Goal: Task Accomplishment & Management: Use online tool/utility

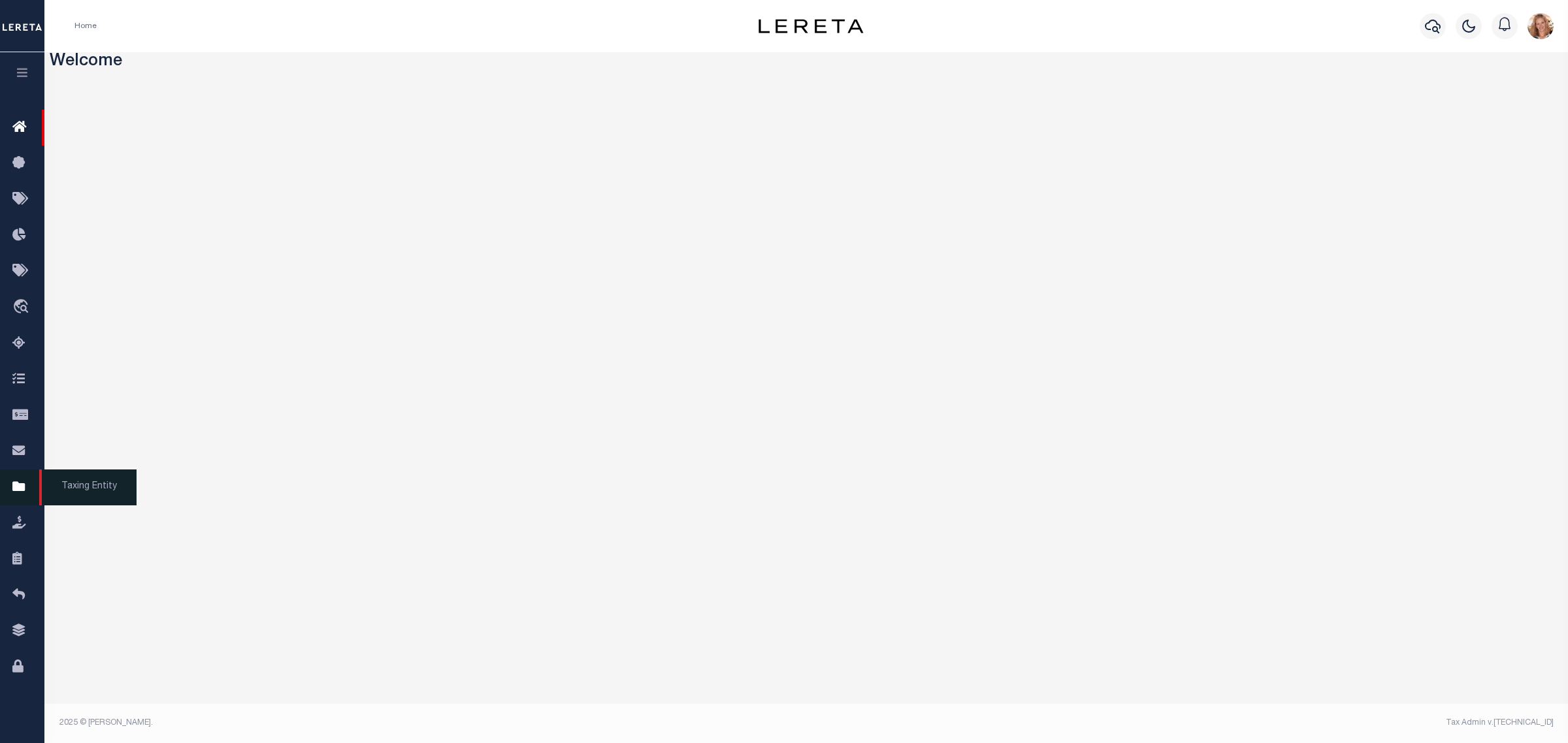
click at [30, 492] on icon at bounding box center [22, 487] width 21 height 16
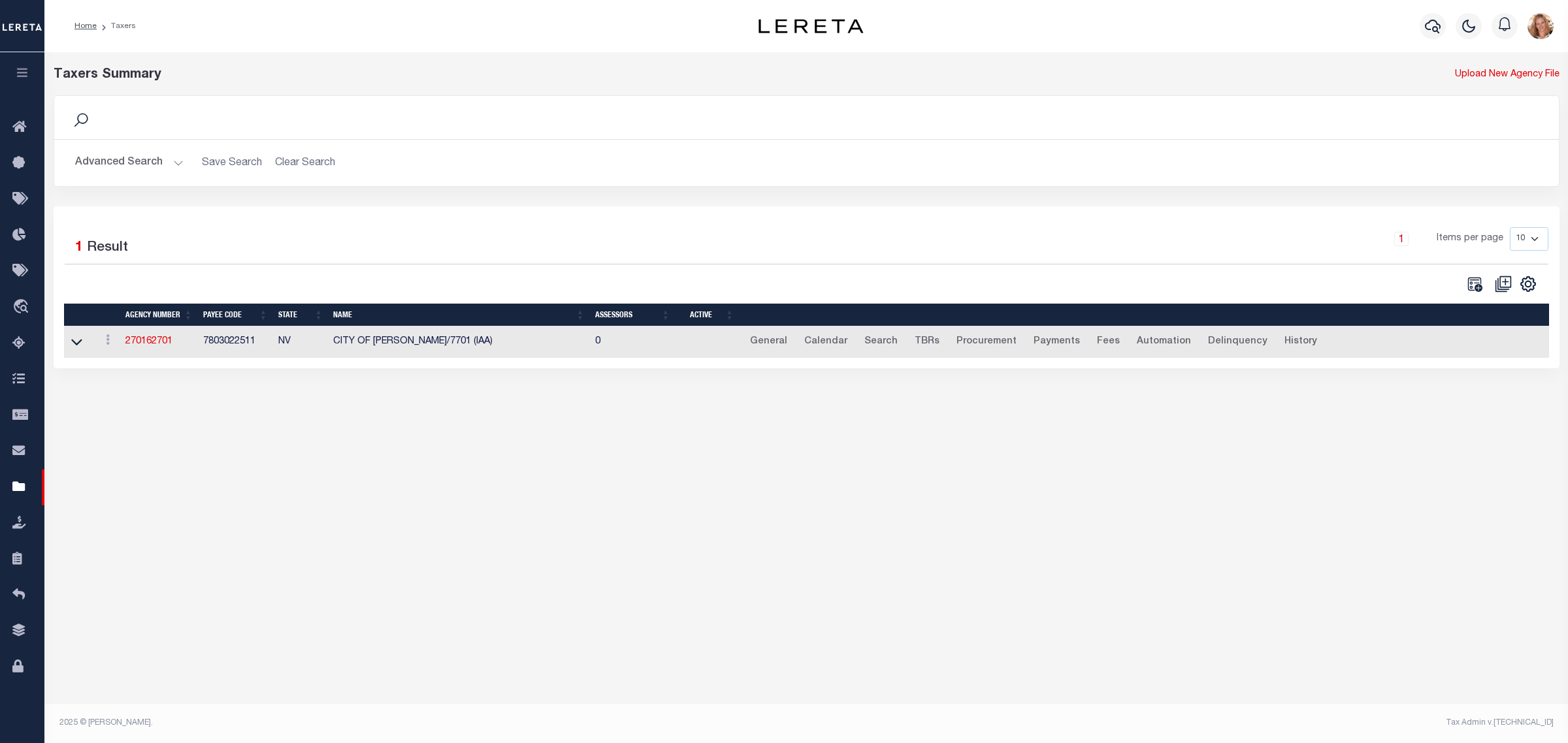
click at [145, 161] on button "Advanced Search" at bounding box center [129, 162] width 108 height 25
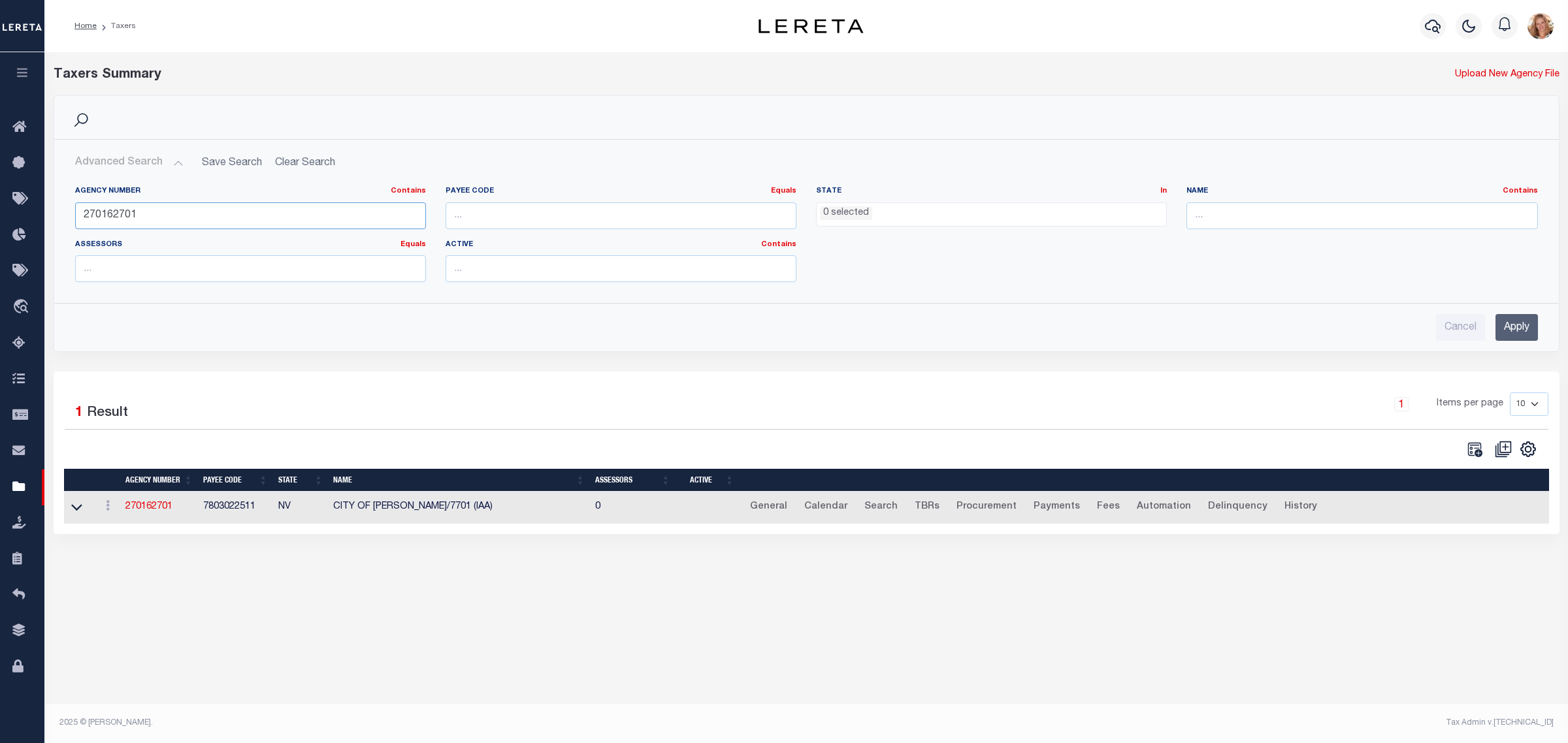
click at [123, 211] on input "270162701" at bounding box center [251, 215] width 351 height 27
type input "210440216"
click at [1529, 330] on input "Apply" at bounding box center [1516, 327] width 43 height 27
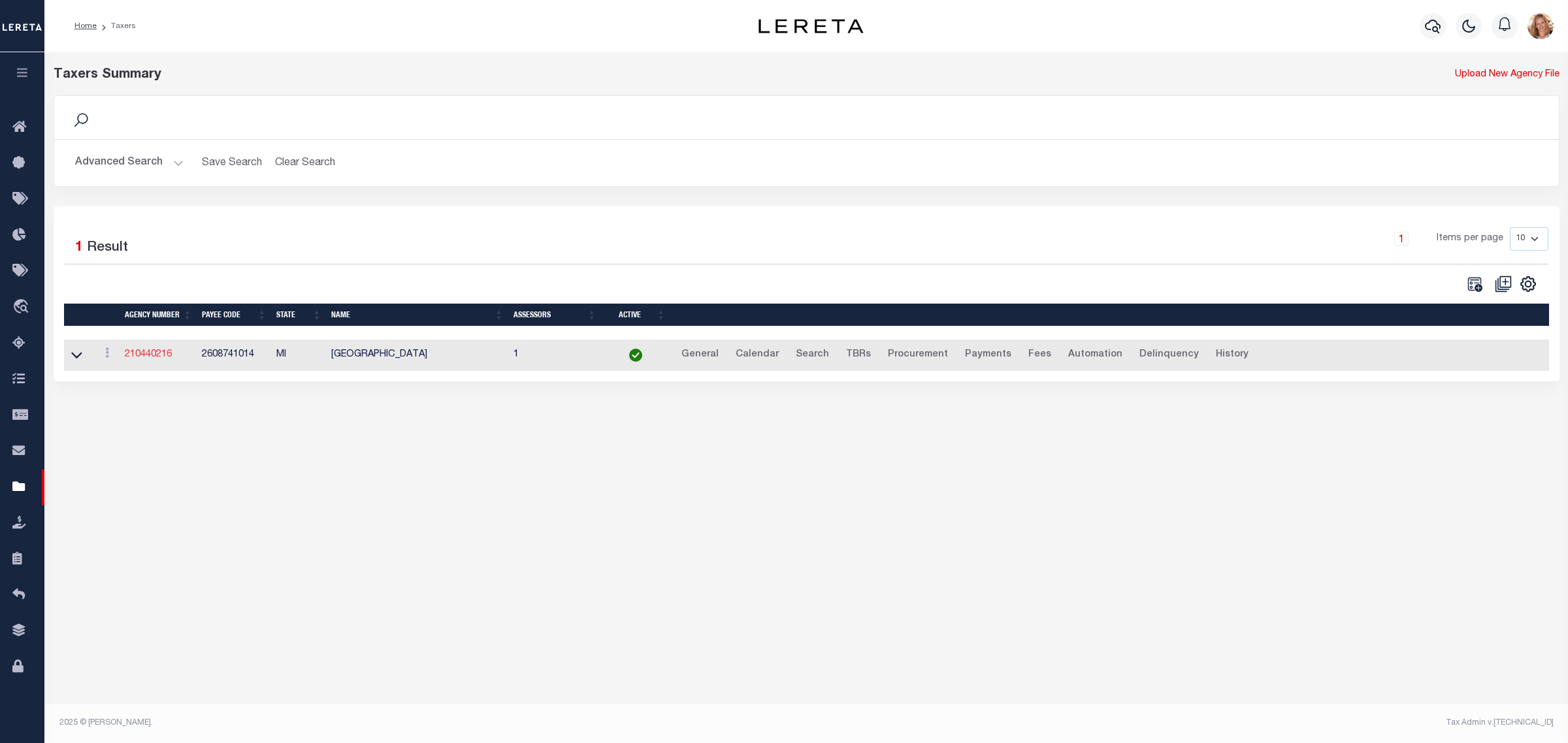
click at [155, 351] on link "210440216" at bounding box center [148, 355] width 47 height 9
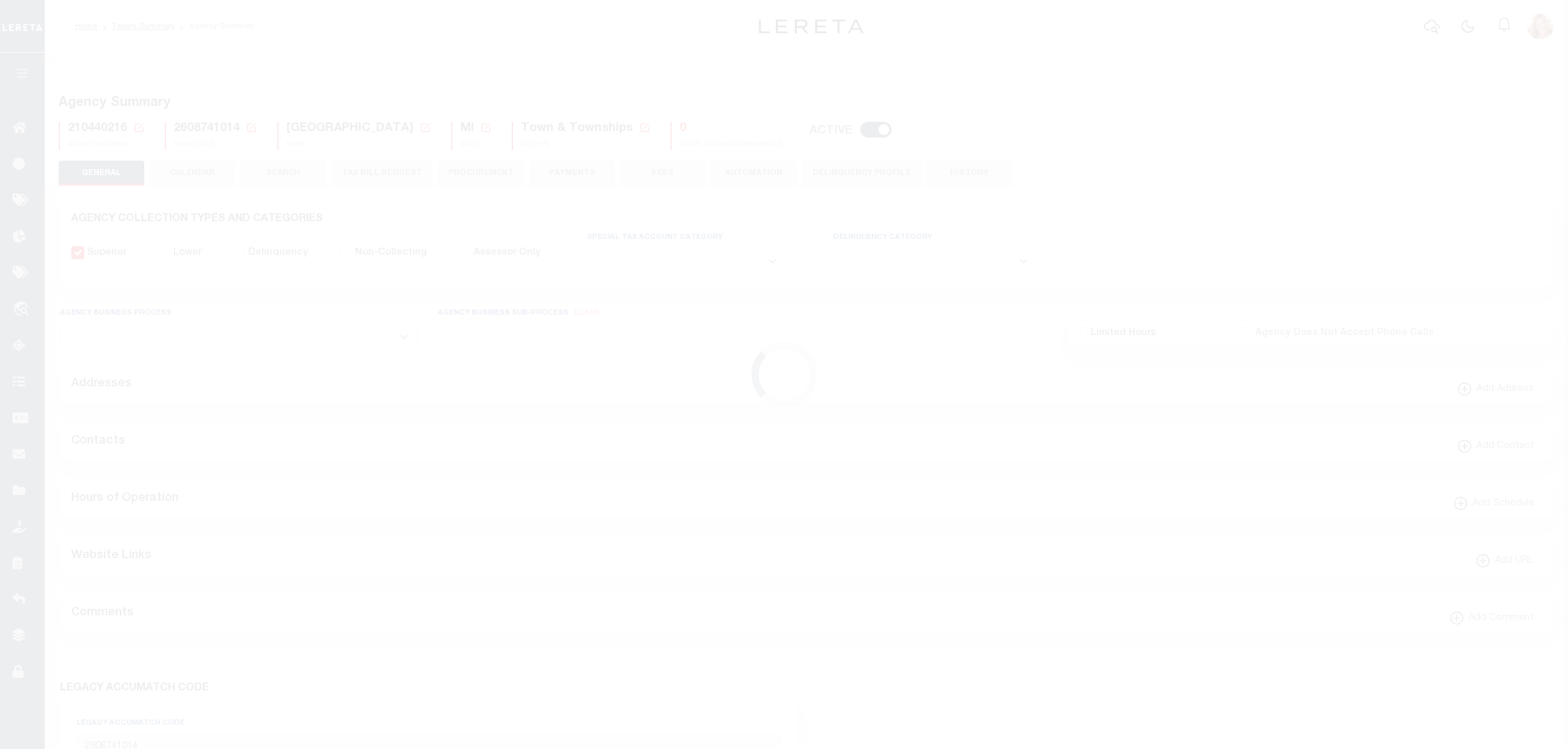
select select
select select "true"
select select "5"
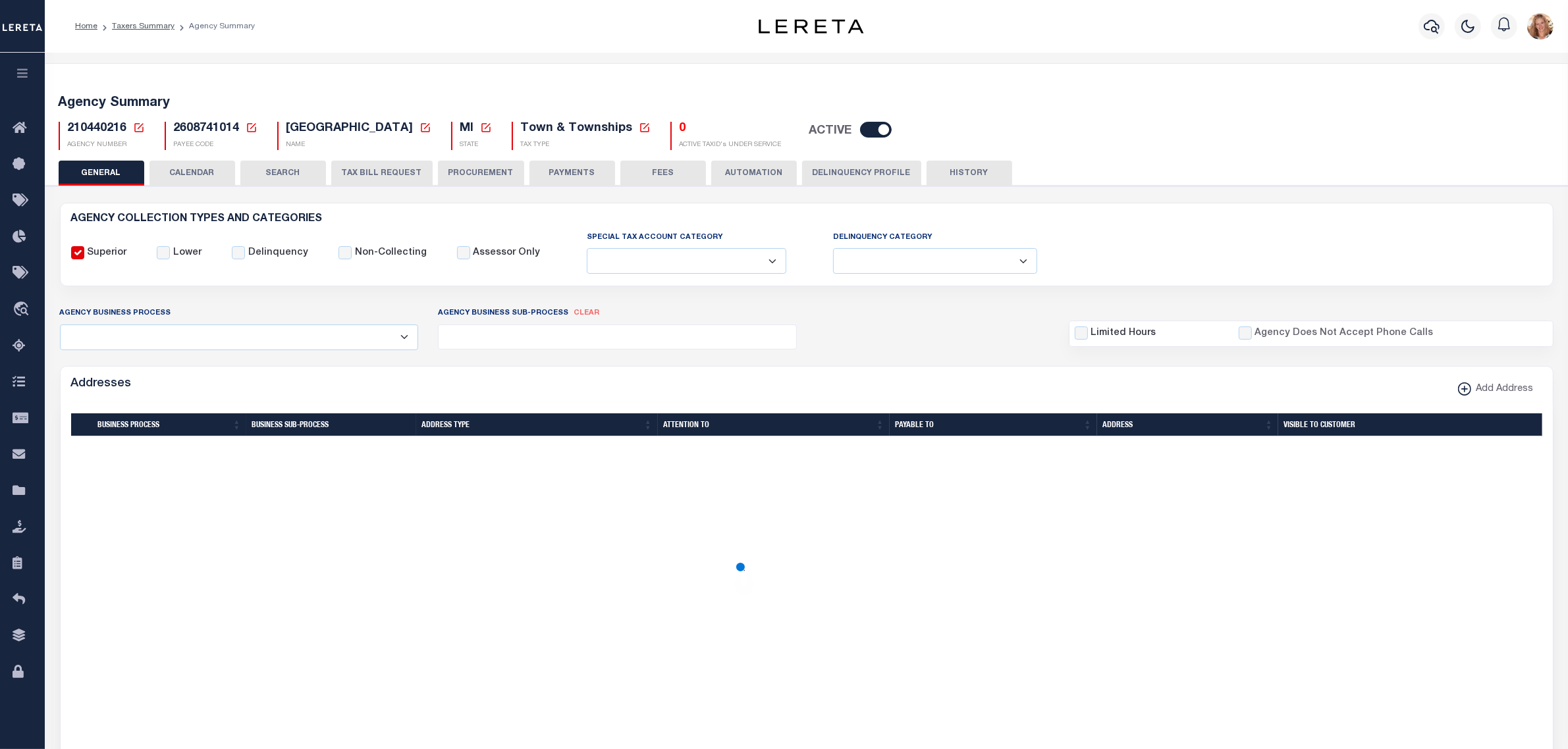
click at [558, 169] on button "PAYMENTS" at bounding box center [573, 173] width 86 height 25
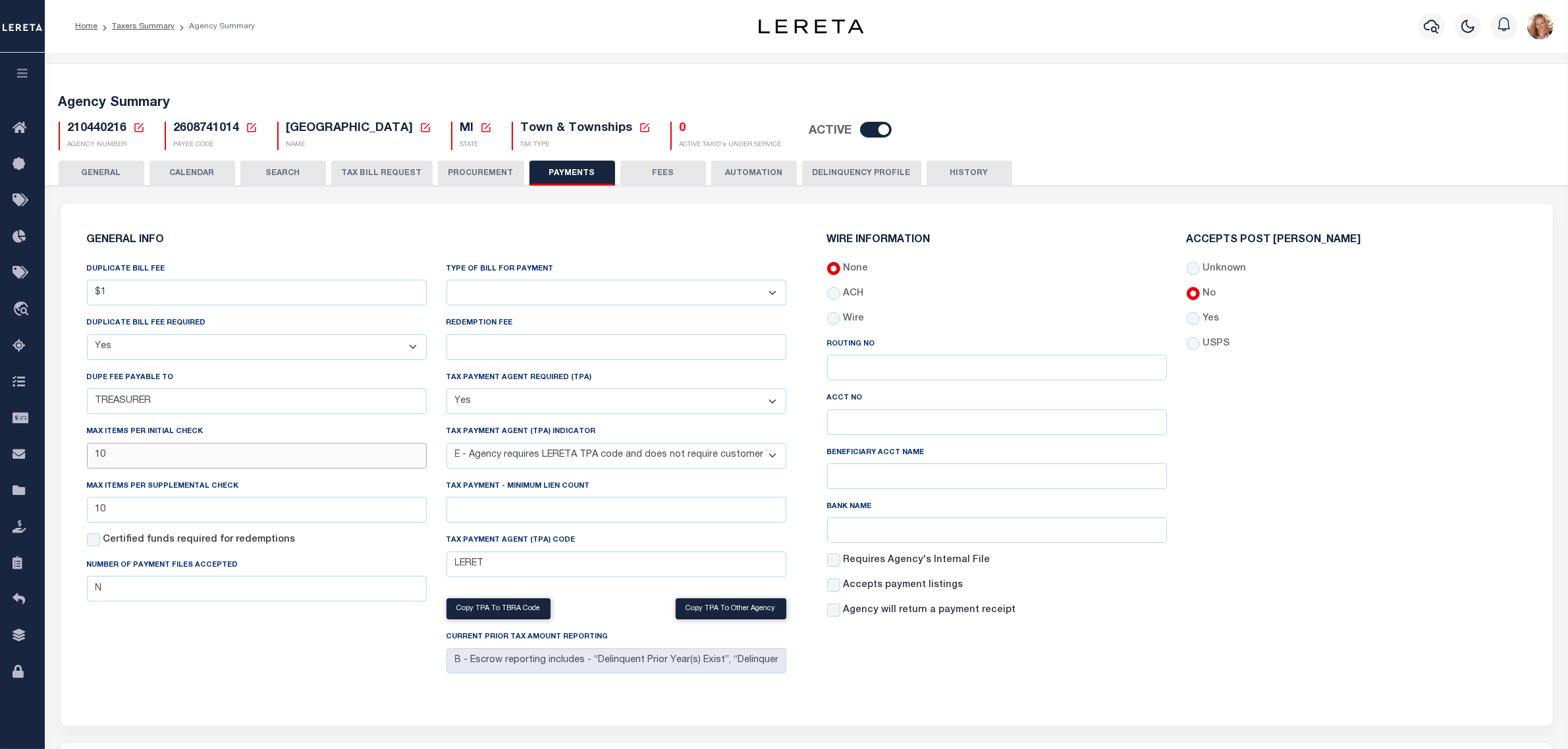
click at [123, 453] on input "10" at bounding box center [256, 455] width 340 height 25
click at [115, 513] on input "10" at bounding box center [256, 510] width 340 height 25
click at [1477, 724] on button "Save Edits" at bounding box center [1501, 731] width 107 height 28
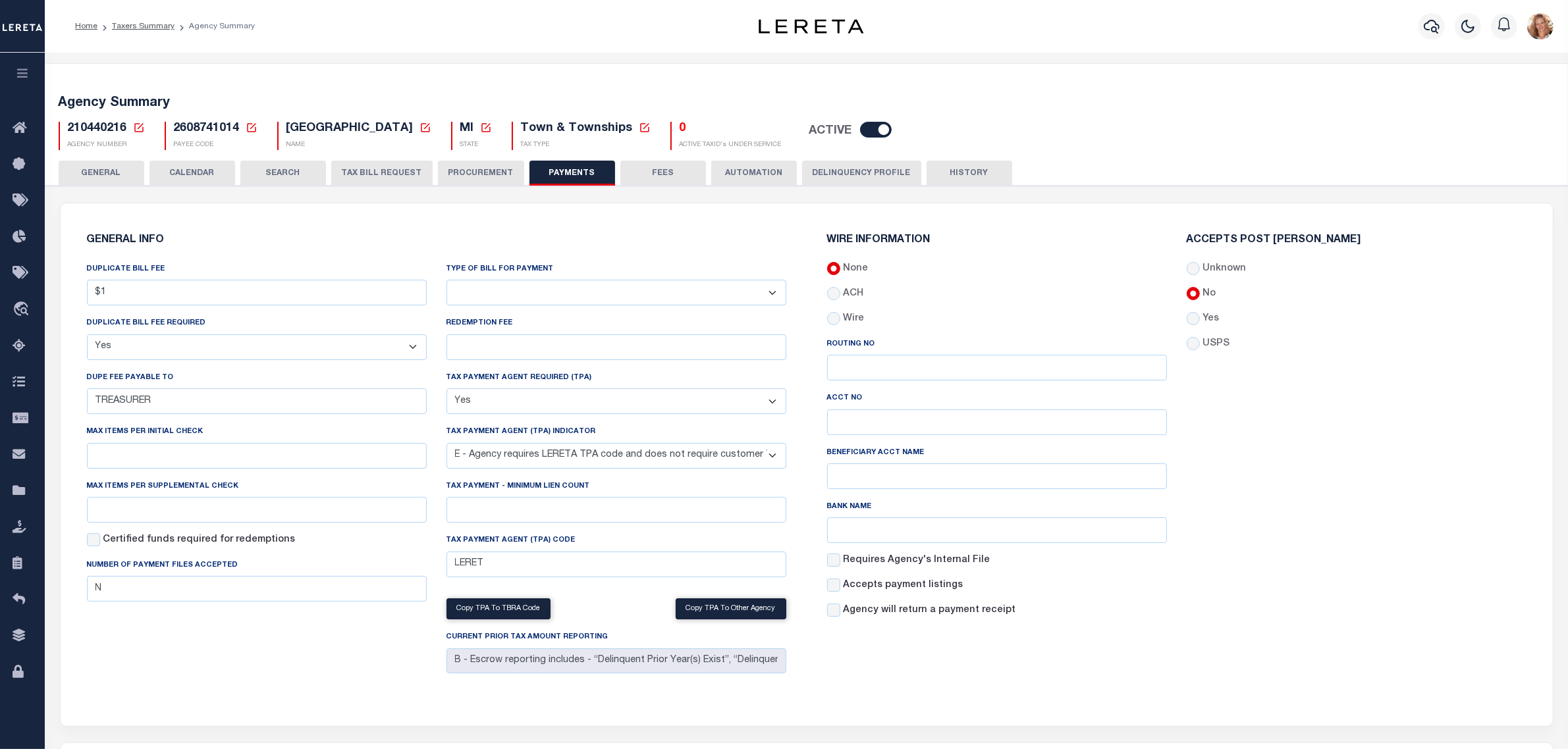
click at [137, 127] on icon at bounding box center [138, 127] width 12 height 12
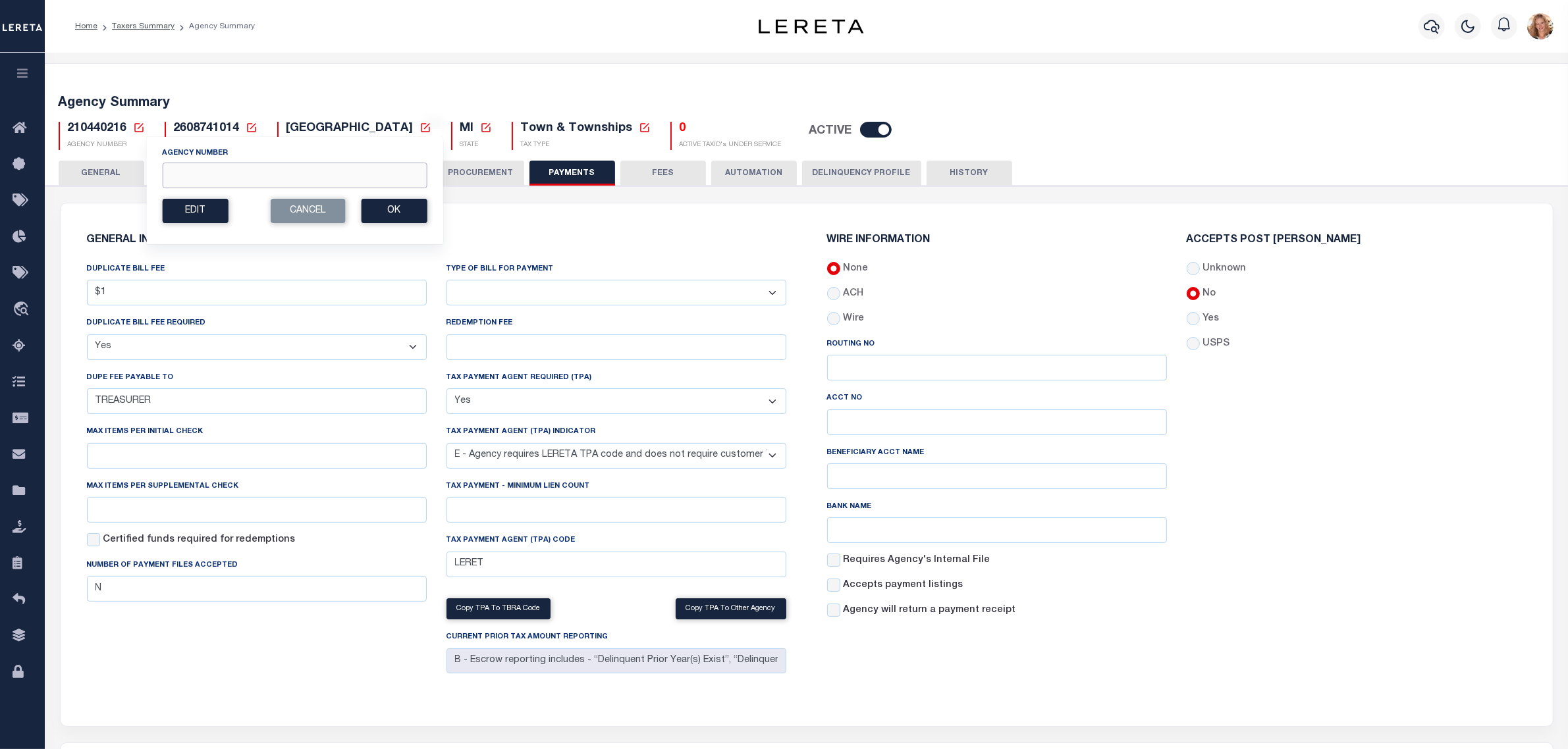
click at [193, 177] on input "Agency Number" at bounding box center [294, 175] width 265 height 25
type input "370200101"
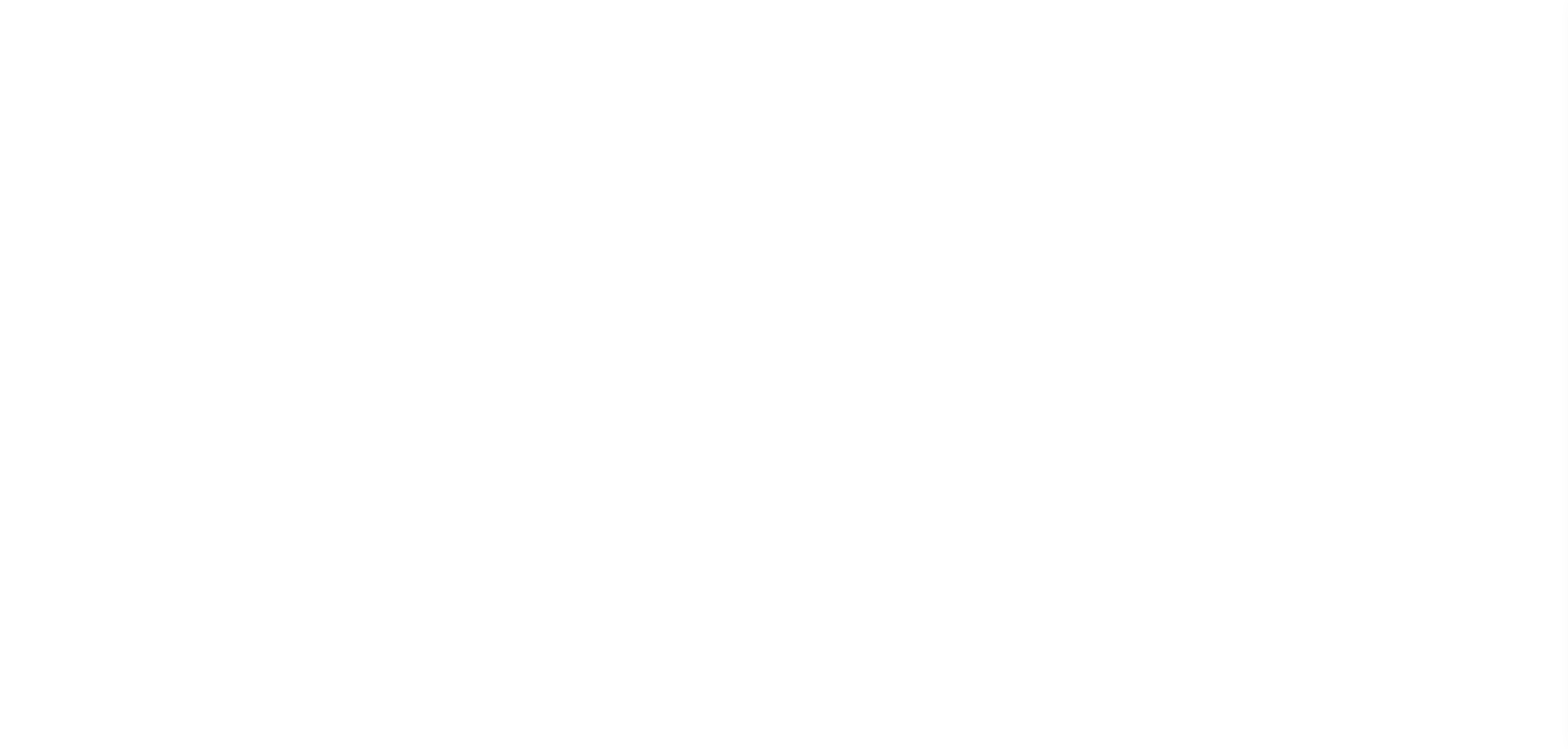
select select
checkbox input "false"
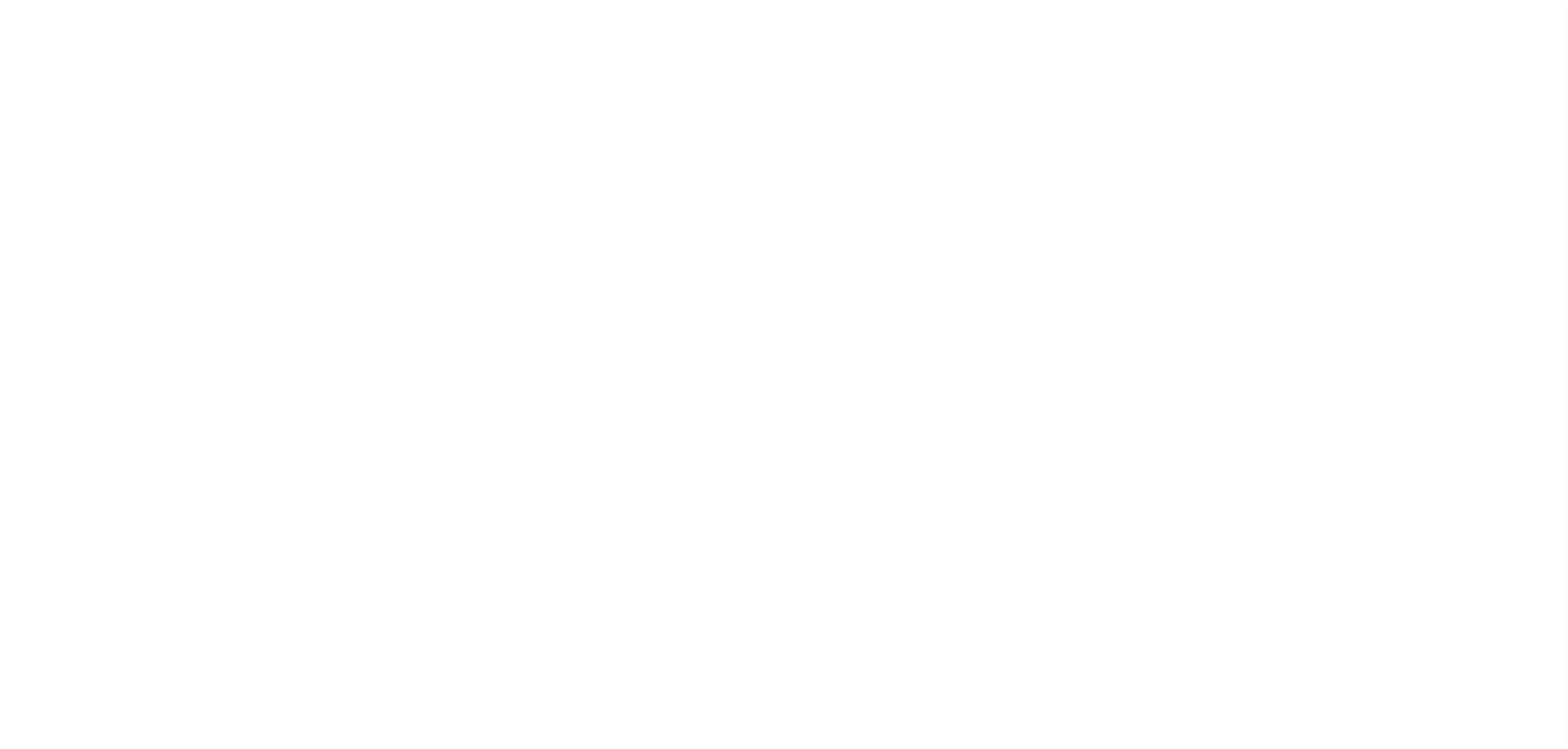
checkbox input "false"
type input "4203904001"
type input "$0.5"
select select "true"
type input "DOUG Thompson"
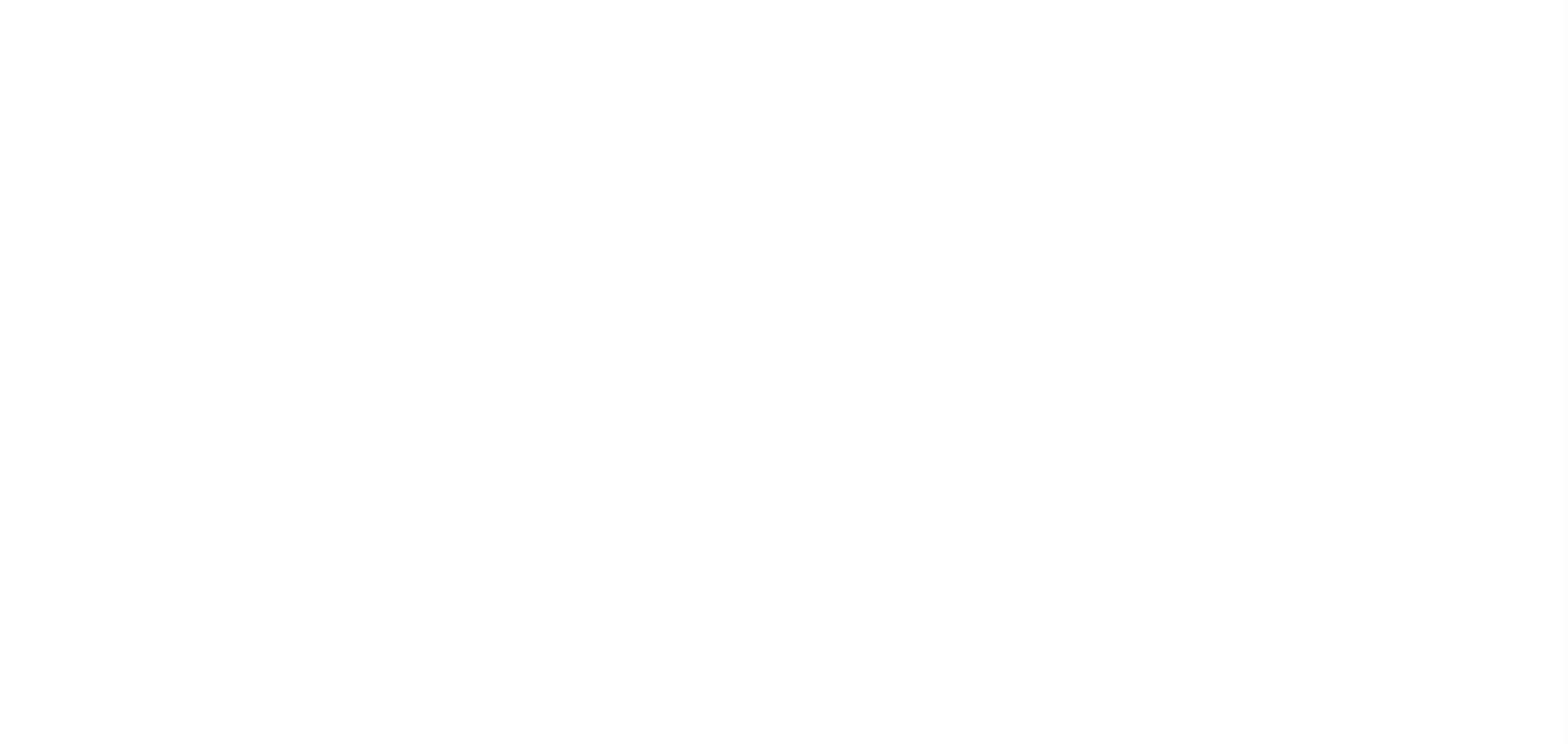
checkbox input "false"
type input "N"
select select "false"
type input "B - Escrow reporting includes - “Delinquent Prior Year(s) Exist”, “Delinquent C…"
radio input "true"
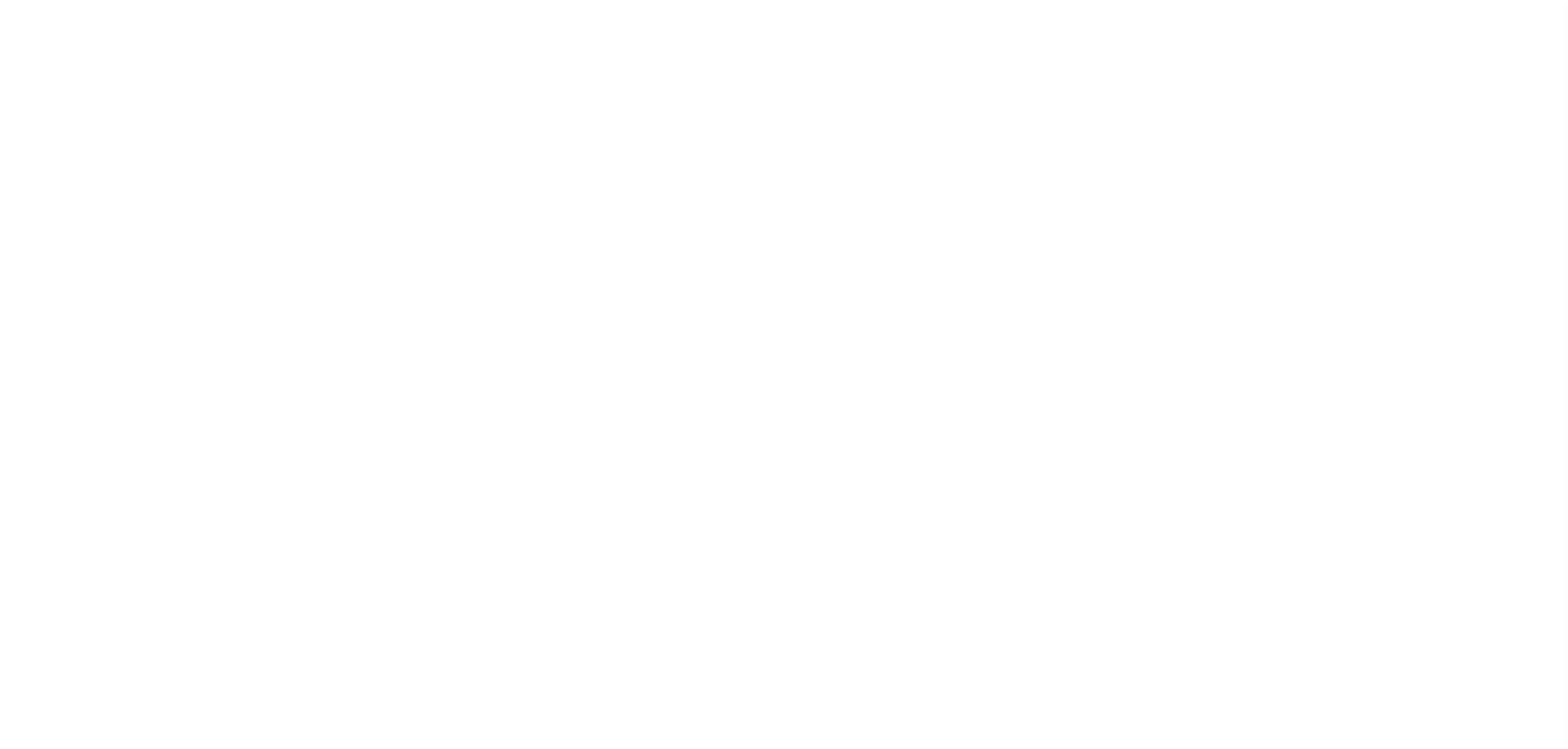
checkbox input "false"
radio input "false"
radio input "true"
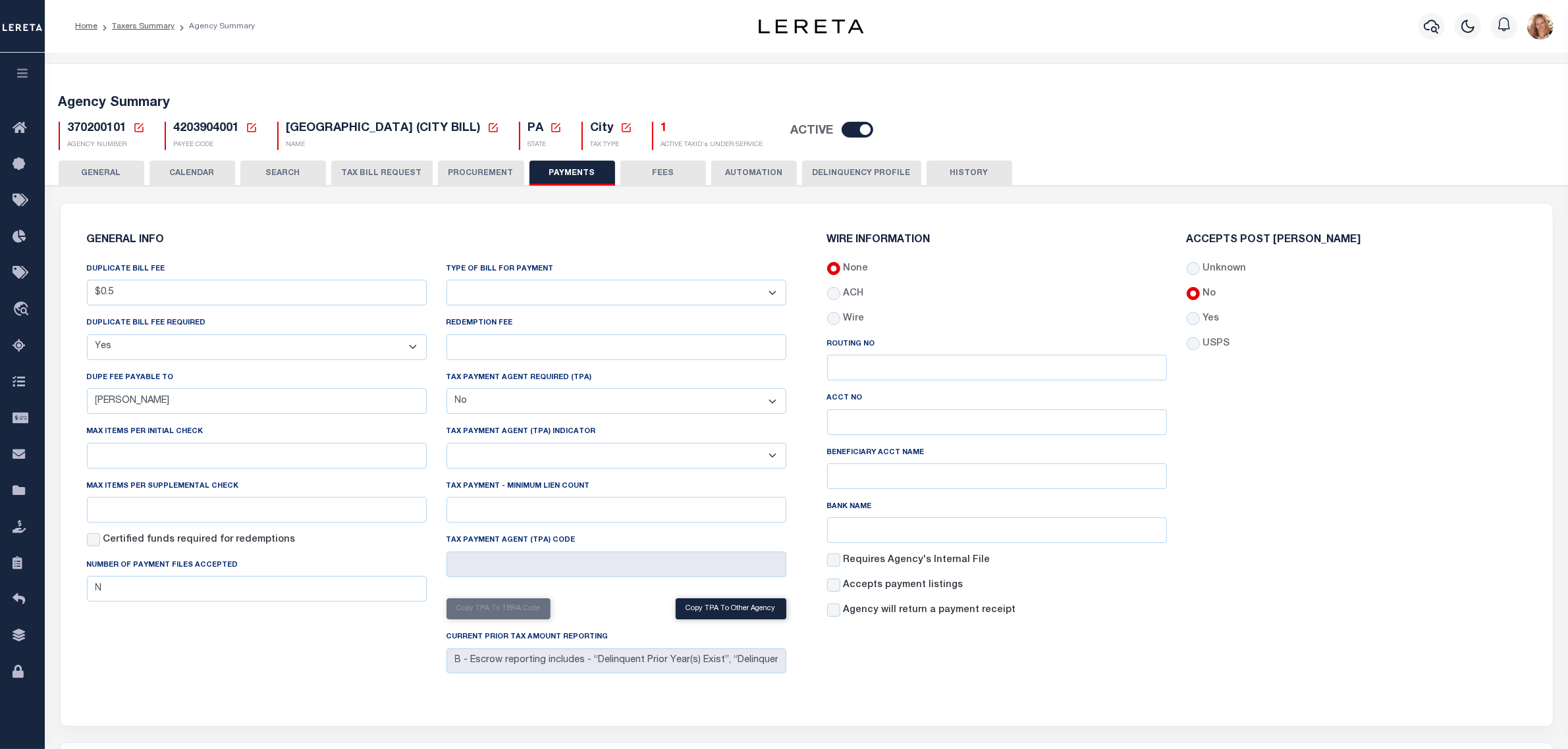
click at [113, 174] on button "GENERAL" at bounding box center [101, 173] width 86 height 25
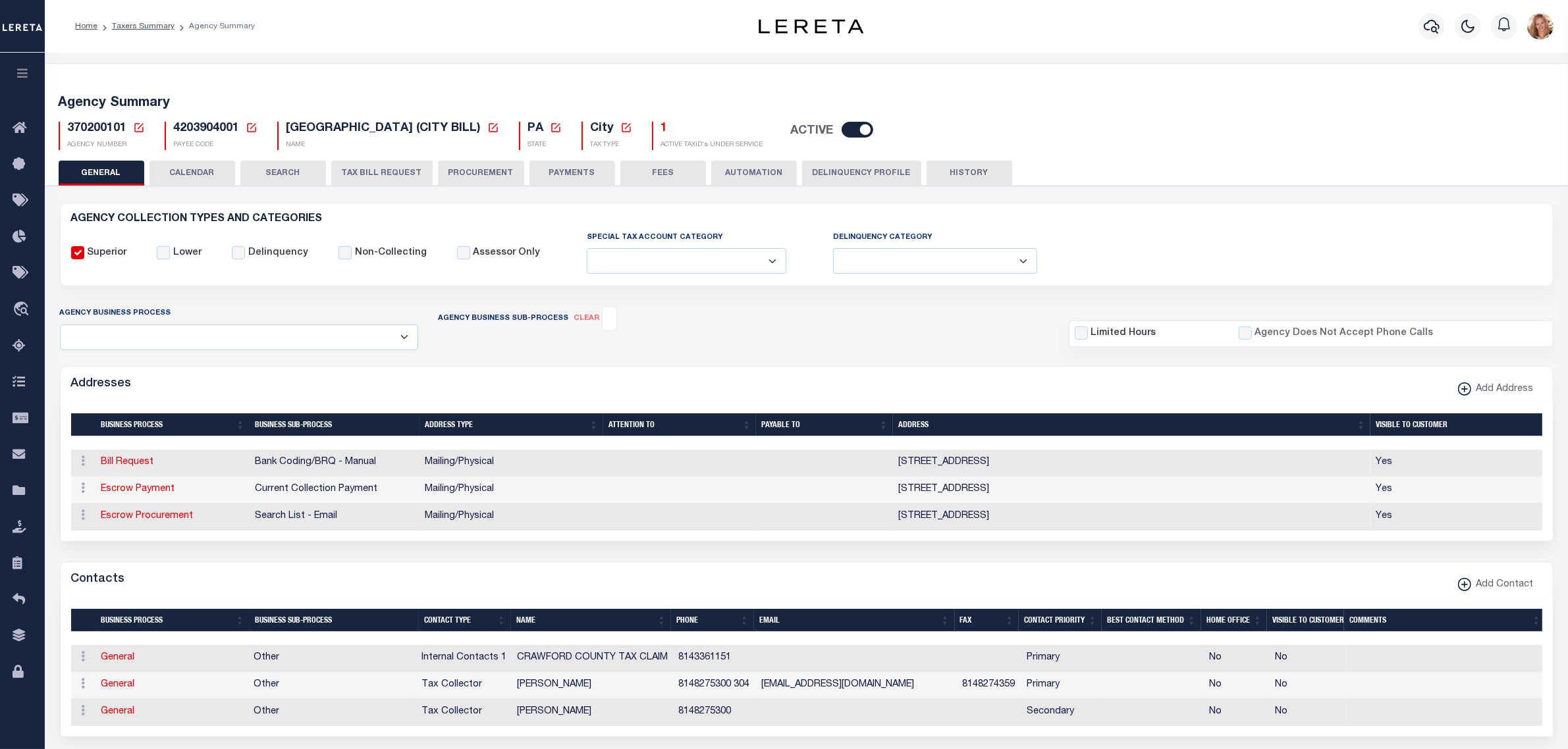
click at [548, 177] on button "PAYMENTS" at bounding box center [573, 173] width 86 height 25
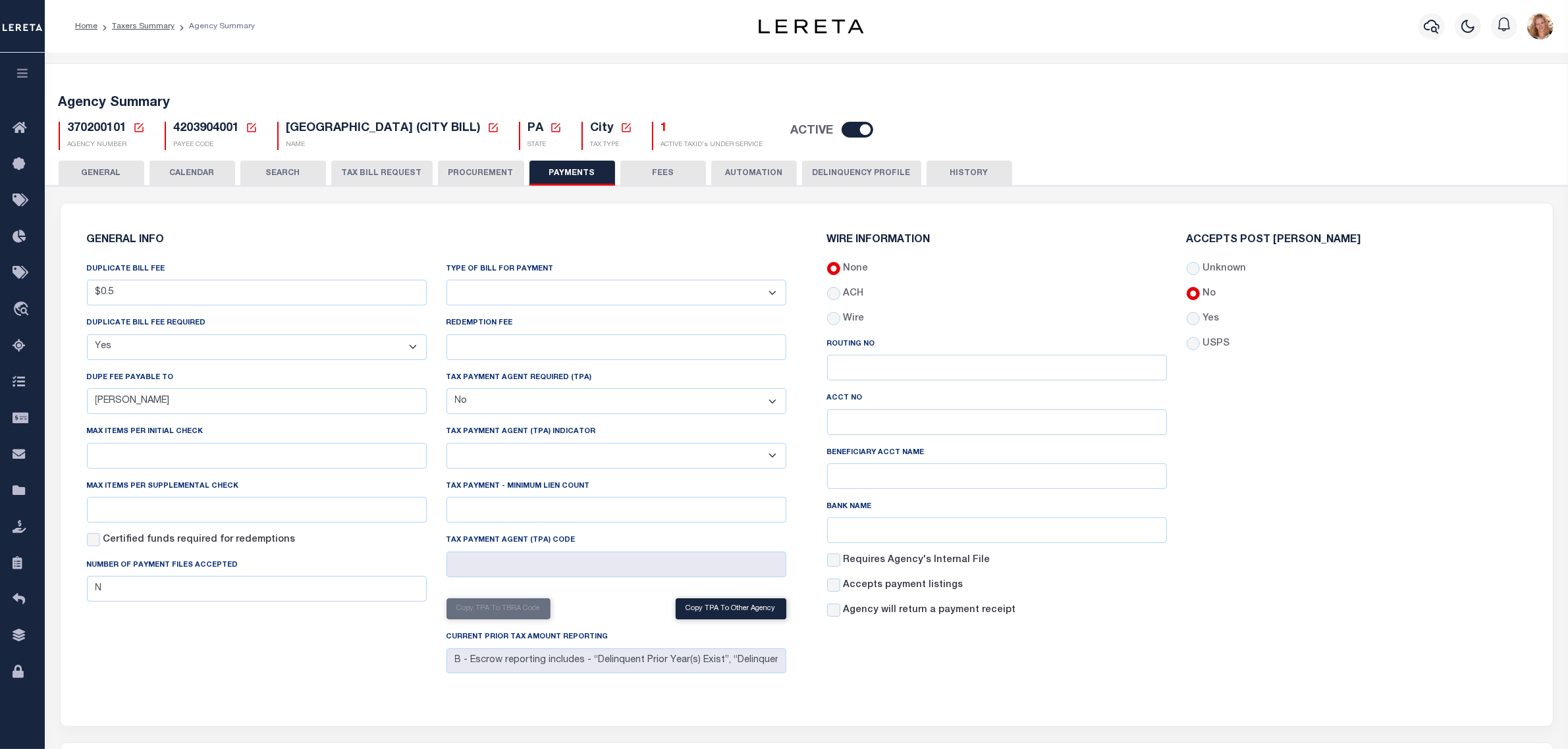
click at [462, 294] on select "Bar-Coded Tax Statement Print Tax Bills from Web. No DBF Required. Memo Bill Or…" at bounding box center [617, 292] width 340 height 25
select select "38"
click at [447, 280] on select "Bar-Coded Tax Statement Print Tax Bills from Web. No DBF Required. Memo Bill Or…" at bounding box center [617, 292] width 340 height 25
click at [471, 232] on div "GENERAL INFO DUPLICATE BILL FEE $0.5 DUPLICATE BILL FEE REQUIRED Yes No DUPE FE…" at bounding box center [436, 457] width 720 height 475
click at [1536, 734] on button "Save Edits" at bounding box center [1501, 731] width 107 height 28
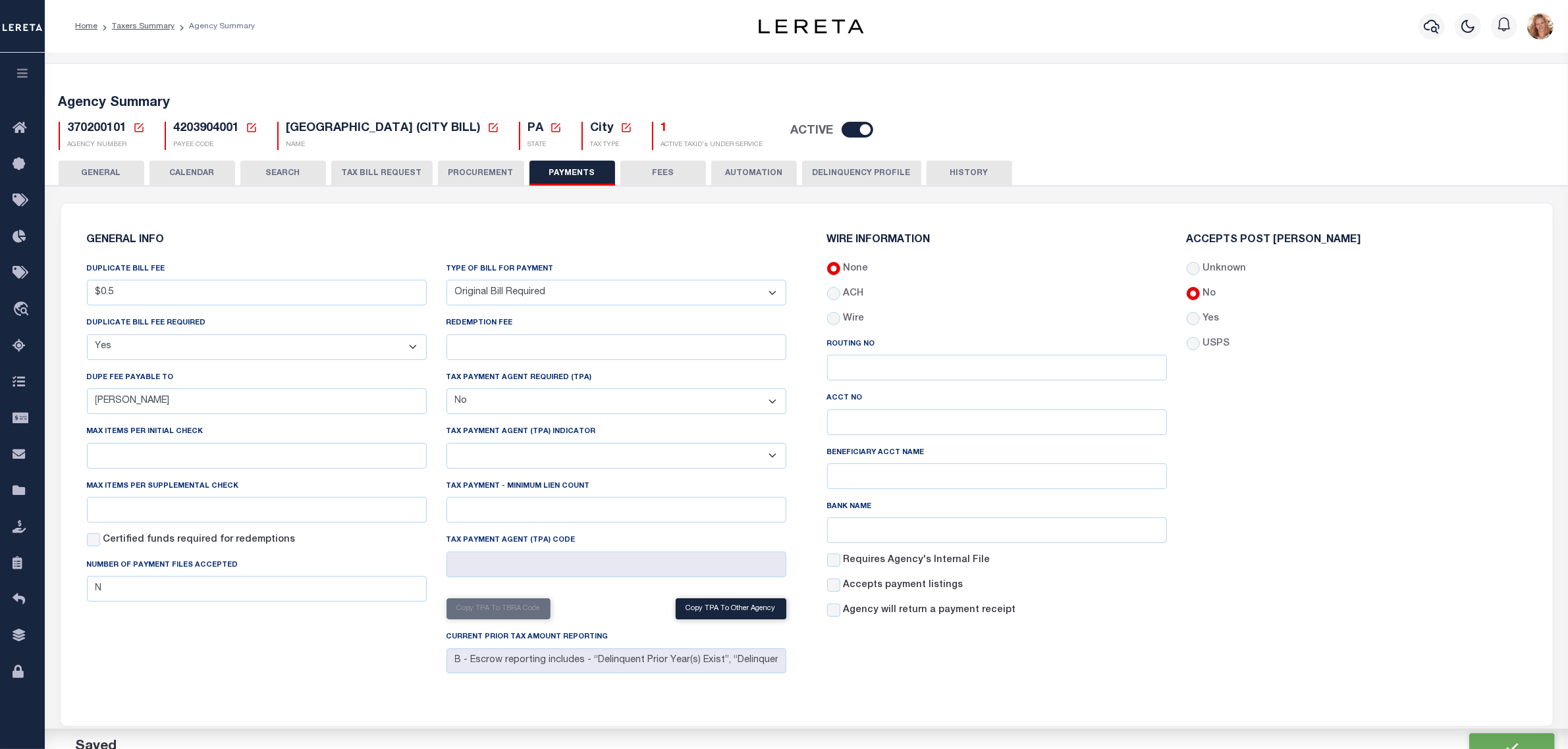
click at [683, 164] on button "FEES" at bounding box center [663, 173] width 86 height 25
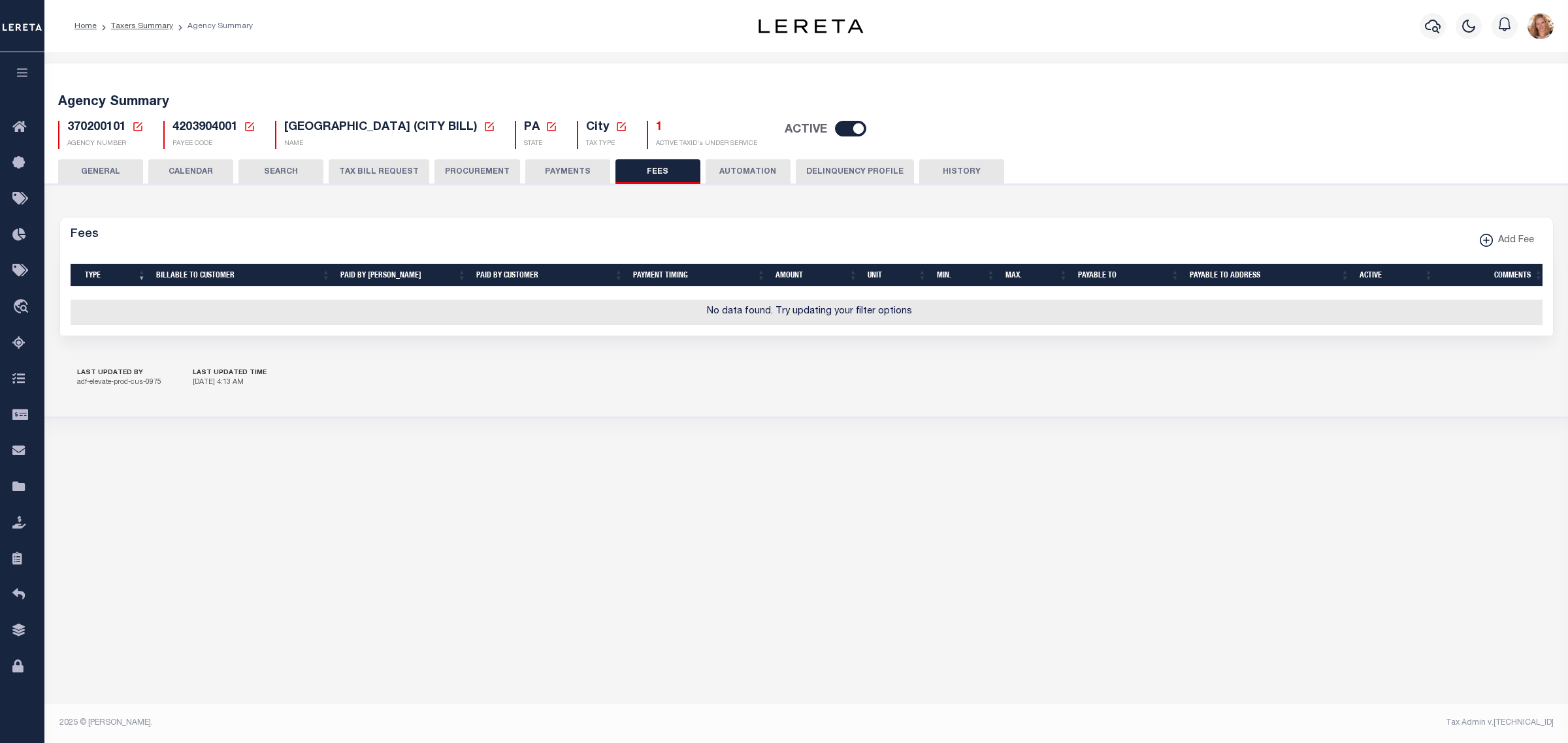
click at [1497, 241] on span "Add Fee" at bounding box center [1513, 241] width 41 height 14
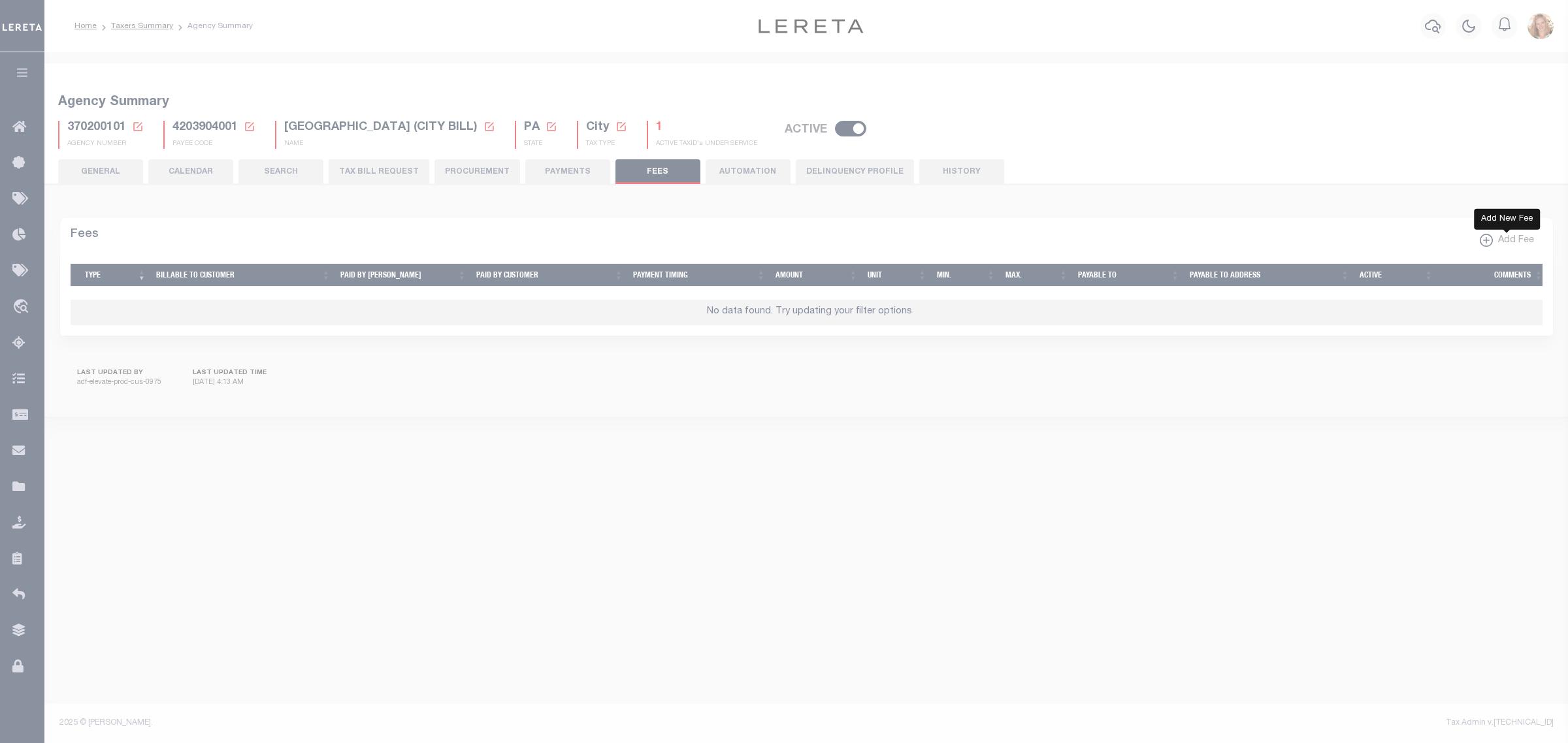
select select
checkbox input "false"
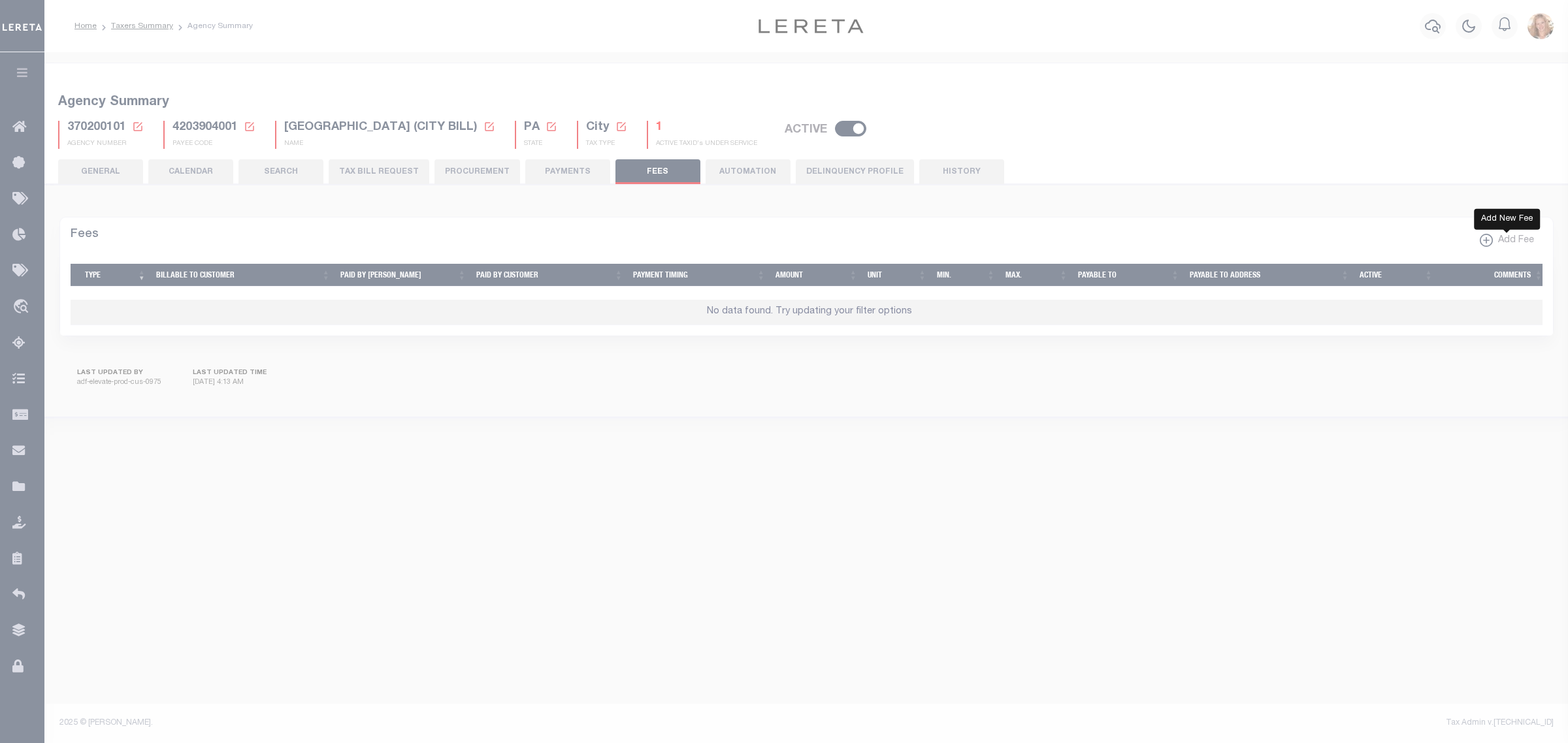
checkbox input "true"
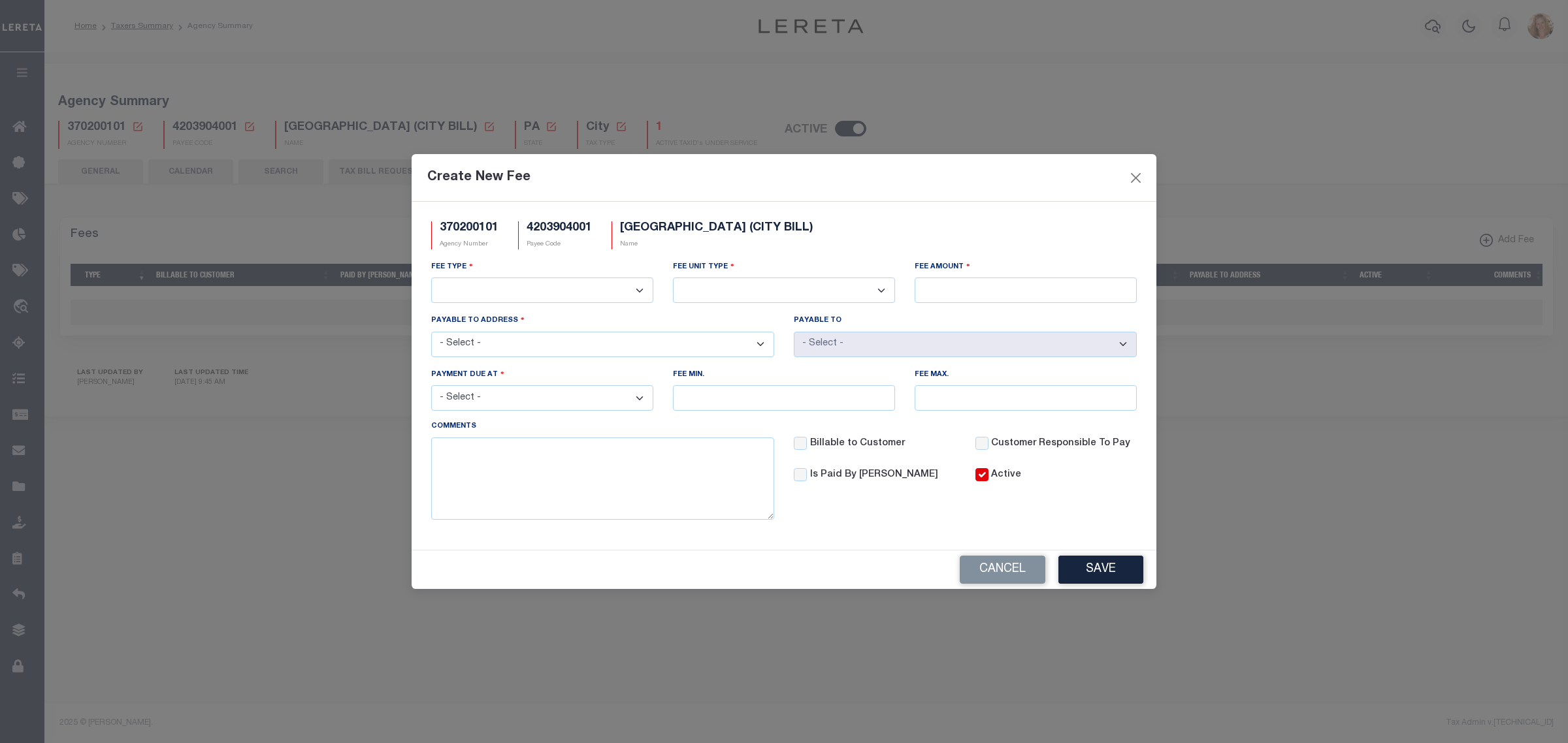
click at [501, 291] on select "3rd Party Web Extract Fee Current 3rd Party Web Extract Fee Prior Automation Fe…" at bounding box center [542, 290] width 222 height 25
select select "1"
click at [431, 278] on select "3rd Party Web Extract Fee Current 3rd Party Web Extract Fee Prior Automation Fe…" at bounding box center [542, 290] width 222 height 25
click at [862, 282] on select "Per Agency Per Agency Parcel Per B Service Parcel Per C Service Parcel Per File…" at bounding box center [784, 290] width 222 height 25
select select "7"
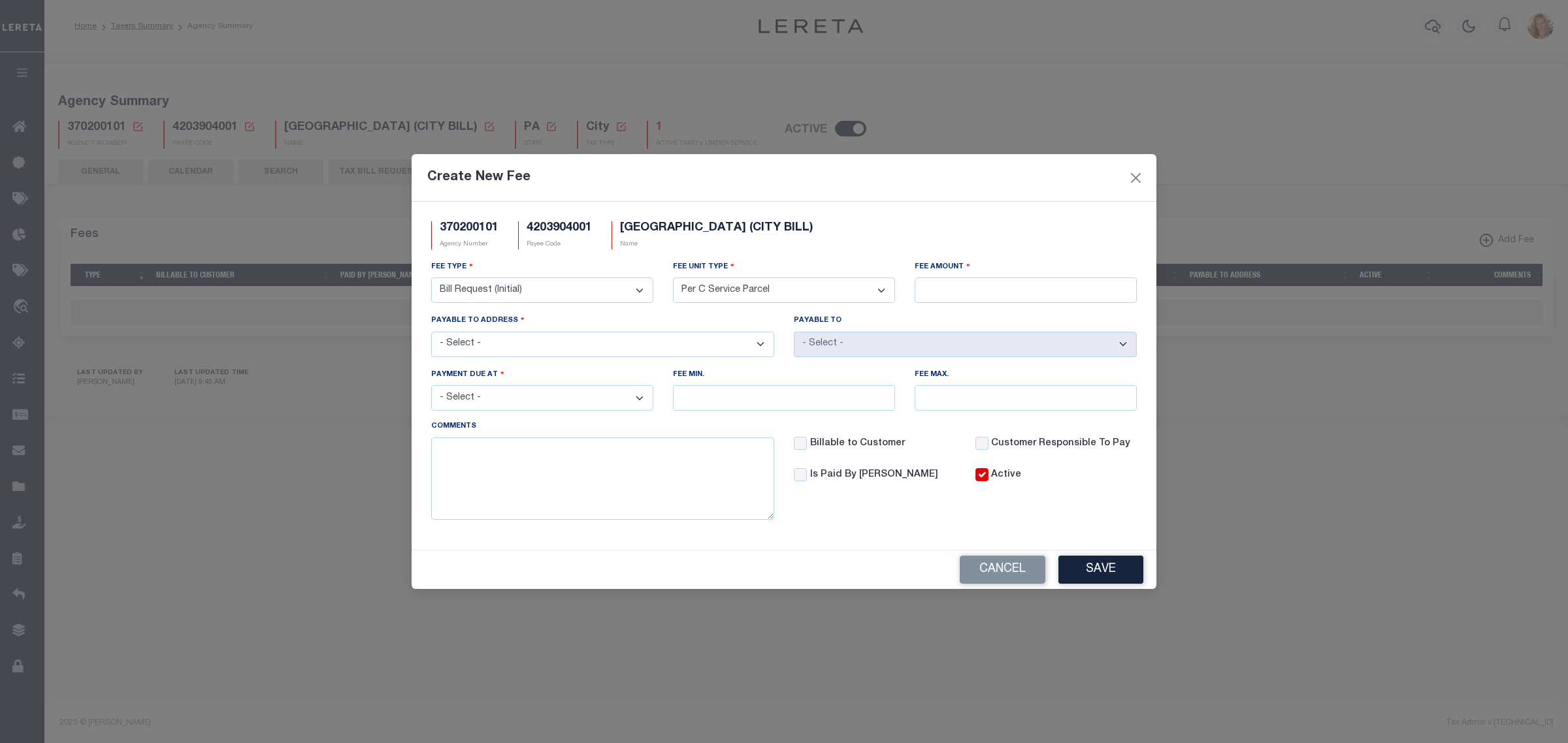
click at [672, 278] on select "Per Agency Per Agency Parcel Per B Service Parcel Per C Service Parcel Per File…" at bounding box center [784, 290] width 222 height 25
click at [973, 292] on input "Fee Amount" at bounding box center [1026, 290] width 222 height 25
type input "$.50"
click at [517, 348] on select "- Select - 107 N FRANKLIN ST, TITUSVILLE, PA, 16354" at bounding box center [602, 344] width 343 height 25
select select "12202"
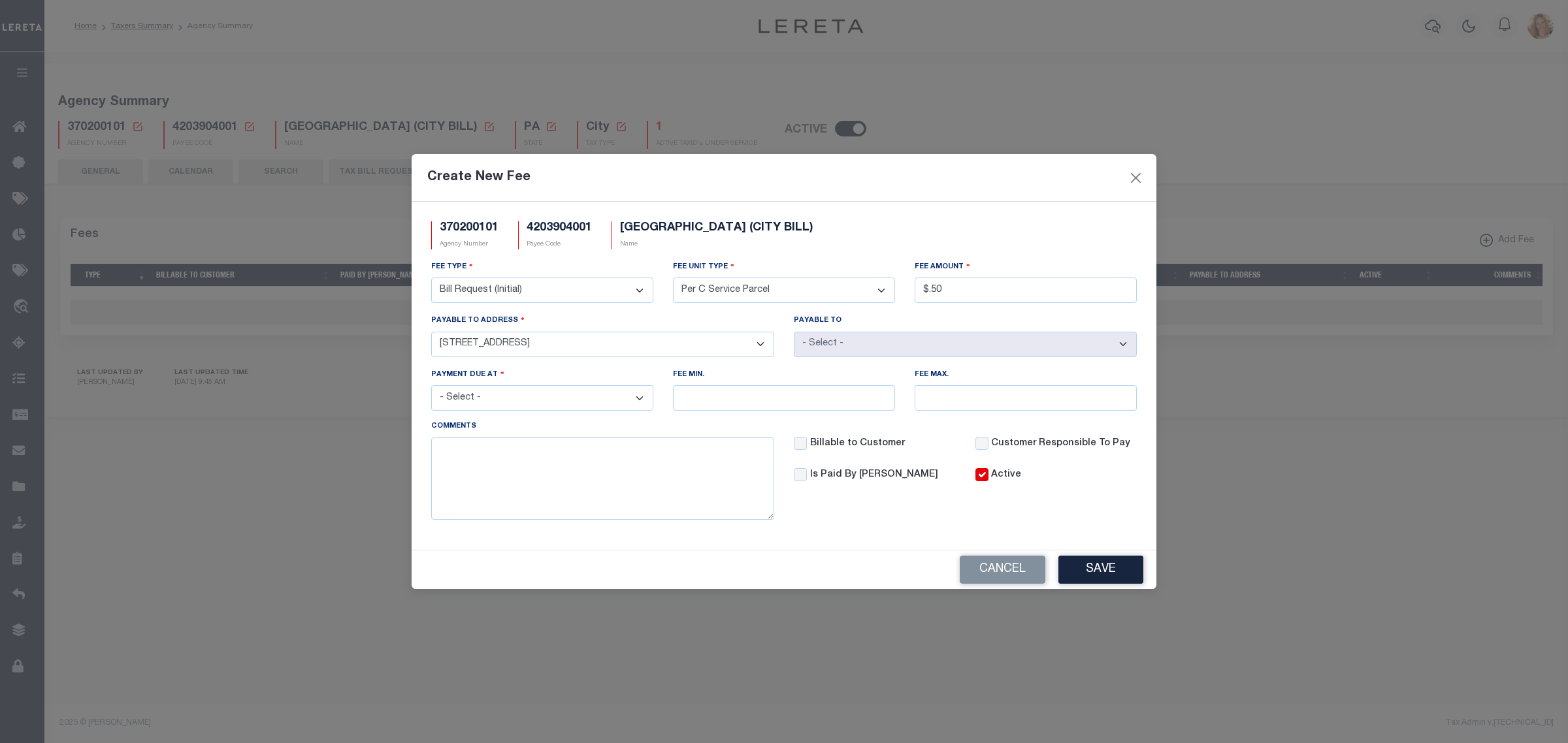
click at [431, 332] on select "- Select - 107 N FRANKLIN ST, TITUSVILLE, PA, 16354" at bounding box center [602, 344] width 343 height 25
click at [511, 408] on select "- Select - File download Invoice (Prepay) Invoice (Trailing) Time of payment Ti…" at bounding box center [542, 397] width 222 height 25
select select "3"
click at [431, 387] on select "- Select - File download Invoice (Prepay) Invoice (Trailing) Time of payment Ti…" at bounding box center [542, 397] width 222 height 25
click at [1100, 563] on button "Save" at bounding box center [1101, 569] width 85 height 28
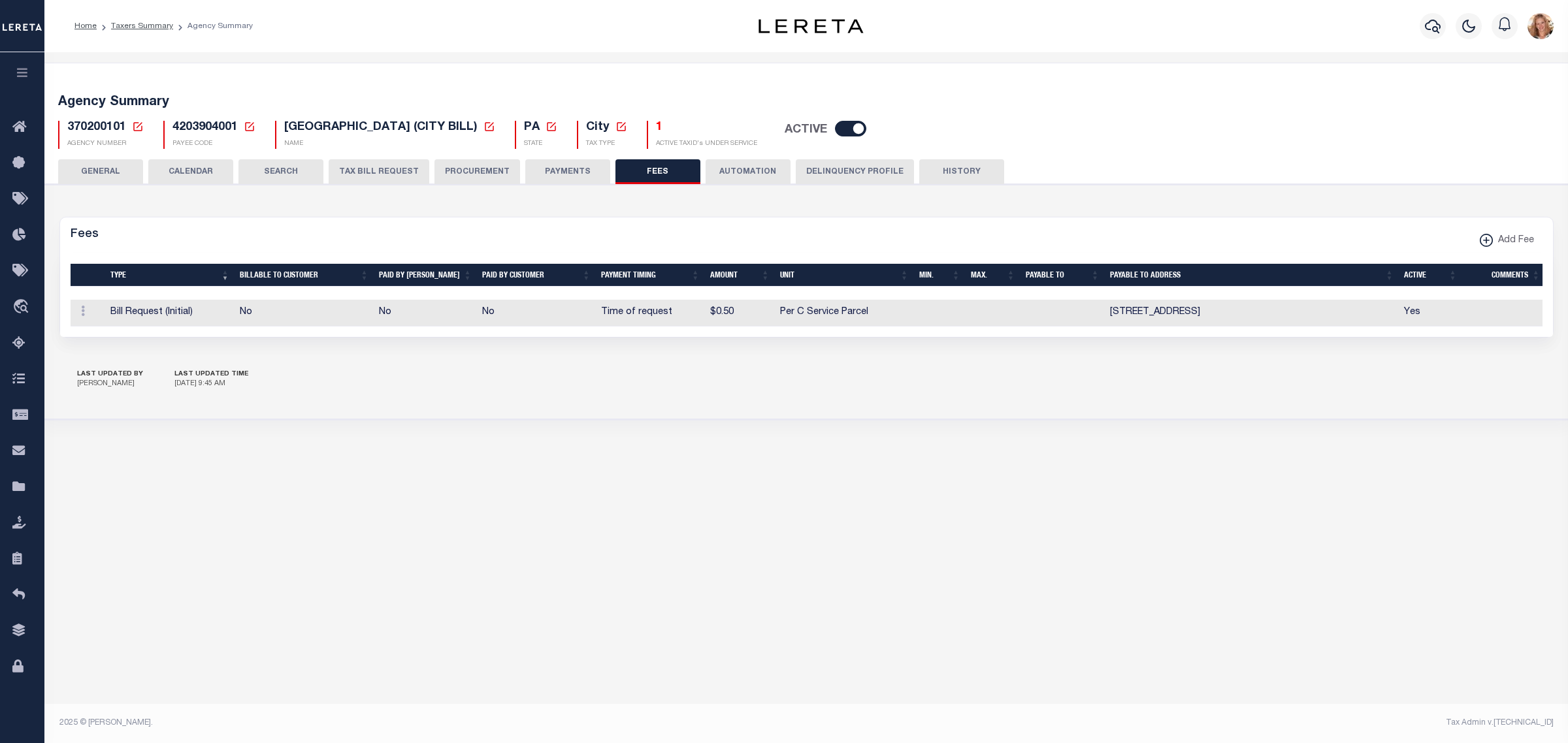
click at [136, 128] on icon at bounding box center [138, 126] width 9 height 9
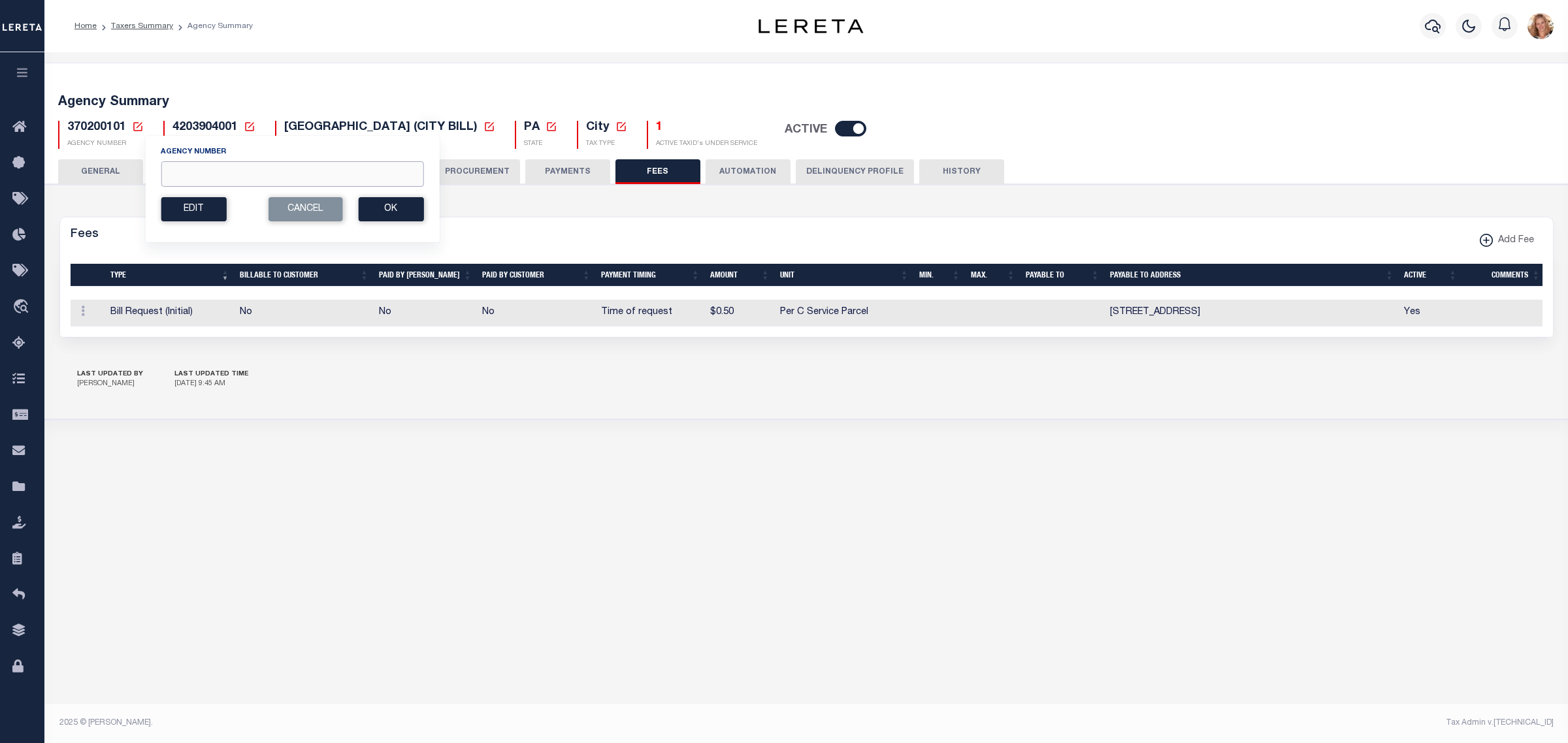
click at [196, 177] on input "Agency Number" at bounding box center [292, 174] width 263 height 25
type input "370200601"
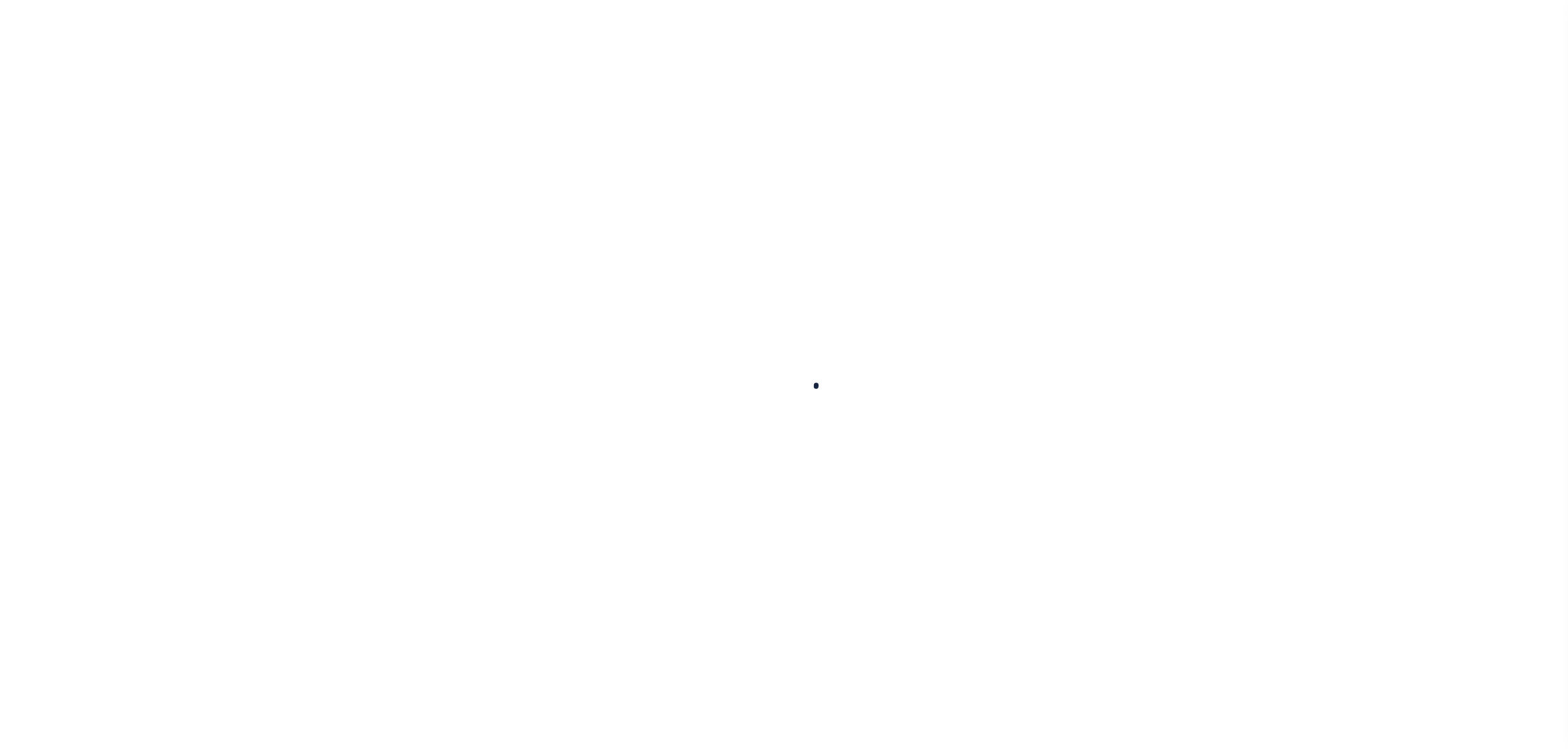
select select
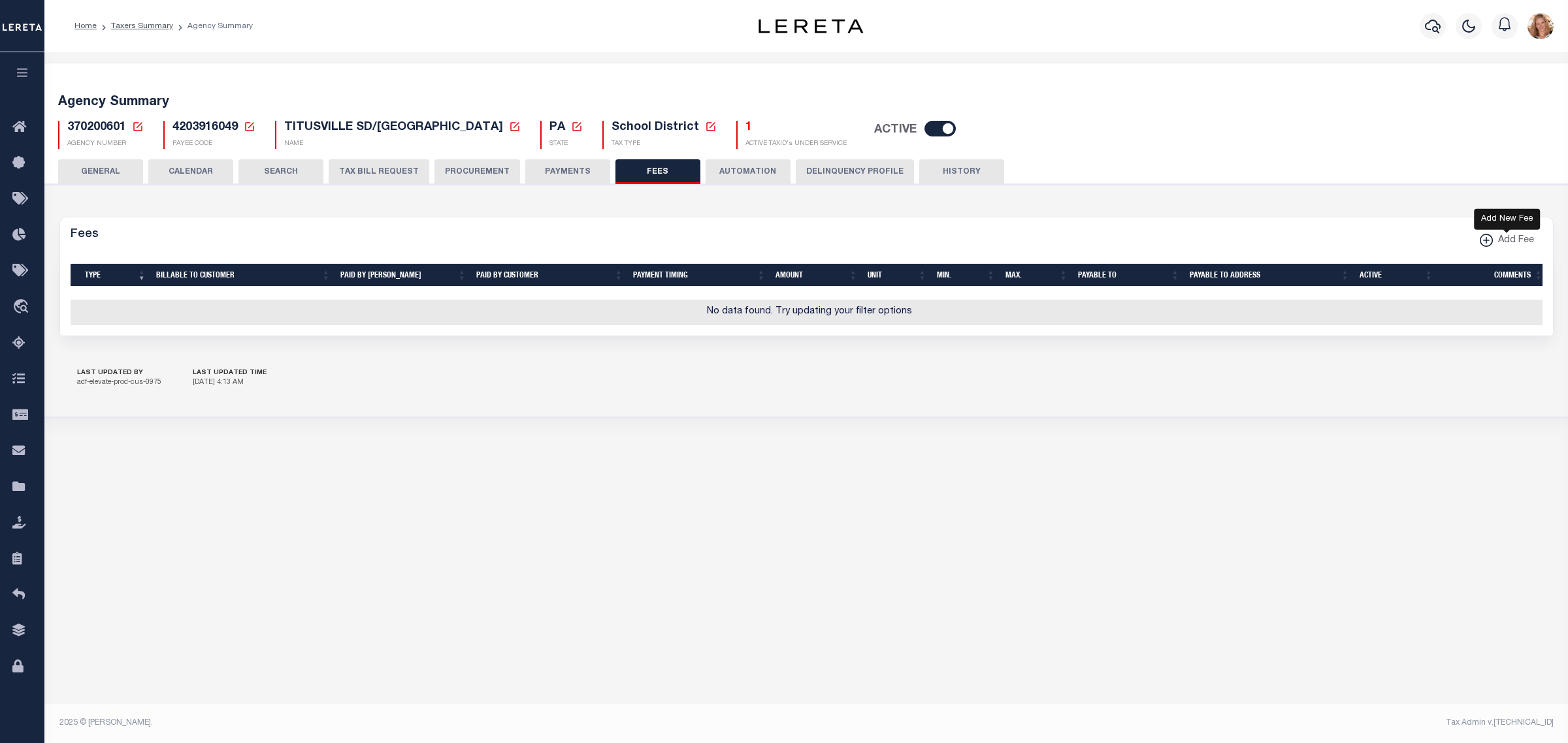
click at [1504, 240] on span "Add Fee" at bounding box center [1513, 241] width 41 height 14
select select
checkbox input "false"
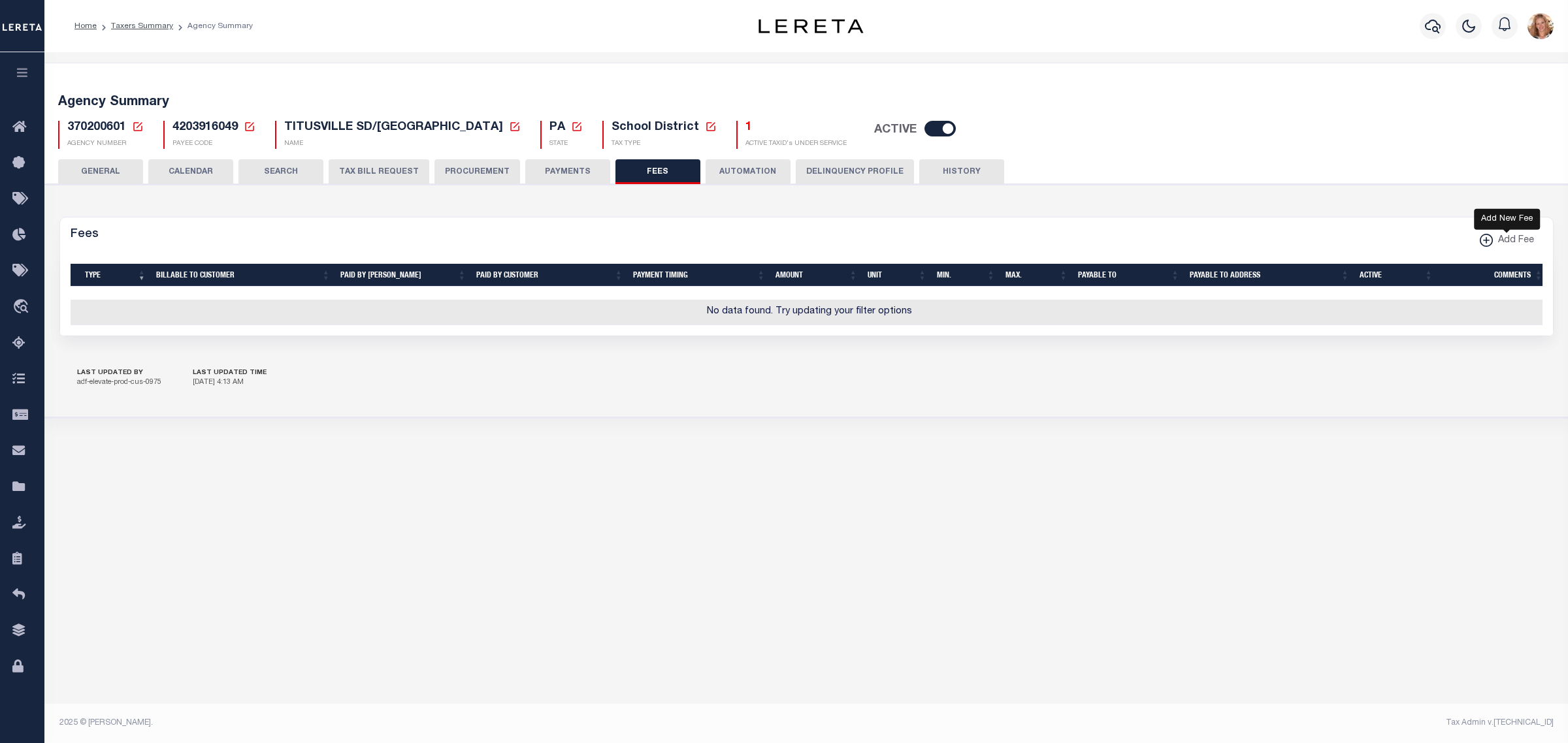
checkbox input "false"
checkbox input "true"
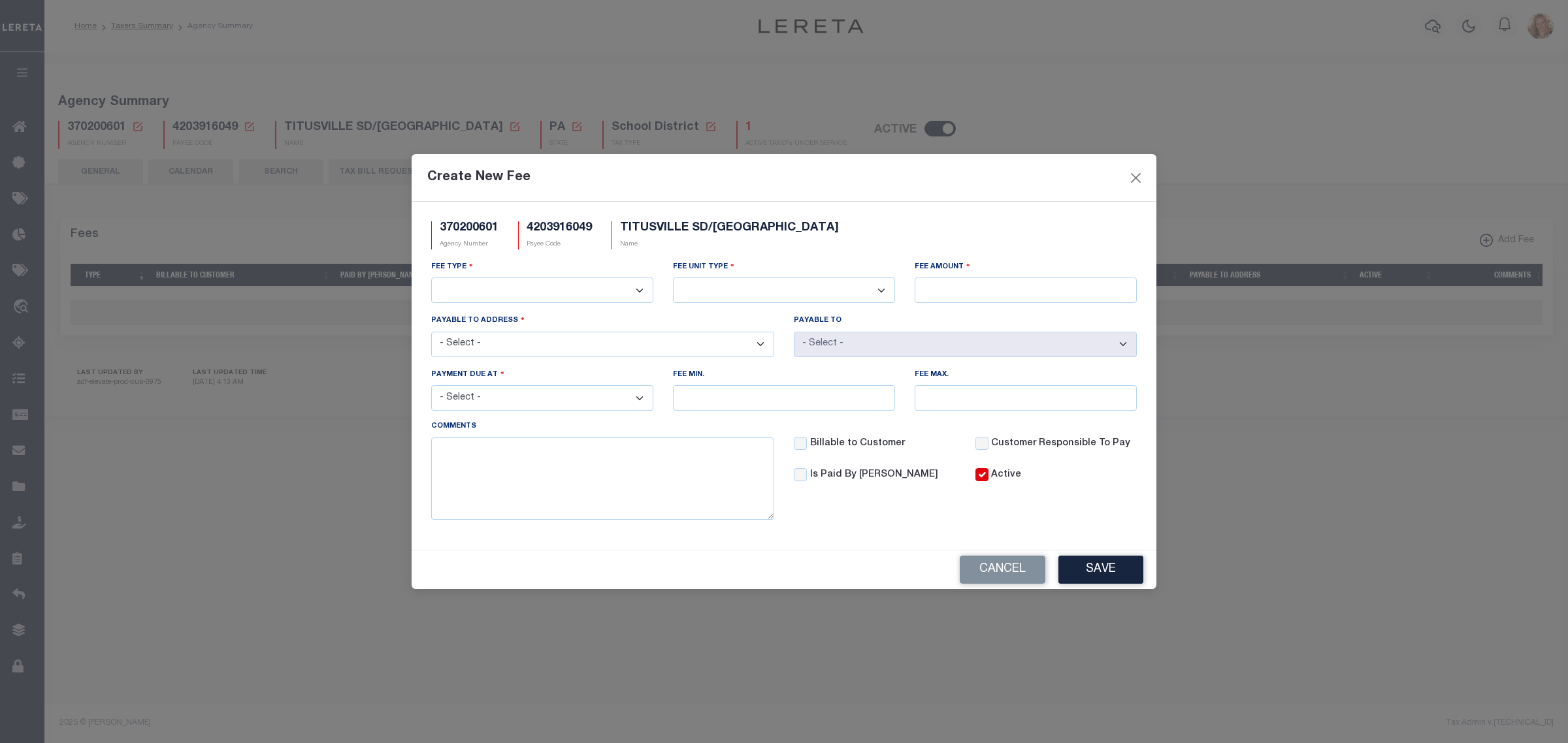
click at [539, 296] on select "3rd Party Web Extract Fee Current 3rd Party Web Extract Fee Prior Automation Fe…" at bounding box center [542, 290] width 222 height 25
select select "1"
click at [431, 278] on select "3rd Party Web Extract Fee Current 3rd Party Web Extract Fee Prior Automation Fe…" at bounding box center [542, 290] width 222 height 25
drag, startPoint x: 720, startPoint y: 281, endPoint x: 722, endPoint y: 298, distance: 17.1
click at [720, 281] on select "Per Agency Per Agency Parcel Per B Service Parcel Per C Service Parcel Per File…" at bounding box center [784, 290] width 222 height 25
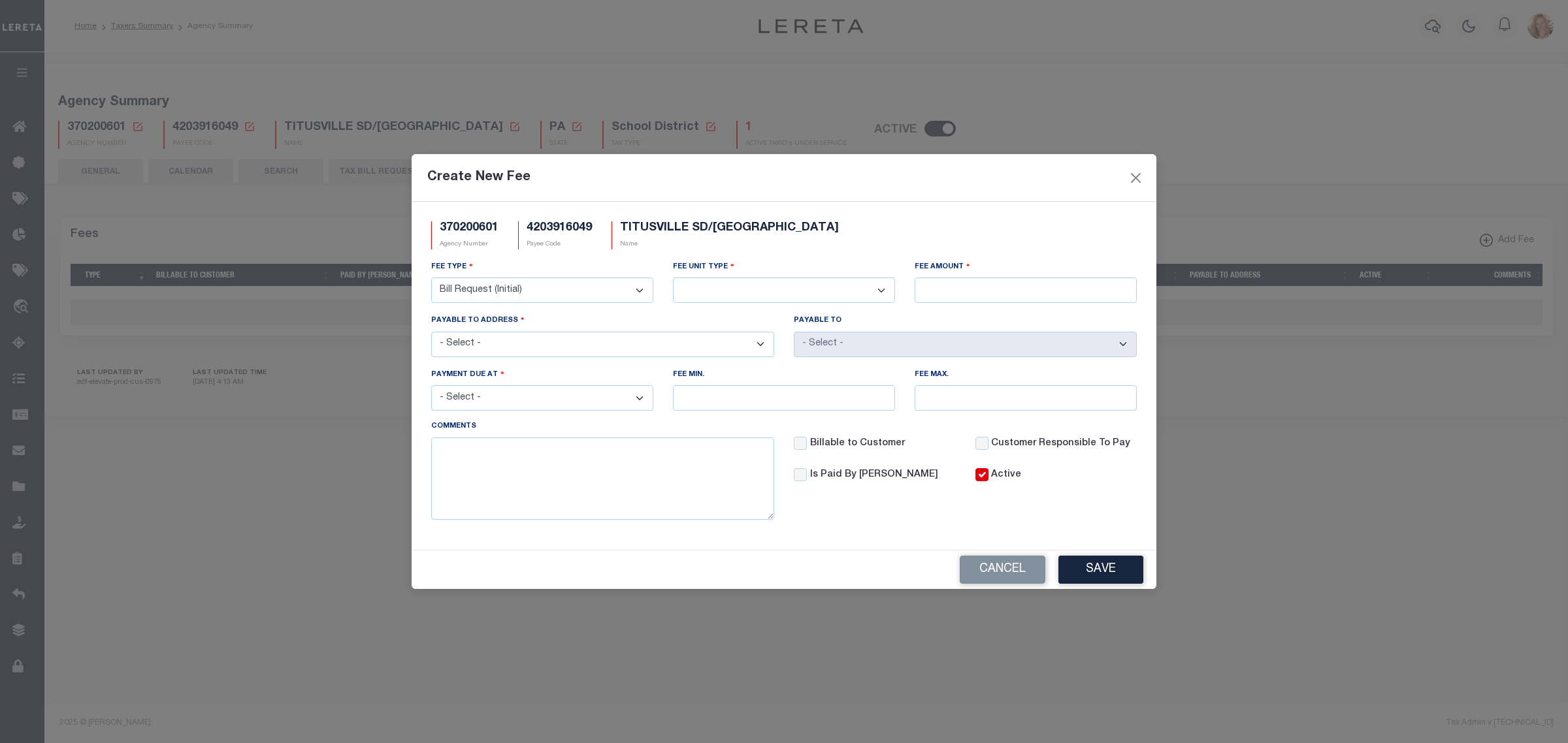
select select "7"
click at [672, 278] on select "Per Agency Per Agency Parcel Per B Service Parcel Per C Service Parcel Per File…" at bounding box center [784, 290] width 222 height 25
drag, startPoint x: 955, startPoint y: 295, endPoint x: 1080, endPoint y: 222, distance: 144.8
click at [955, 295] on input "Fee Amount" at bounding box center [1026, 290] width 222 height 25
type input "$.50"
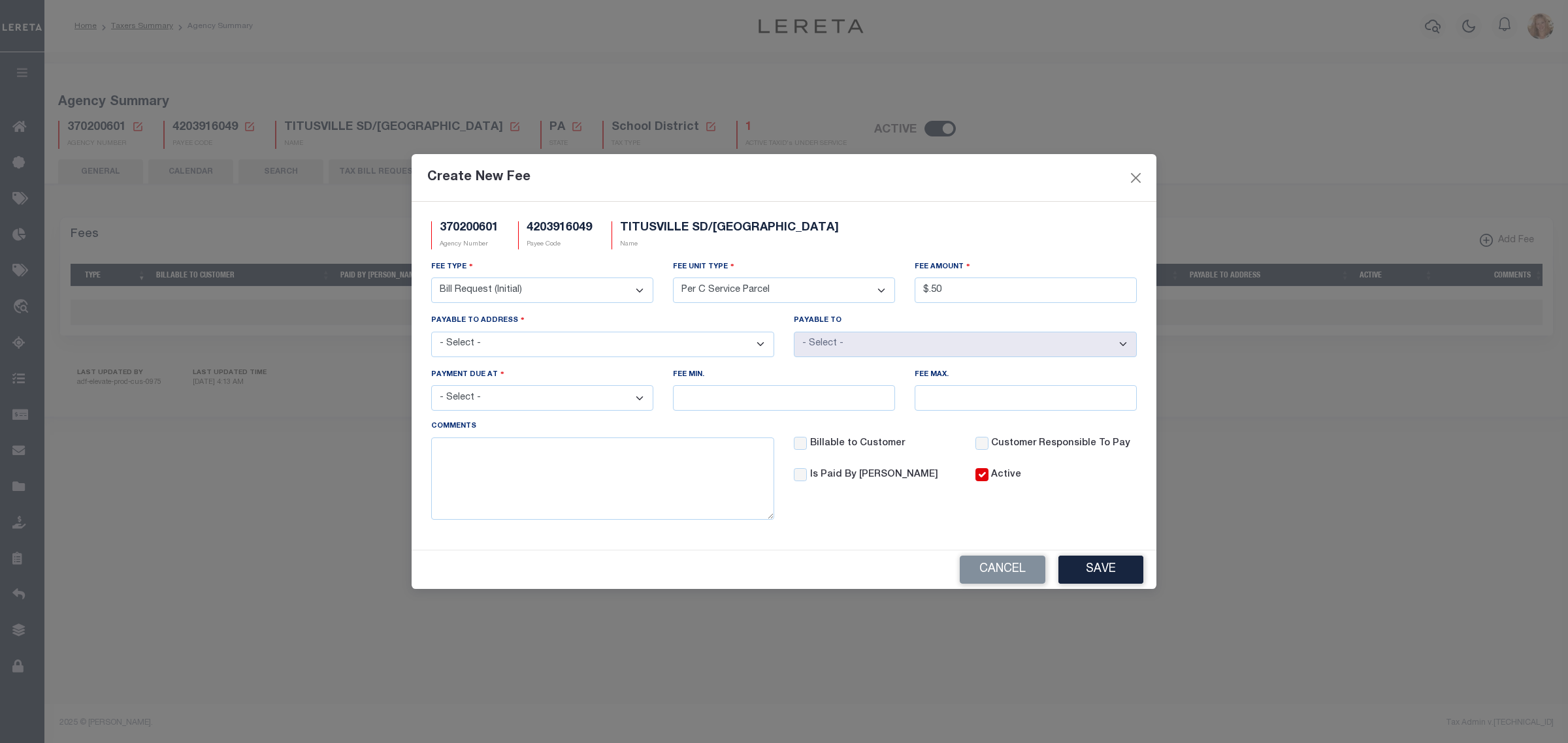
click at [559, 330] on div "Payable to Address - Select - 107 N FRANKLIN ST, TITUSVILLE, PA, 16354" at bounding box center [602, 335] width 343 height 43
click at [558, 348] on select "- Select - 107 N FRANKLIN ST, TITUSVILLE, PA, 16354" at bounding box center [602, 344] width 343 height 25
select select "12202"
click at [431, 332] on select "- Select - 107 N FRANKLIN ST, TITUSVILLE, PA, 16354" at bounding box center [602, 344] width 343 height 25
click at [497, 410] on select "- Select - File download Invoice (Prepay) Invoice (Trailing) Time of payment Ti…" at bounding box center [542, 397] width 222 height 25
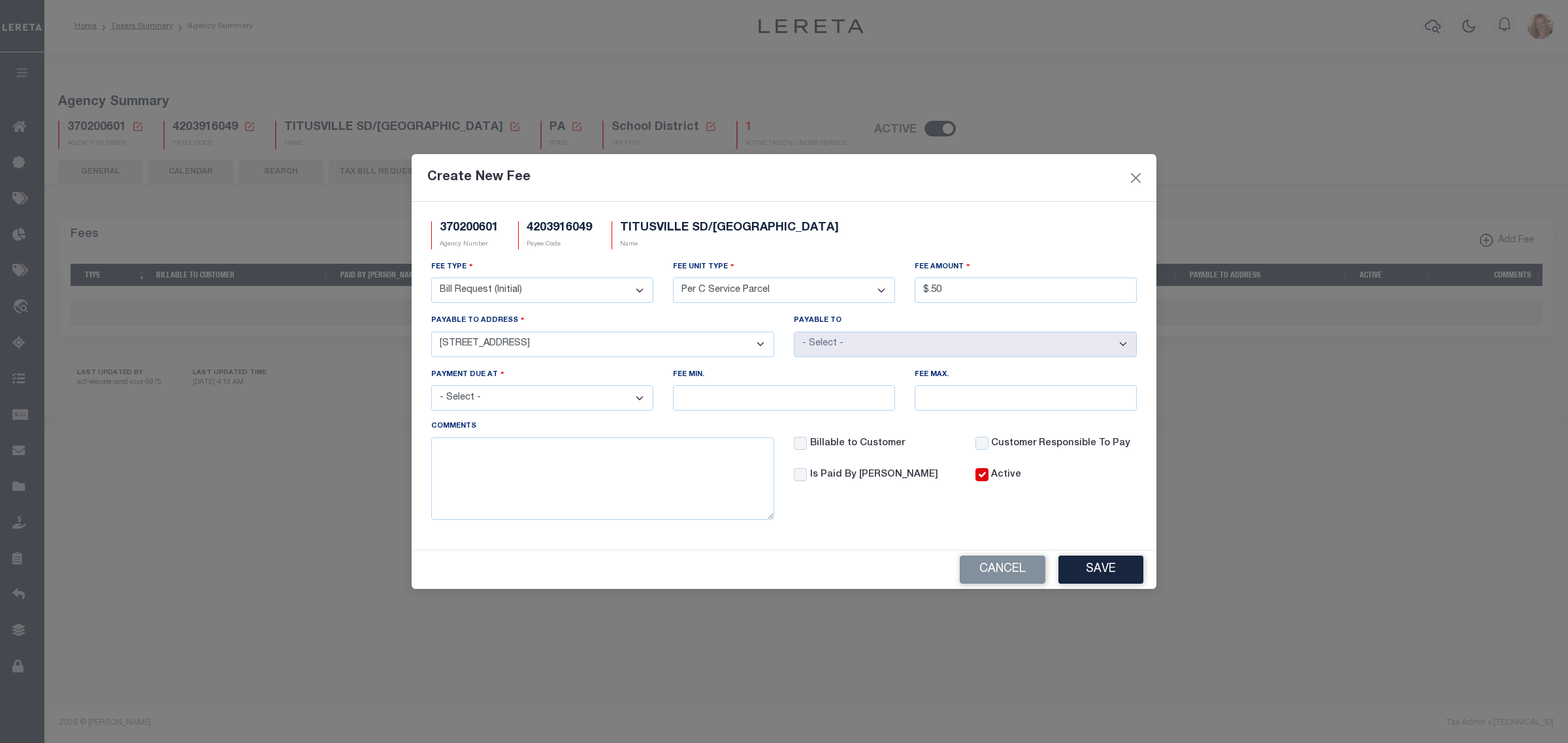
select select "3"
click at [431, 387] on select "- Select - File download Invoice (Prepay) Invoice (Trailing) Time of payment Ti…" at bounding box center [542, 397] width 222 height 25
click at [1087, 584] on button "Save" at bounding box center [1101, 569] width 85 height 28
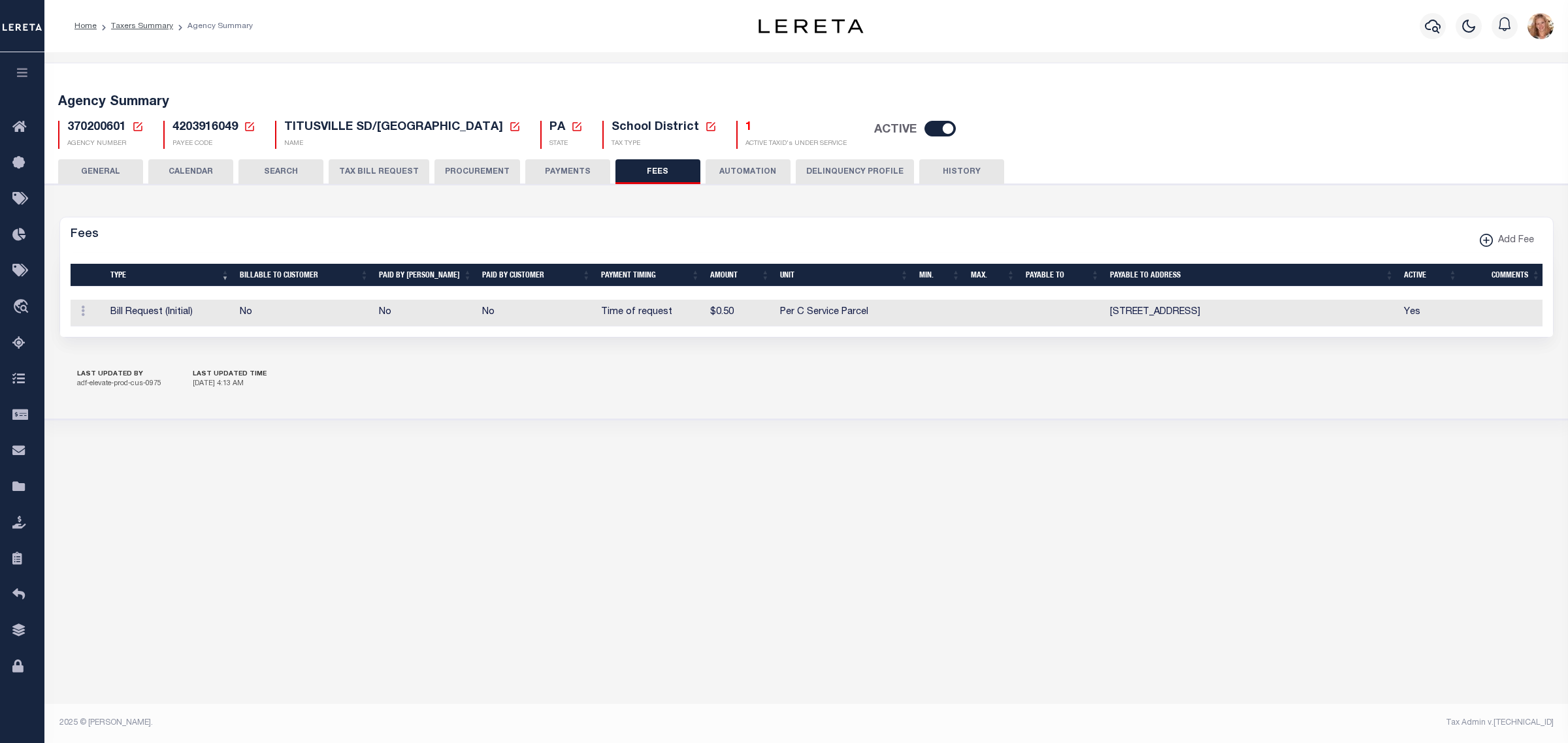
click at [551, 175] on button "PAYMENTS" at bounding box center [568, 171] width 85 height 25
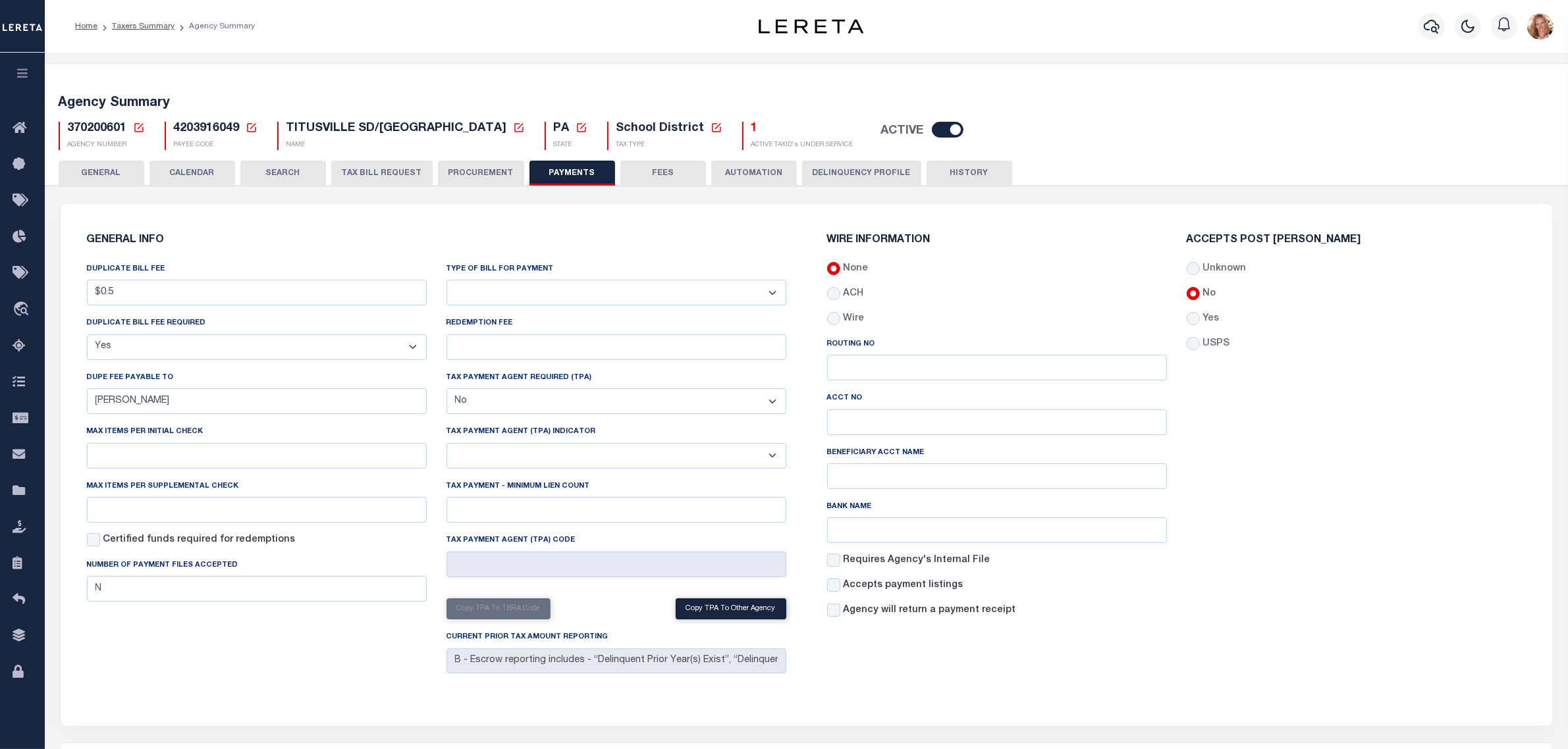
click at [573, 294] on select "Bar-Coded Tax Statement Print Tax Bills from Web. No DBF Required. Memo Bill Or…" at bounding box center [617, 292] width 340 height 25
select select "38"
click at [447, 280] on select "Bar-Coded Tax Statement Print Tax Bills from Web. No DBF Required. Memo Bill Or…" at bounding box center [617, 292] width 340 height 25
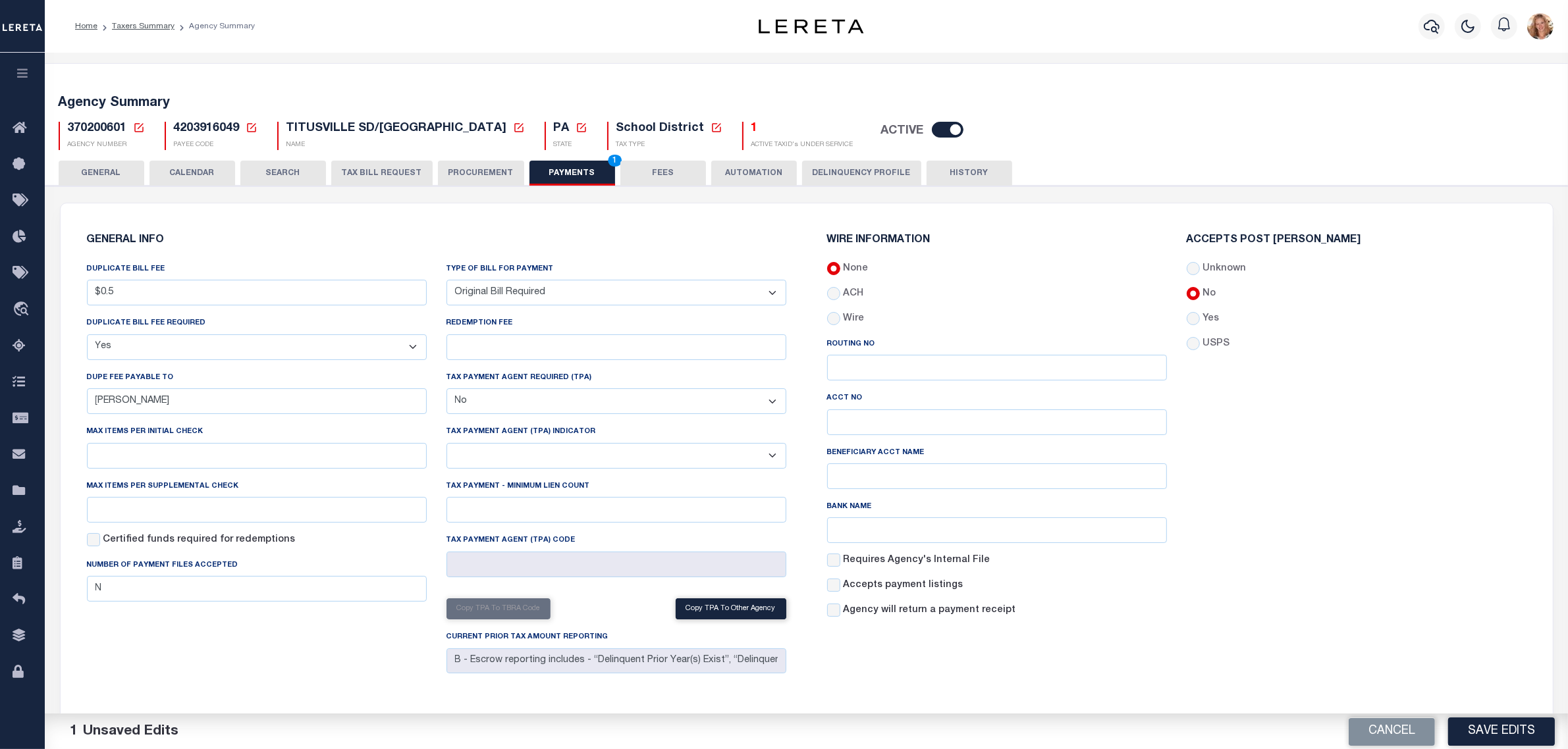
click at [630, 239] on h6 "GENERAL INFO" at bounding box center [436, 240] width 700 height 12
click at [1518, 733] on button "Save Edits" at bounding box center [1501, 731] width 107 height 28
click at [120, 170] on button "GENERAL" at bounding box center [101, 173] width 86 height 25
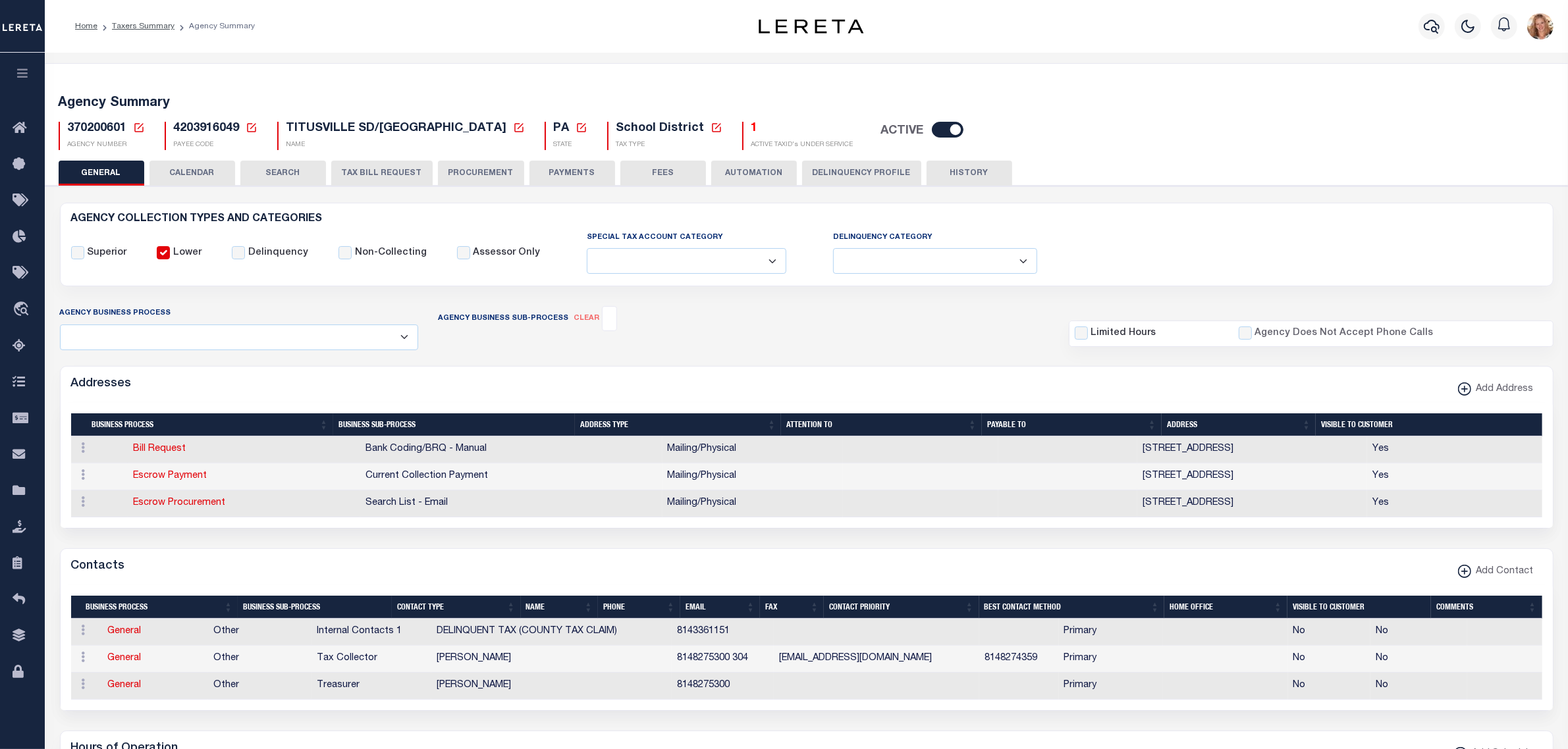
click at [141, 130] on icon at bounding box center [138, 127] width 12 height 12
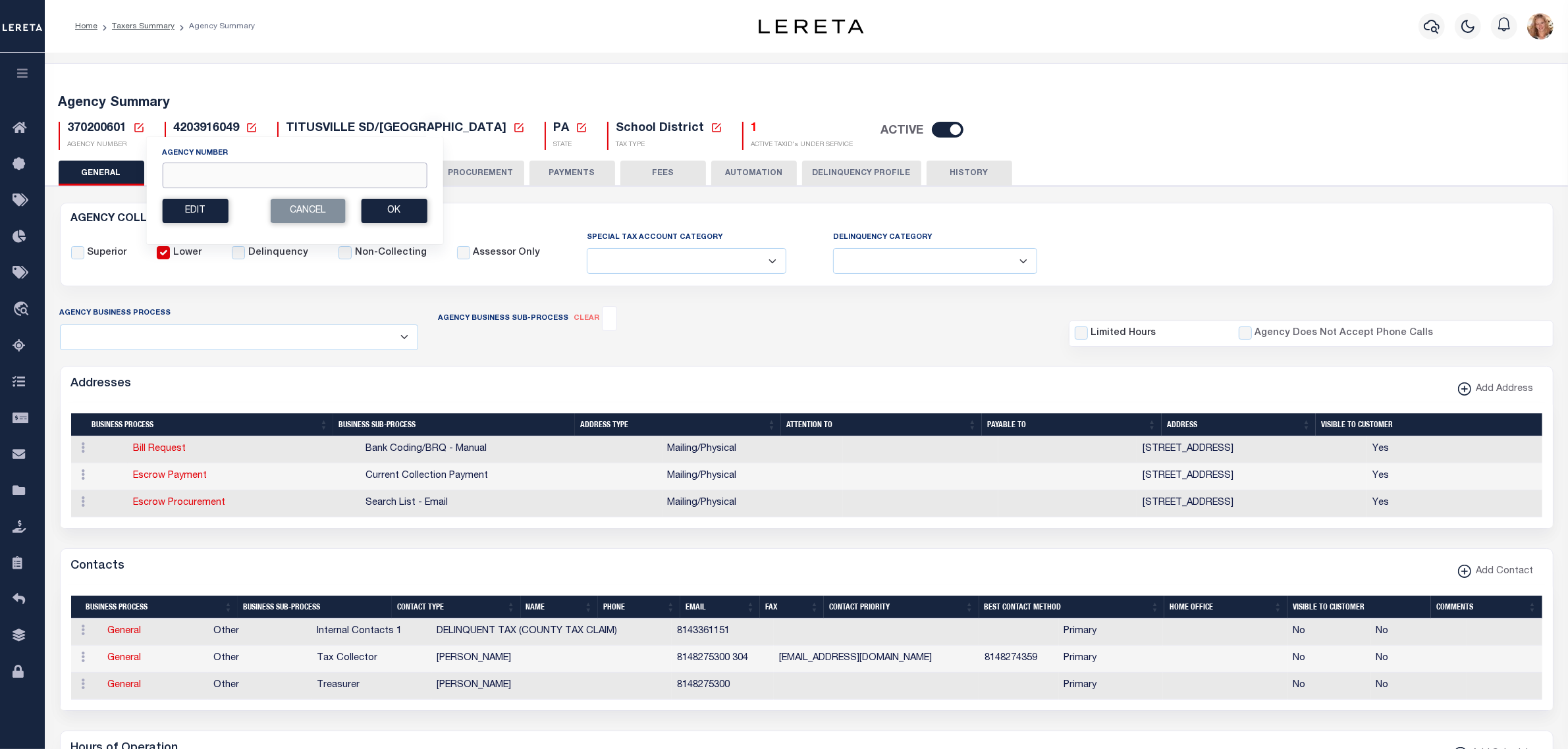
click at [176, 173] on input "Agency Number" at bounding box center [294, 175] width 265 height 25
type input "2"
type input "370200212"
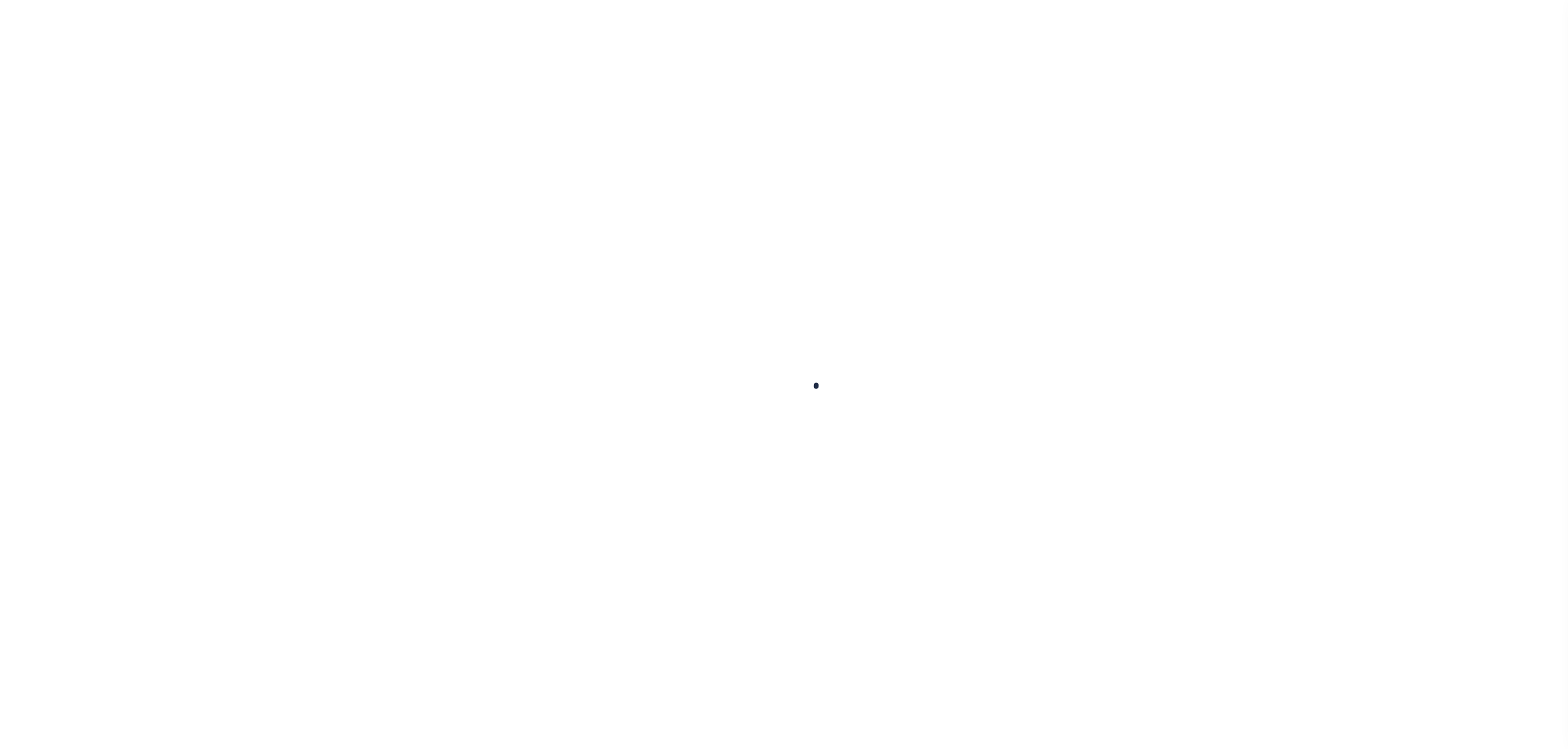
select select
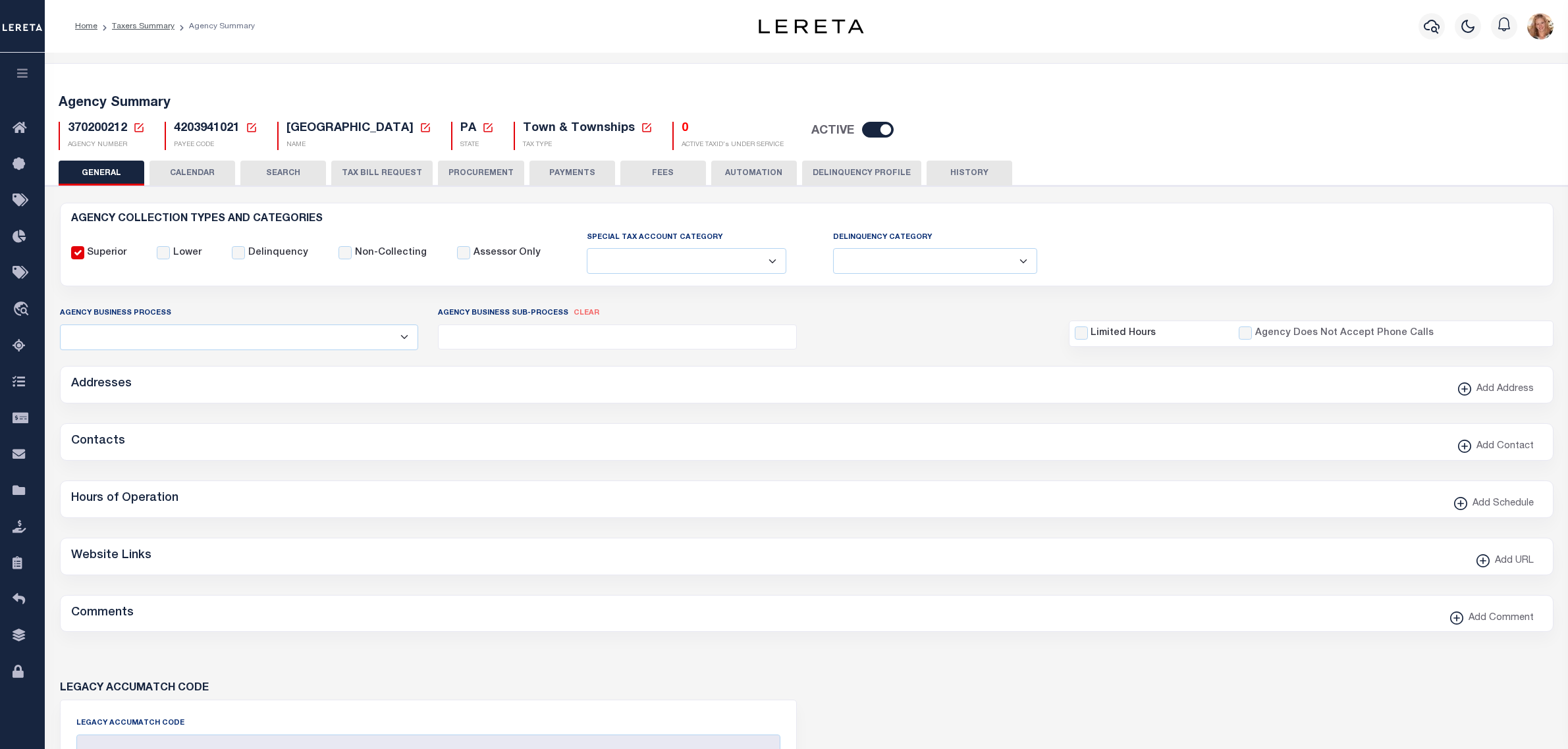
checkbox input "false"
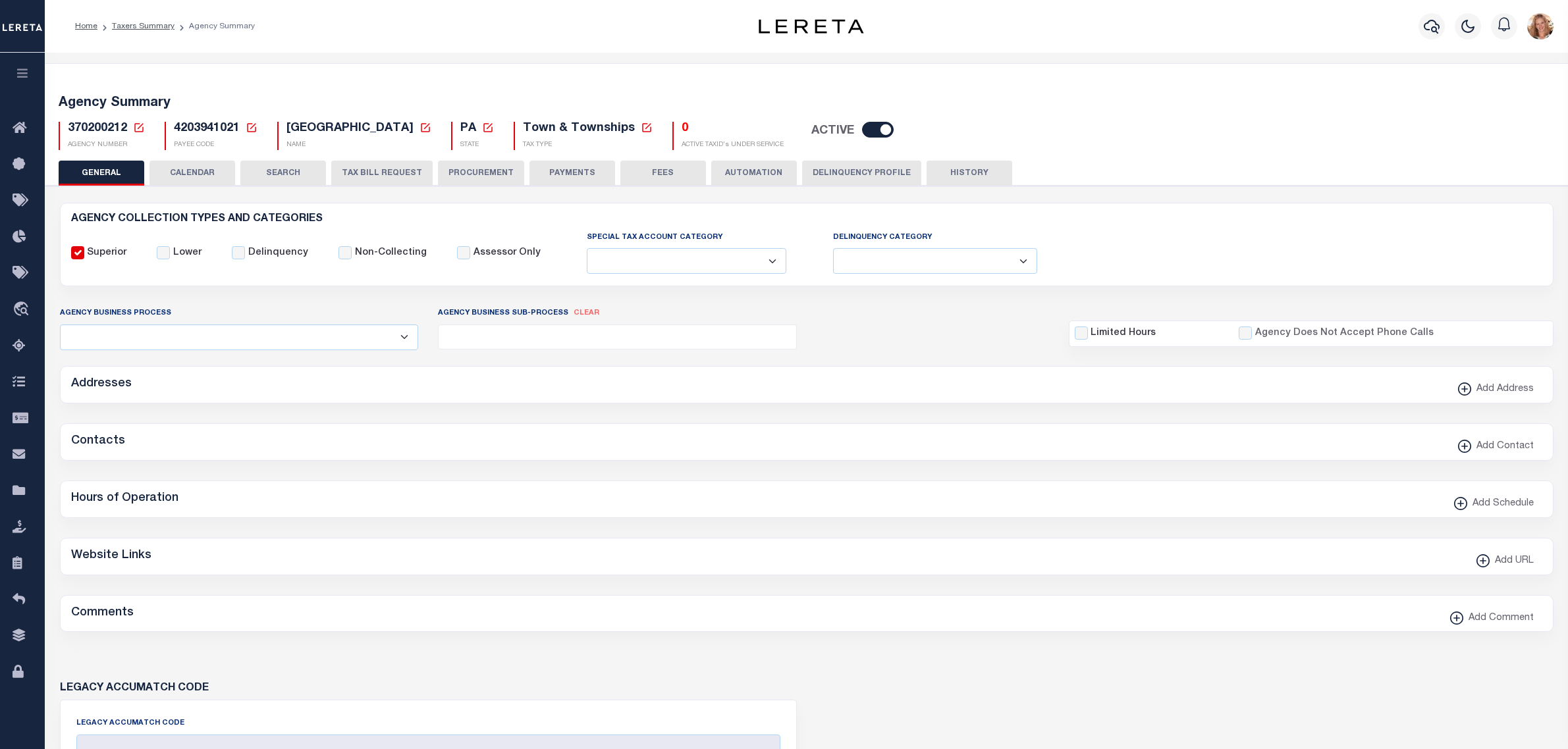
type input "4203941021"
type input "$5"
select select "true"
type input "[PERSON_NAME]"
type input "20"
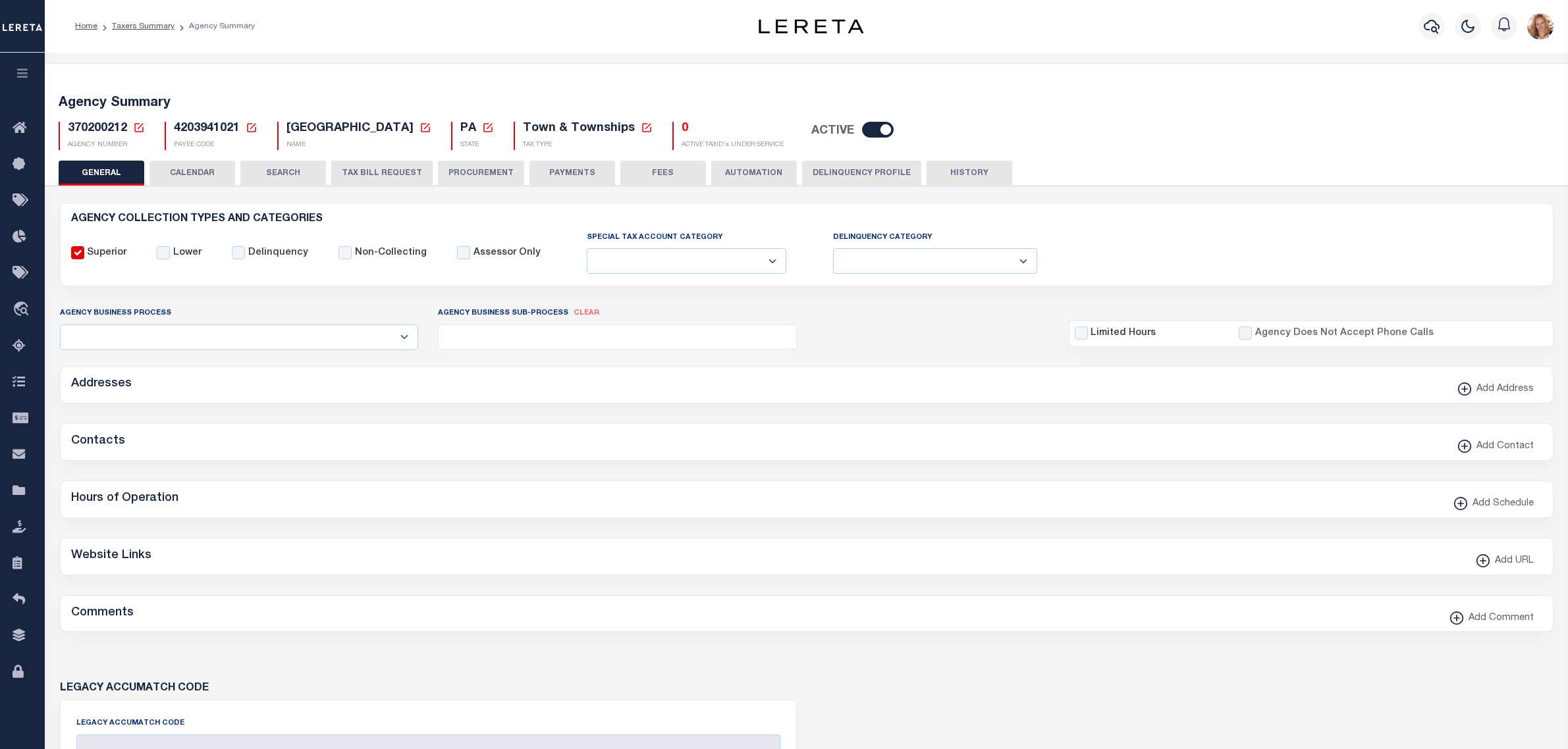
type input "20"
checkbox input "false"
type input "N"
select select "false"
type input "B - Escrow reporting includes - “Delinquent Prior Year(s) Exist”, “Delinquent C…"
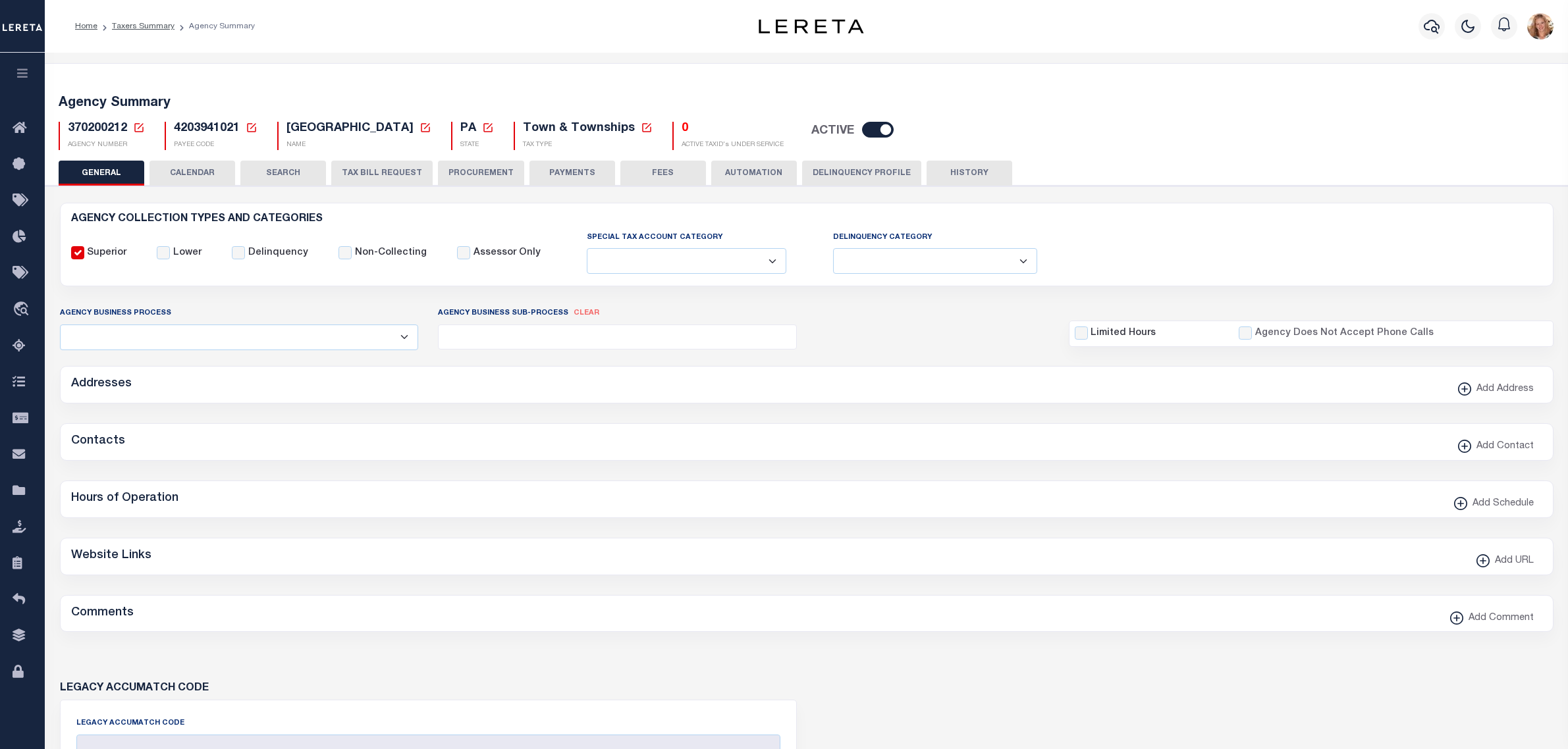
radio input "true"
checkbox input "false"
radio input "true"
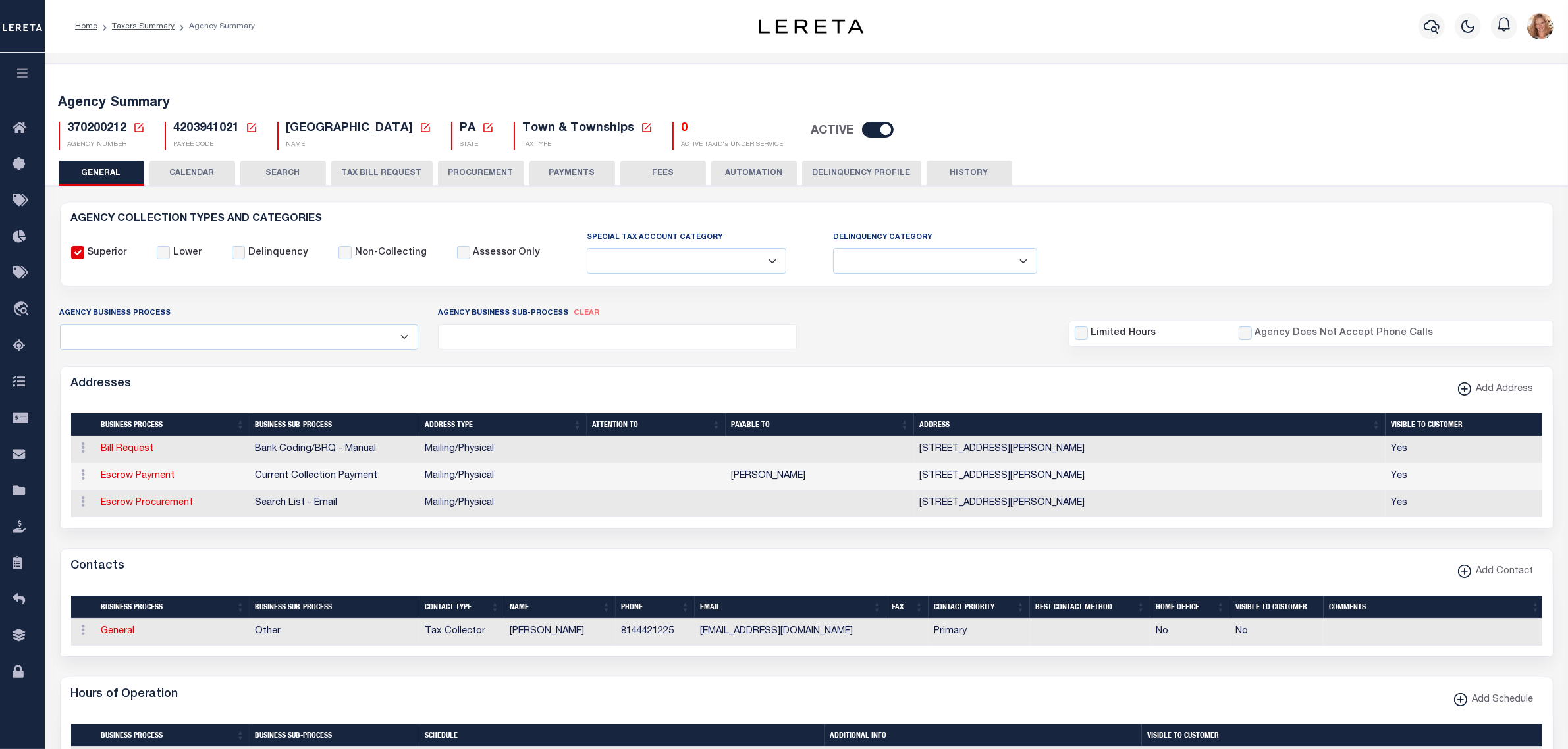
click at [560, 178] on button "PAYMENTS" at bounding box center [573, 173] width 86 height 25
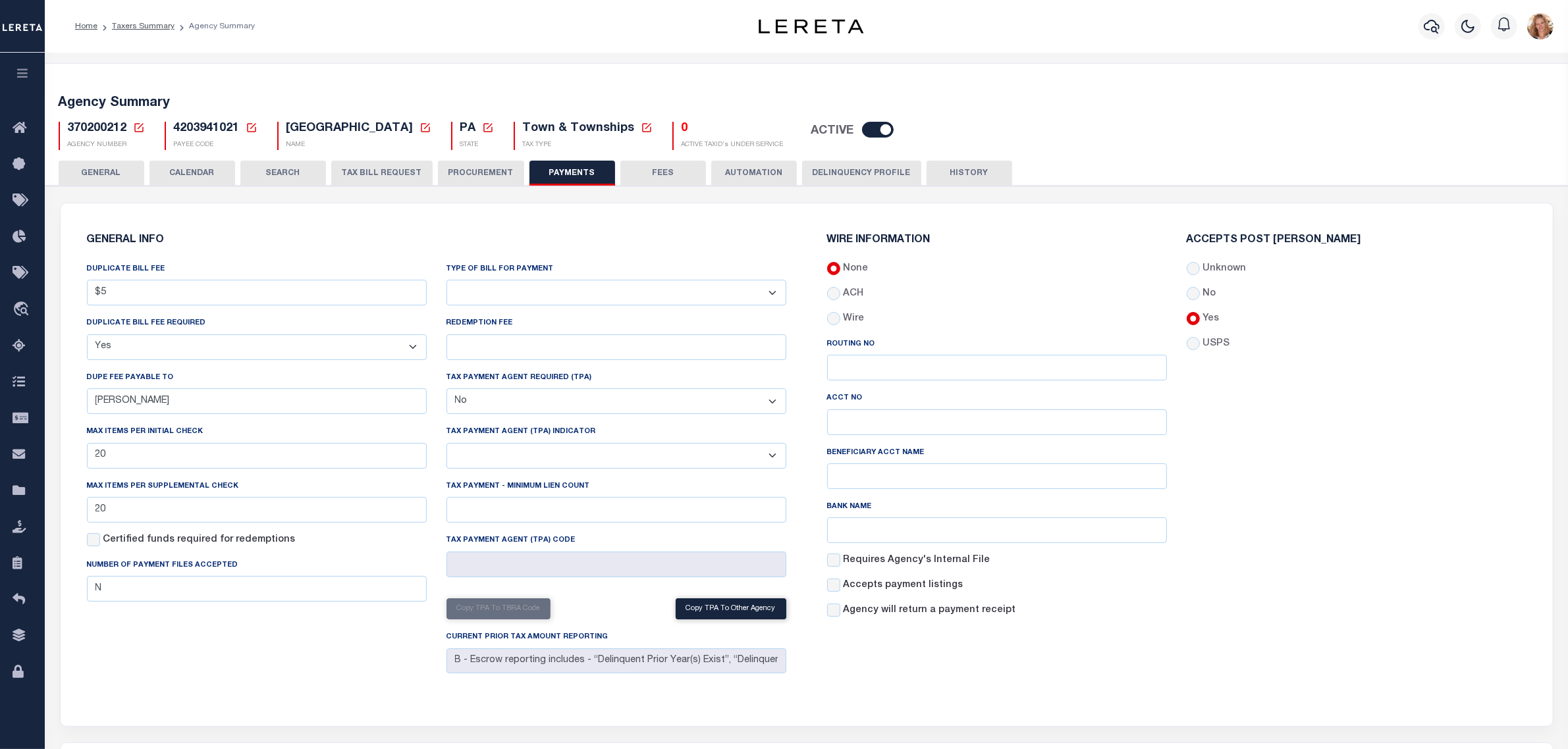
click at [548, 299] on select "Bar-Coded Tax Statement Print Tax Bills from Web. No DBF Required. Memo Bill Or…" at bounding box center [617, 292] width 340 height 25
select select "35"
click at [447, 280] on select "Bar-Coded Tax Statement Print Tax Bills from Web. No DBF Required. Memo Bill Or…" at bounding box center [617, 292] width 340 height 25
click at [614, 213] on div "GENERAL INFO DUPLICATE BILL FEE $5 DUPLICATE BILL FEE REQUIRED Yes No DUPE FEE …" at bounding box center [807, 464] width 1493 height 523
click at [1496, 719] on button "Save Edits" at bounding box center [1501, 731] width 107 height 28
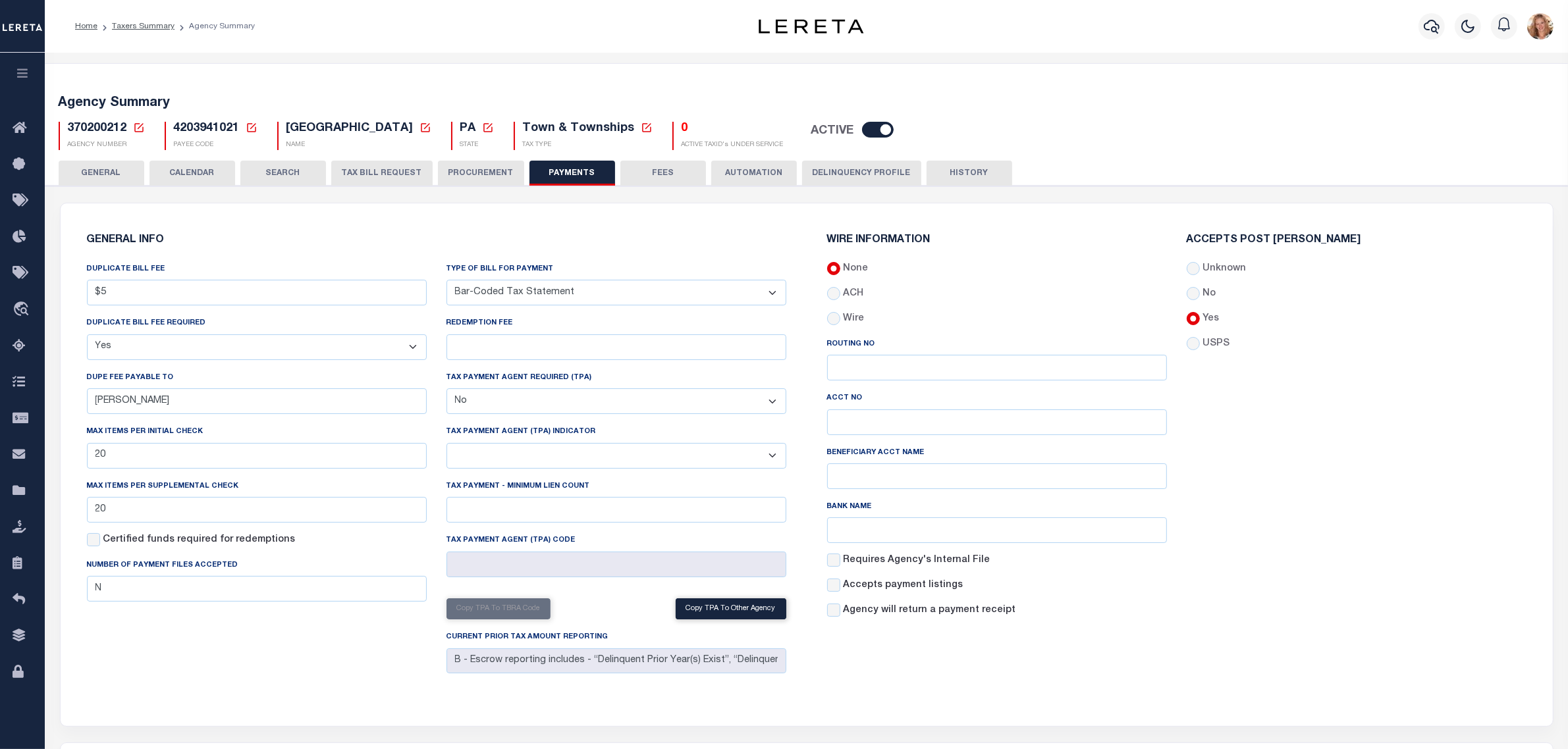
click at [139, 126] on icon at bounding box center [138, 127] width 12 height 12
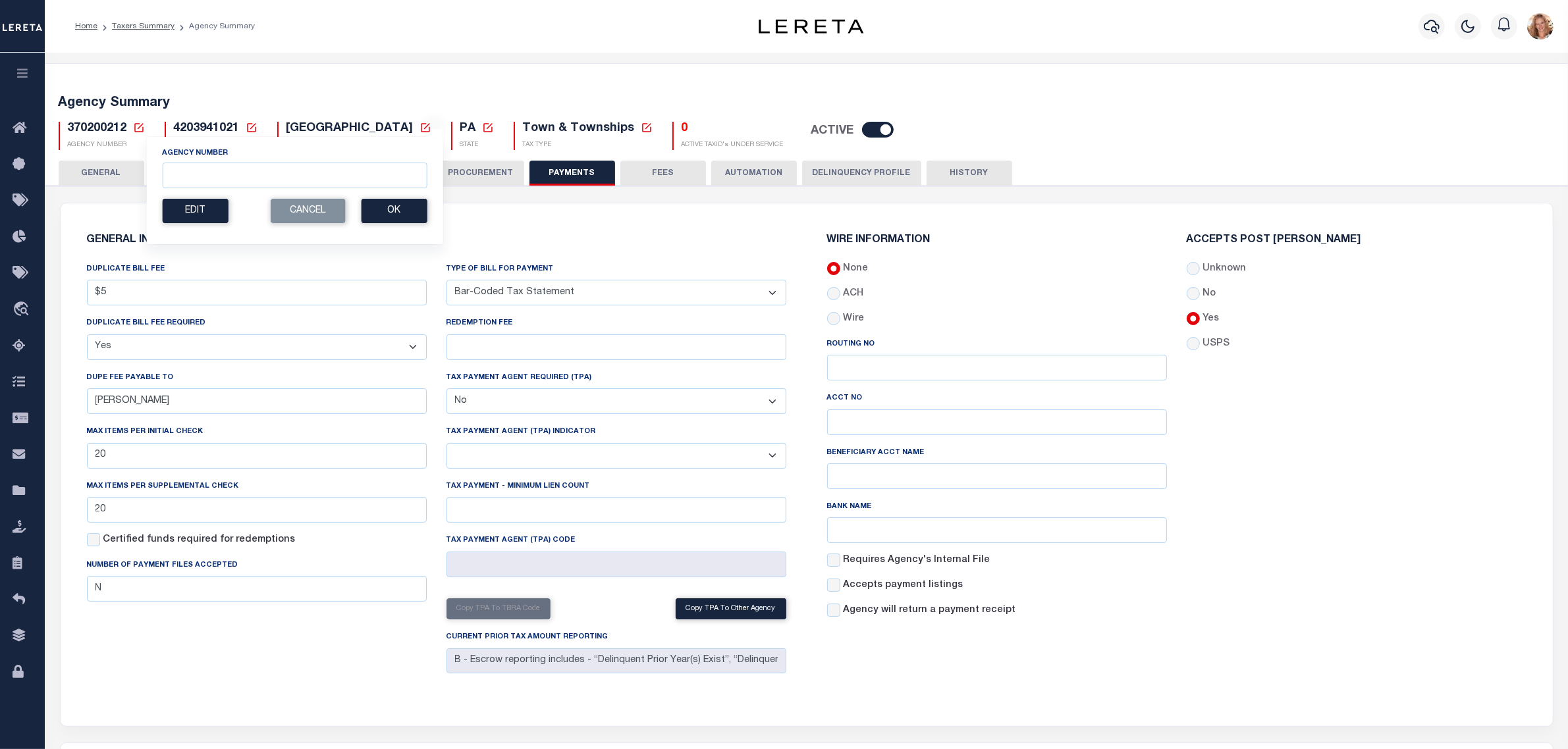
click at [141, 132] on icon at bounding box center [139, 127] width 9 height 9
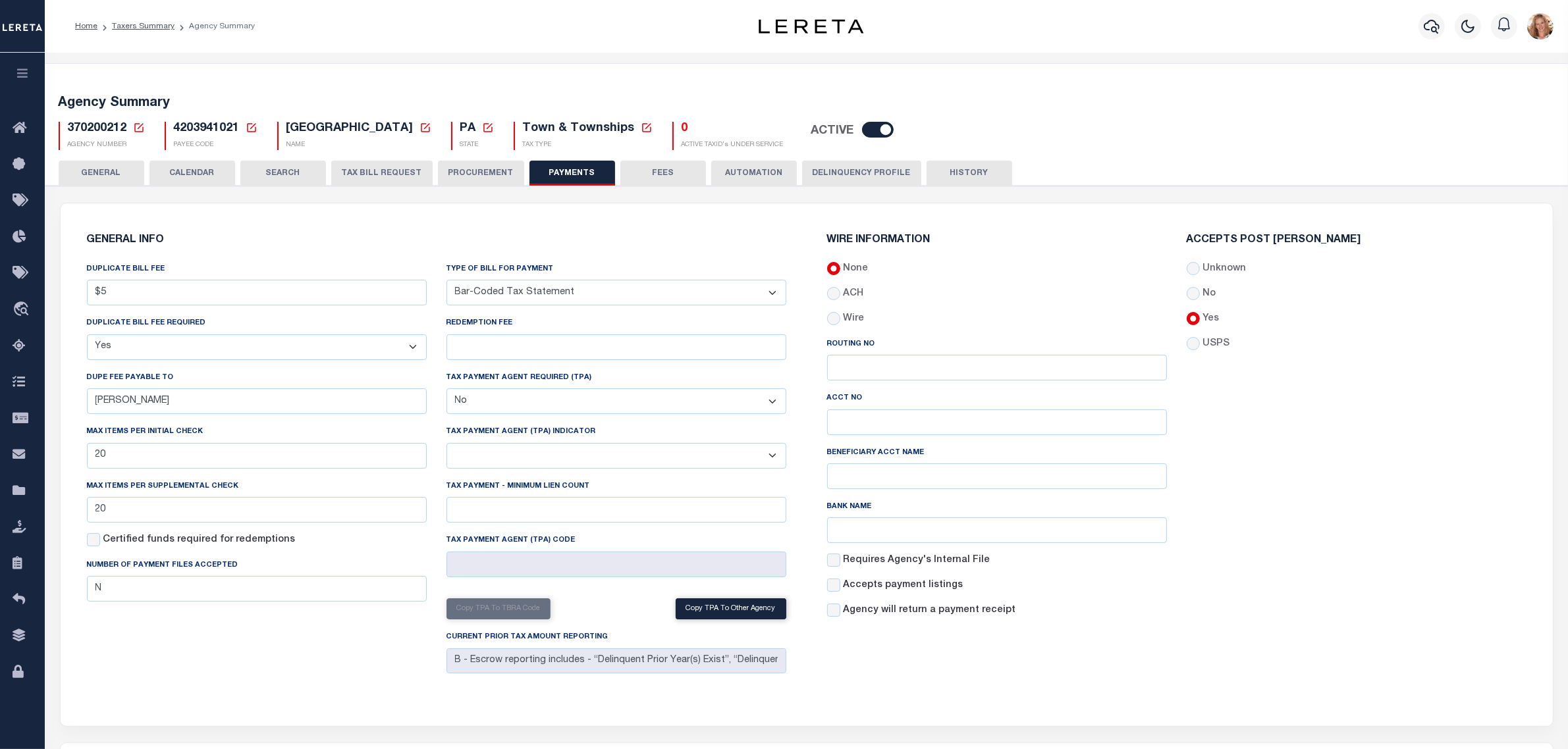
click at [124, 165] on button "GENERAL" at bounding box center [101, 173] width 86 height 25
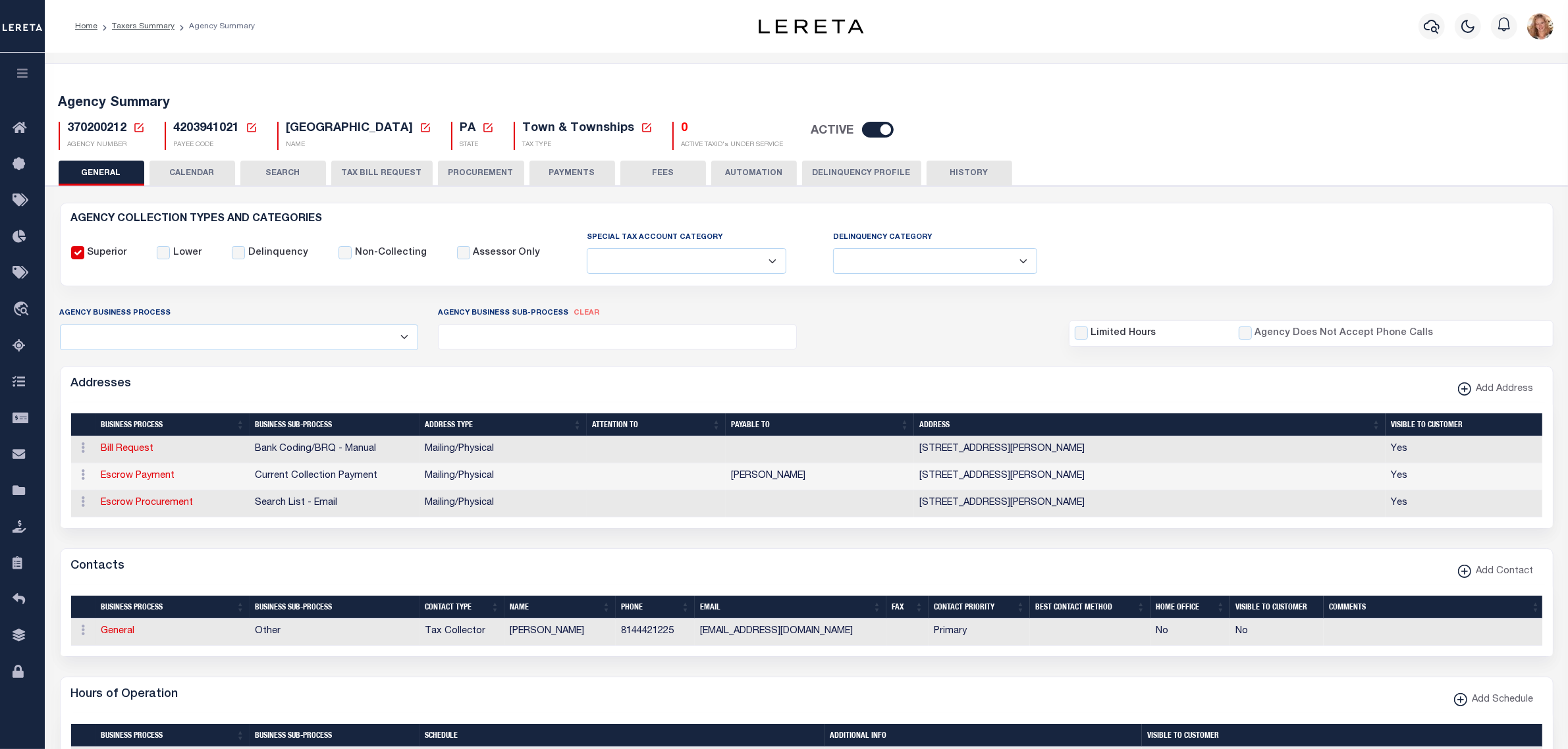
click at [139, 129] on icon at bounding box center [138, 127] width 12 height 12
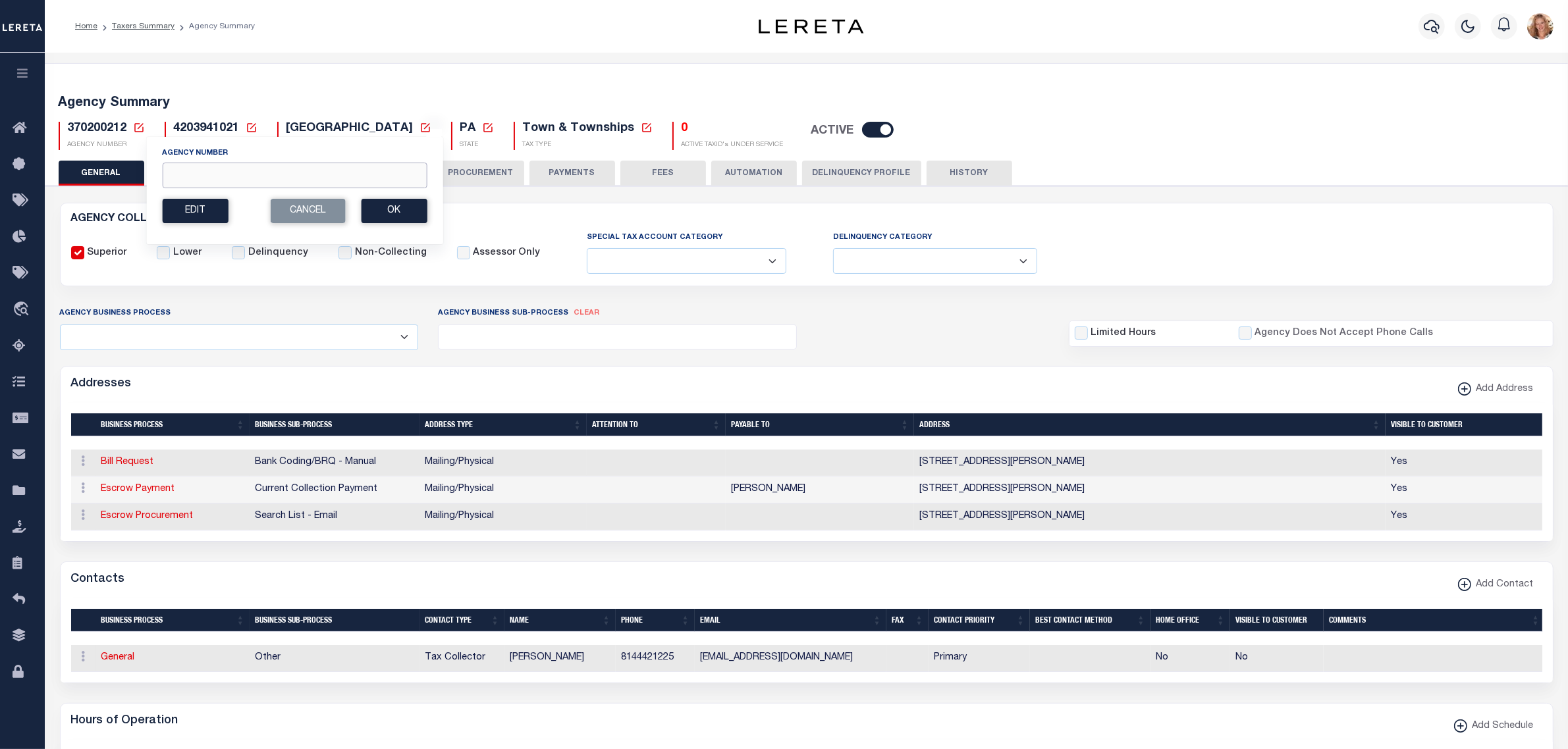
click at [181, 177] on input "Agency Number" at bounding box center [294, 175] width 265 height 25
type input "370200228"
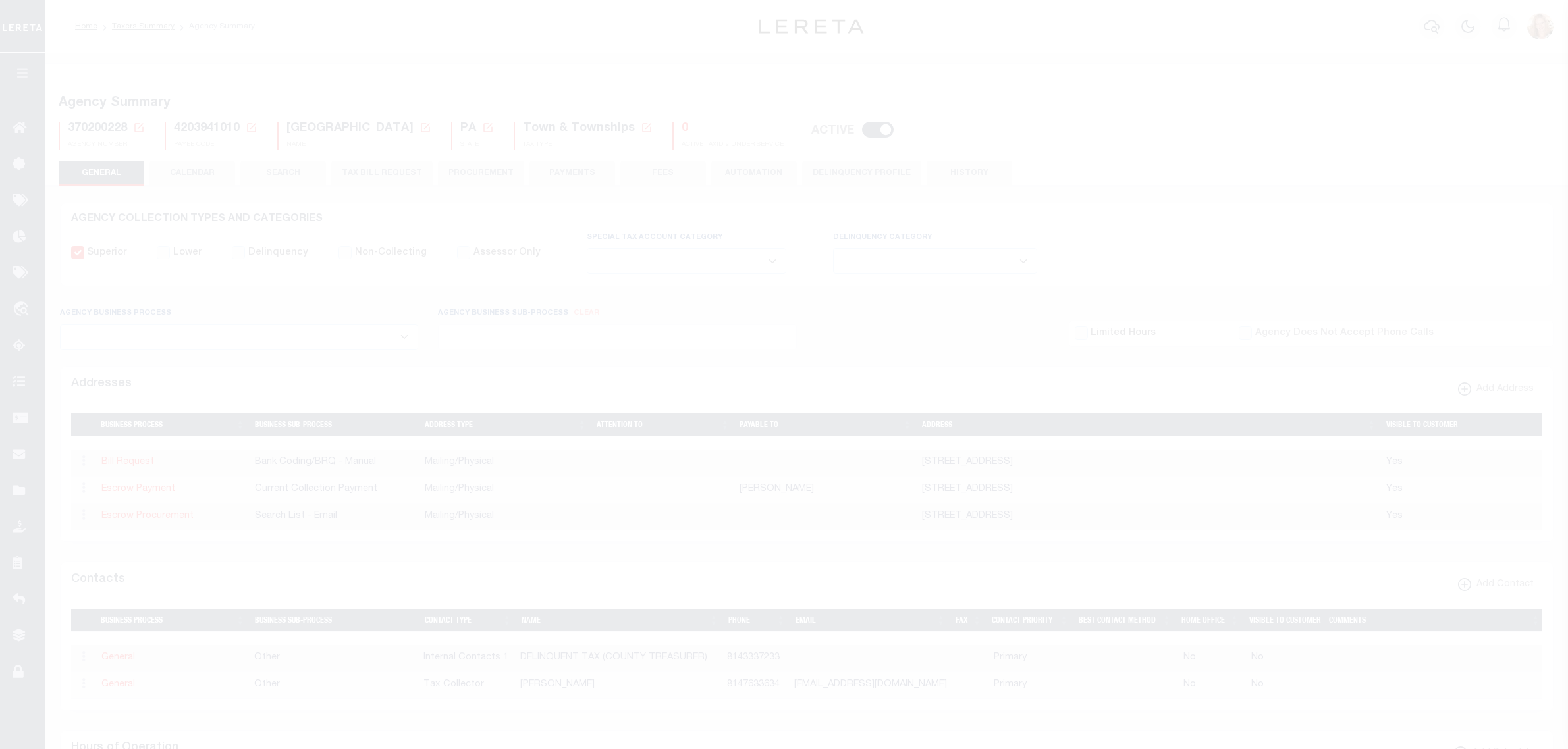
select select
select select "true"
select select "false"
select select "7"
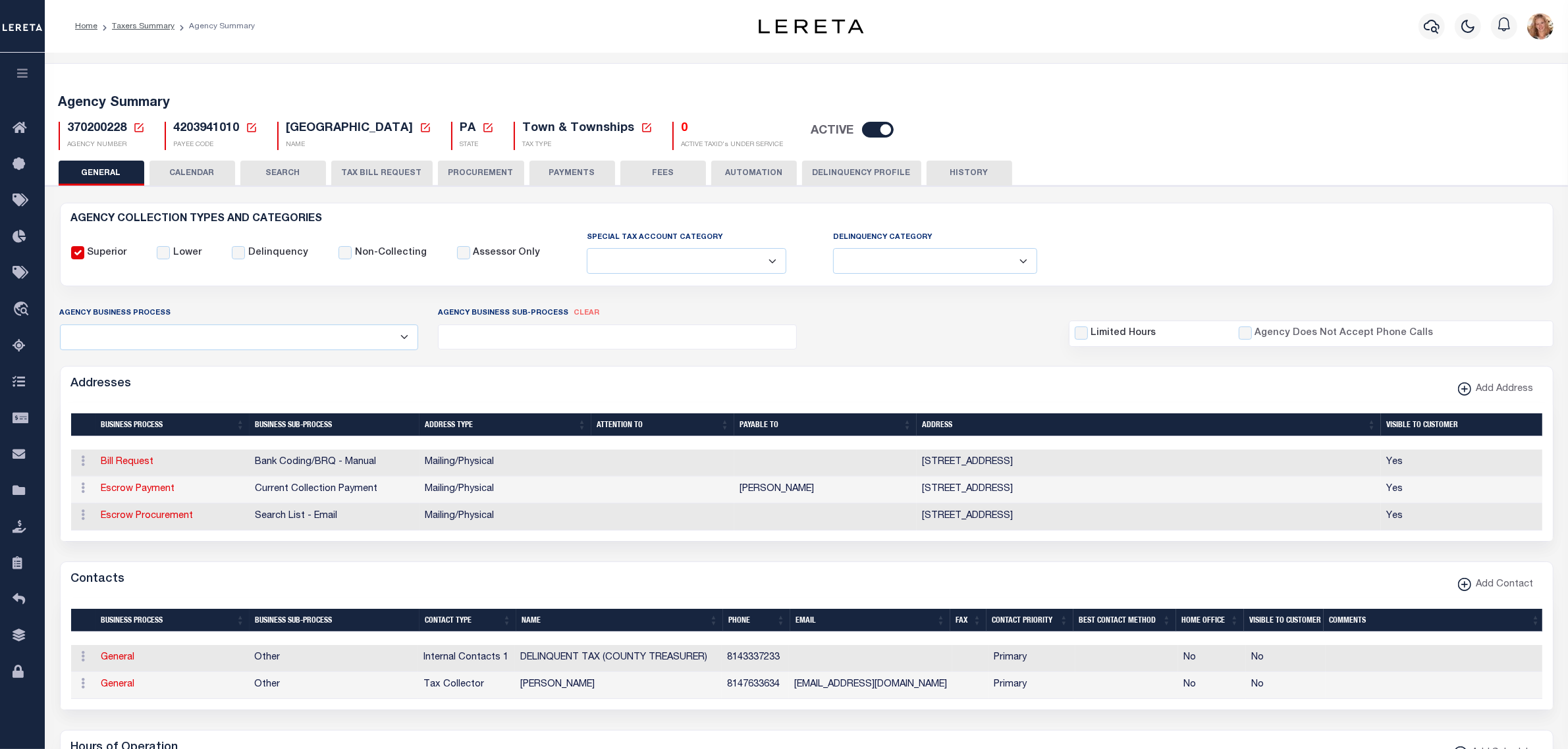
click at [595, 168] on button "PAYMENTS" at bounding box center [573, 173] width 86 height 25
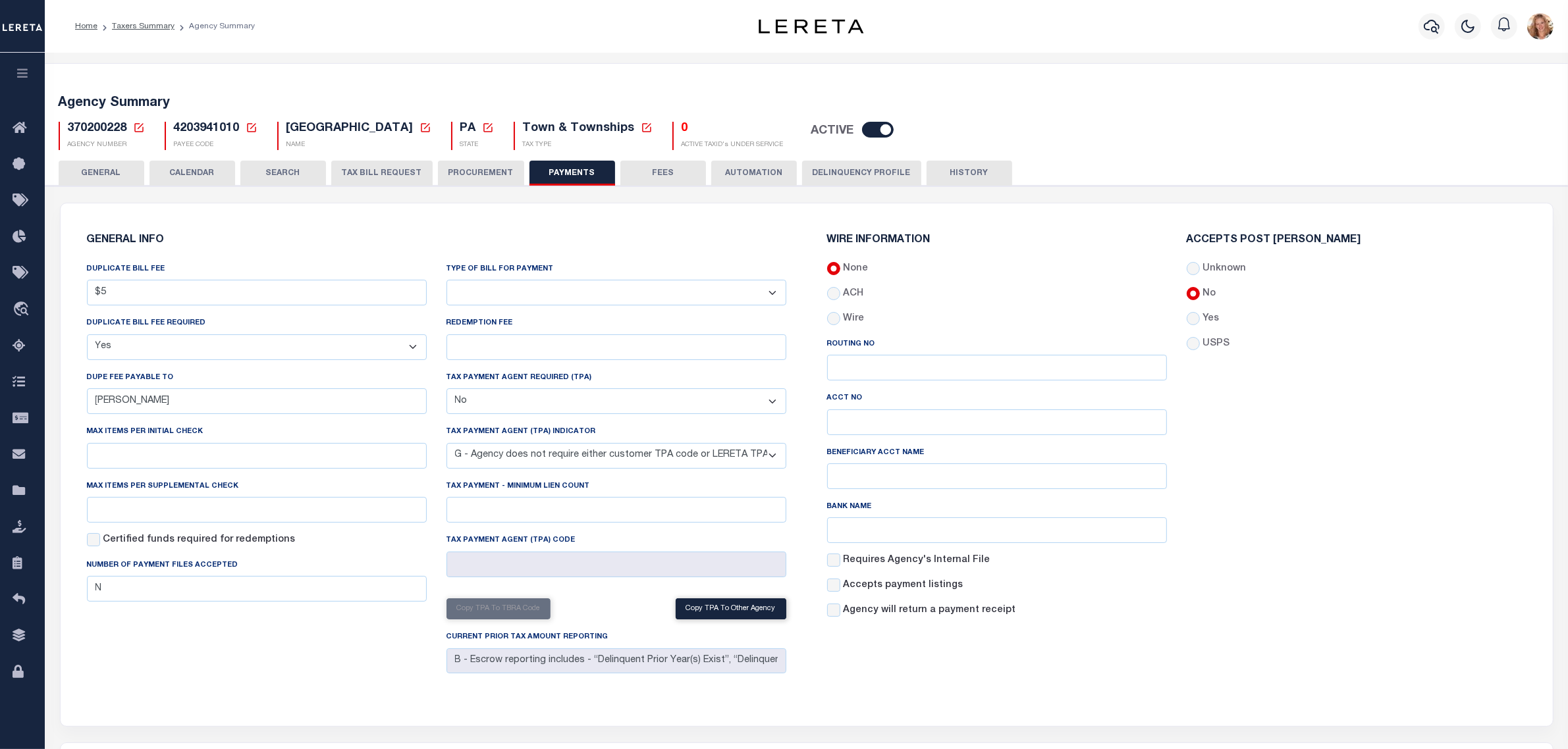
click at [1204, 323] on label "Yes" at bounding box center [1210, 319] width 16 height 15
click at [1200, 323] on input "Yes" at bounding box center [1193, 318] width 13 height 13
radio input "true"
click at [1216, 416] on div "Accepts Post [PERSON_NAME] Unknown No Yes" at bounding box center [1357, 431] width 359 height 394
click at [1489, 737] on button "Save Edits" at bounding box center [1501, 731] width 107 height 28
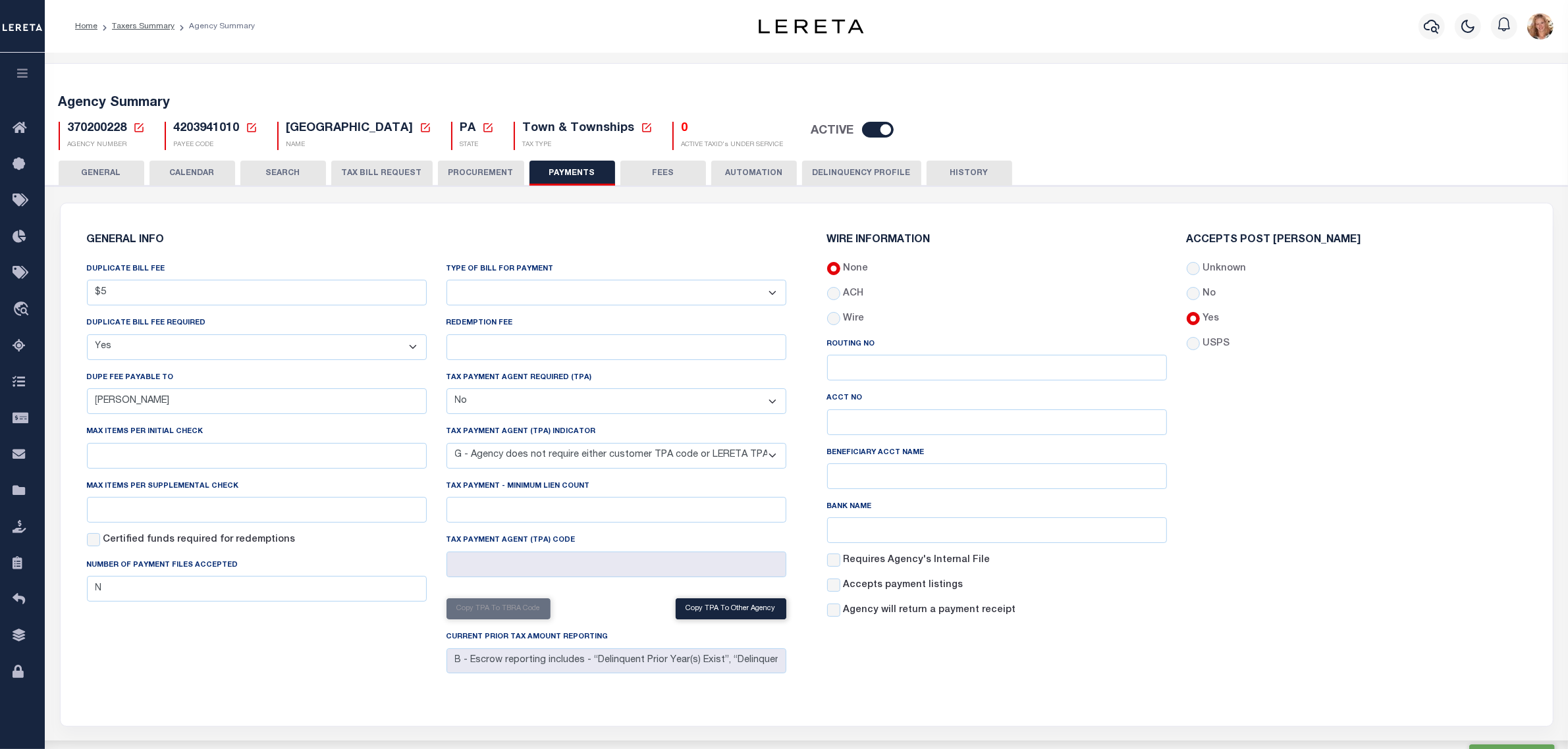
click at [134, 169] on button "GENERAL" at bounding box center [101, 173] width 86 height 25
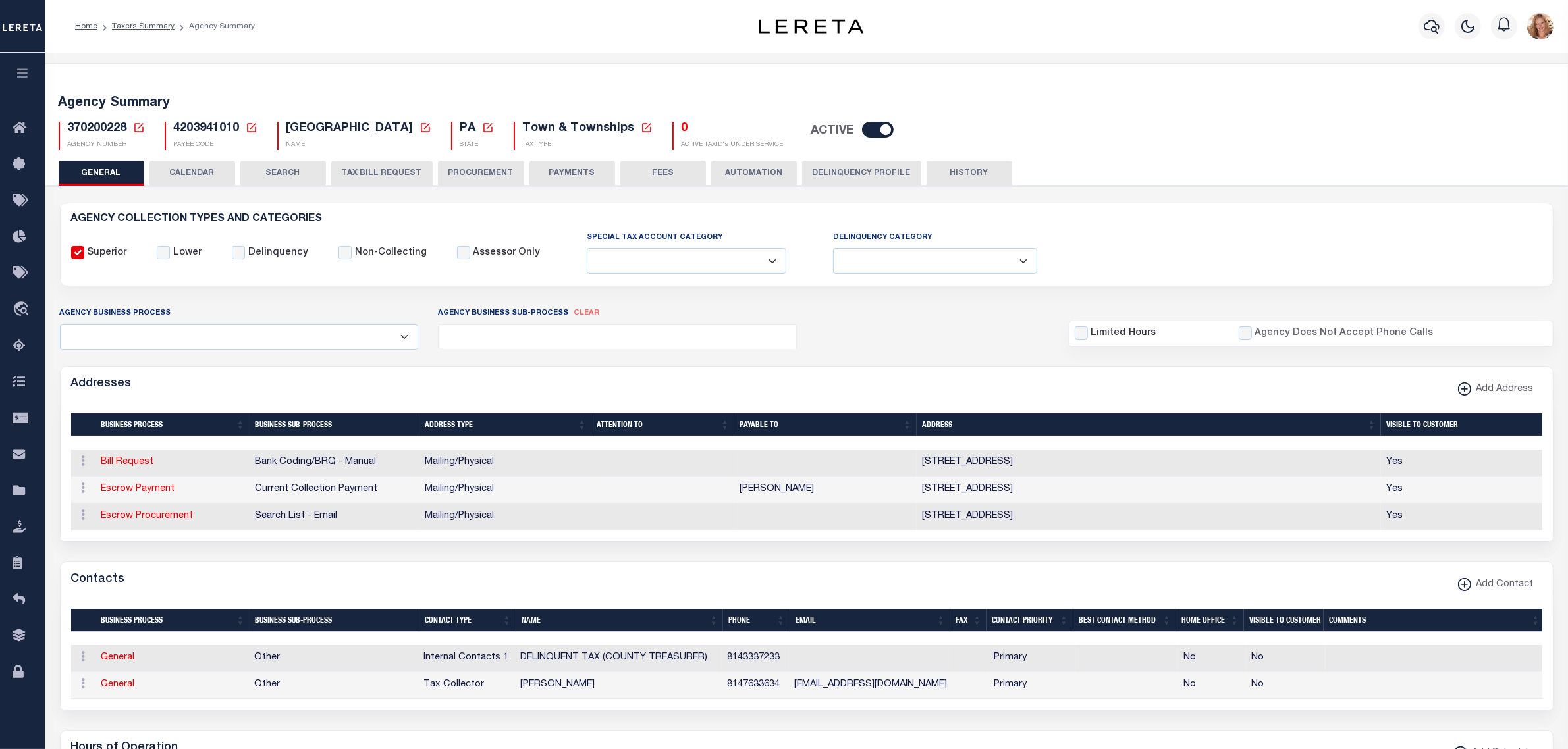
click at [137, 127] on icon at bounding box center [138, 127] width 12 height 12
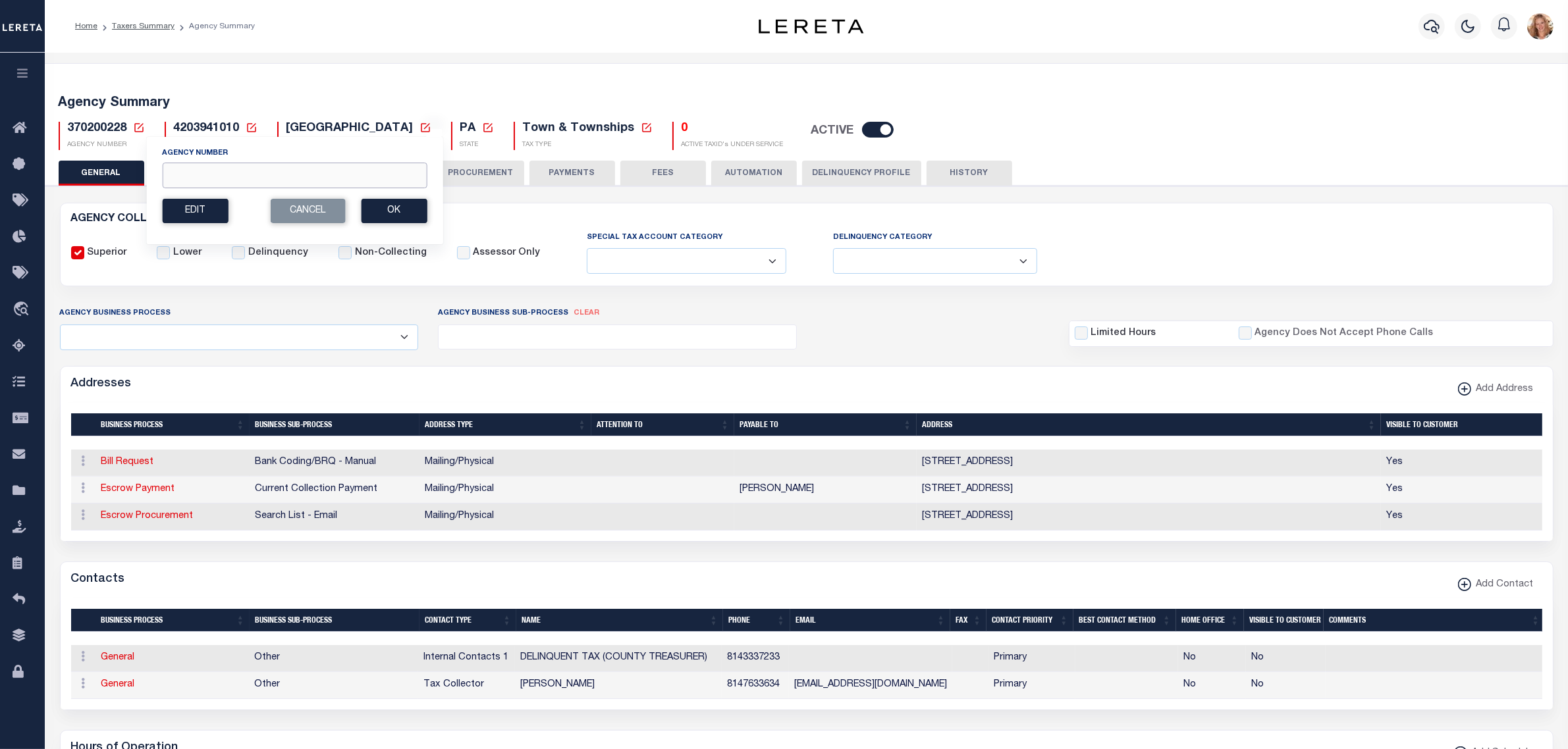
click at [182, 168] on input "Agency Number" at bounding box center [294, 175] width 265 height 25
type input "370200232"
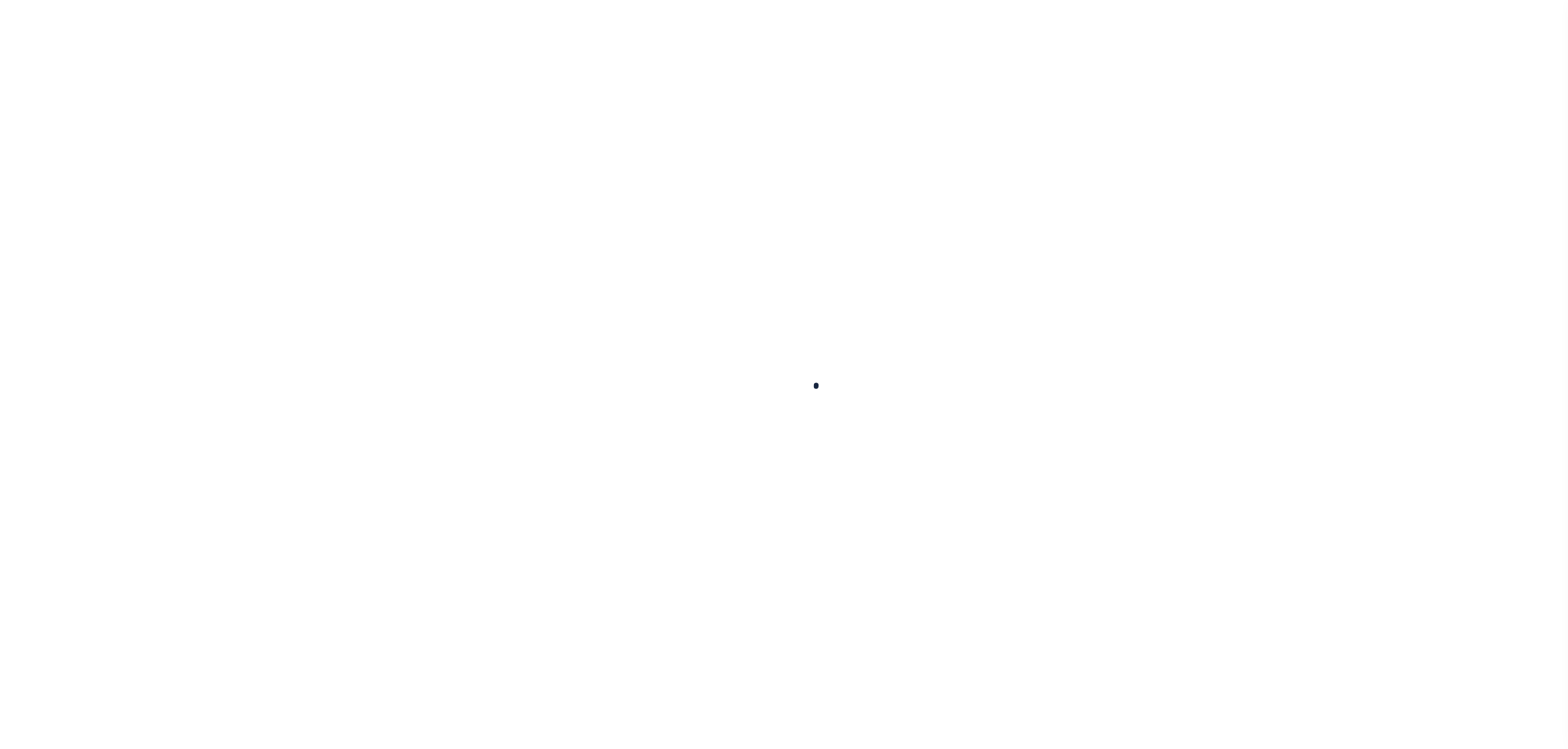
select select
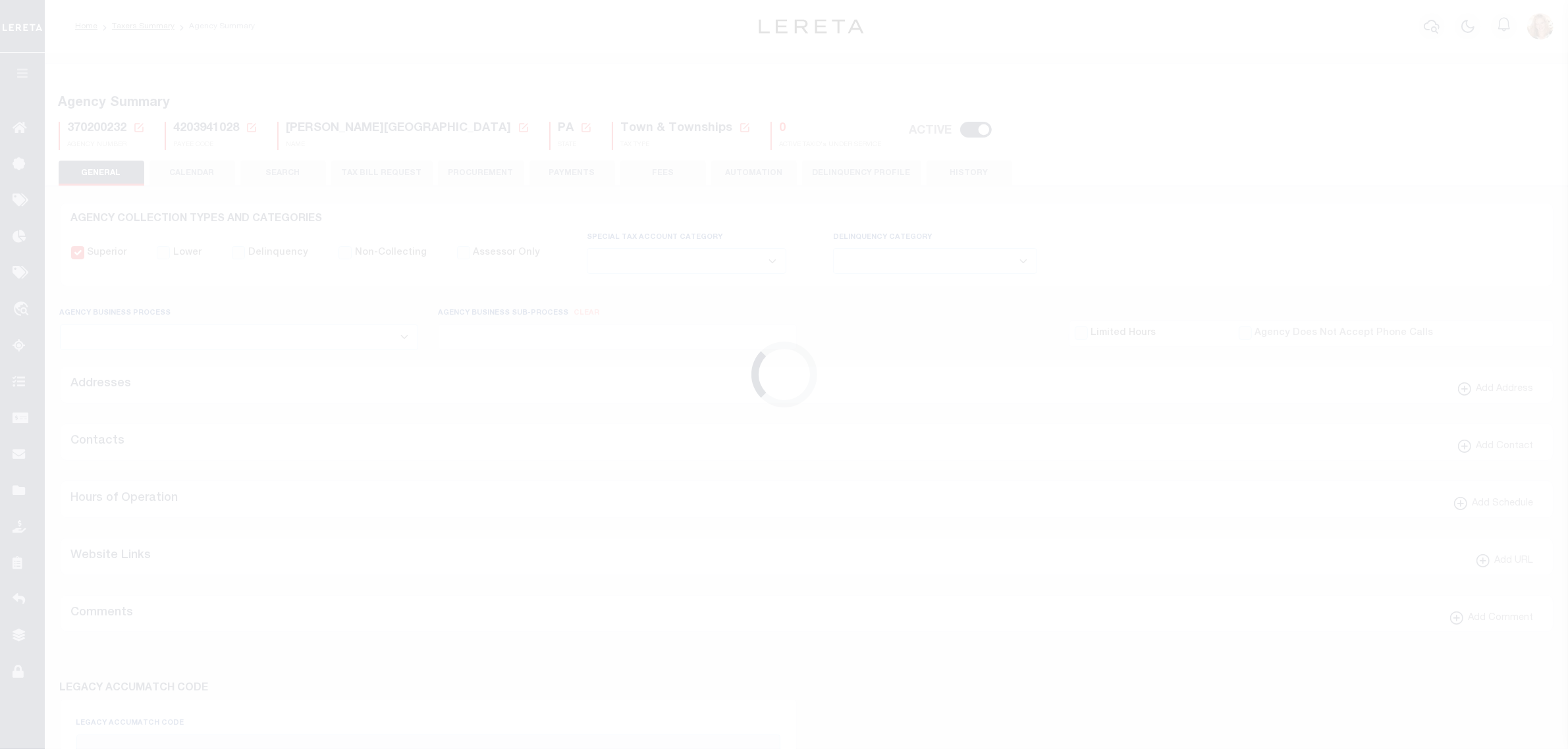
checkbox input "false"
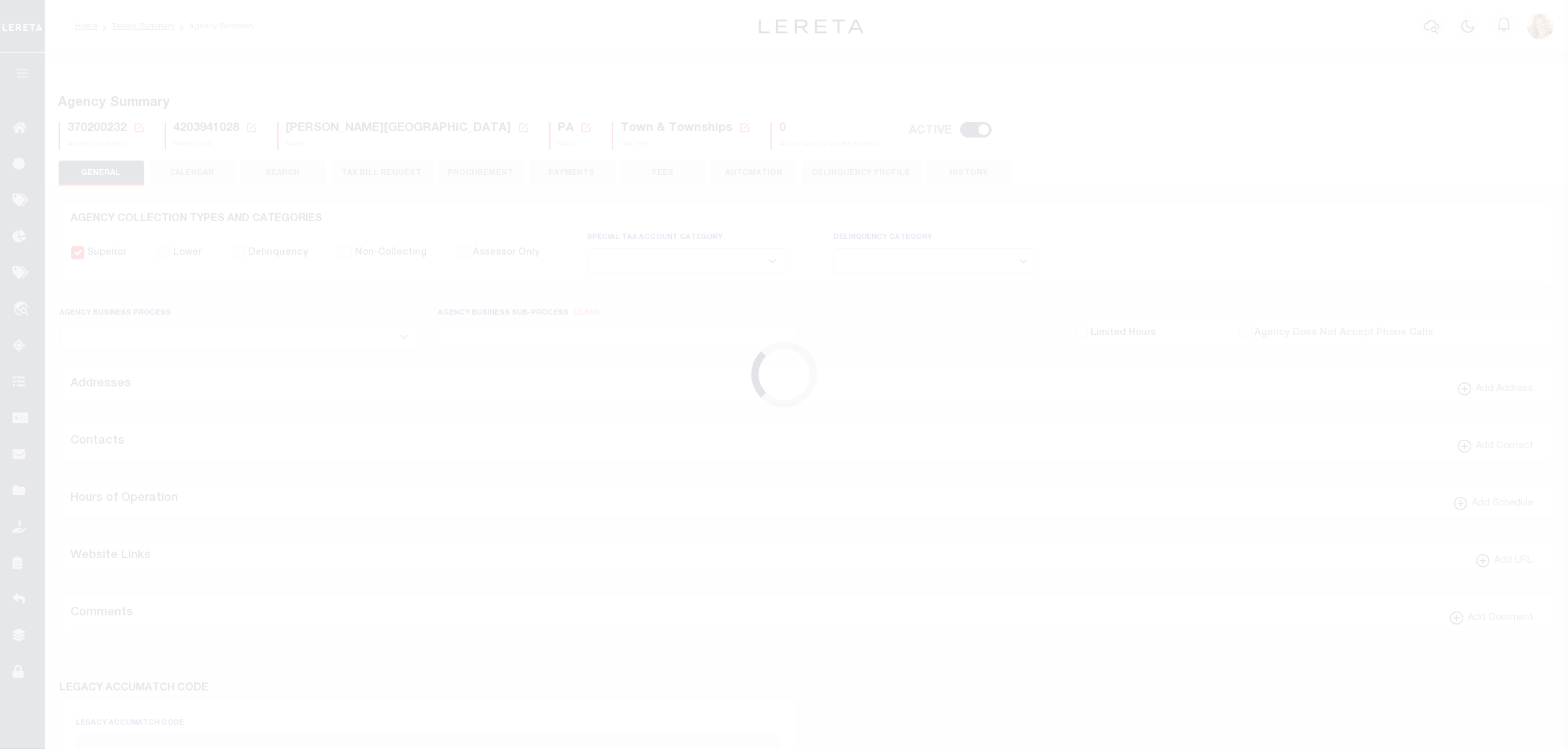
type input "4203941028"
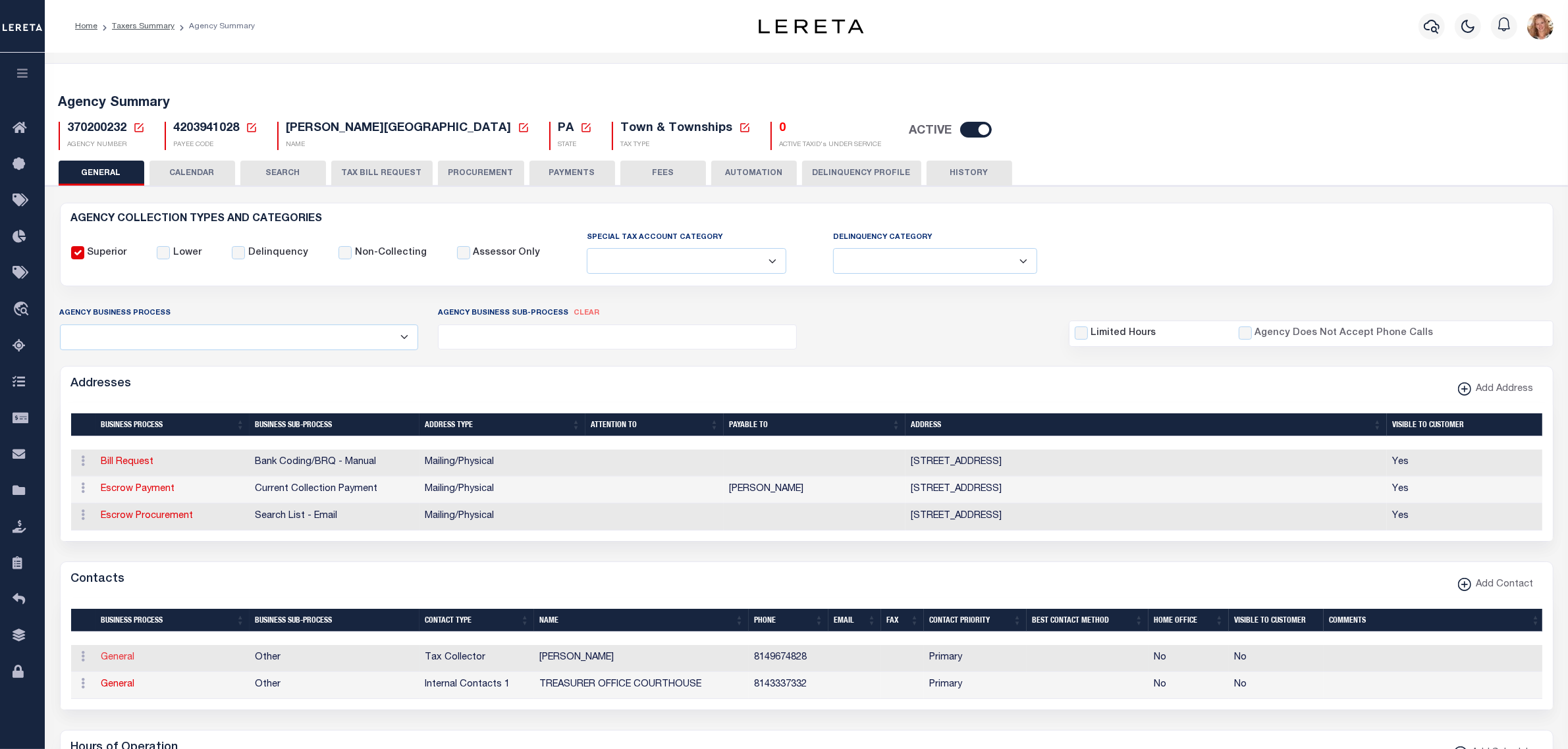
click at [126, 662] on link "General" at bounding box center [118, 658] width 34 height 9
checkbox input "false"
select select
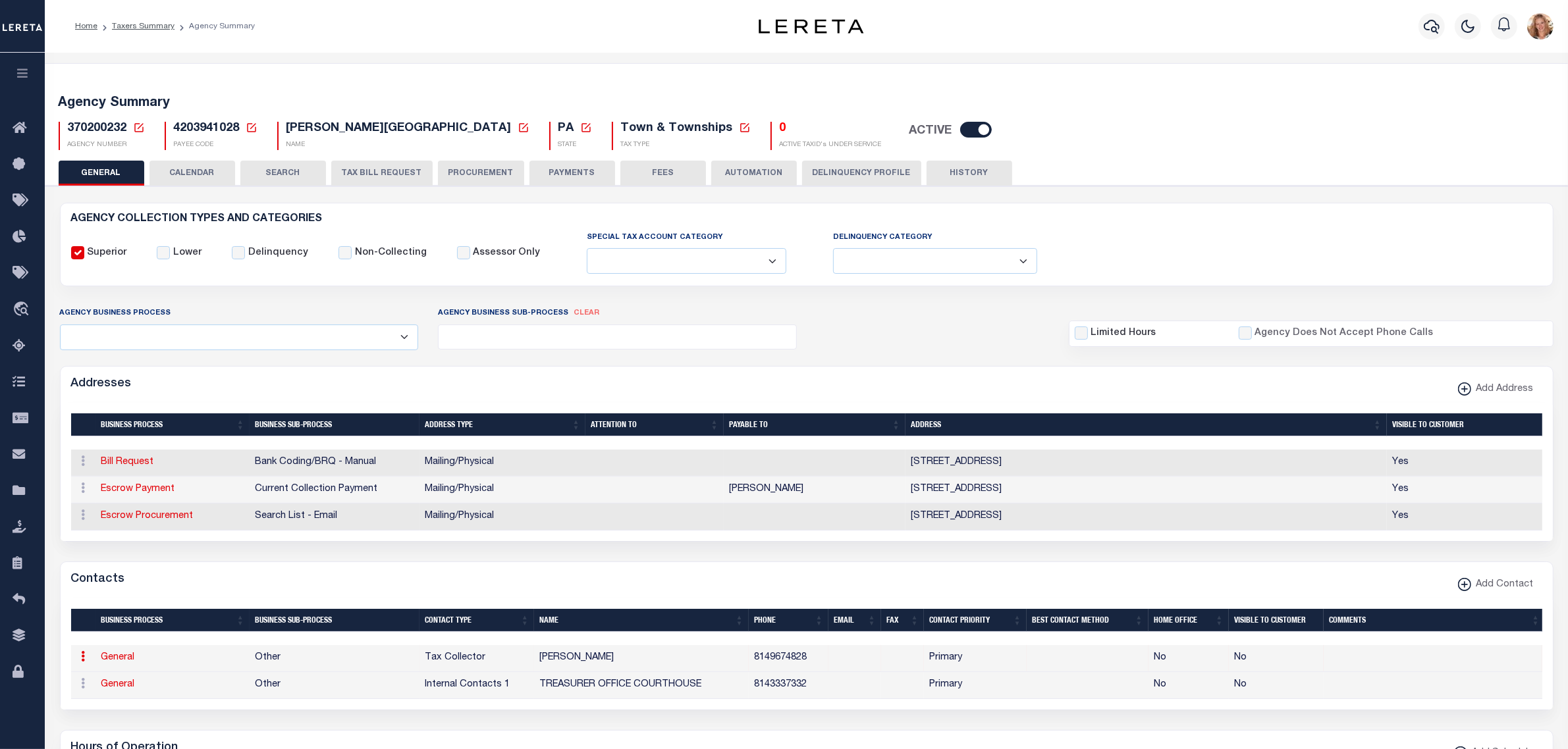
select select "2"
select select "1"
type input "[PERSON_NAME]"
type input "A."
type input "[PERSON_NAME]"
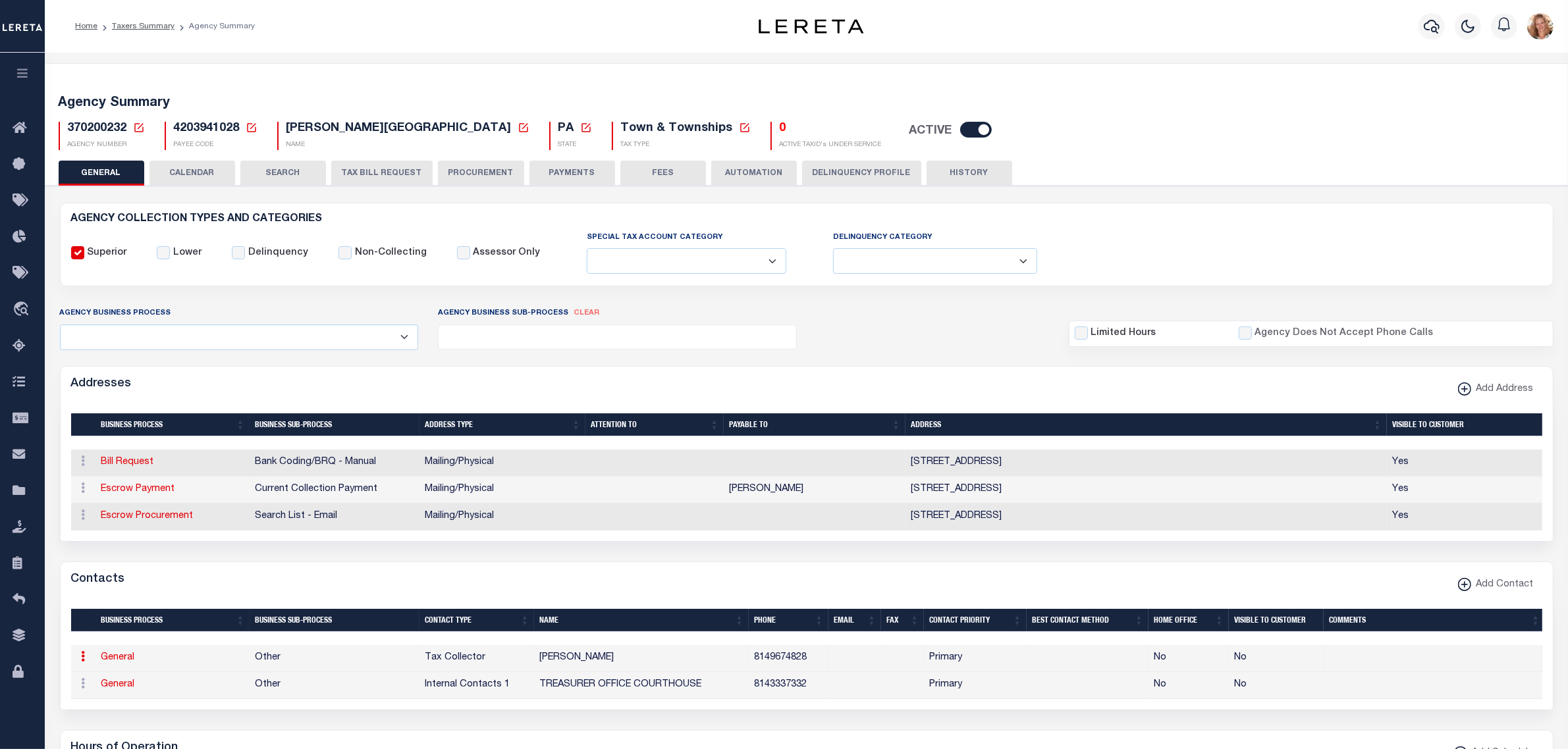
type input "8149674828"
select select "6"
select select "39"
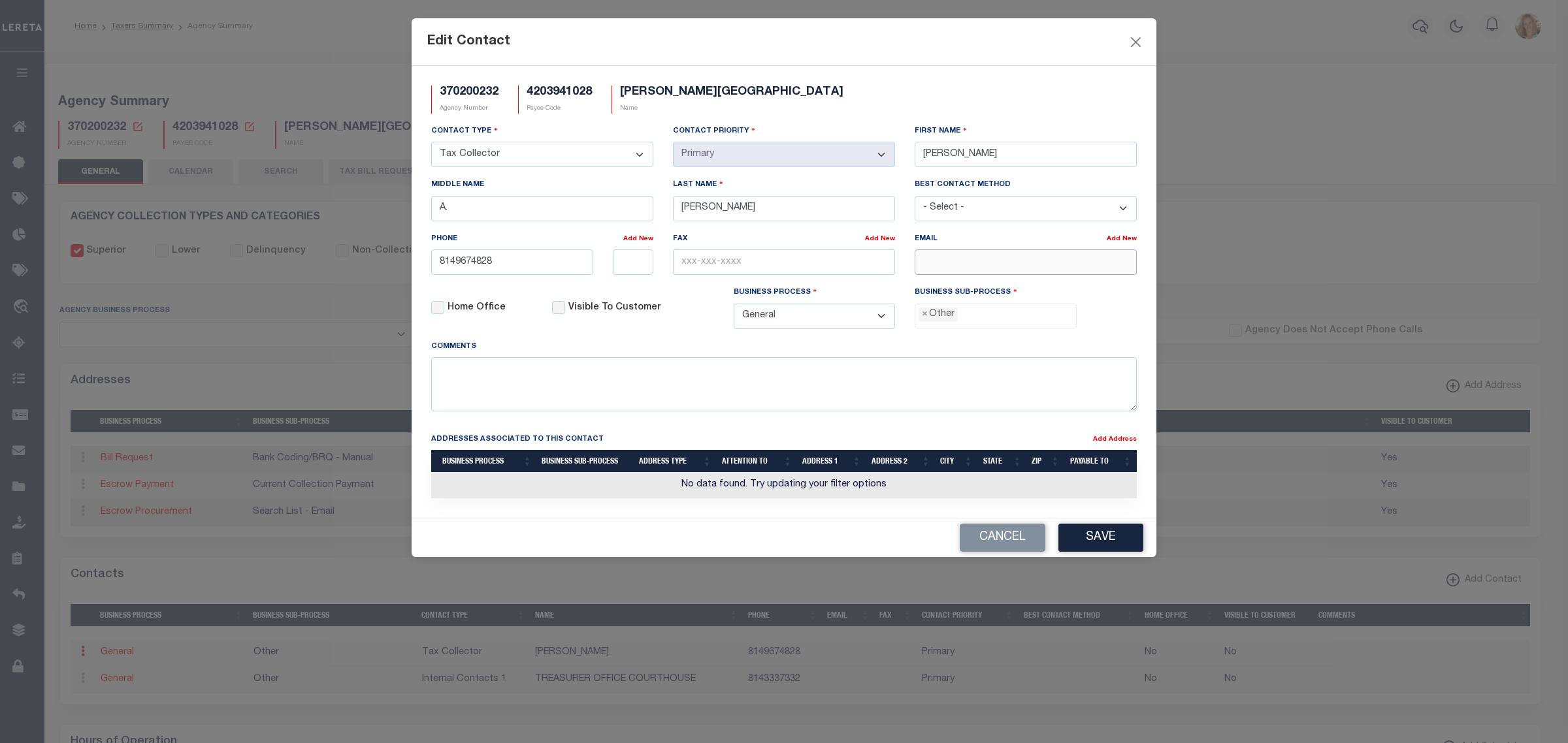
click at [988, 273] on input "email" at bounding box center [1026, 262] width 222 height 25
paste input "[EMAIL_ADDRESS][DOMAIN_NAME]"
type input "[EMAIL_ADDRESS][DOMAIN_NAME]"
click at [925, 319] on span "×" at bounding box center [925, 314] width 6 height 14
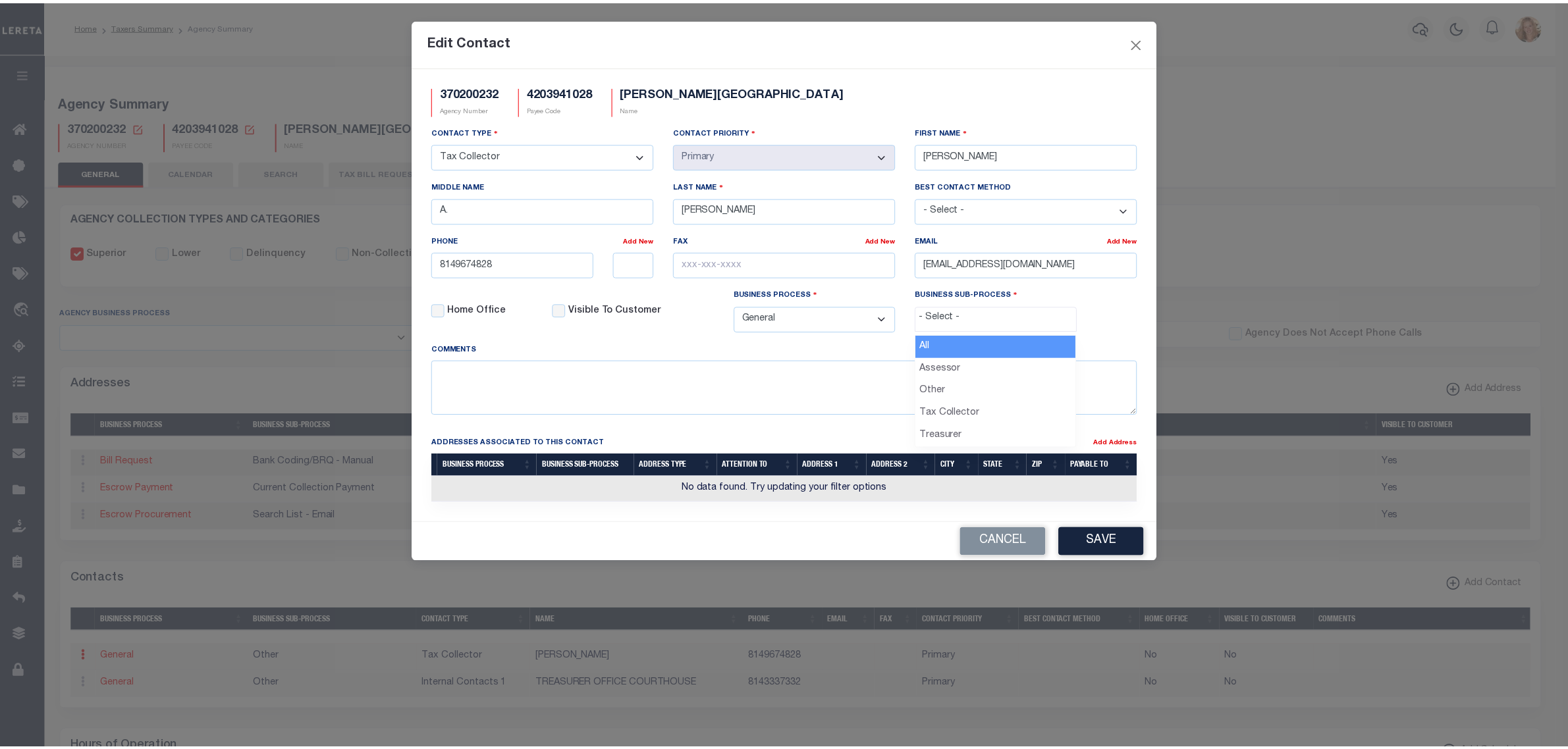
scroll to position [23, 0]
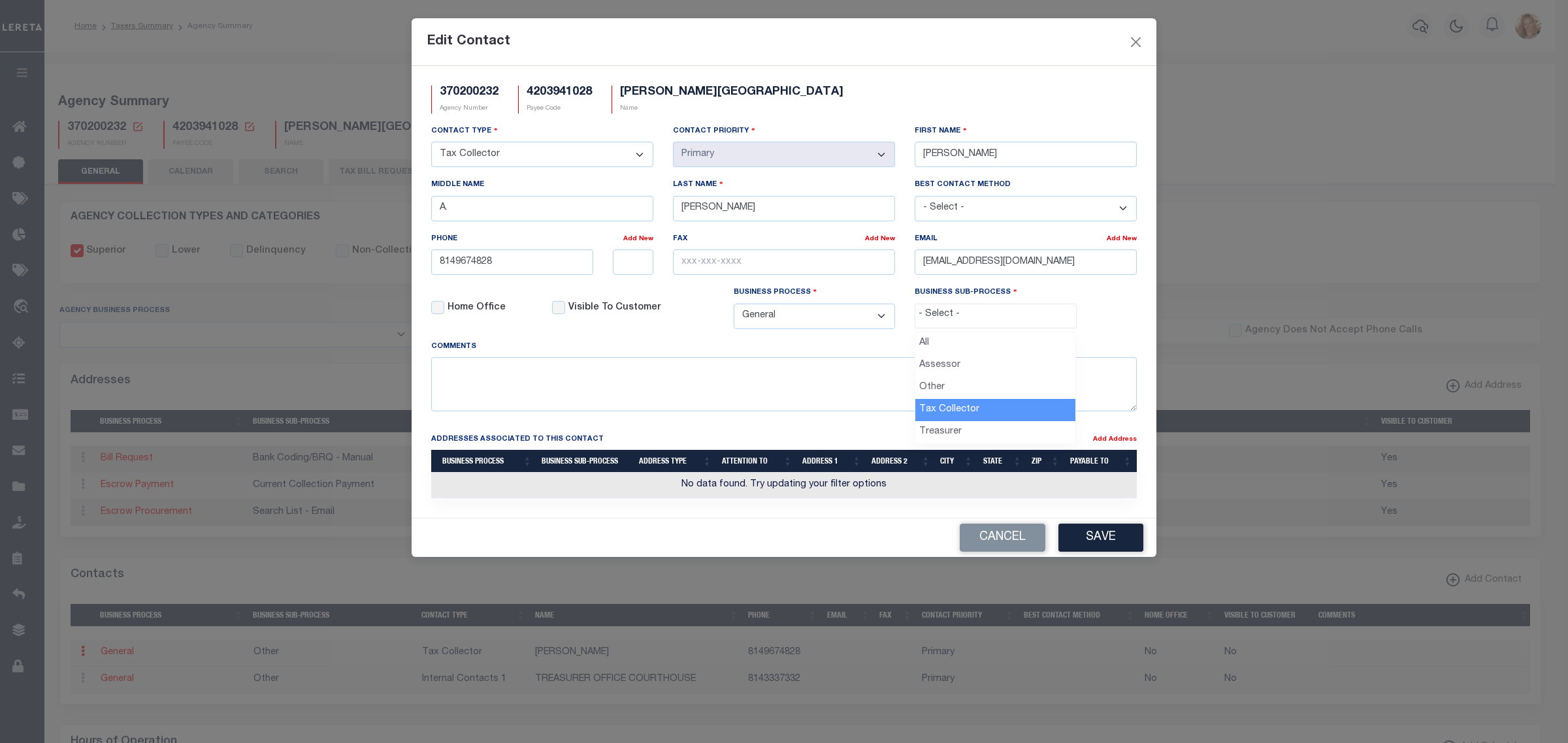
select select "31"
click at [530, 265] on input "8149674828" at bounding box center [512, 262] width 162 height 25
type input "[PHONE_NUMBER]"
click at [1070, 550] on button "Save" at bounding box center [1101, 537] width 85 height 28
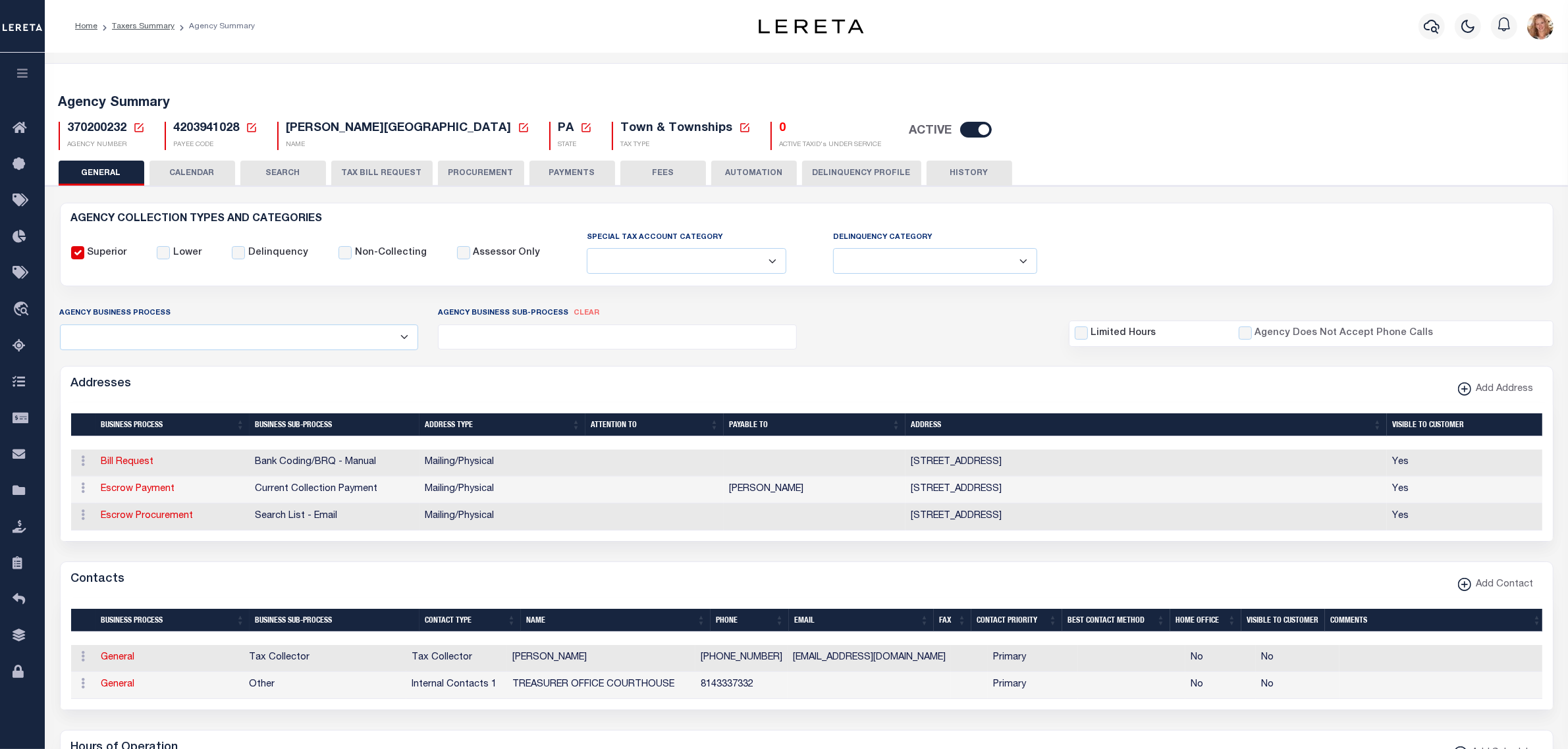
click at [557, 172] on button "PAYMENTS" at bounding box center [573, 173] width 86 height 25
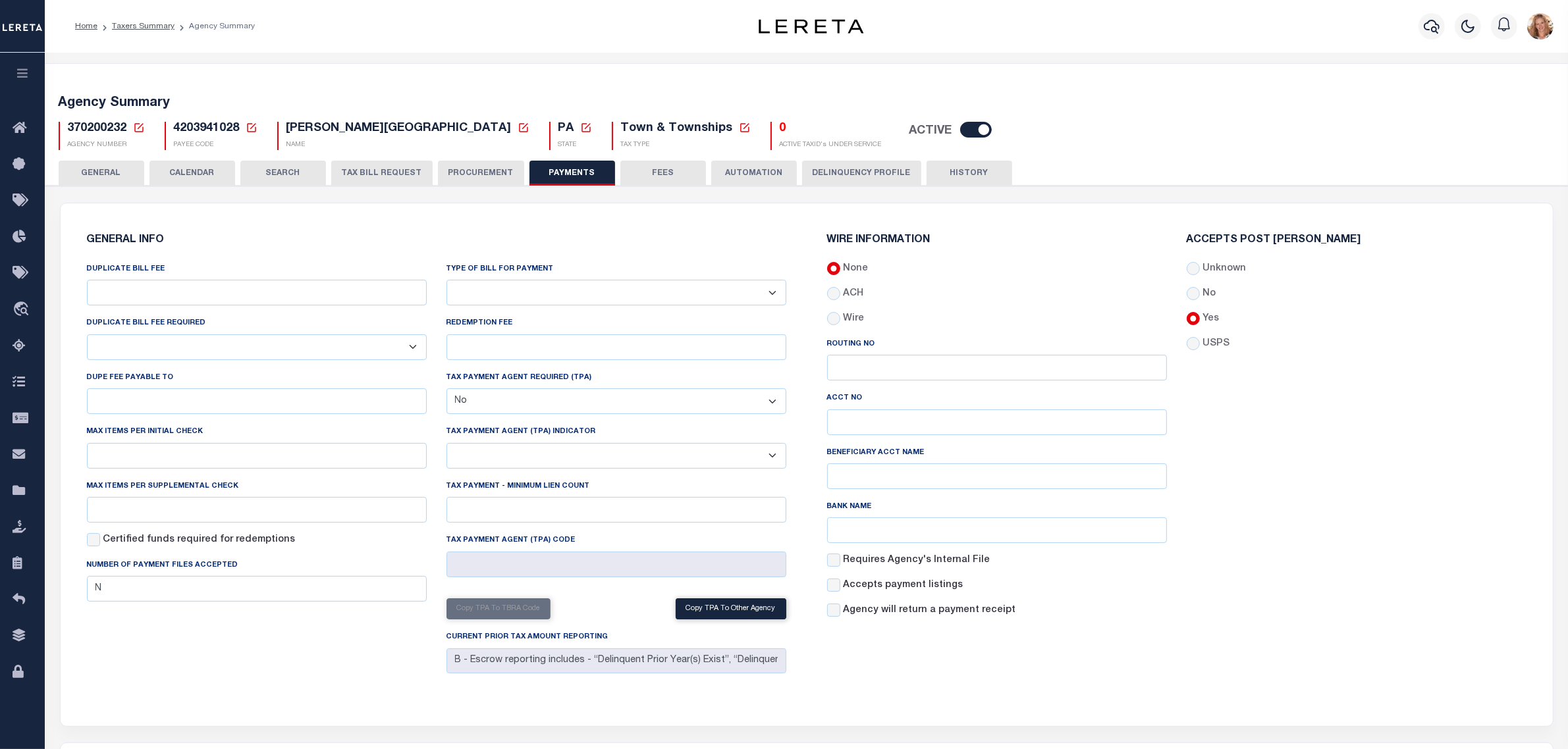
click at [521, 291] on select "Bar-Coded Tax Statement Print Tax Bills from Web. No DBF Required. Memo Bill Or…" at bounding box center [617, 292] width 340 height 25
select select "35"
click at [447, 280] on select "Bar-Coded Tax Statement Print Tax Bills from Web. No DBF Required. Memo Bill Or…" at bounding box center [617, 292] width 340 height 25
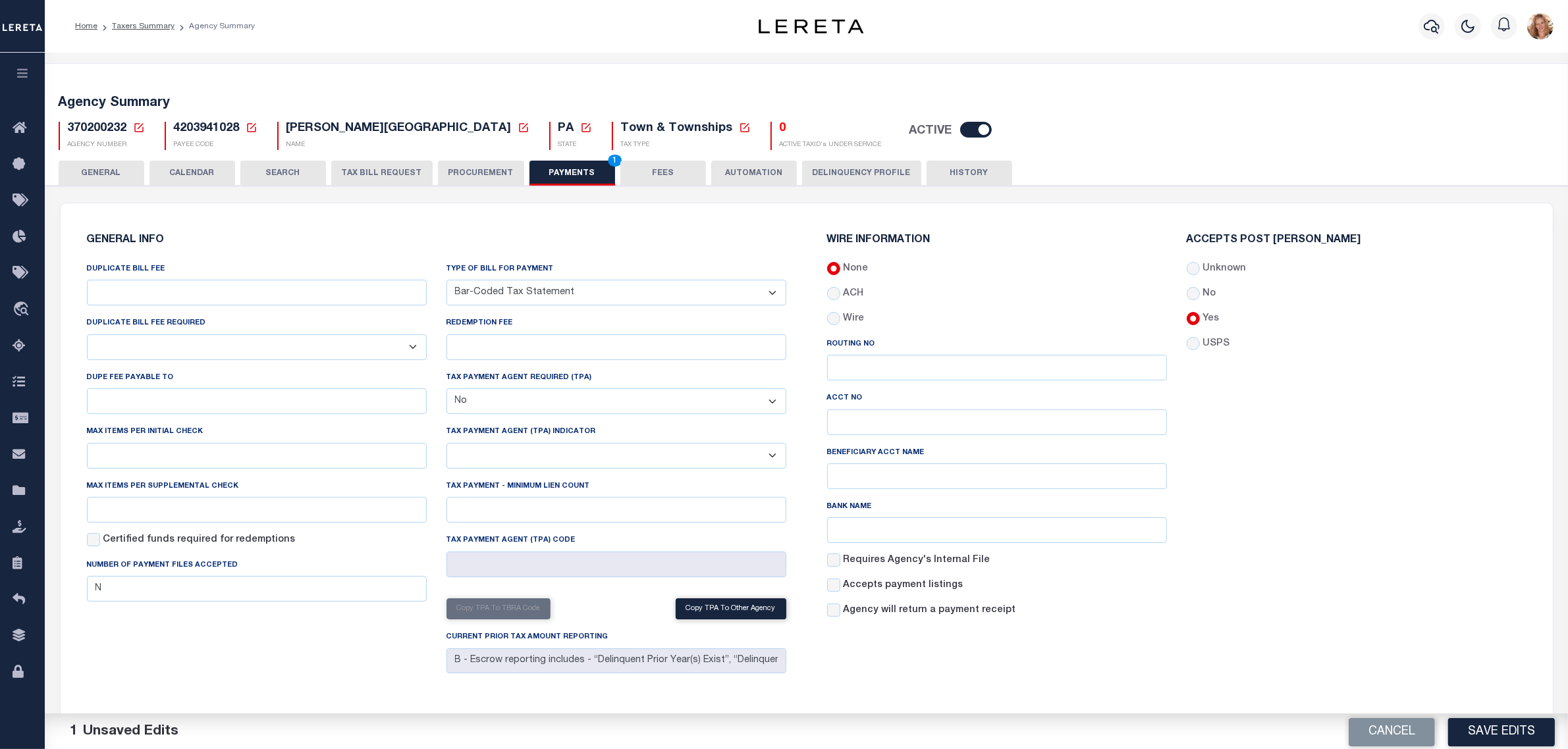
click at [554, 224] on div "GENERAL INFO DUPLICATE BILL FEE DUPLICATE BILL FEE REQUIRED Yes No DUPE FEE PAY…" at bounding box center [436, 457] width 720 height 475
click at [1517, 738] on button "Save Edits" at bounding box center [1501, 731] width 107 height 28
click at [106, 173] on button "GENERAL" at bounding box center [101, 173] width 86 height 25
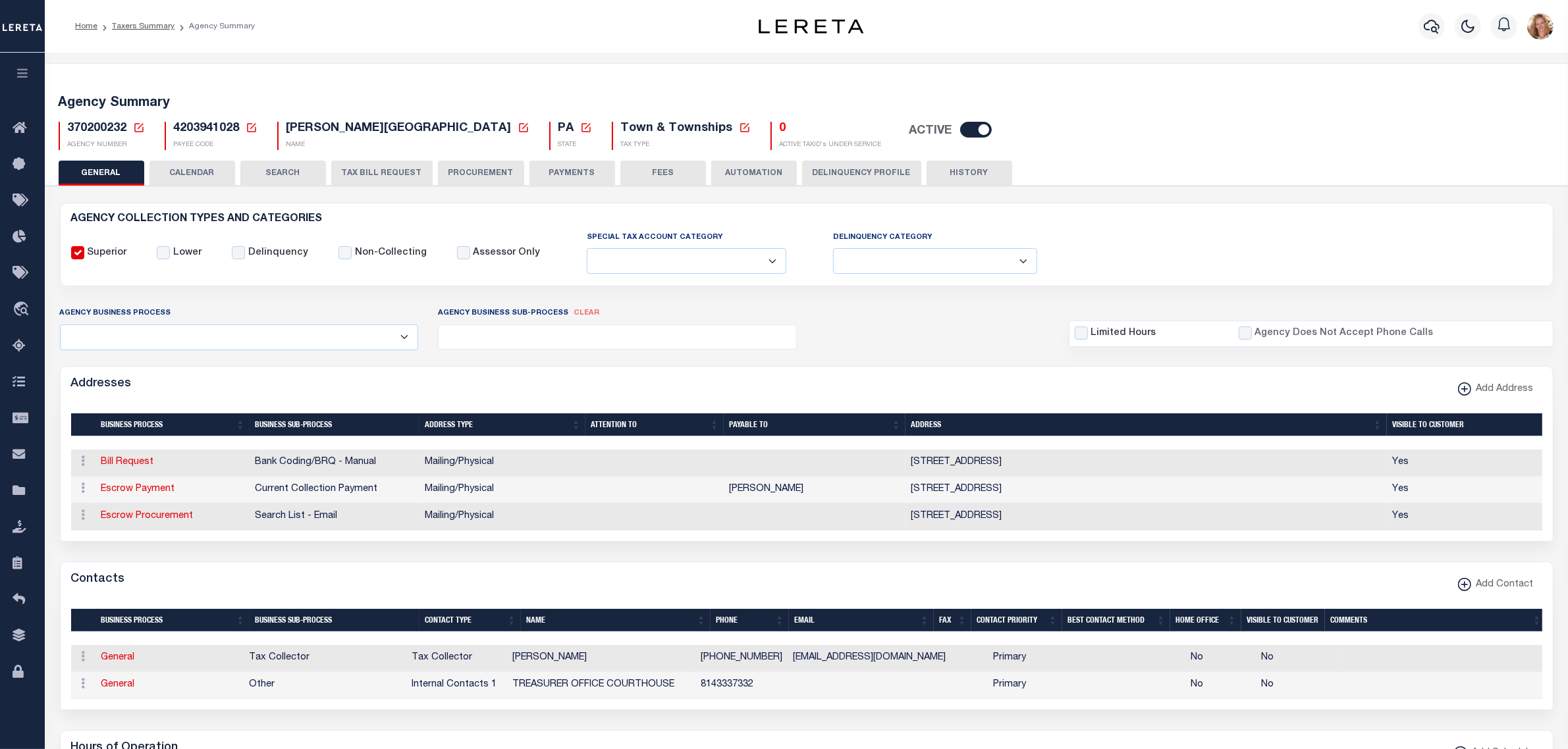
click at [141, 130] on icon at bounding box center [138, 127] width 12 height 12
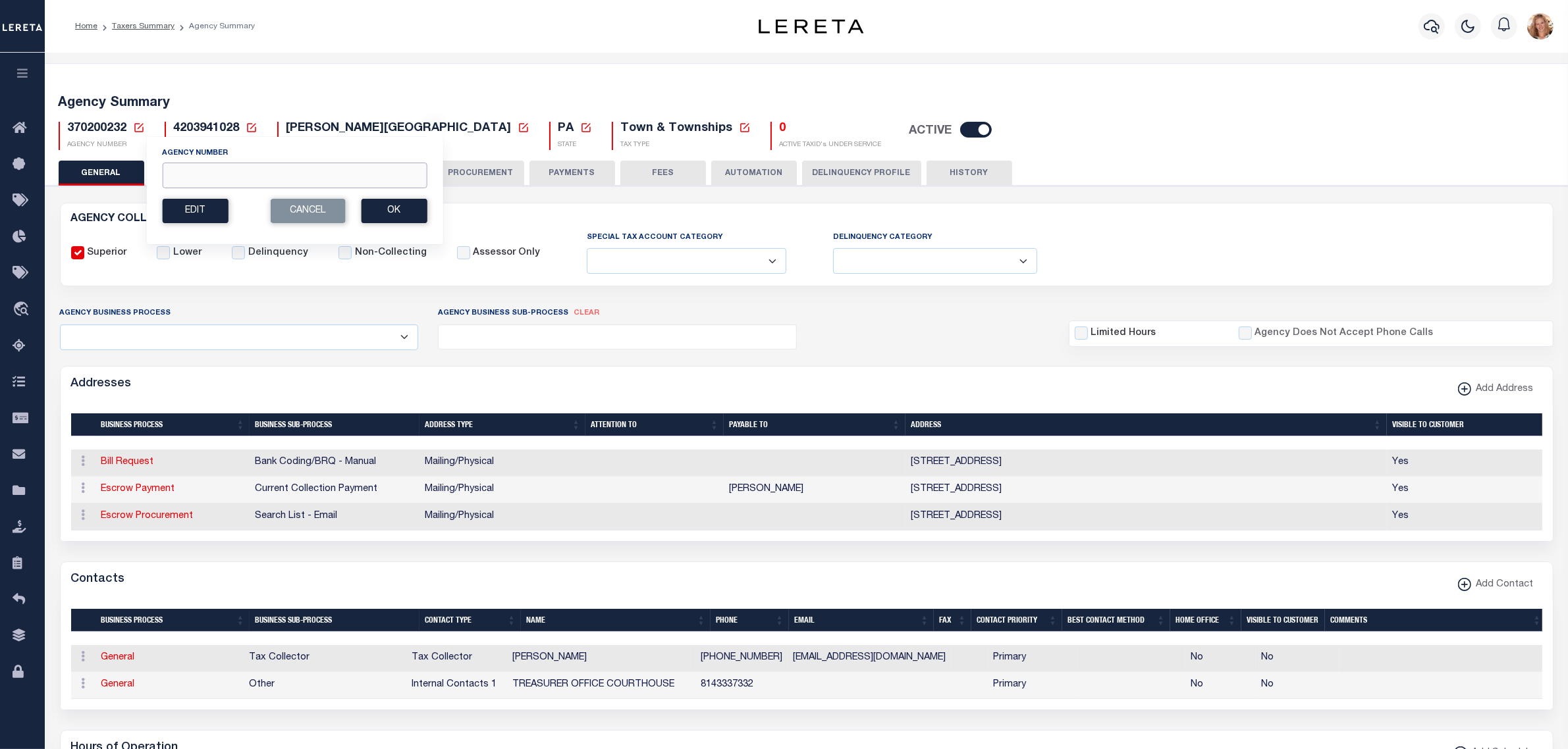
click at [168, 181] on input "Agency Number" at bounding box center [294, 175] width 265 height 25
type input "370200612"
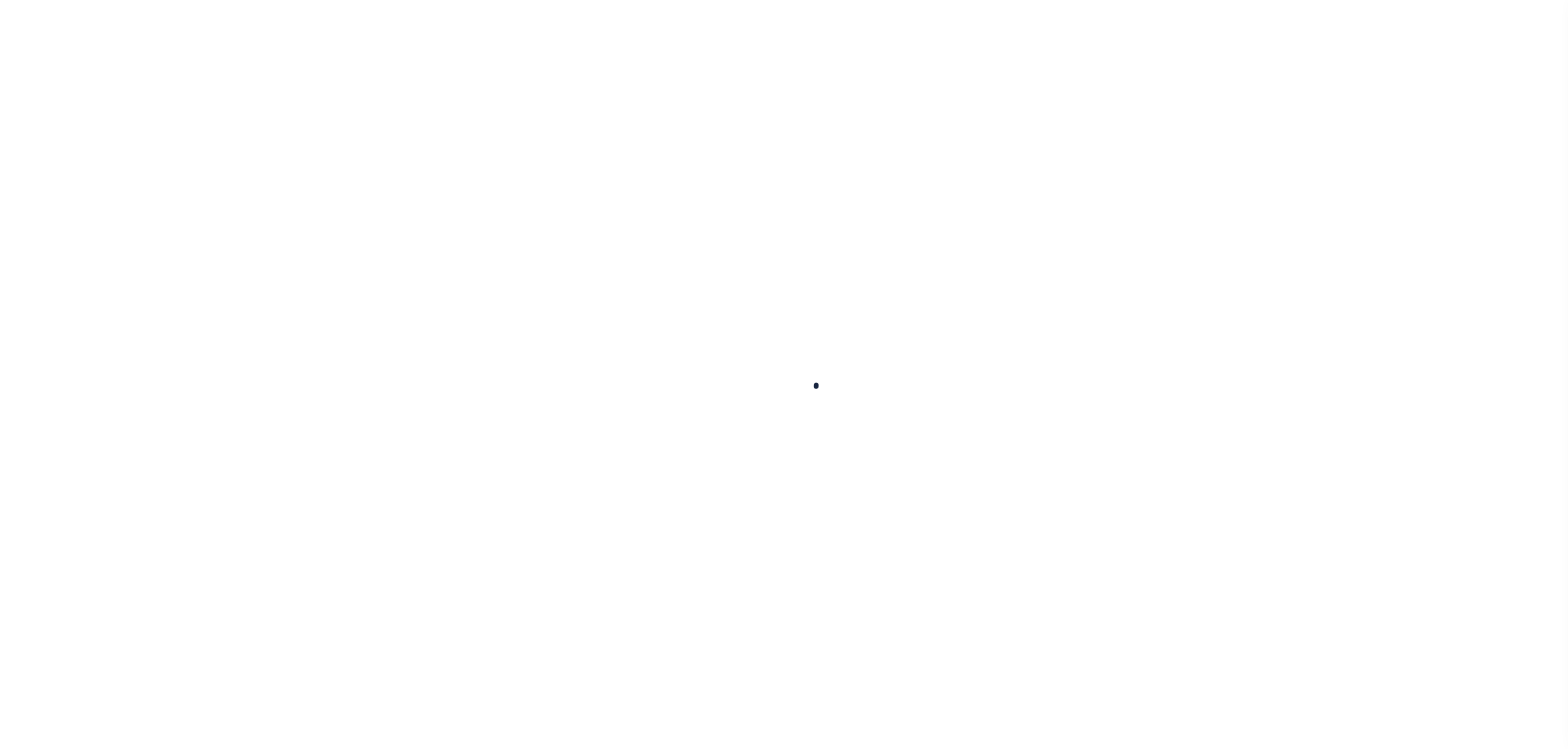
select select
type input "$5"
select select "true"
type input "[PERSON_NAME]"
type input "20"
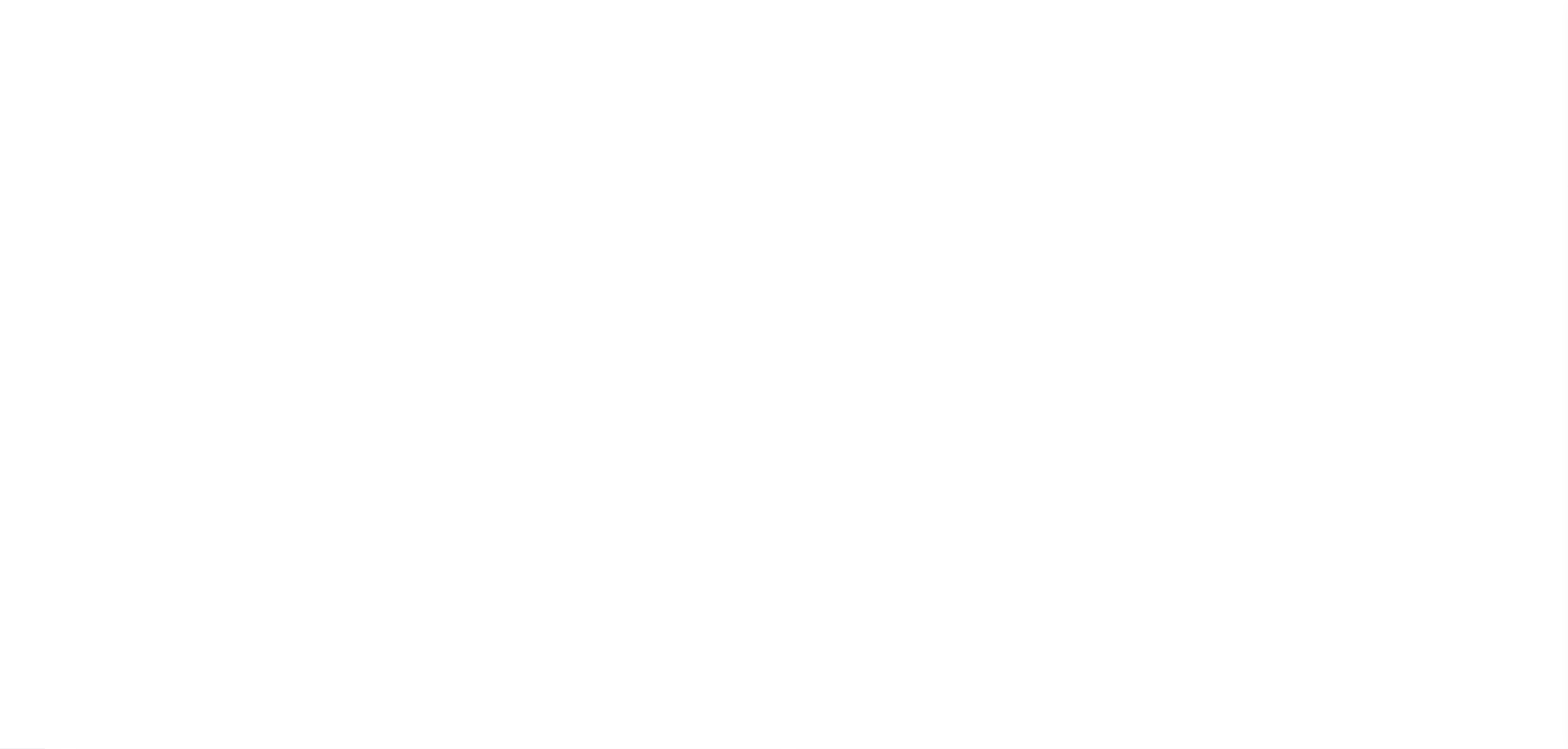
type input "20"
checkbox input "false"
type input "N"
select select "false"
type input "B - Escrow reporting includes - “Delinquent Prior Year(s) Exist”, “Delinquent C…"
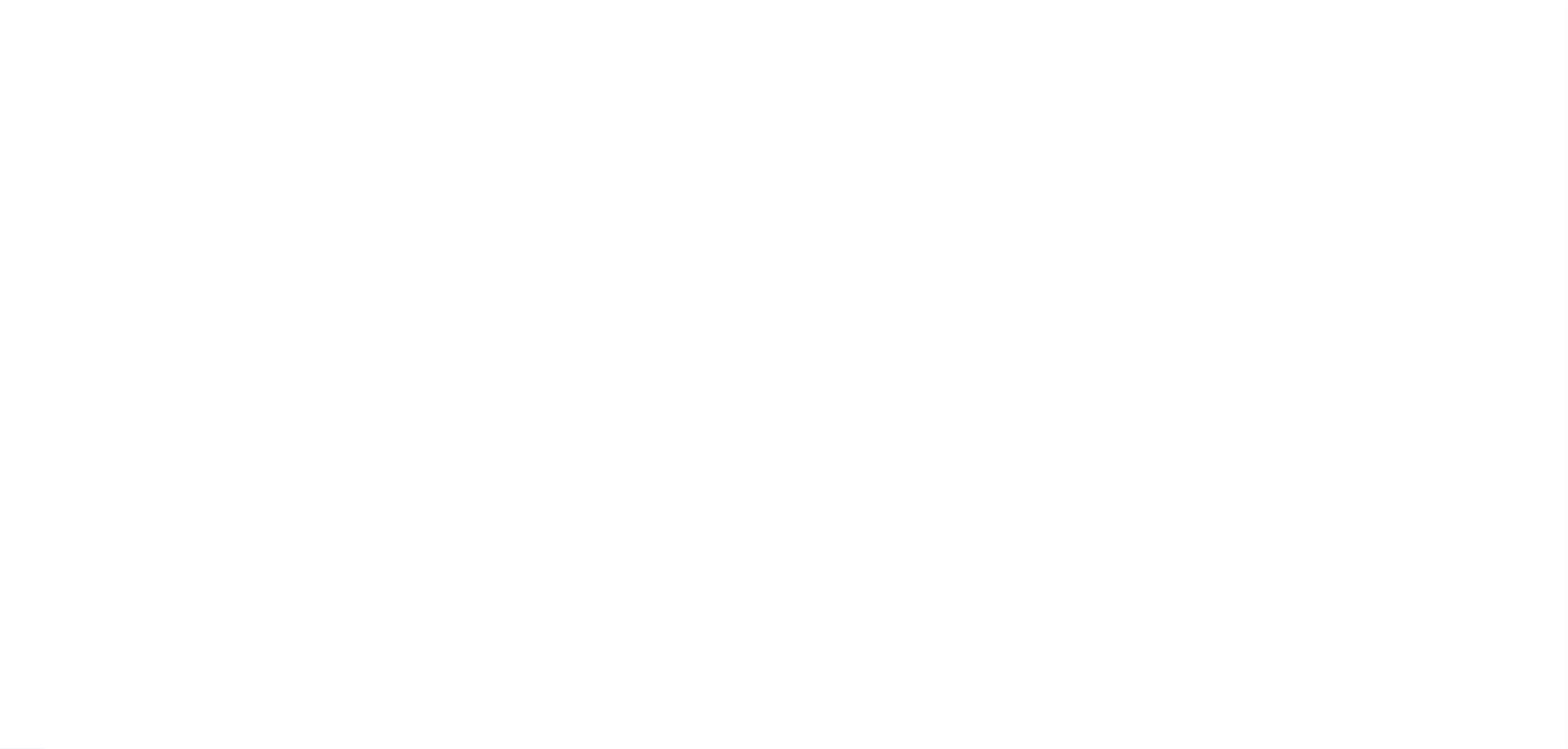
radio input "true"
checkbox input "false"
radio input "true"
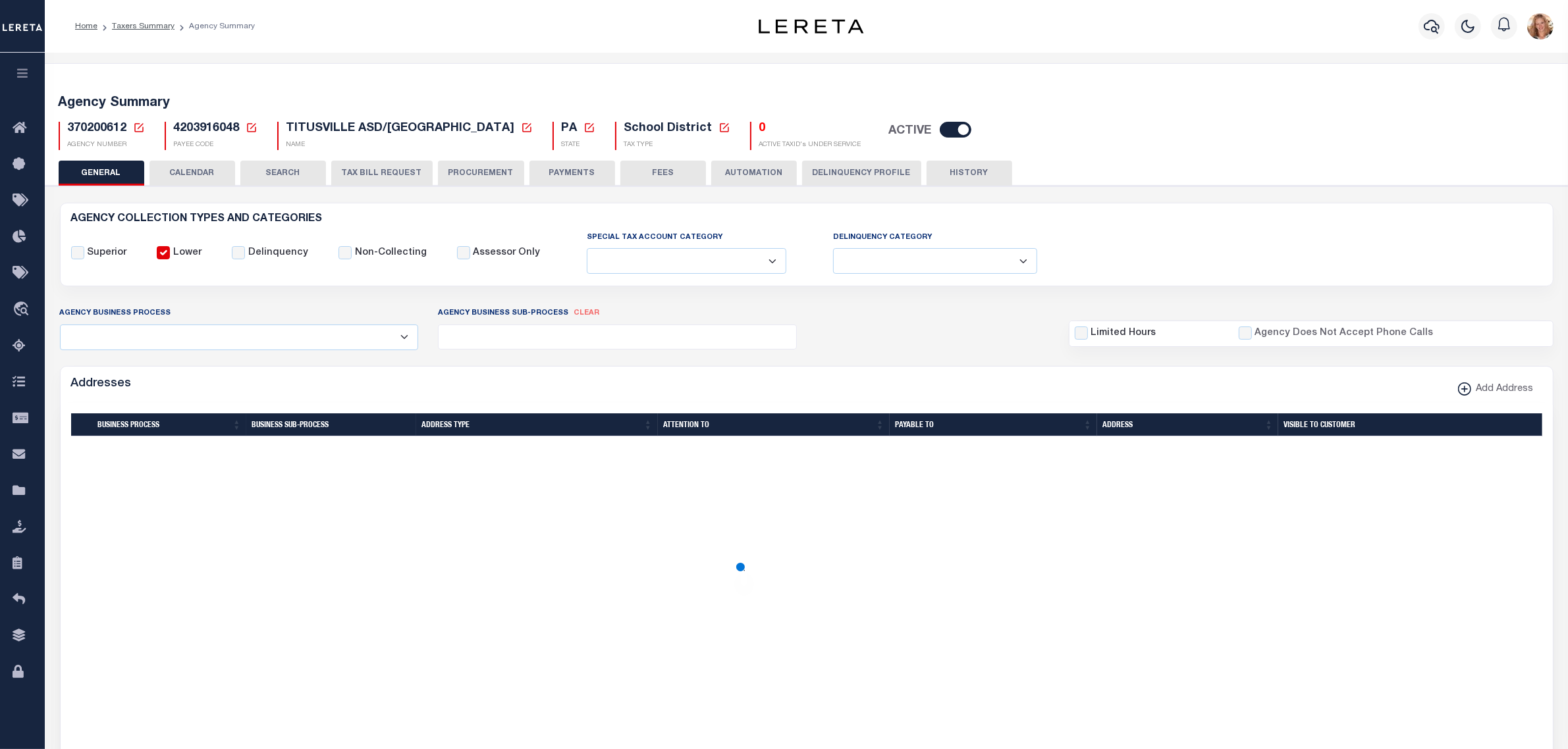
click at [565, 174] on button "PAYMENTS" at bounding box center [573, 173] width 86 height 25
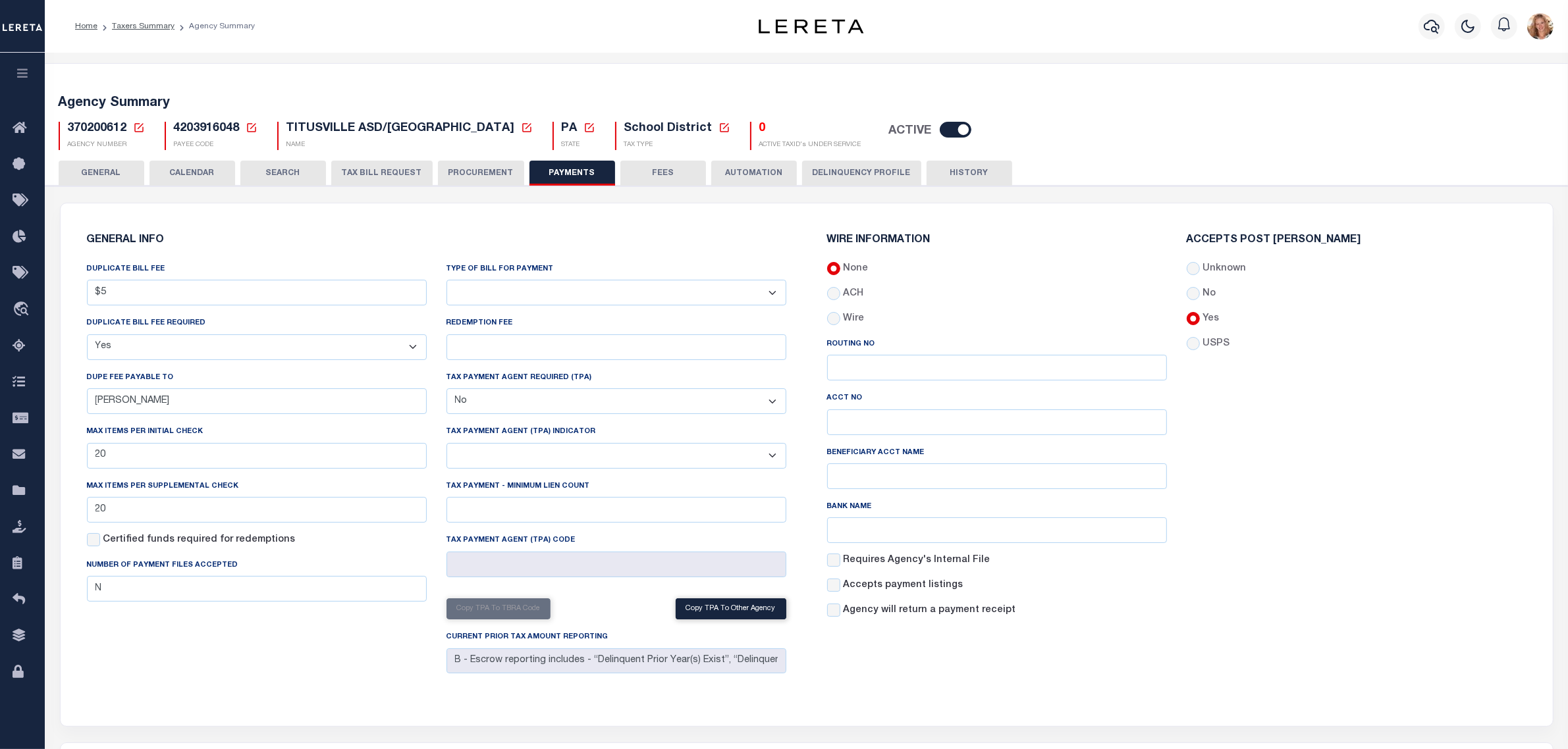
click at [528, 289] on select "Bar-Coded Tax Statement Print Tax Bills from Web. No DBF Required. Memo Bill Or…" at bounding box center [617, 292] width 340 height 25
select select "35"
click at [447, 280] on select "Bar-Coded Tax Statement Print Tax Bills from Web. No DBF Required. Memo Bill Or…" at bounding box center [617, 292] width 340 height 25
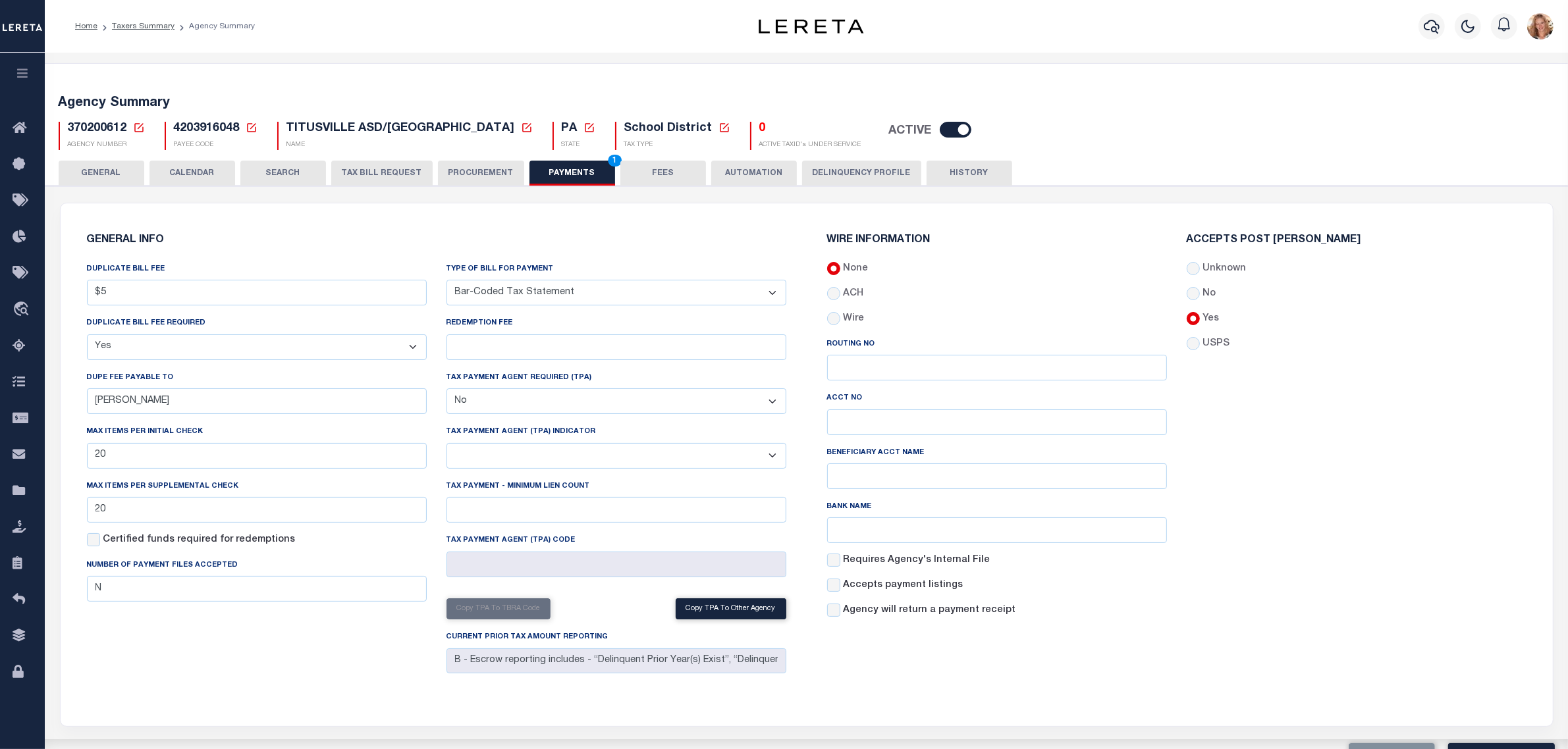
click at [587, 212] on div "GENERAL INFO DUPLICATE BILL FEE $5 DUPLICATE BILL FEE REQUIRED Yes No DUPE FEE …" at bounding box center [807, 464] width 1493 height 523
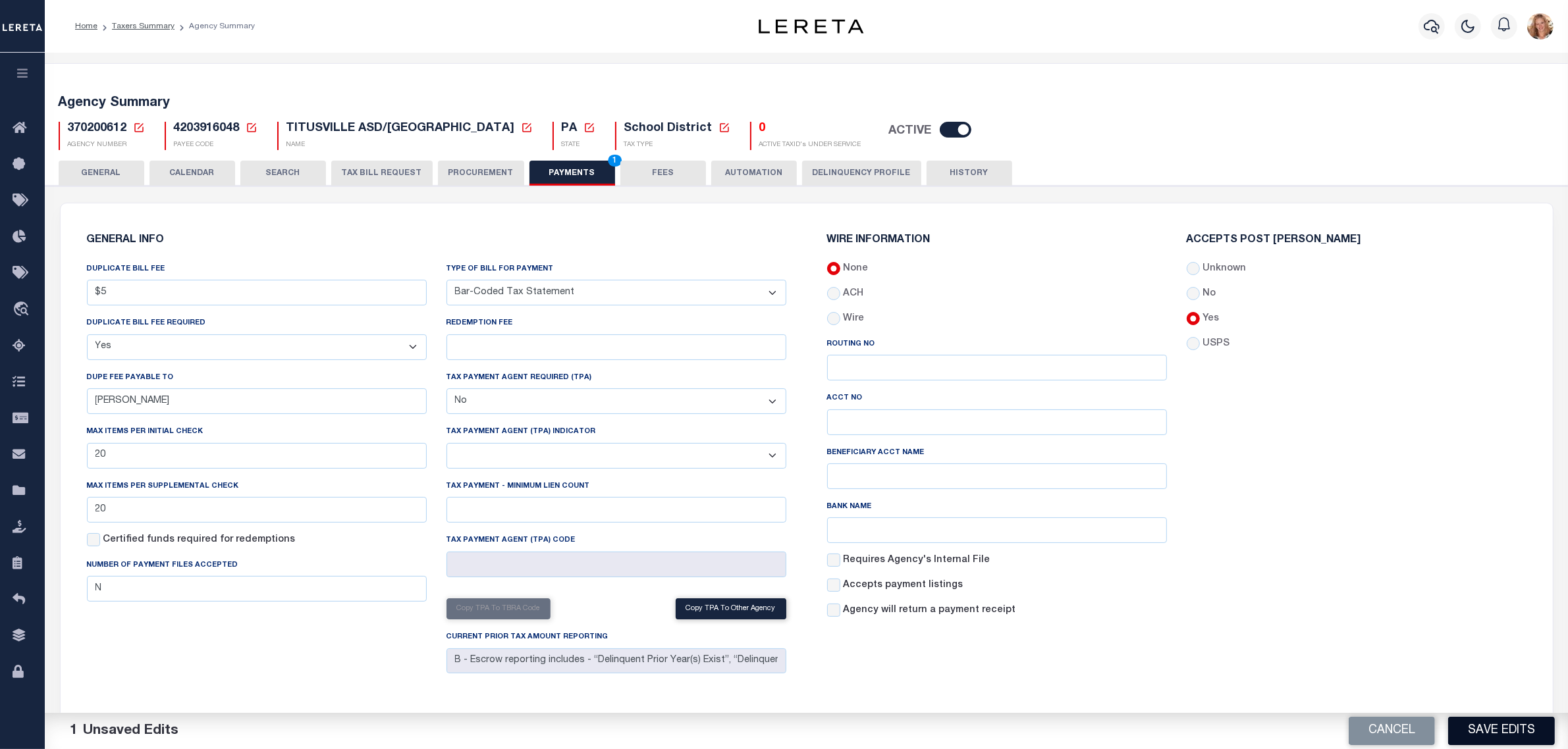
click at [1502, 733] on button "Save Edits" at bounding box center [1501, 731] width 107 height 28
click at [673, 171] on button "FEES" at bounding box center [663, 173] width 86 height 25
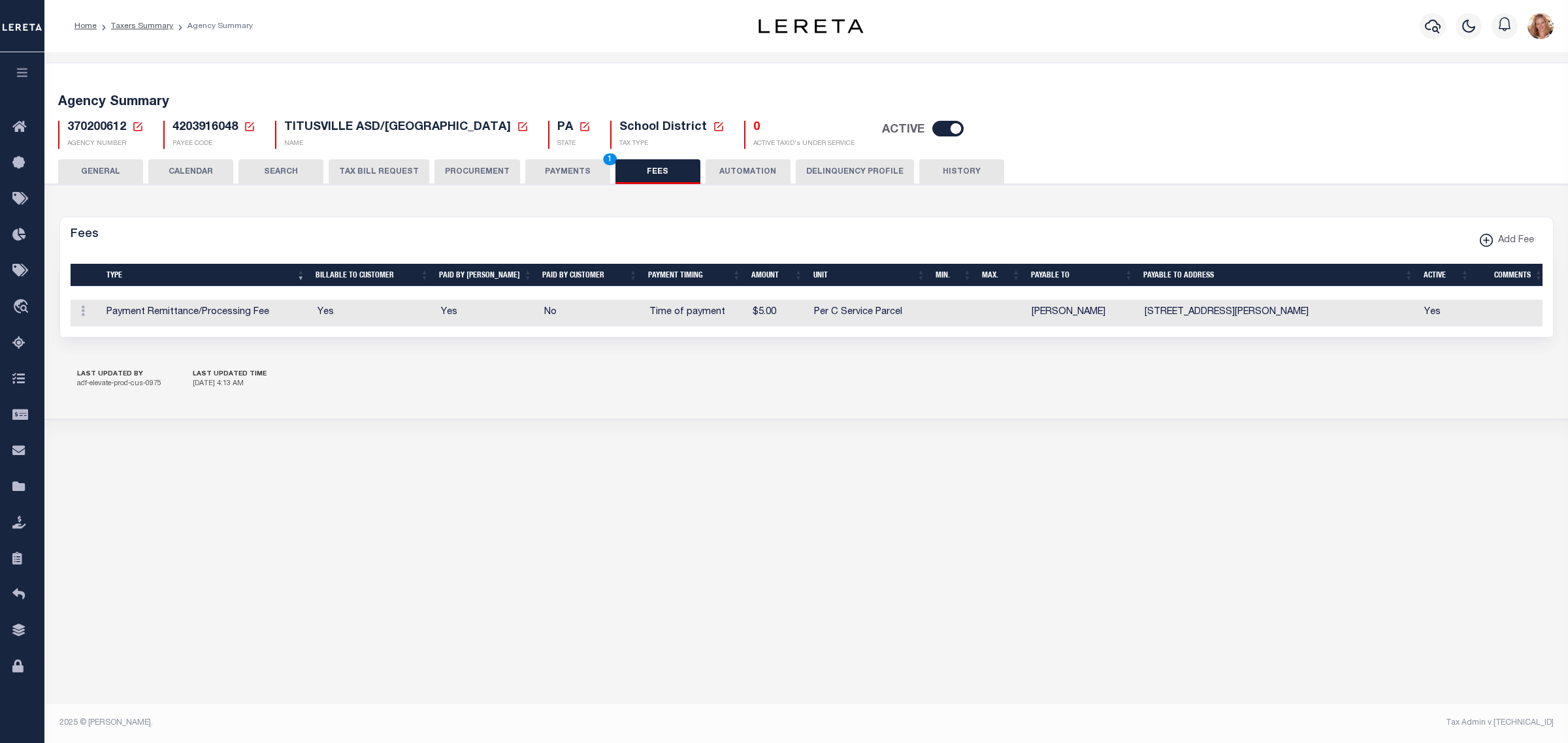
click at [544, 165] on button "PAYMENTS 1" at bounding box center [568, 171] width 85 height 25
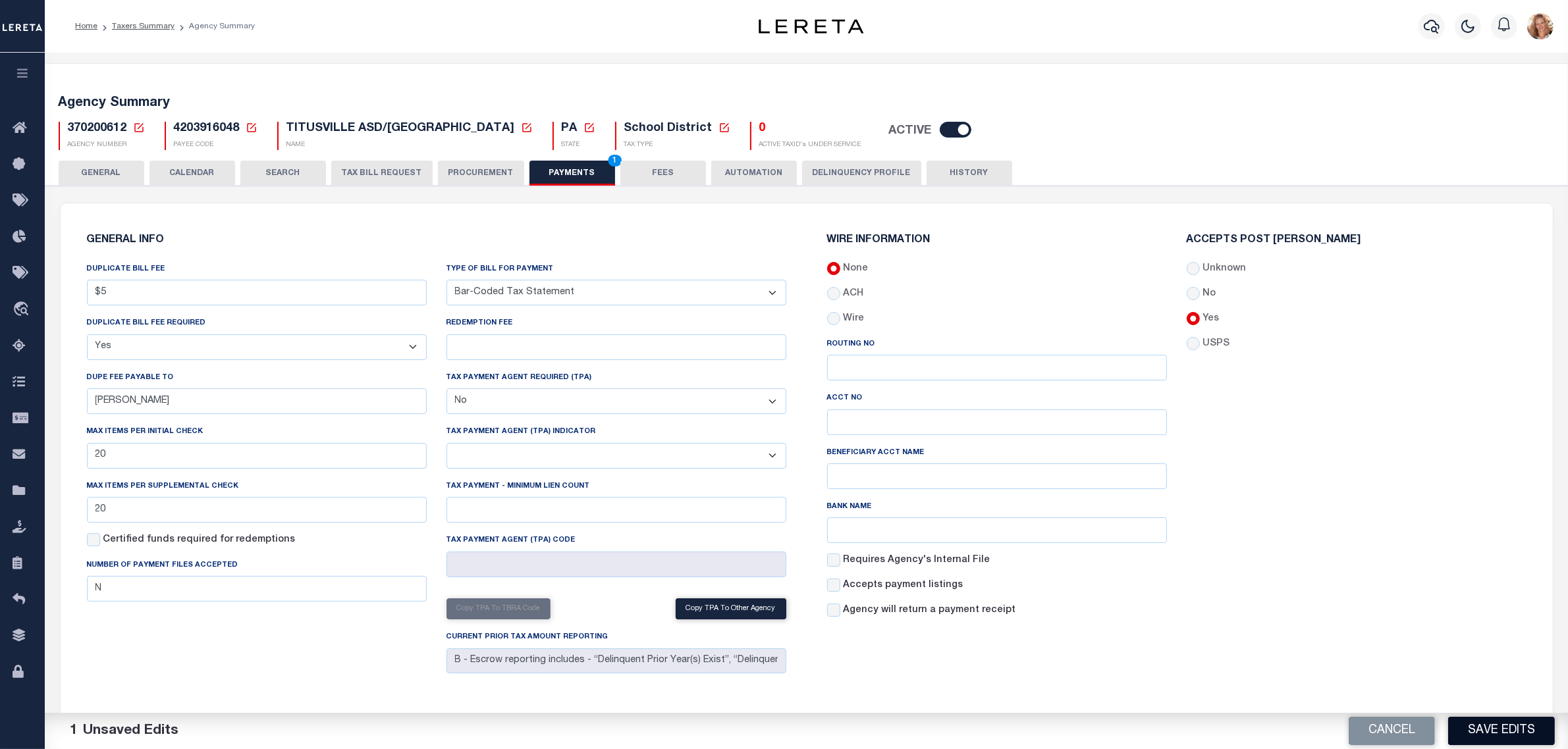
click at [1474, 741] on button "Save Edits" at bounding box center [1501, 731] width 107 height 28
click at [655, 169] on button "FEES" at bounding box center [663, 173] width 86 height 25
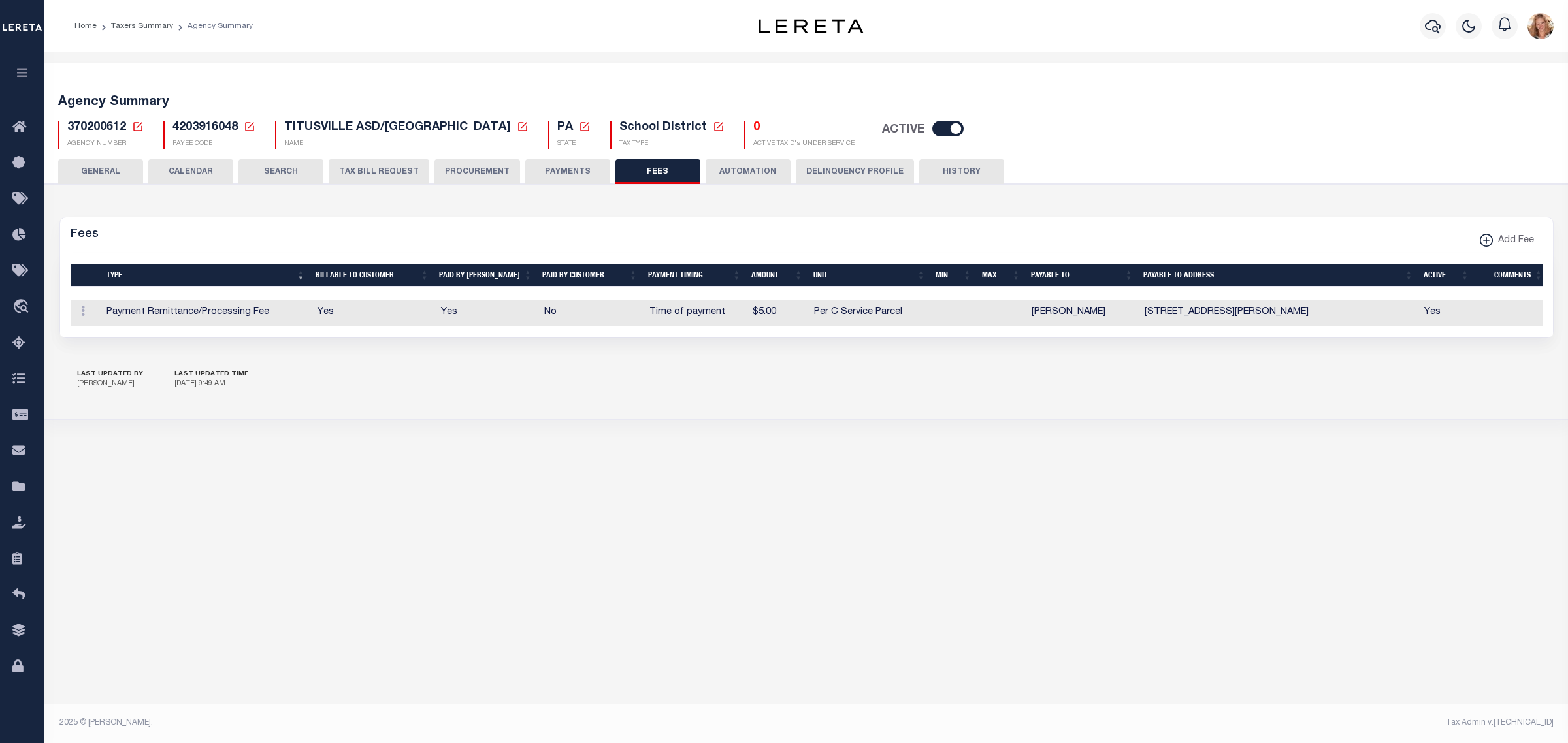
drag, startPoint x: 138, startPoint y: 126, endPoint x: 150, endPoint y: 155, distance: 31.4
click at [138, 126] on icon at bounding box center [138, 126] width 9 height 9
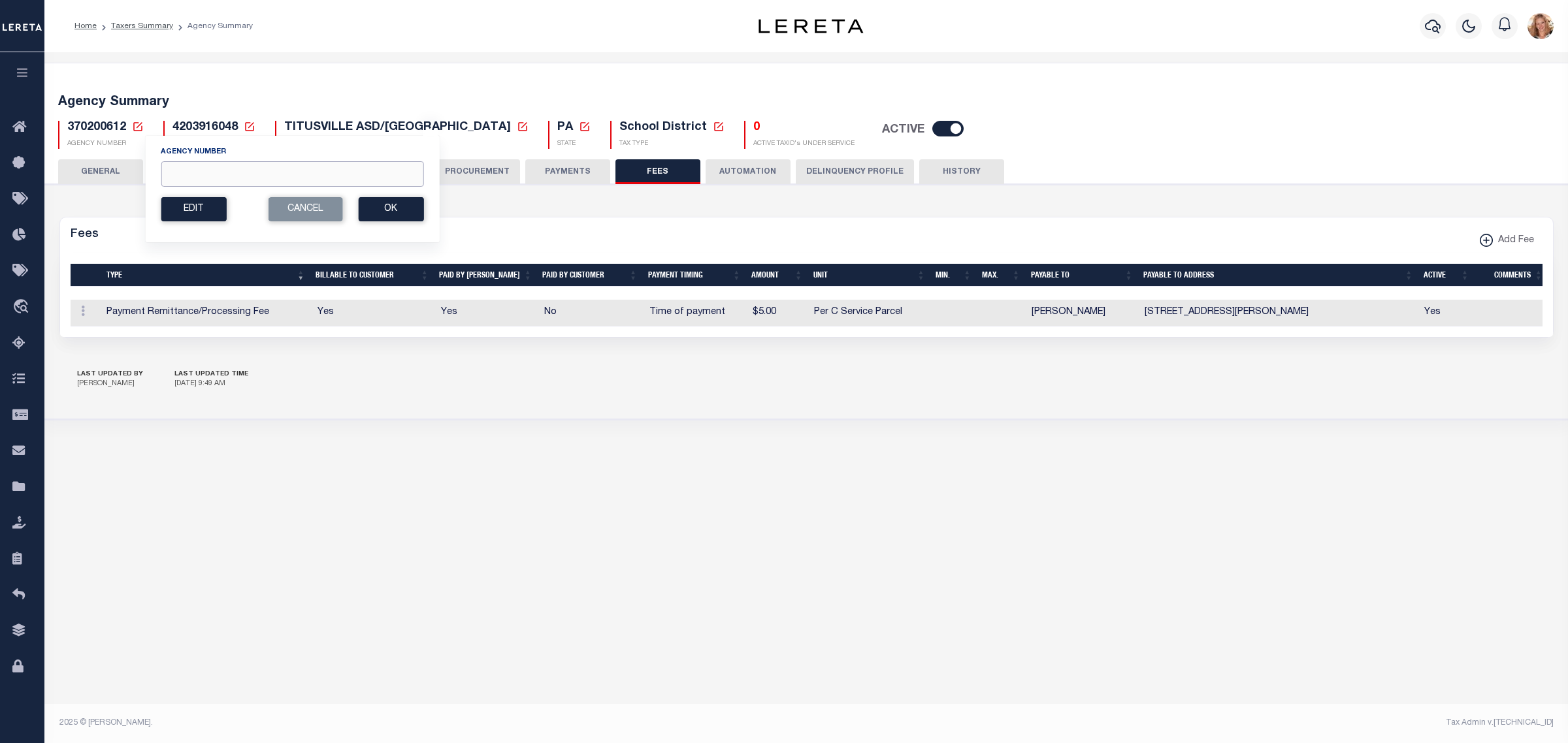
click at [178, 171] on input "Agency Number" at bounding box center [292, 174] width 263 height 25
type input "370200632"
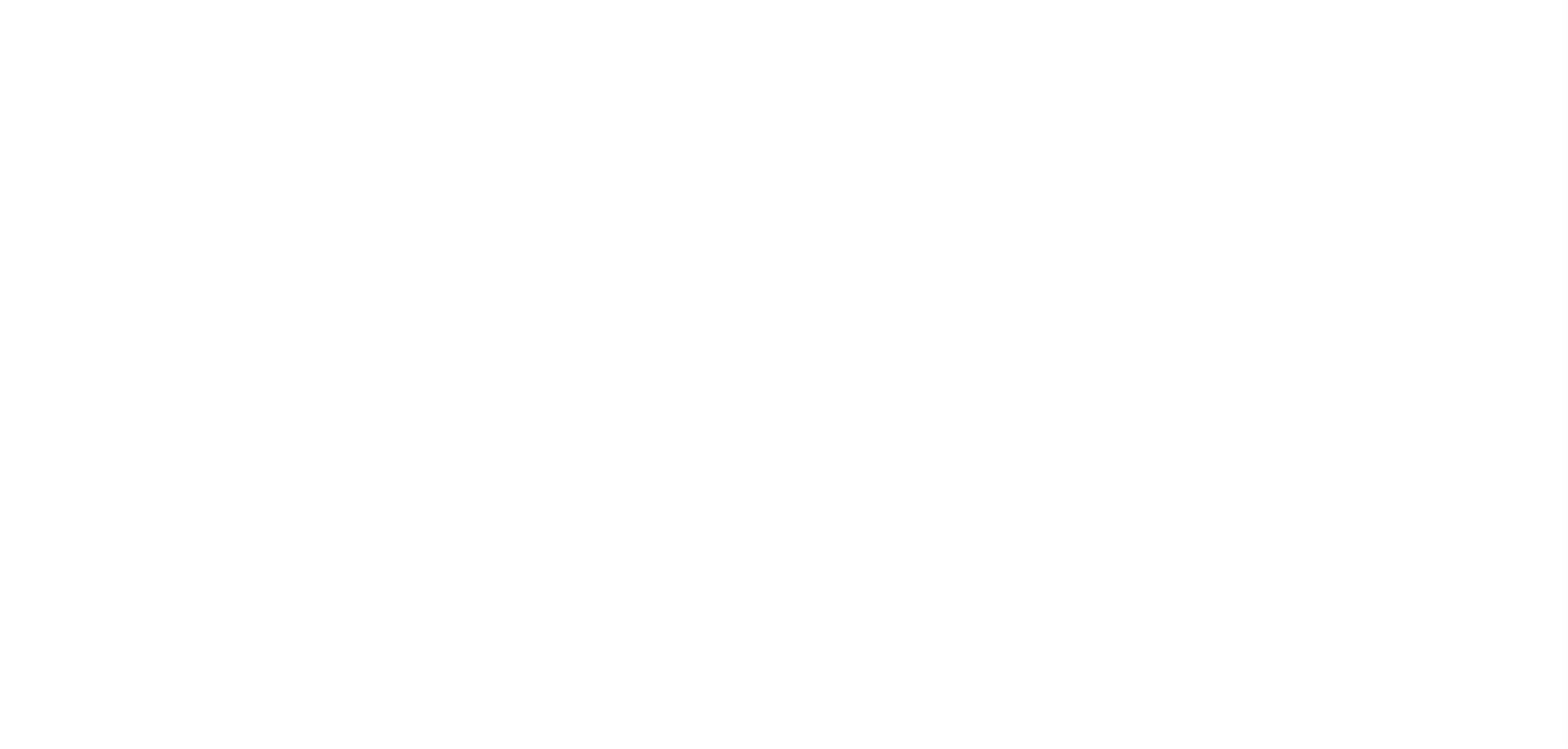
select select
checkbox input "false"
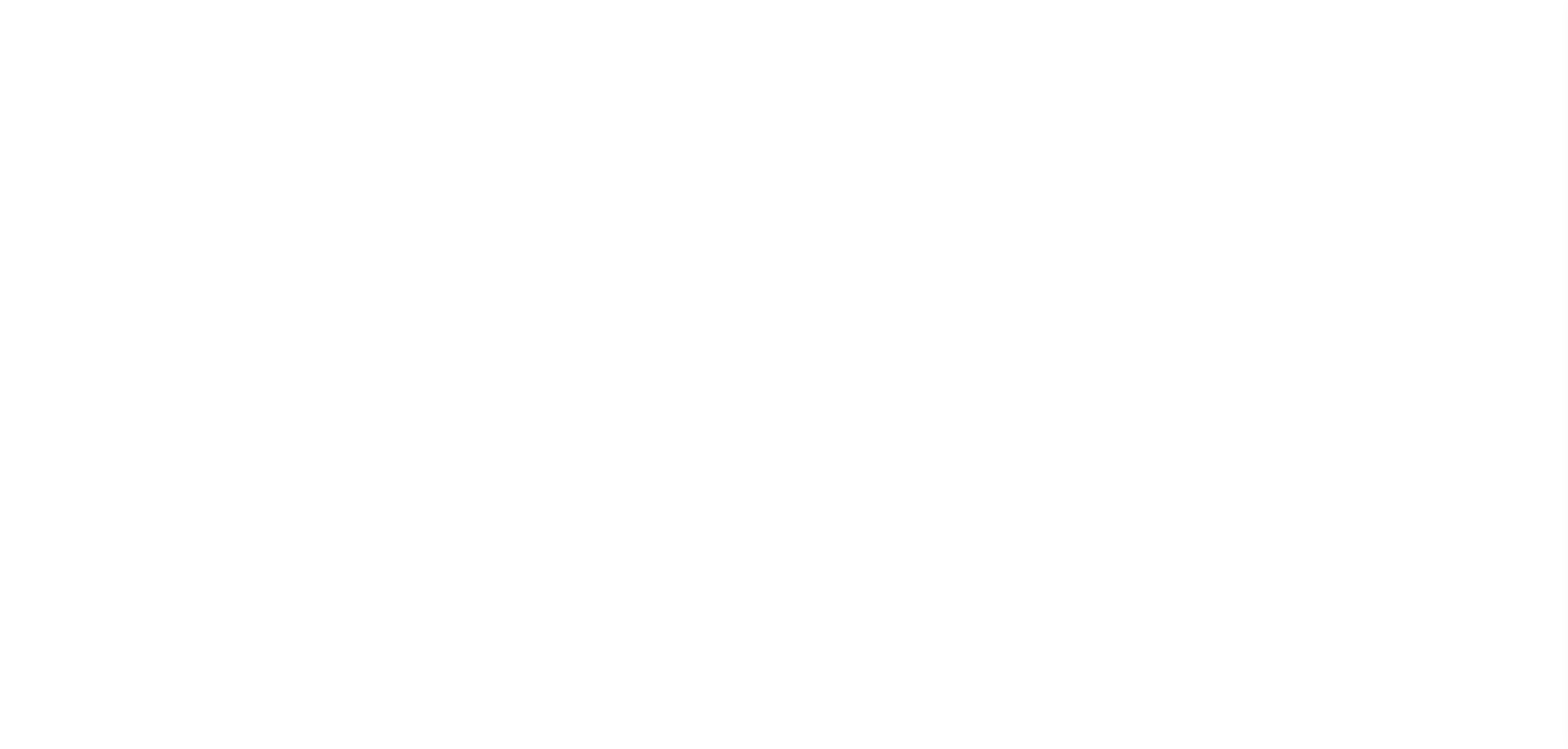
checkbox input "false"
type input "4203916041"
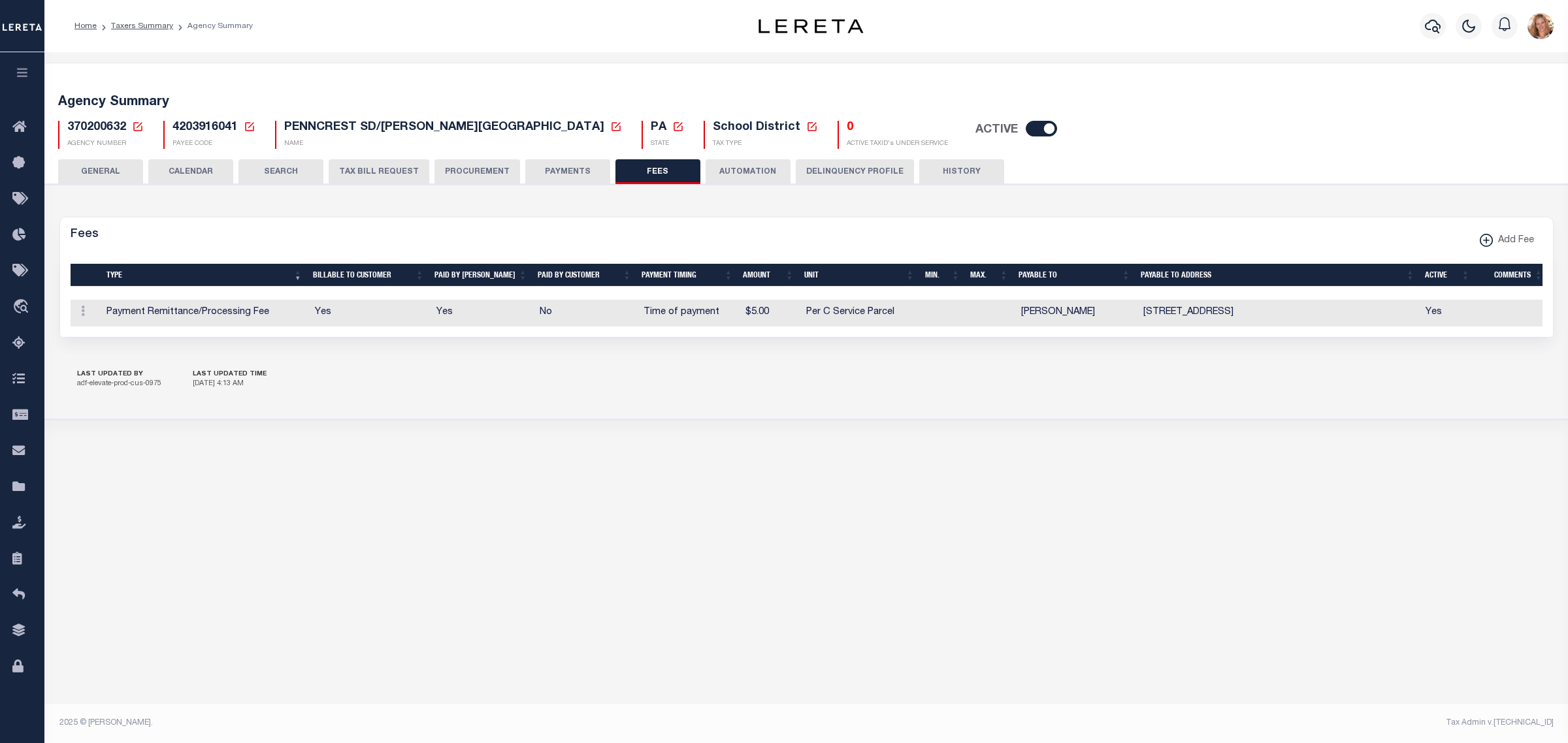
click at [113, 168] on button "GENERAL" at bounding box center [101, 171] width 85 height 25
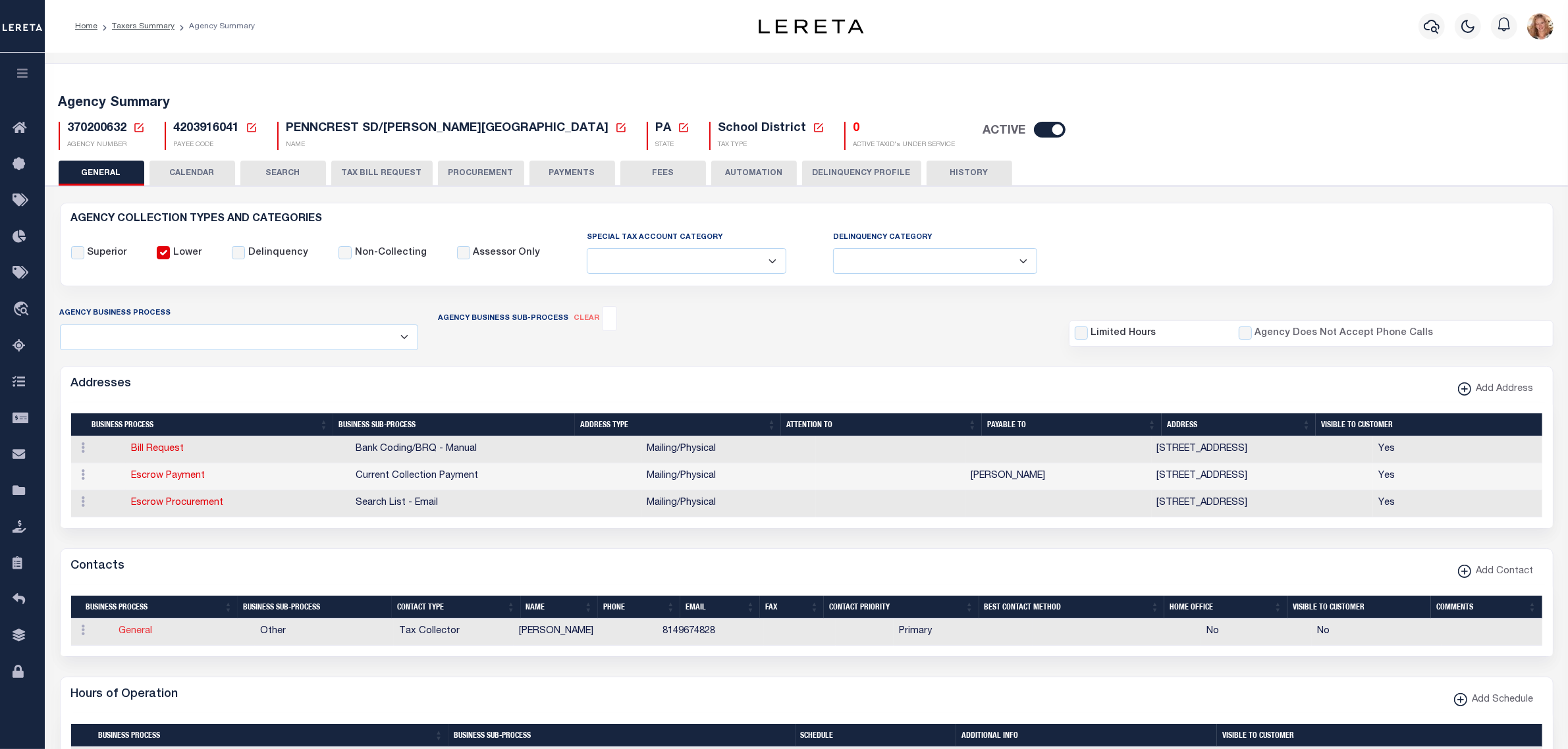
click at [137, 635] on link "General" at bounding box center [135, 632] width 34 height 9
checkbox input "false"
select select
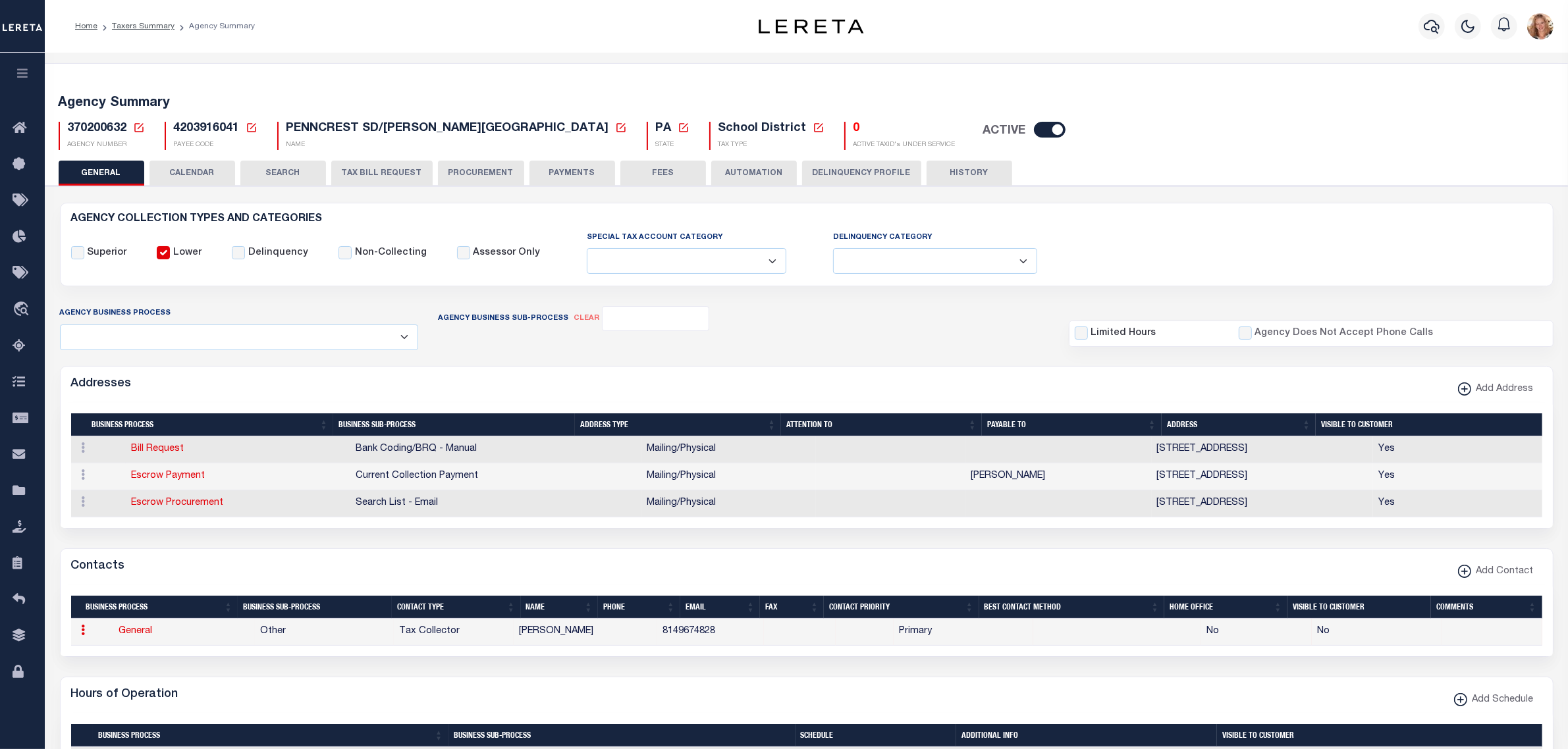
select select "2"
select select "1"
type input "[PERSON_NAME]"
type input "A."
type input "[PERSON_NAME]"
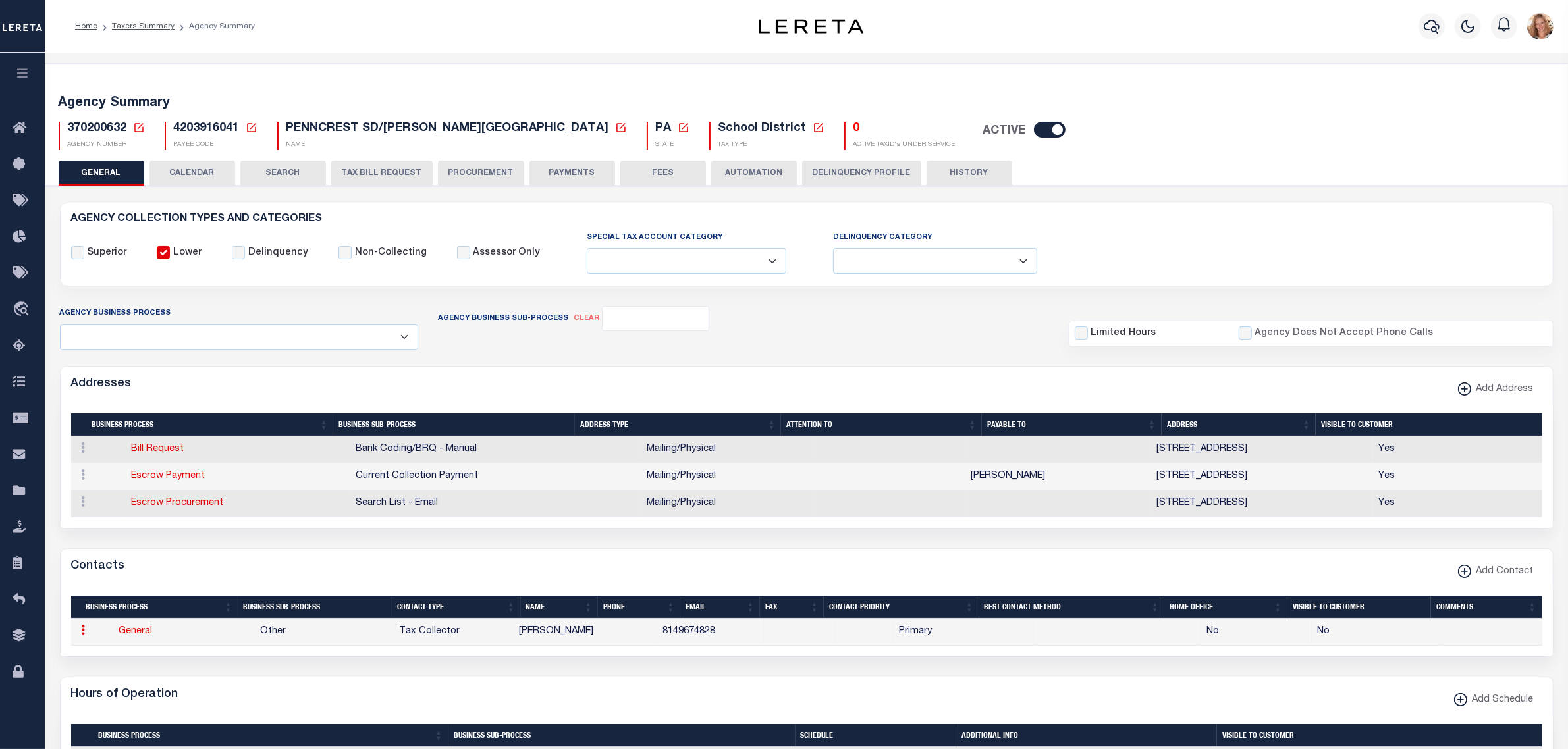
type input "8149674828"
select select "6"
select select "39"
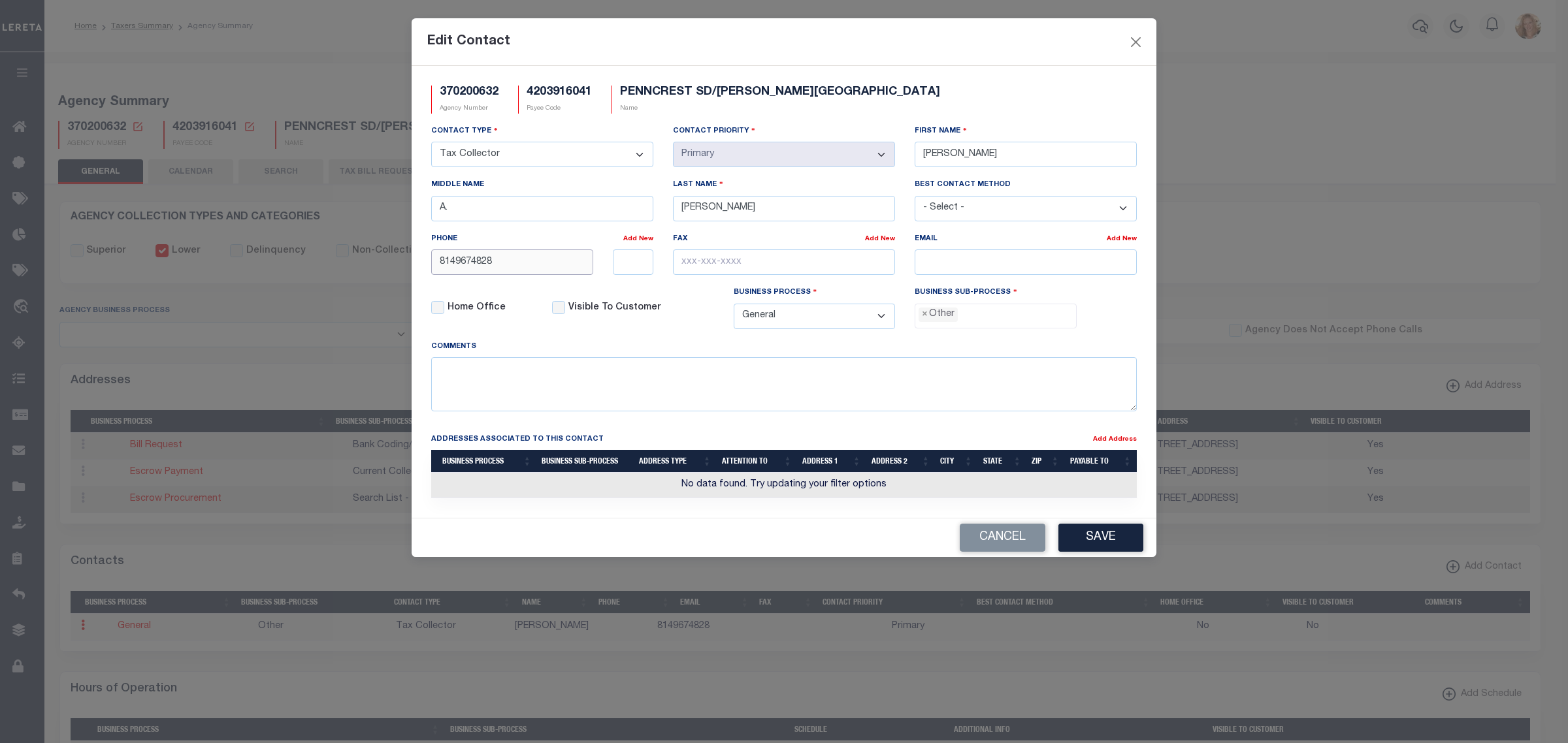
click at [474, 268] on input "8149674828" at bounding box center [512, 262] width 162 height 25
type input "[PHONE_NUMBER]"
click at [1006, 266] on input "email" at bounding box center [1026, 262] width 222 height 25
type input "c"
paste input "[EMAIL_ADDRESS][DOMAIN_NAME]"
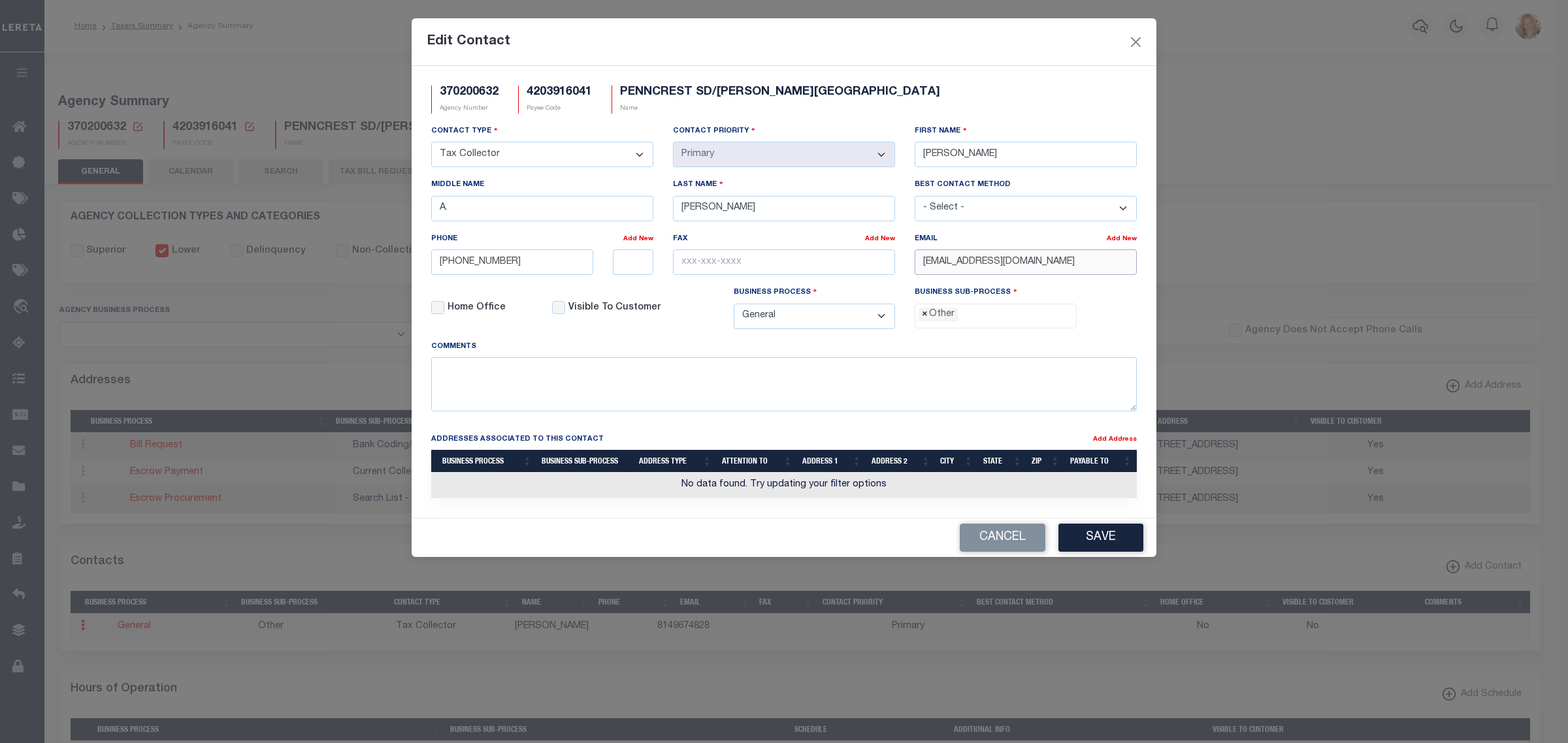
type input "[EMAIL_ADDRESS][DOMAIN_NAME]"
click at [925, 321] on span "×" at bounding box center [925, 314] width 6 height 14
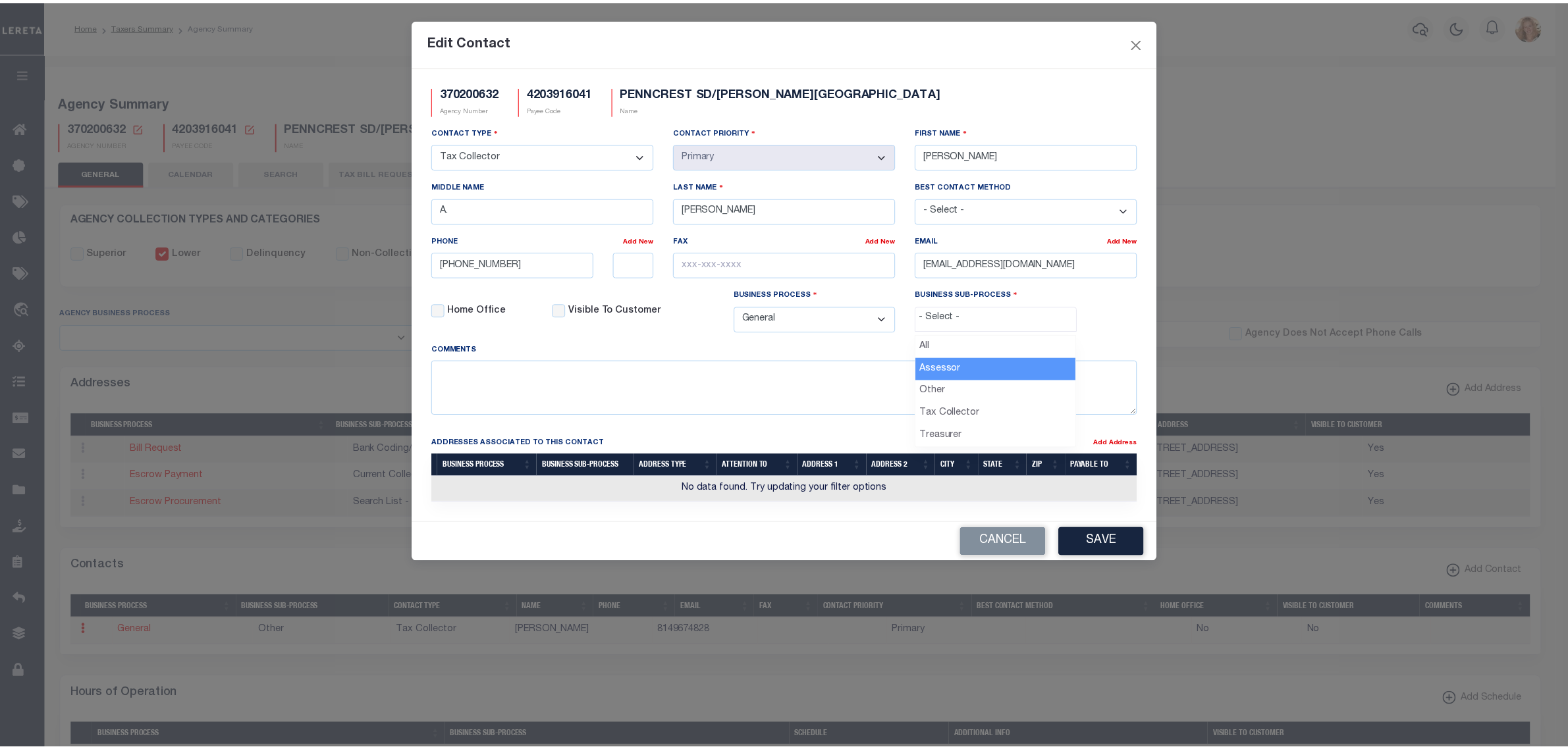
scroll to position [23, 0]
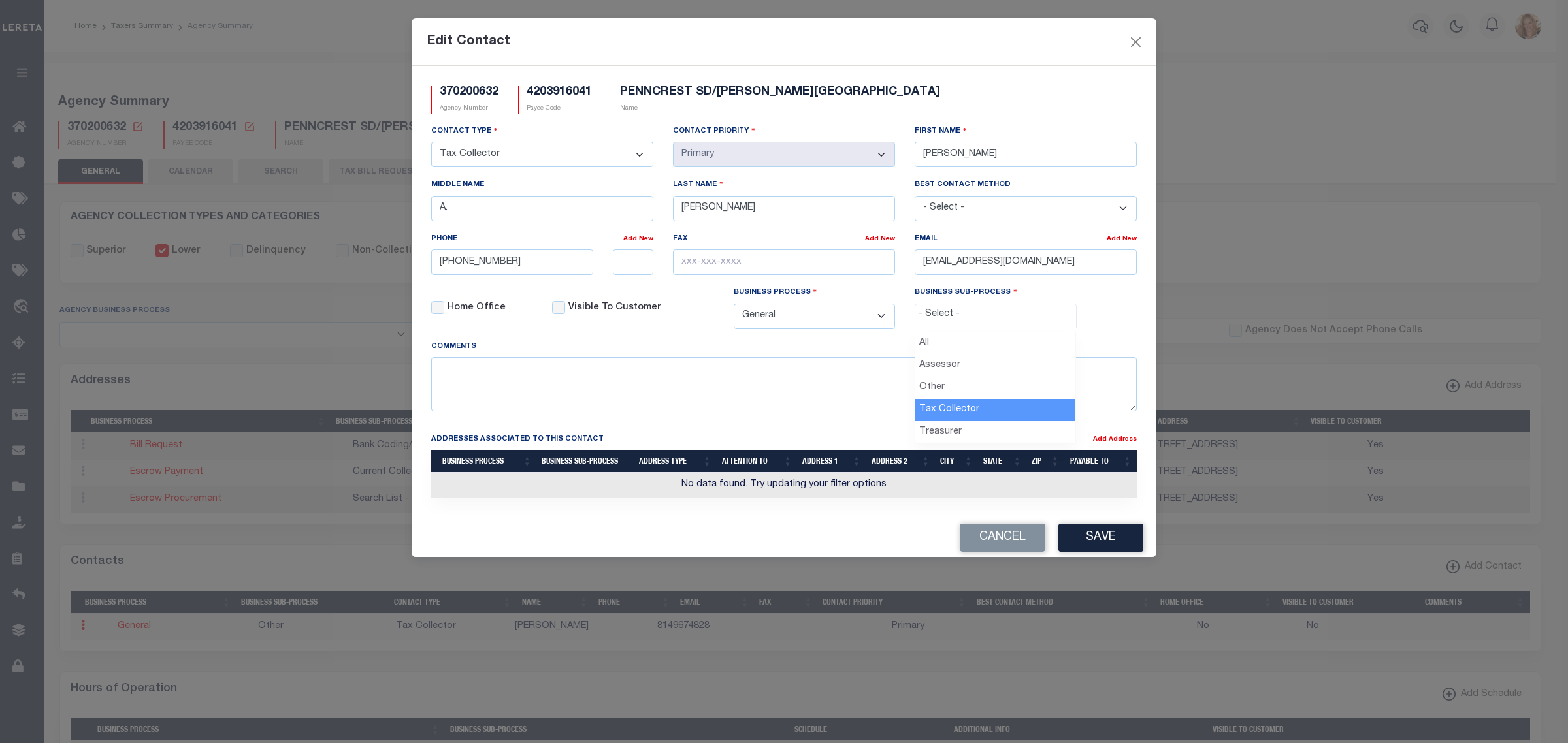
select select "31"
click at [1072, 546] on button "Save" at bounding box center [1101, 537] width 85 height 28
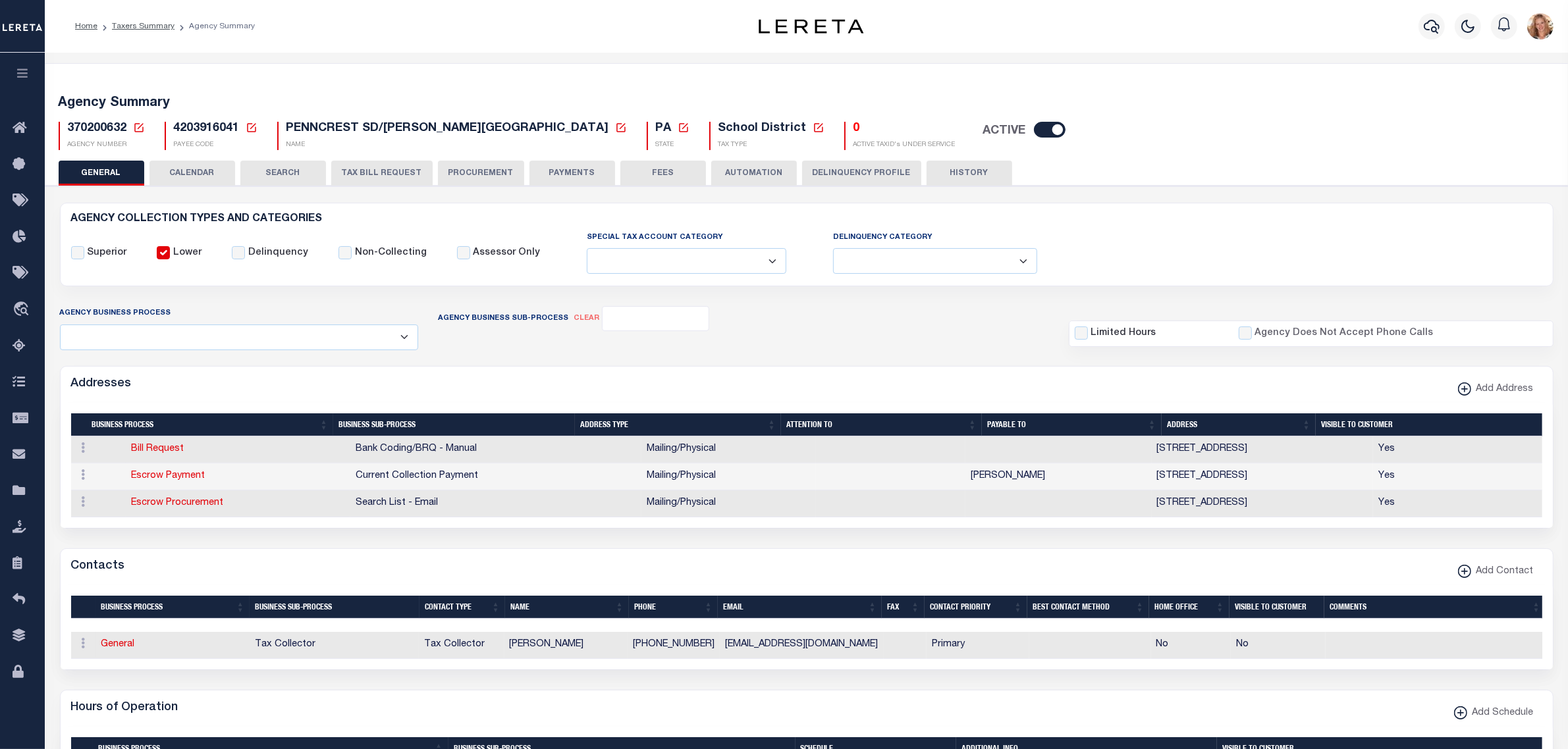
click at [141, 126] on icon at bounding box center [139, 127] width 9 height 9
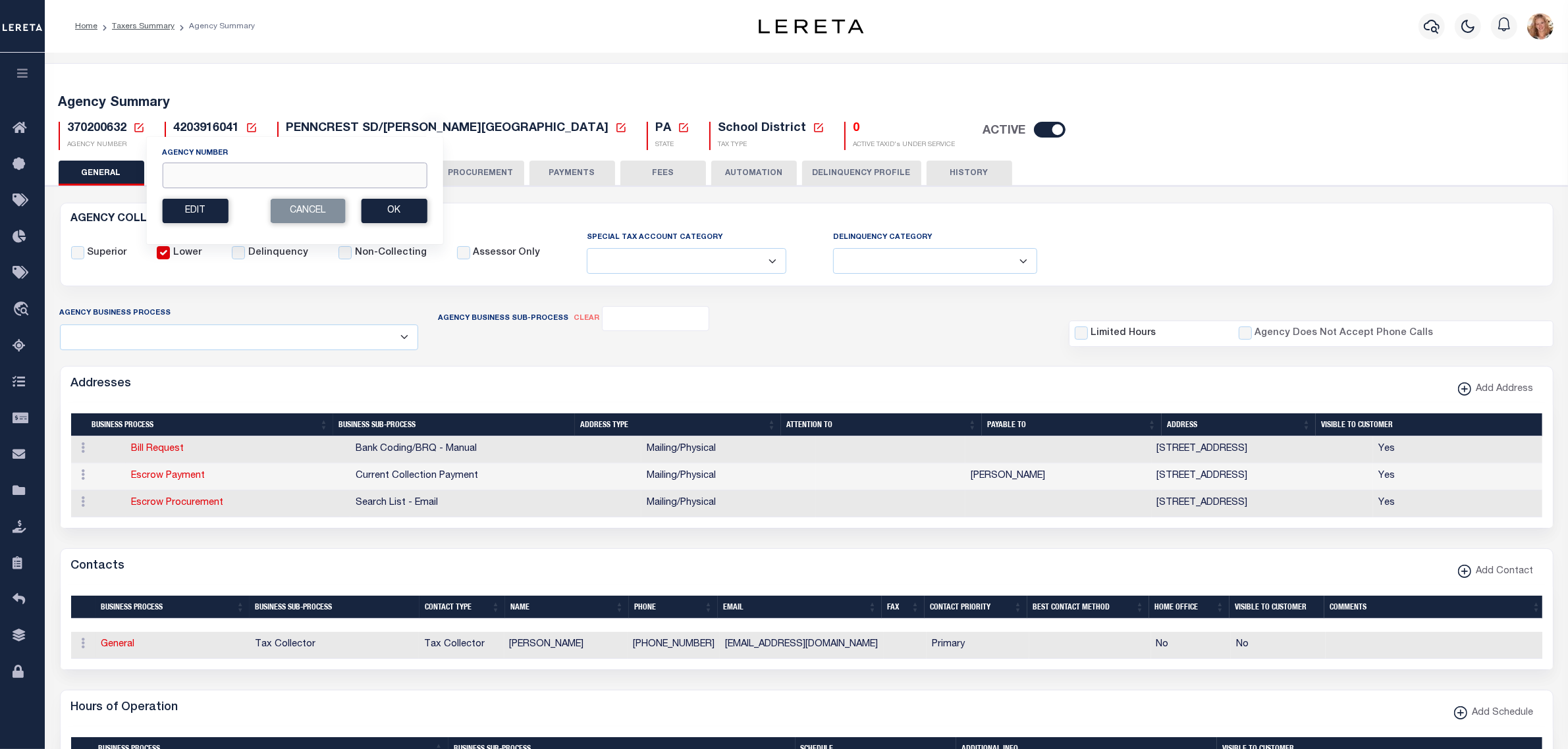
click at [200, 178] on input "Agency Number" at bounding box center [294, 175] width 265 height 25
type input "370200663"
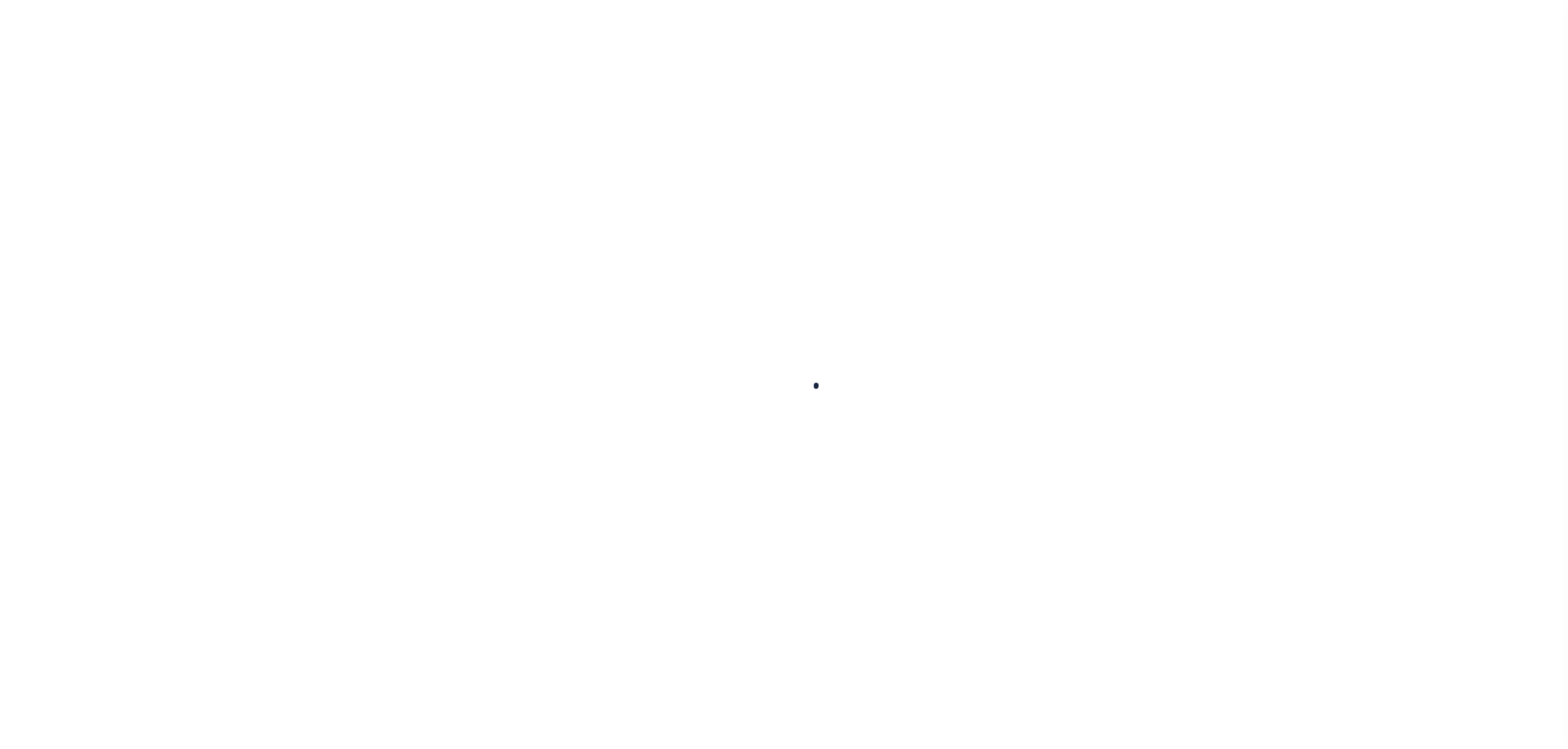
select select
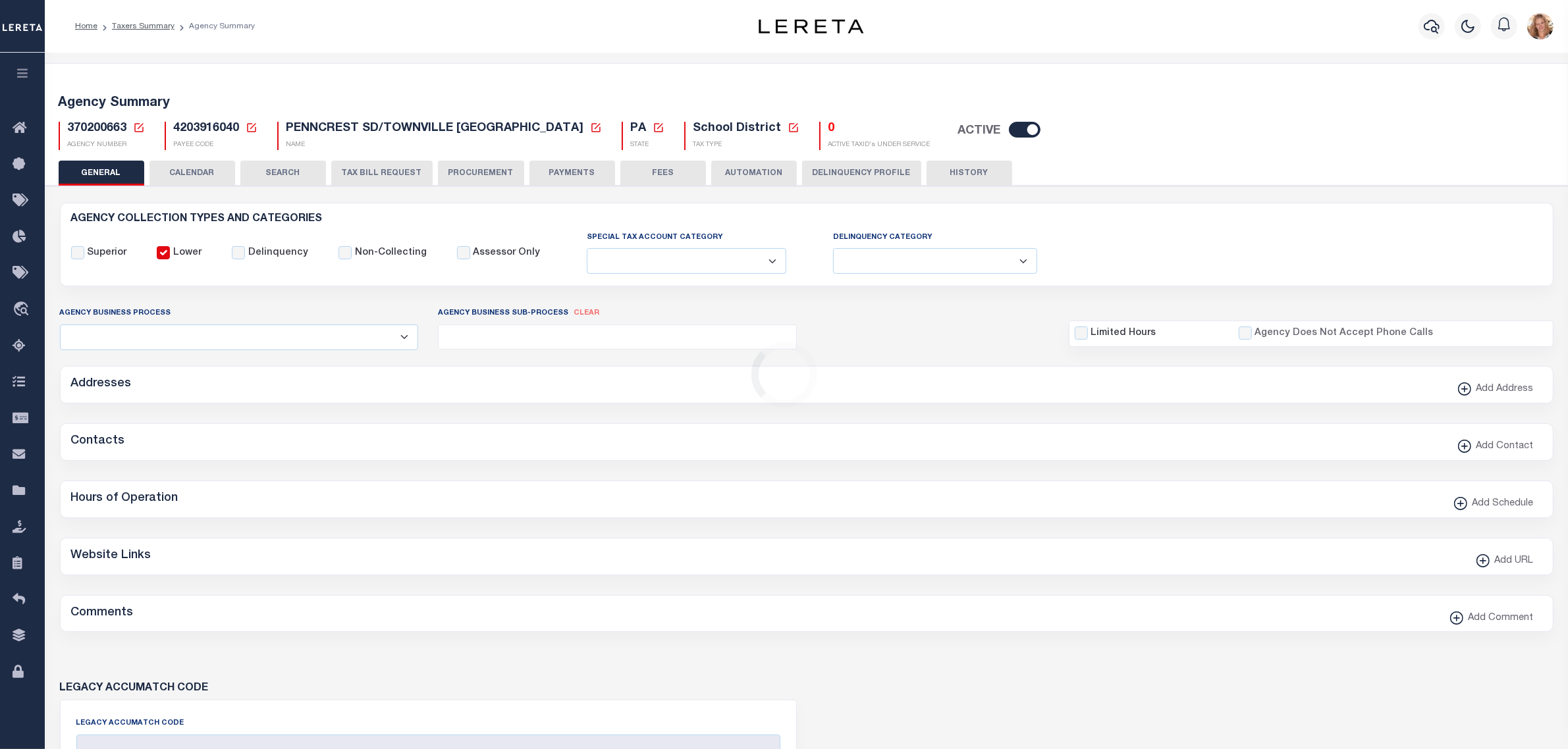
checkbox input "false"
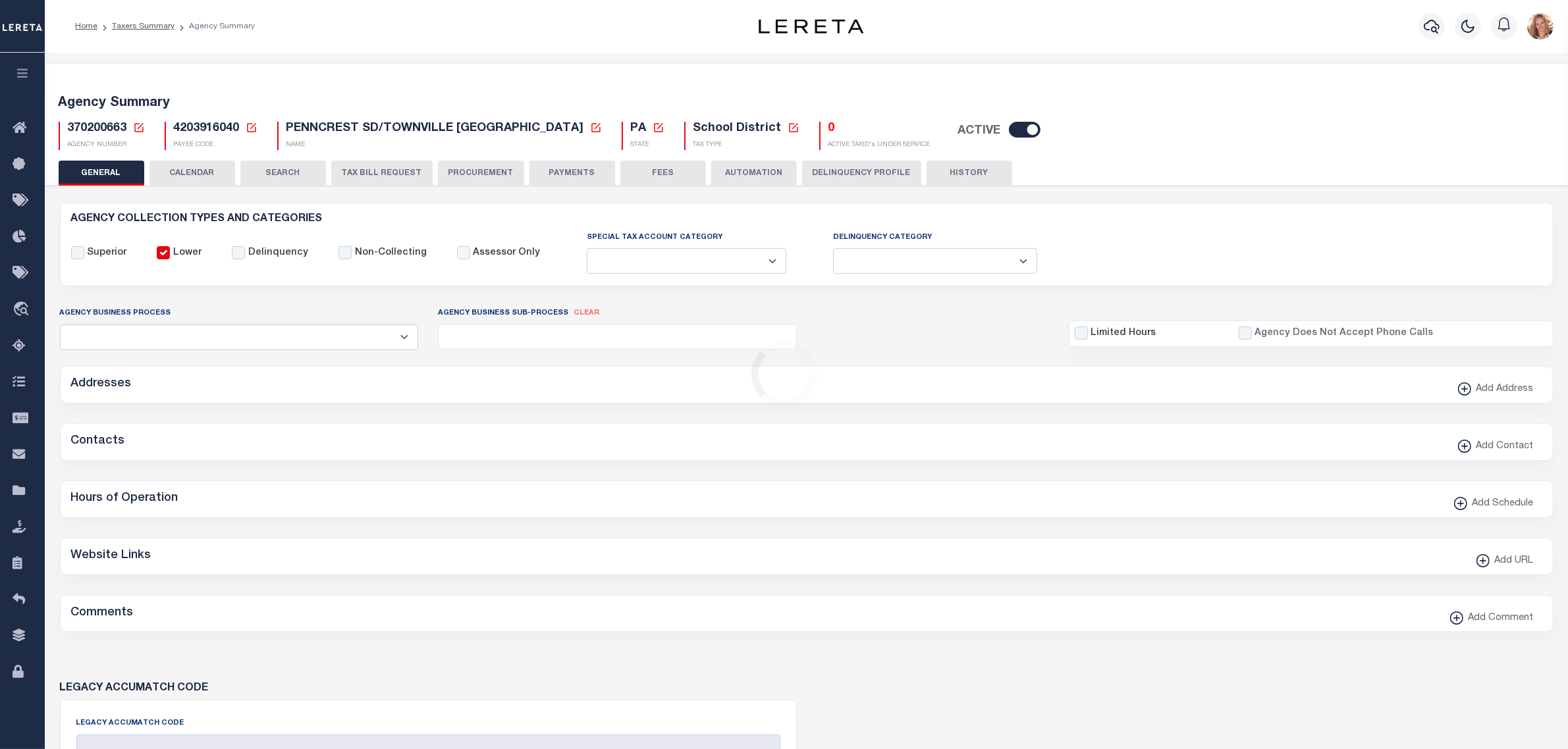
type input "4203916040"
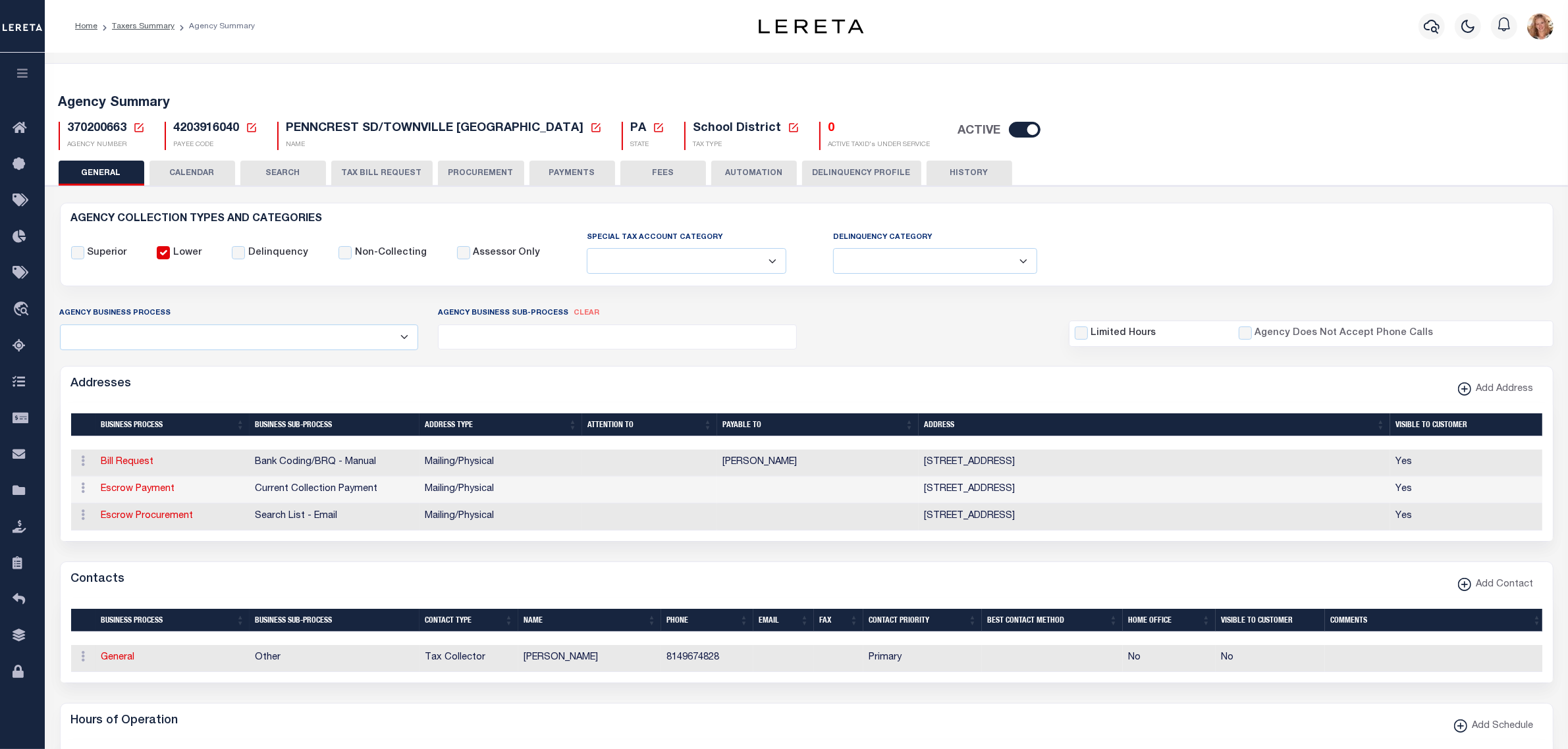
click at [118, 632] on th "Business Process" at bounding box center [172, 620] width 154 height 23
click at [120, 662] on link "General" at bounding box center [118, 658] width 34 height 9
checkbox input "false"
select select
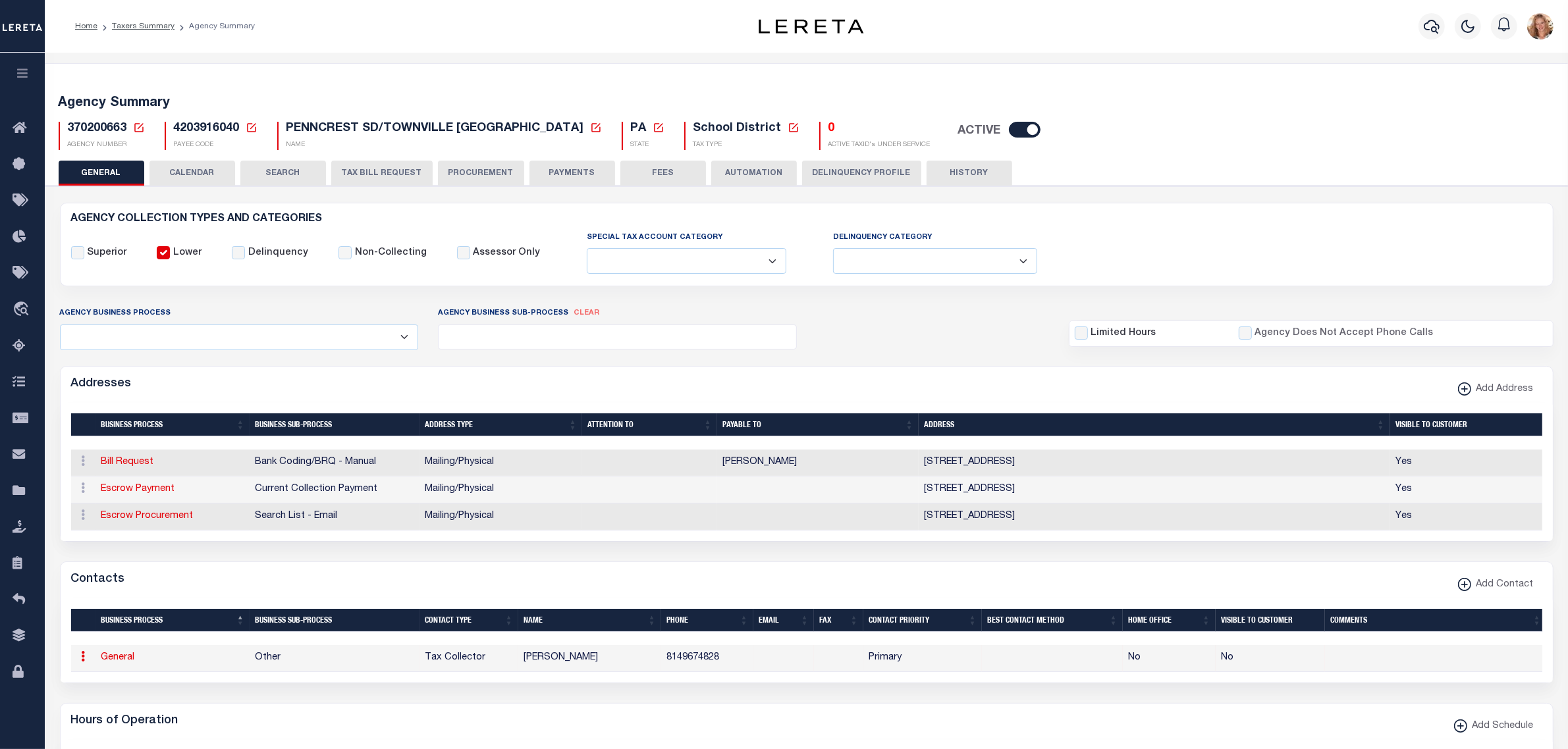
select select "2"
select select "1"
type input "STACEY"
type input "A."
type input "HOLZER"
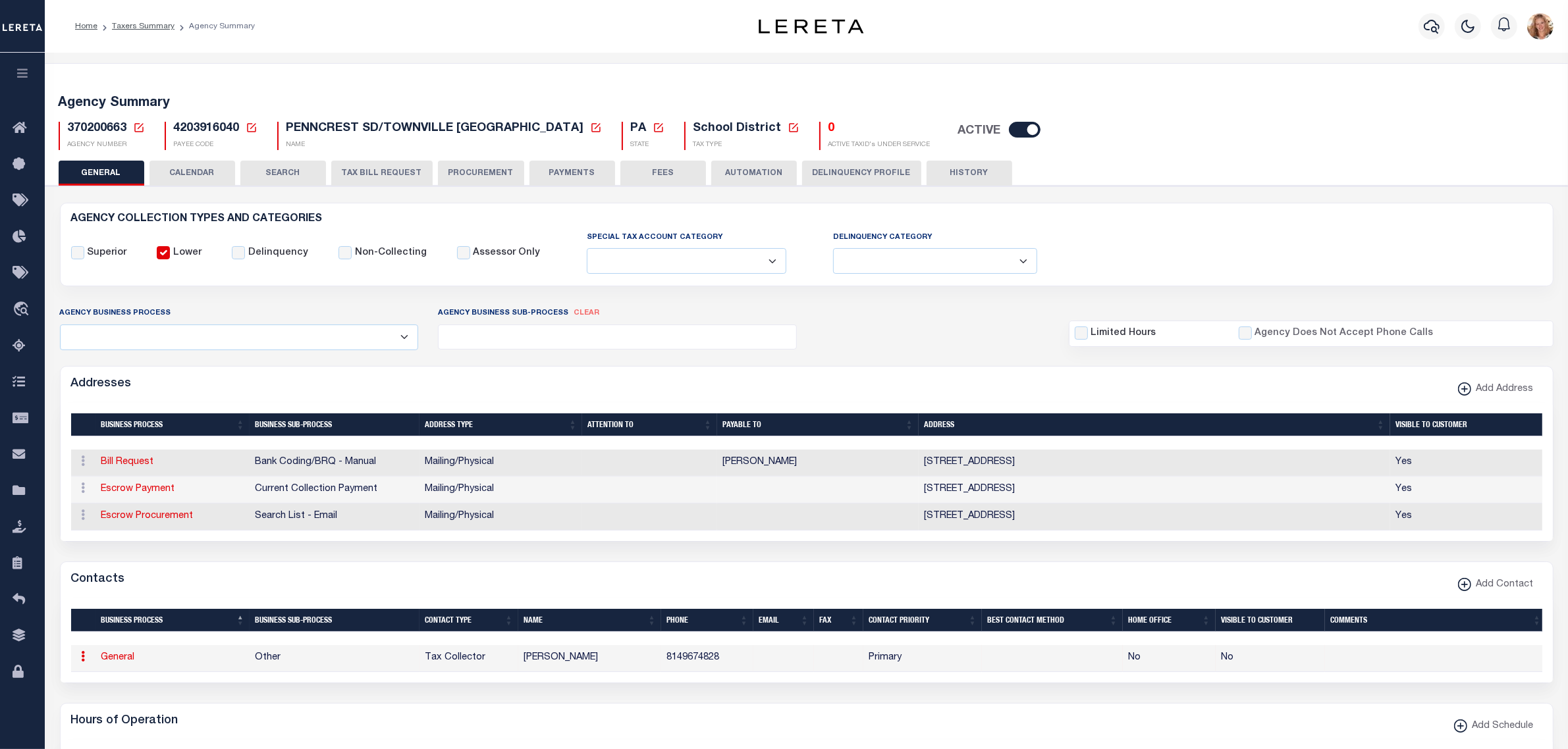
type input "8149674828"
select select "6"
select select "39"
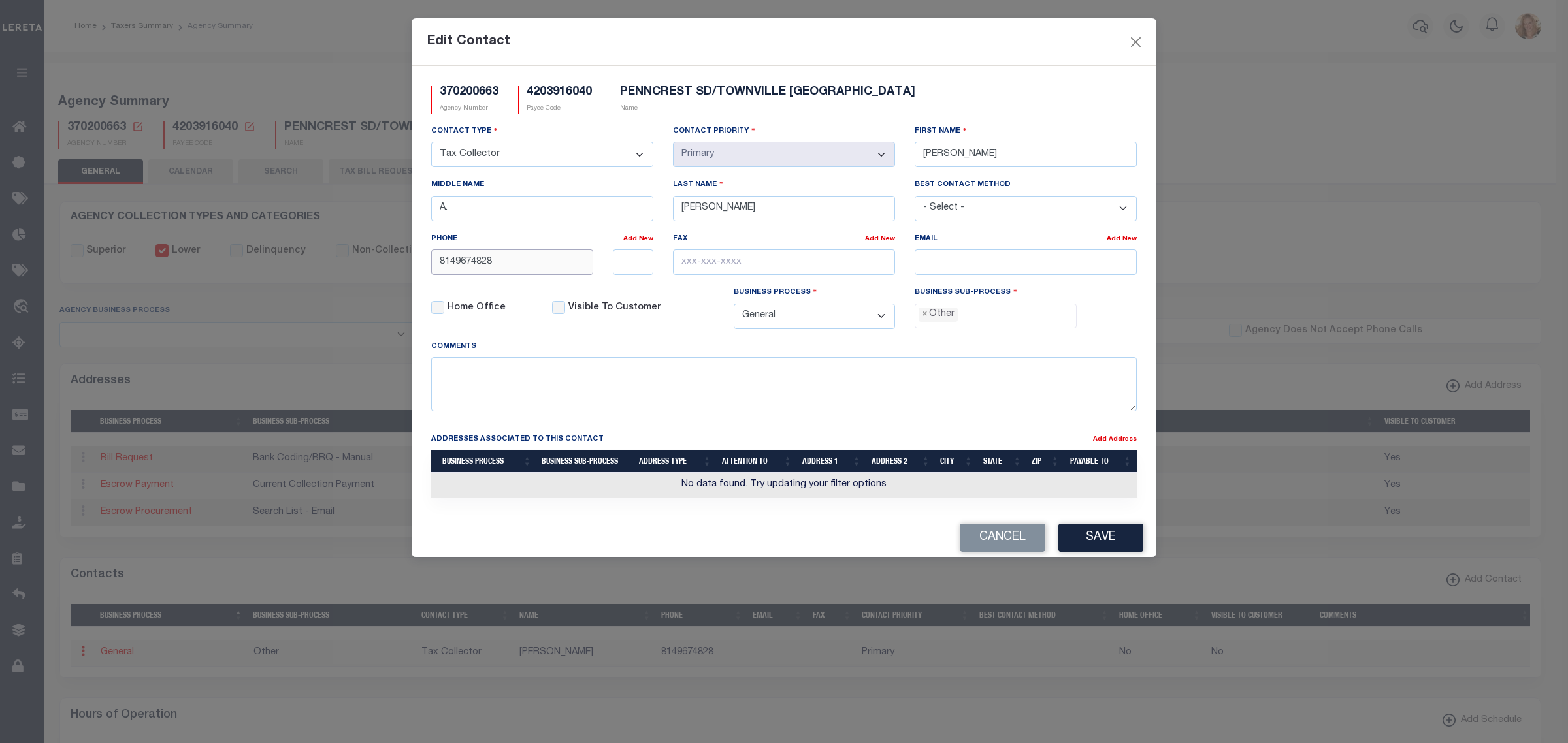
click at [552, 262] on input "8149674828" at bounding box center [512, 262] width 162 height 25
type input "814-967-4828"
click at [1087, 269] on input "email" at bounding box center [1026, 262] width 222 height 25
paste input "[EMAIL_ADDRESS][DOMAIN_NAME]"
type input "[EMAIL_ADDRESS][DOMAIN_NAME]"
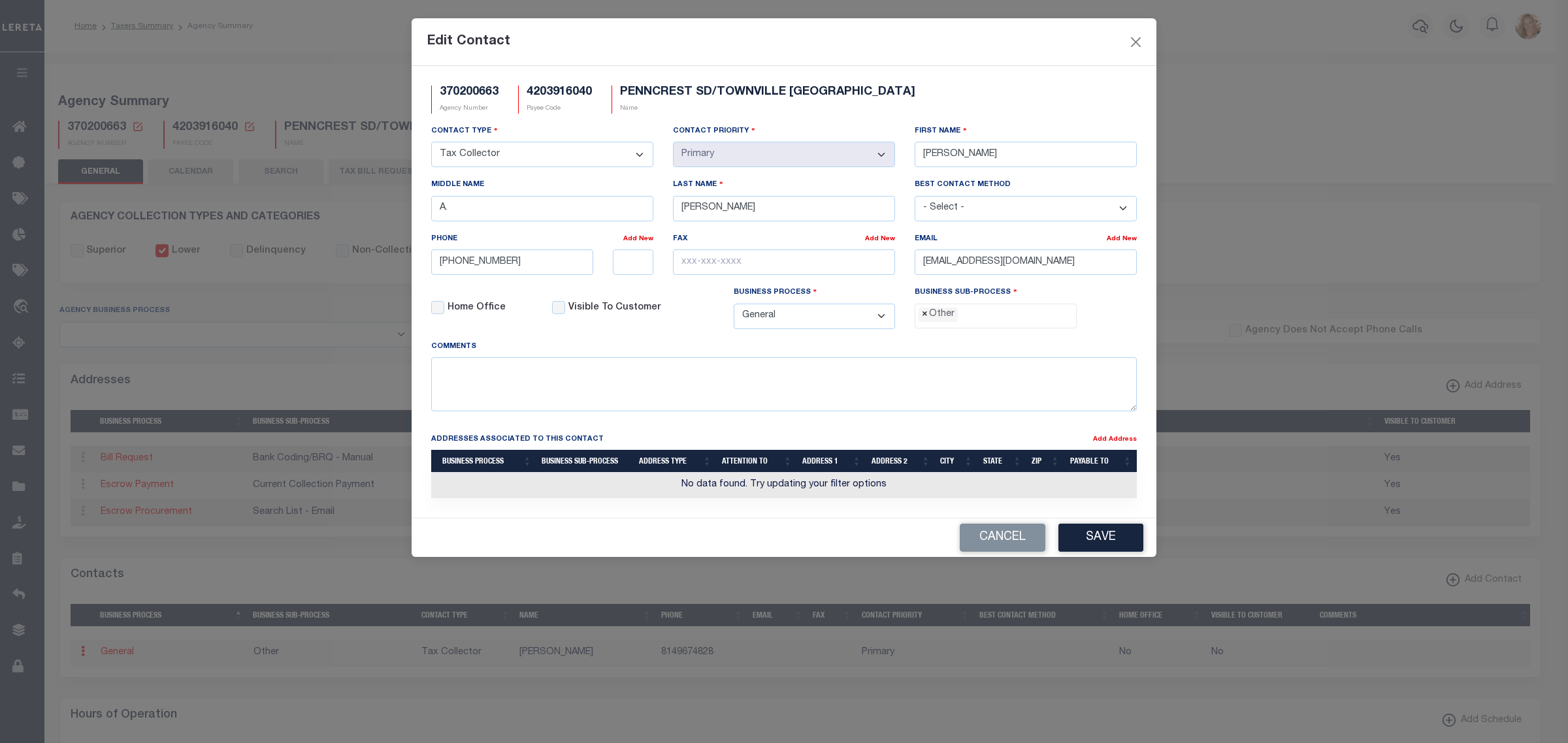
click at [923, 320] on span "×" at bounding box center [925, 314] width 6 height 14
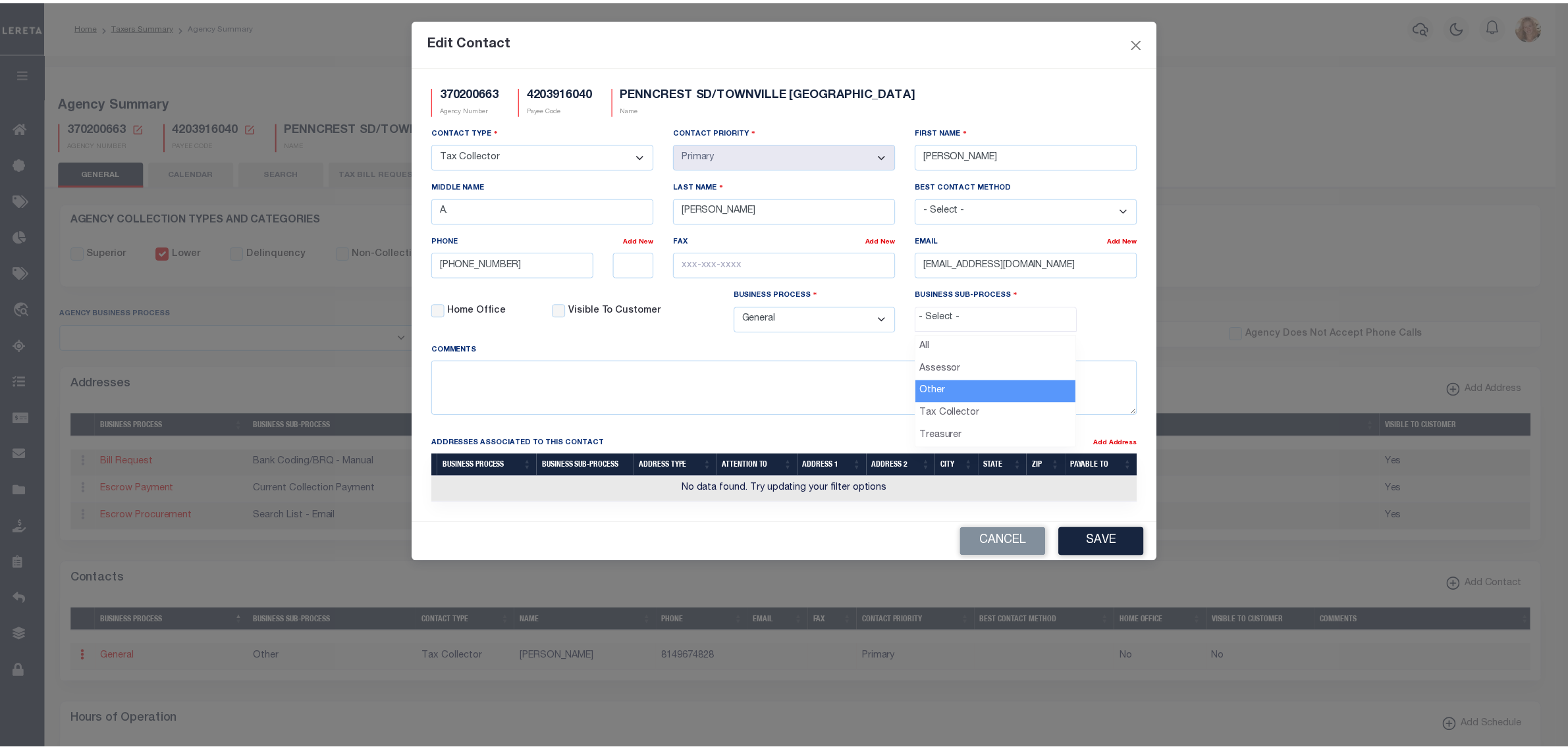
scroll to position [23, 0]
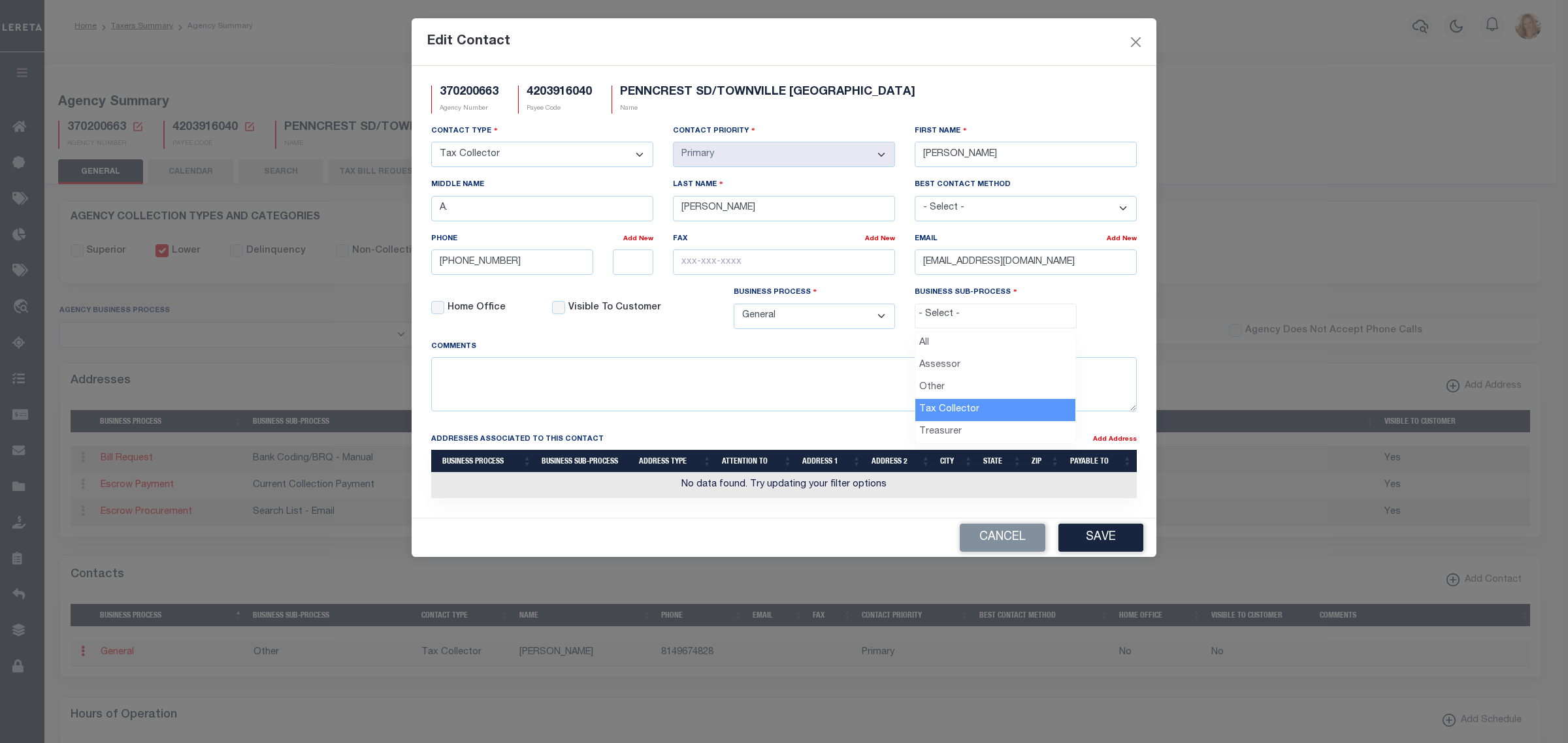
select select "31"
click at [1086, 541] on button "Save" at bounding box center [1101, 537] width 85 height 28
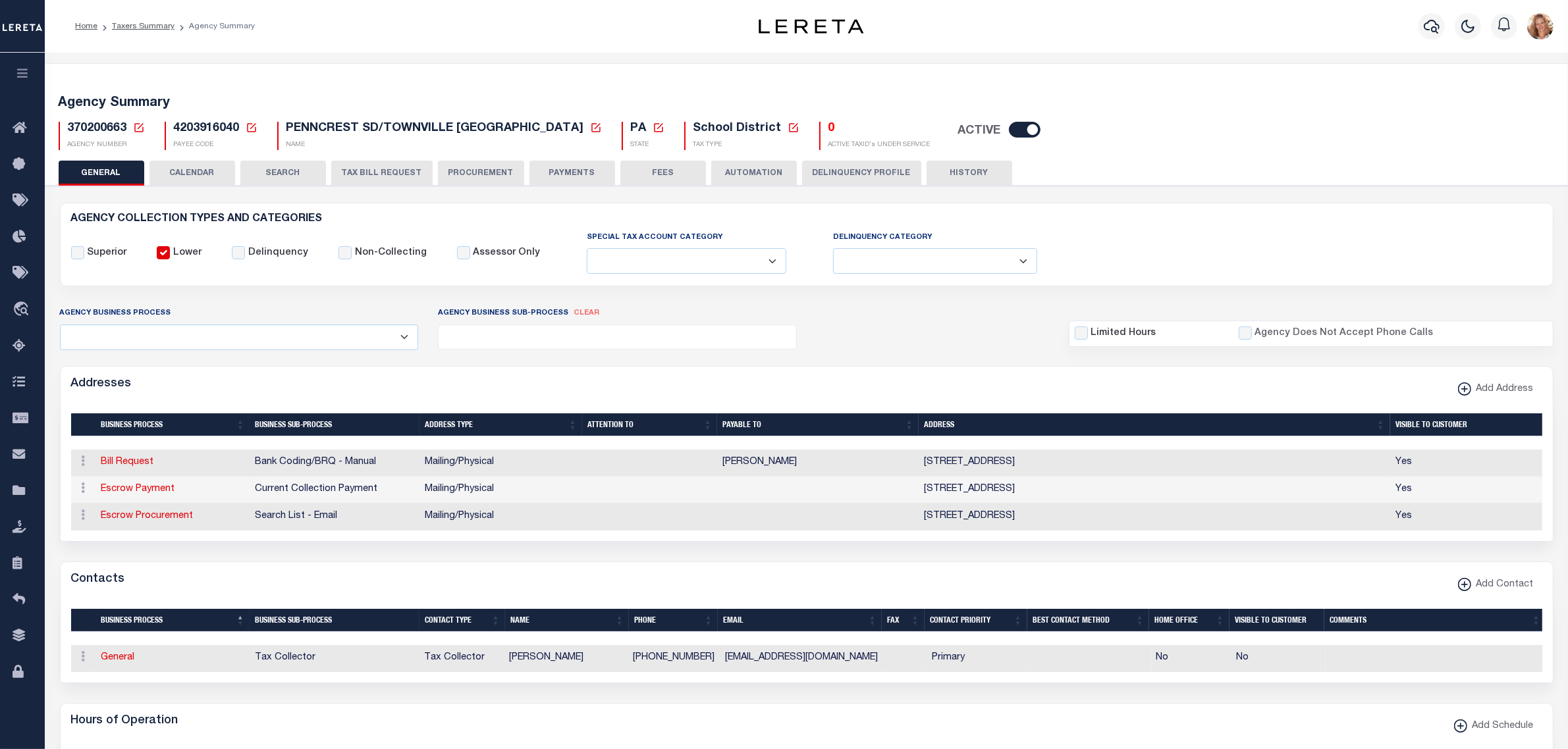
click at [143, 127] on icon at bounding box center [138, 127] width 12 height 12
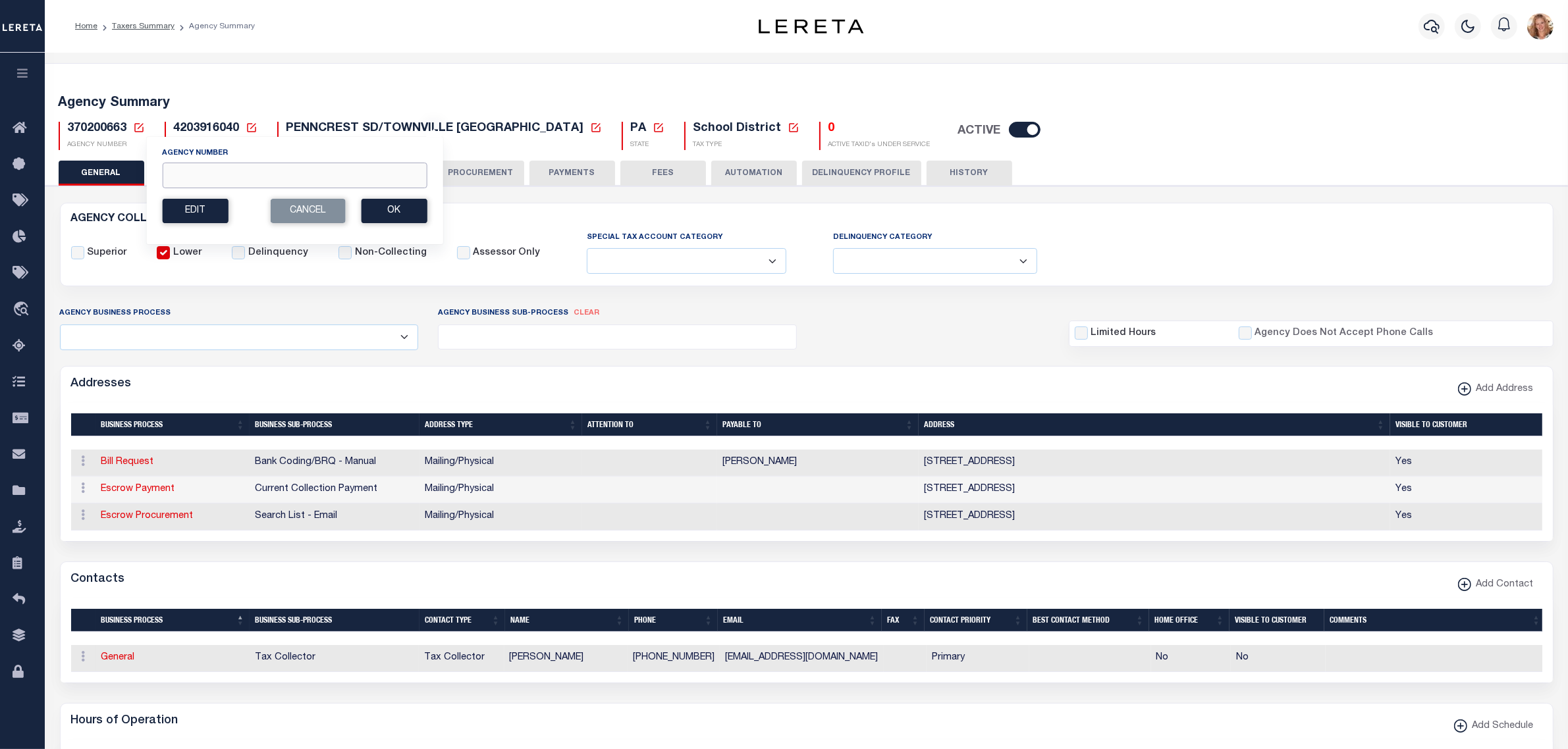
click at [247, 177] on input "Agency Number" at bounding box center [294, 175] width 265 height 25
type input "370200654"
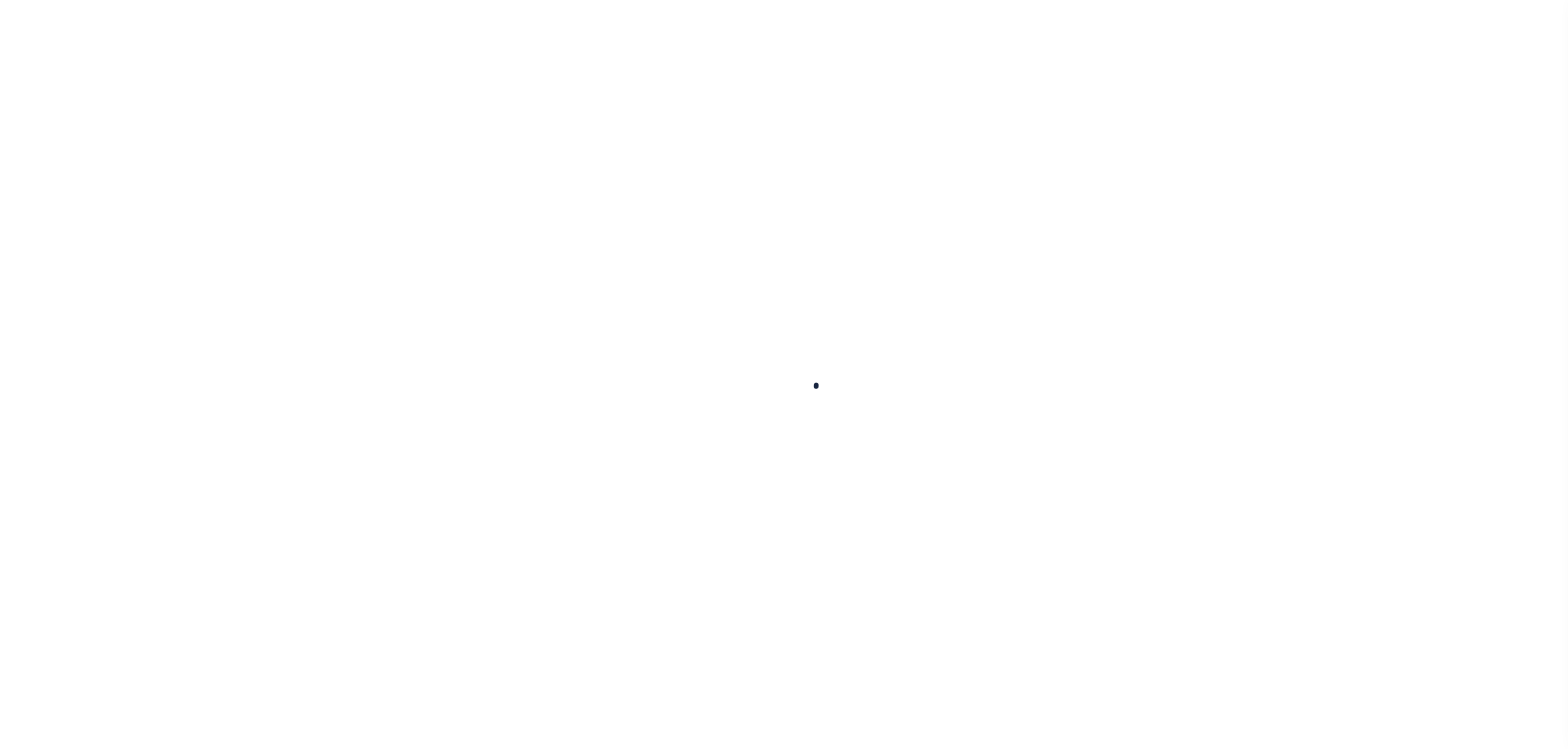
select select
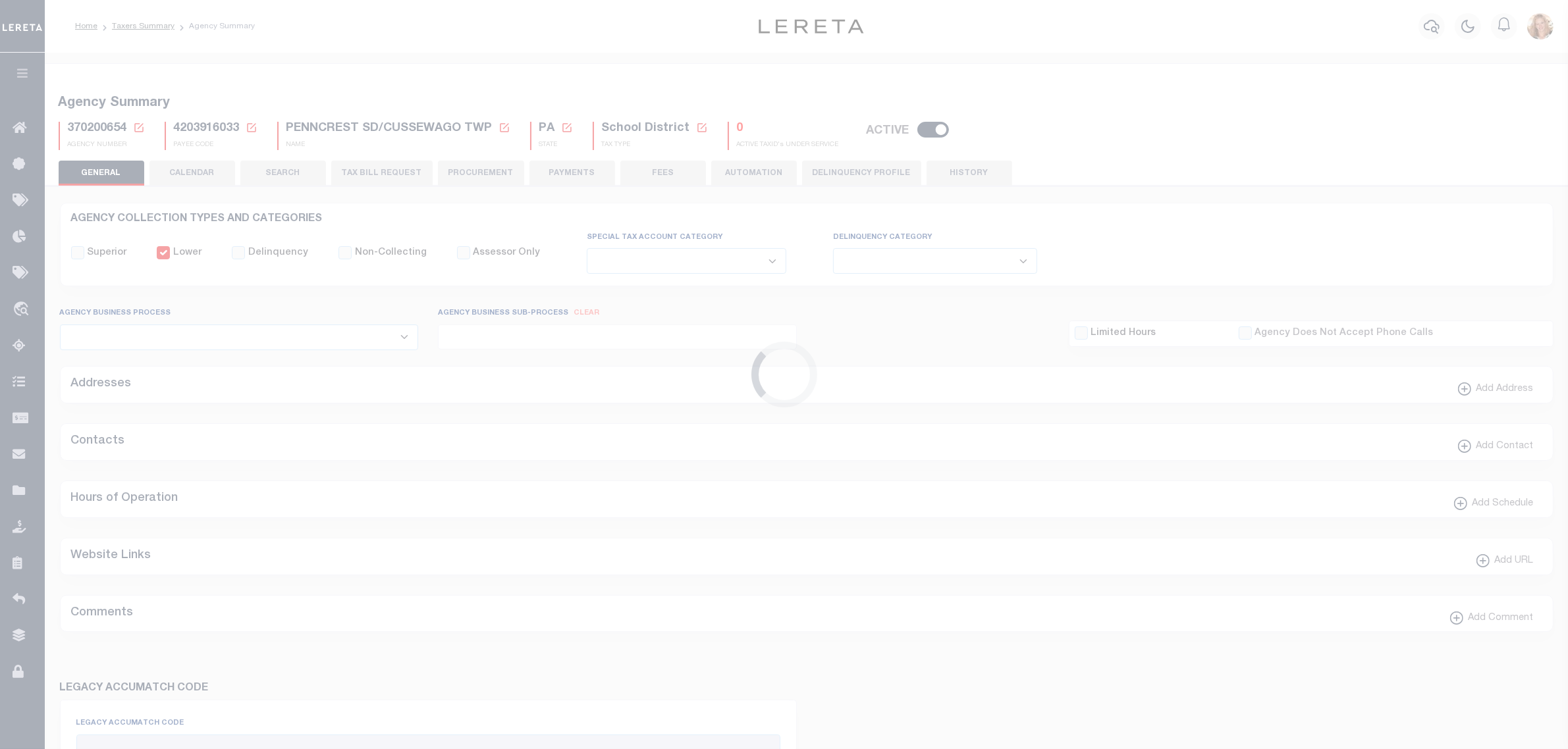
checkbox input "false"
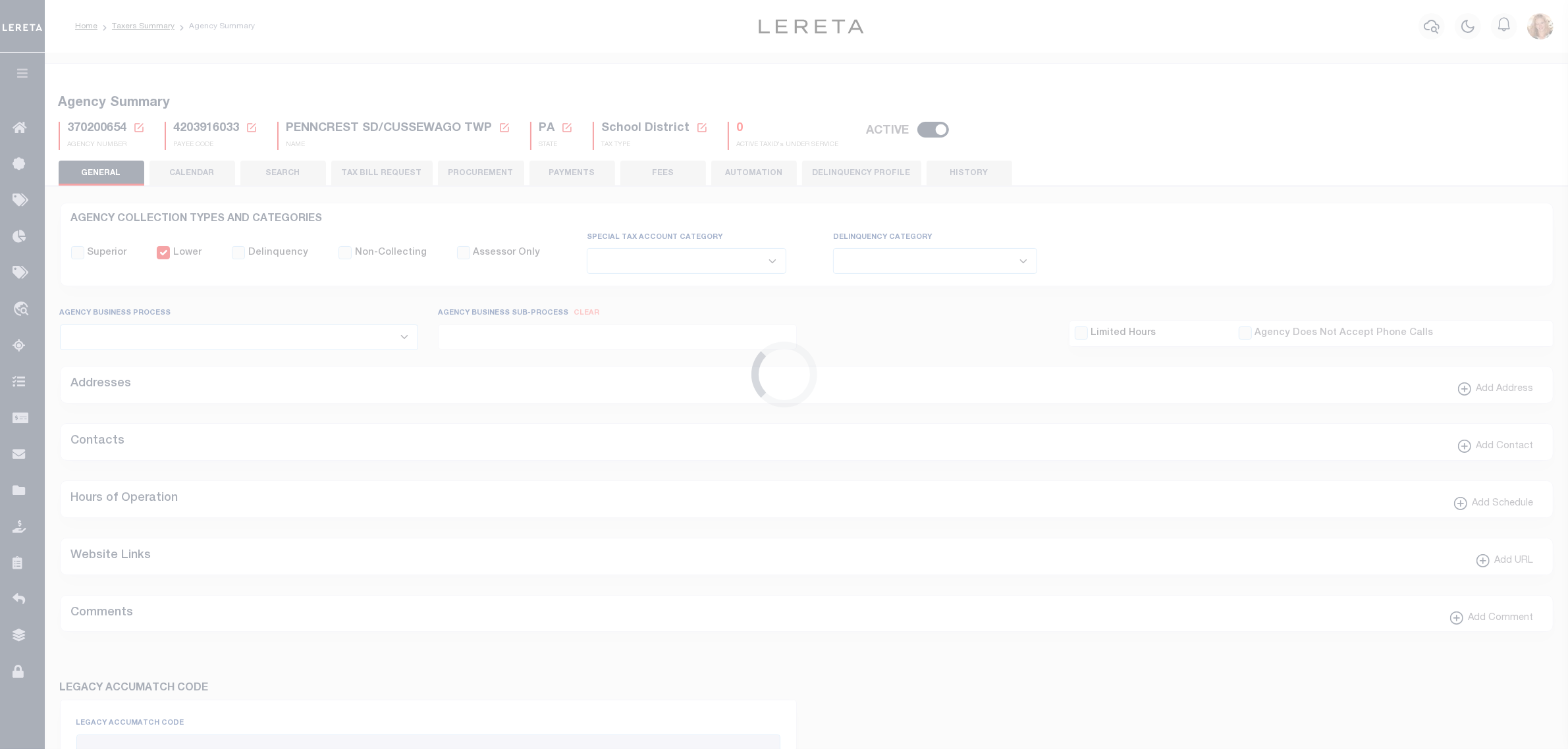
type input "4203916033"
checkbox input "false"
type input "N"
select select "false"
type input "B - Escrow reporting includes - “Delinquent Prior Year(s) Exist”, “Delinquent C…"
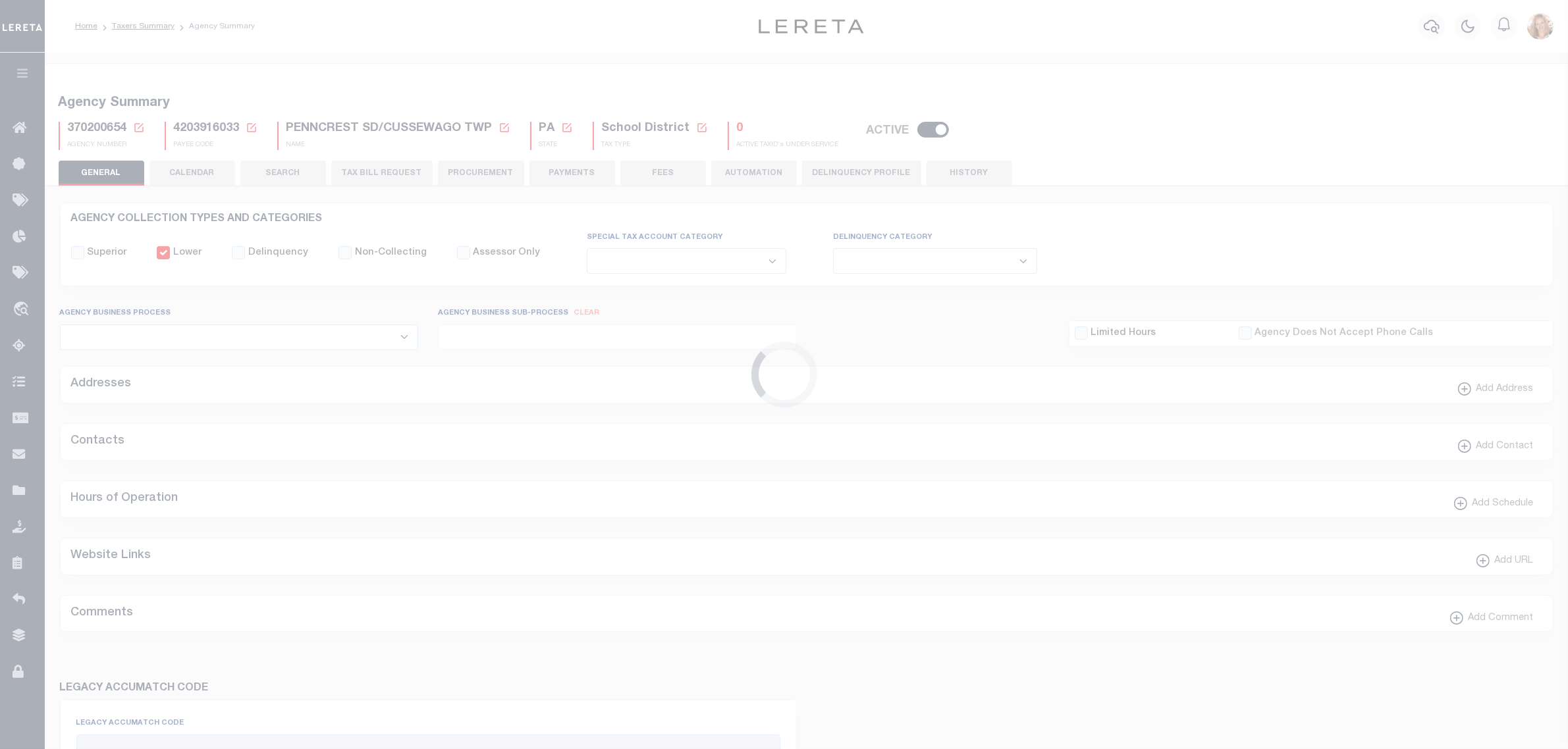
radio input "true"
checkbox input "false"
radio input "false"
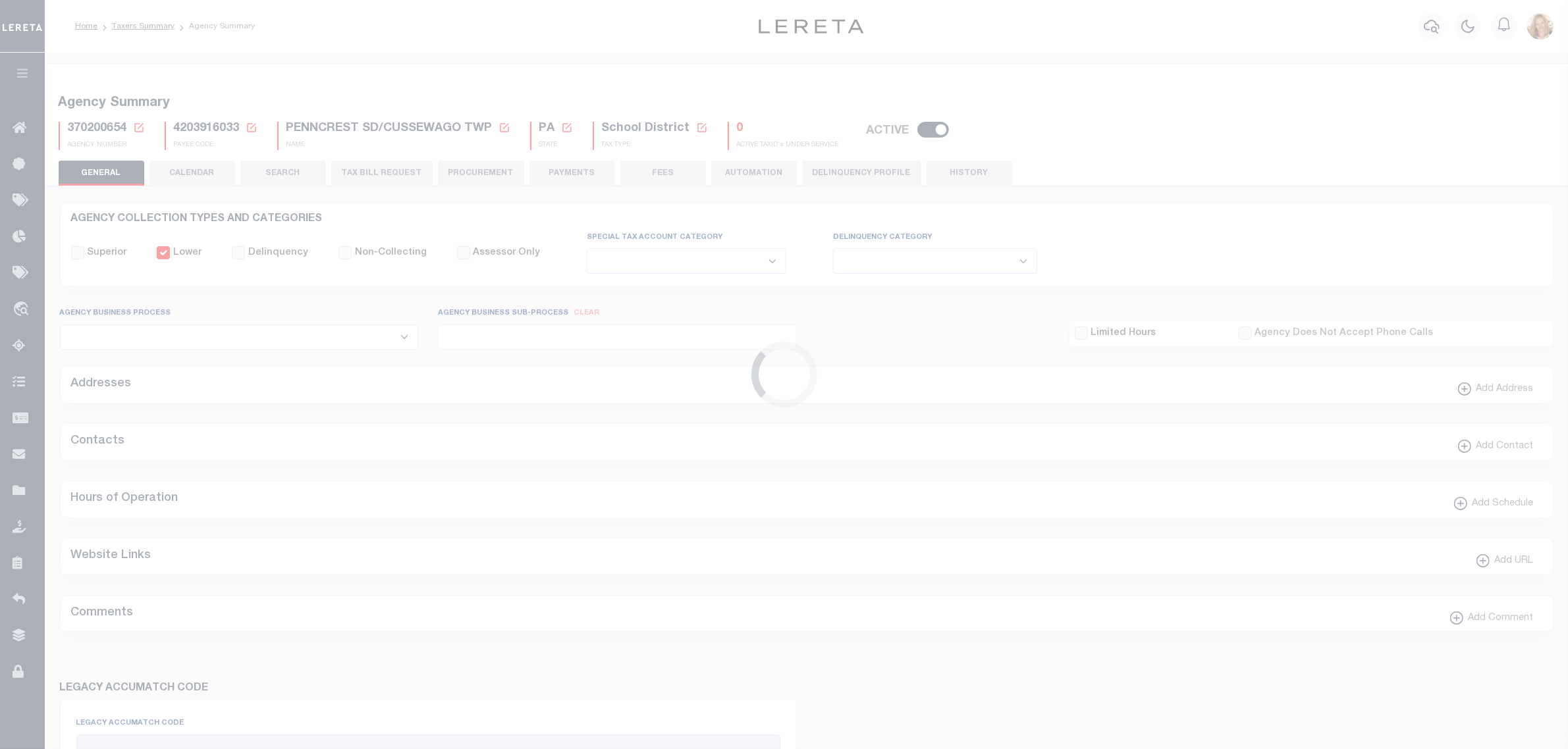
radio input "true"
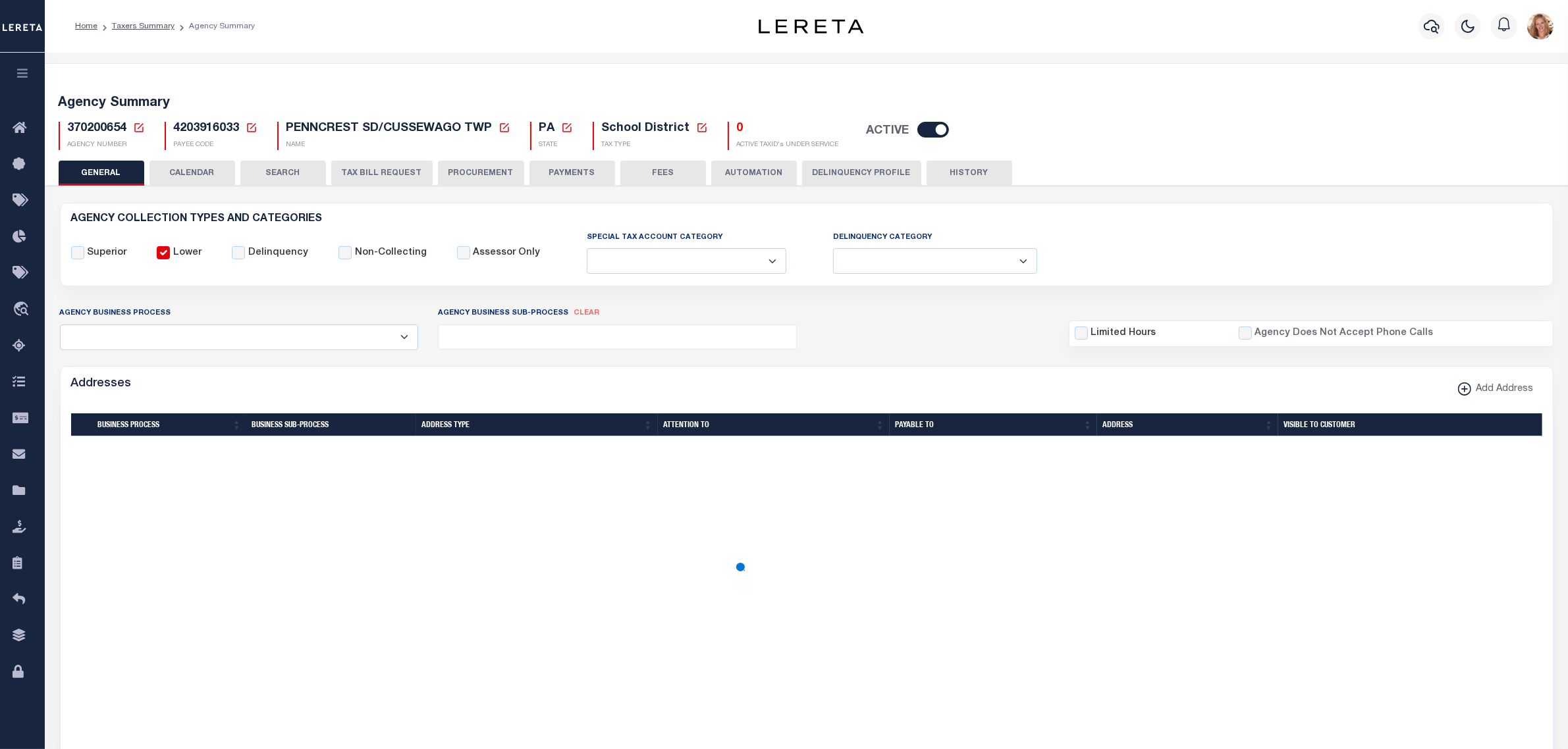
click at [554, 173] on button "PAYMENTS" at bounding box center [573, 173] width 86 height 25
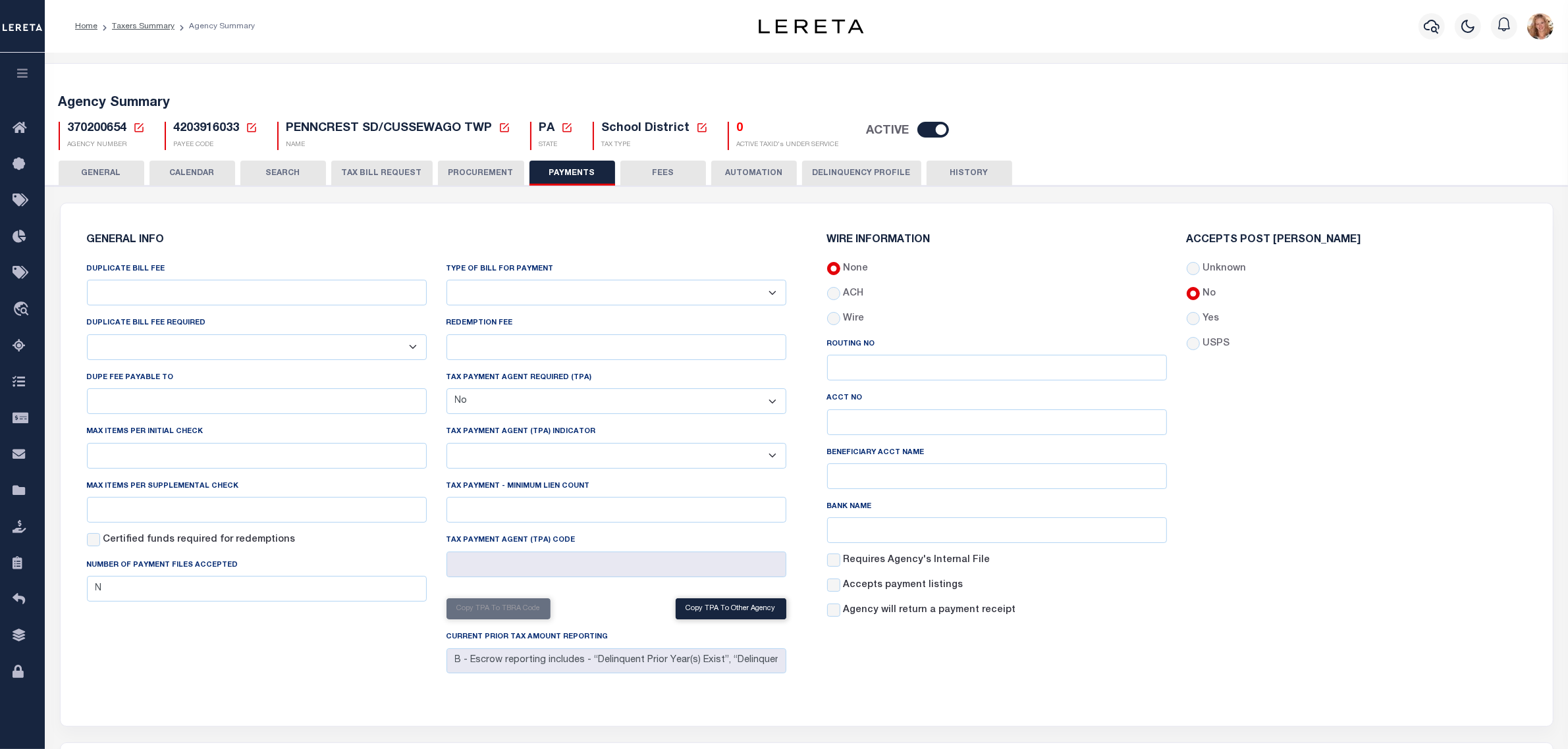
click at [1209, 322] on label "Yes" at bounding box center [1210, 319] width 16 height 15
click at [1200, 322] on input "Yes" at bounding box center [1193, 318] width 13 height 13
radio input "true"
click at [1242, 428] on div "Accepts Post Mark Unknown No Yes" at bounding box center [1357, 431] width 359 height 394
click at [1503, 733] on button "Save Edits" at bounding box center [1501, 731] width 107 height 28
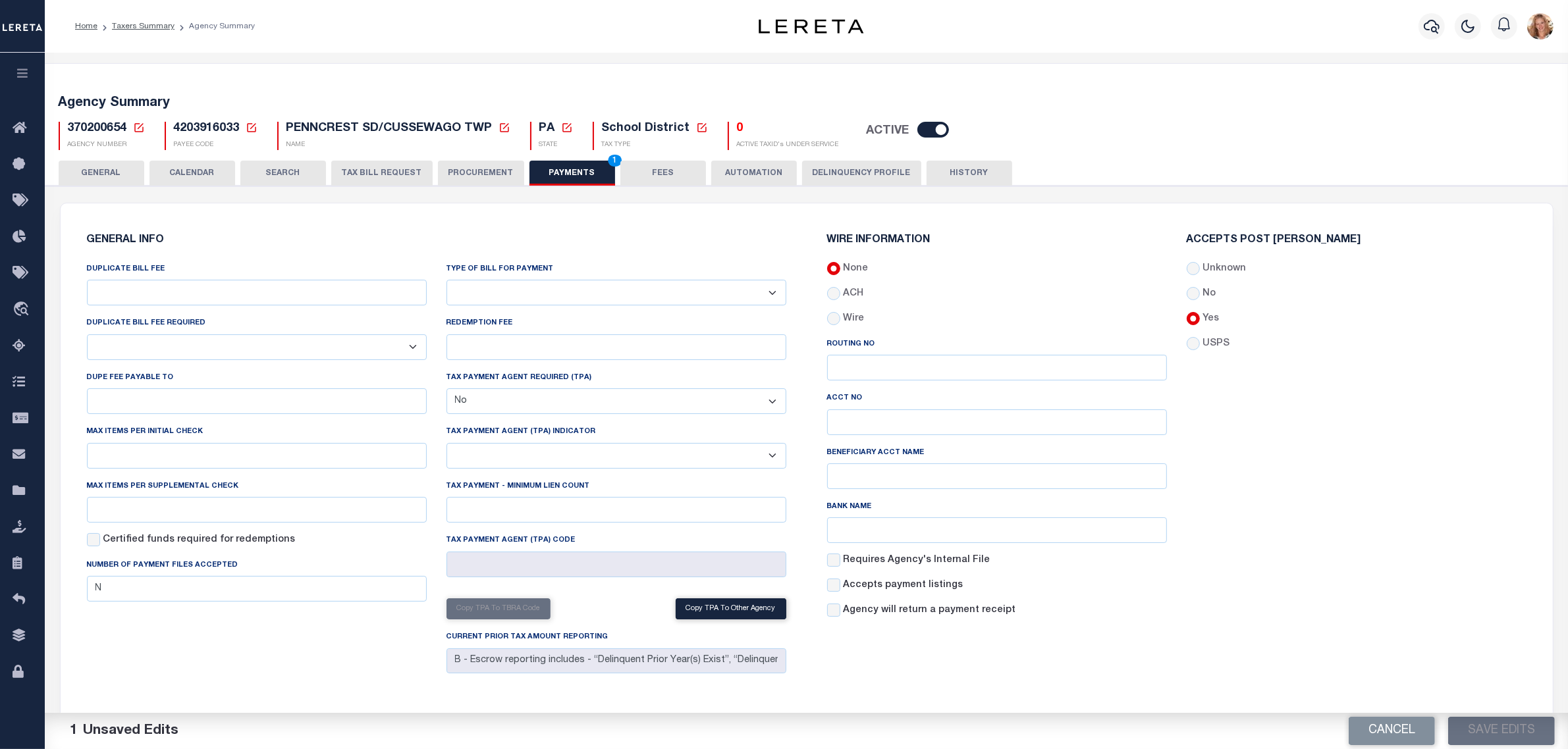
click at [676, 170] on button "FEES" at bounding box center [663, 173] width 86 height 25
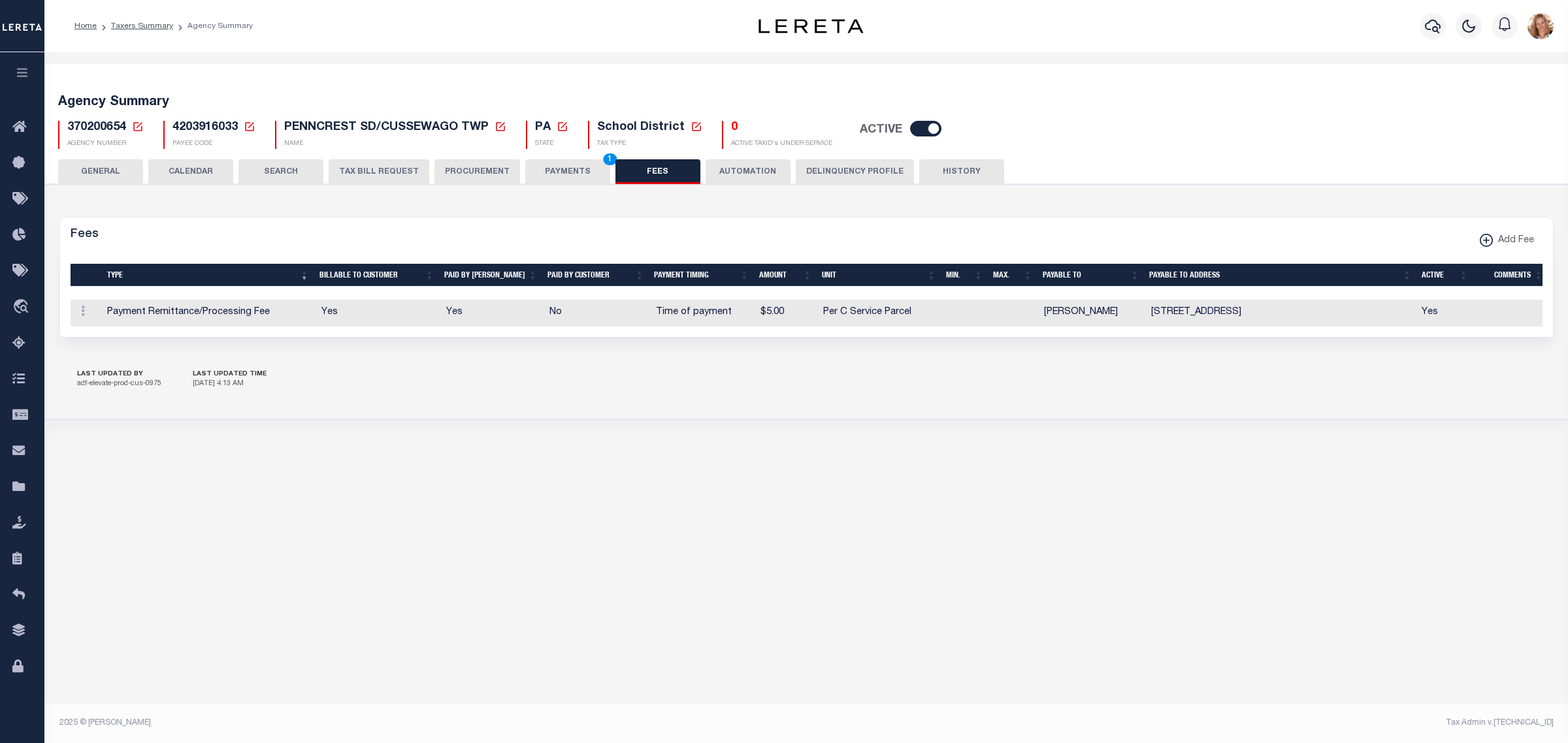
click at [552, 162] on button "PAYMENTS 1" at bounding box center [568, 171] width 85 height 25
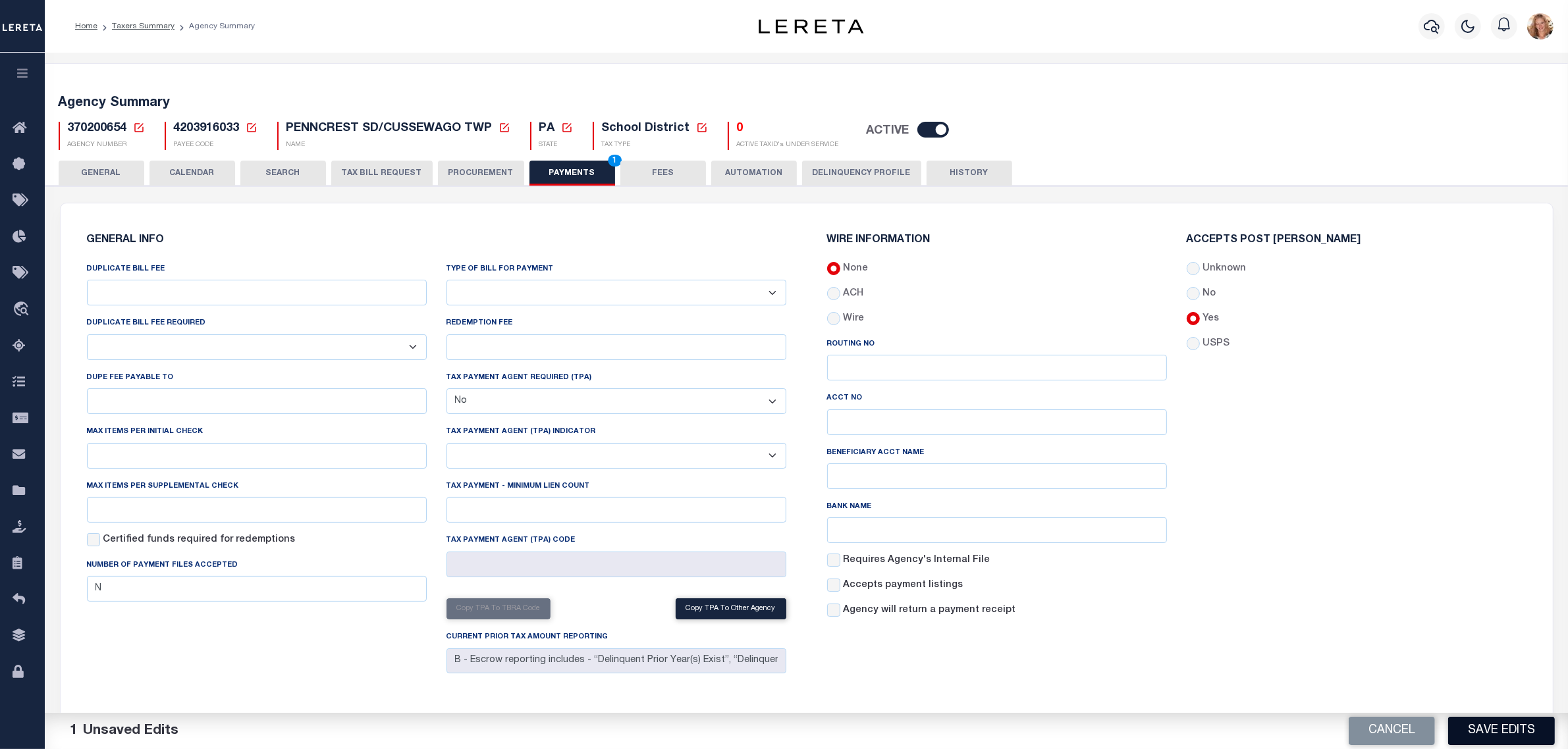
click at [1527, 734] on button "Save Edits" at bounding box center [1501, 731] width 107 height 28
click at [125, 173] on button "GENERAL" at bounding box center [101, 173] width 86 height 25
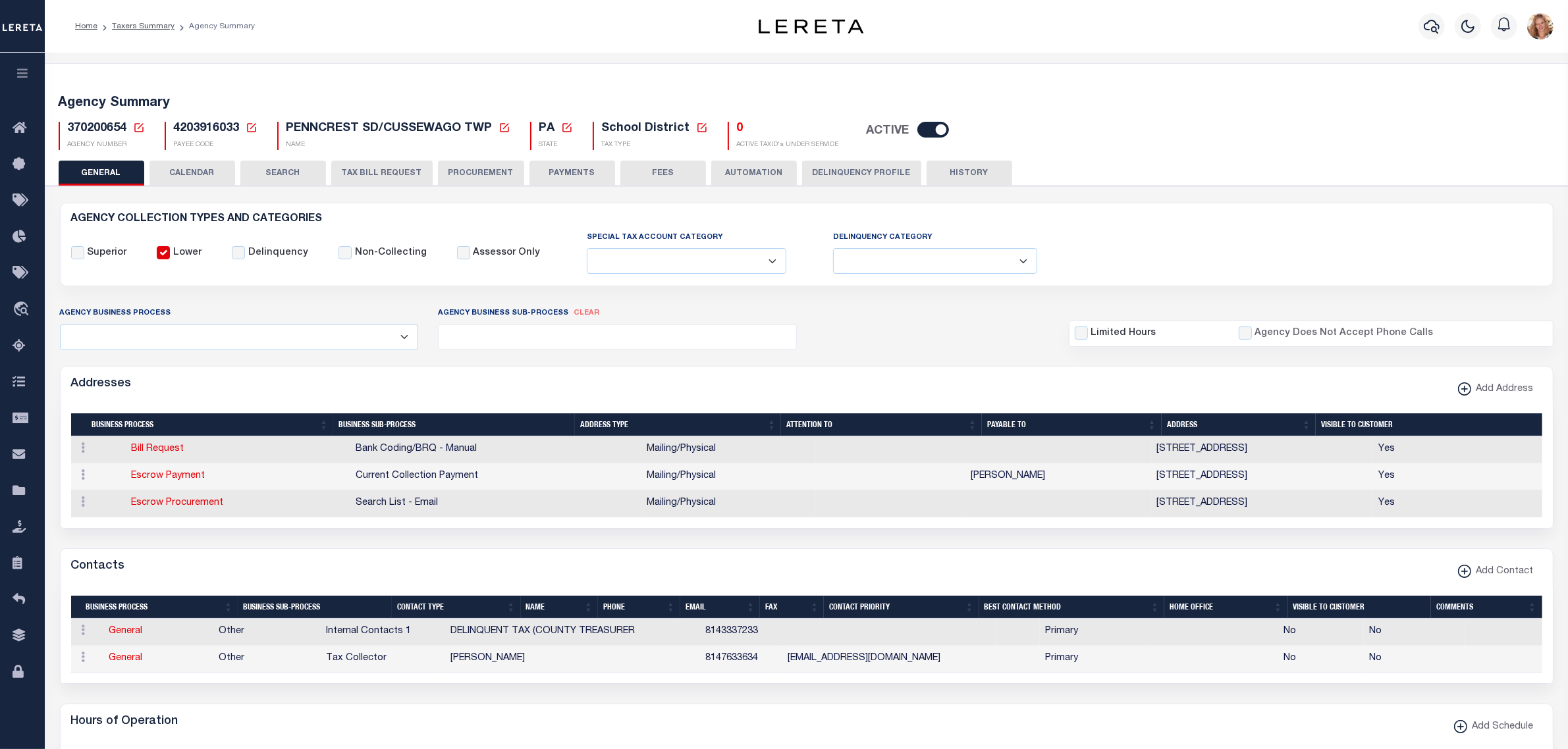
click at [141, 123] on icon at bounding box center [138, 127] width 12 height 12
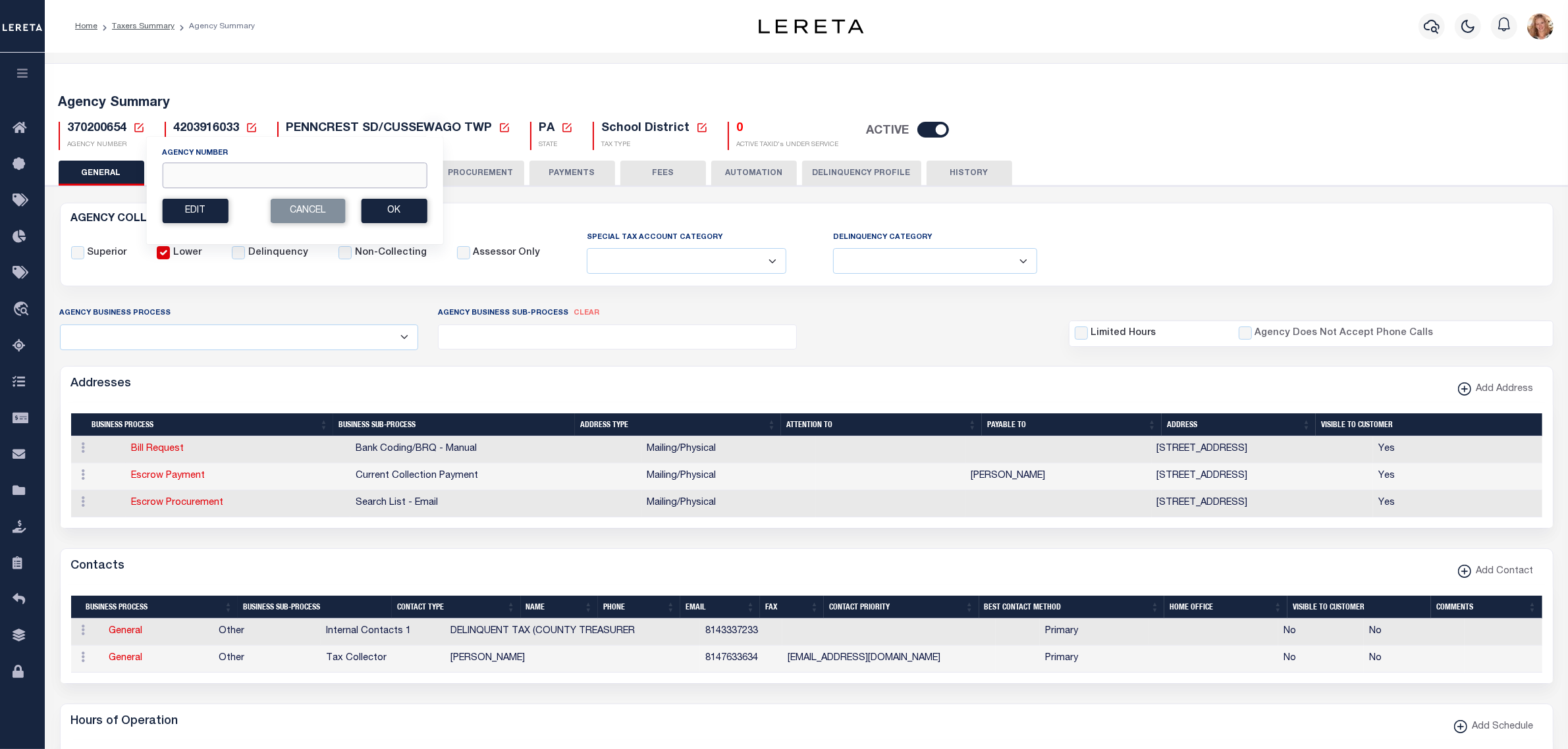
click at [178, 174] on input "Agency Number" at bounding box center [294, 175] width 265 height 25
type input "370200655"
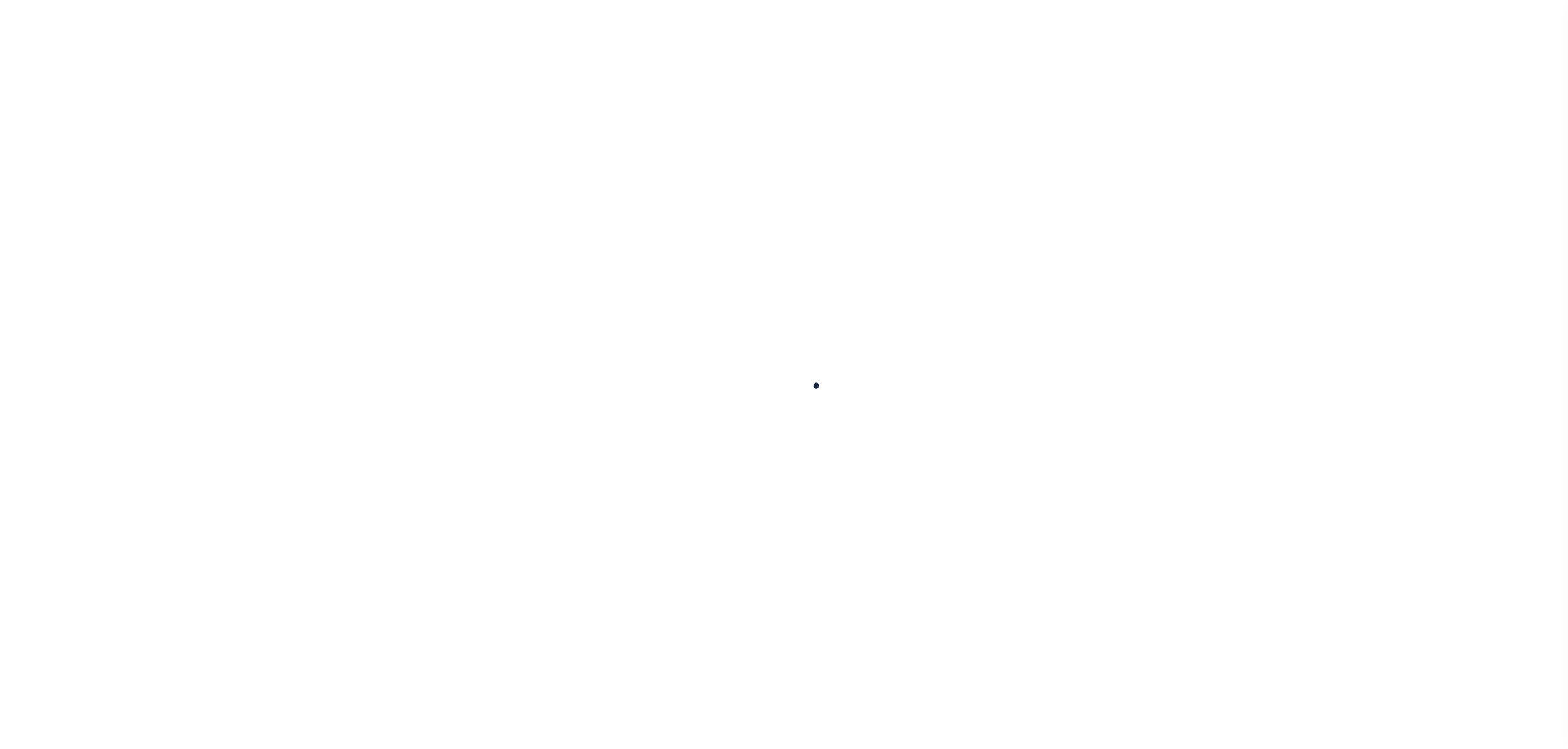
select select
checkbox input "false"
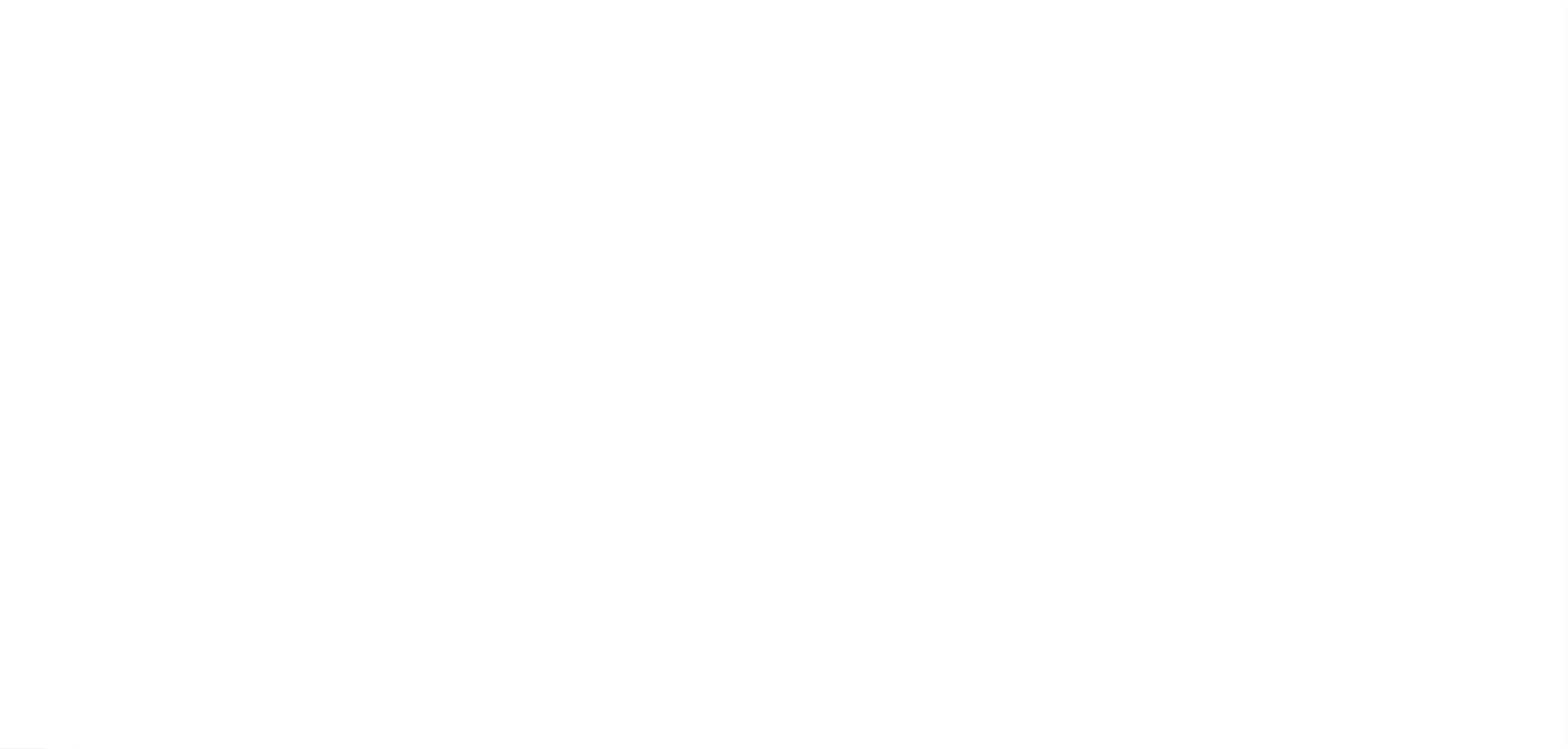
checkbox input "false"
type input "4203916024"
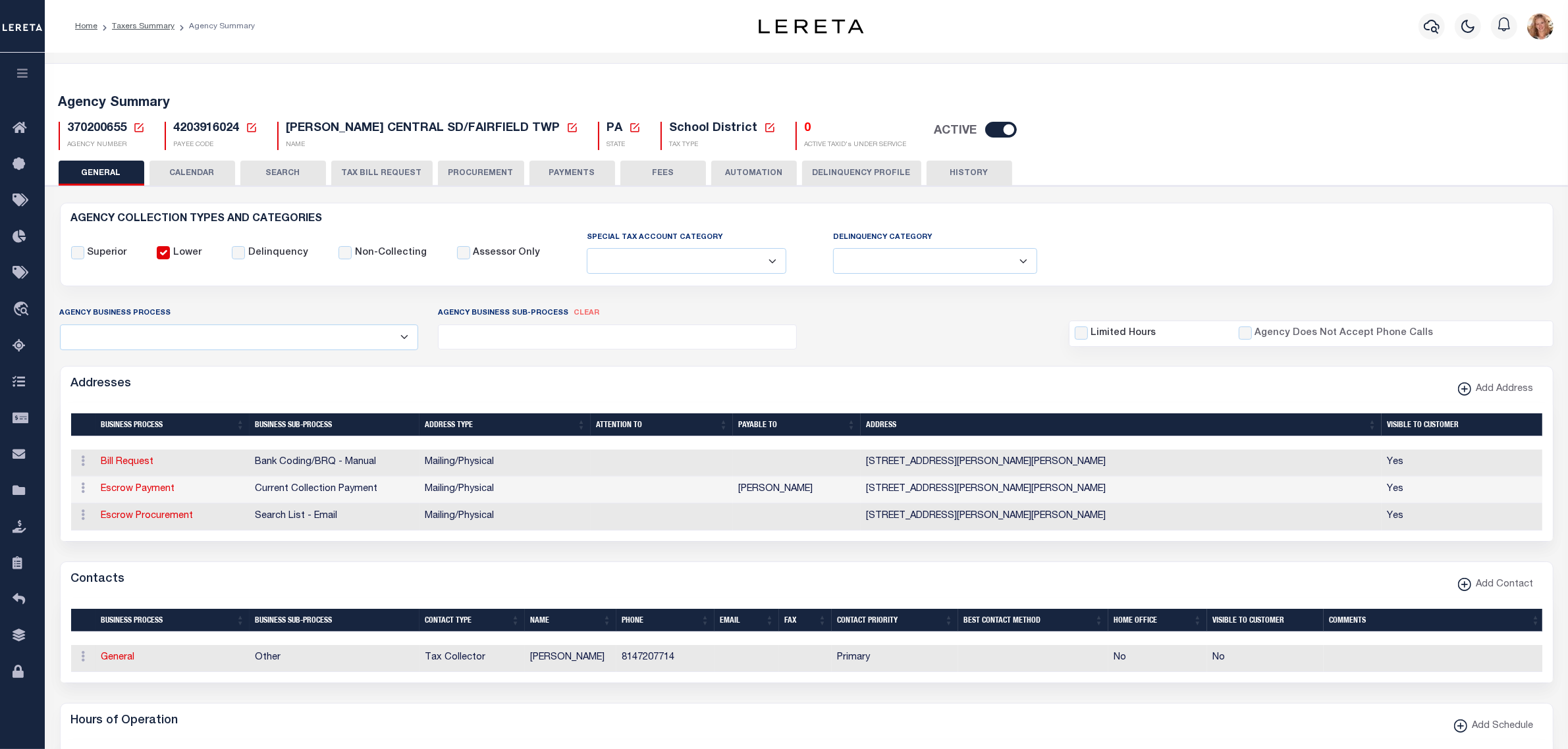
click at [558, 178] on button "PAYMENTS" at bounding box center [573, 173] width 86 height 25
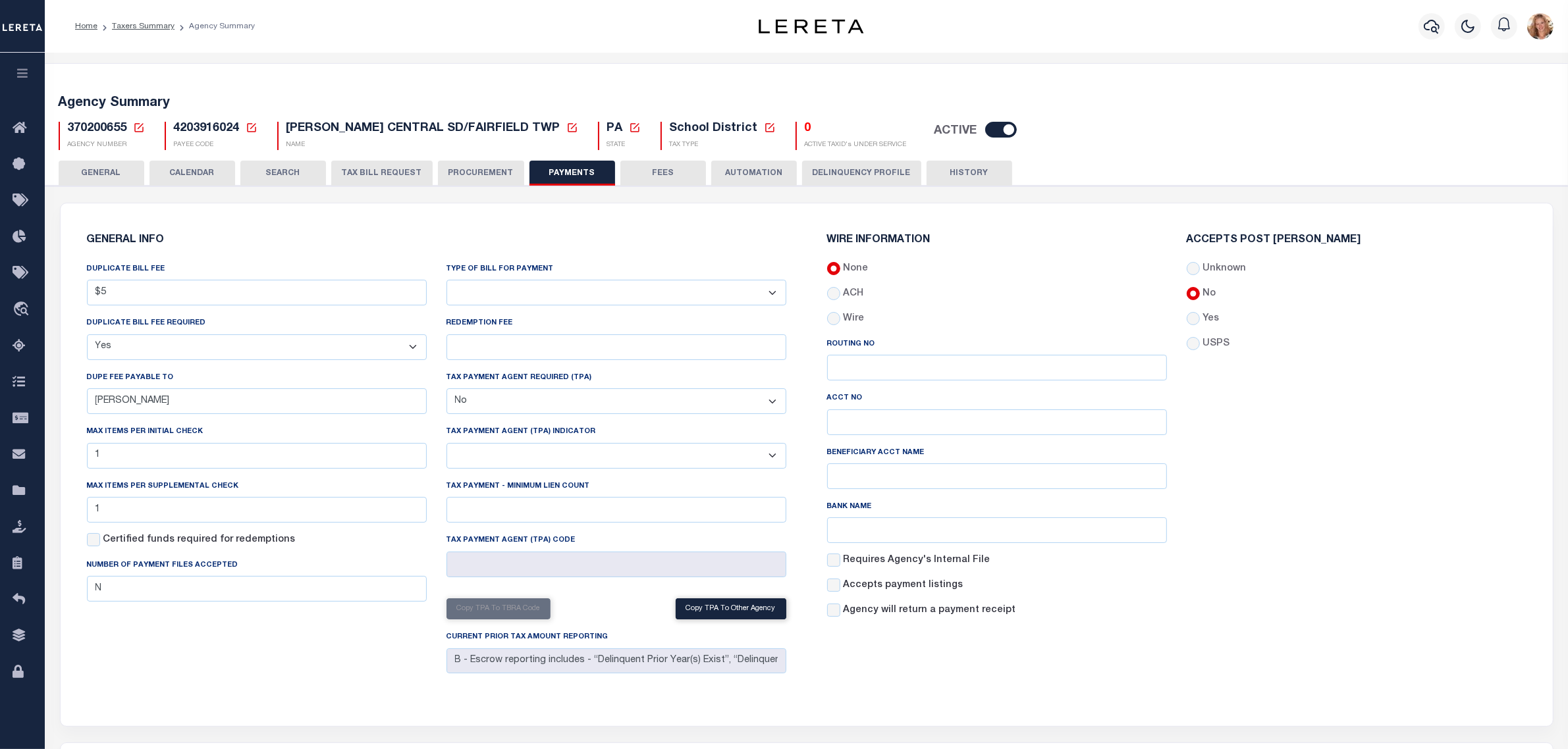
click at [632, 175] on button "FEES" at bounding box center [663, 173] width 86 height 25
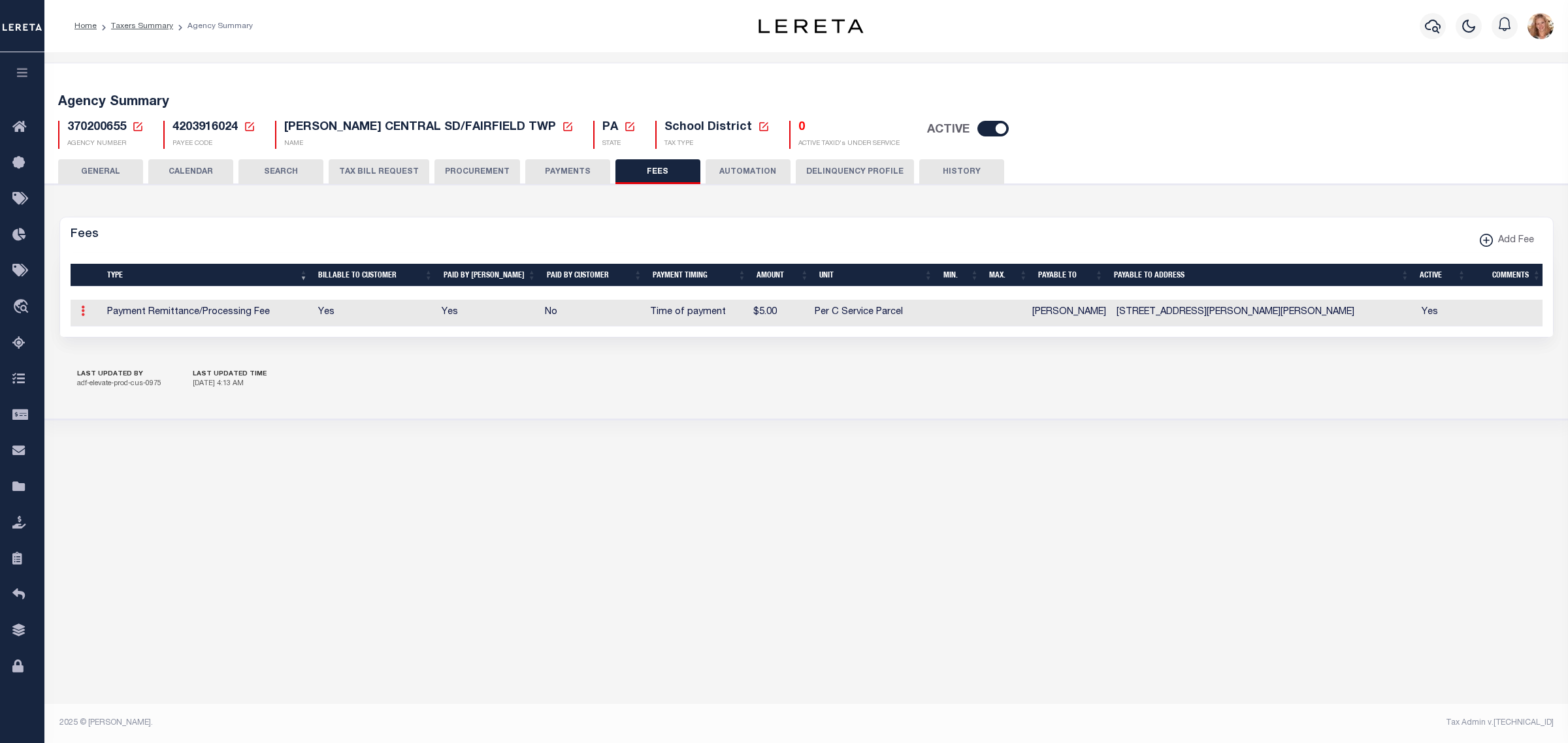
click at [81, 314] on icon at bounding box center [82, 311] width 4 height 11
click at [93, 357] on link "Edit" at bounding box center [106, 352] width 59 height 21
select select
checkbox input "false"
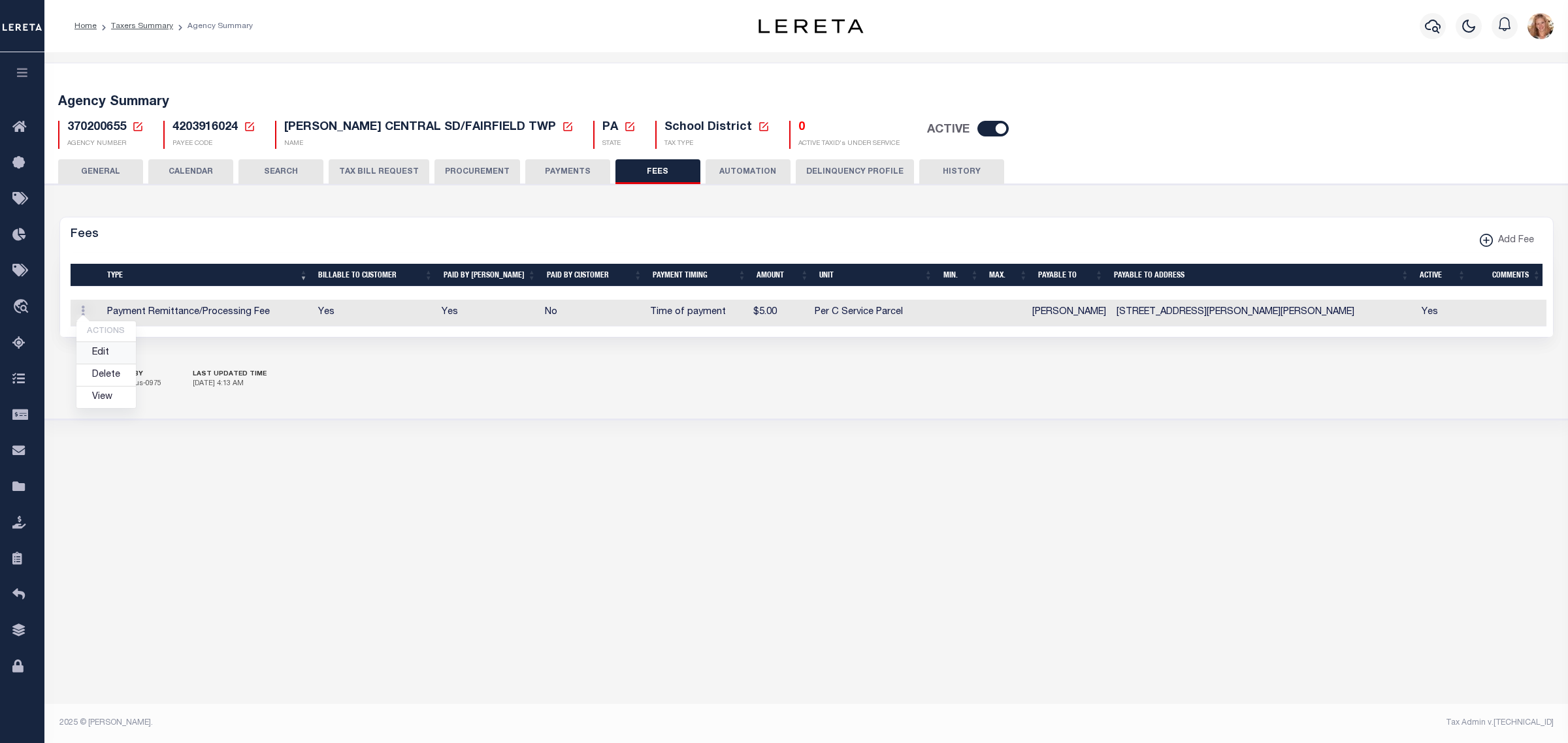
checkbox input "false"
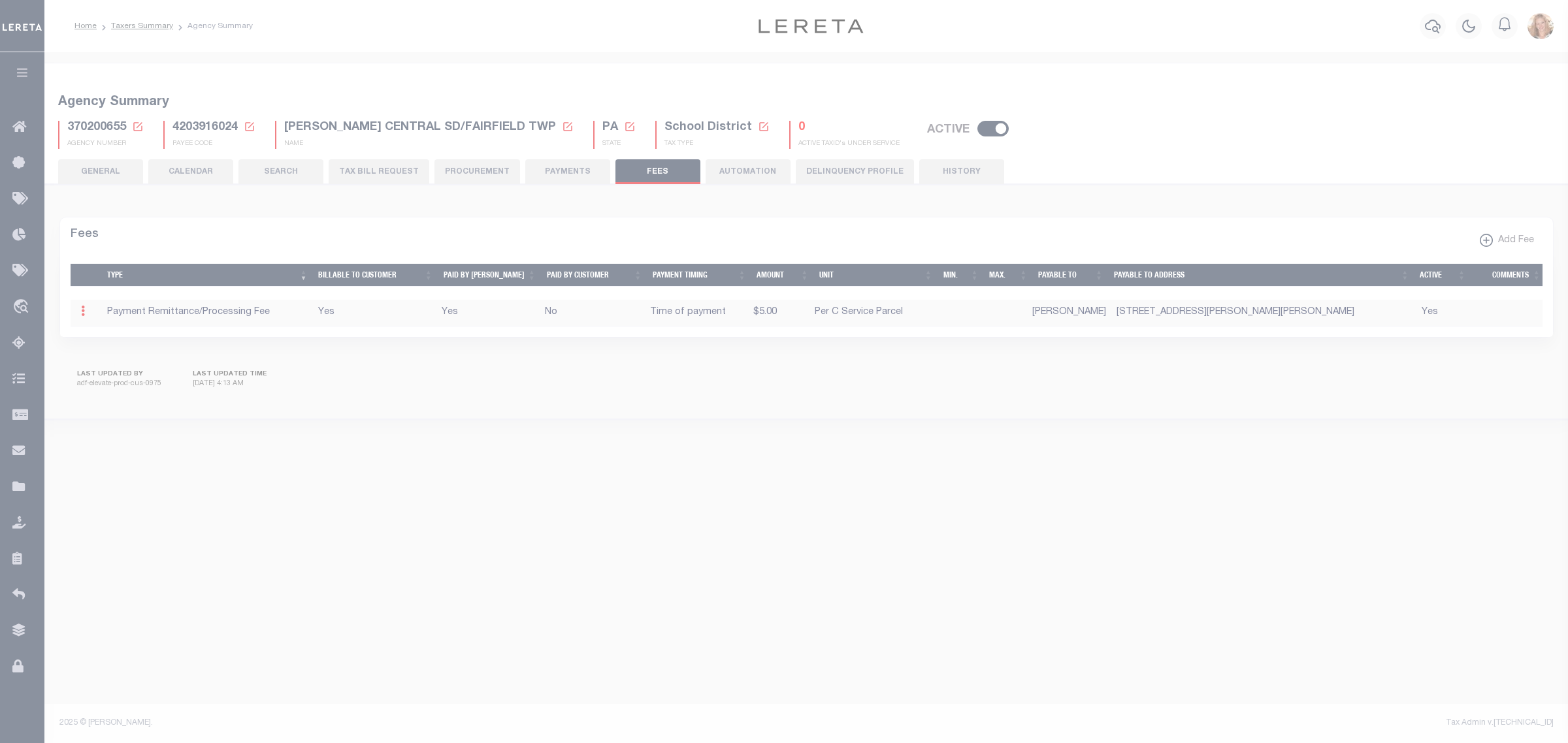
select select "10"
select select "7"
type input "$5"
select select
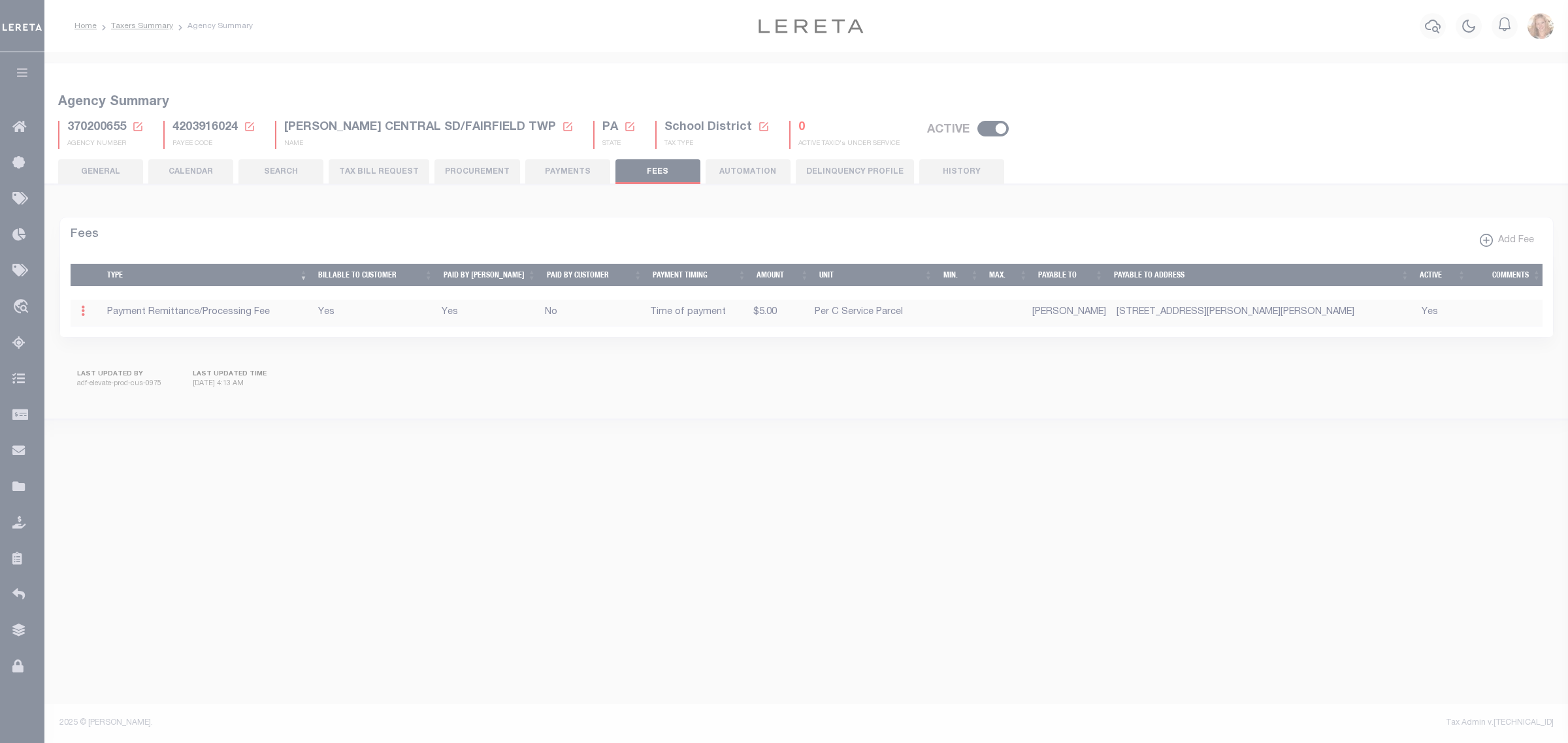
select select "5"
checkbox input "true"
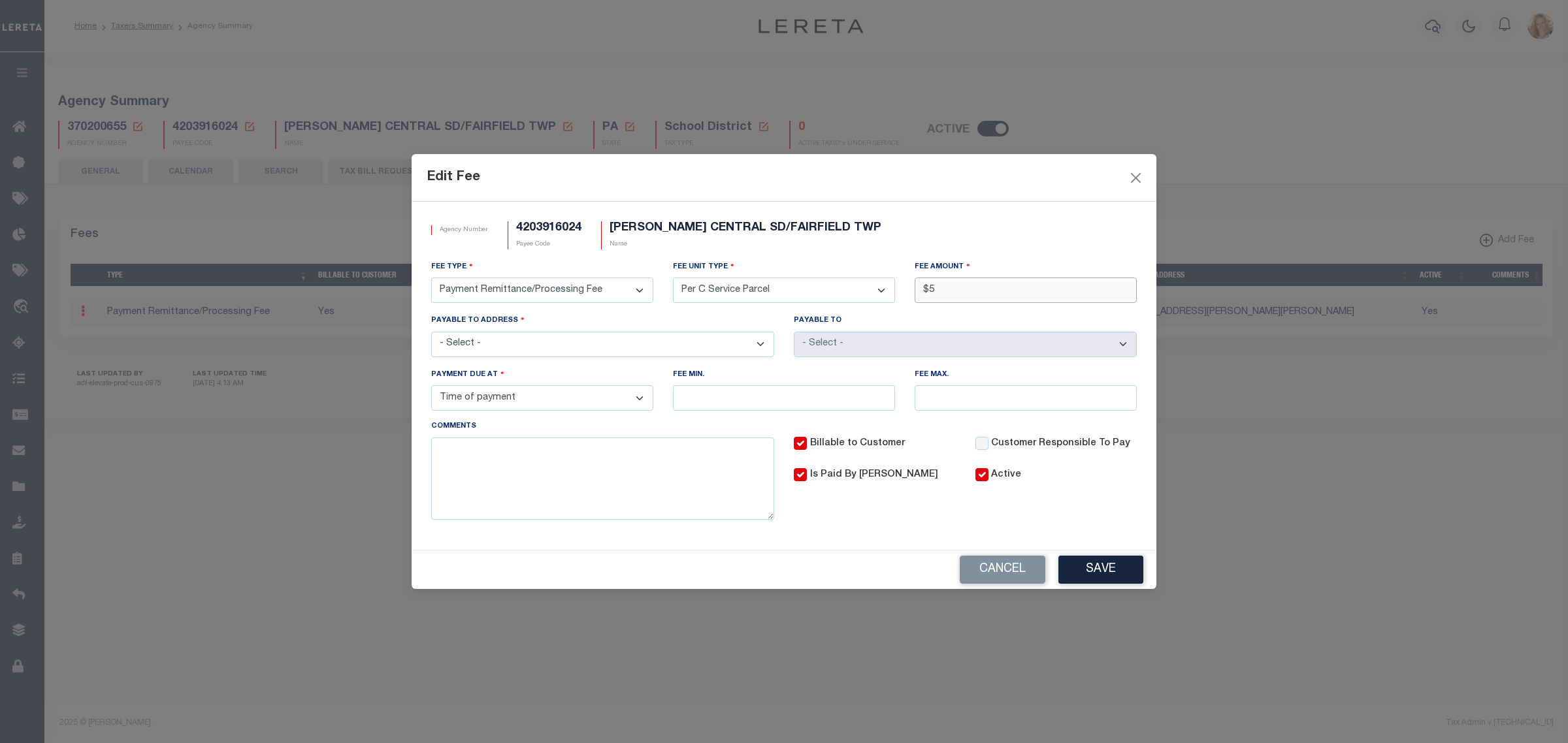
click at [936, 289] on input "$5" at bounding box center [1026, 290] width 222 height 25
type input "$3.00"
click at [1089, 563] on button "Save" at bounding box center [1101, 569] width 85 height 28
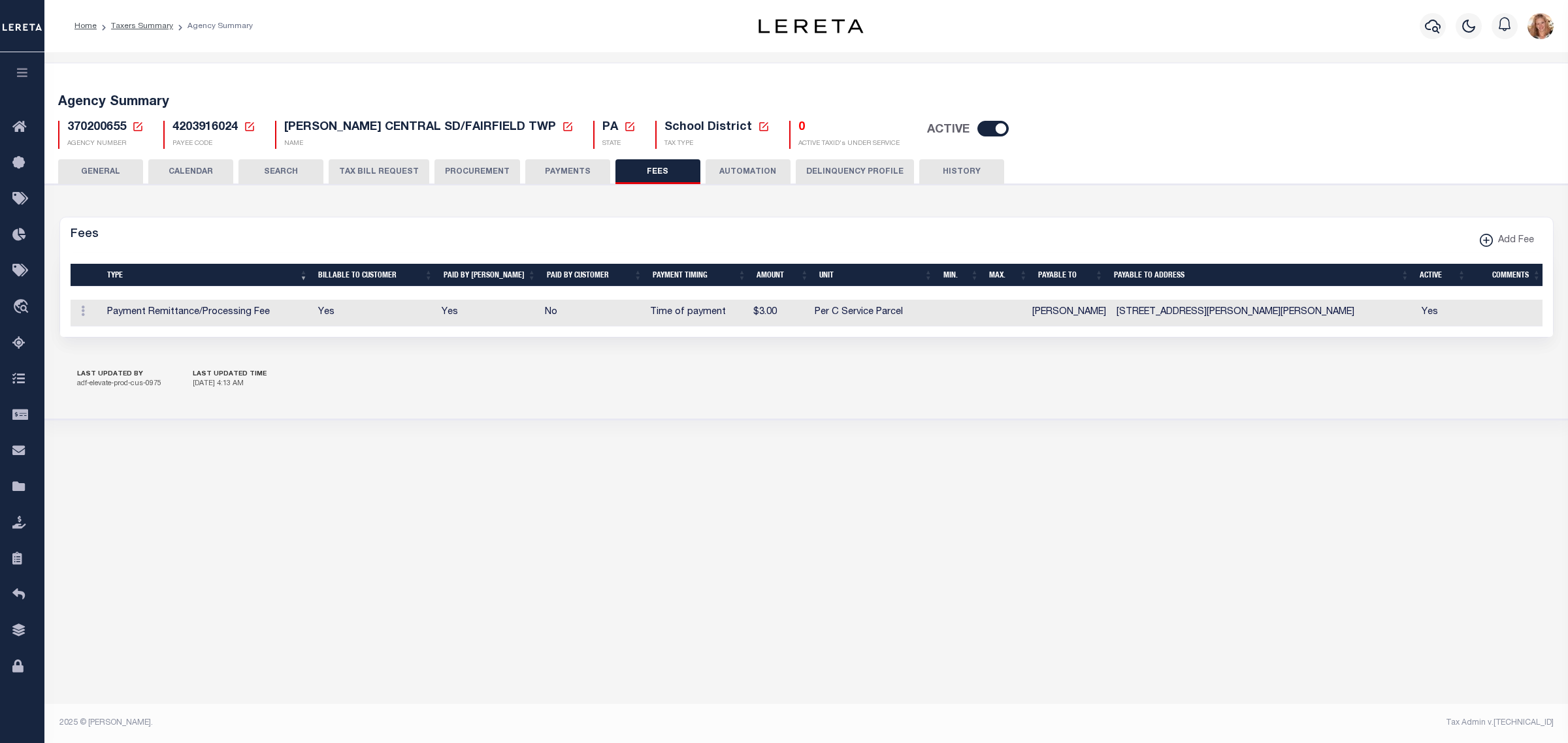
click at [95, 177] on button "GENERAL" at bounding box center [101, 171] width 85 height 25
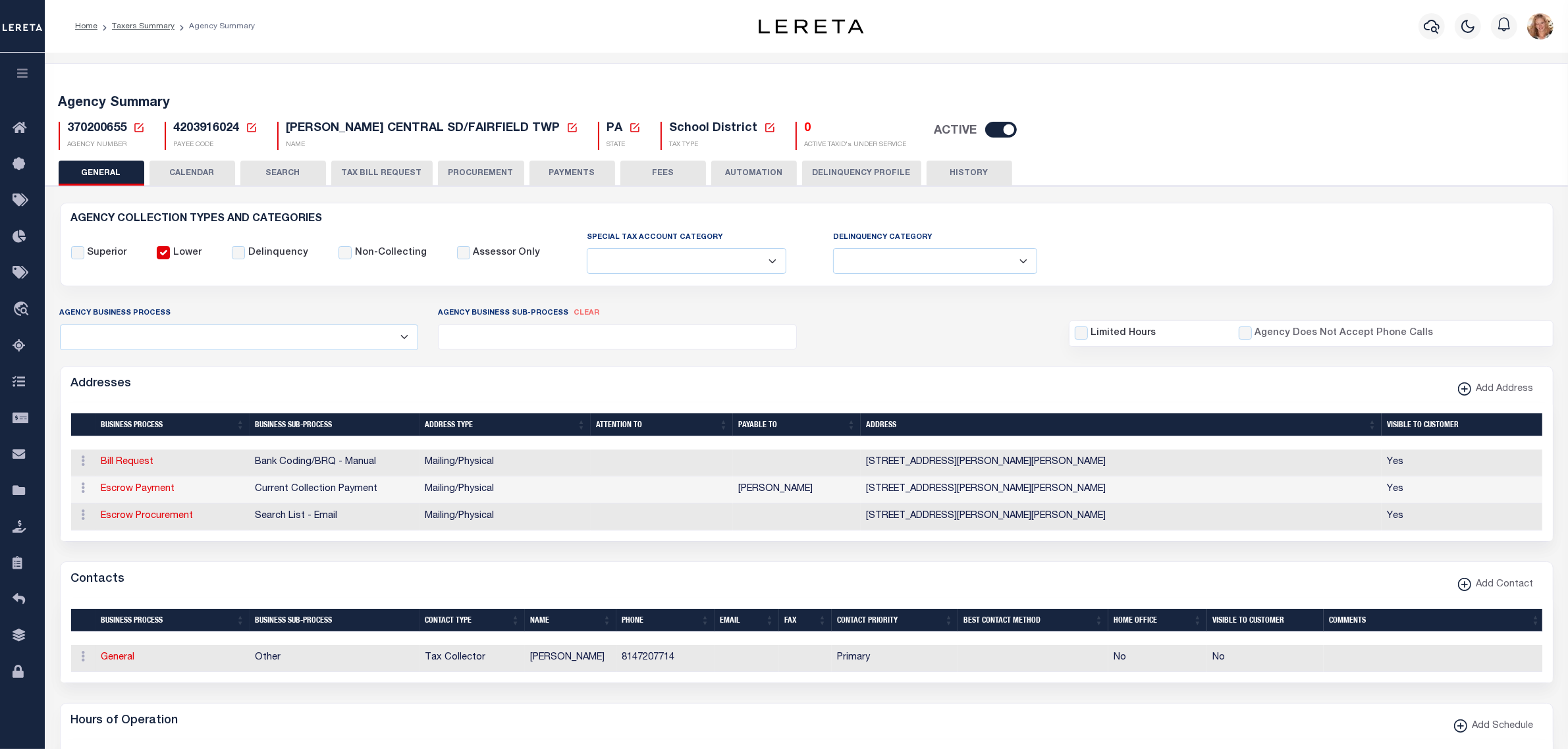
click at [137, 130] on icon at bounding box center [138, 127] width 12 height 12
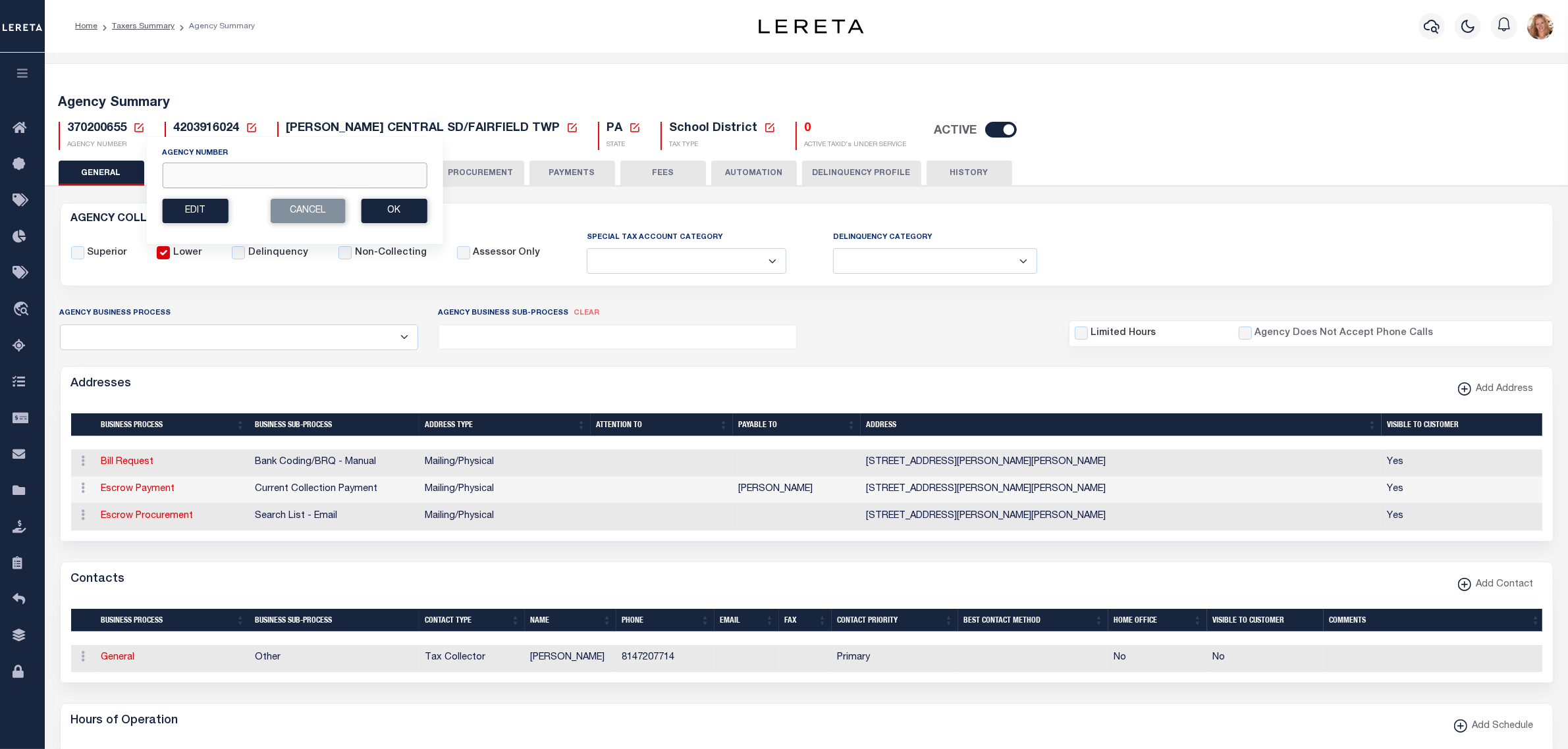
click at [188, 175] on input "Agency Number" at bounding box center [294, 175] width 265 height 25
type input "370201712"
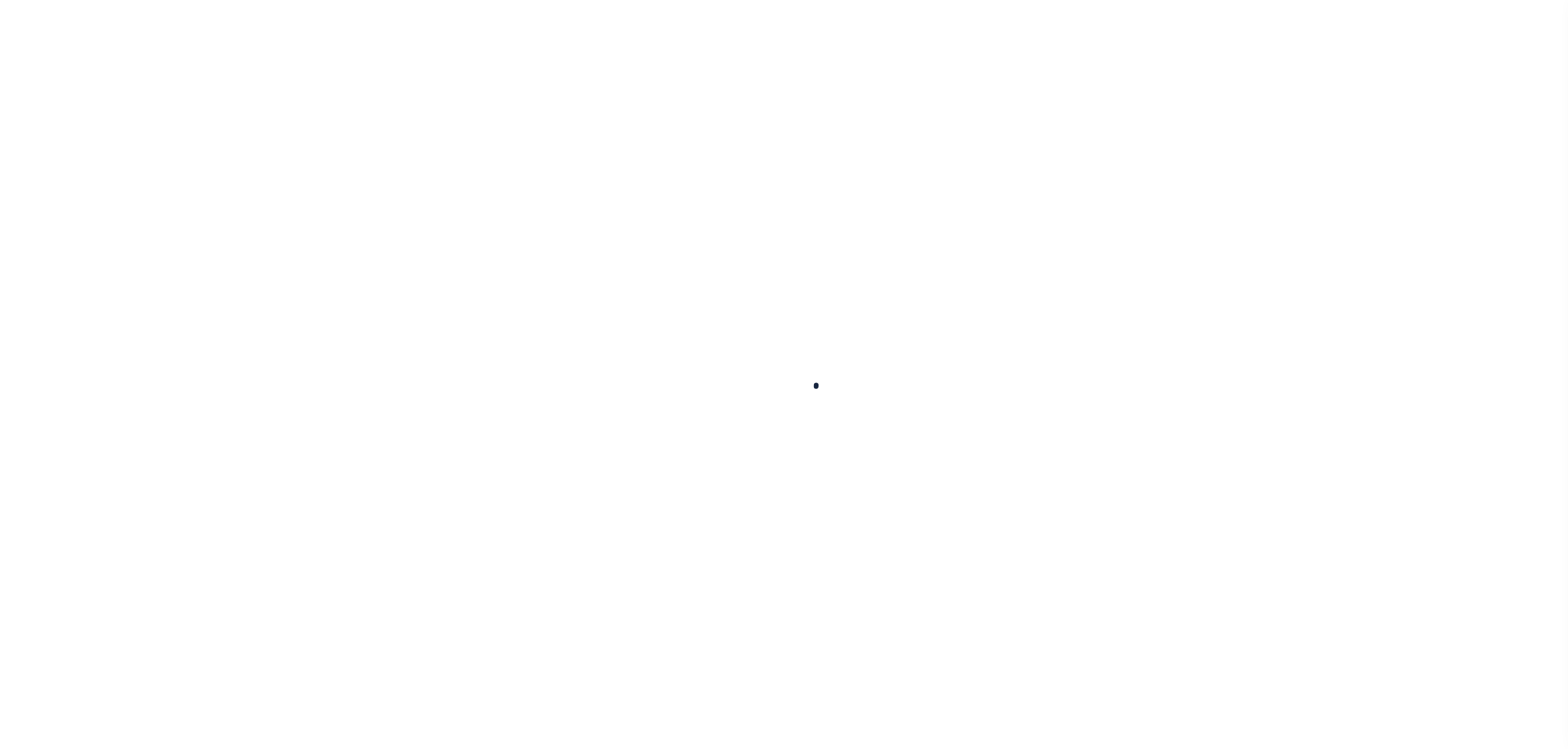
select select
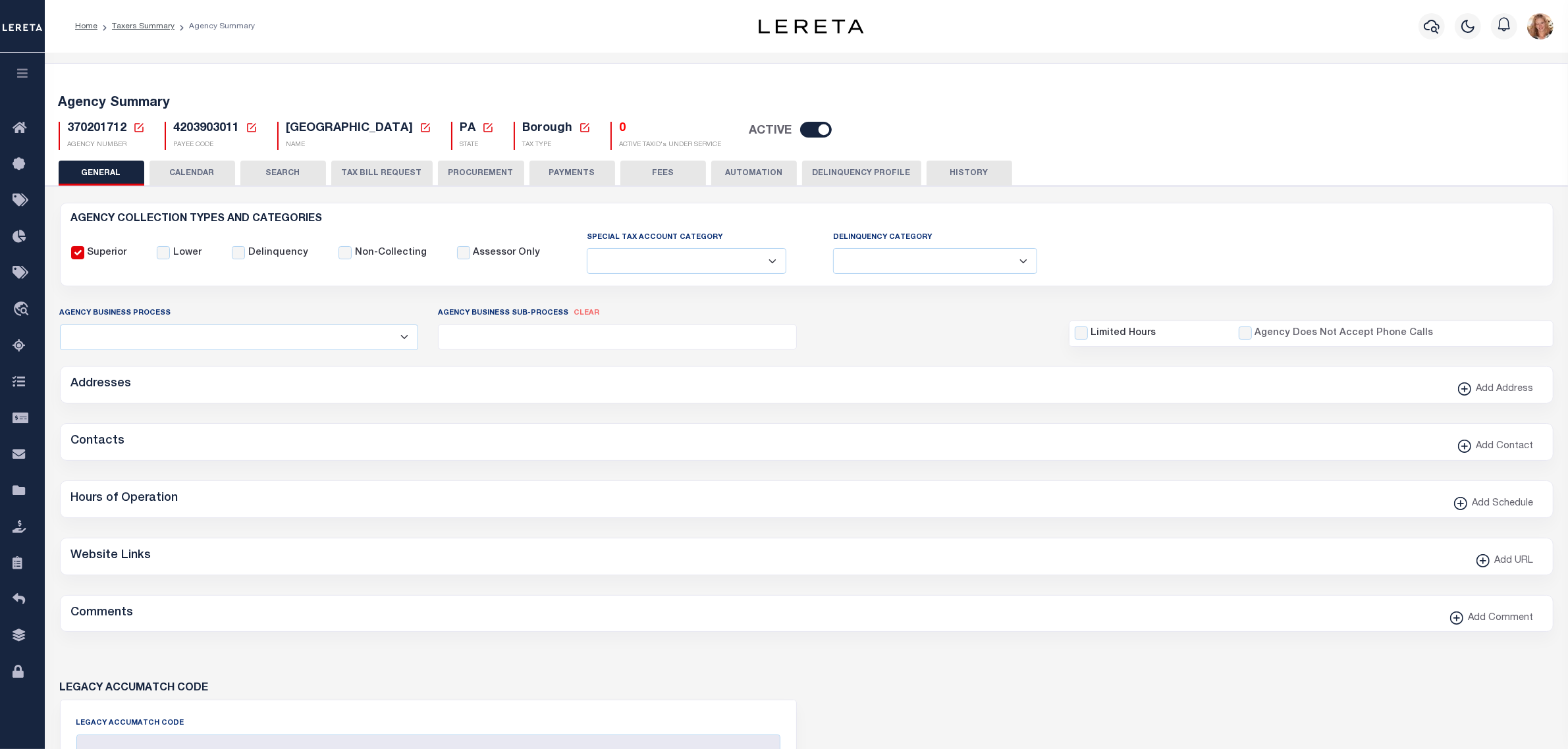
checkbox input "false"
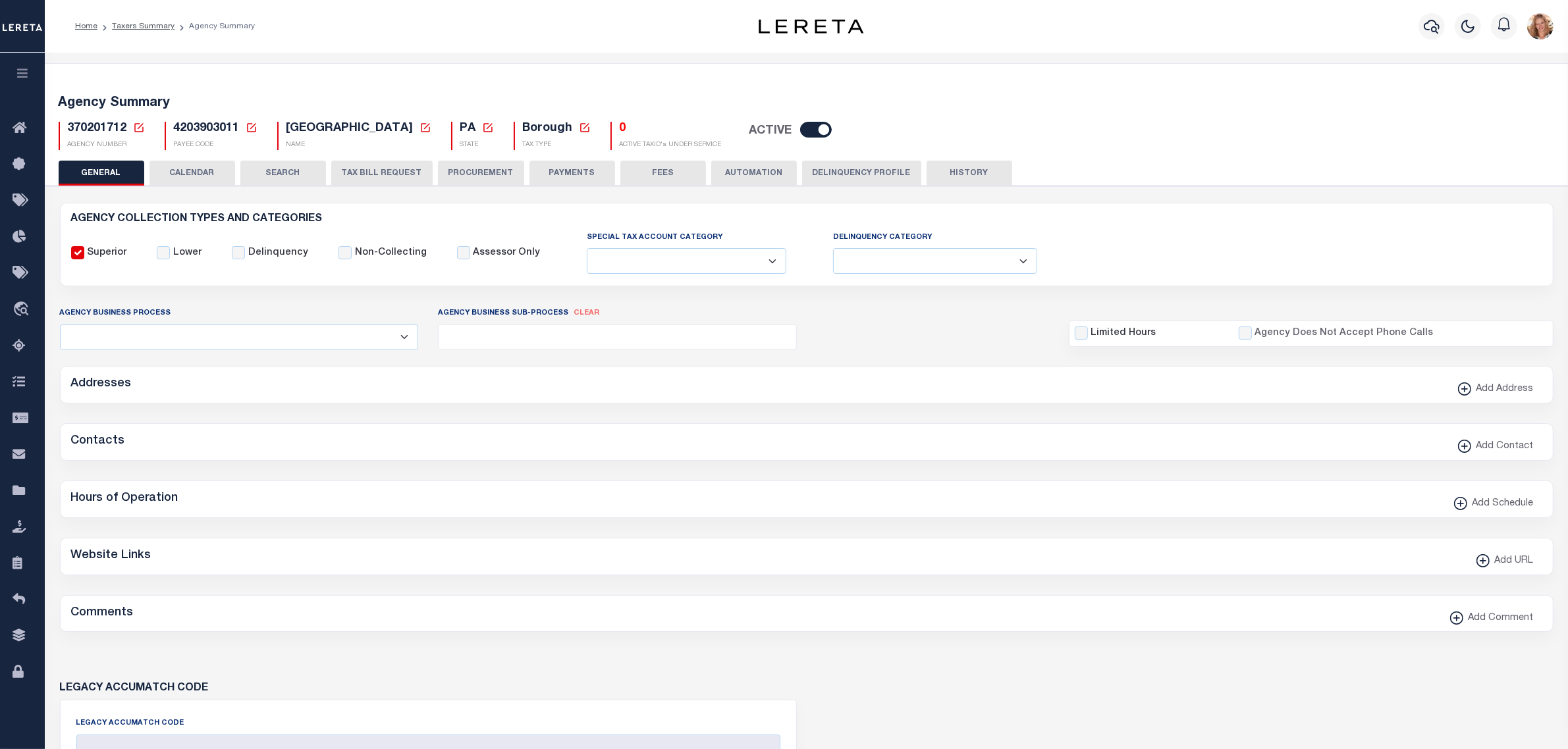
type input "4203903011"
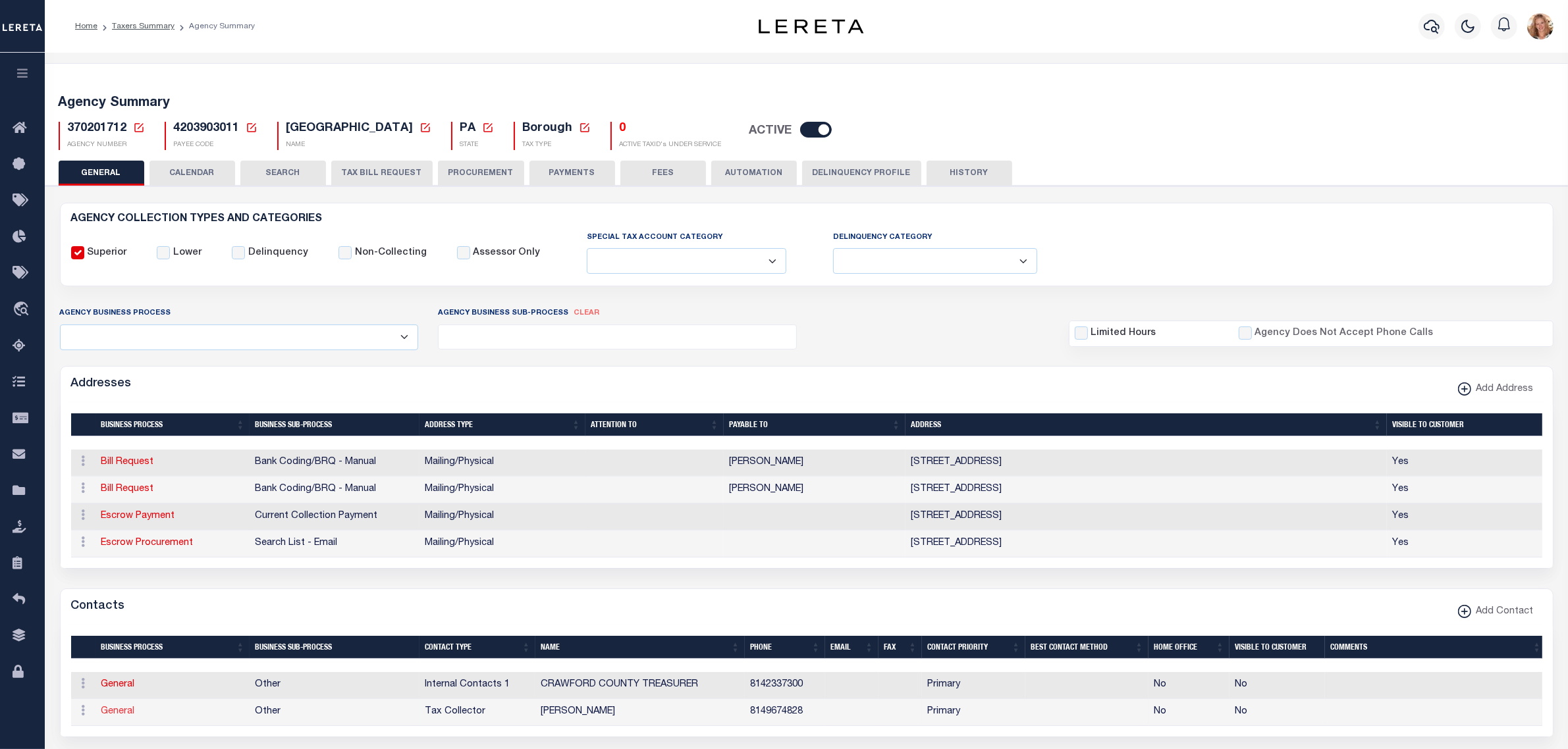
click at [105, 716] on link "General" at bounding box center [118, 711] width 34 height 9
checkbox input "false"
select select
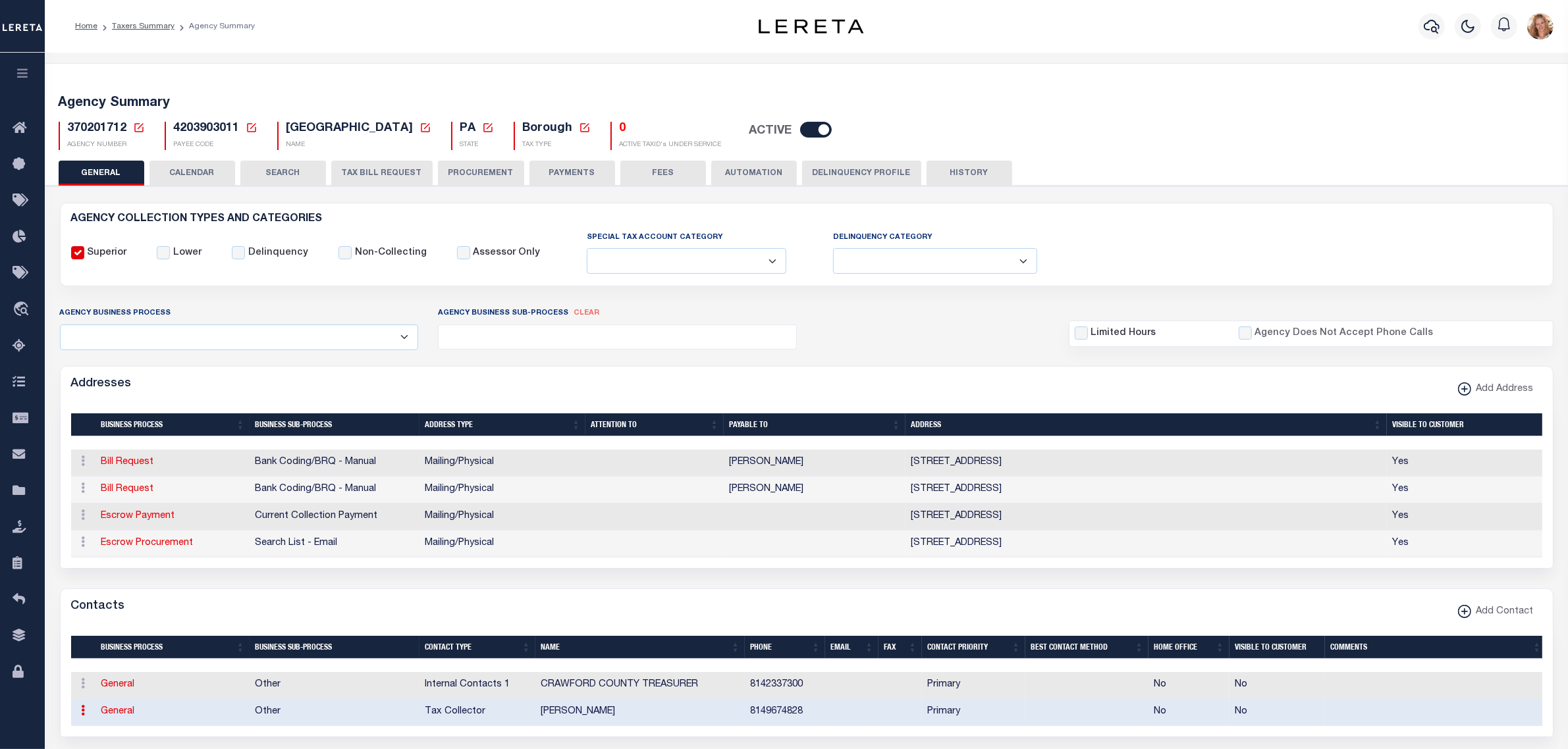
select select "2"
select select "1"
type input "[PERSON_NAME]"
type input "A."
type input "[PERSON_NAME]"
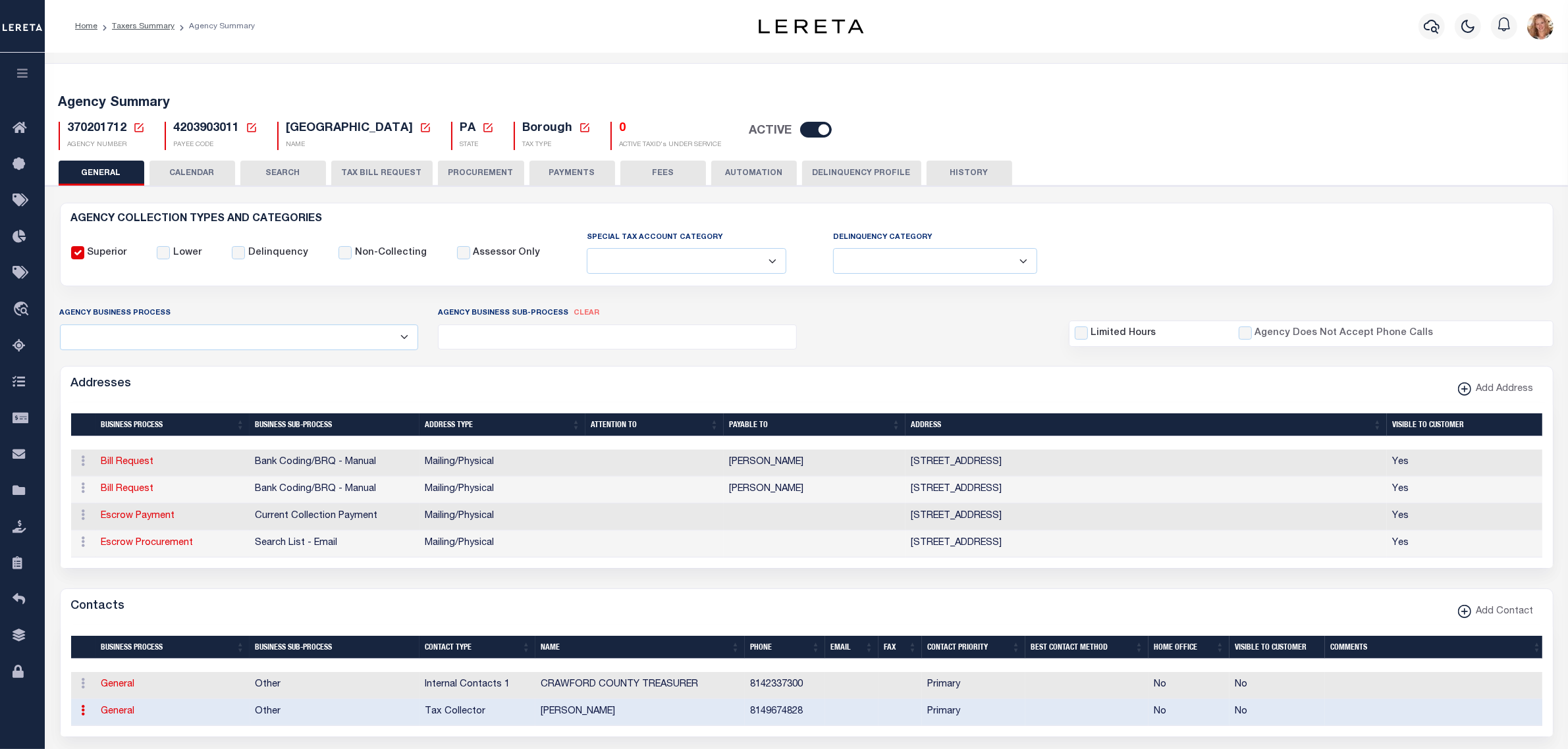
type input "8149674828"
select select "6"
select select "39"
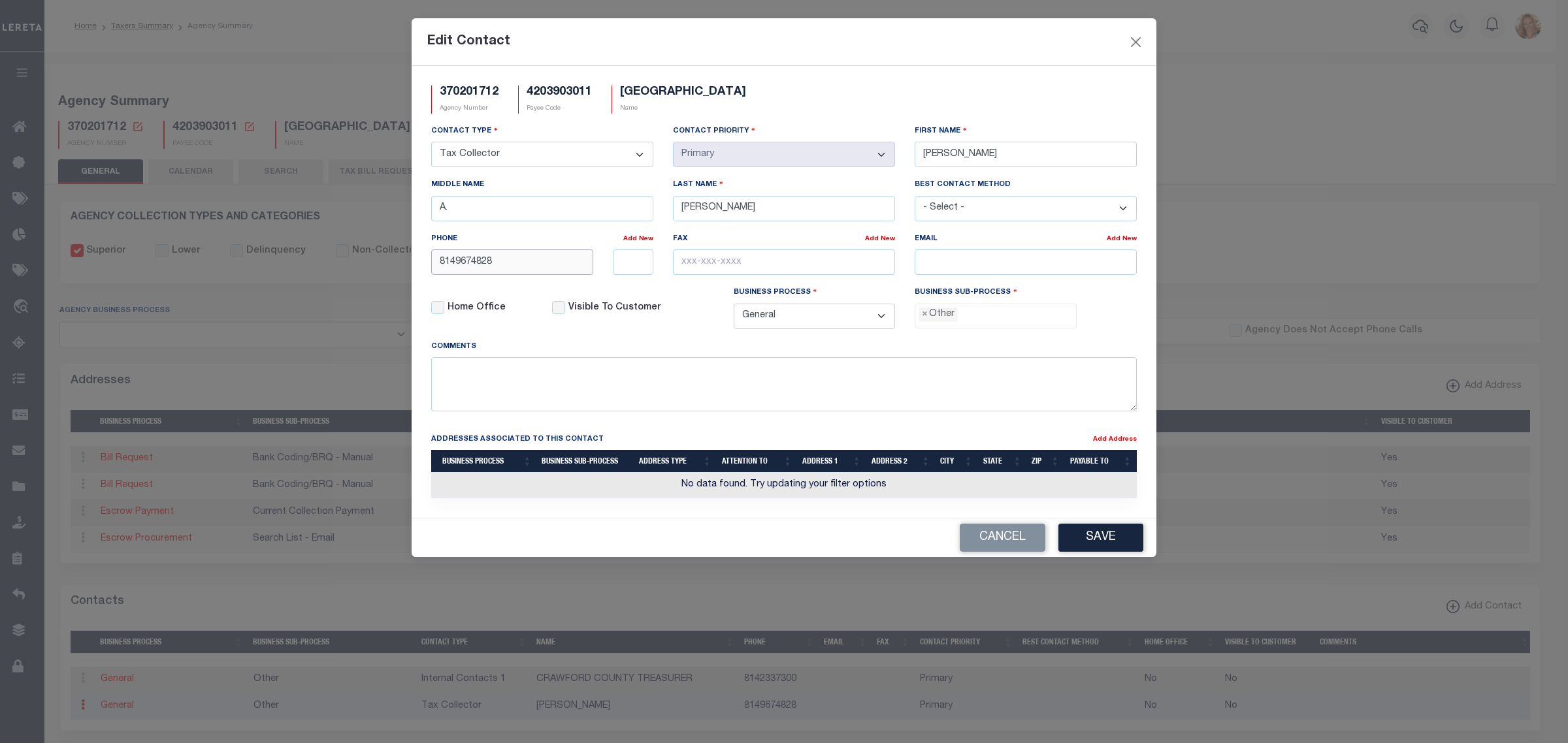
click at [572, 271] on input "8149674828" at bounding box center [512, 262] width 162 height 25
type input "[PHONE_NUMBER]"
click at [980, 264] on input "email" at bounding box center [1026, 262] width 222 height 25
paste input "[EMAIL_ADDRESS][DOMAIN_NAME]"
type input "[EMAIL_ADDRESS][DOMAIN_NAME]"
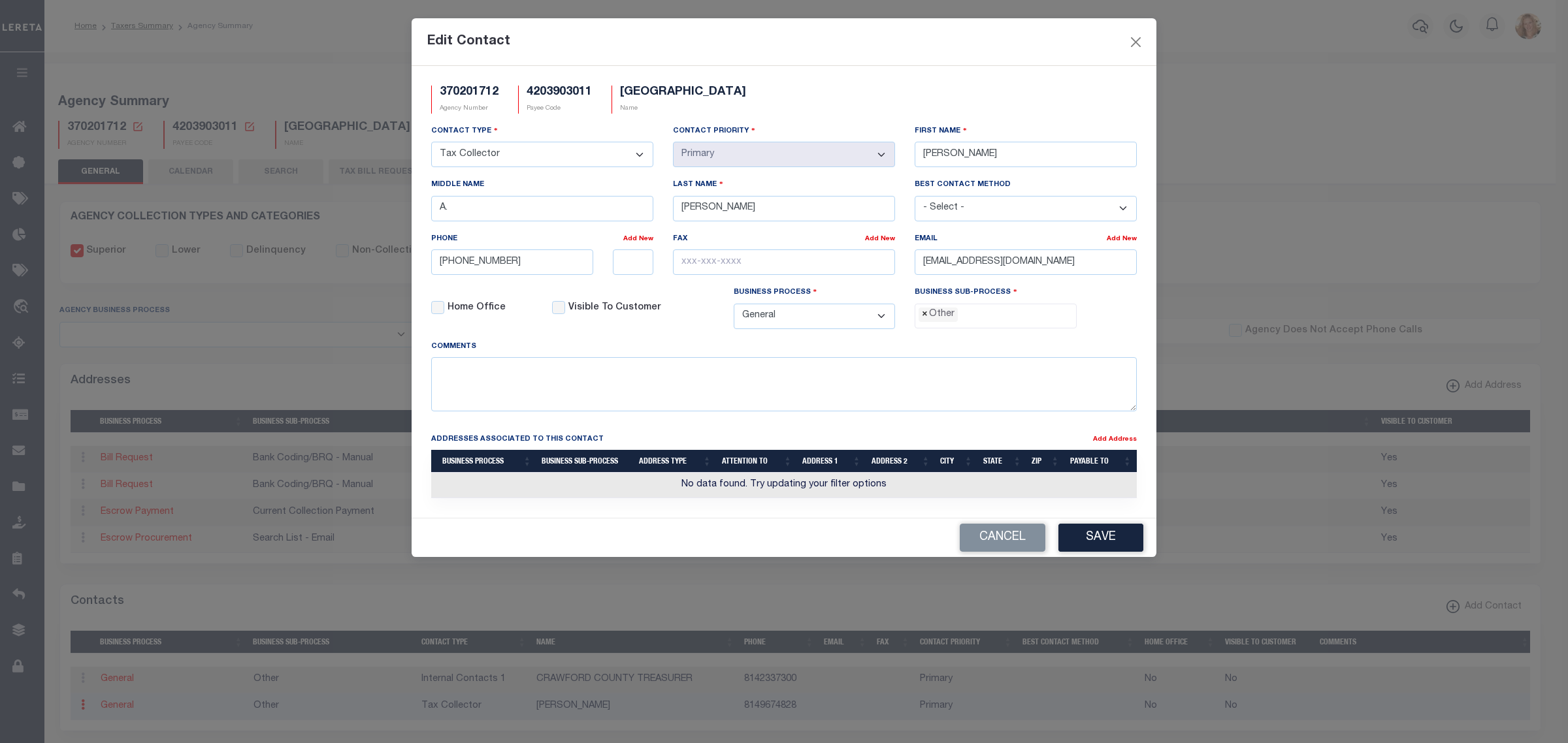
click at [925, 318] on span "×" at bounding box center [925, 314] width 6 height 14
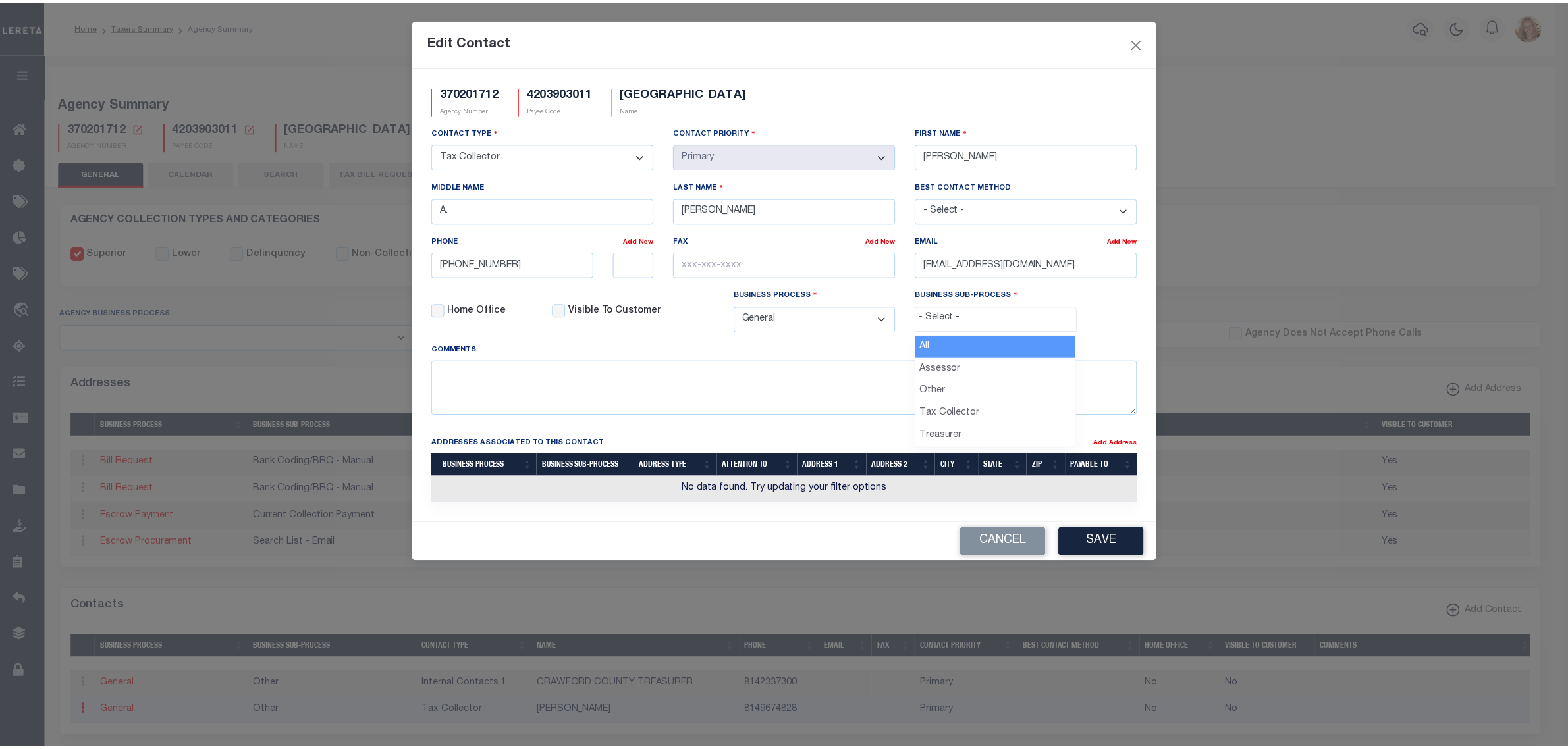
scroll to position [23, 0]
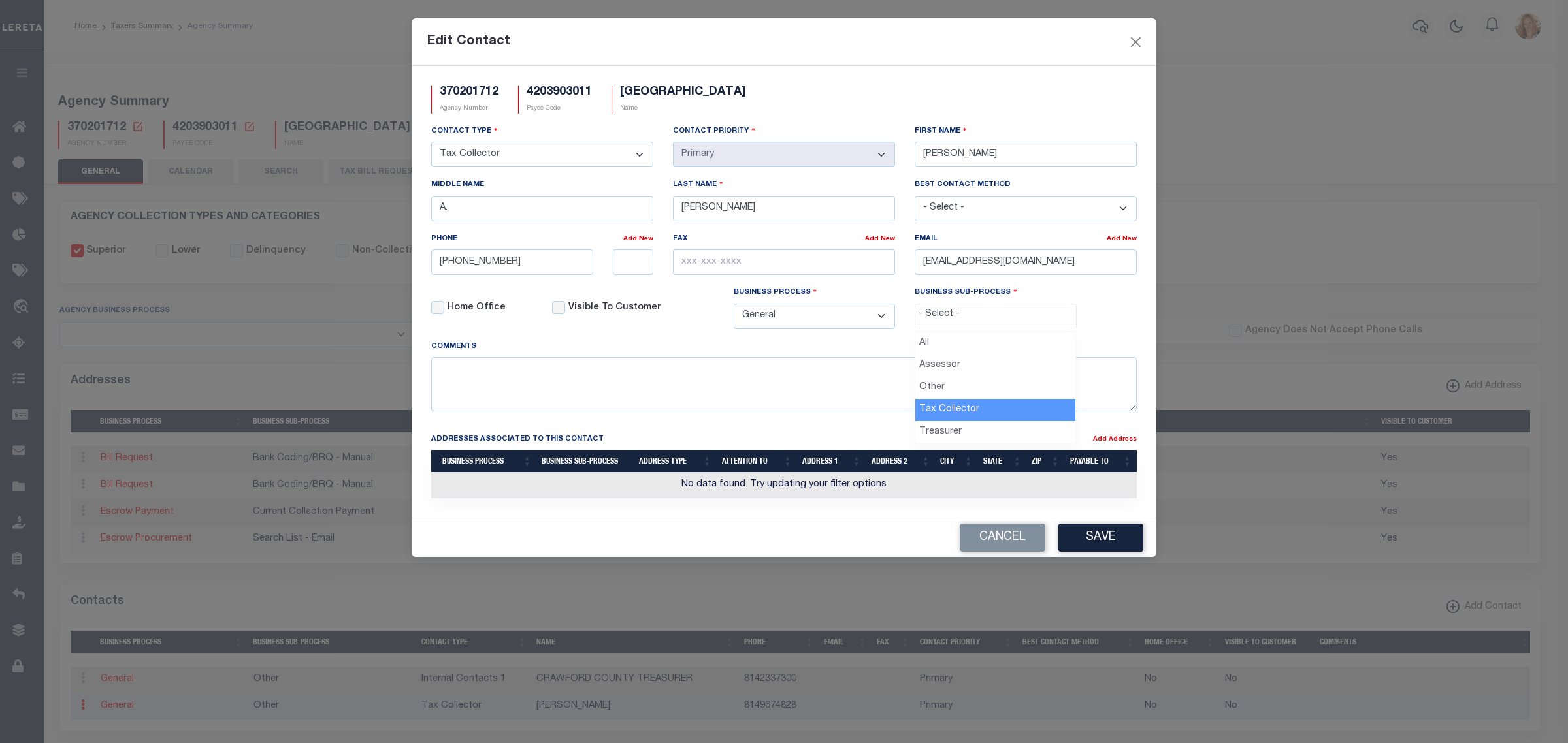
select select "31"
click at [1079, 552] on button "Save" at bounding box center [1101, 537] width 85 height 28
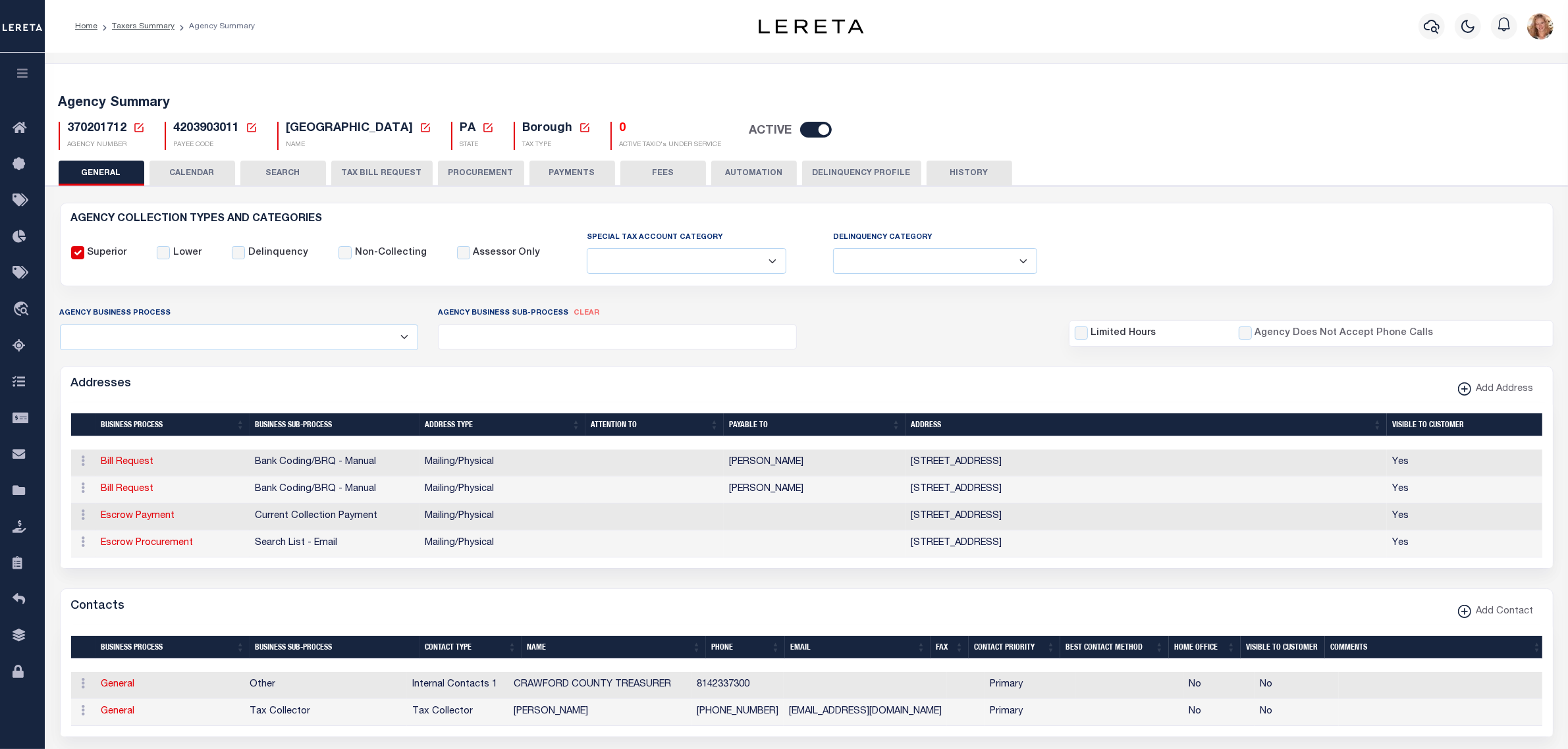
click at [593, 178] on button "PAYMENTS" at bounding box center [573, 173] width 86 height 25
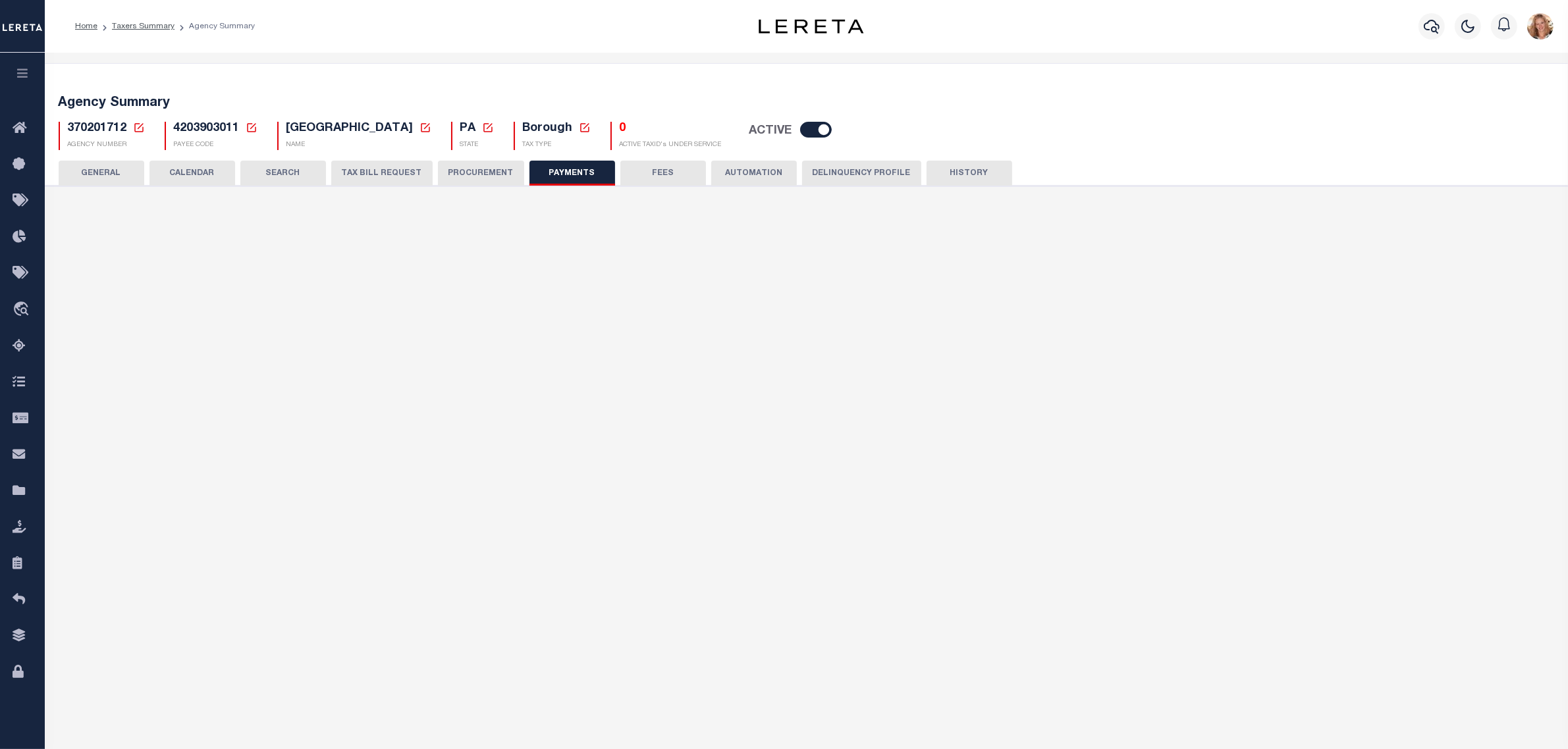
click at [591, 282] on select "Bar-Coded Tax Statement Print Tax Bills from Web. No DBF Required. Memo Bill Or…" at bounding box center [617, 292] width 340 height 25
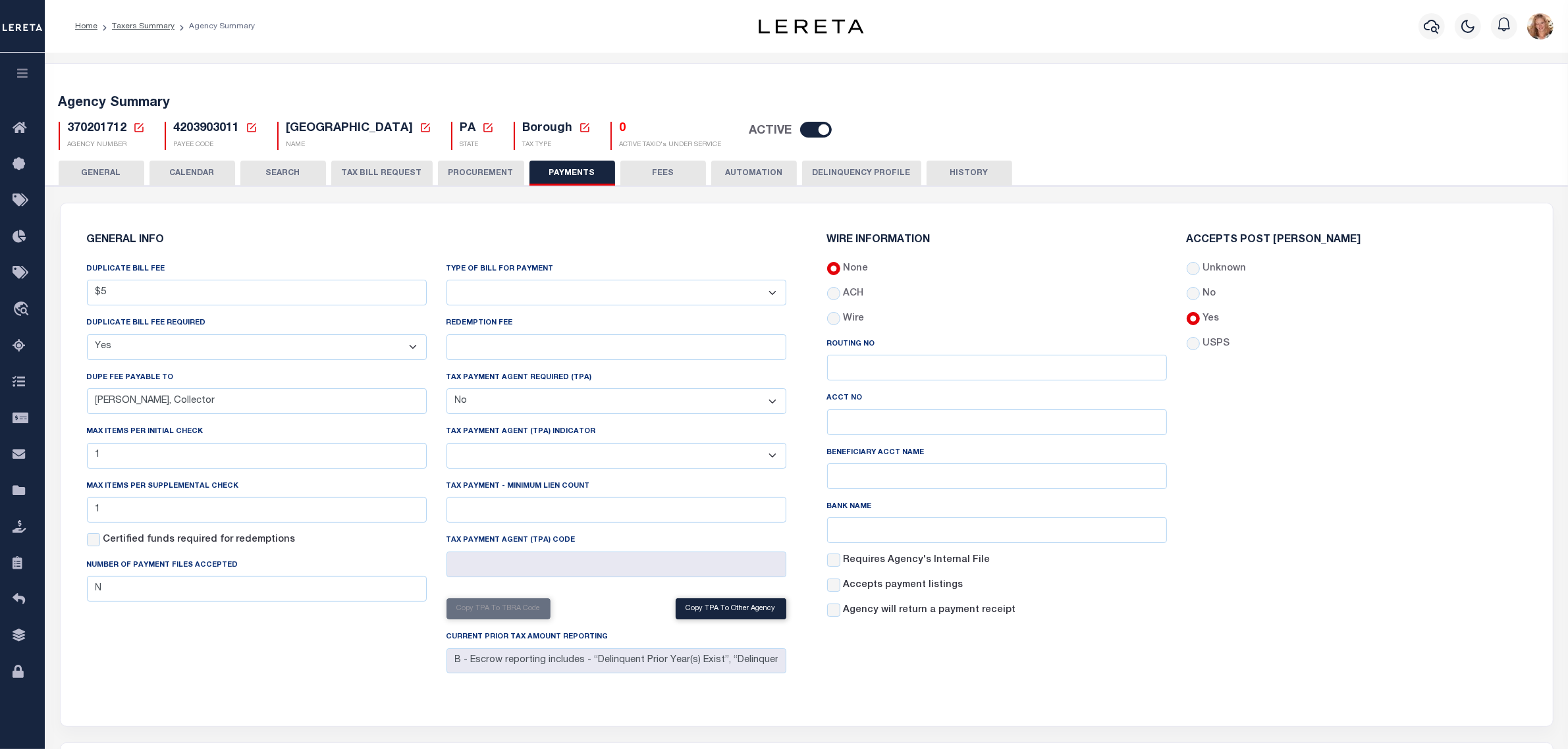
select select "35"
click at [447, 280] on select "Bar-Coded Tax Statement Print Tax Bills from Web. No DBF Required. Memo Bill Or…" at bounding box center [617, 292] width 340 height 25
click at [630, 248] on div "GENERAL INFO DUPLICATE BILL FEE $5 DUPLICATE BILL FEE REQUIRED Yes No DUPE FEE …" at bounding box center [436, 457] width 720 height 475
click at [1543, 738] on button "Save Edits" at bounding box center [1501, 731] width 107 height 28
drag, startPoint x: 127, startPoint y: 173, endPoint x: 137, endPoint y: 127, distance: 47.1
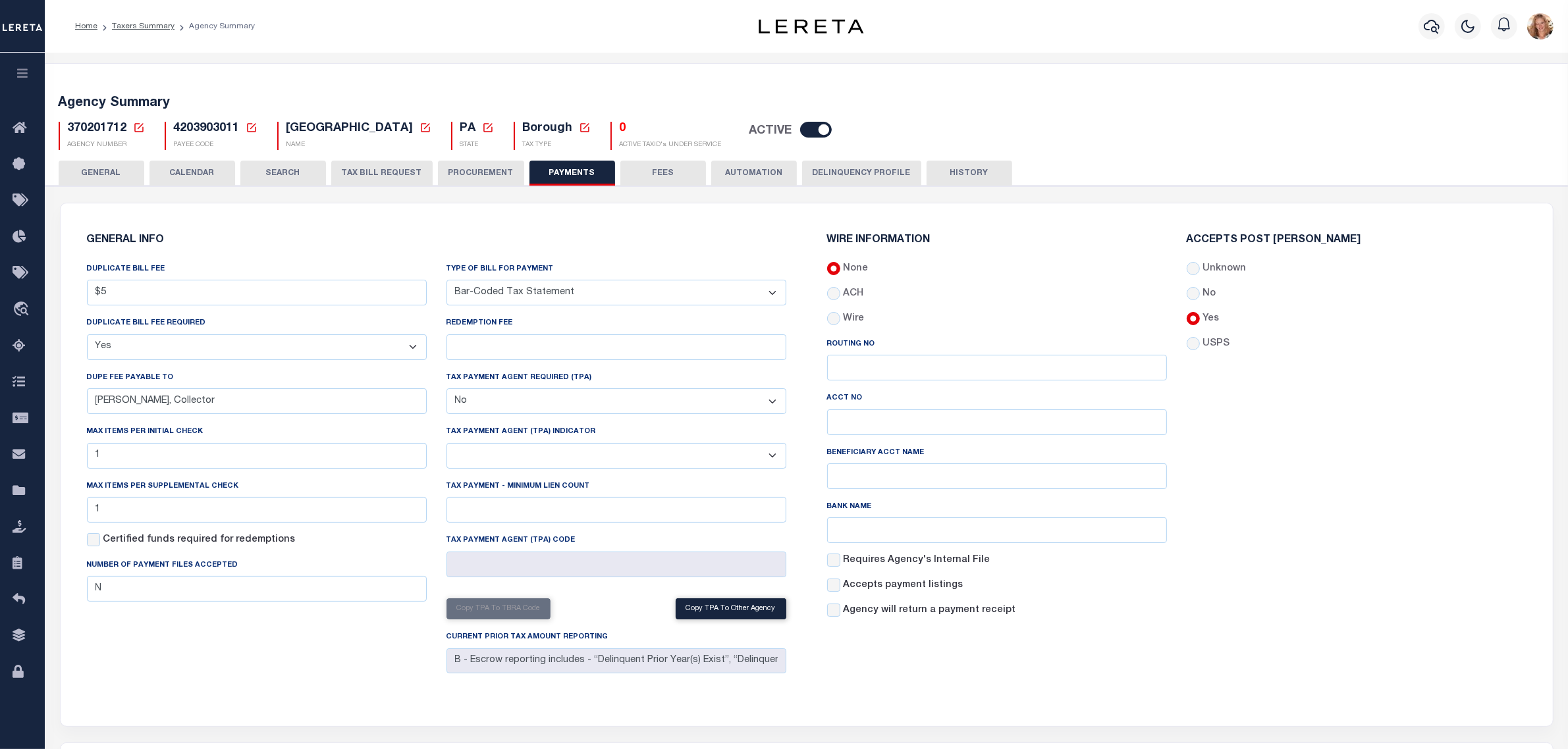
click at [127, 173] on button "GENERAL" at bounding box center [101, 173] width 86 height 25
click at [137, 127] on icon at bounding box center [138, 127] width 12 height 12
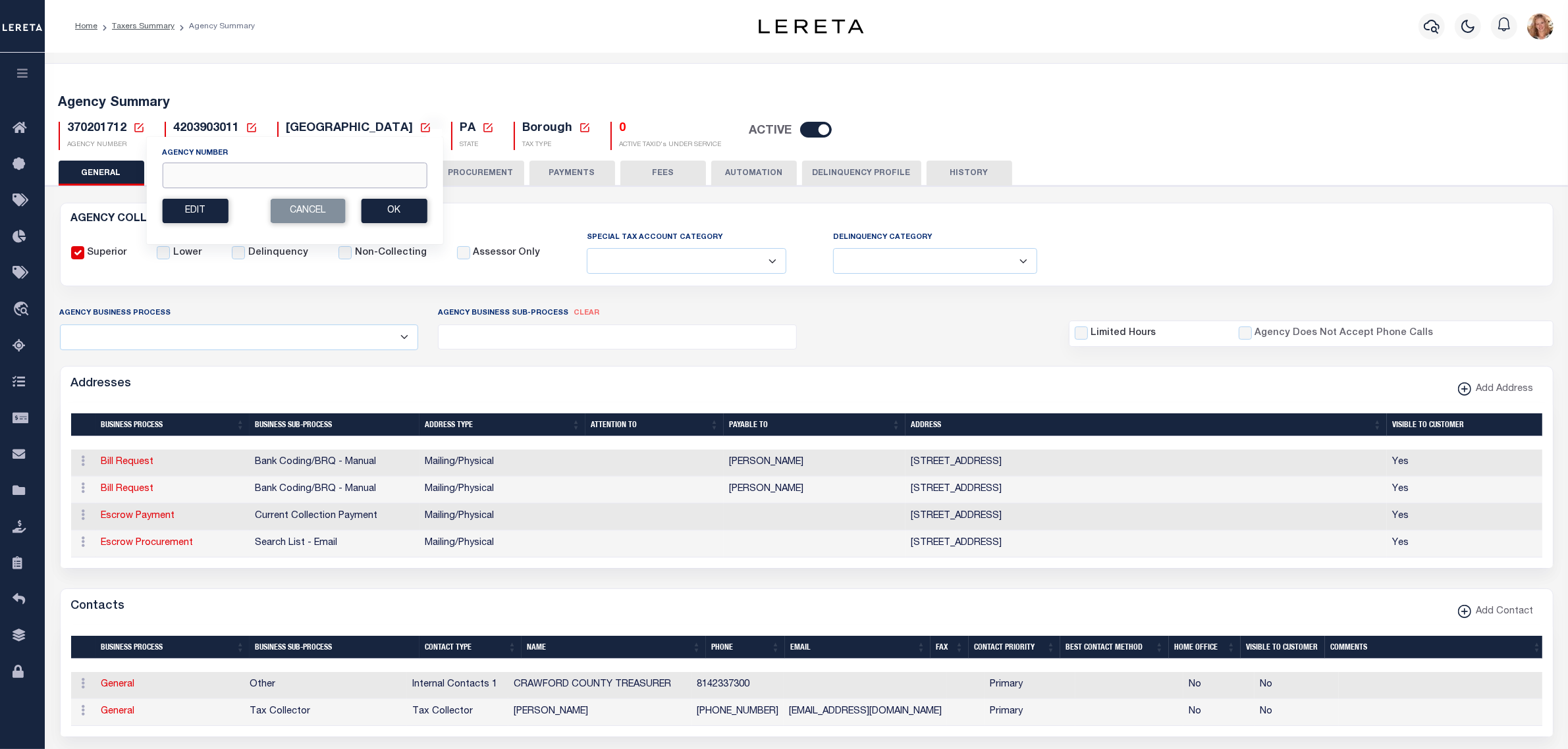
click at [205, 173] on input "Agency Number" at bounding box center [294, 175] width 265 height 25
type input "370208232"
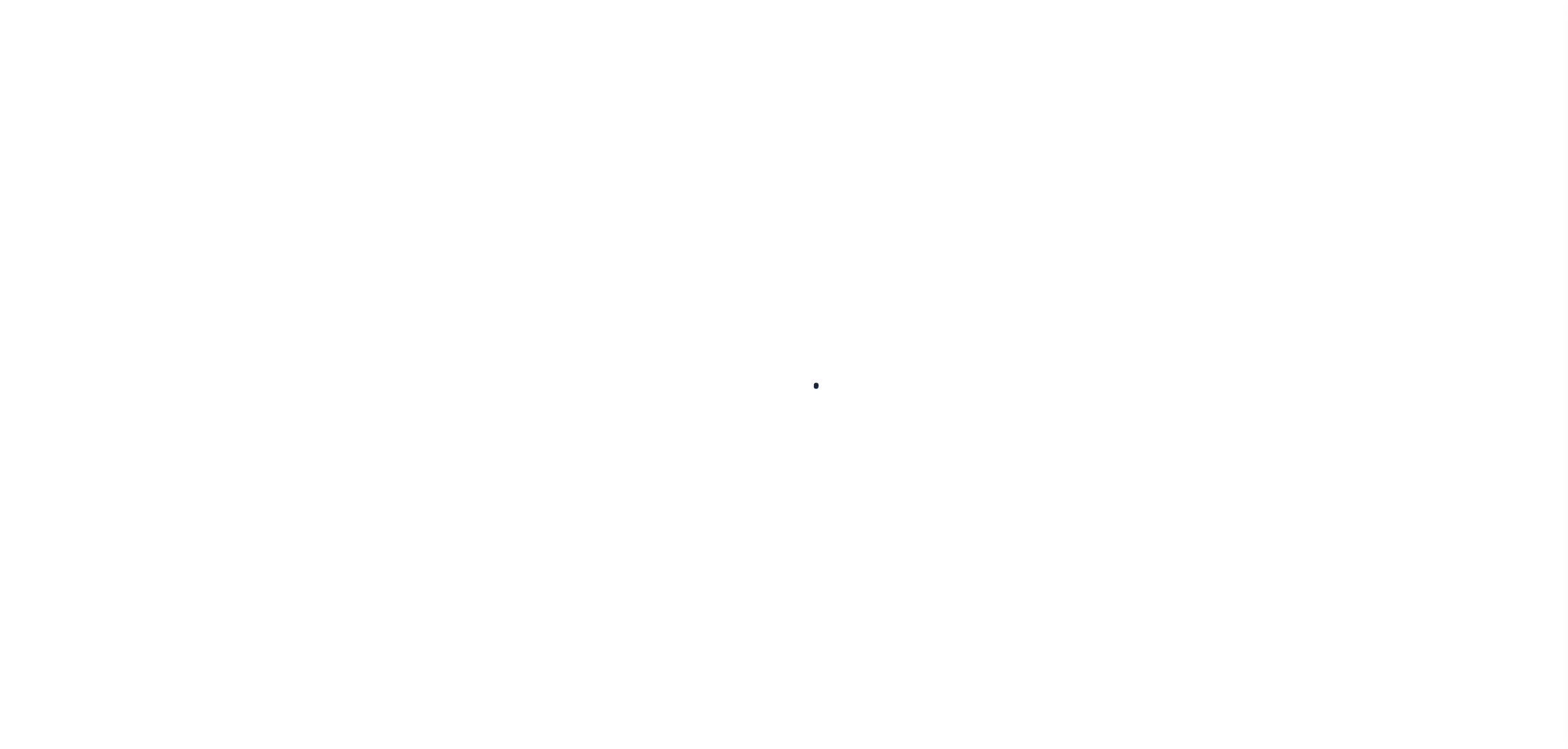
select select
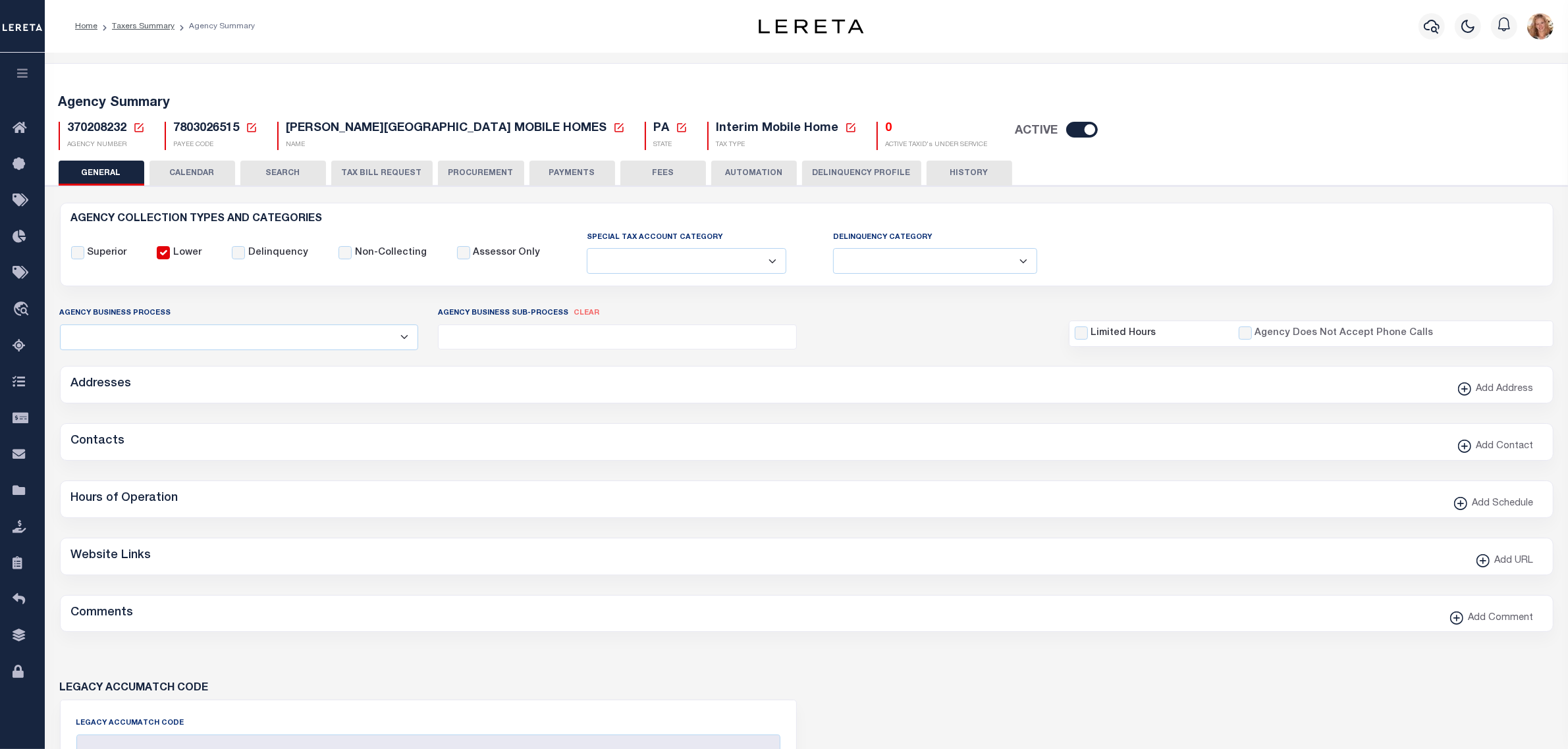
checkbox input "false"
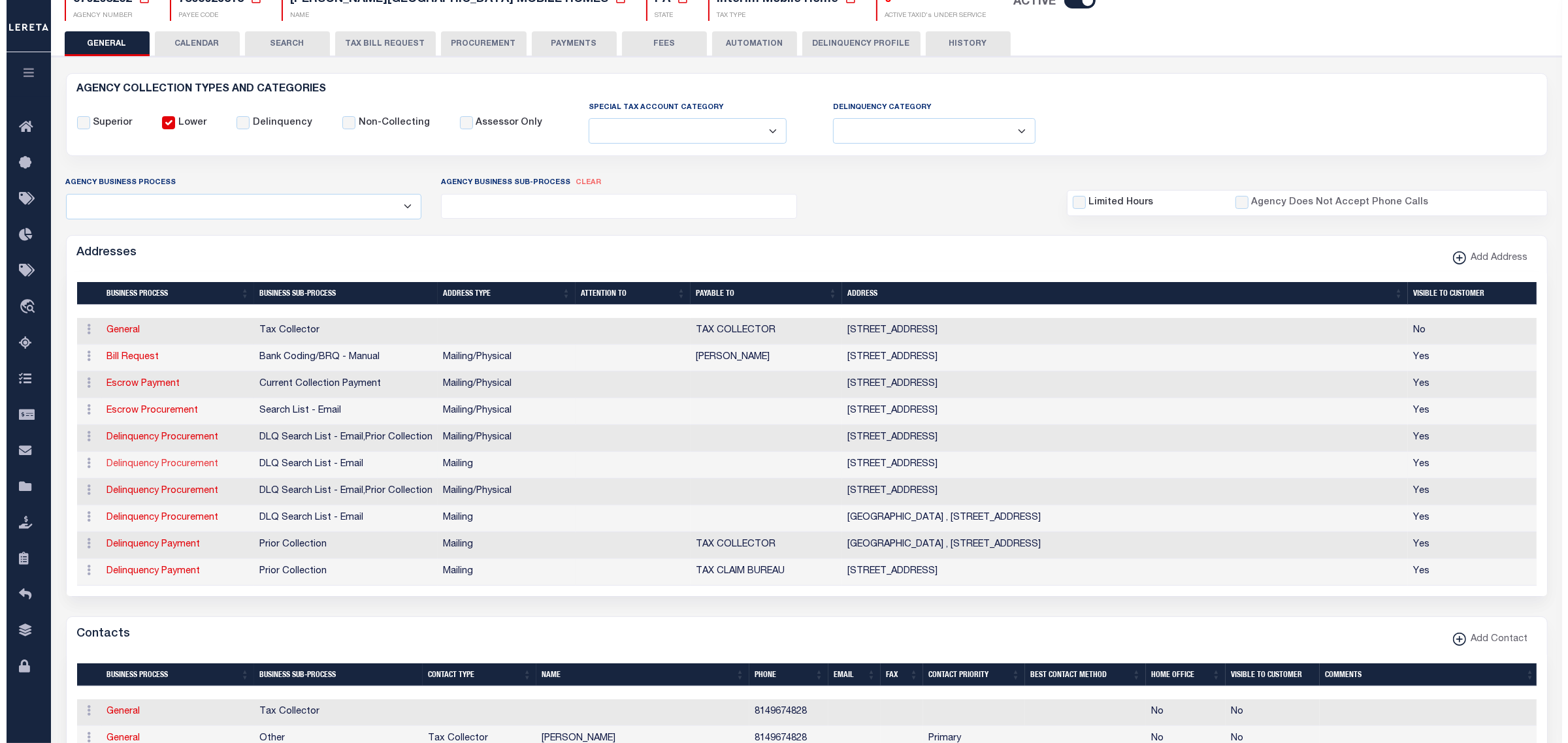
scroll to position [245, 0]
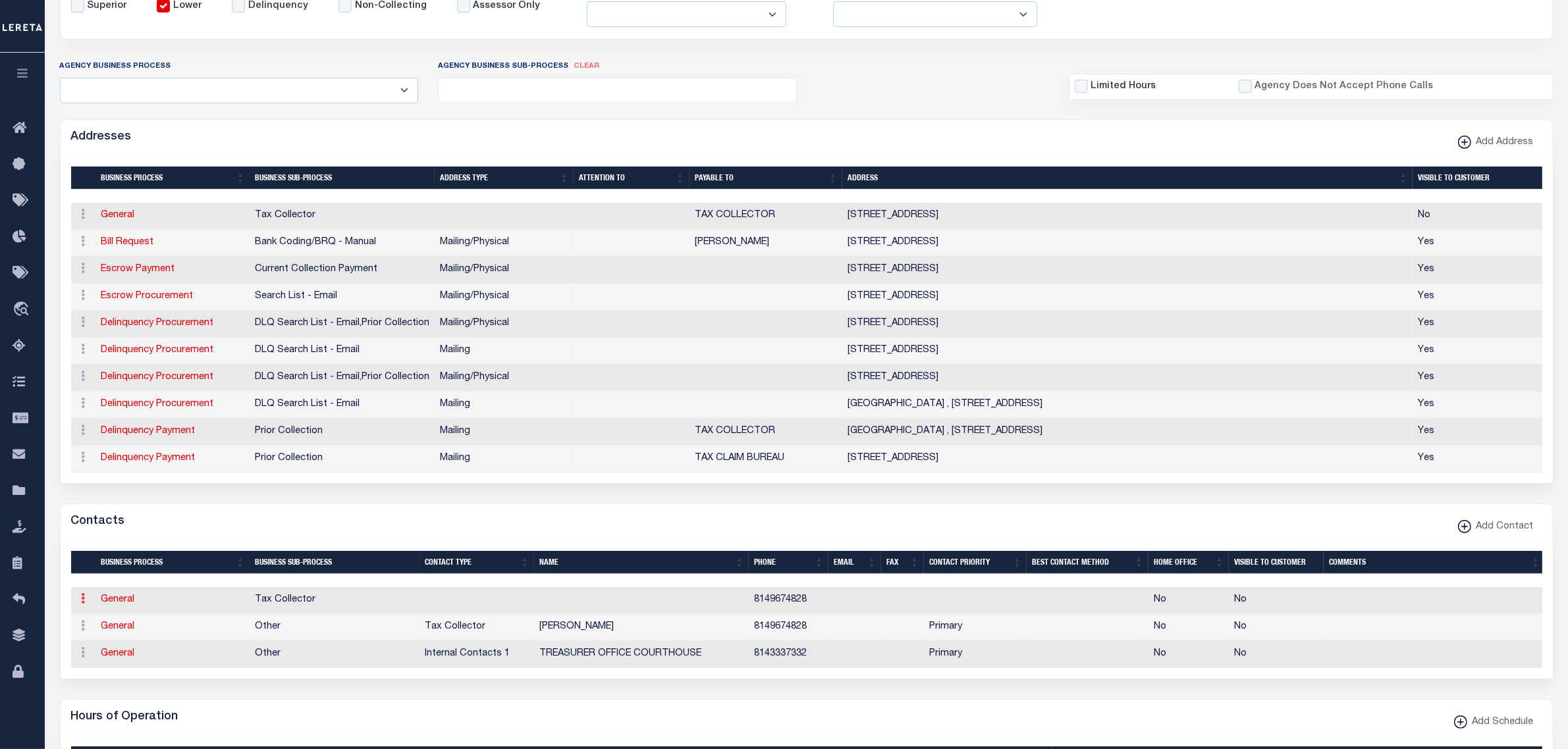
click at [81, 604] on icon at bounding box center [83, 599] width 4 height 11
click at [96, 672] on link "Delete Contact" at bounding box center [127, 663] width 100 height 21
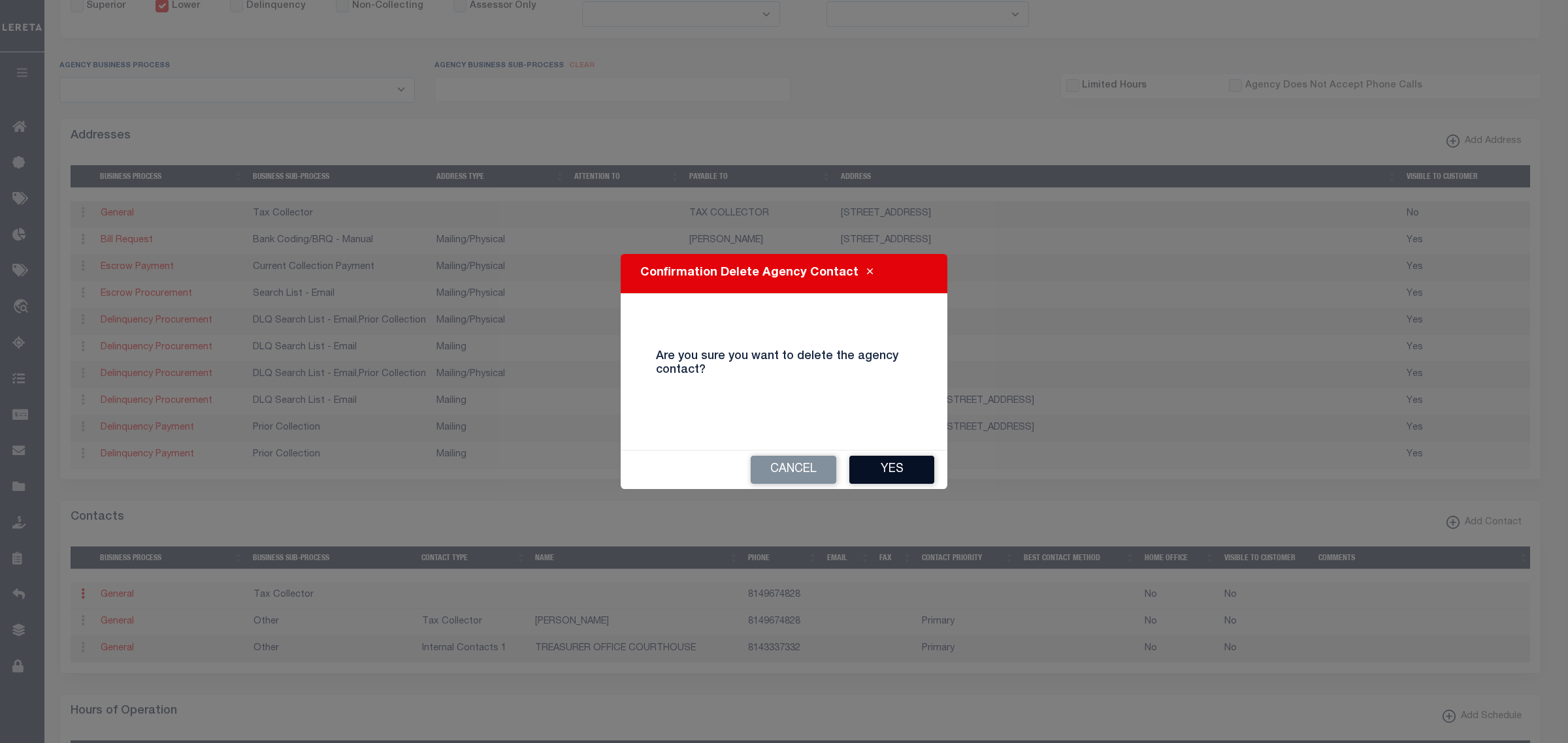
click at [902, 469] on button "Yes" at bounding box center [892, 470] width 85 height 28
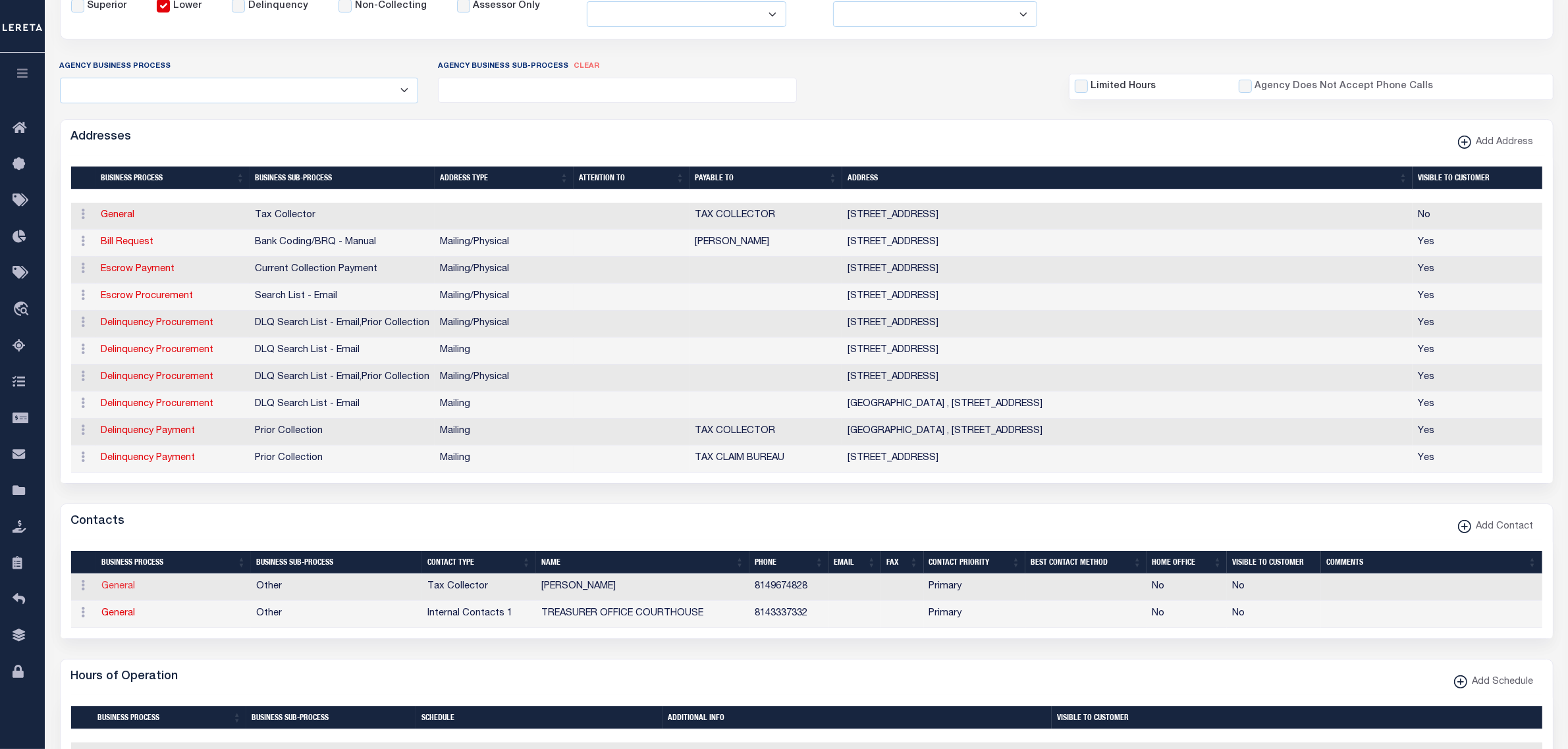
click at [123, 591] on link "General" at bounding box center [118, 586] width 34 height 9
checkbox input "false"
select select
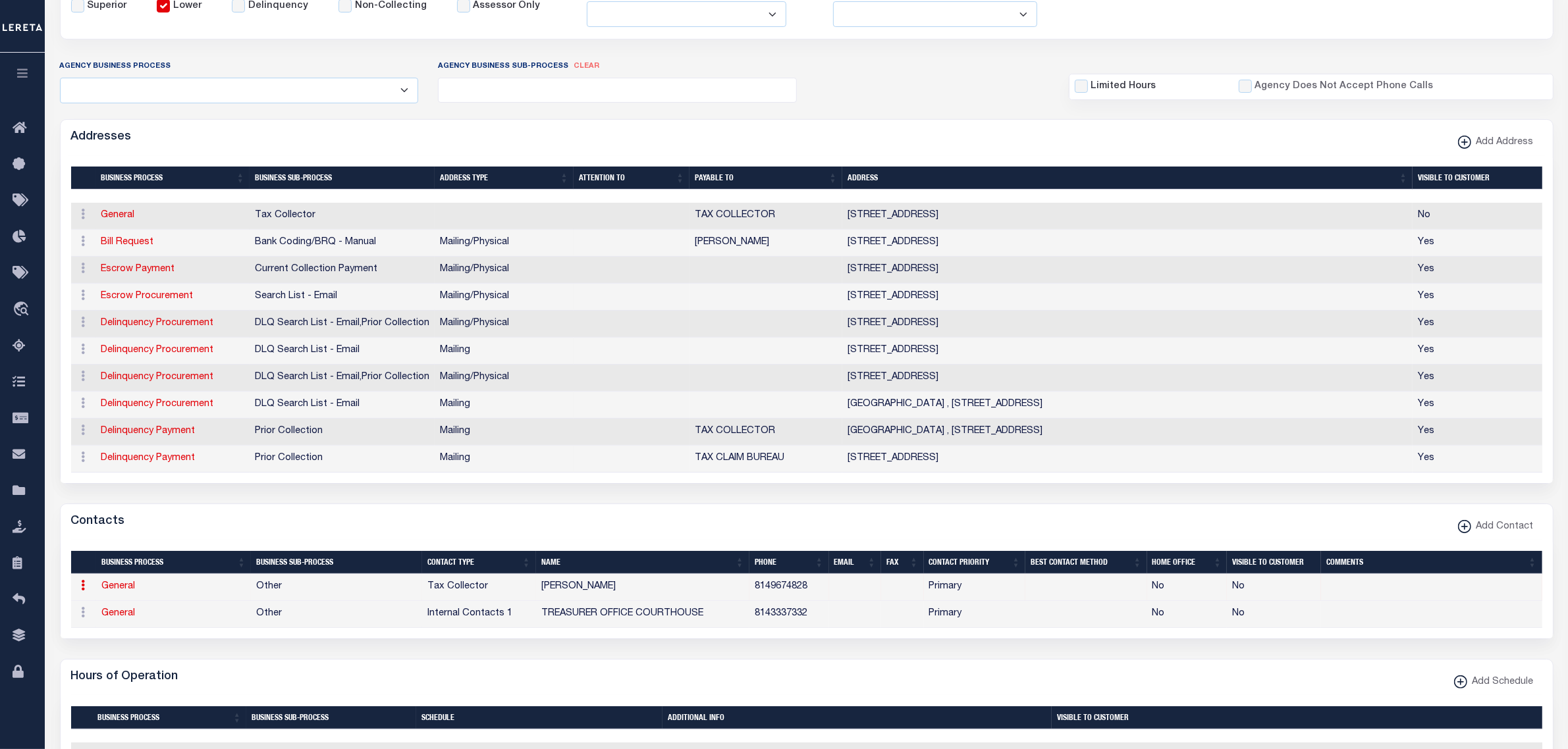
select select "2"
select select "1"
type input "STACEY"
type input "A."
type input "HOLZER"
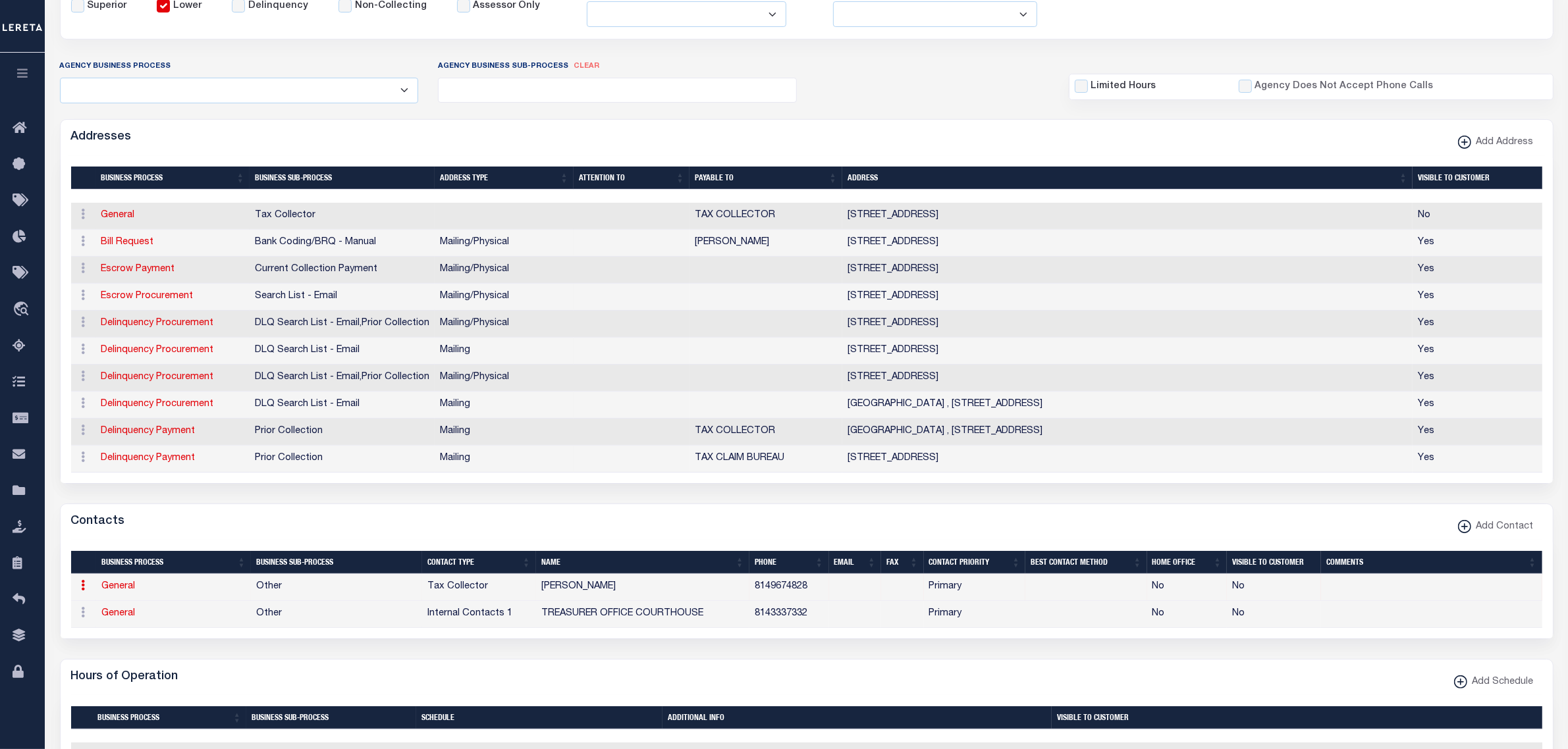
type input "8149674828"
select select "6"
select select "39"
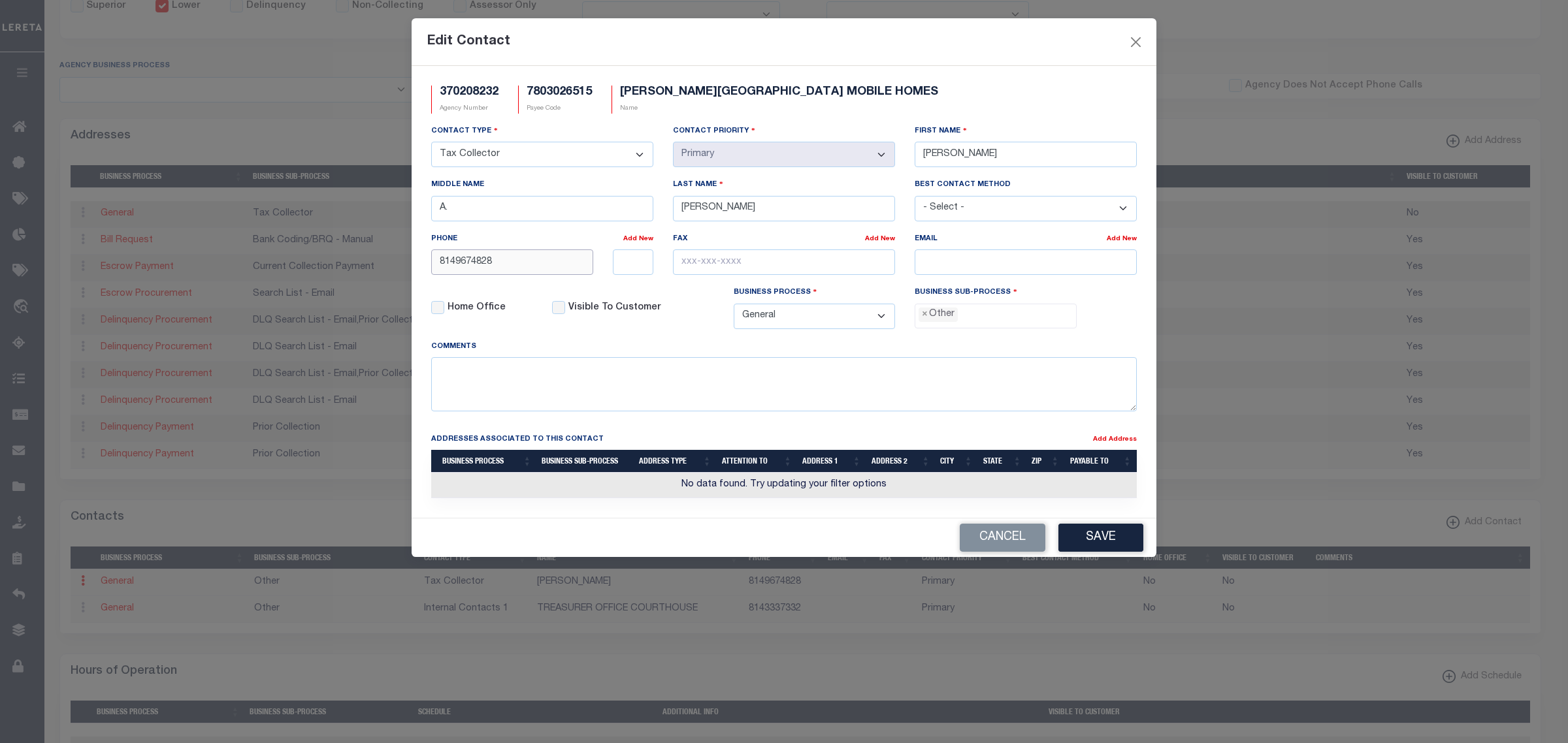
click at [536, 271] on input "8149674828" at bounding box center [512, 262] width 162 height 25
type input "814-967-4828"
click at [972, 265] on input "email" at bounding box center [1026, 262] width 222 height 25
paste input "STACEY4828@GMAIL.COM"
type input "STACEY4828@GMAIL.COM"
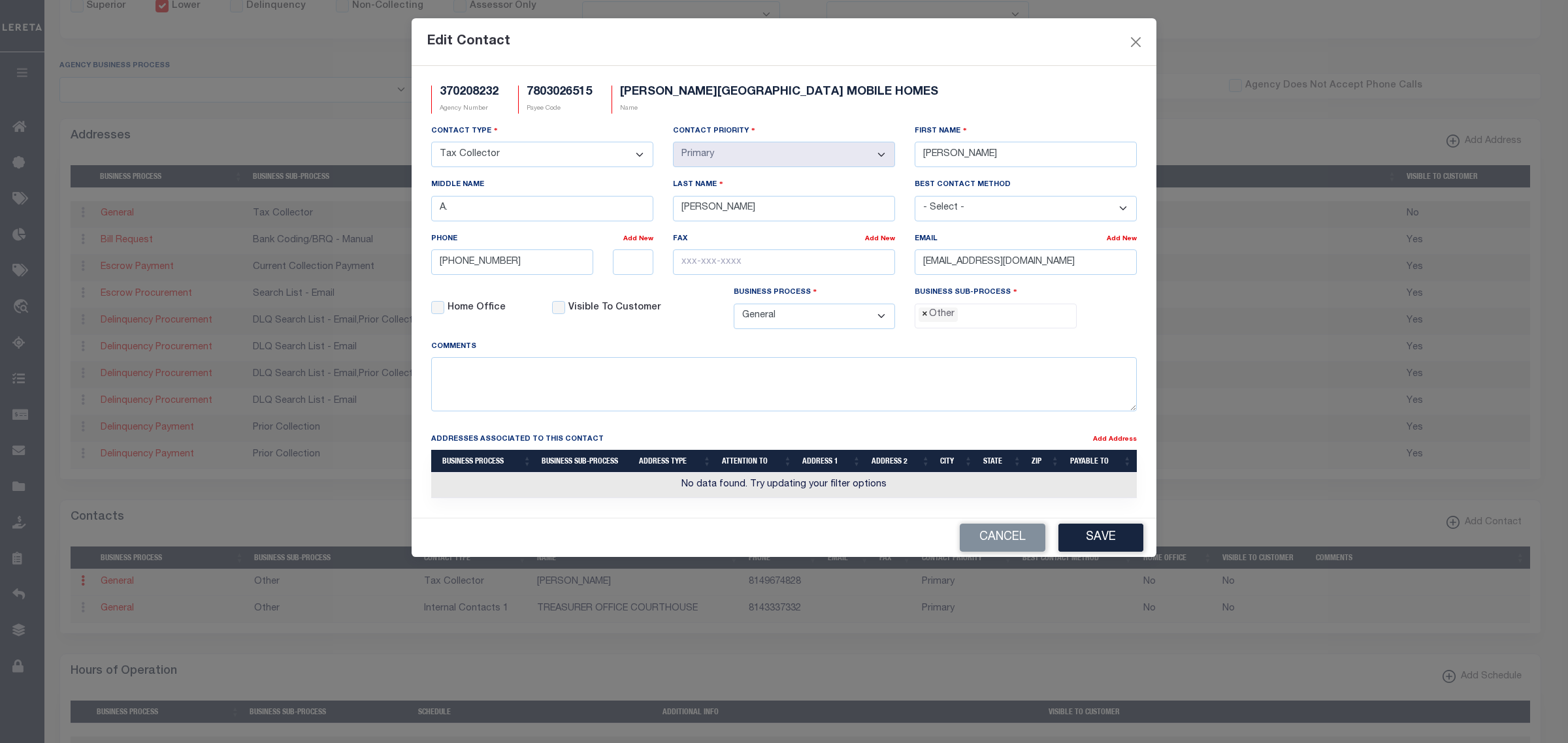
click at [925, 315] on span "×" at bounding box center [925, 314] width 6 height 14
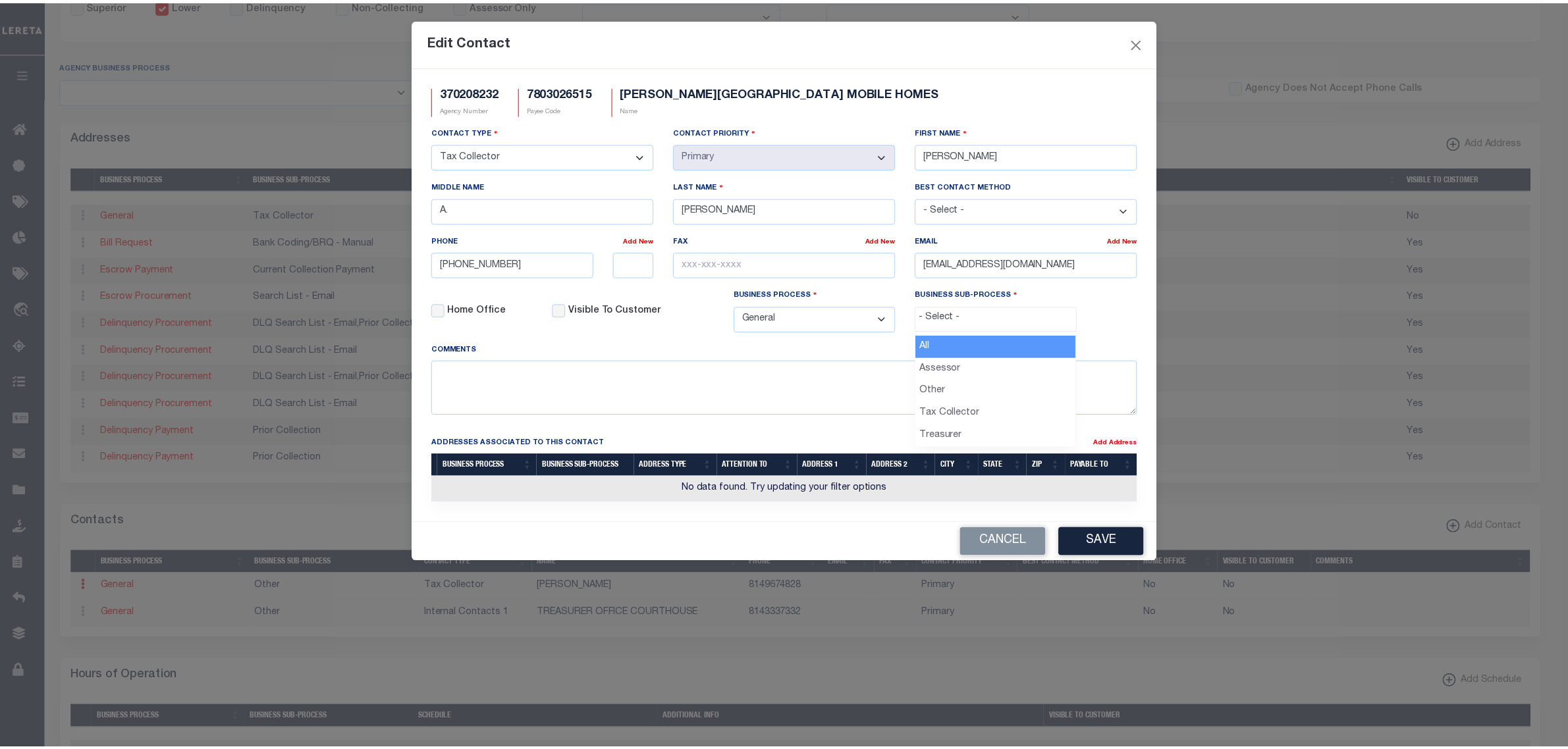
scroll to position [23, 0]
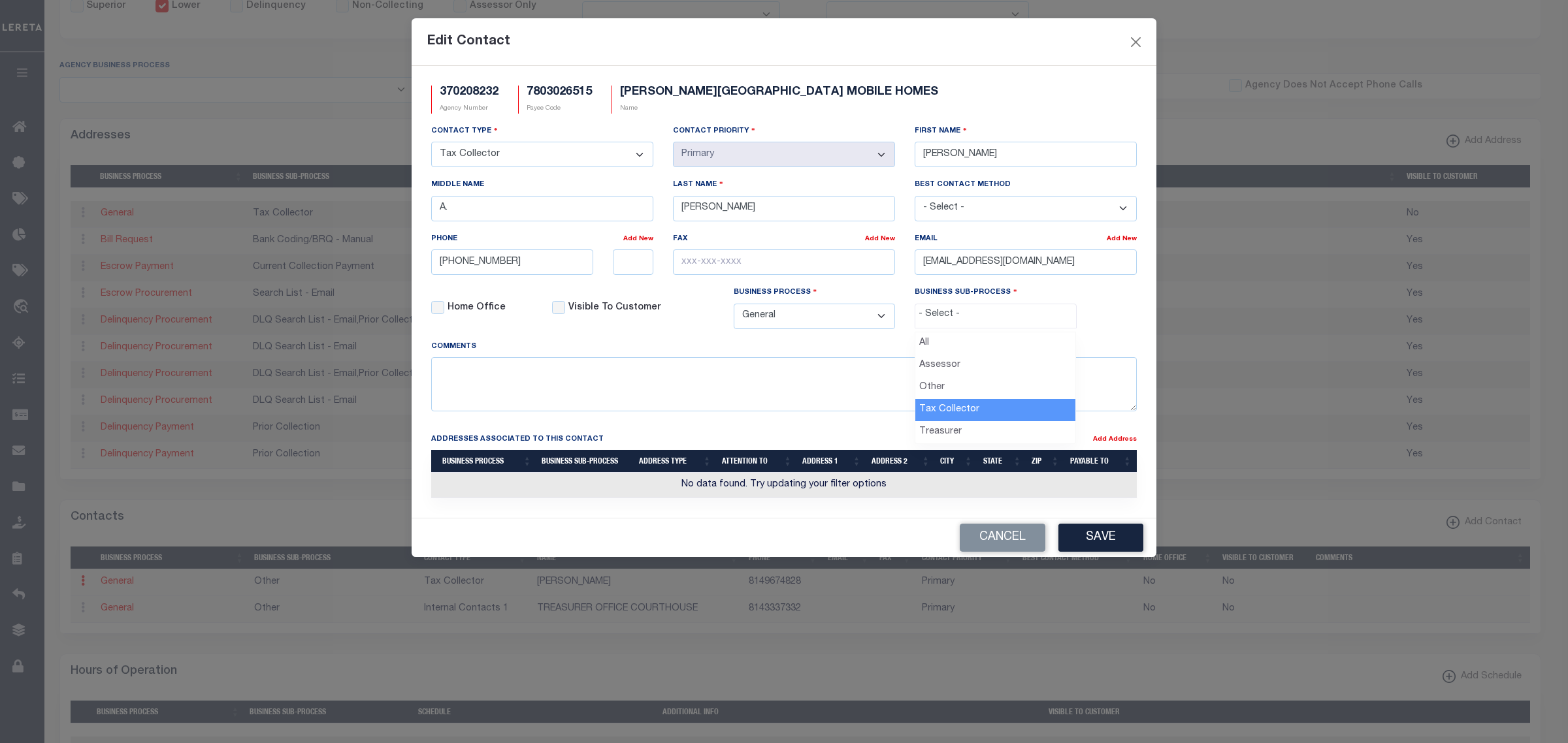
select select "31"
click at [1090, 545] on button "Save" at bounding box center [1101, 537] width 85 height 28
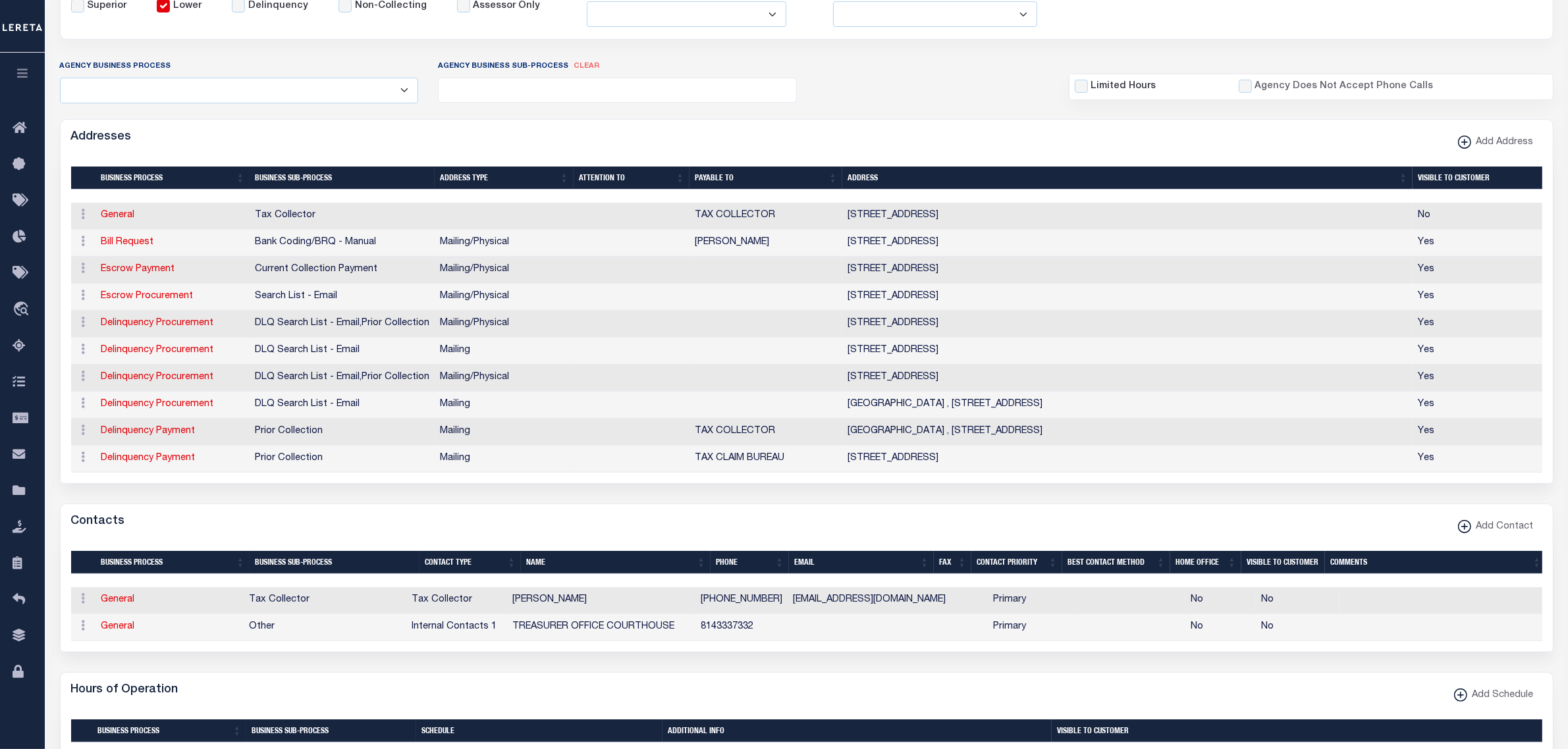
scroll to position [0, 0]
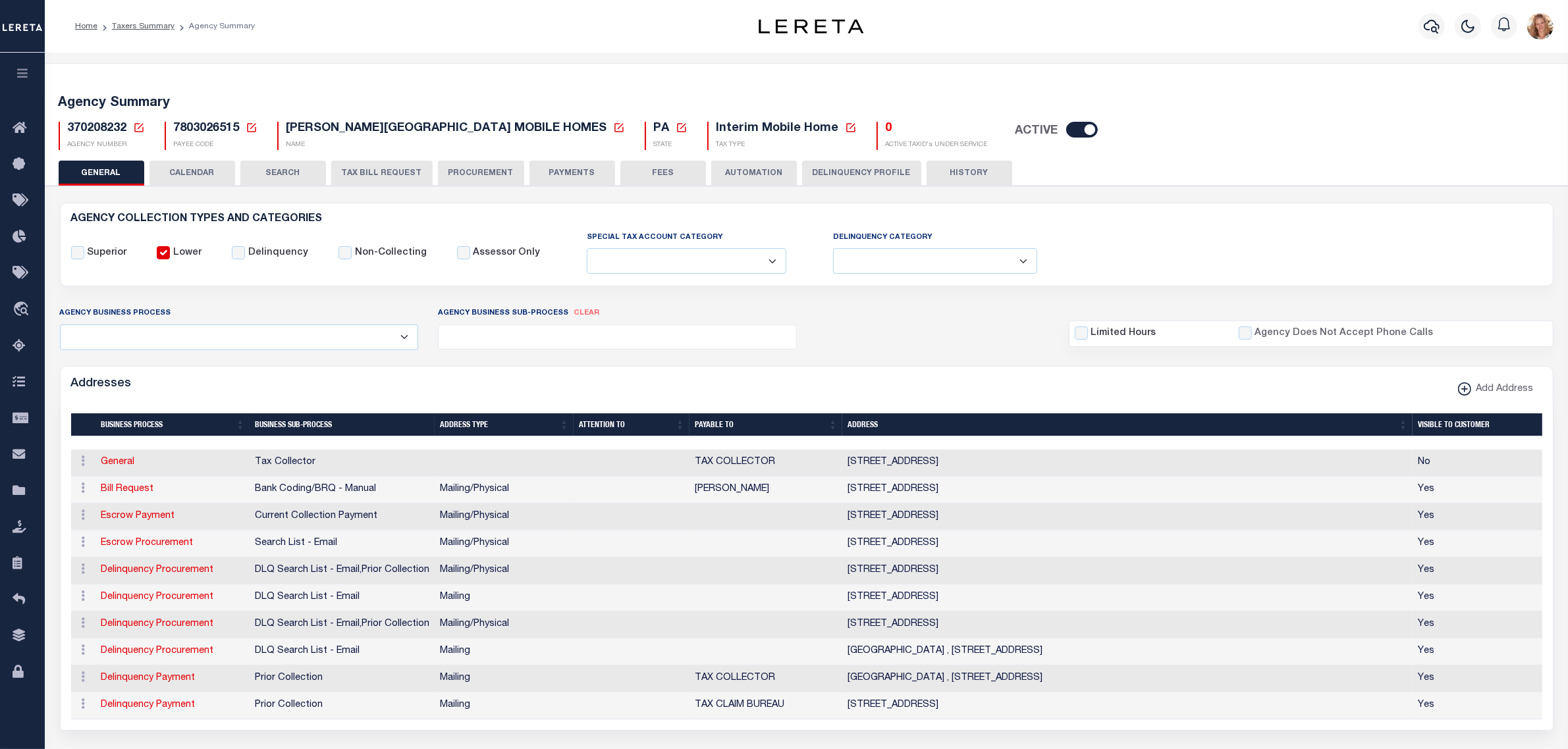
click at [570, 167] on button "PAYMENTS" at bounding box center [573, 173] width 86 height 25
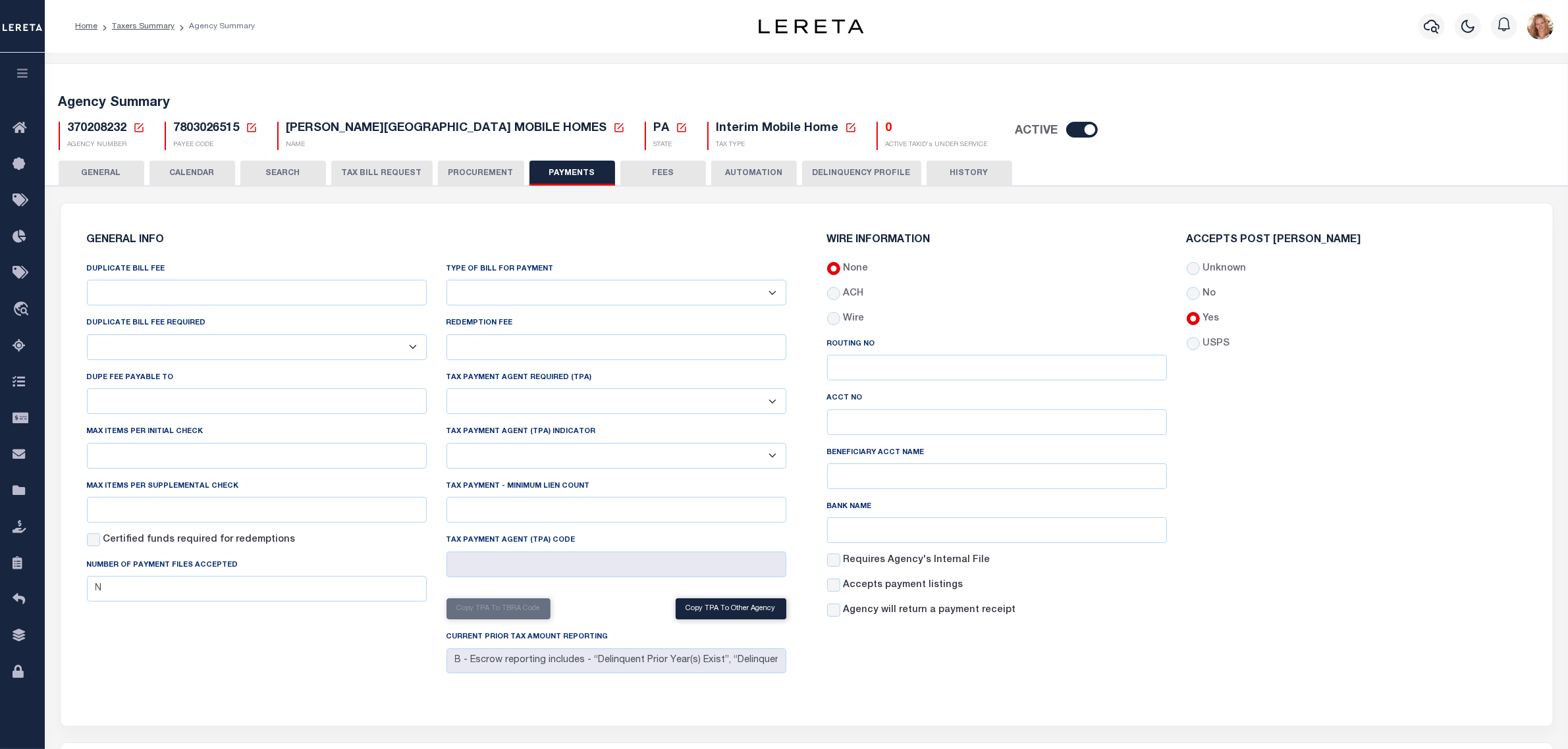
click at [550, 289] on select "Bar-Coded Tax Statement Print Tax Bills from Web. No DBF Required. Memo Bill Or…" at bounding box center [617, 292] width 340 height 25
select select "35"
click at [447, 280] on select "Bar-Coded Tax Statement Print Tax Bills from Web. No DBF Required. Memo Bill Or…" at bounding box center [617, 292] width 340 height 25
click at [552, 229] on div "GENERAL INFO DUPLICATE BILL FEE DUPLICATE BILL FEE REQUIRED Yes No DUPE FEE PAY…" at bounding box center [436, 457] width 720 height 475
click at [1495, 726] on button "Save Edits" at bounding box center [1501, 731] width 107 height 28
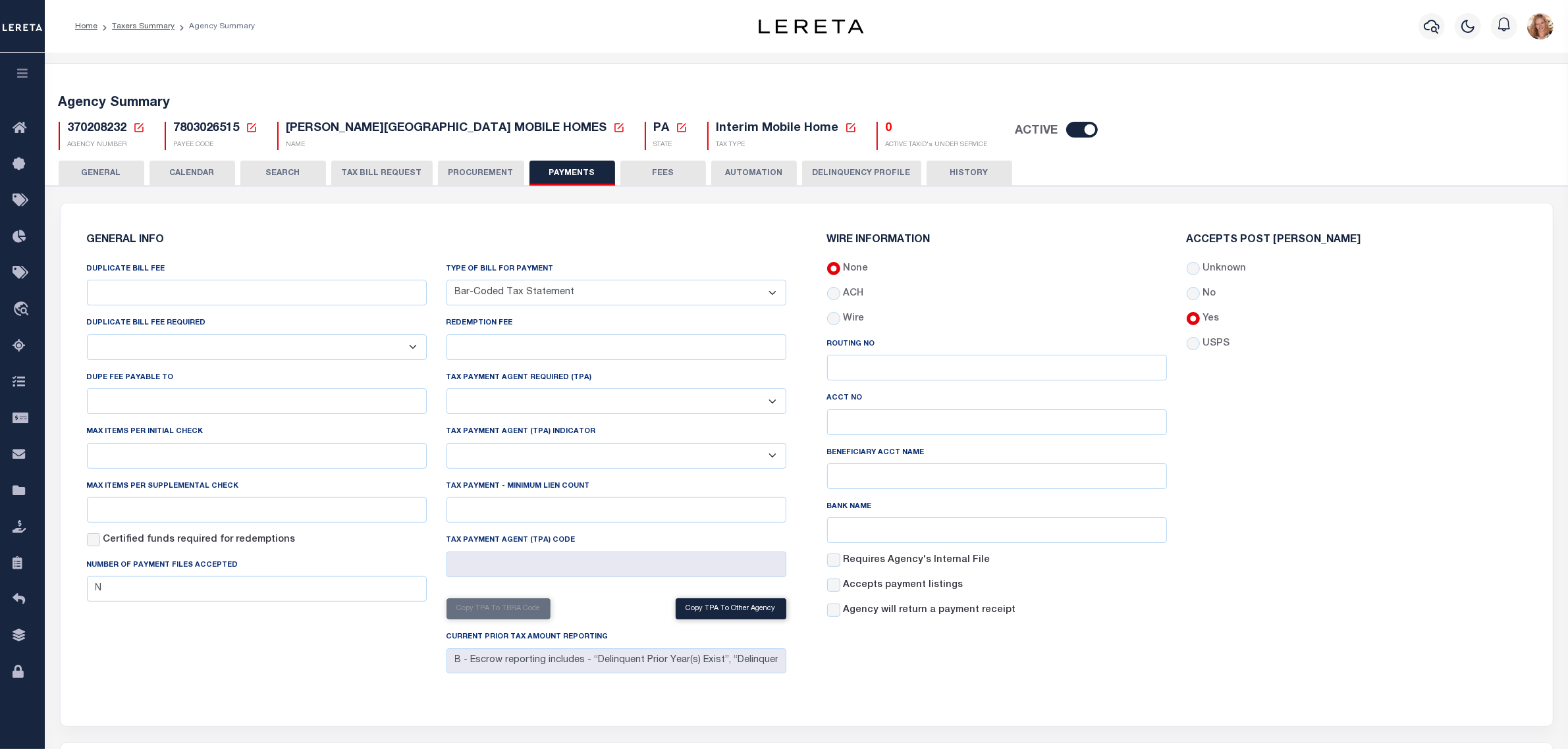
click at [107, 168] on button "GENERAL" at bounding box center [101, 173] width 86 height 25
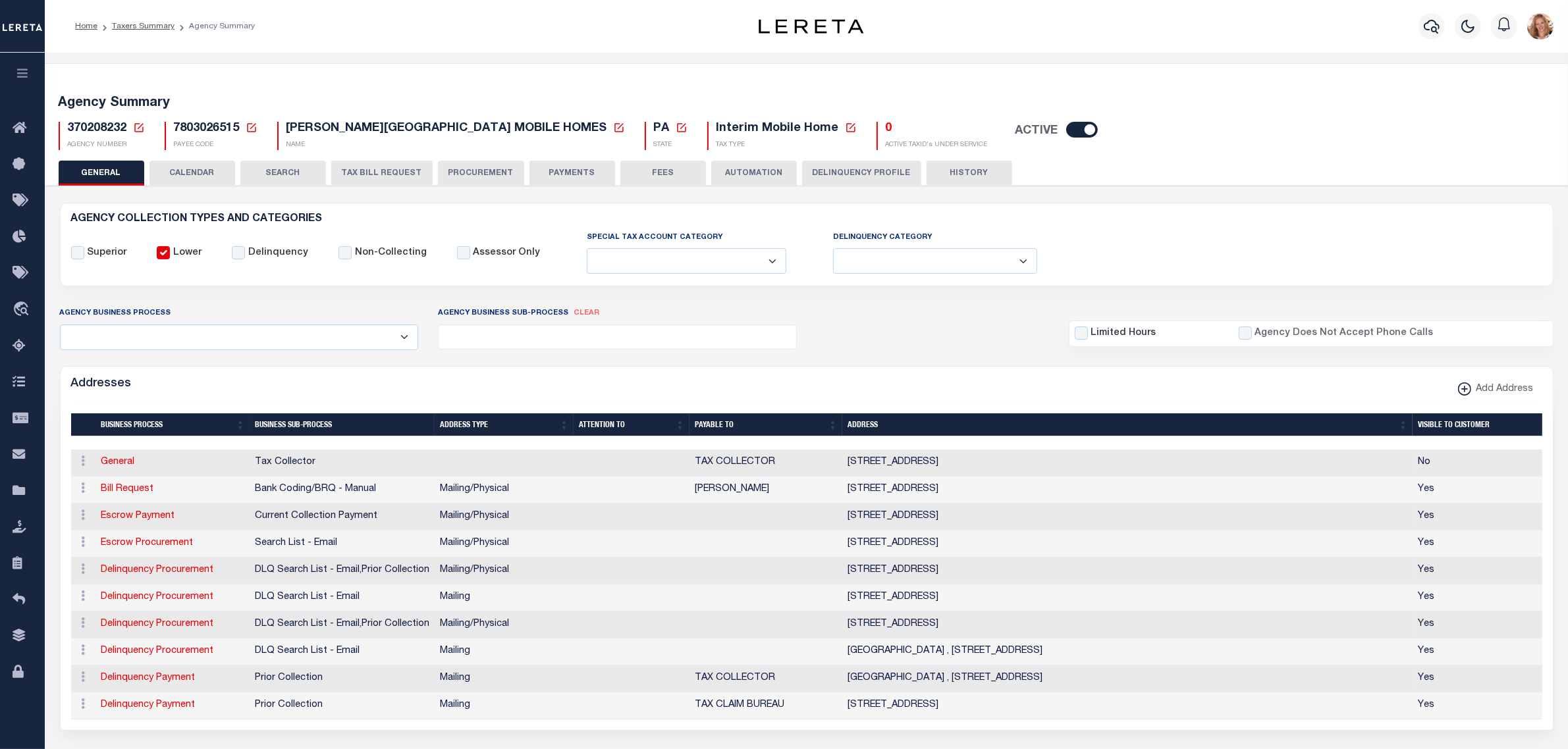
click at [142, 127] on icon at bounding box center [139, 127] width 9 height 9
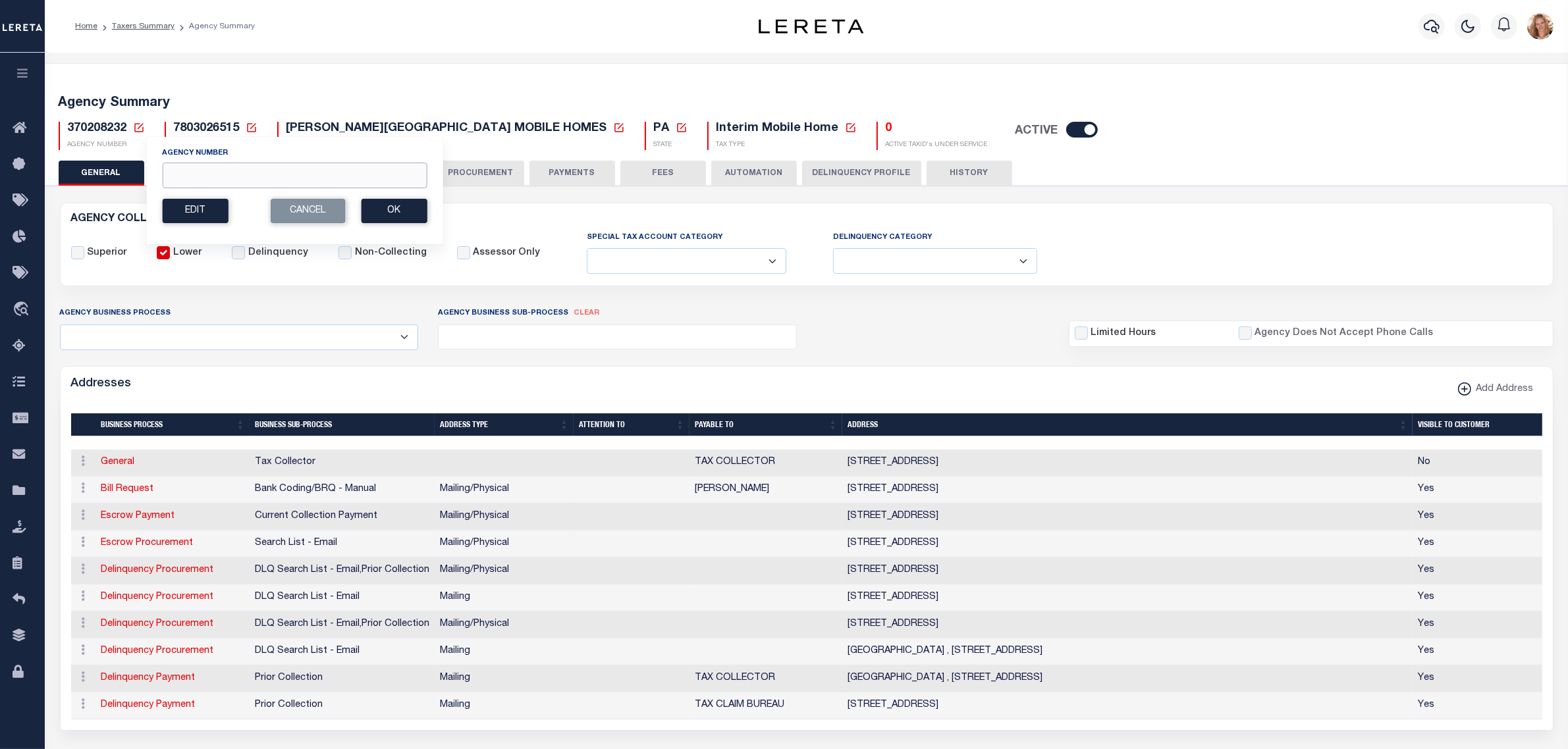
click at [172, 182] on input "Agency Number" at bounding box center [294, 175] width 265 height 25
type input "370208632"
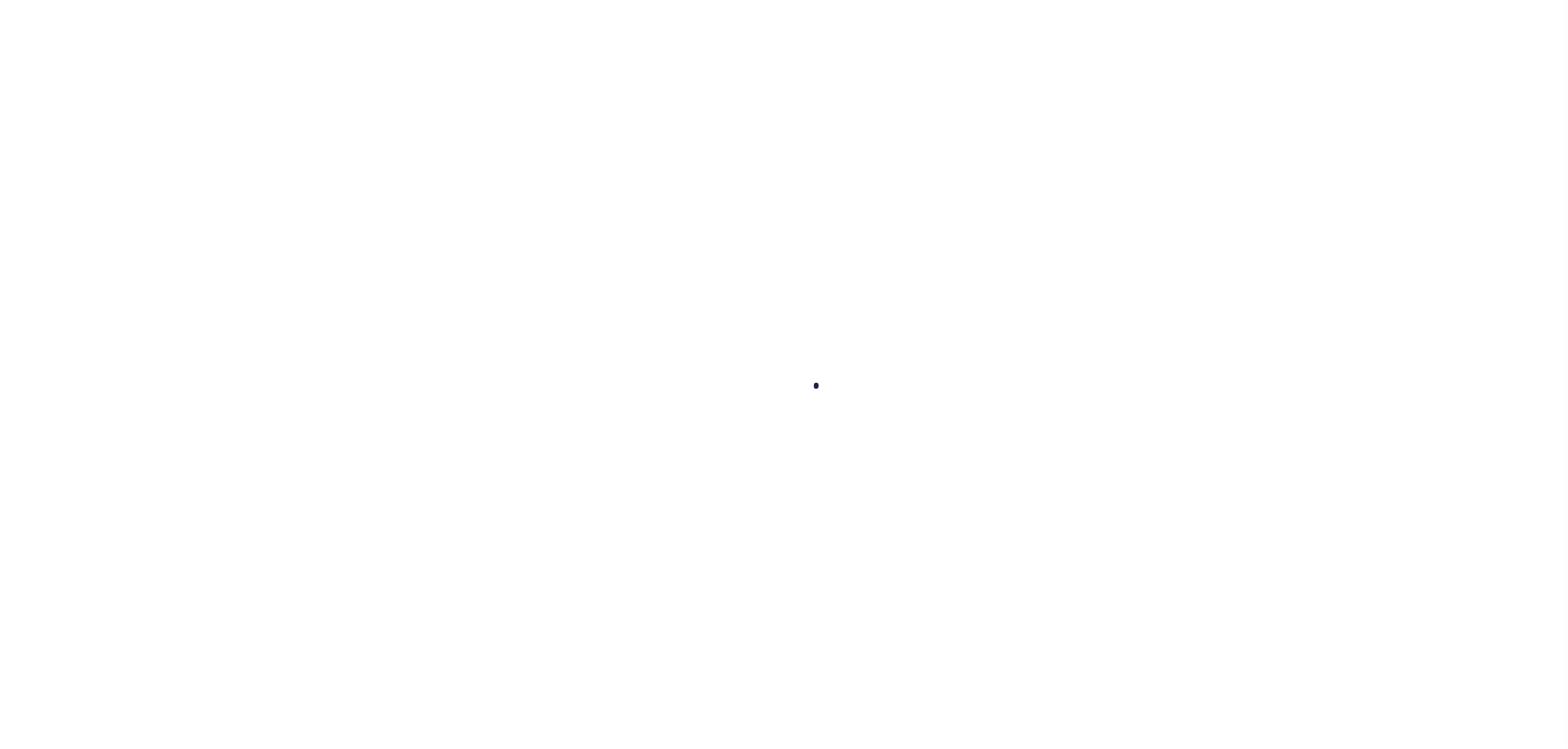
select select
checkbox input "false"
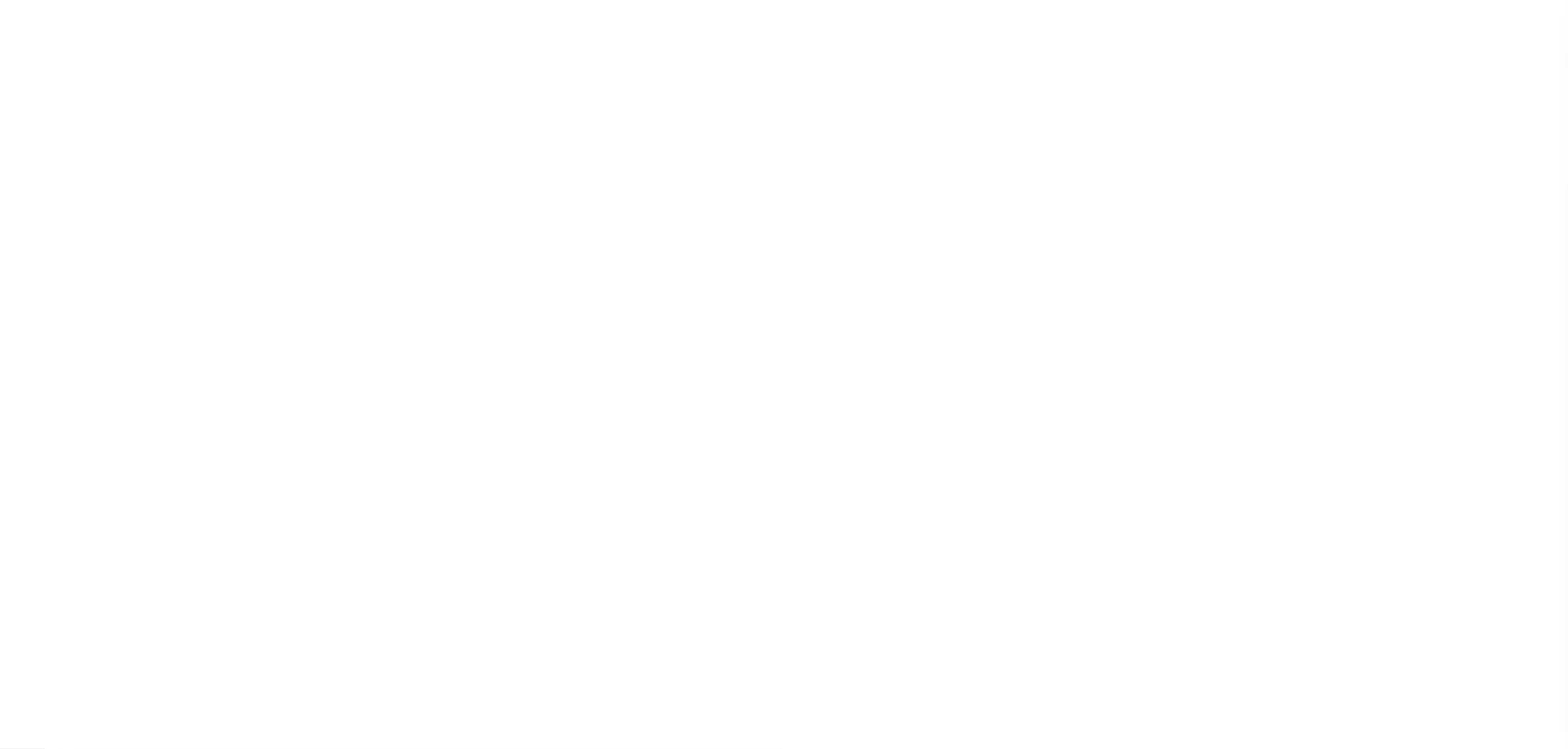
checkbox input "false"
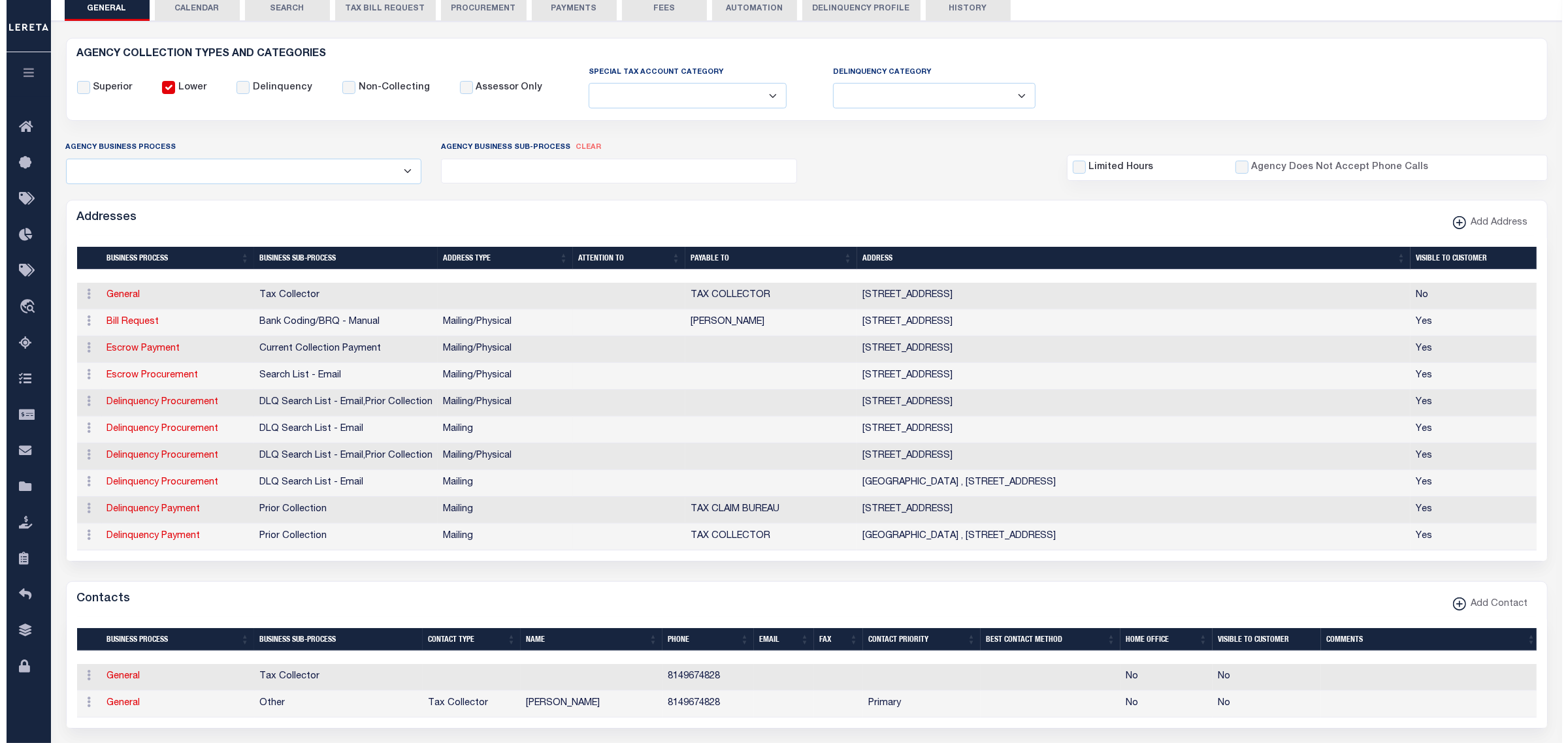
scroll to position [327, 0]
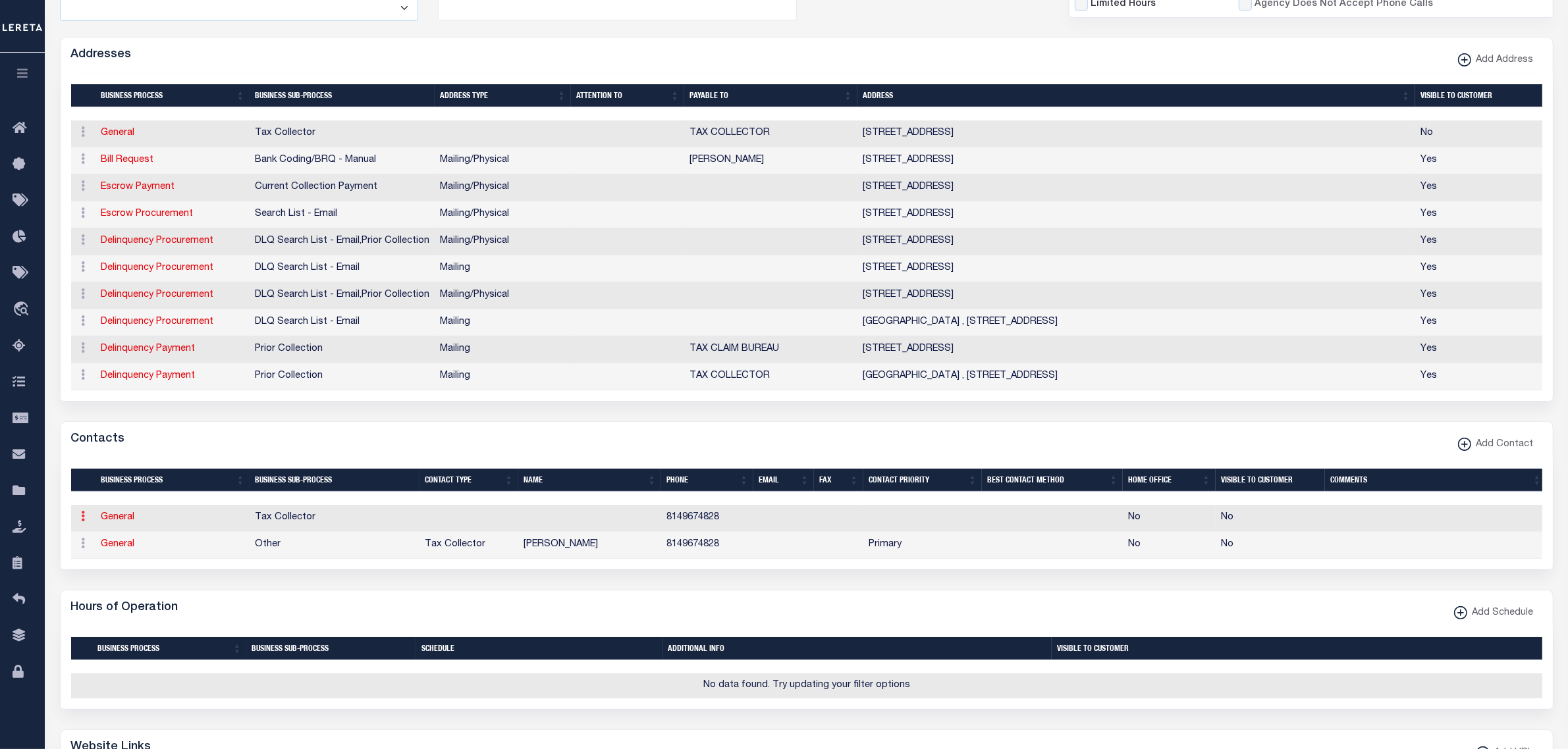
click at [84, 521] on icon at bounding box center [83, 516] width 4 height 11
click at [88, 592] on link "Delete Contact" at bounding box center [127, 581] width 100 height 21
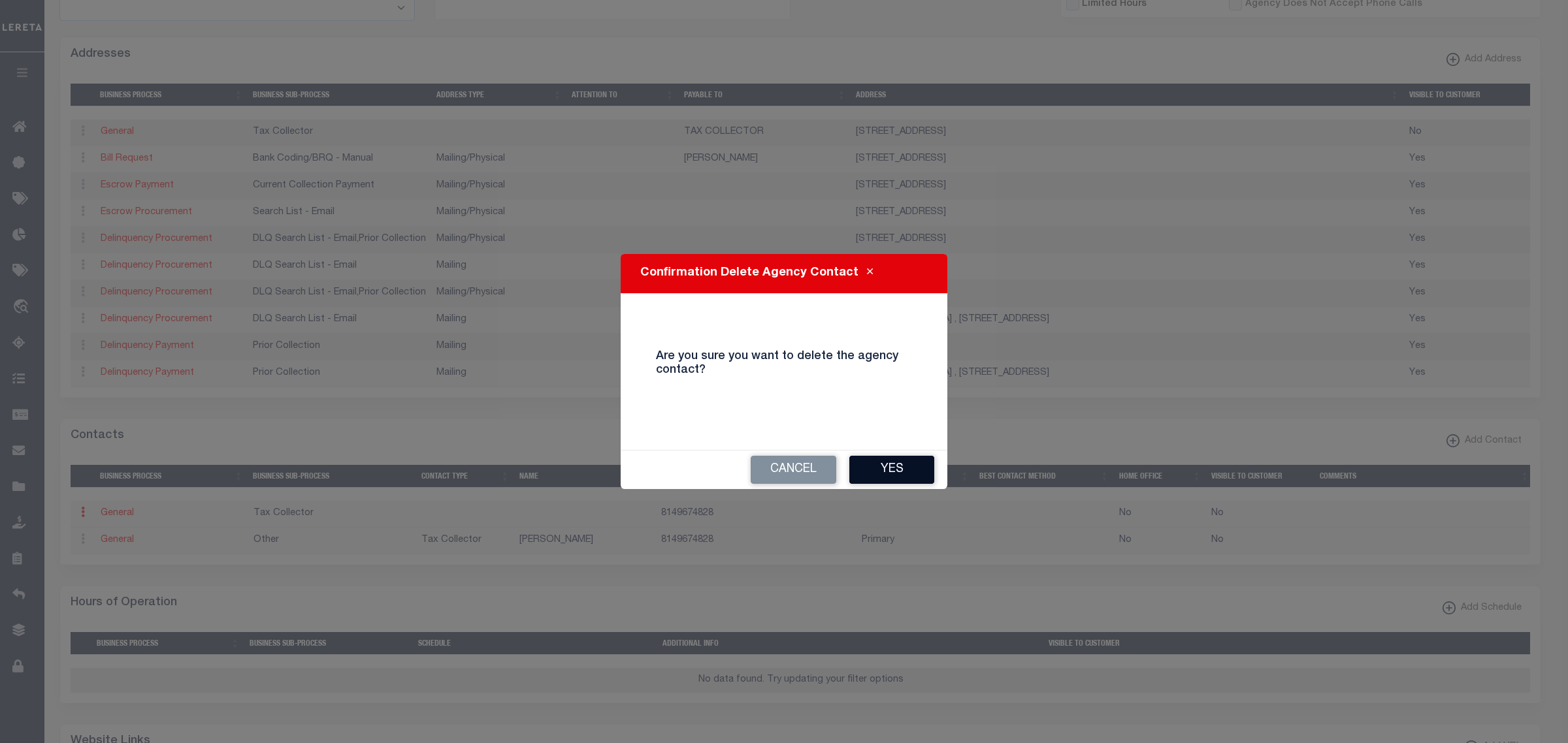
click at [912, 467] on button "Yes" at bounding box center [892, 470] width 85 height 28
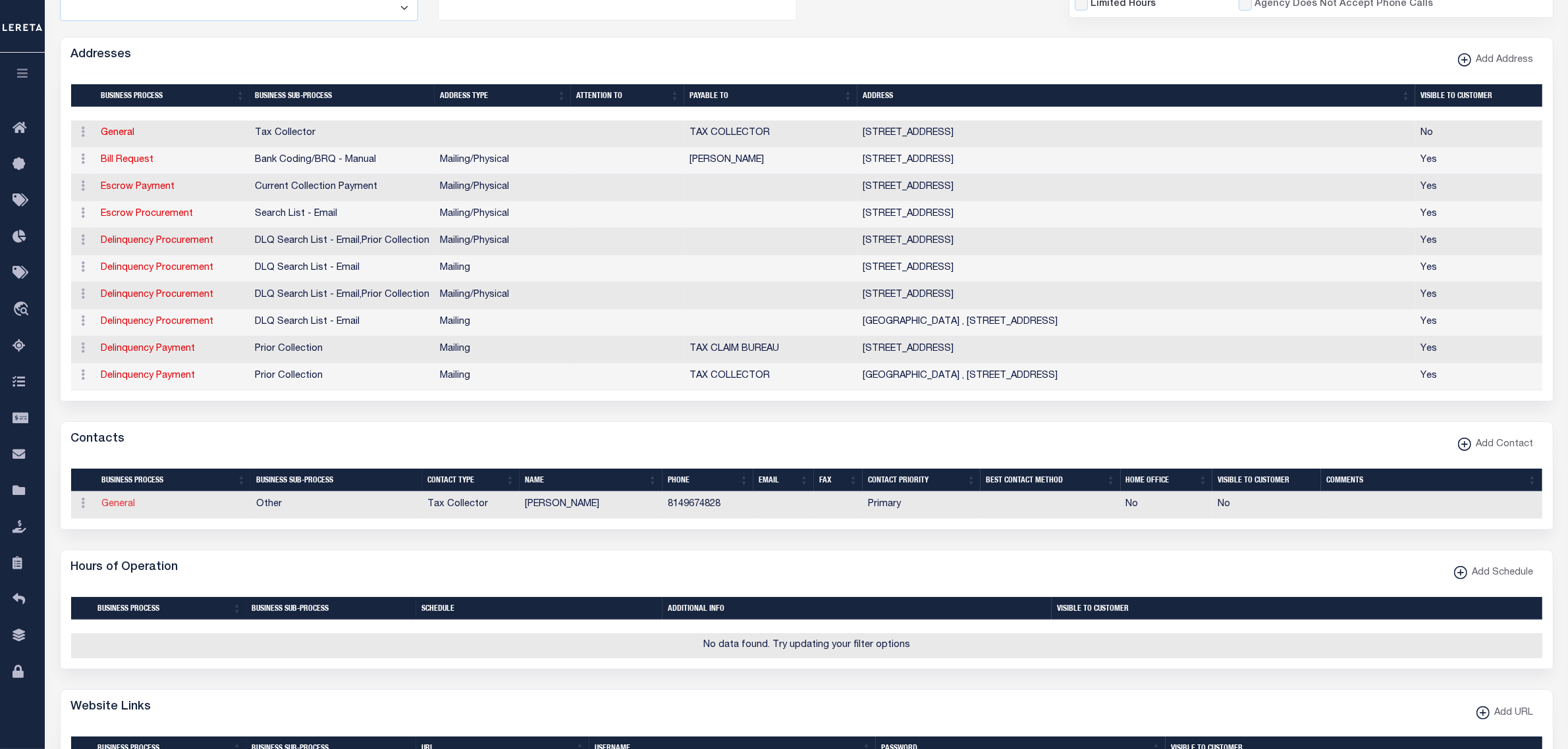
click at [127, 509] on link "General" at bounding box center [118, 504] width 34 height 9
checkbox input "false"
select select
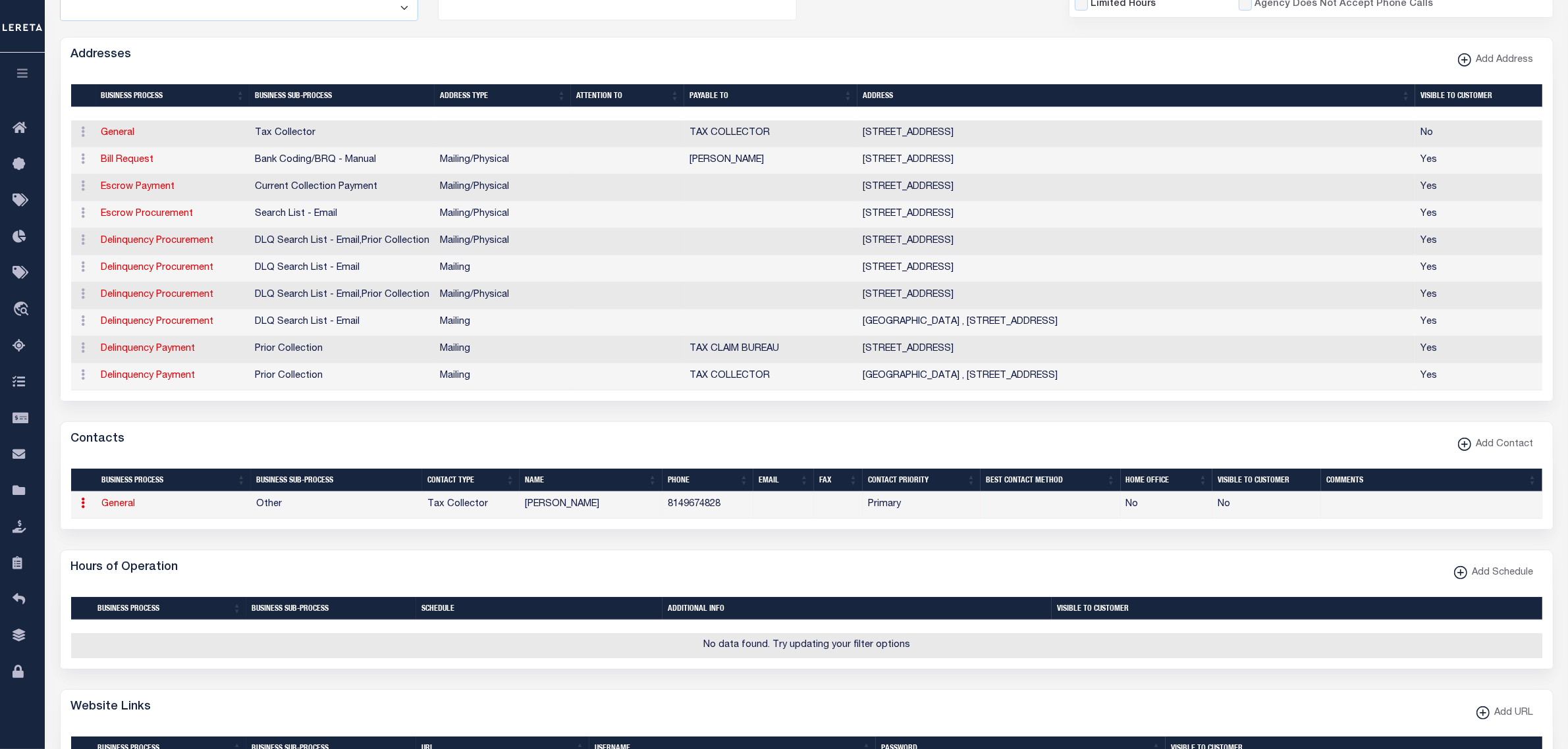
select select "2"
select select "1"
type input "STACEY"
type input "A."
type input "HOLZER"
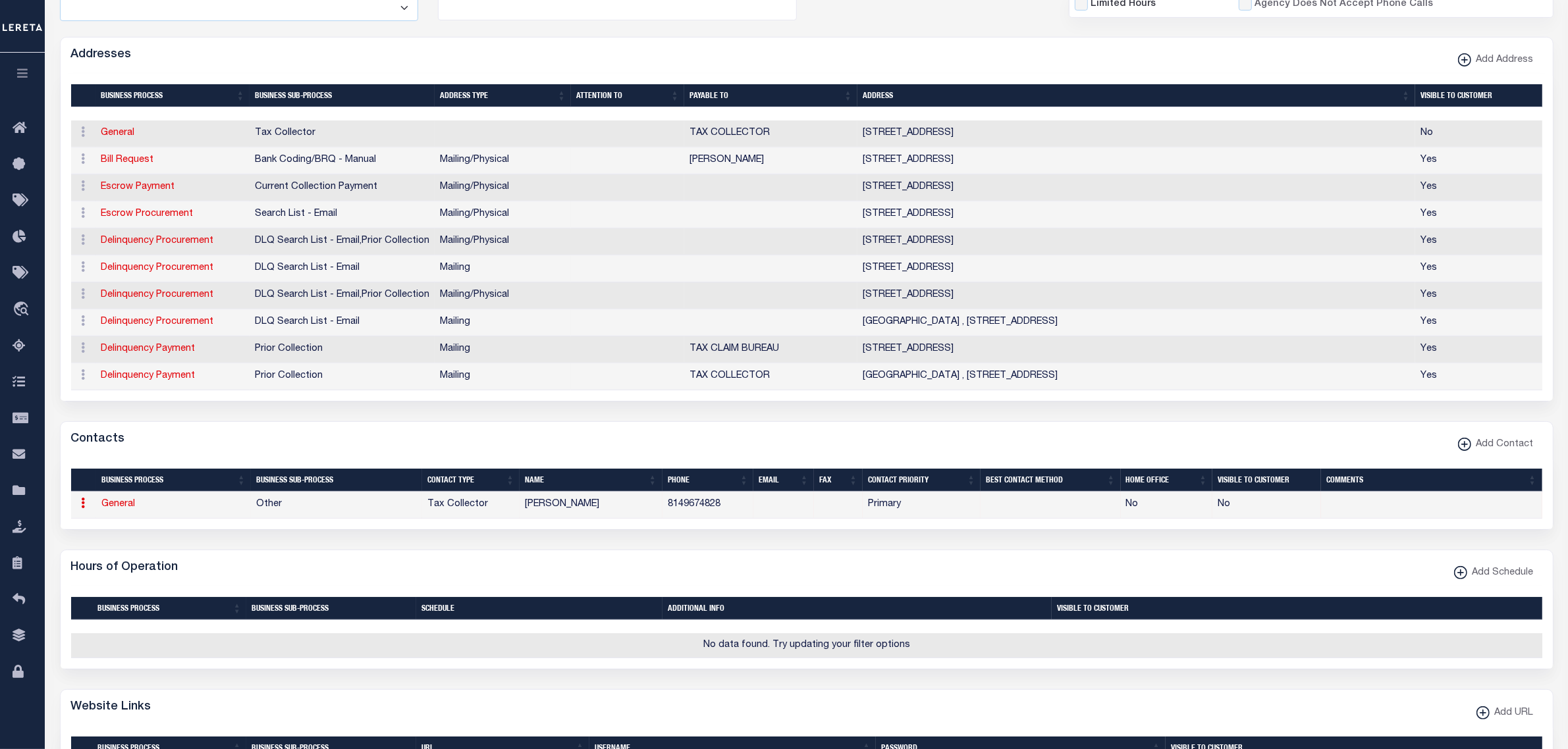
type input "8149674828"
select select "6"
select select "39"
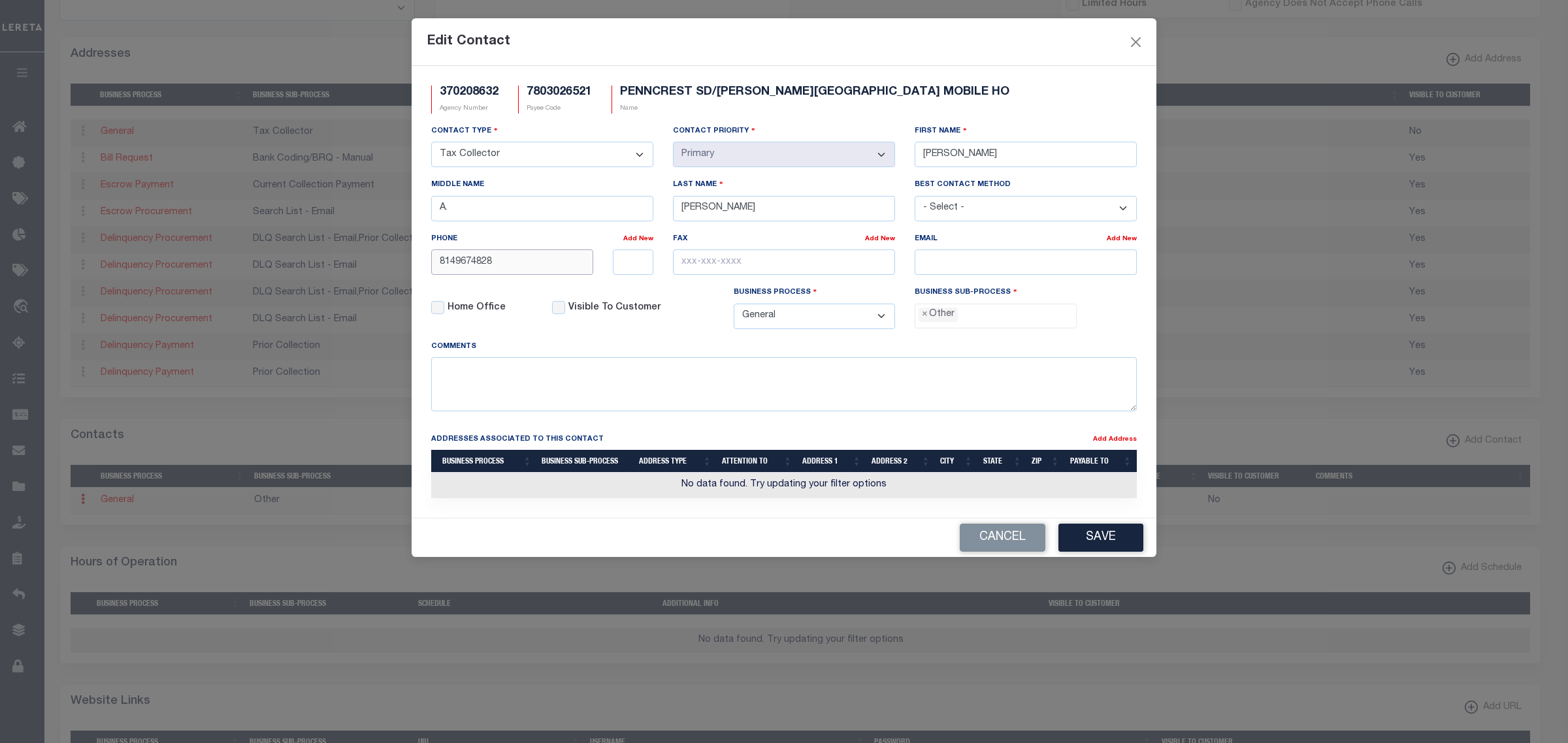
click at [506, 263] on input "8149674828" at bounding box center [512, 262] width 162 height 25
type input "814-967-4828"
click at [948, 263] on input "email" at bounding box center [1026, 262] width 222 height 25
paste input "STACEY4828@GMAIL.COM"
type input "STACEY4828@GMAIL.COM"
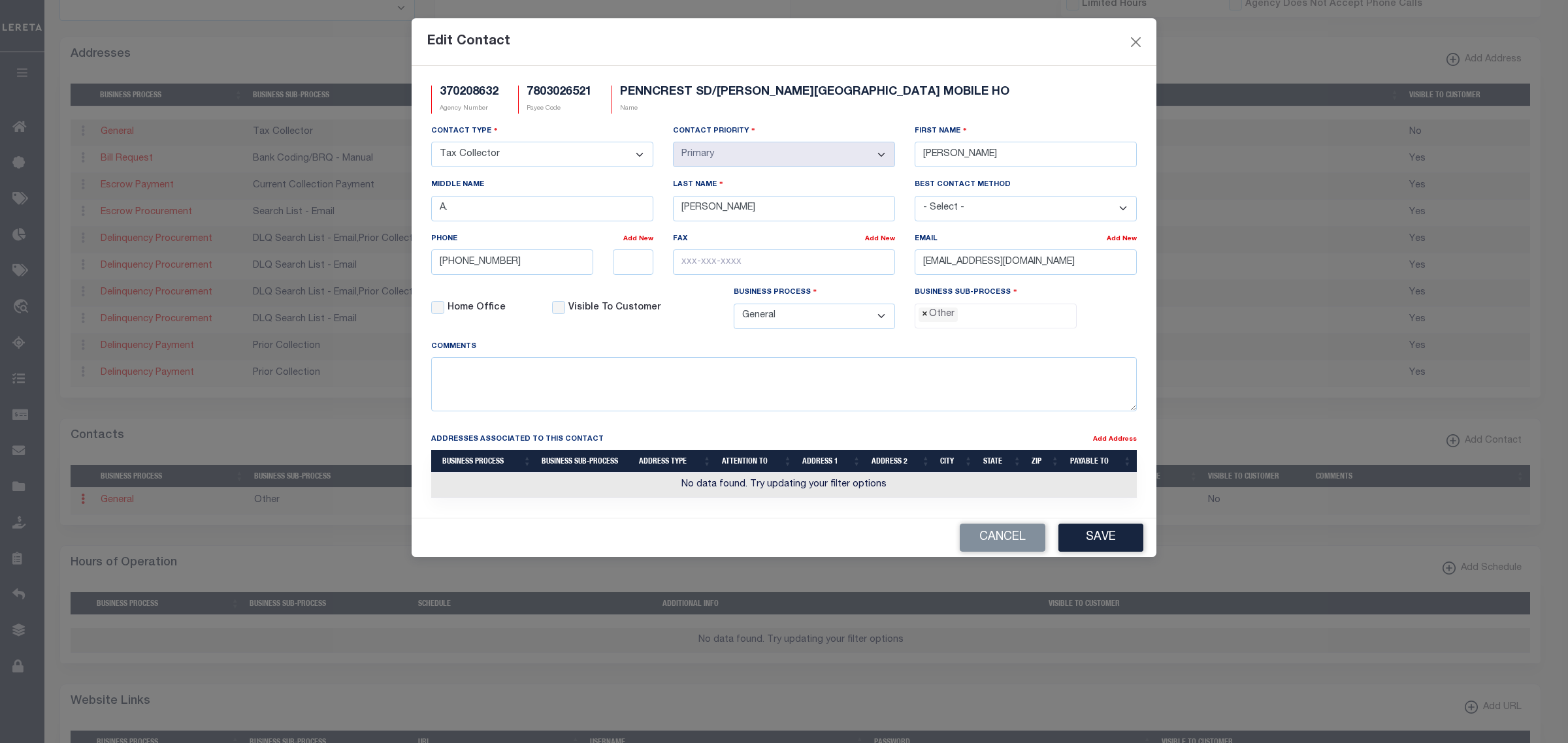
click at [921, 315] on span "×" at bounding box center [925, 314] width 6 height 14
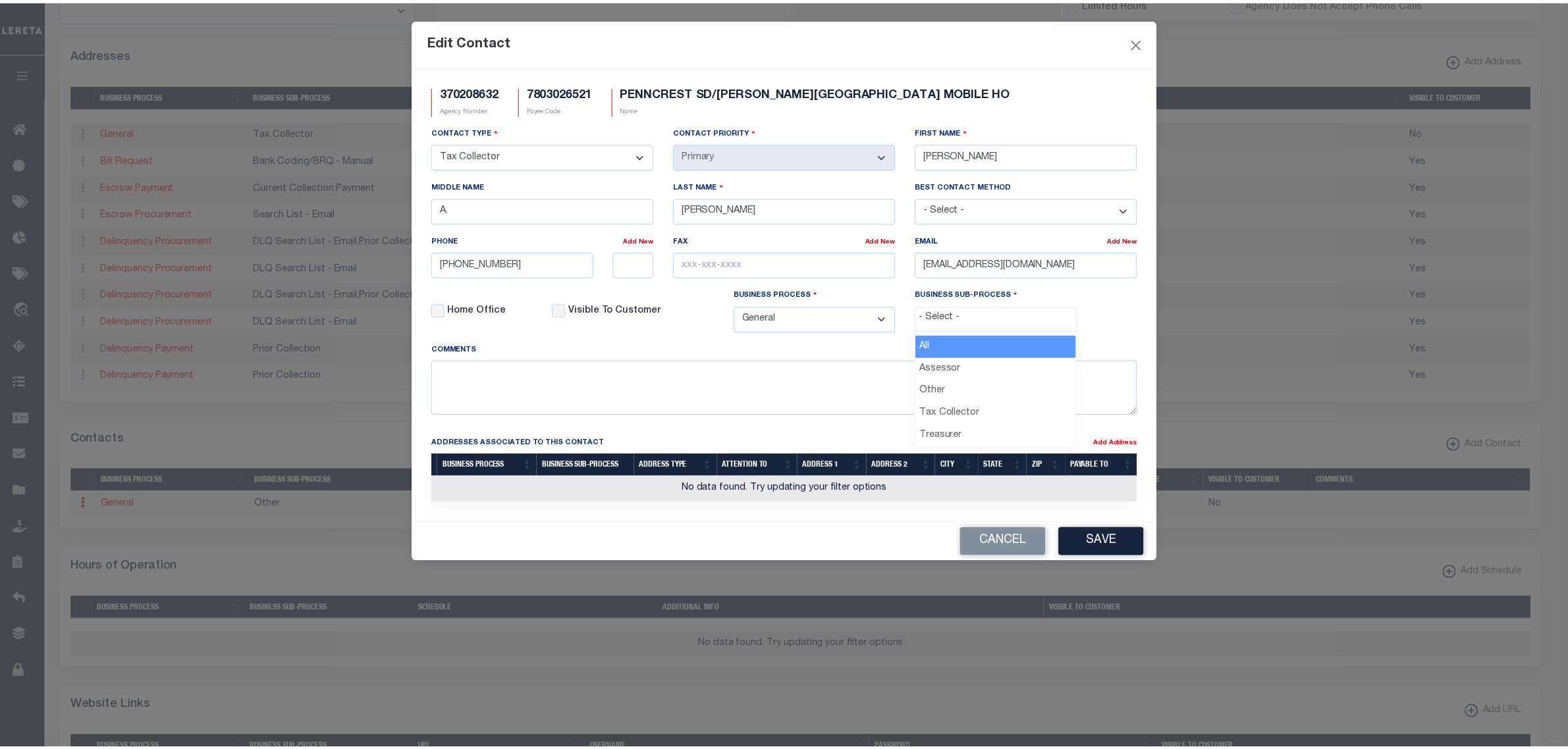
scroll to position [23, 0]
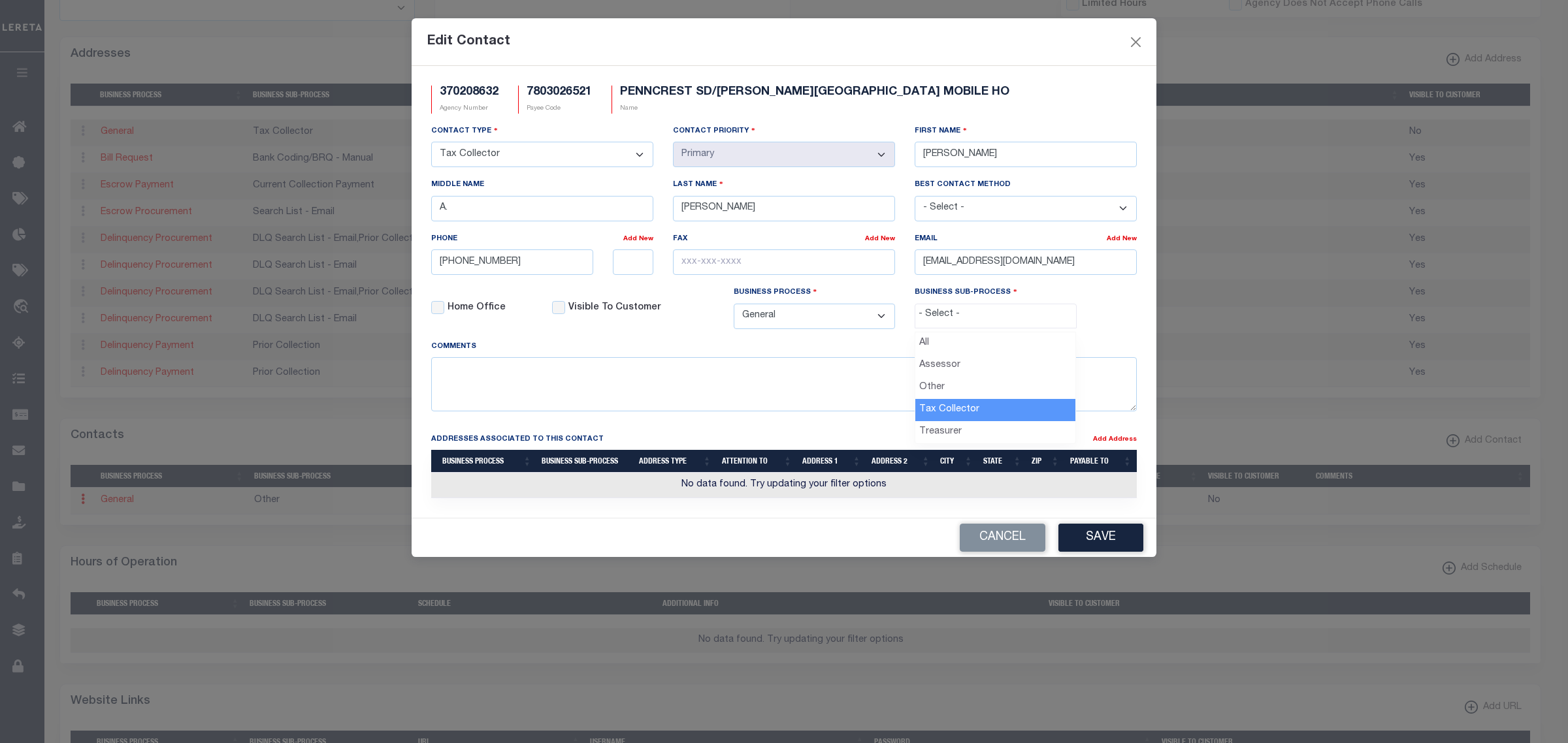
select select "31"
click at [1092, 552] on button "Save" at bounding box center [1101, 537] width 85 height 28
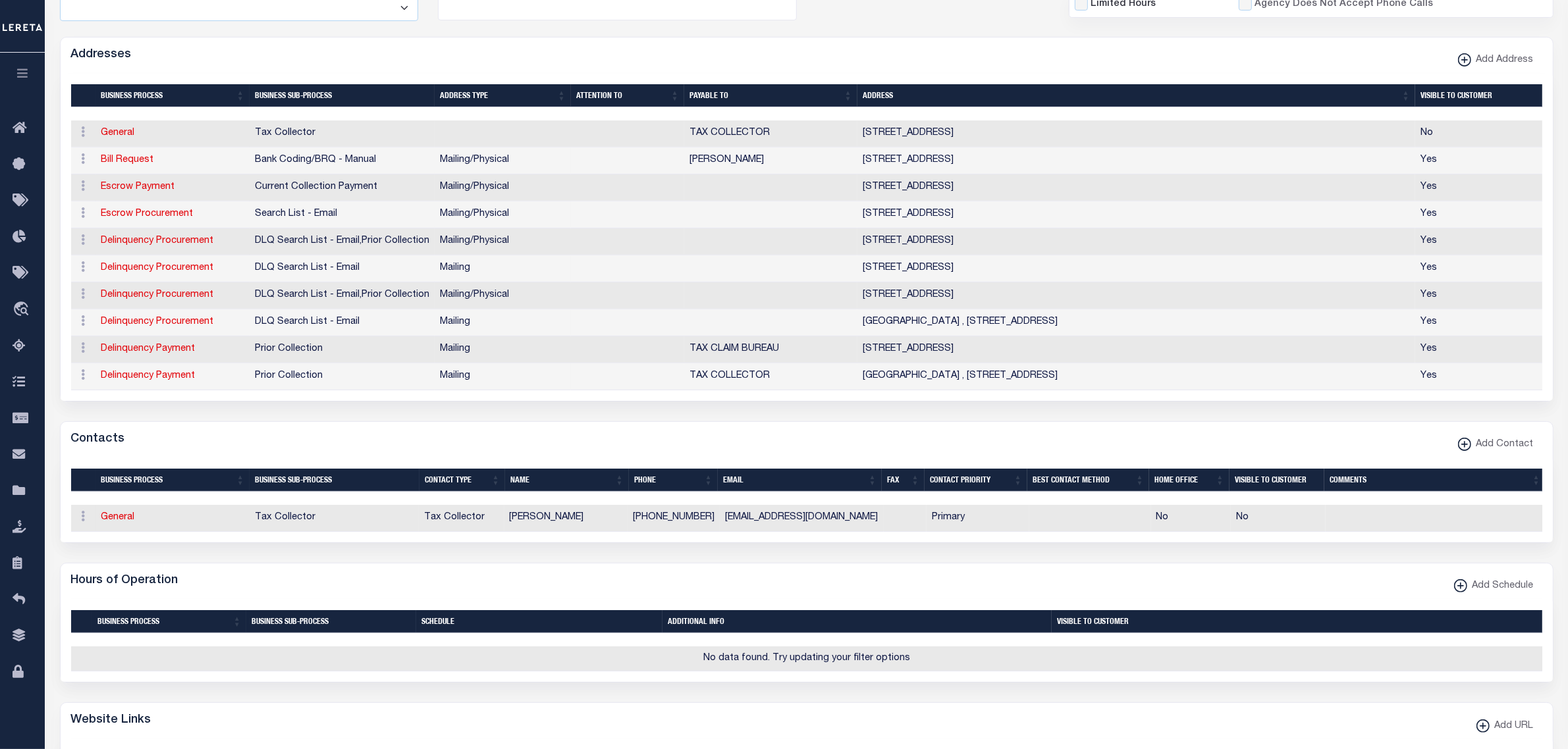
scroll to position [0, 0]
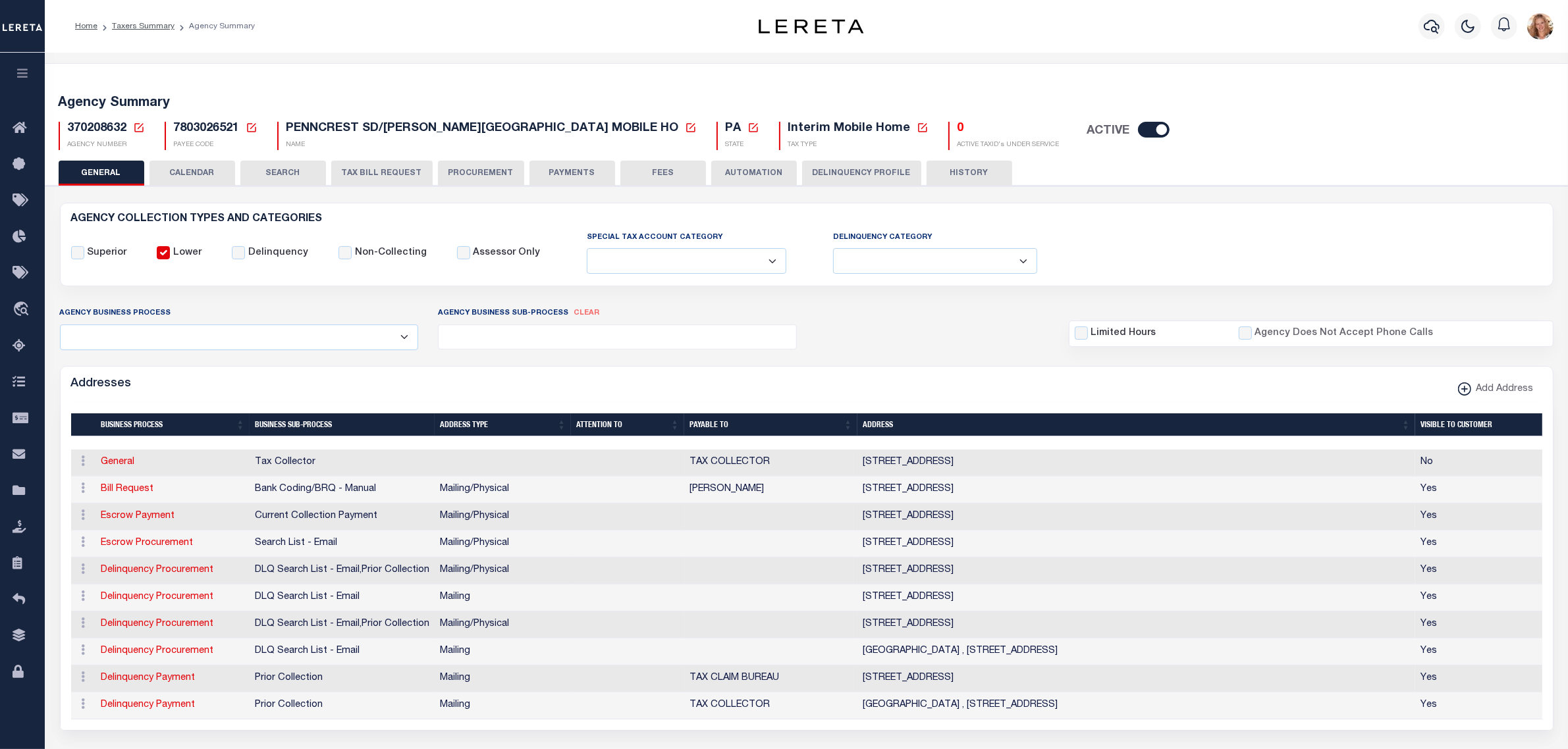
click at [563, 175] on button "PAYMENTS" at bounding box center [573, 173] width 86 height 25
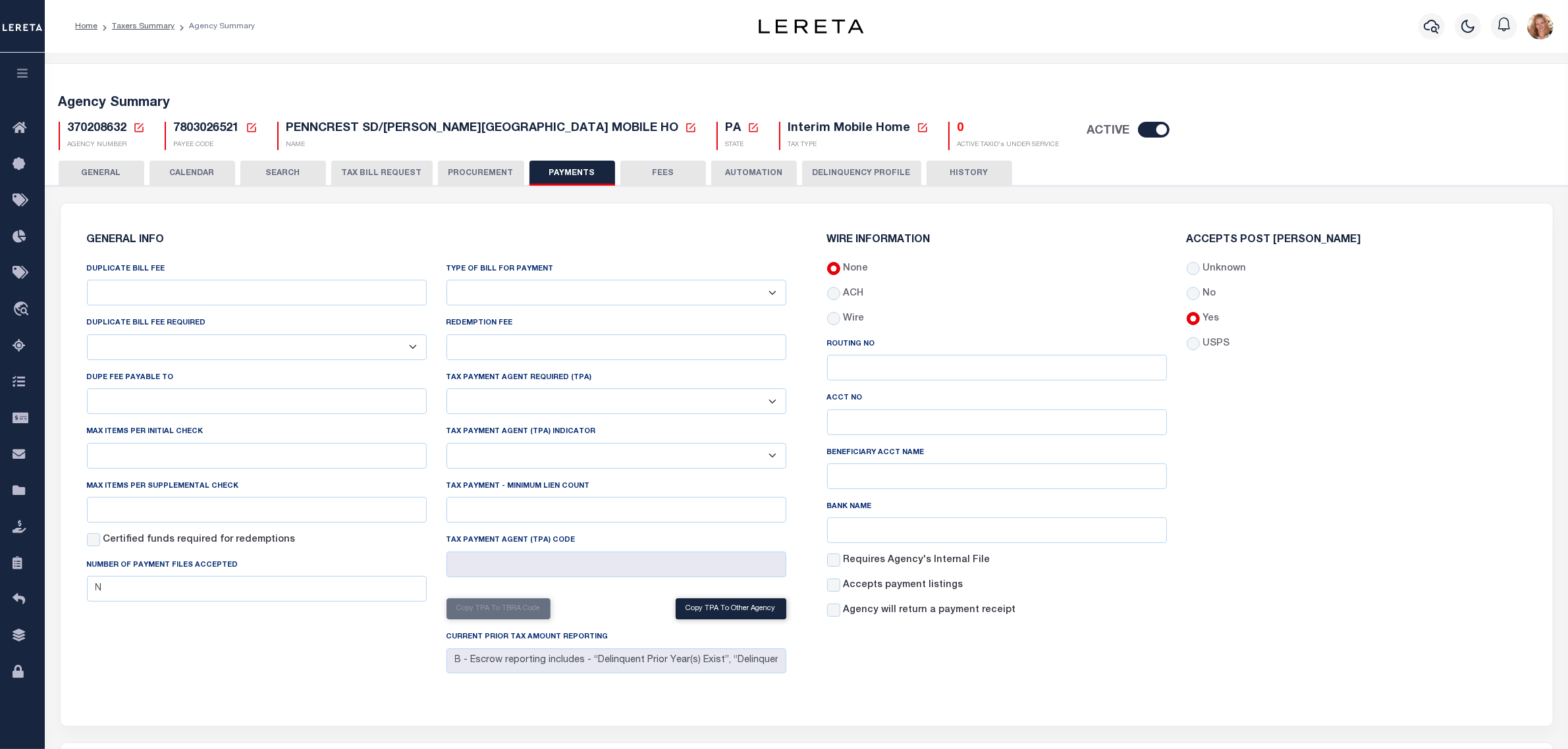
click at [544, 293] on select "Bar-Coded Tax Statement Print Tax Bills from Web. No DBF Required. Memo Bill Or…" at bounding box center [617, 292] width 340 height 25
select select "35"
click at [447, 280] on select "Bar-Coded Tax Statement Print Tax Bills from Web. No DBF Required. Memo Bill Or…" at bounding box center [617, 292] width 340 height 25
click at [572, 236] on h6 "GENERAL INFO" at bounding box center [436, 240] width 700 height 12
click at [1466, 724] on button "Save Edits" at bounding box center [1501, 731] width 107 height 28
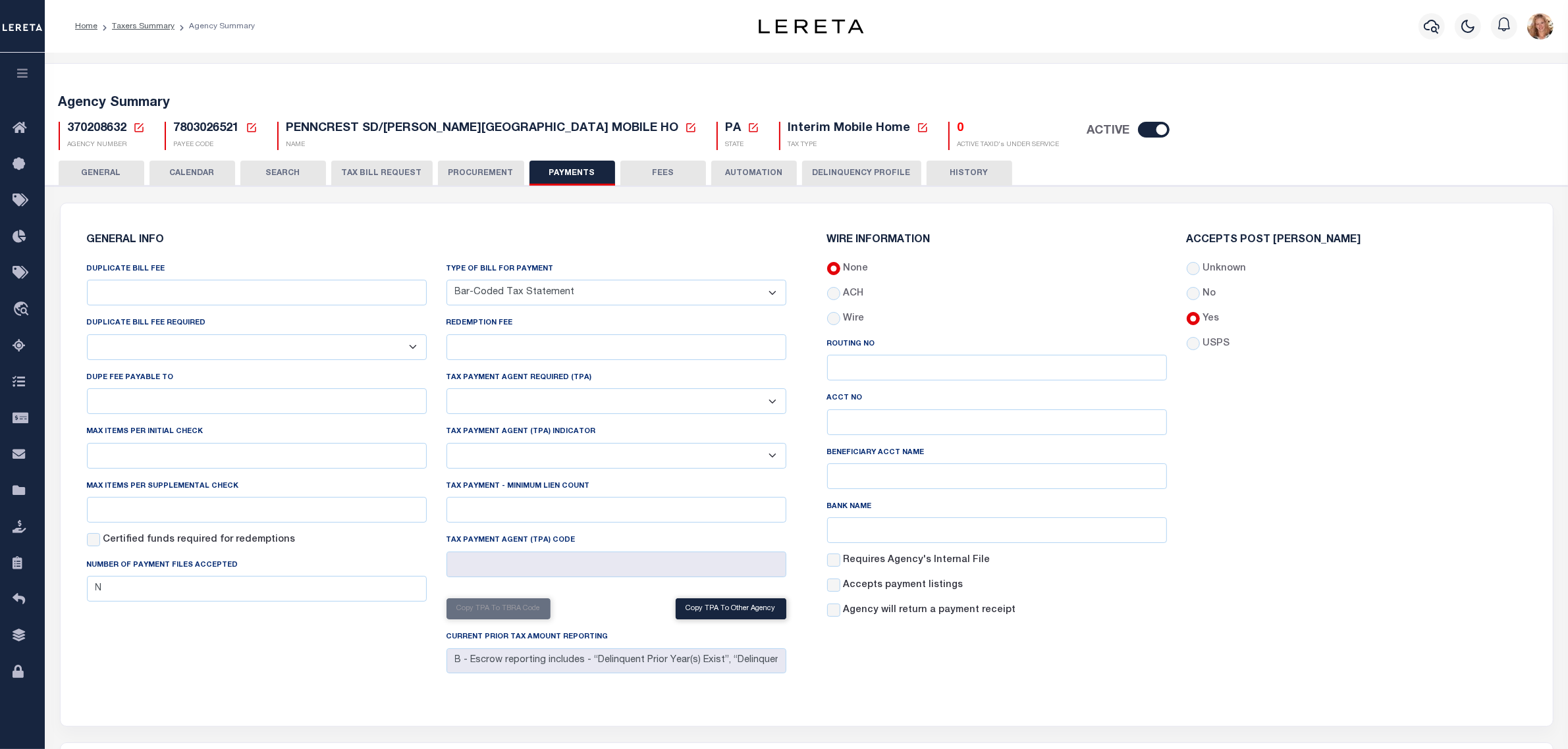
click at [103, 177] on button "GENERAL" at bounding box center [101, 173] width 86 height 25
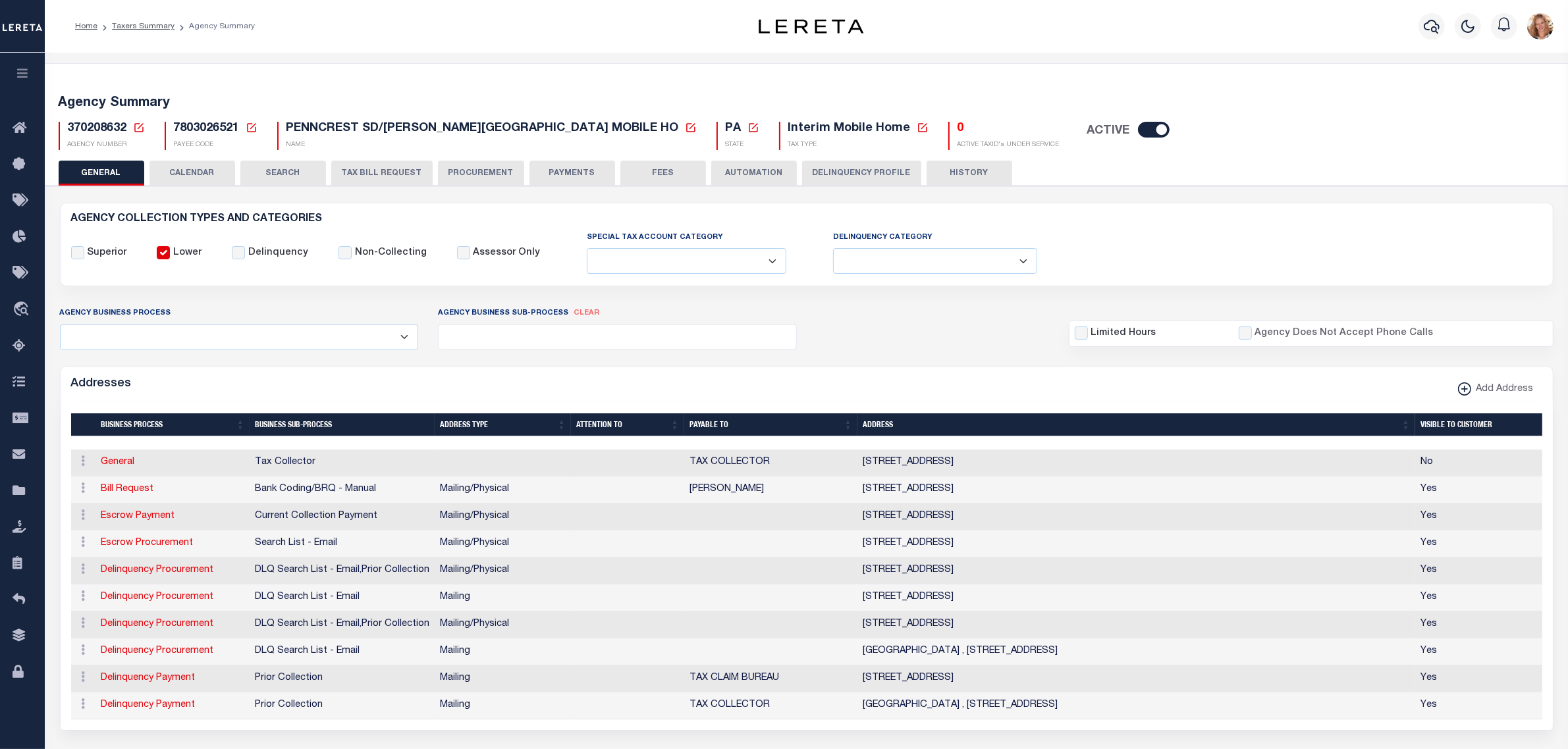
click at [135, 127] on icon at bounding box center [138, 127] width 12 height 12
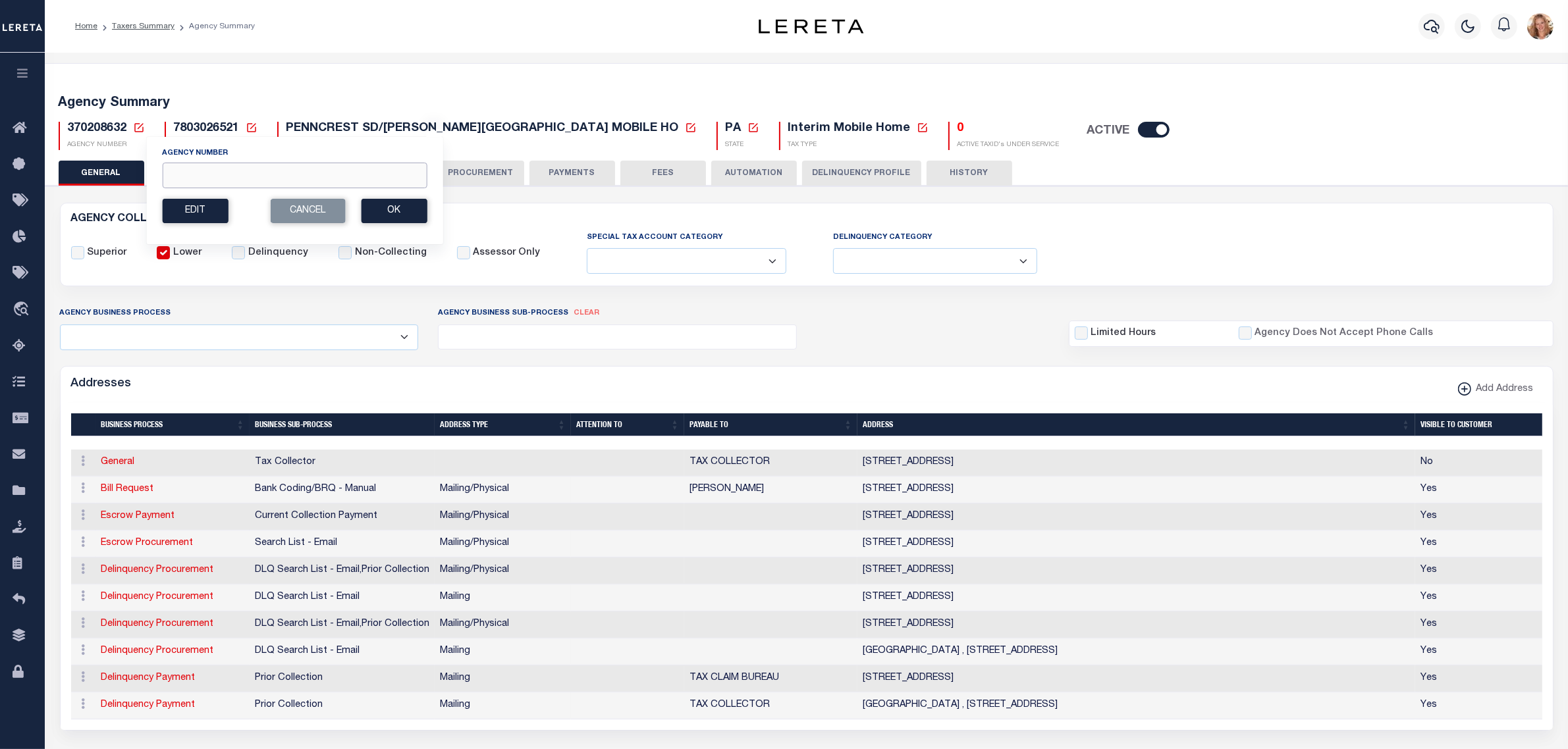
click at [210, 176] on input "Agency Number" at bounding box center [294, 175] width 265 height 25
type input "422100000"
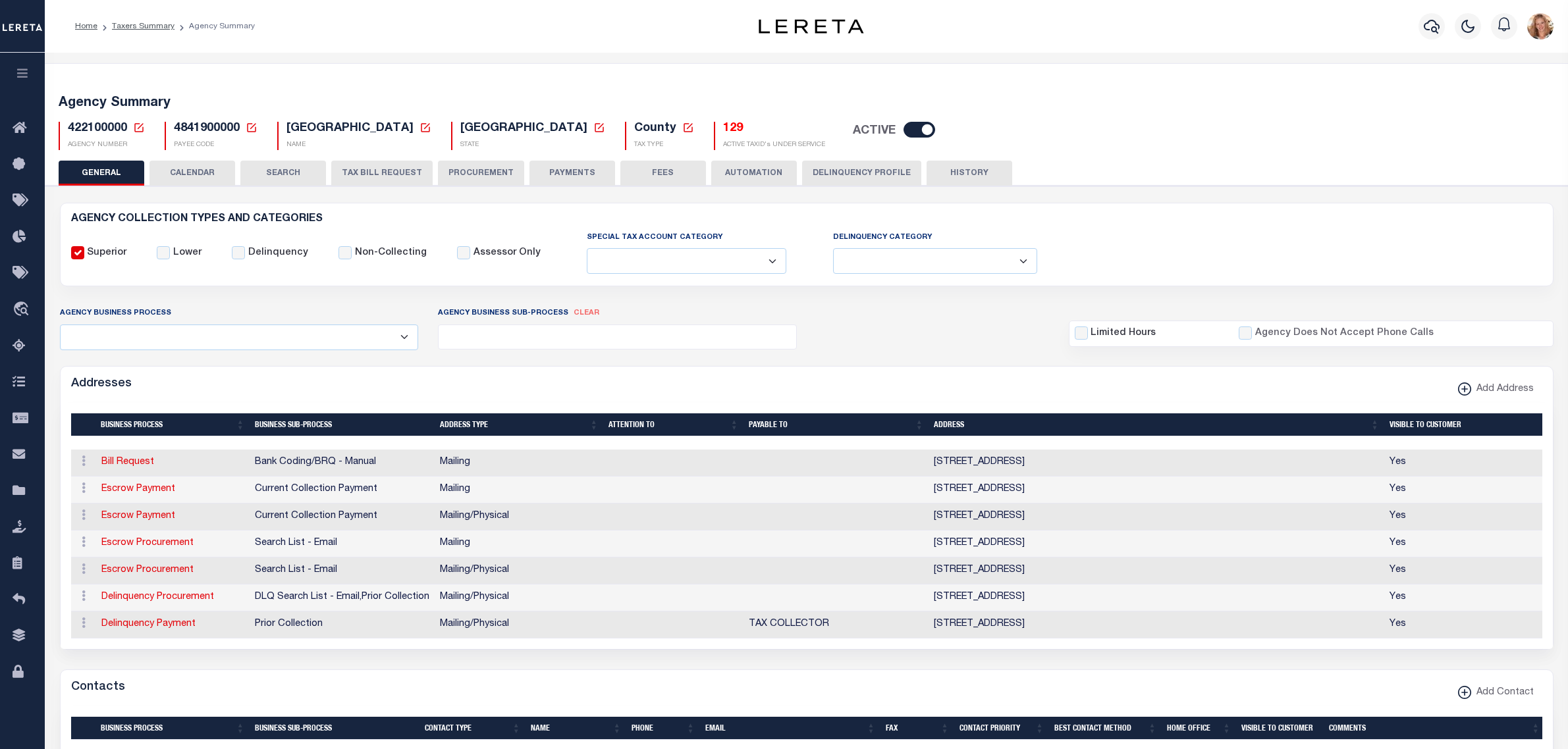
select select "false"
select select "37"
select select "false"
click at [552, 178] on button "PAYMENTS" at bounding box center [573, 173] width 86 height 25
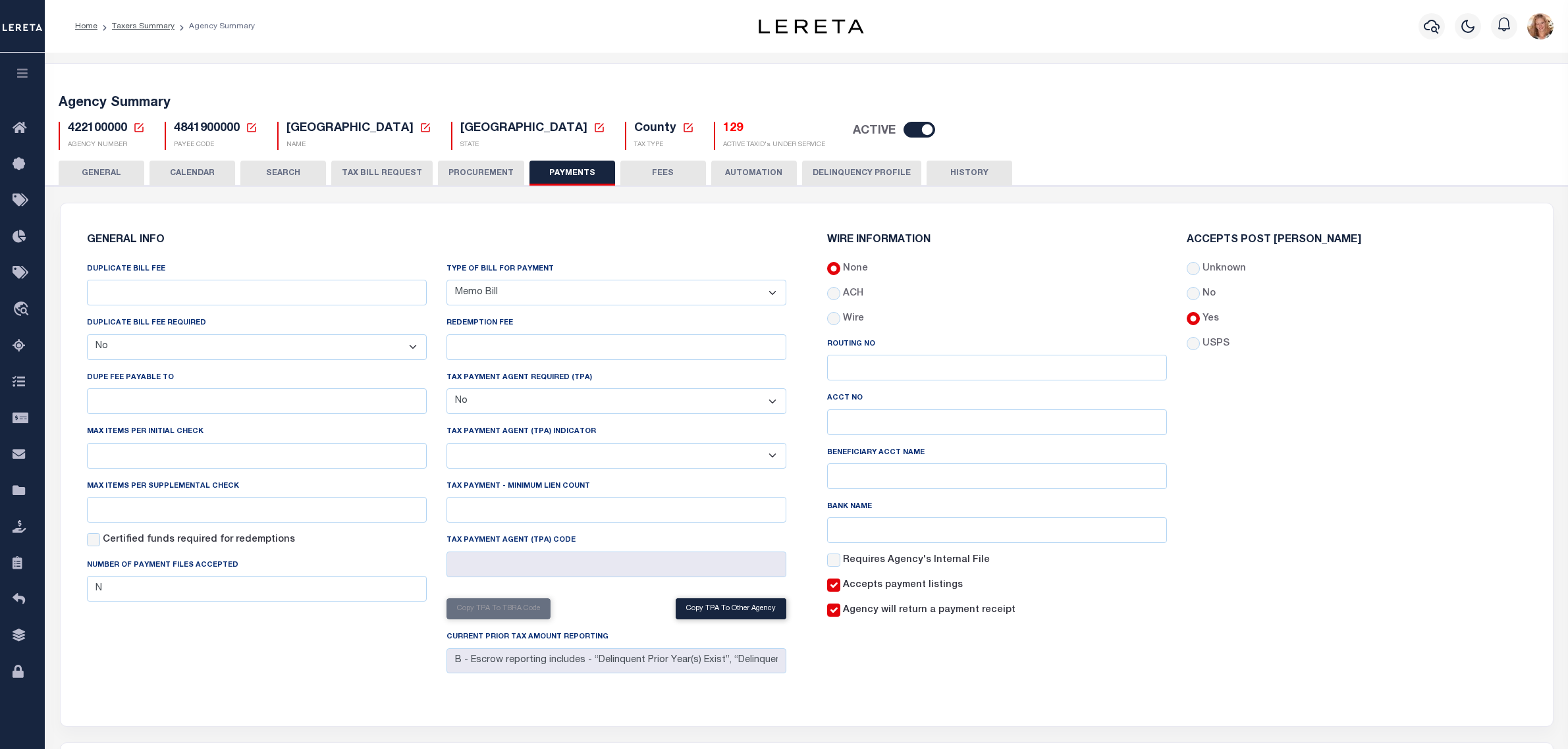
click at [554, 284] on select "Bar-Coded Tax Statement Print Tax Bills from Web. No DBF Required. Memo Bill Or…" at bounding box center [617, 292] width 340 height 25
select select
click at [447, 280] on select "Bar-Coded Tax Statement Print Tax Bills from Web. No DBF Required. Memo Bill Or…" at bounding box center [617, 292] width 340 height 25
click at [583, 223] on div "GENERAL INFO DUPLICATE BILL FEE DUPLICATE BILL FEE REQUIRED Yes No DUPE FEE PAY…" at bounding box center [436, 457] width 720 height 475
click at [1470, 725] on button "Save Edits" at bounding box center [1501, 731] width 107 height 28
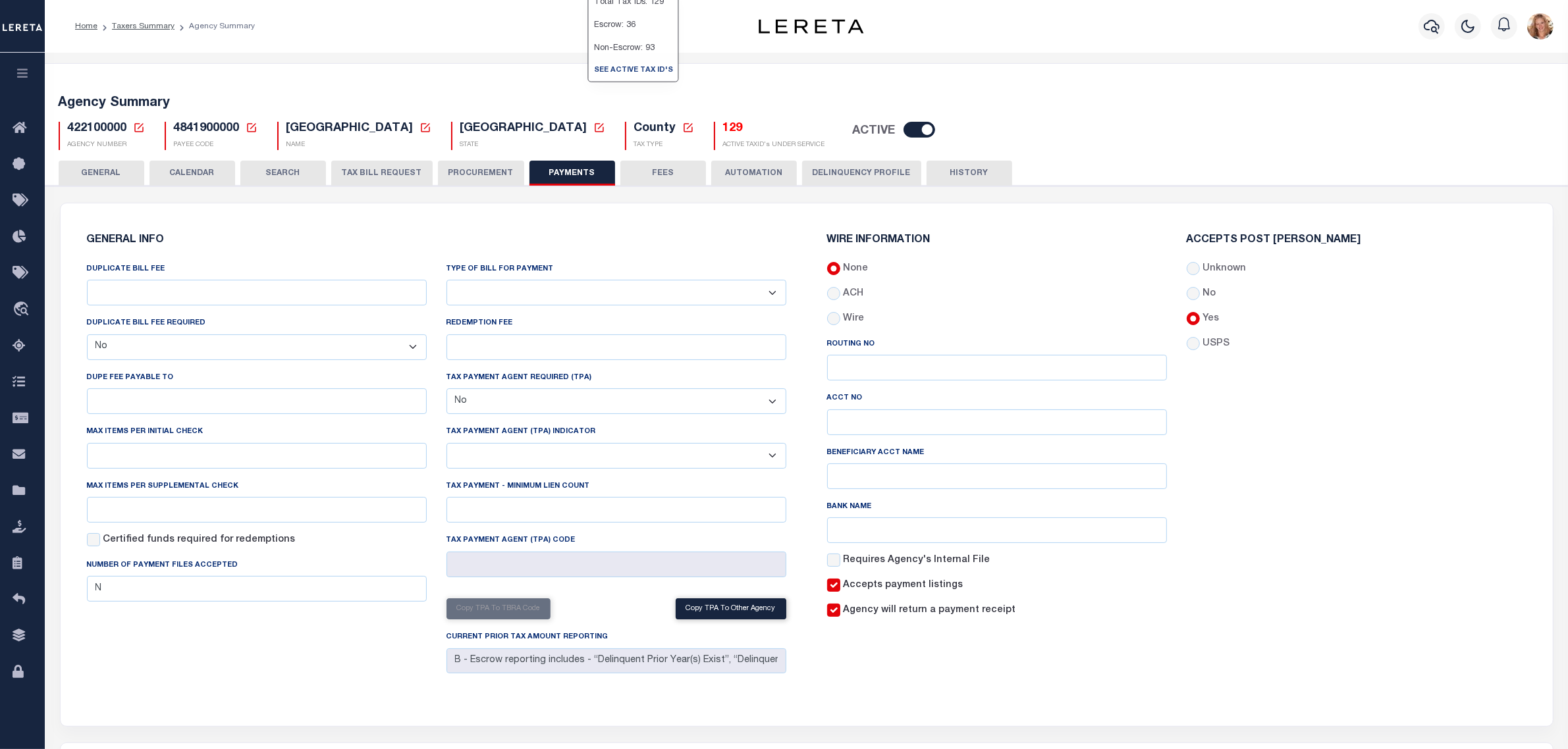
click at [646, 183] on button "FEES" at bounding box center [663, 173] width 86 height 25
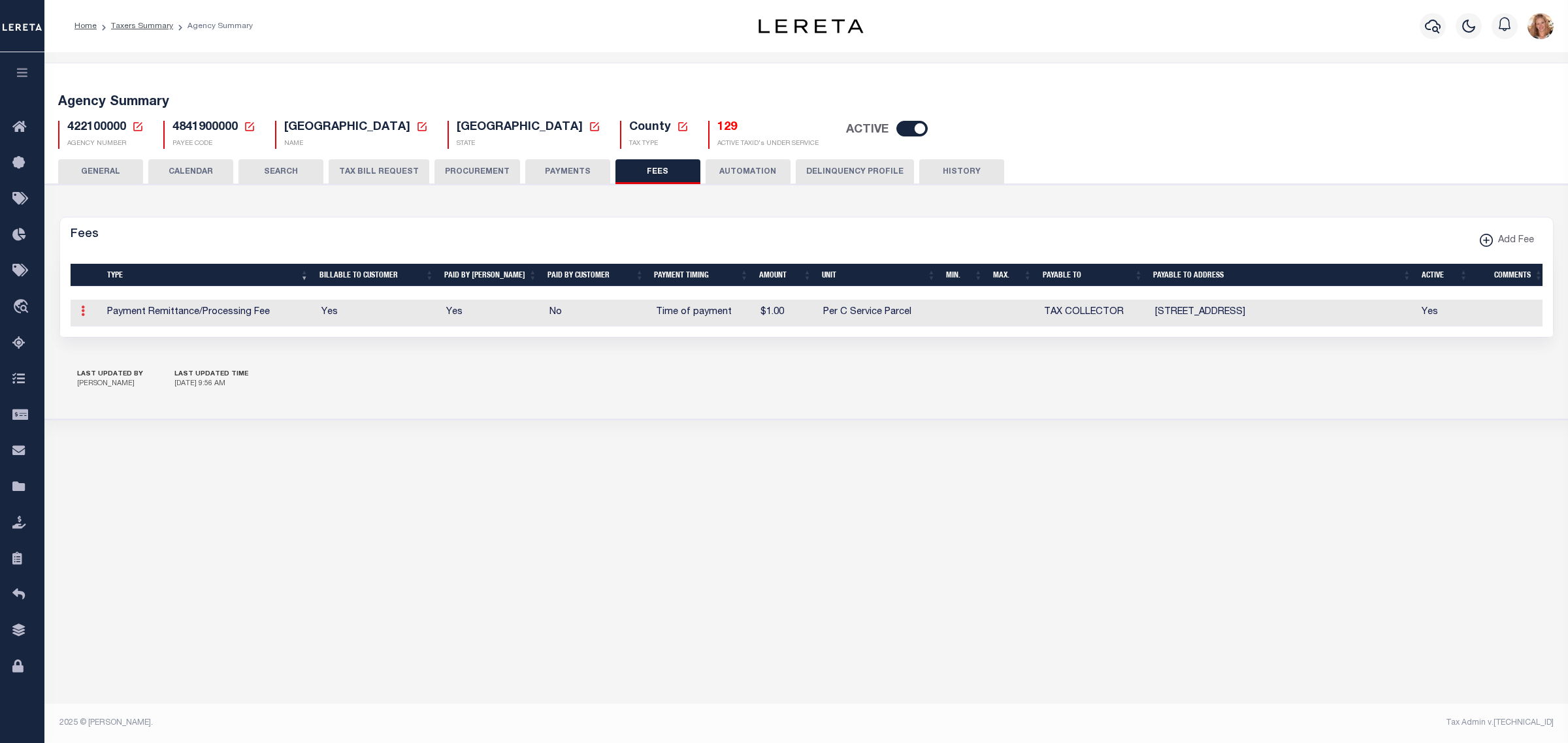
click at [81, 310] on icon at bounding box center [82, 311] width 4 height 11
click at [98, 378] on link "Delete" at bounding box center [106, 375] width 59 height 21
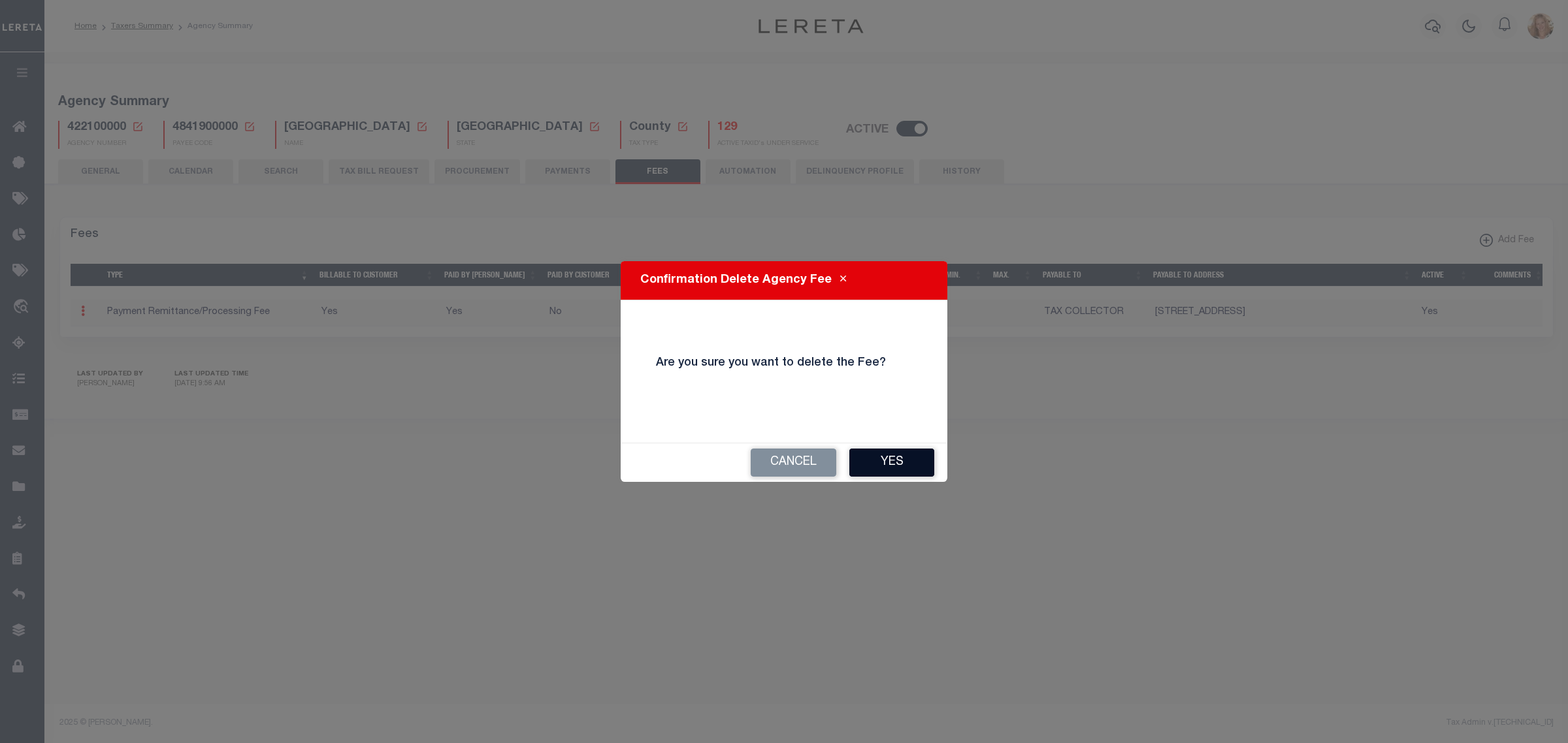
click at [877, 458] on button "Yes" at bounding box center [892, 462] width 85 height 28
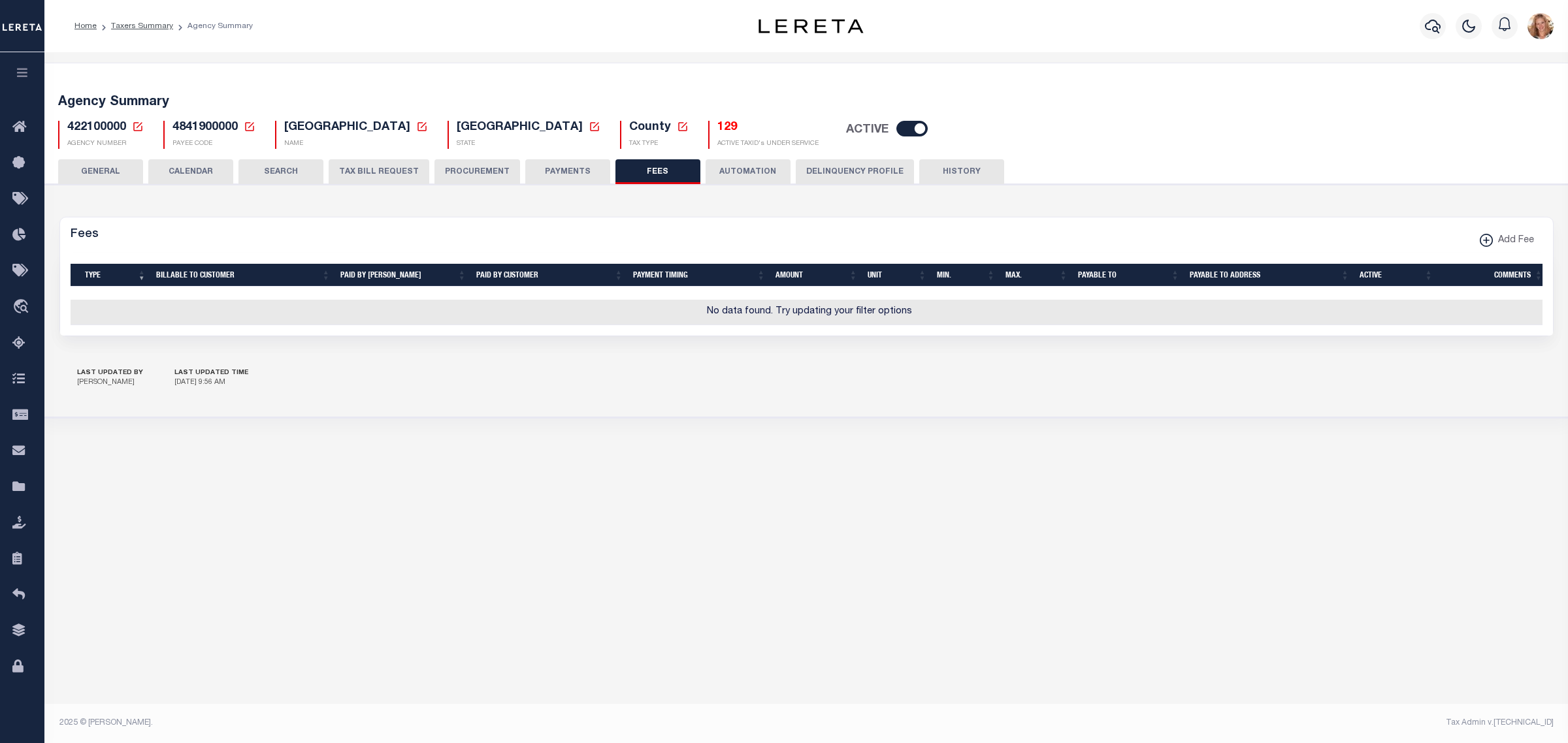
click at [138, 129] on icon at bounding box center [137, 126] width 11 height 11
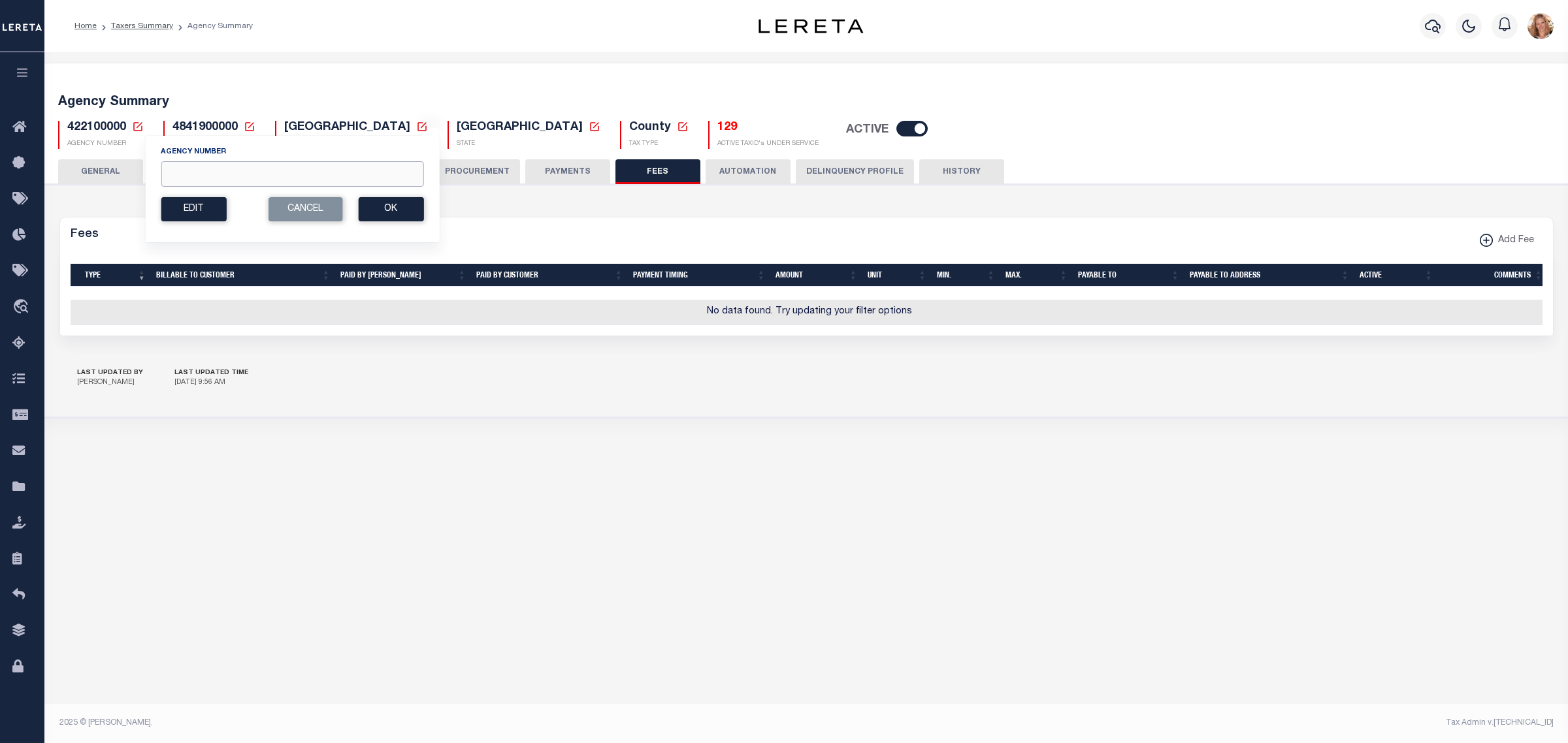
click at [227, 171] on input "Agency Number" at bounding box center [292, 174] width 263 height 25
type input "422108801"
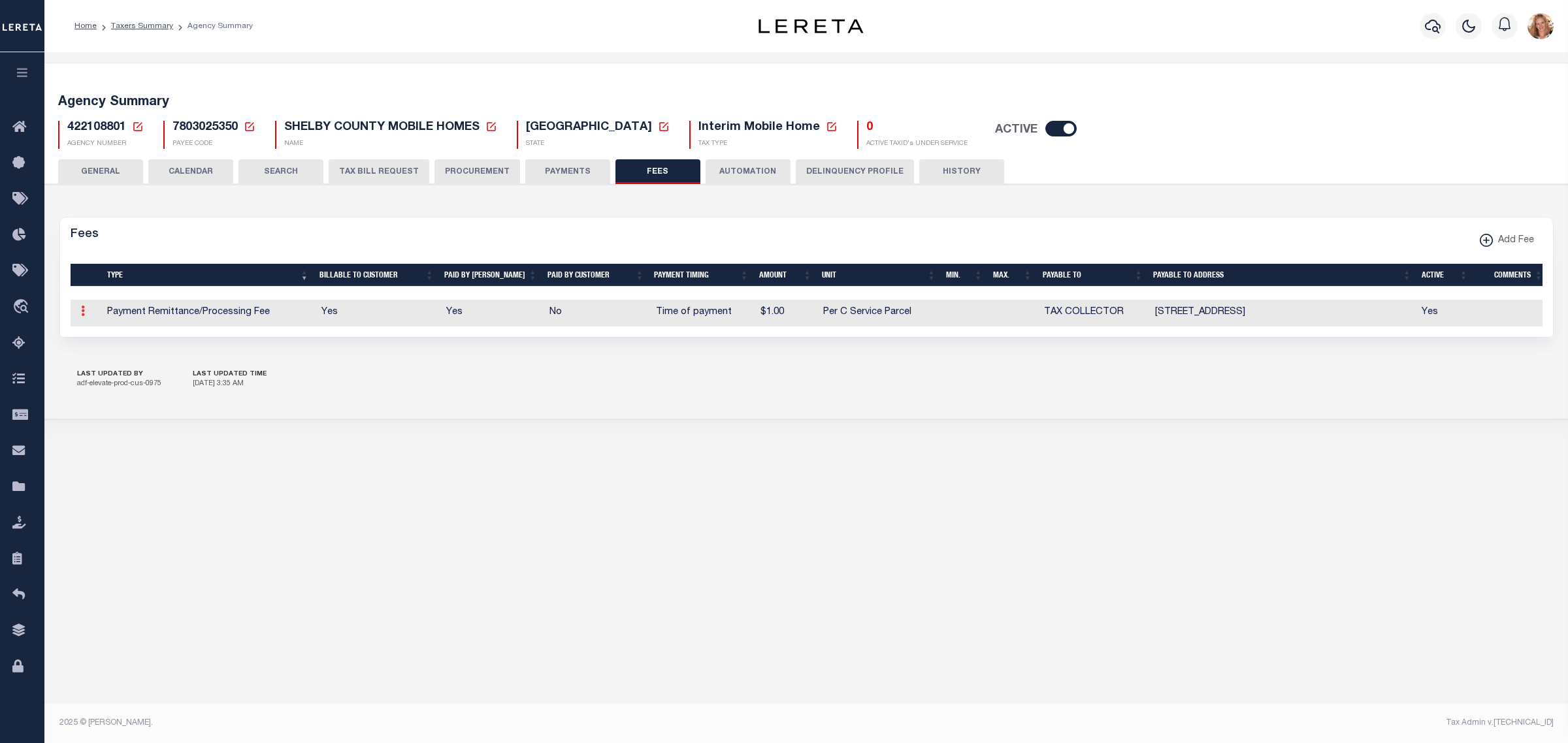
click at [84, 308] on icon at bounding box center [82, 311] width 4 height 11
click at [99, 382] on link "Delete" at bounding box center [106, 375] width 59 height 21
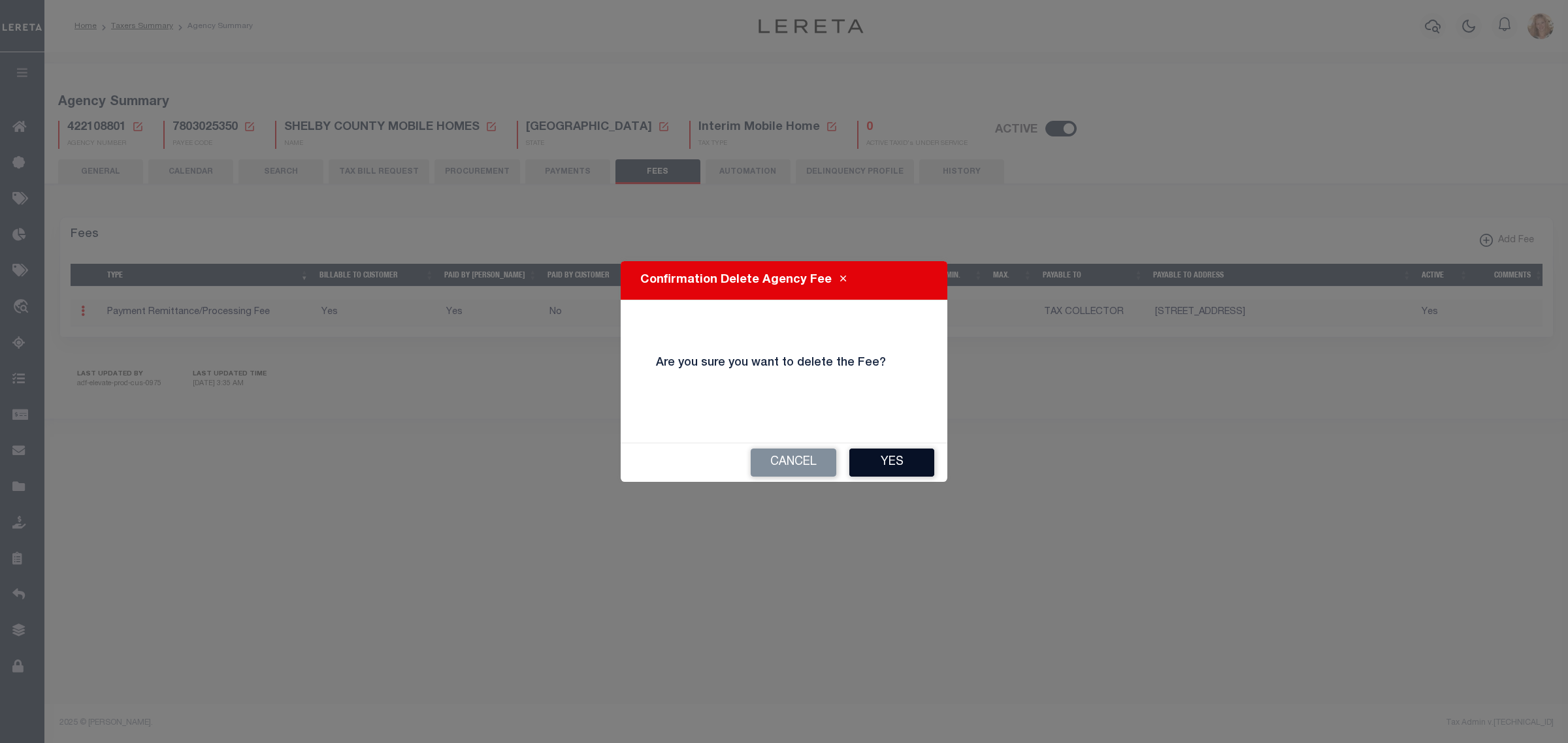
click at [889, 465] on button "Yes" at bounding box center [892, 462] width 85 height 28
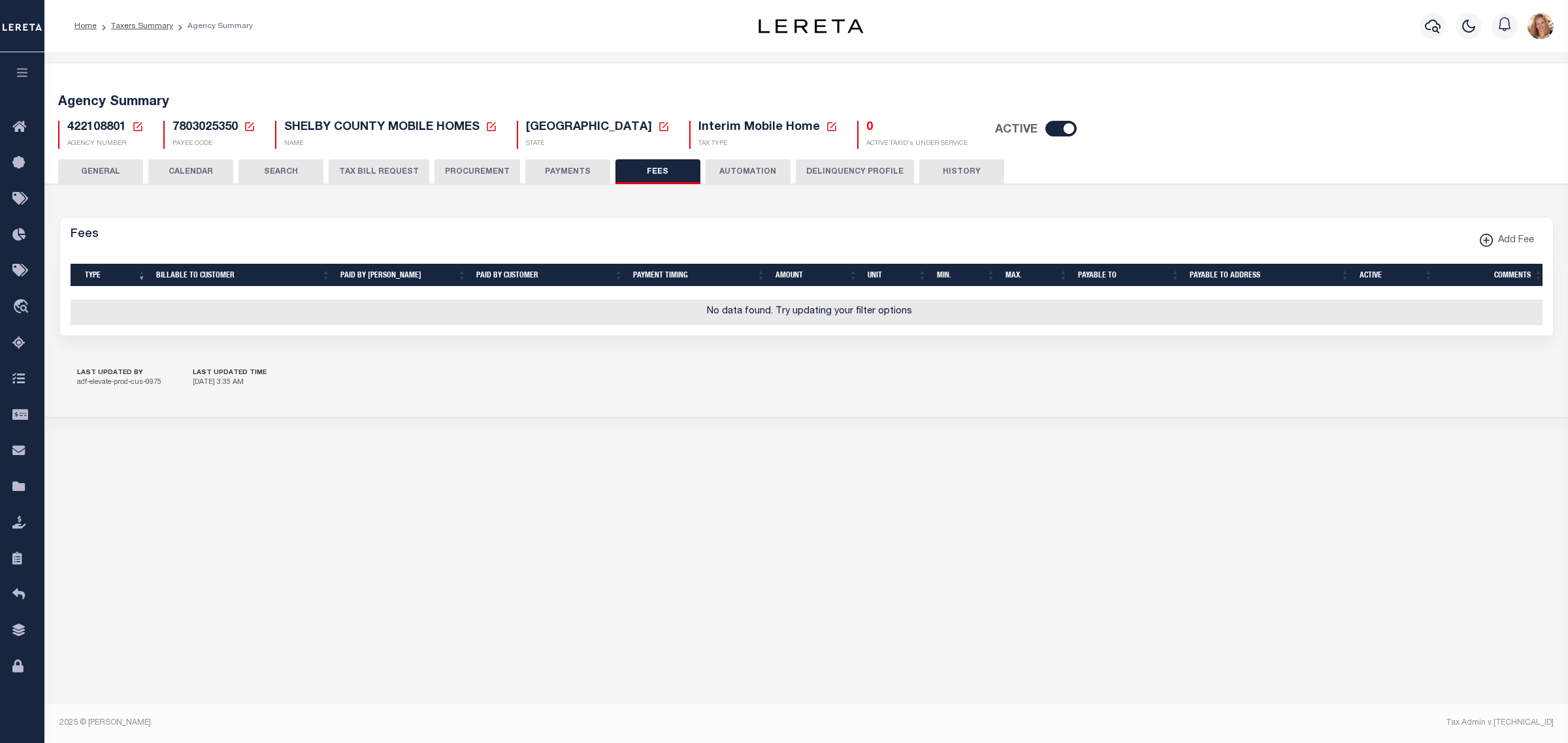
click at [1321, 62] on div "Agency Summary 422108801 Agency Number Edit Cancel Ok Cancel Ok" at bounding box center [806, 240] width 1529 height 356
click at [27, 301] on icon "travel_explore" at bounding box center [22, 308] width 21 height 17
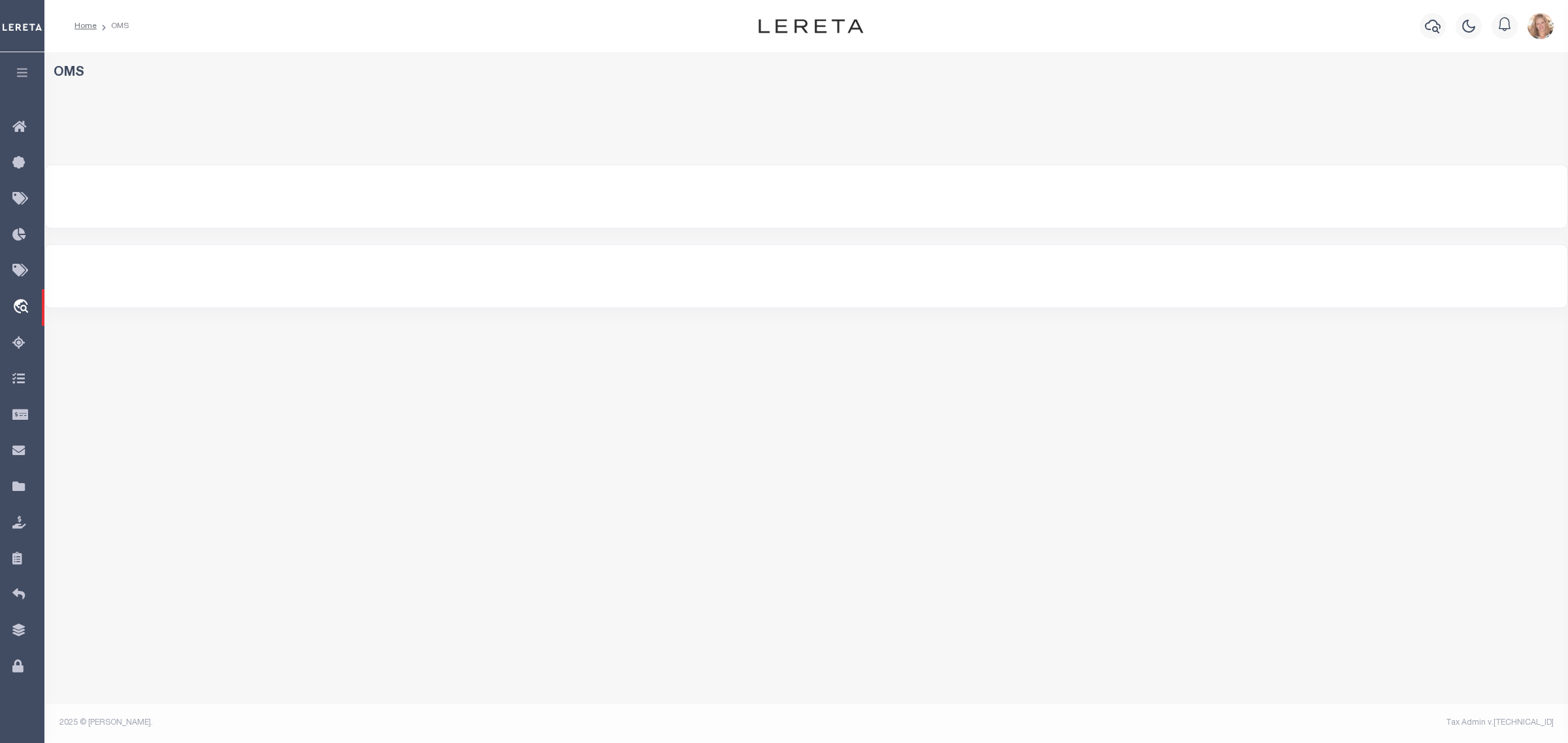
select select "200"
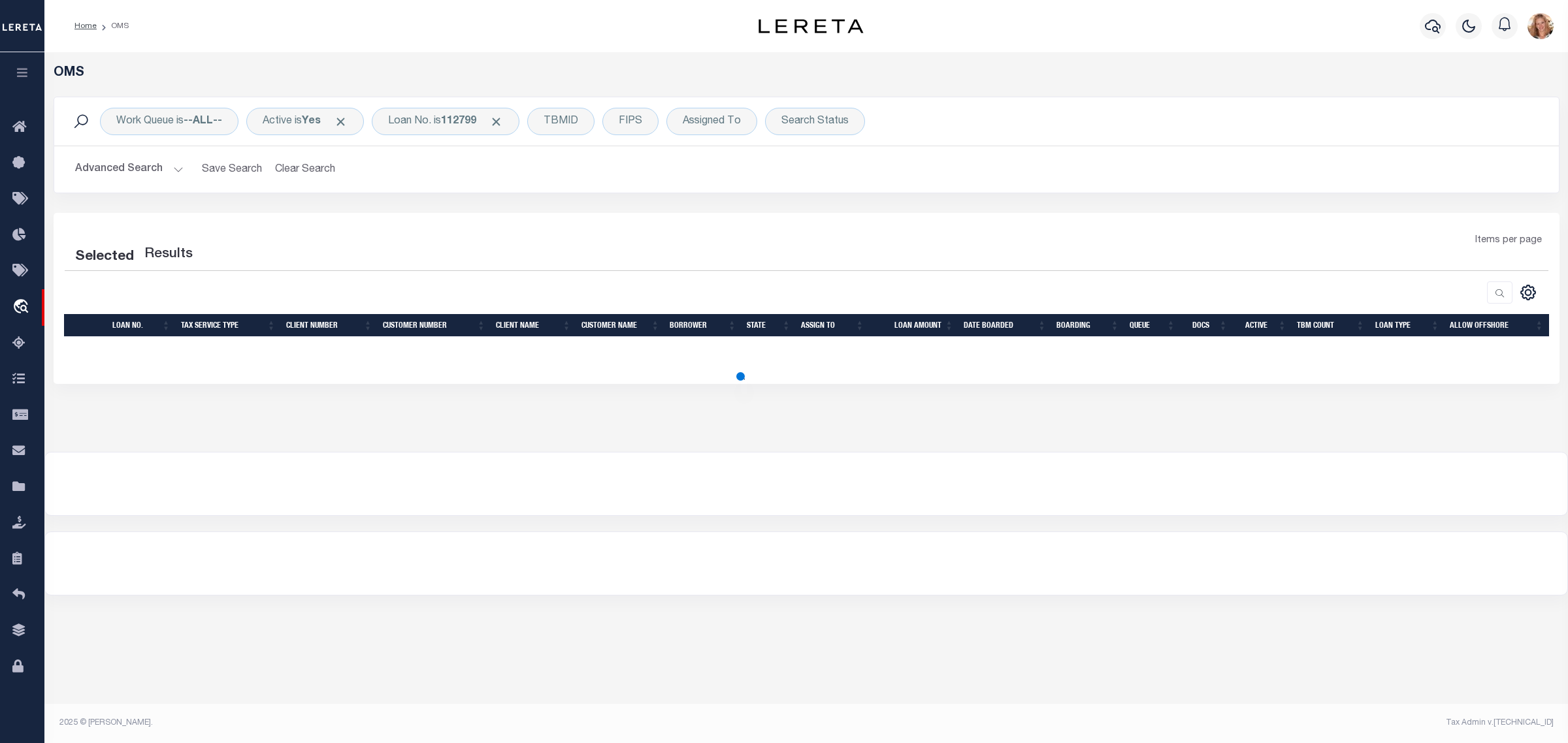
select select "200"
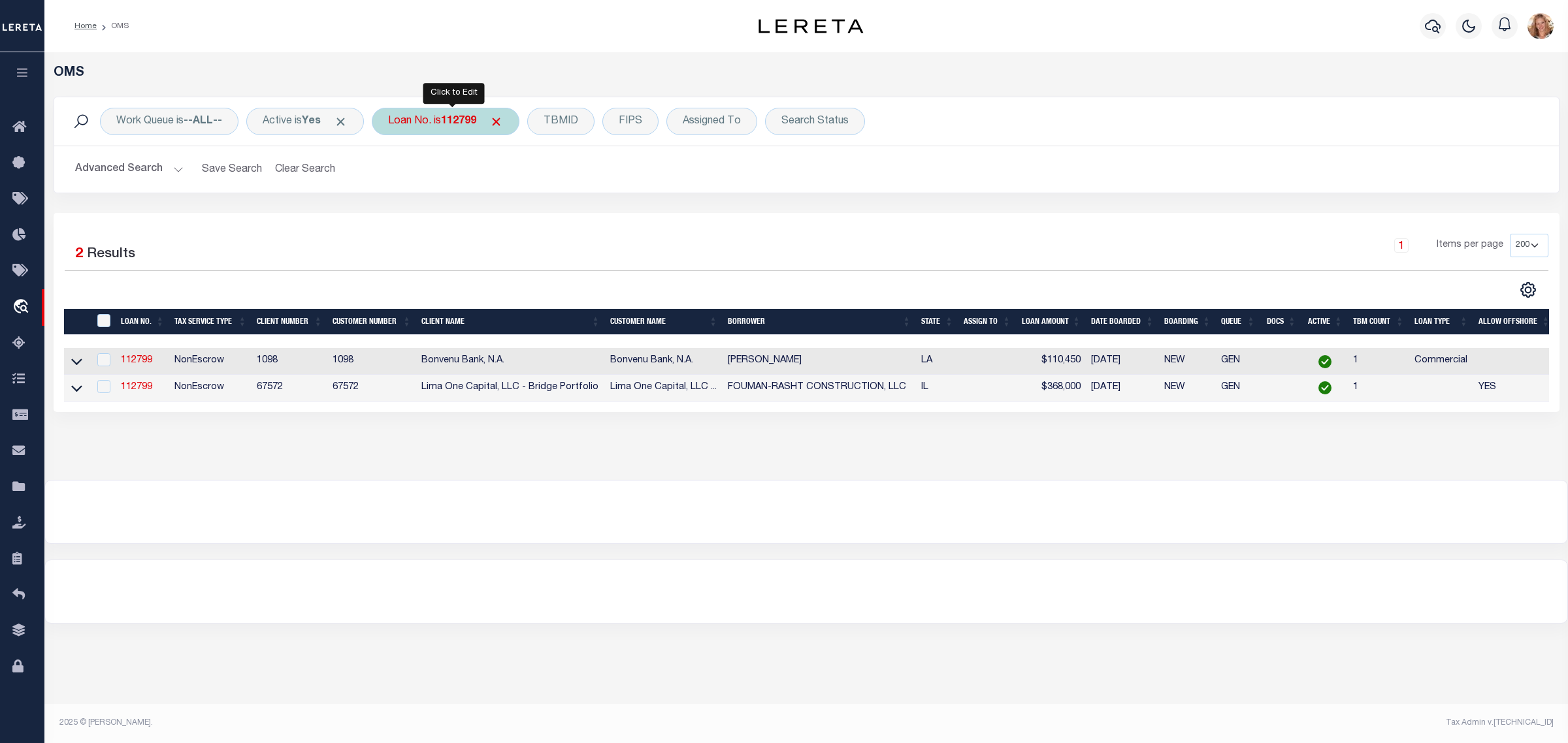
click at [426, 125] on div "Loan No. is 112799" at bounding box center [445, 122] width 148 height 27
type input "114098"
click at [562, 211] on input "Apply" at bounding box center [561, 214] width 39 height 21
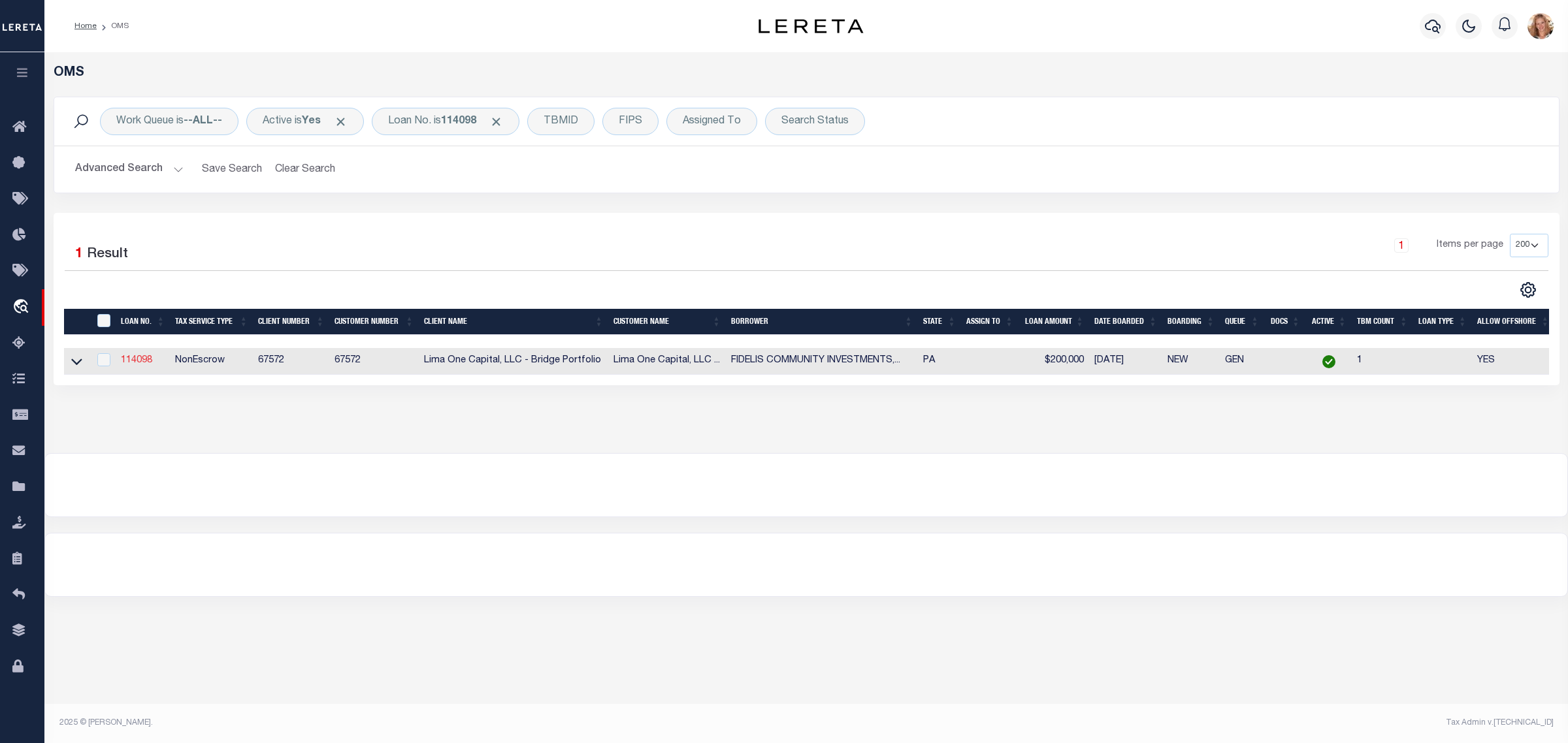
click at [131, 364] on link "114098" at bounding box center [136, 360] width 31 height 9
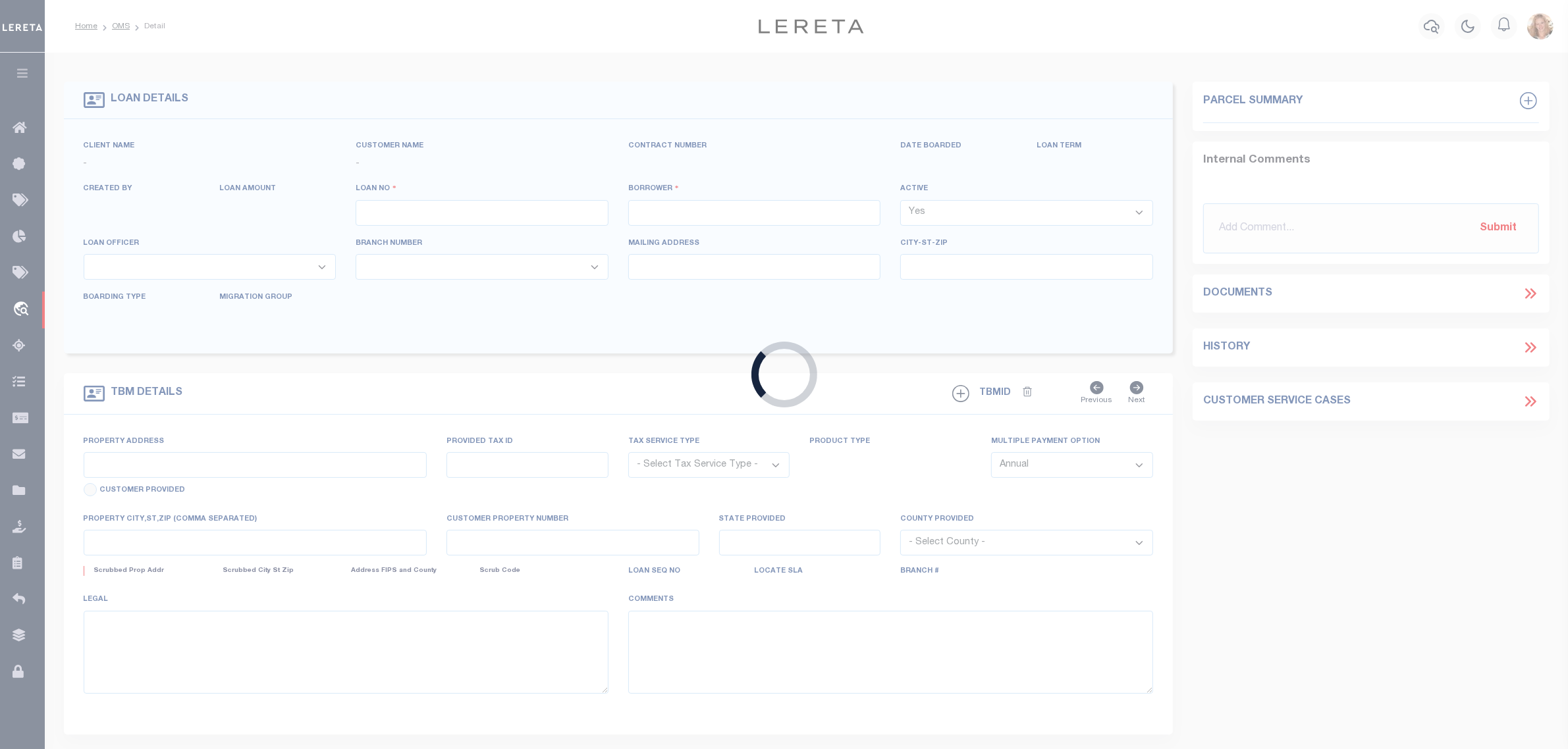
type input "114098"
type input "FIDELIS COMMUNITY INVESTMENTS, LLC"
select select
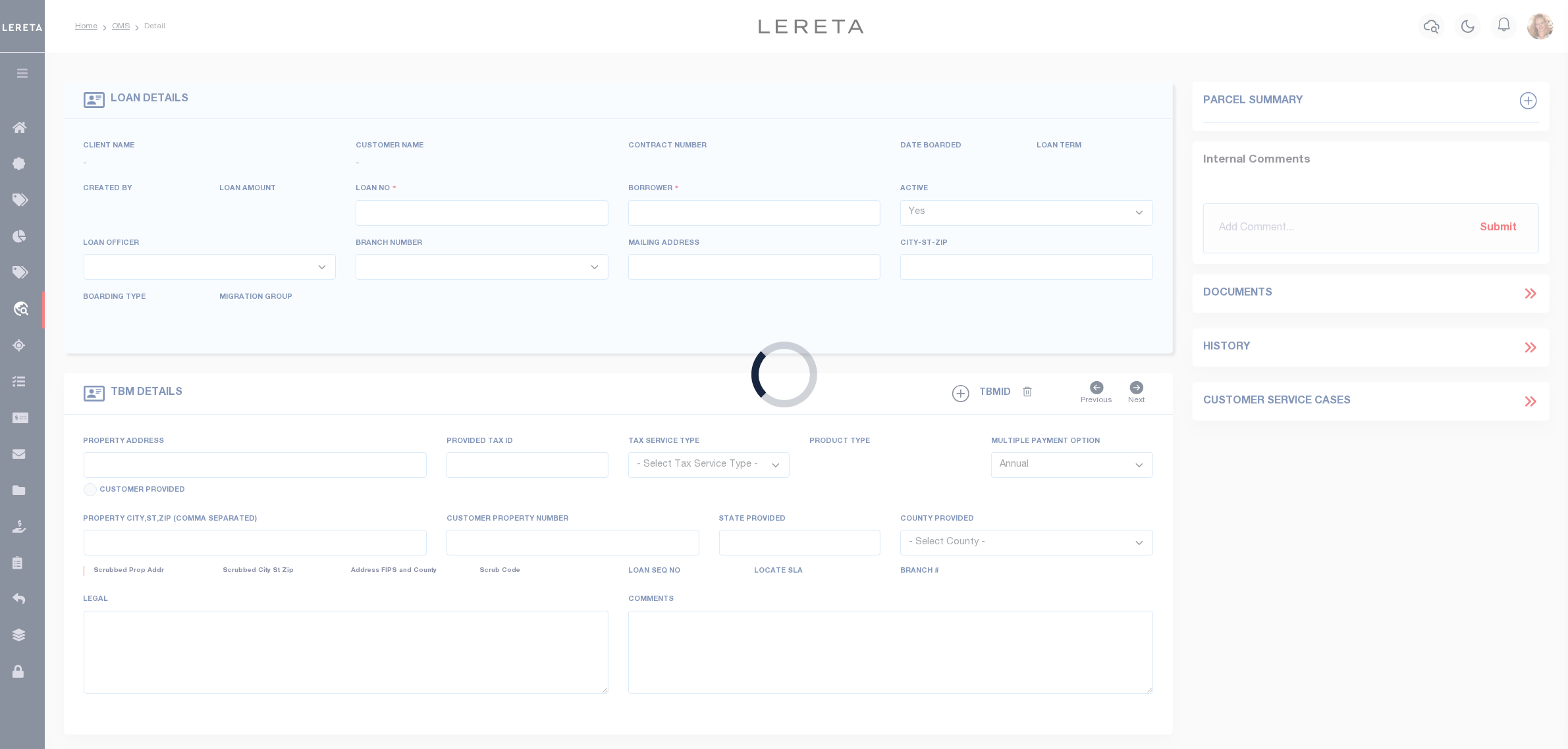
select select
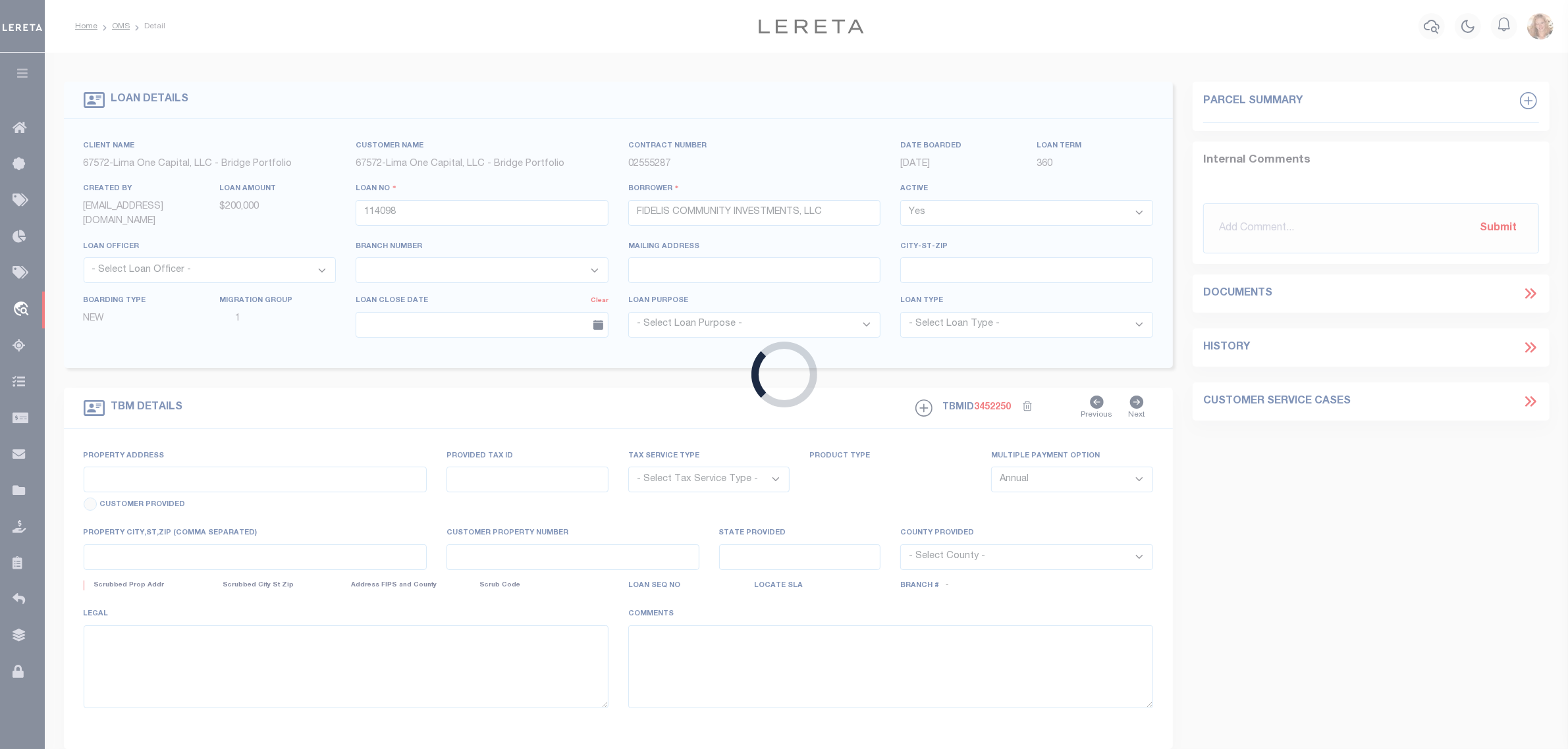
type input "327 [PERSON_NAME] ST"
radio input "true"
select select "NonEscrow"
select select
type input "PITTSBURGH PA 15219"
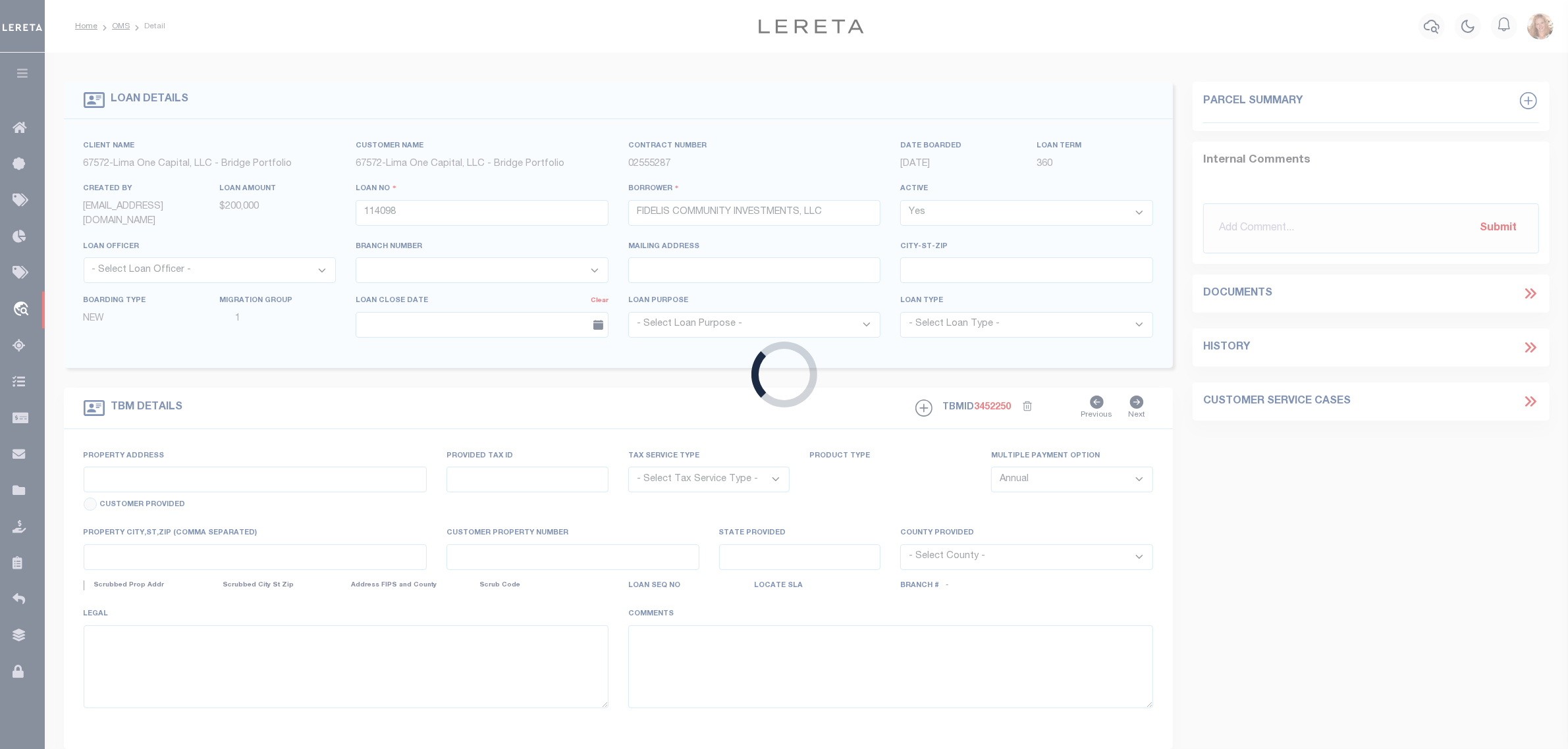
type input "114098-1"
type input "PA"
type textarea "COLLECTOR: ENTITY: PARCEL: 11"
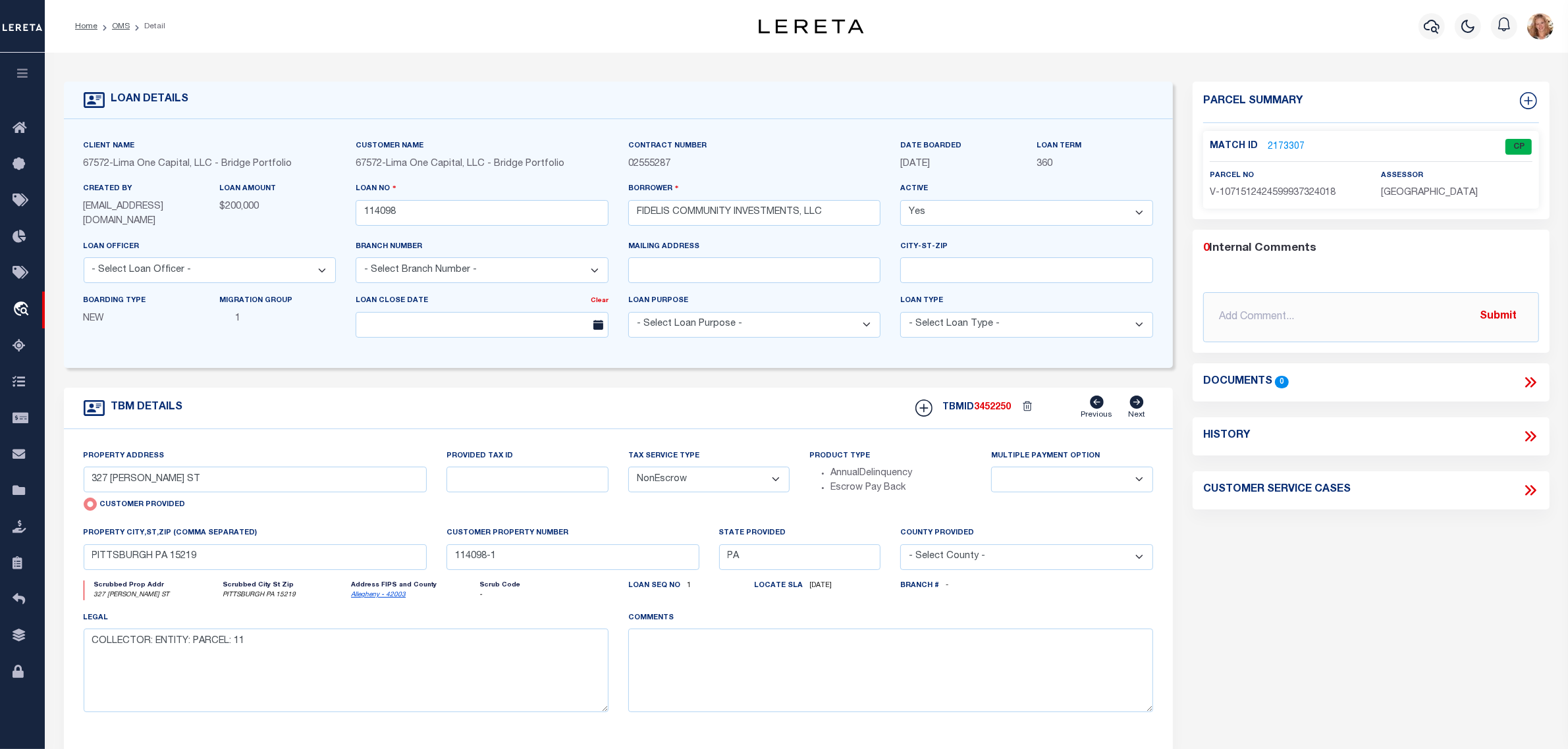
click at [688, 482] on select "- Select Tax Service Type - Escrow NonEscrow" at bounding box center [709, 479] width 162 height 25
select select "Escrow"
click at [628, 468] on select "- Select Tax Service Type - Escrow NonEscrow" at bounding box center [709, 479] width 162 height 25
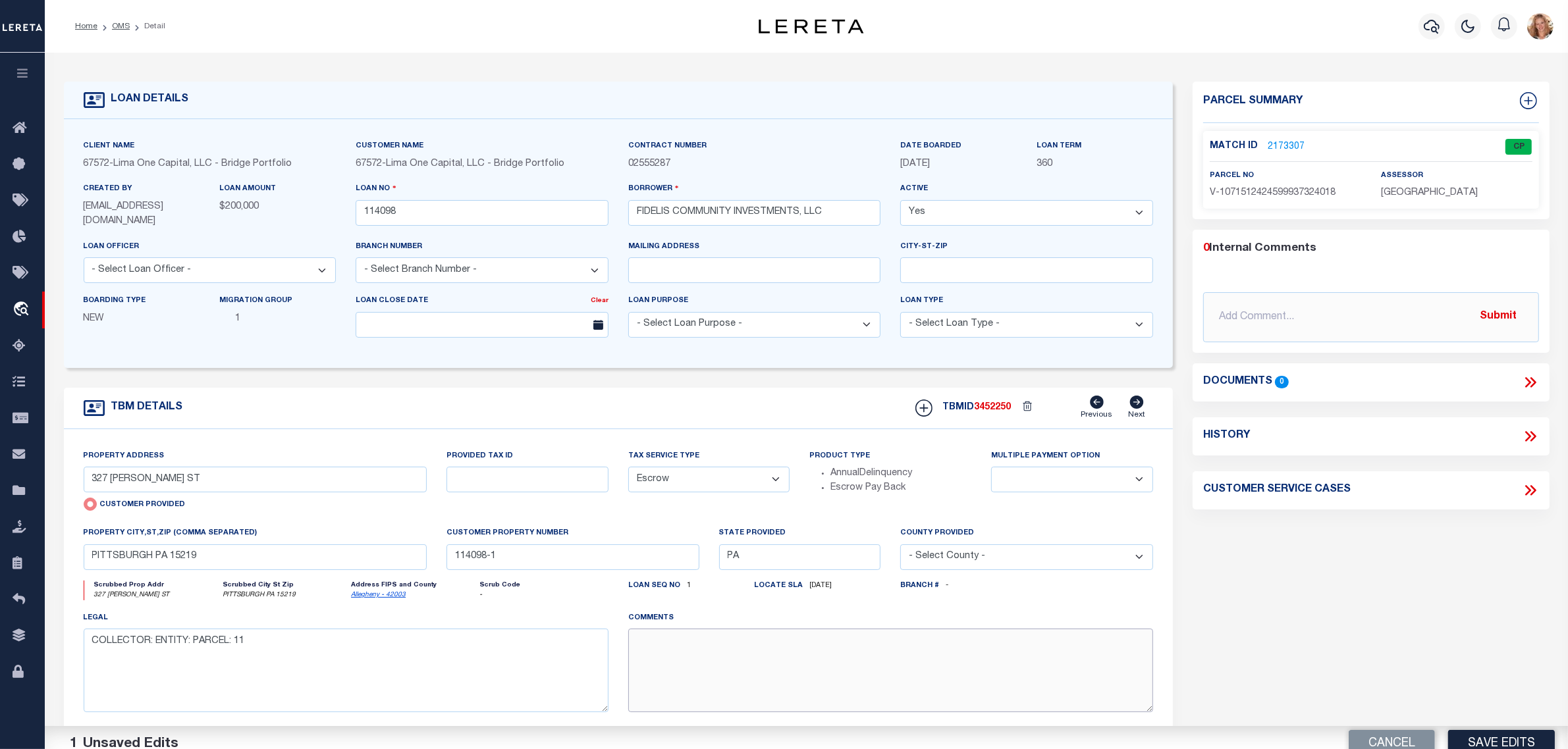
click at [679, 675] on textarea at bounding box center [891, 670] width 525 height 83
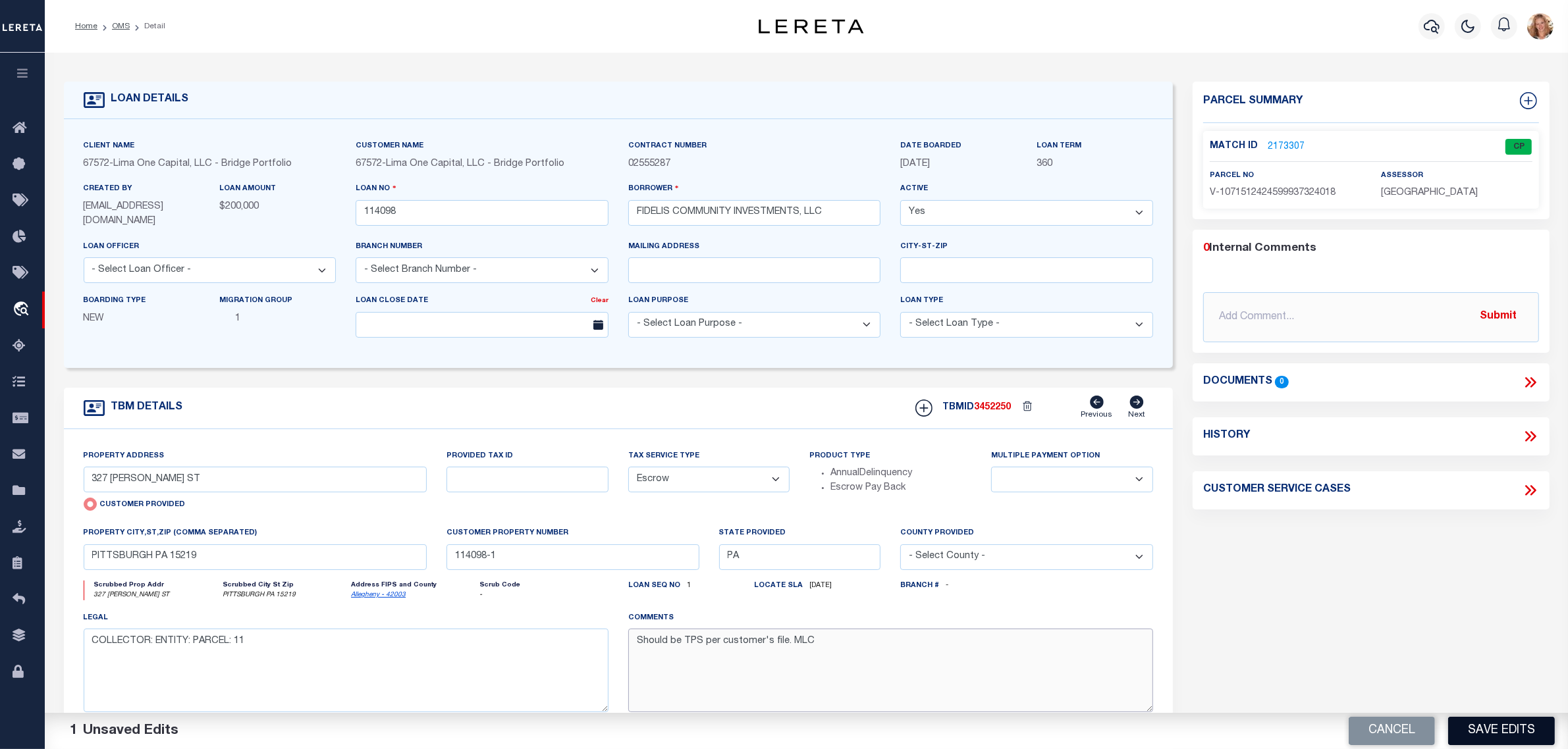
type textarea "Should be TPS per customer's file. MLC"
click at [1473, 736] on button "Save Edits" at bounding box center [1501, 731] width 107 height 28
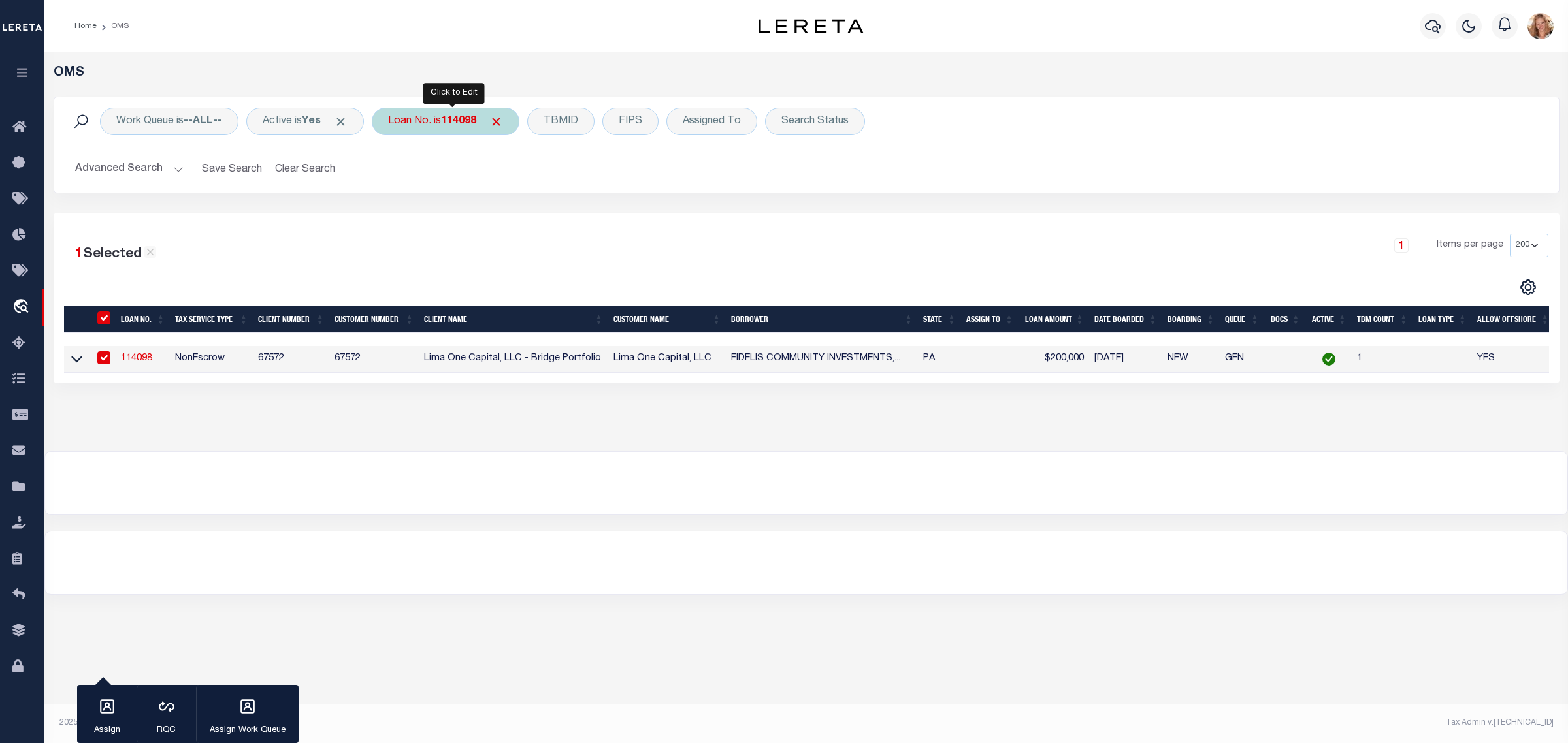
click at [434, 120] on div "Loan No. is 114098" at bounding box center [445, 122] width 148 height 27
type input "115992"
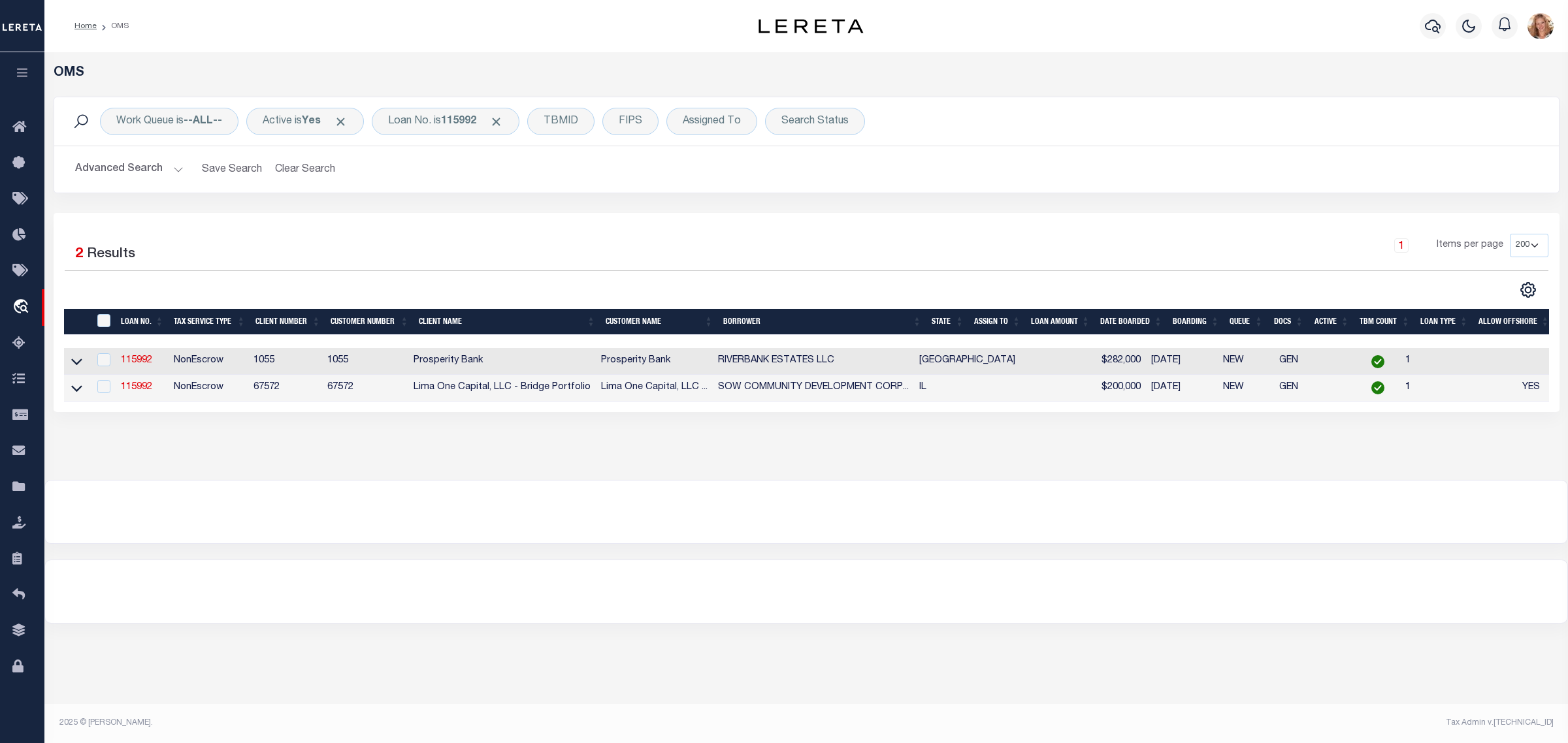
click at [139, 172] on button "Advanced Search" at bounding box center [129, 169] width 108 height 25
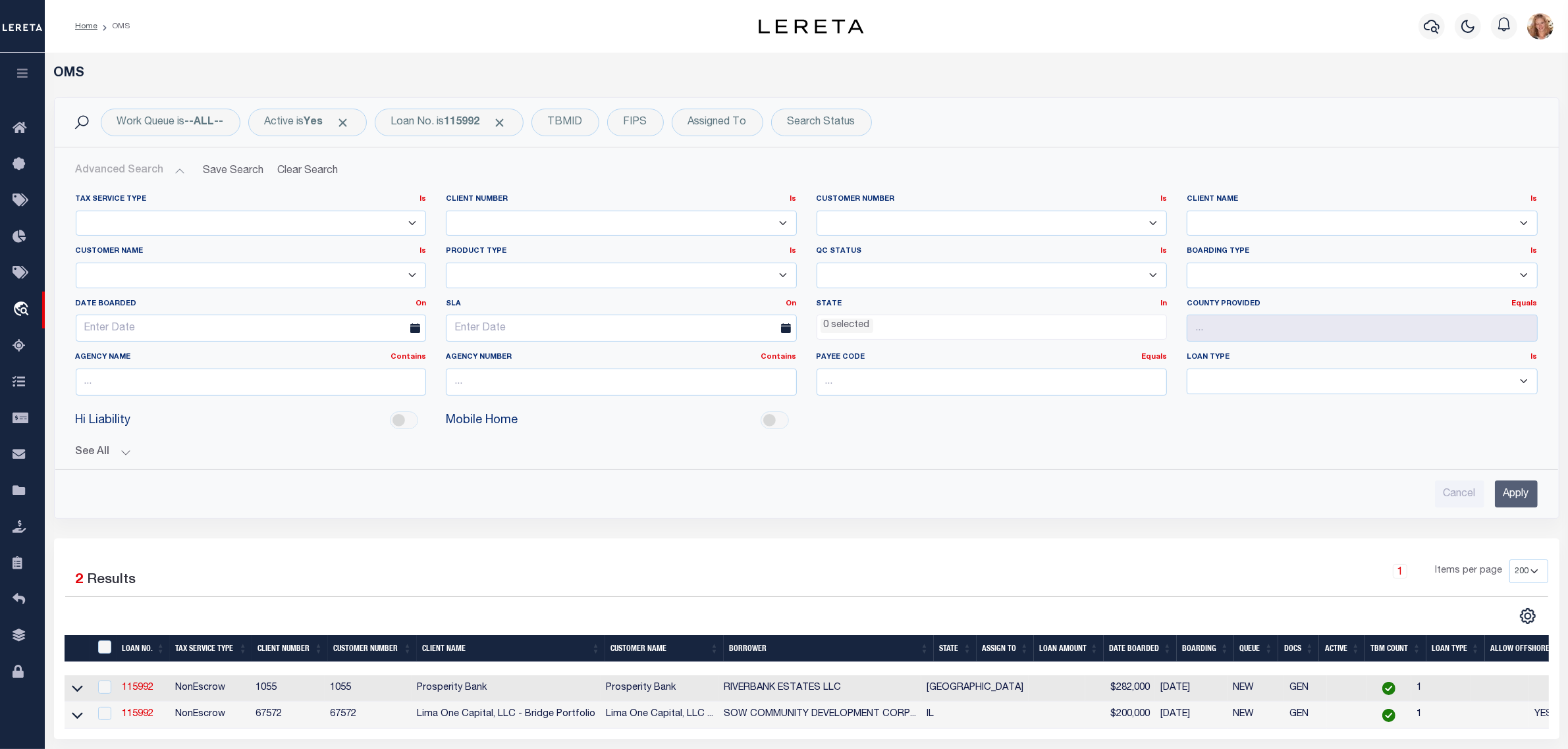
click at [1289, 224] on select "Accumatch - Refunds All In Credit Union [PERSON_NAME] Bank Alpha Flow Inc Amari…" at bounding box center [1362, 223] width 351 height 25
select select "Lima One Capital, LLC - Bridge Portfolio"
click at [1187, 210] on select "Accumatch - Refunds All In Credit Union [PERSON_NAME] Bank Alpha Flow Inc Amari…" at bounding box center [1362, 223] width 351 height 25
click at [1515, 498] on input "Apply" at bounding box center [1517, 493] width 43 height 27
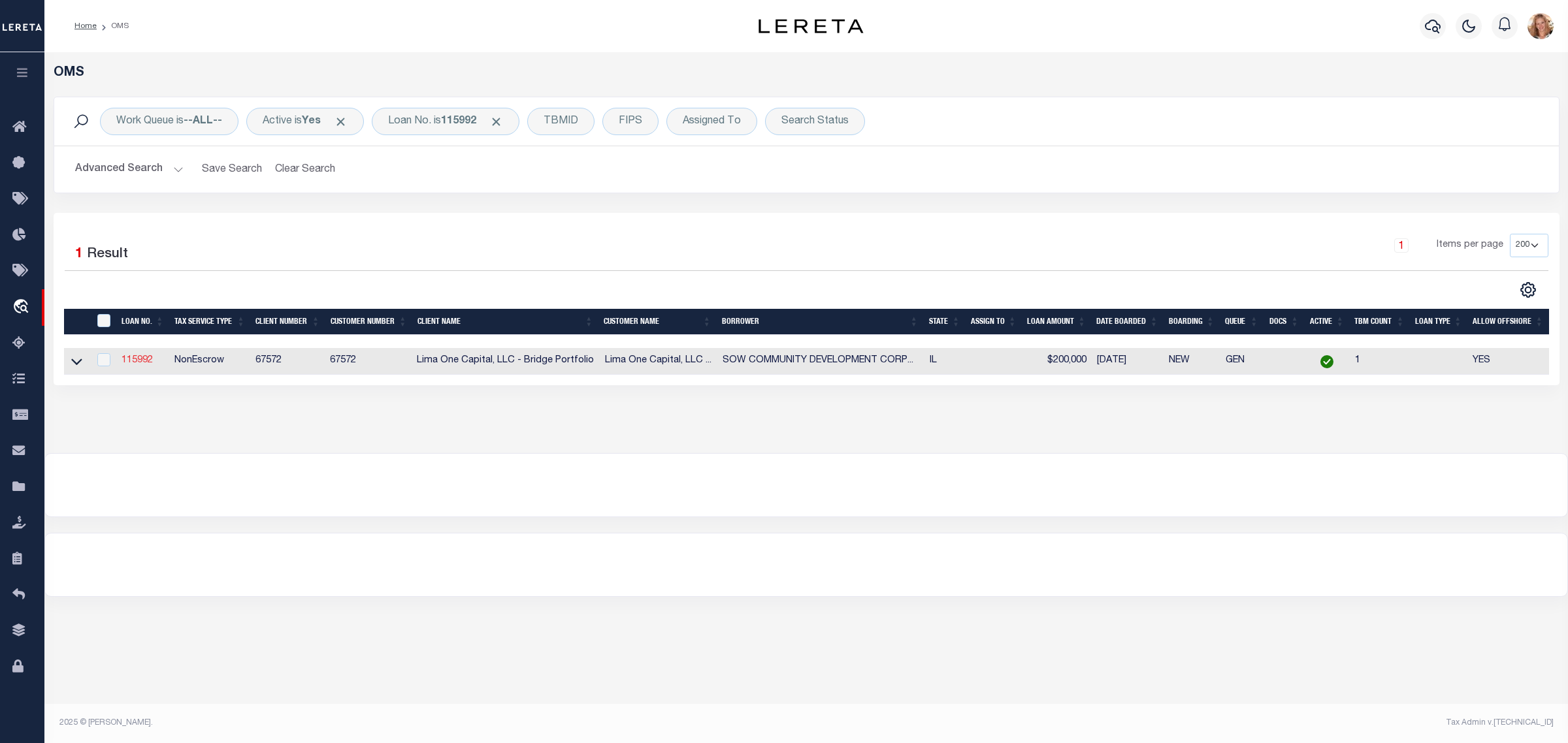
click at [142, 365] on link "115992" at bounding box center [137, 360] width 31 height 9
type input "115992"
type input "SOW COMMUNITY DEVELOPMENT CORPORATIO"
select select
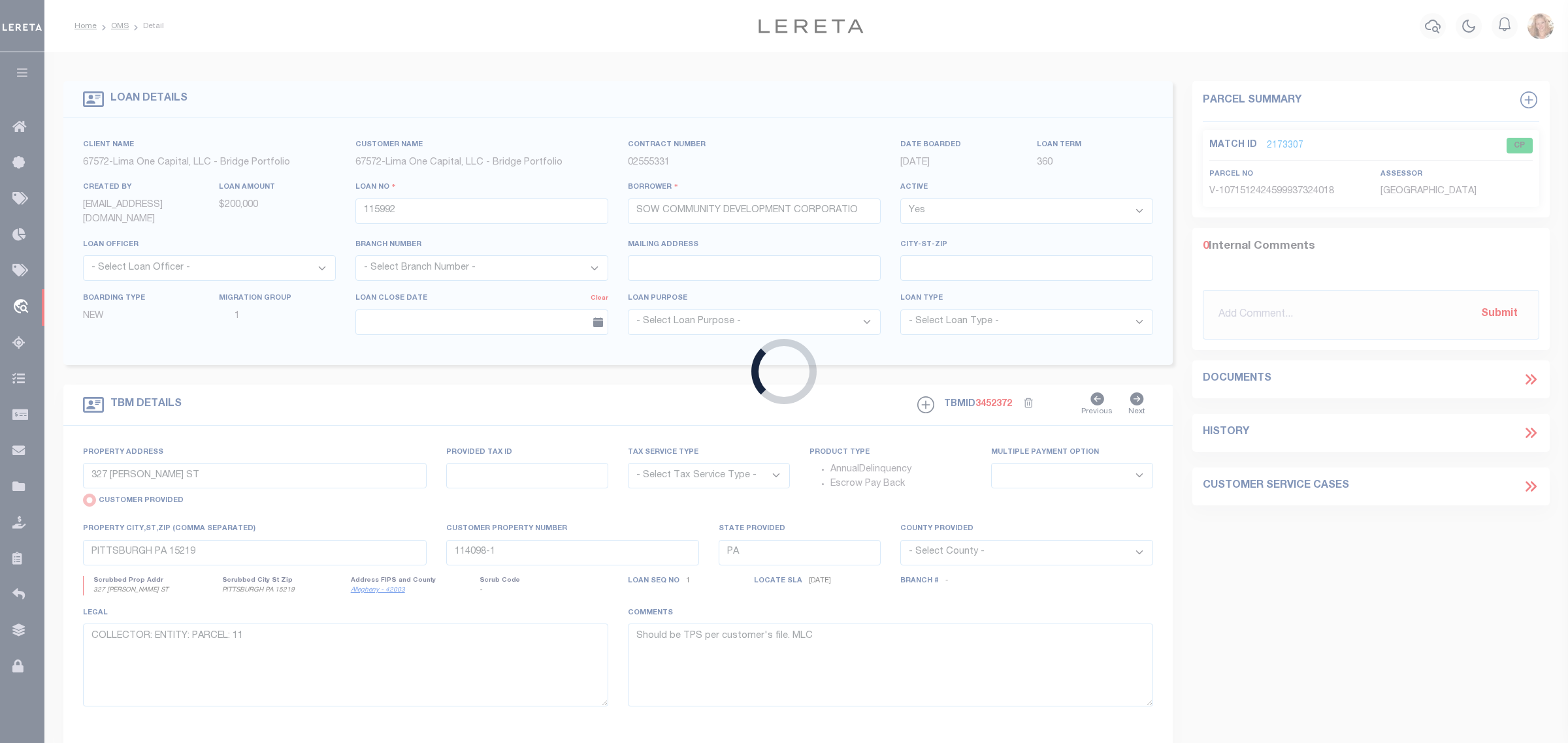
type input "[STREET_ADDRESS][PERSON_NAME]"
select select "NonEscrow"
select select
type input "[GEOGRAPHIC_DATA] IL 60466"
type input "115992-1"
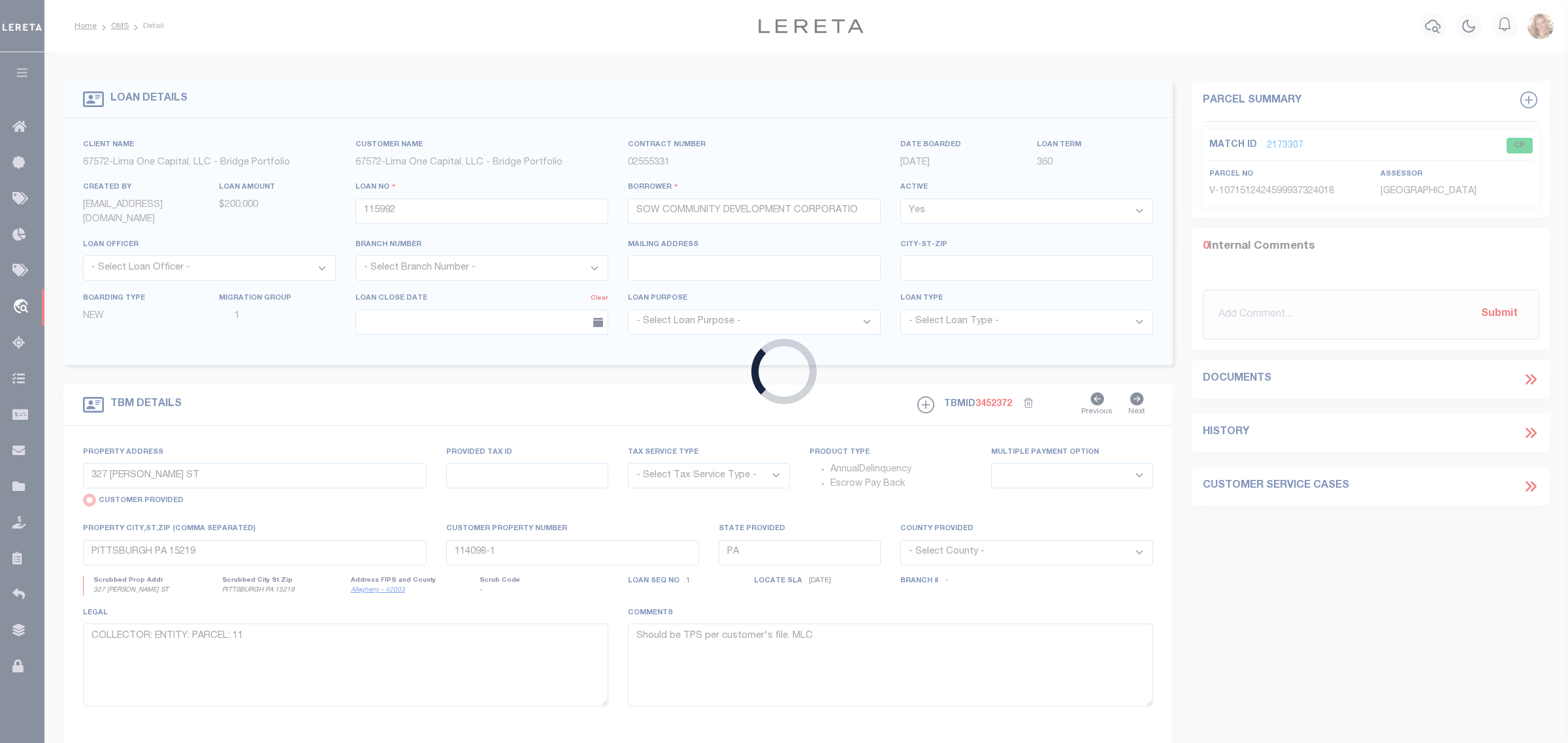
type input "IL"
type textarea "COLLECTOR: ENTITY: PARCEL: 31234120730000"
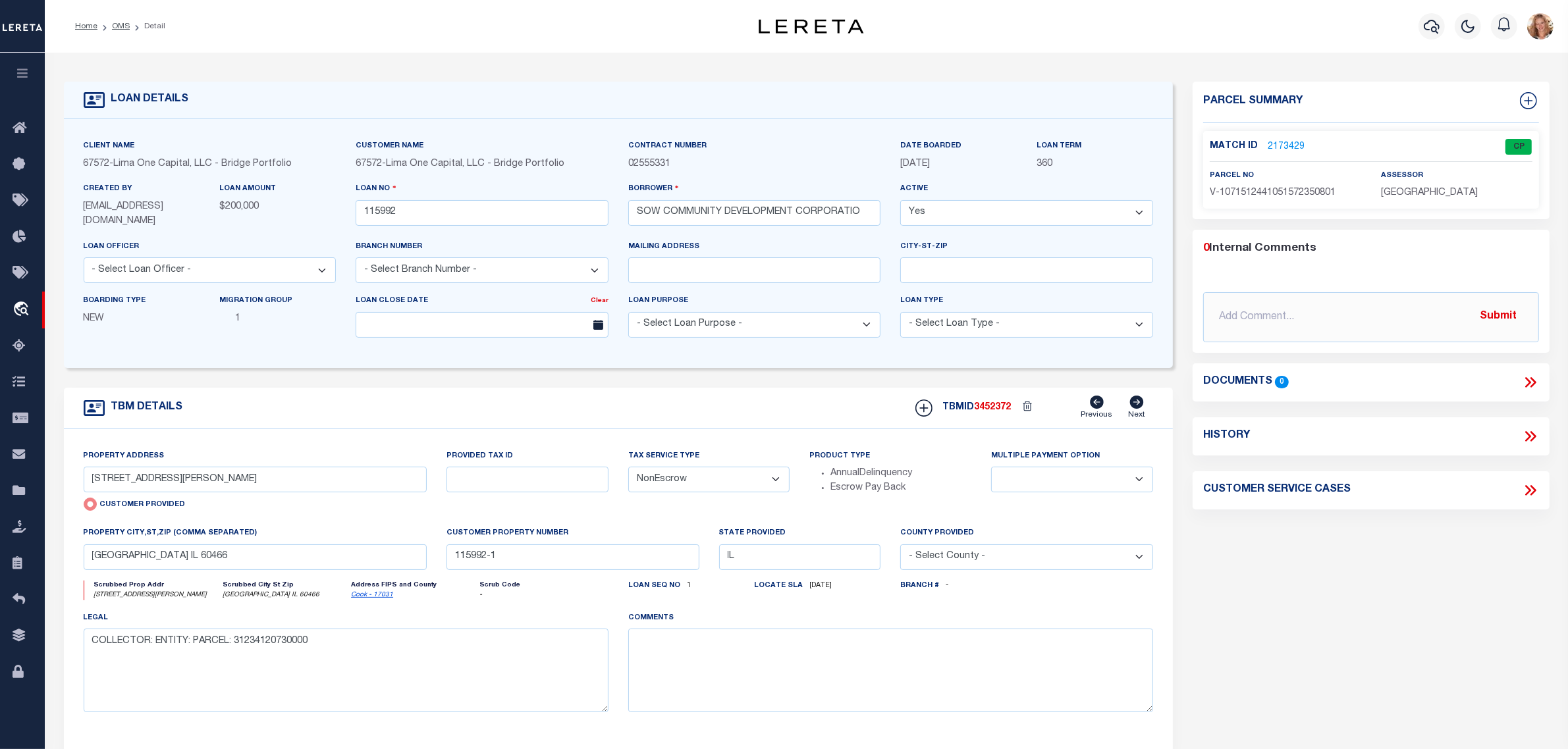
click at [679, 490] on select "- Select Tax Service Type - Escrow NonEscrow" at bounding box center [709, 479] width 162 height 25
select select "Escrow"
click at [628, 468] on select "- Select Tax Service Type - Escrow NonEscrow" at bounding box center [709, 479] width 162 height 25
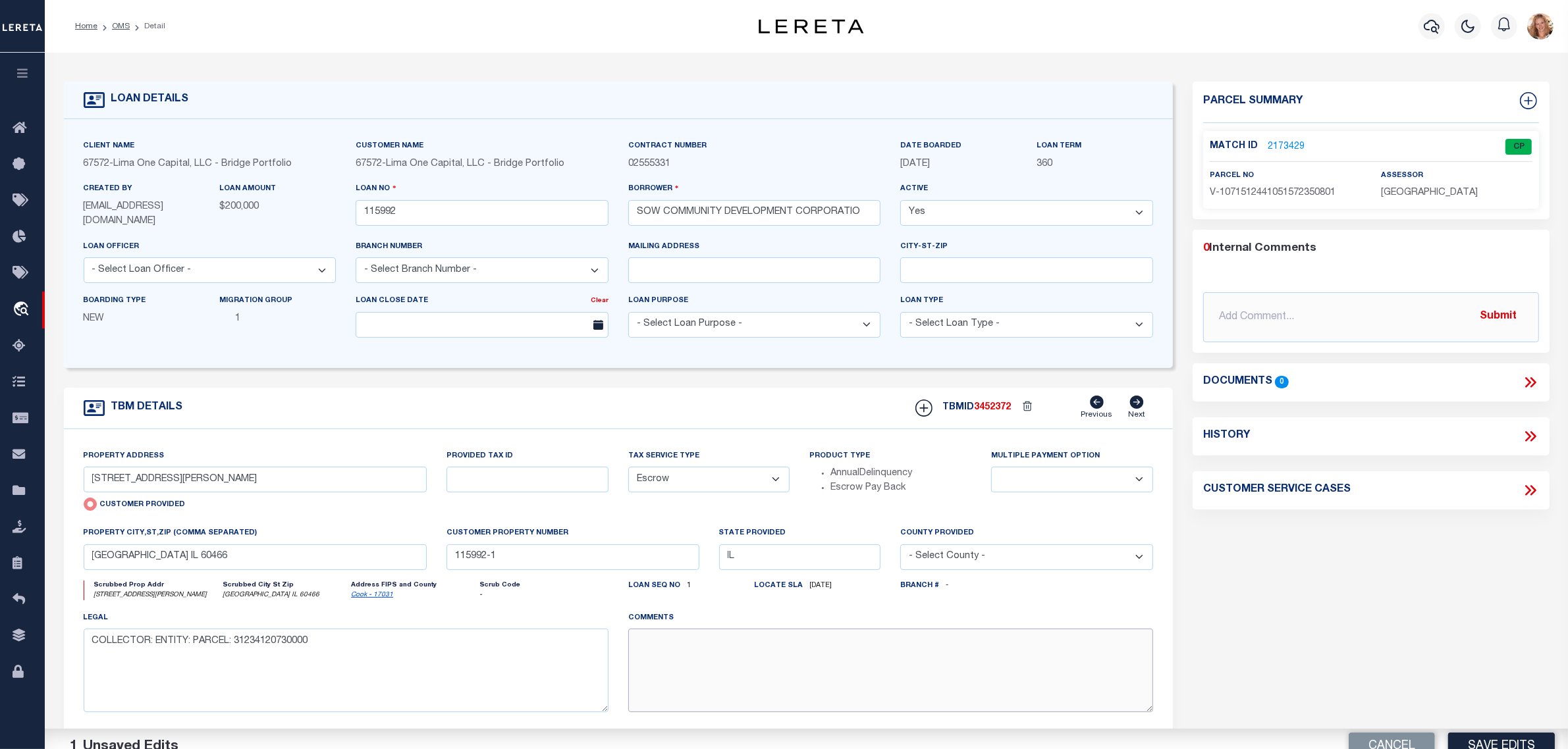
click at [686, 648] on textarea at bounding box center [891, 670] width 525 height 83
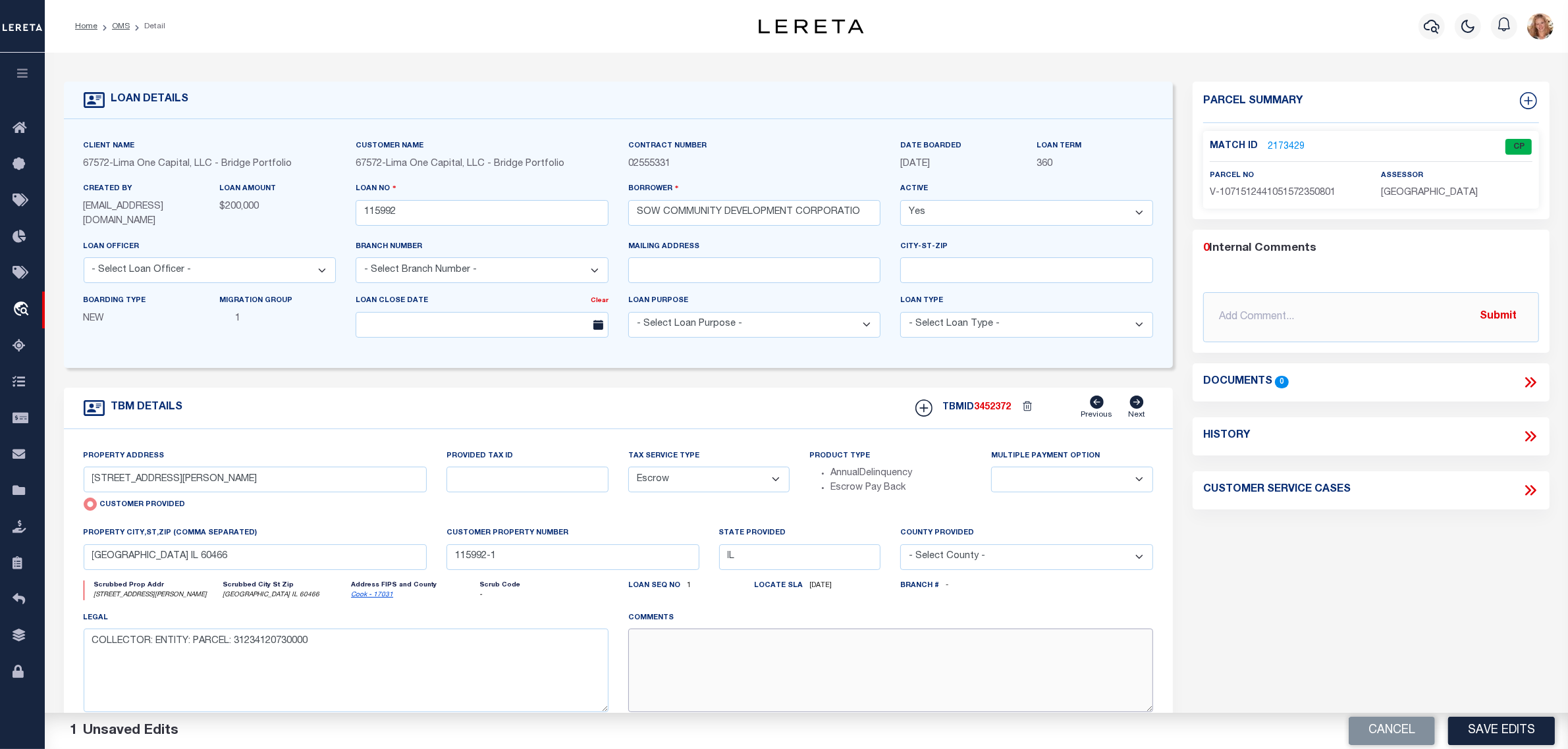
paste textarea "Should be TPS per customer's file. MLC"
type textarea "Should be TPS per customer's file. MLC"
click at [1401, 650] on div "Parcel Summary Match ID 2173429 0" at bounding box center [1371, 443] width 377 height 723
click at [1513, 734] on button "Save Edits" at bounding box center [1501, 731] width 107 height 28
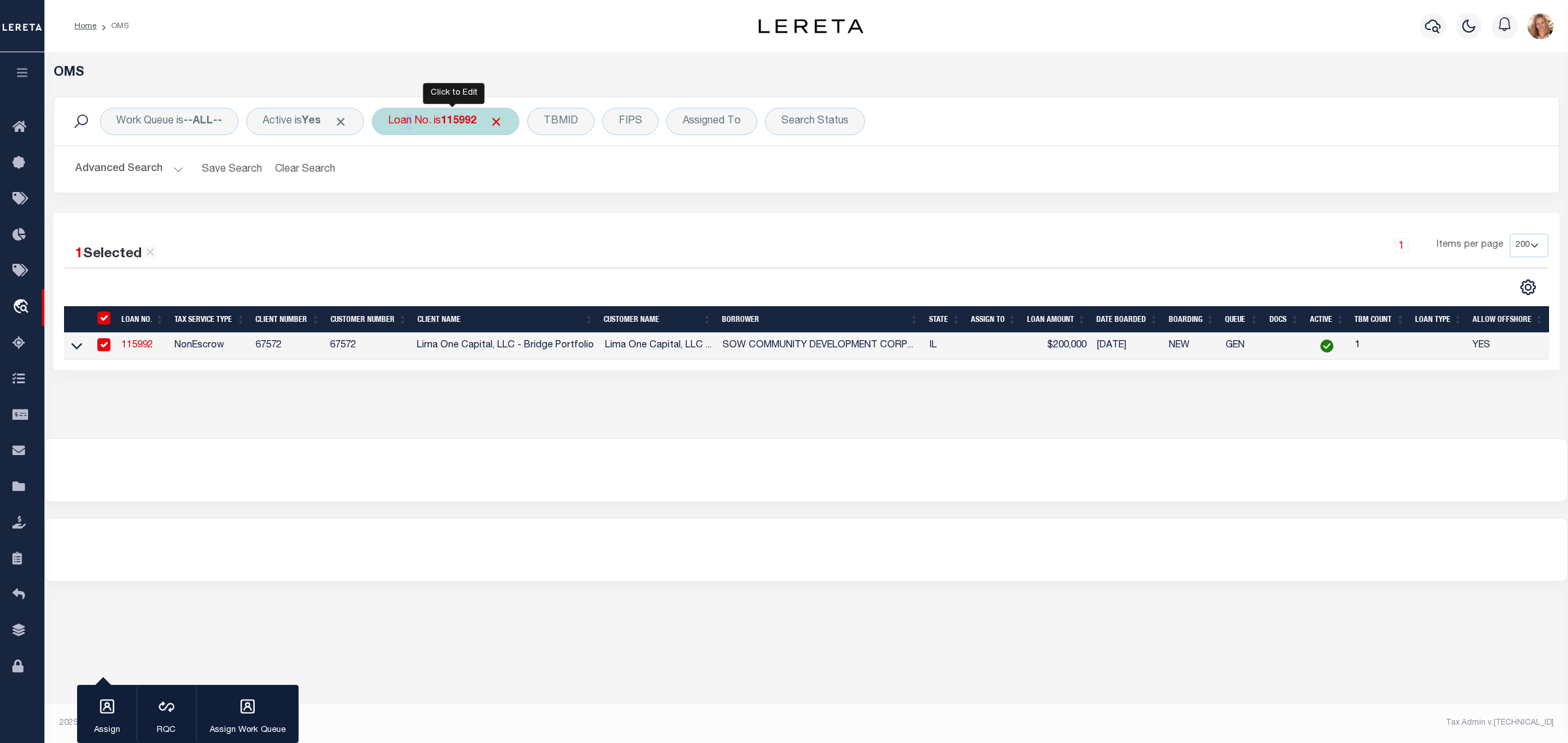
click at [409, 114] on div "Loan No. is 115992" at bounding box center [445, 122] width 148 height 27
type input "116095"
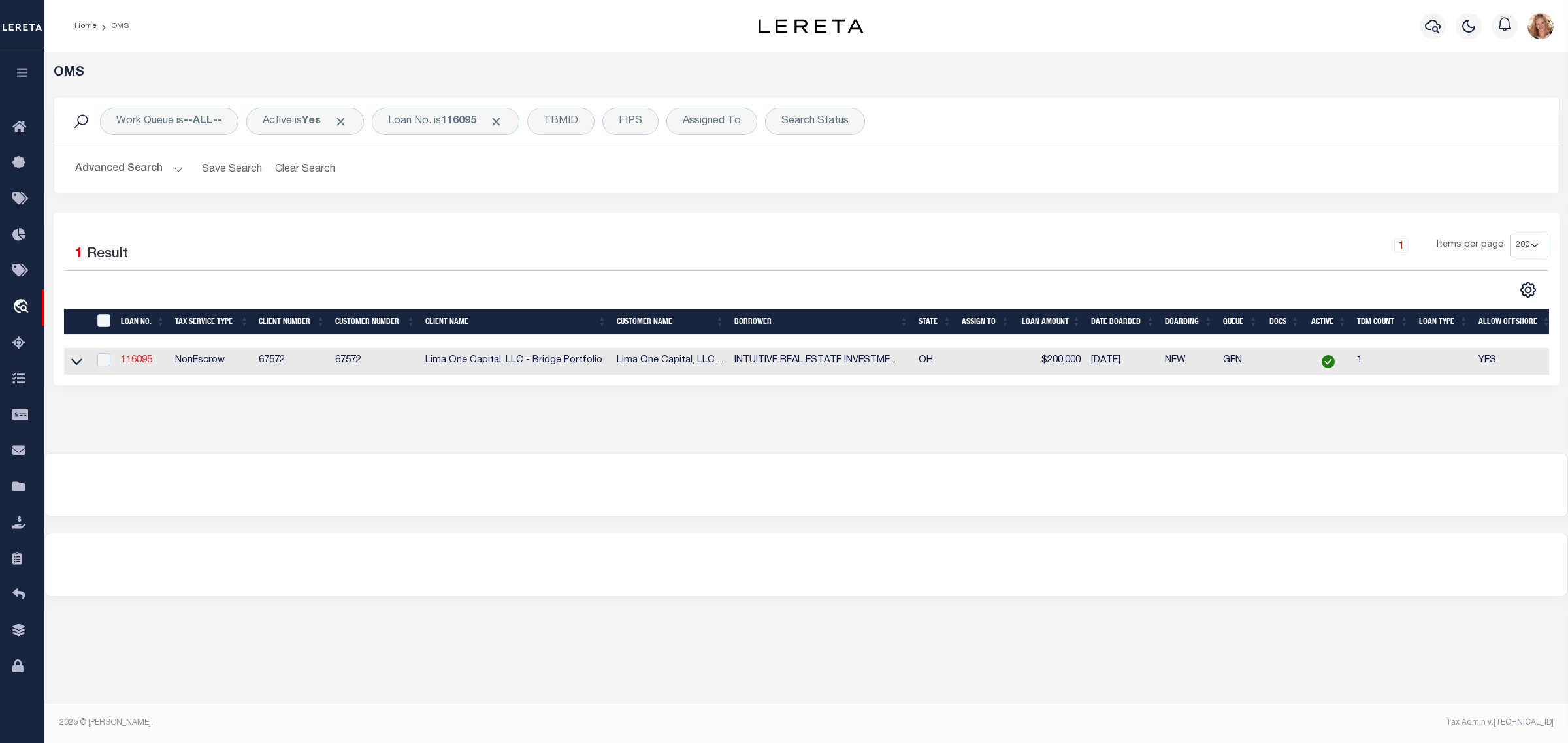
click at [139, 361] on link "116095" at bounding box center [136, 360] width 31 height 9
type input "116095"
type input "INTUITIVE REAL ESTATE INVESTMENTS LL"
select select
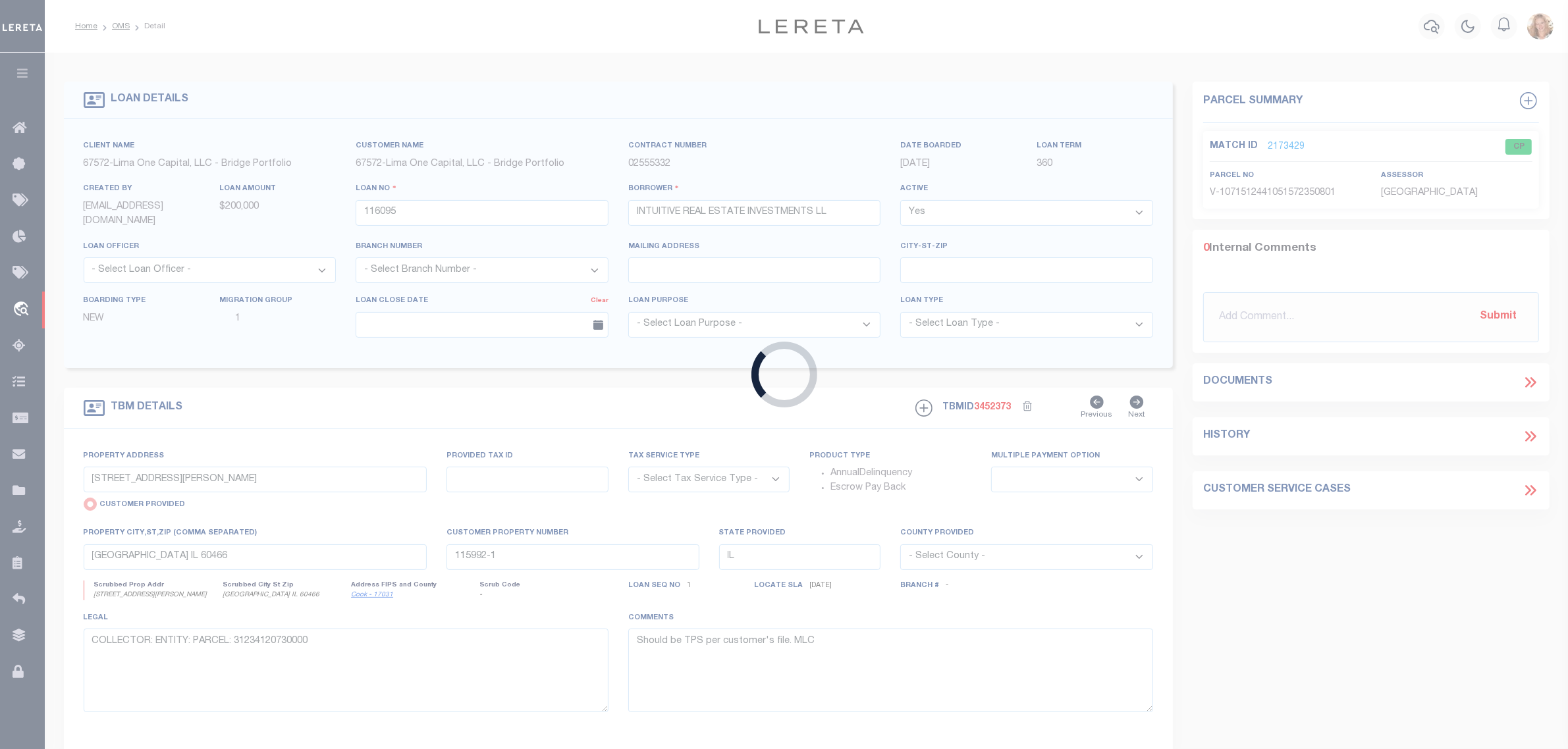
type input "[STREET_ADDRESS][PERSON_NAME]"
select select "NonEscrow"
select select
type input "[GEOGRAPHIC_DATA]"
type input "116095-1"
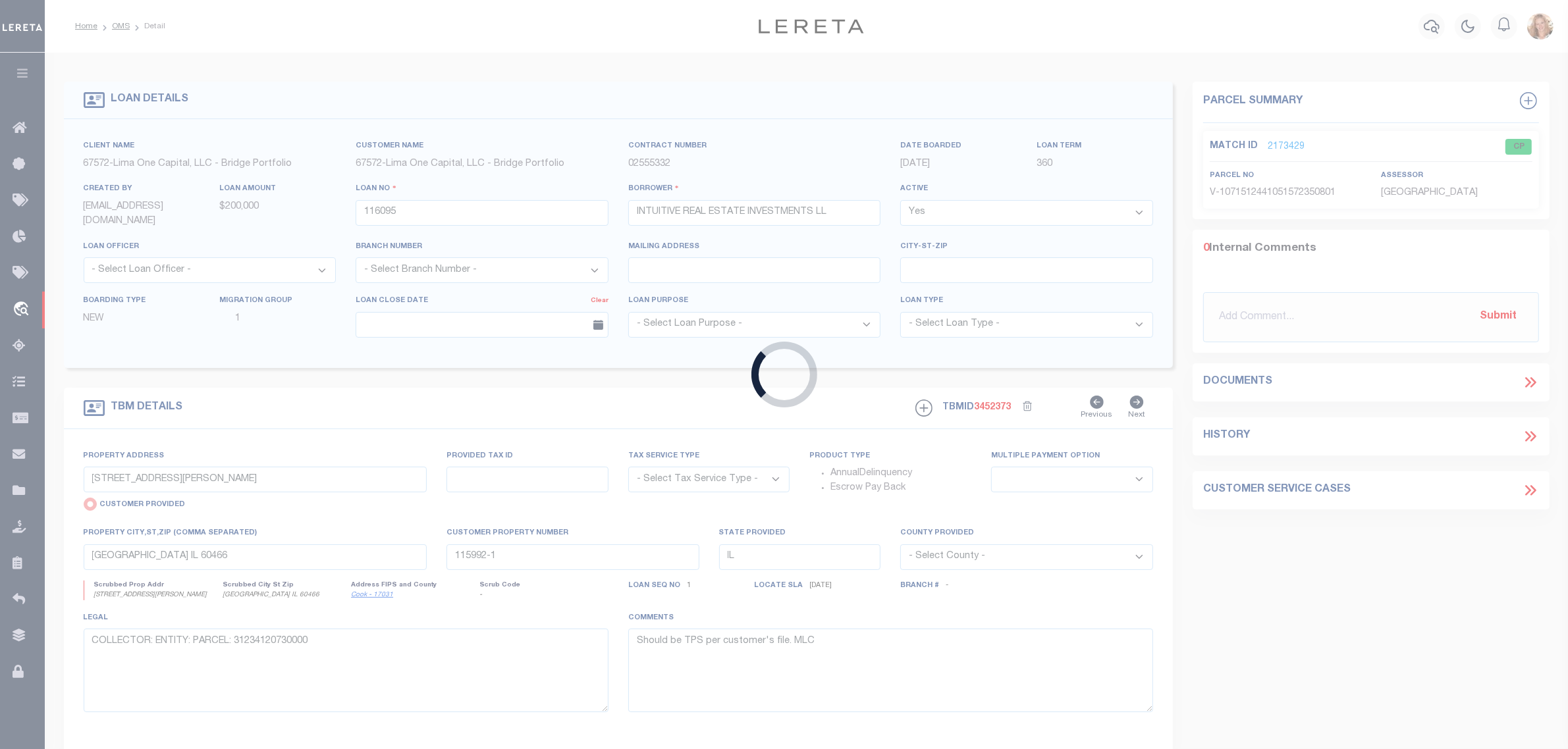
type input "OH"
type textarea "COLLECTOR: ENTITY: PARCEL: 54516070"
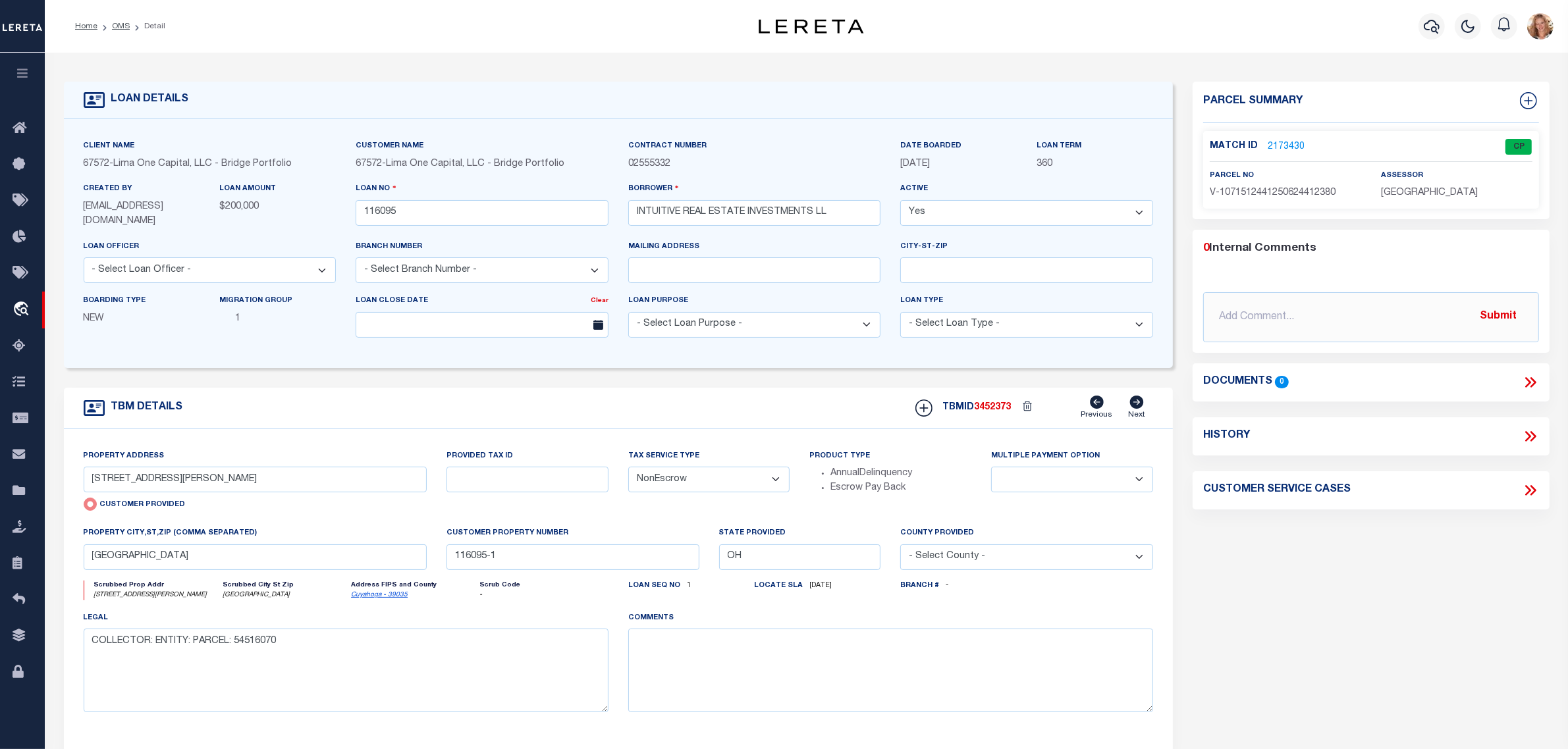
drag, startPoint x: 743, startPoint y: 480, endPoint x: 739, endPoint y: 493, distance: 13.6
click at [743, 480] on select "- Select Tax Service Type - Escrow NonEscrow" at bounding box center [709, 479] width 162 height 25
select select "Escrow"
click at [628, 468] on select "- Select Tax Service Type - Escrow NonEscrow" at bounding box center [709, 479] width 162 height 25
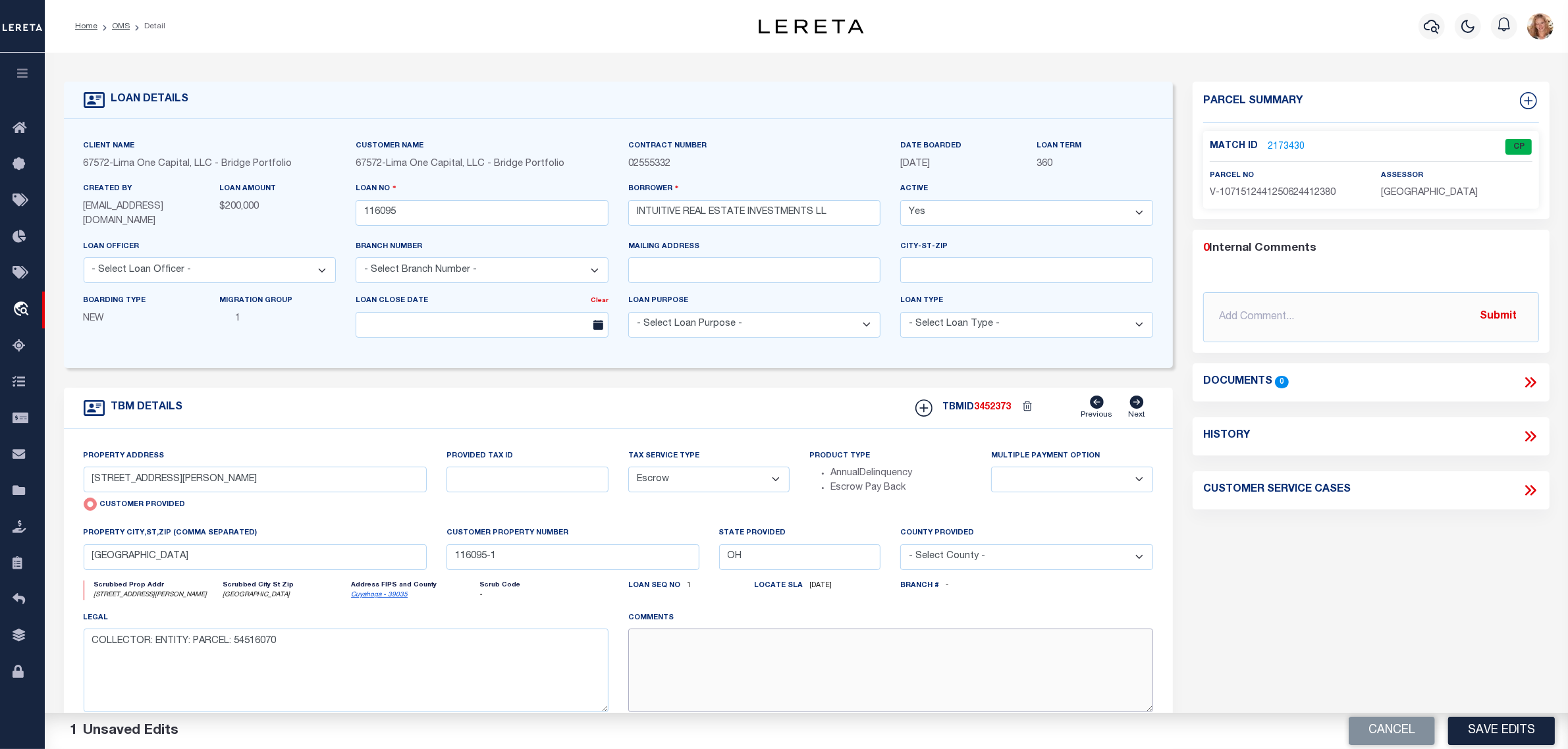
click at [723, 647] on textarea at bounding box center [891, 670] width 525 height 83
paste textarea "Should be TPS per customer's file. MLC"
type textarea "Should be TPS per customer's file. MLC"
click at [1503, 723] on button "Save Edits" at bounding box center [1501, 731] width 107 height 28
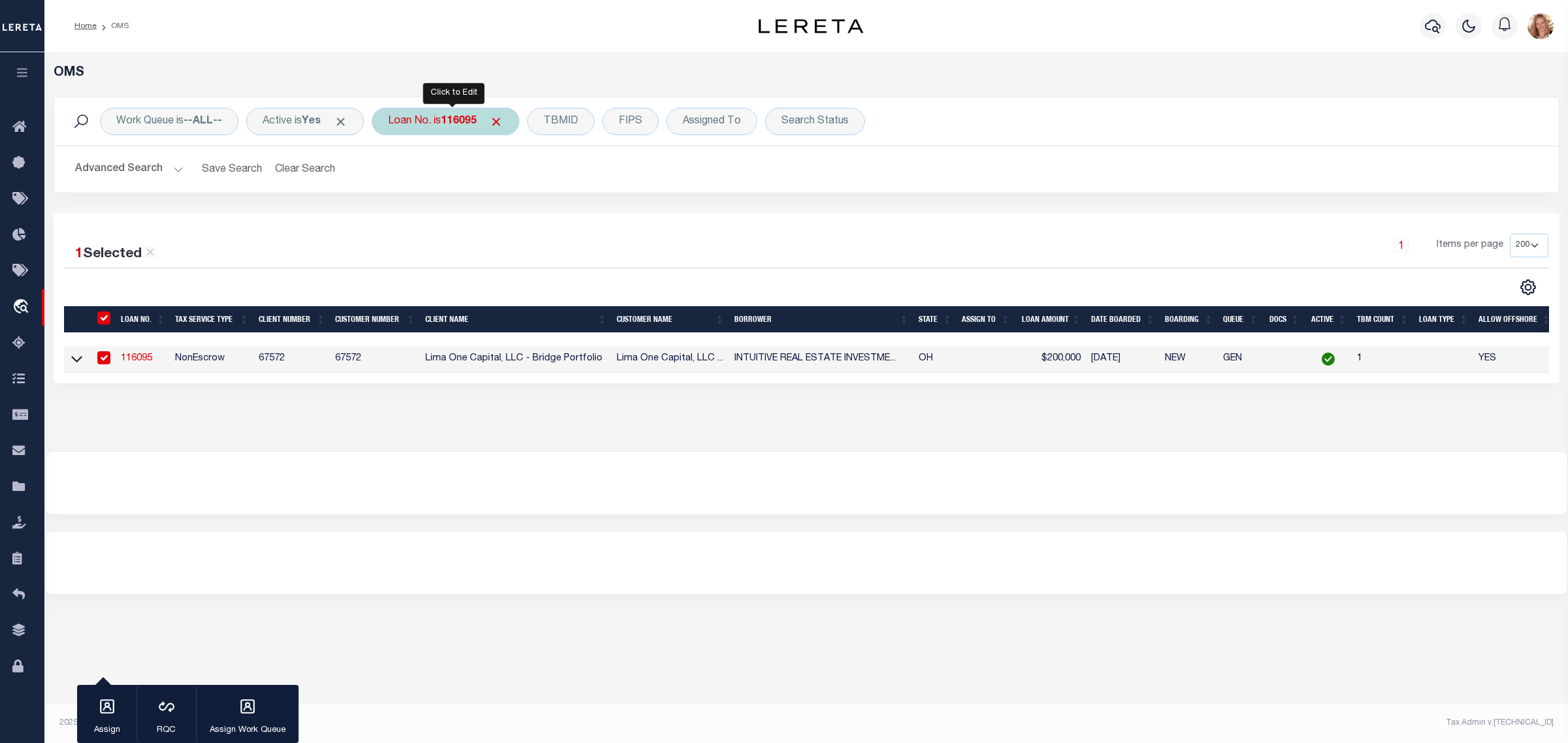
click at [449, 121] on b "116095" at bounding box center [458, 122] width 35 height 11
type input "116765"
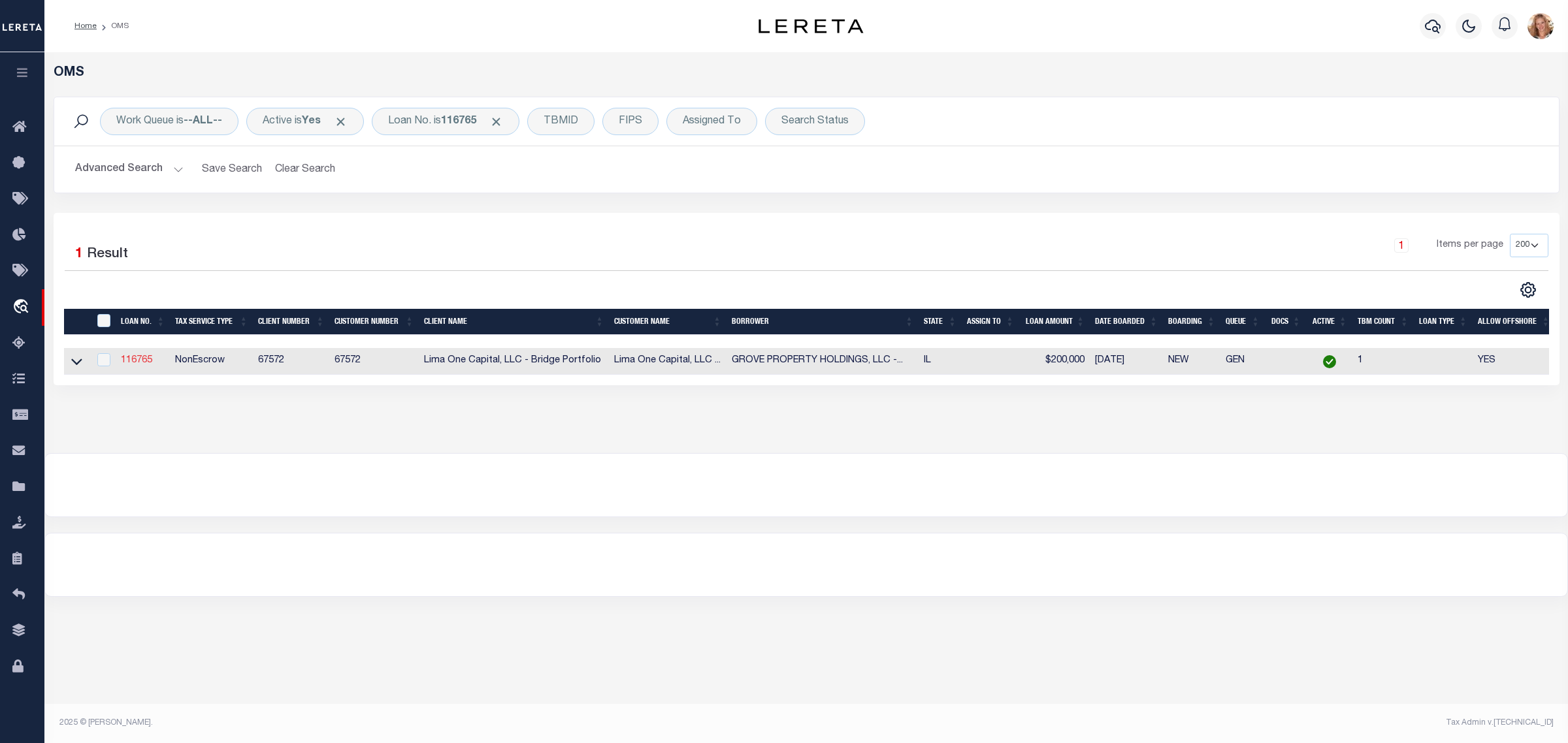
click at [147, 365] on link "116765" at bounding box center [136, 360] width 31 height 9
type input "116765"
type input "GROVE PROPERTY HOLDINGS, LLC - SERIE"
select select
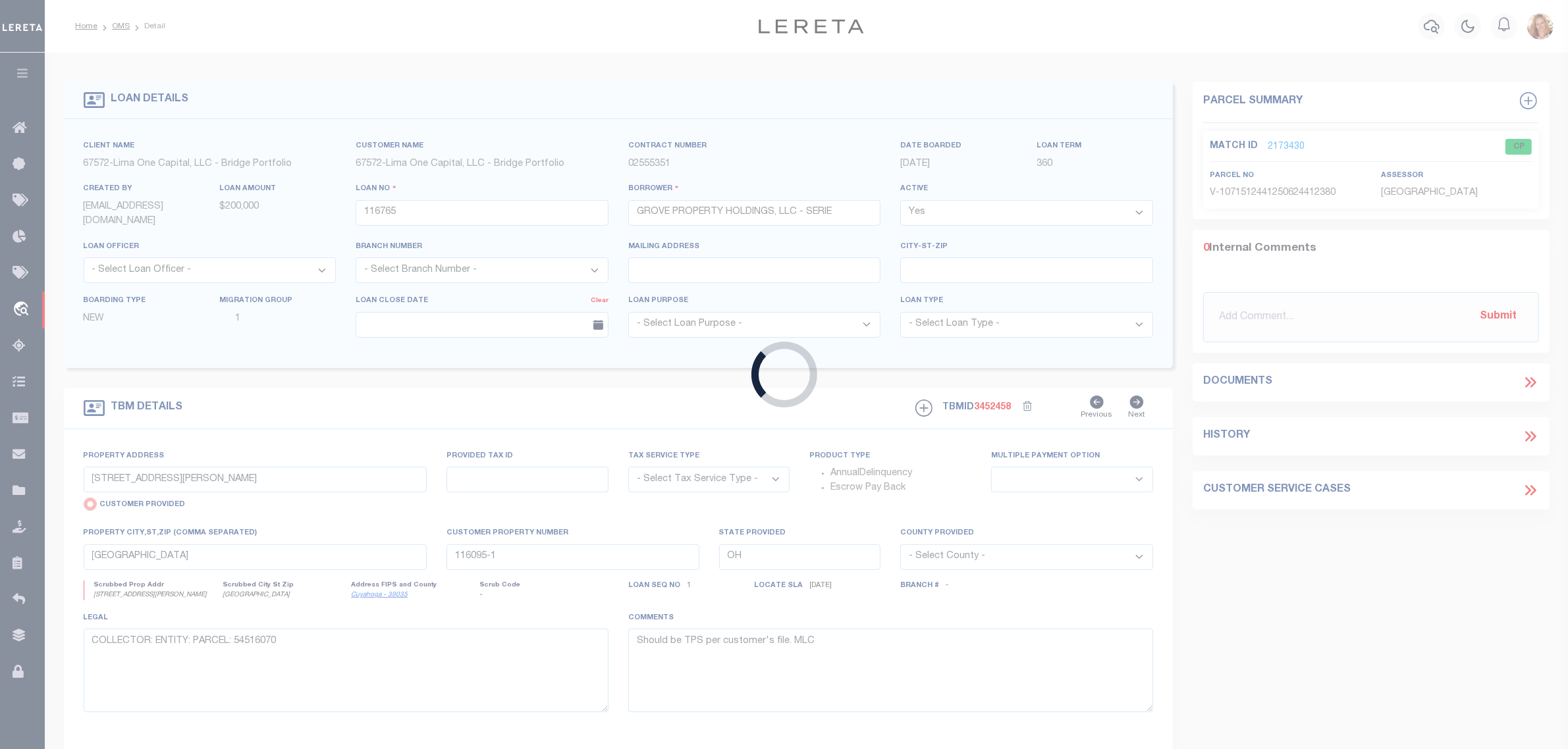
type input "[STREET_ADDRESS][PERSON_NAME]"
select select "NonEscrow"
select select
type input "[GEOGRAPHIC_DATA] IL 60619"
type input "116765-1"
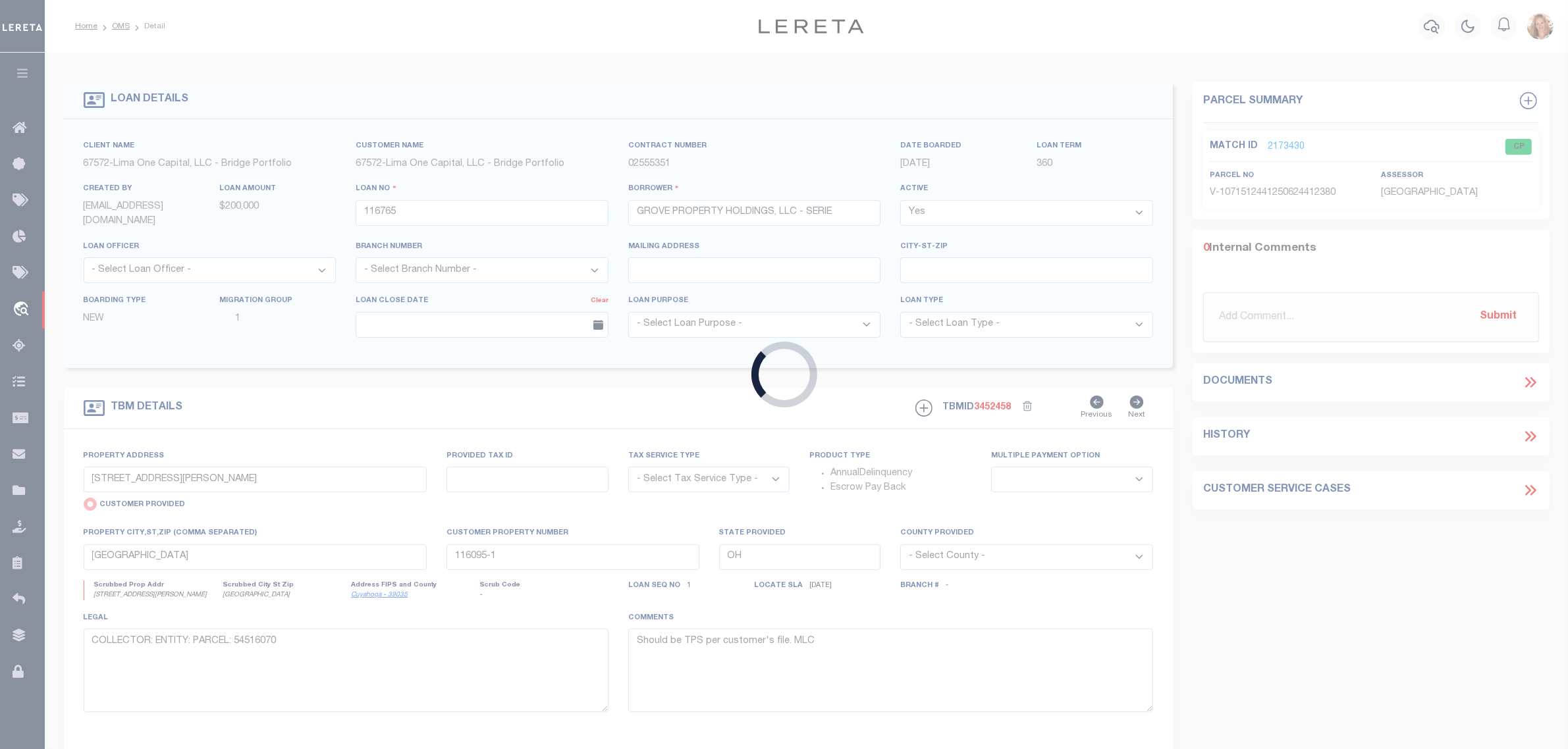
type input "IL"
type textarea "COLLECTOR: ENTITY: PARCEL: 20274270100000"
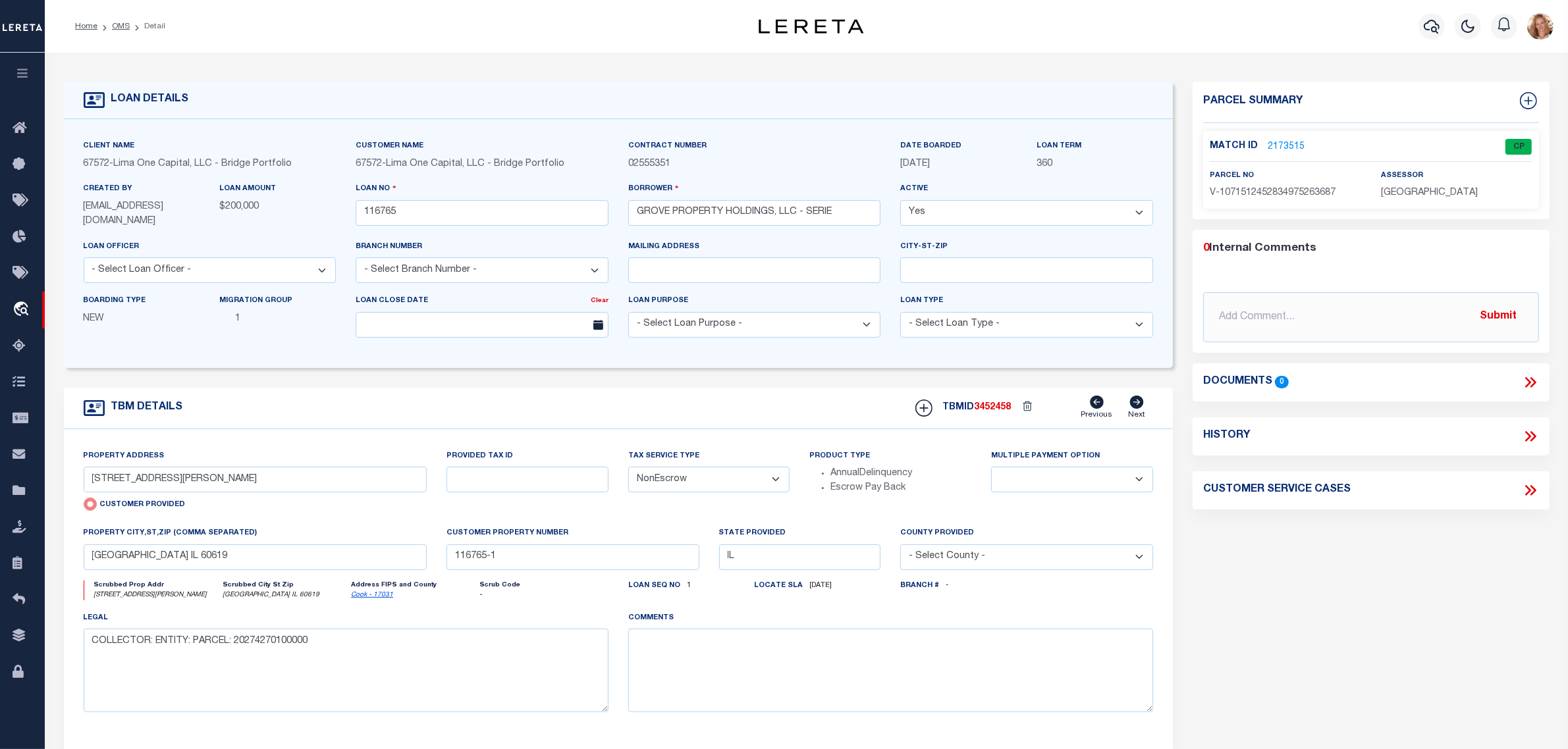
click at [679, 485] on select "- Select Tax Service Type - Escrow NonEscrow" at bounding box center [709, 479] width 162 height 25
select select "Escrow"
click at [628, 468] on select "- Select Tax Service Type - Escrow NonEscrow" at bounding box center [709, 479] width 162 height 25
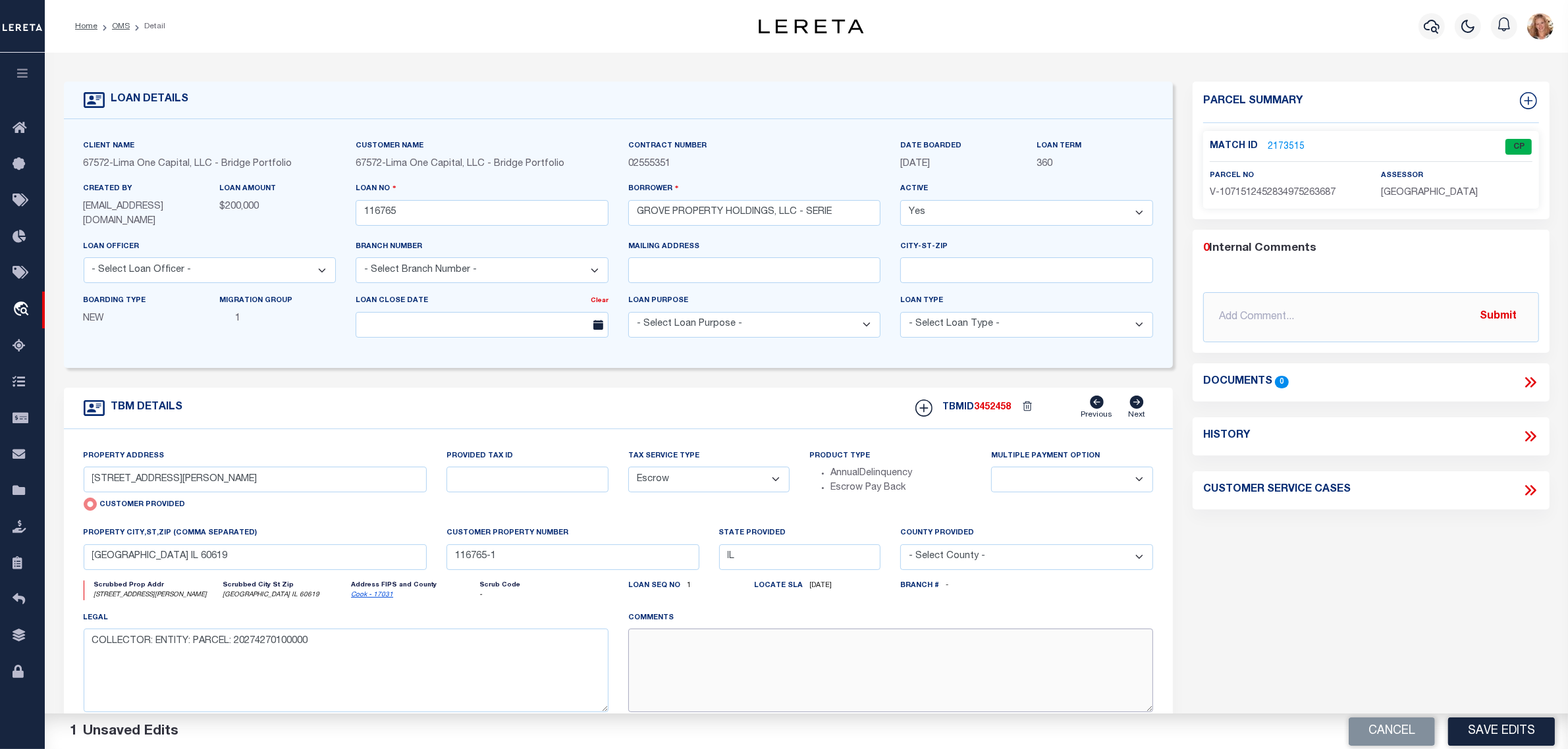
click at [695, 665] on textarea at bounding box center [891, 670] width 525 height 83
paste textarea "Should be TPS per customer's file. MLC"
type textarea "Should be TPS per customer's file. MLC"
click at [1335, 645] on div "Parcel Summary Match ID 2173515 0" at bounding box center [1371, 443] width 377 height 723
click at [1470, 746] on div "Cancel Save Edits" at bounding box center [1188, 731] width 762 height 37
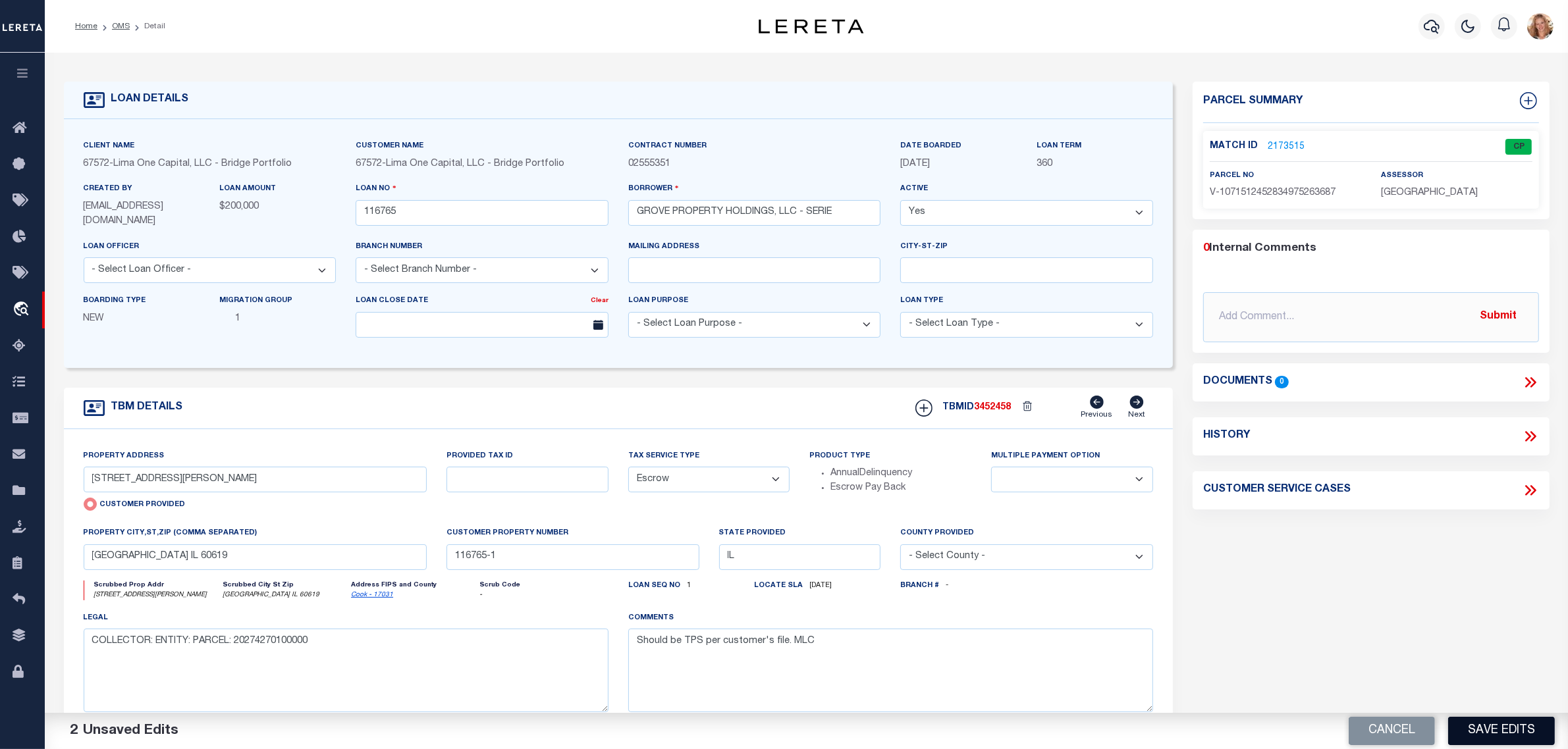
click at [1469, 734] on button "Save Edits" at bounding box center [1501, 731] width 107 height 28
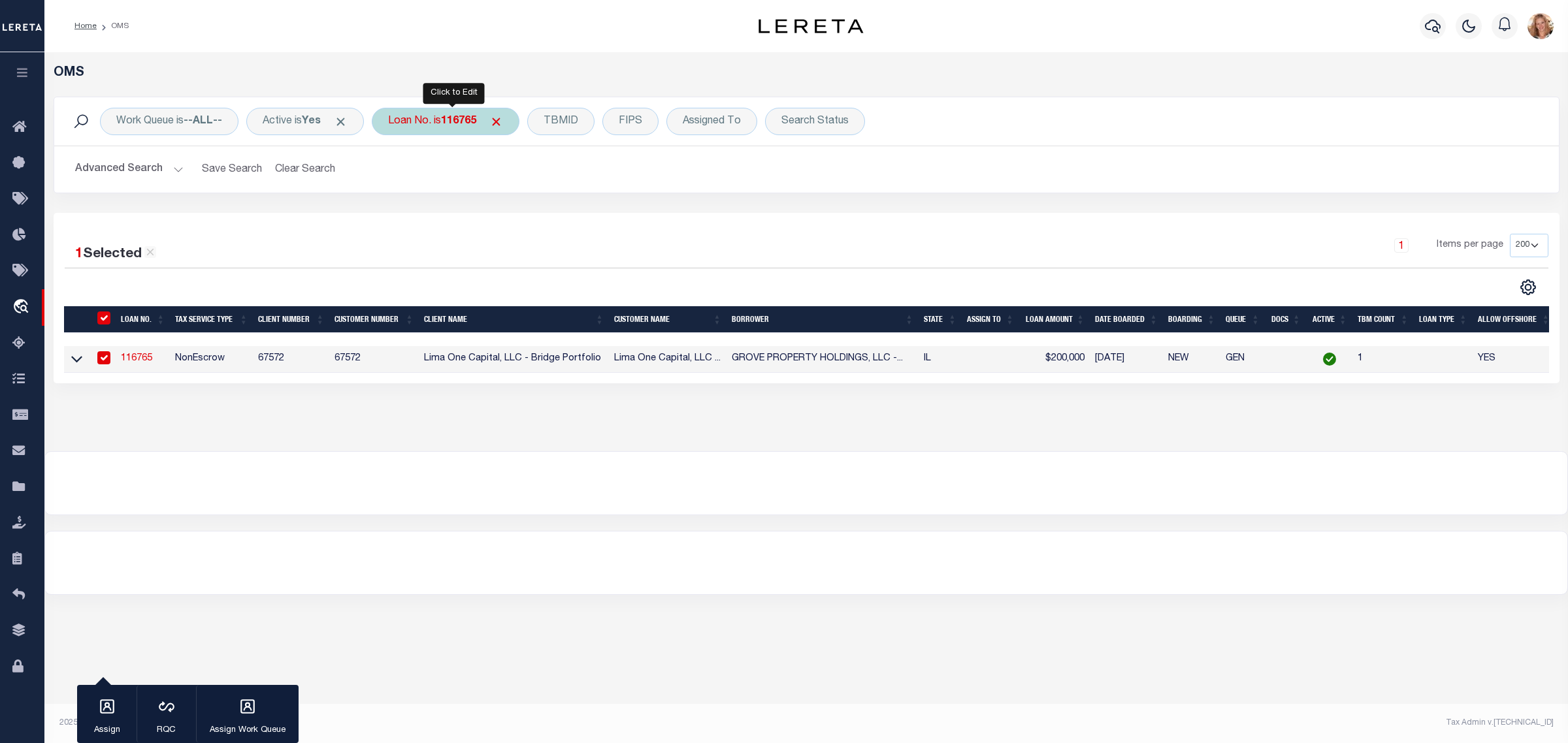
click at [423, 121] on div "Loan No. is 116765" at bounding box center [445, 122] width 148 height 27
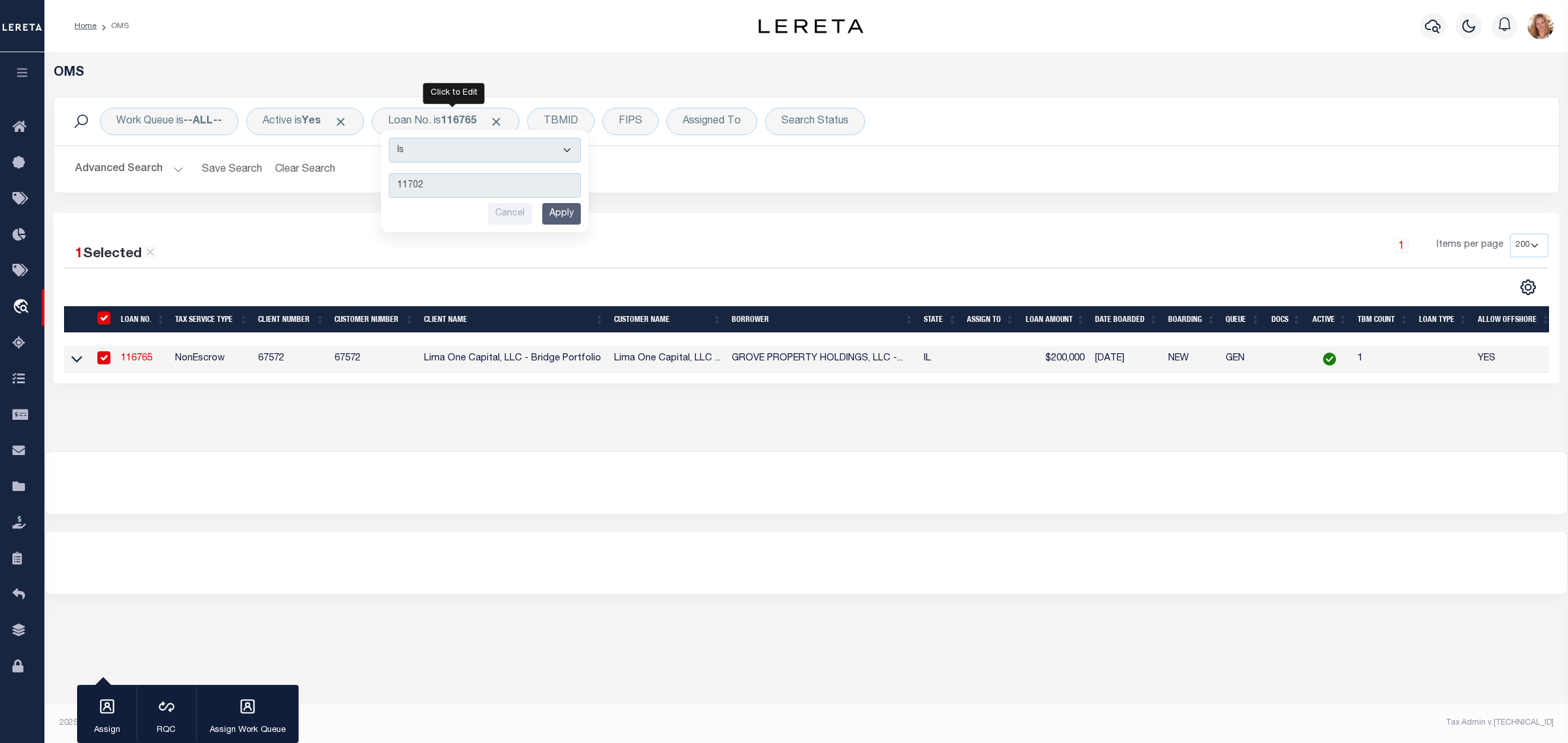
type input "117024"
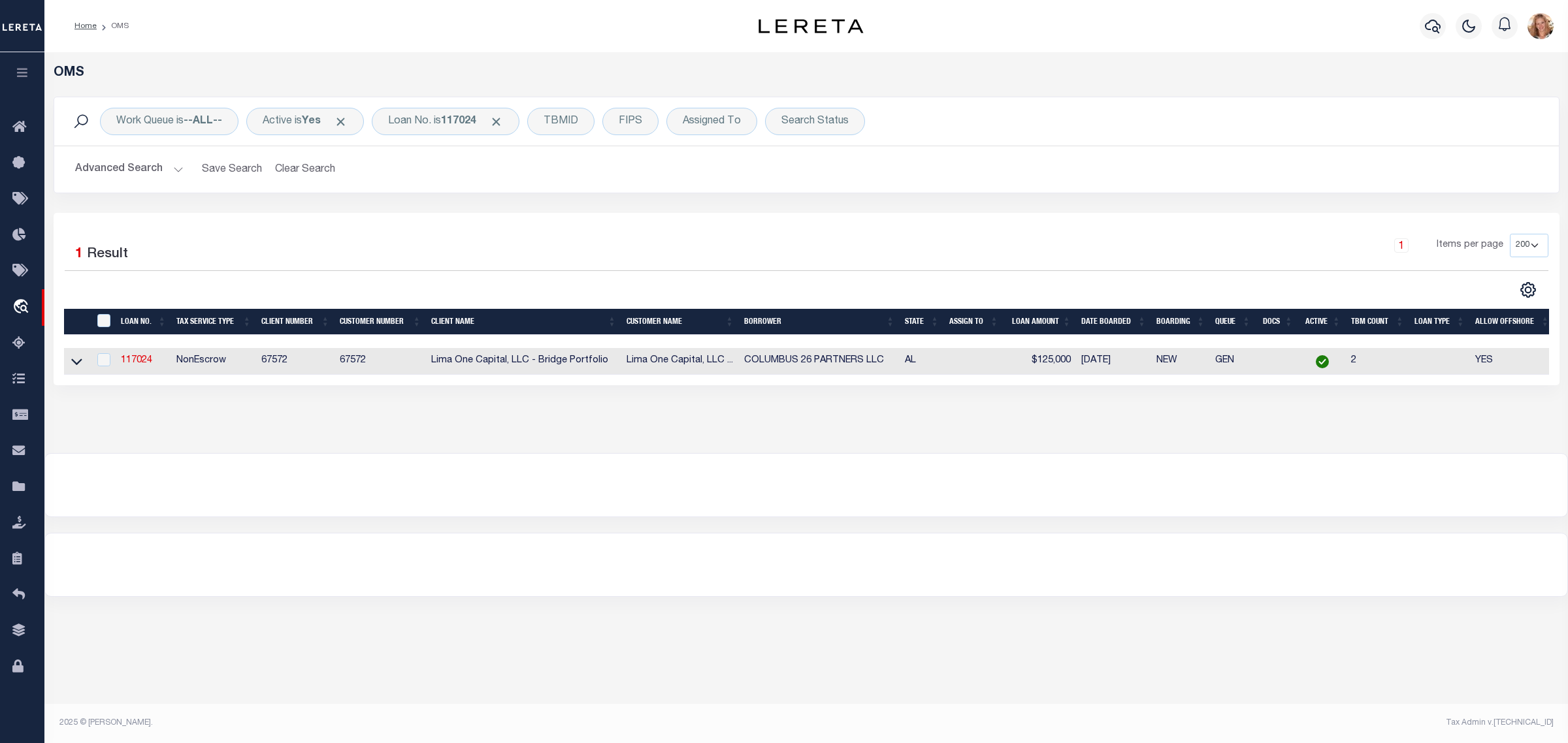
click at [76, 365] on icon at bounding box center [76, 362] width 11 height 7
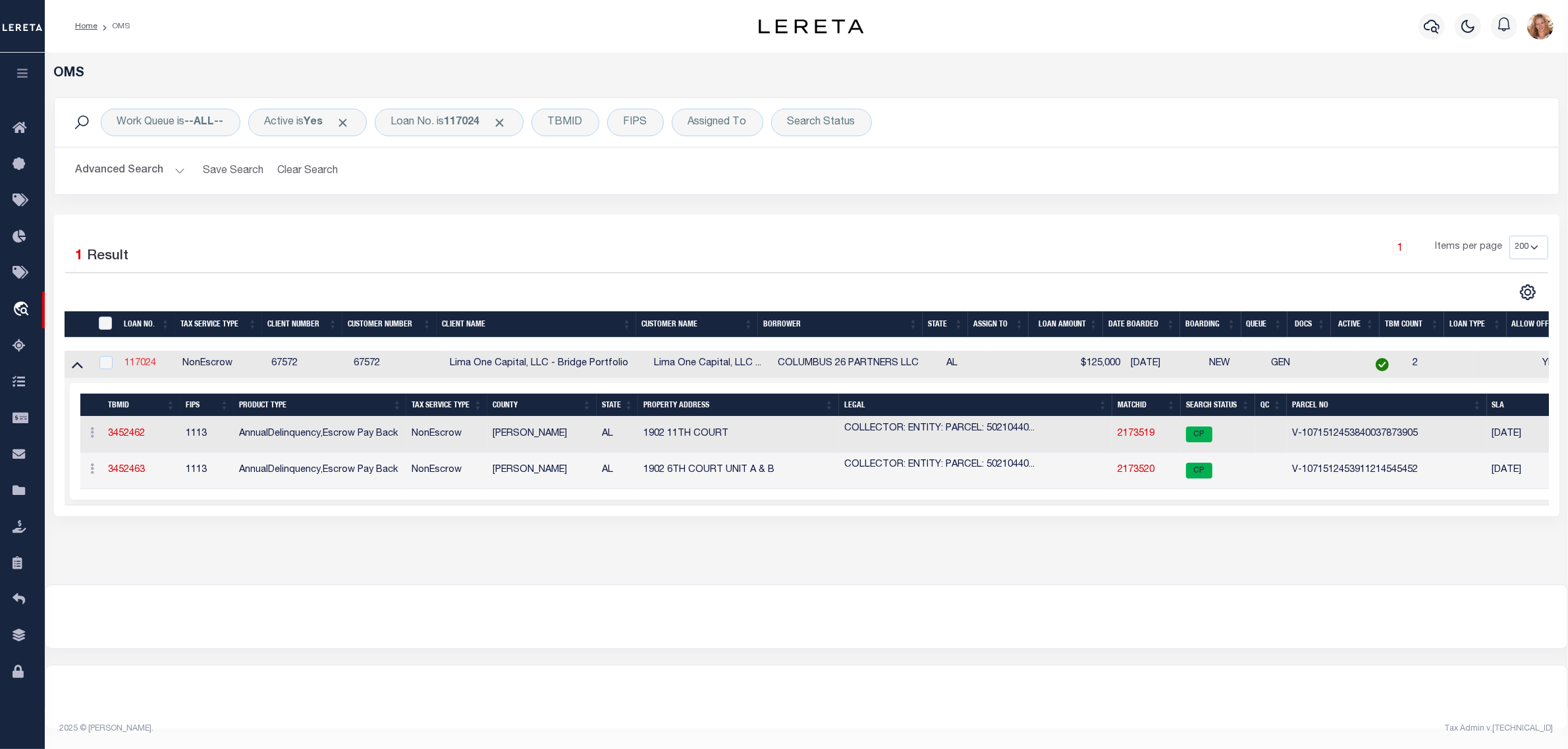
click at [137, 366] on link "117024" at bounding box center [140, 363] width 31 height 9
type input "117024"
type input "COLUMBUS 26 PARTNERS LLC"
select select
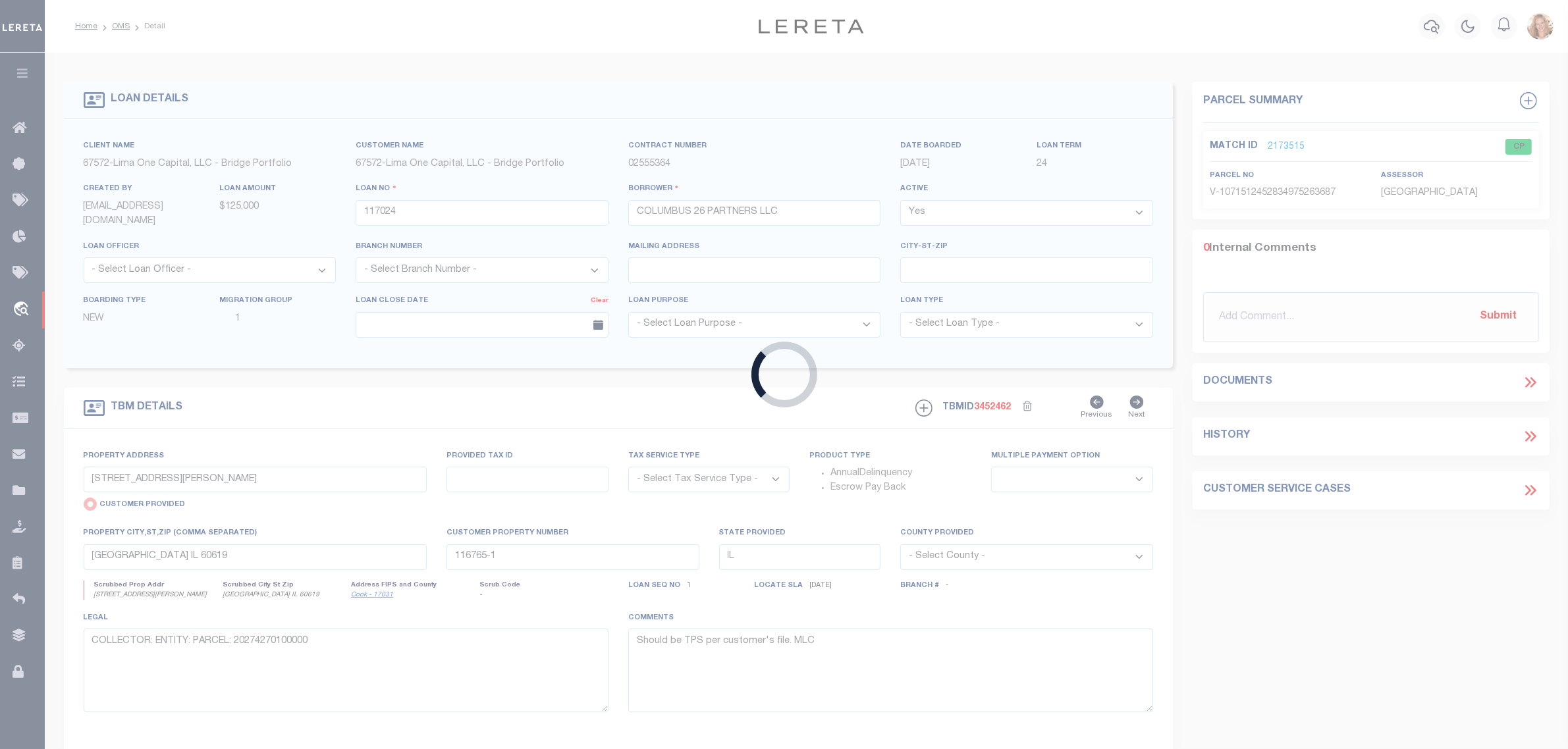
type input "1902 11TH COURT"
select select "NonEscrow"
select select
type input "[GEOGRAPHIC_DATA] AL 36867"
type input "117024-1"
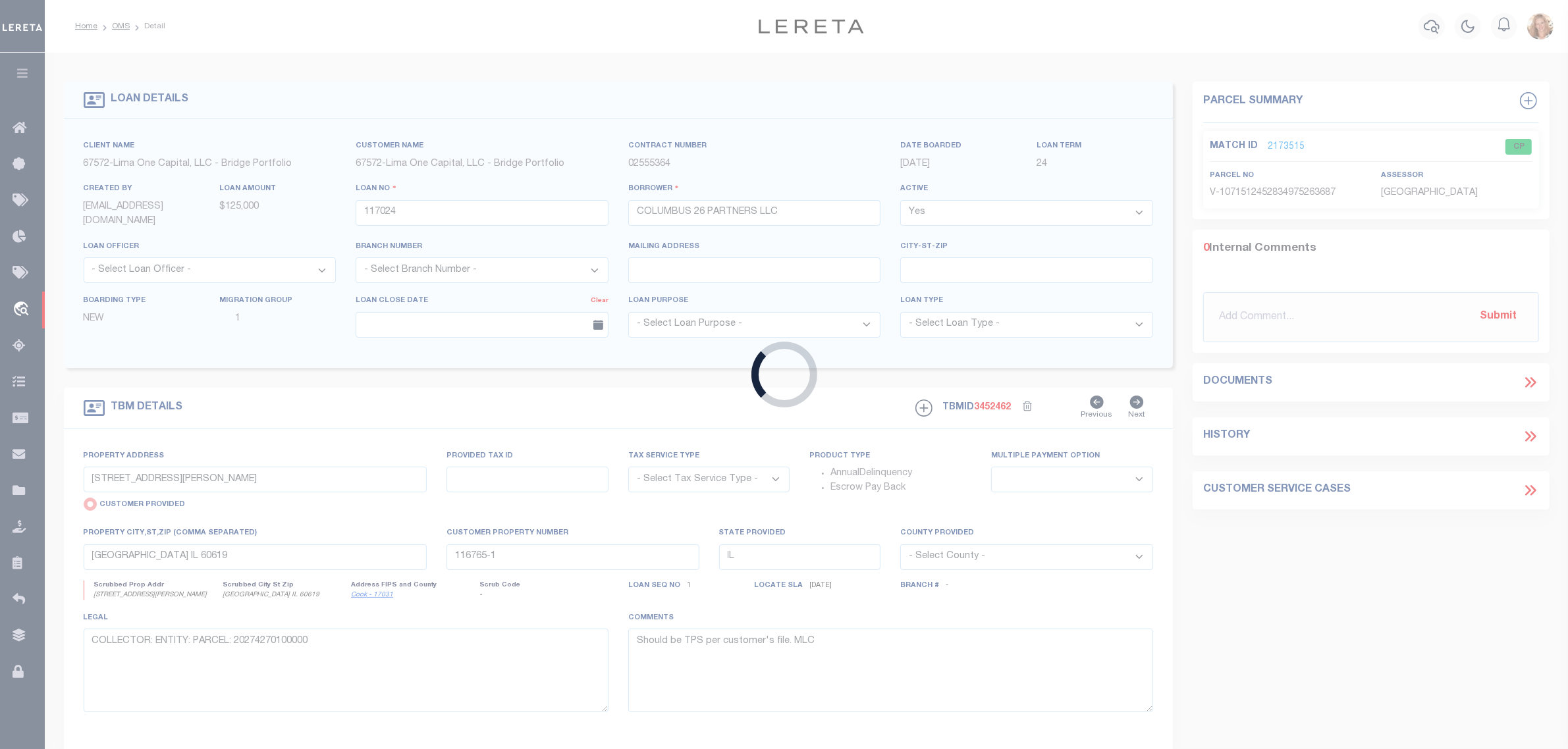
type input "AL"
type textarea "COLLECTOR: ENTITY: PARCEL: 502104401079000"
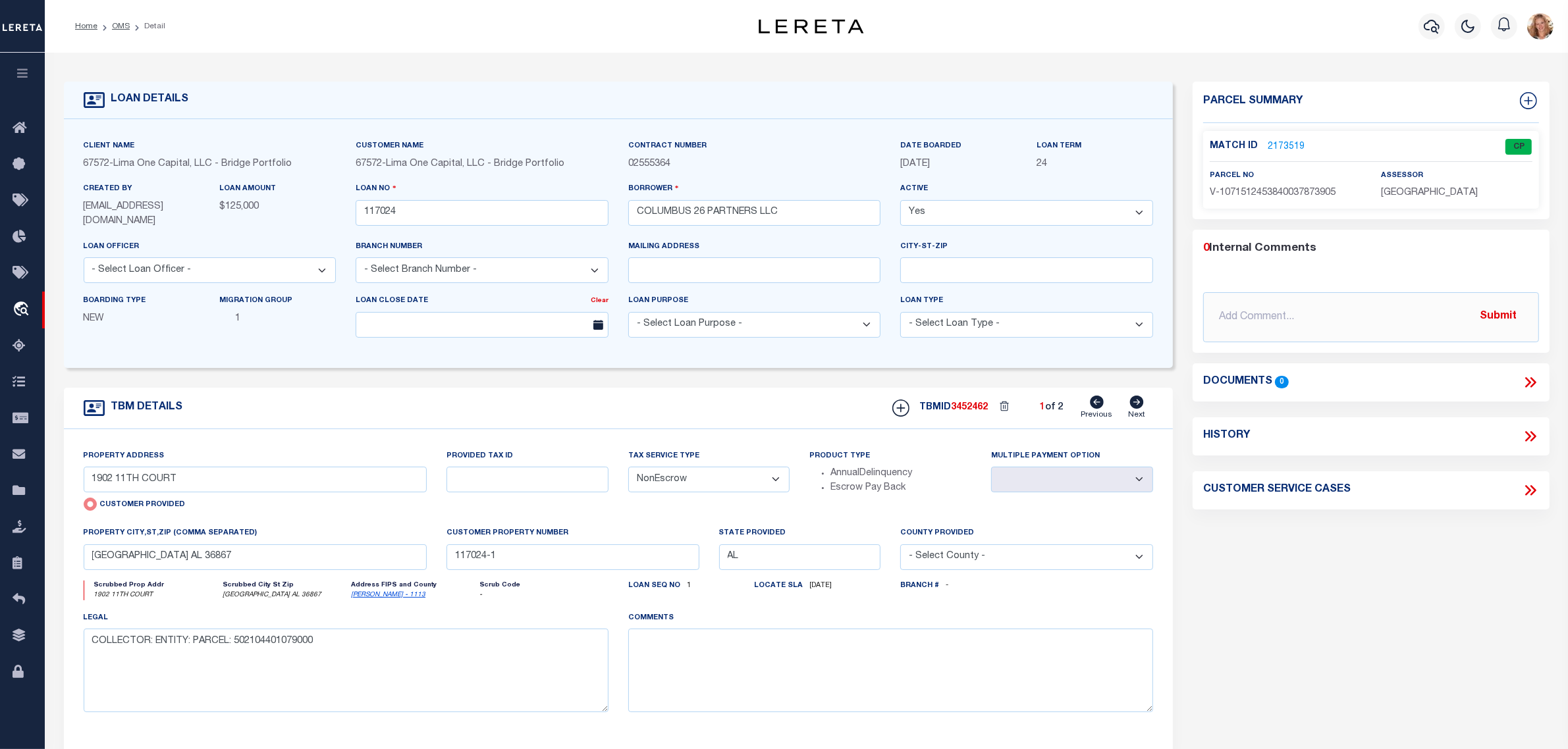
click at [660, 481] on select "- Select Tax Service Type - Escrow NonEscrow" at bounding box center [709, 479] width 162 height 25
select select "Escrow"
click at [628, 468] on select "- Select Tax Service Type - Escrow NonEscrow" at bounding box center [709, 479] width 162 height 25
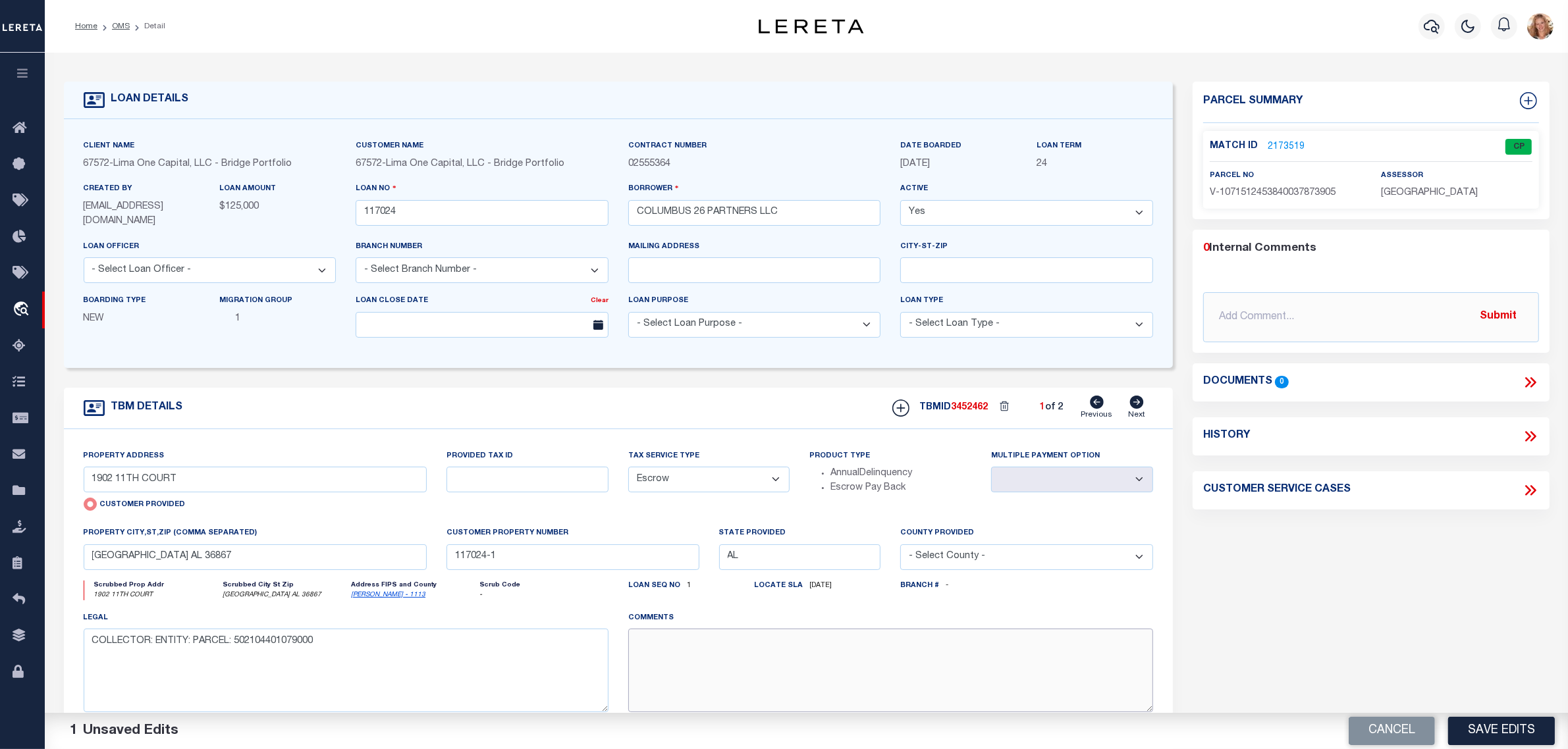
click at [705, 680] on textarea at bounding box center [891, 670] width 525 height 83
paste textarea "Should be TPS per customer's file. MLC"
type textarea "Should be TPS per customer's file. MLC"
drag, startPoint x: 1517, startPoint y: 722, endPoint x: 1451, endPoint y: 682, distance: 77.2
click at [1517, 722] on button "Save Edits" at bounding box center [1501, 731] width 107 height 28
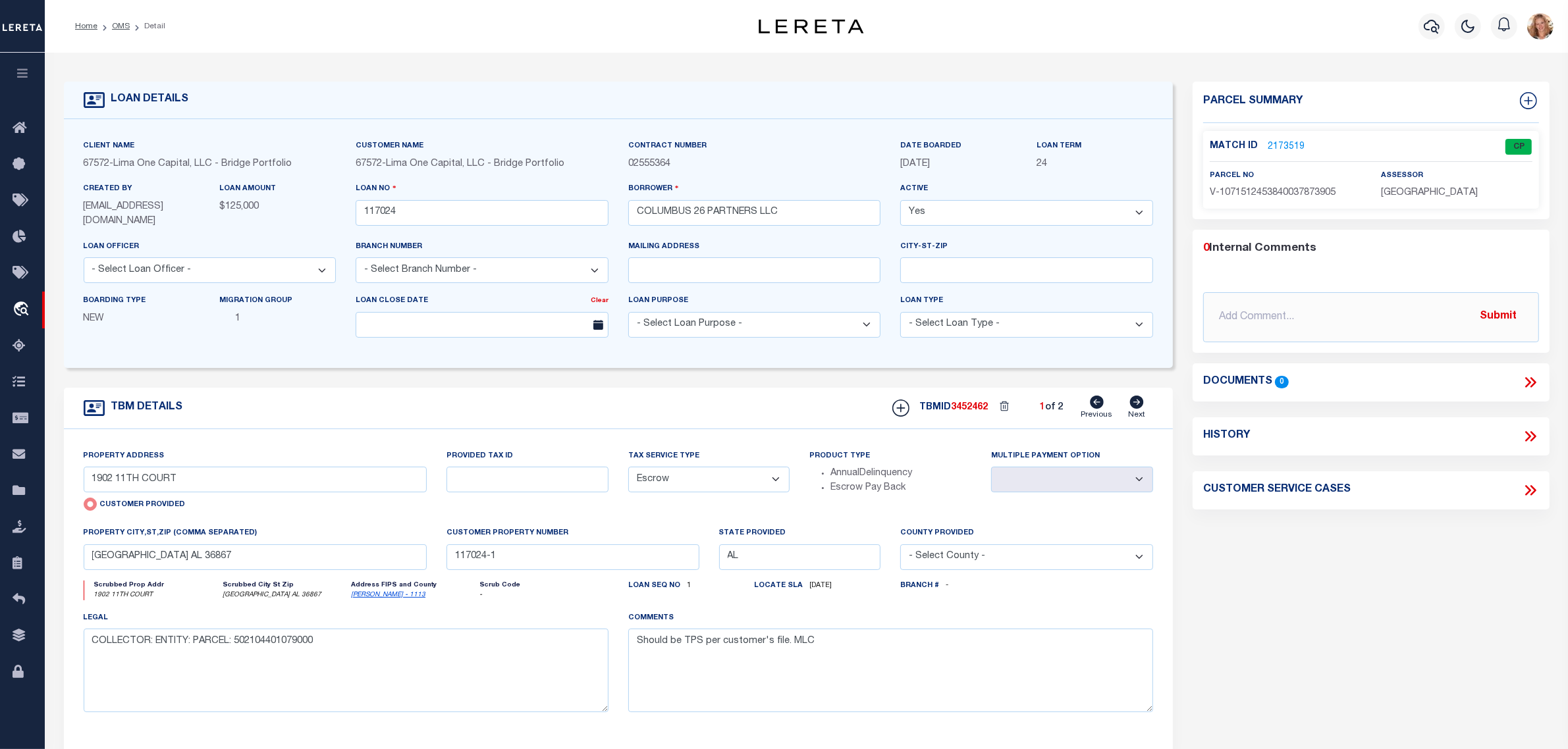
click at [1136, 402] on icon at bounding box center [1136, 402] width 15 height 13
type input "1902 6TH COURT UNIT A & B"
radio input "false"
select select "NonEscrow"
select select
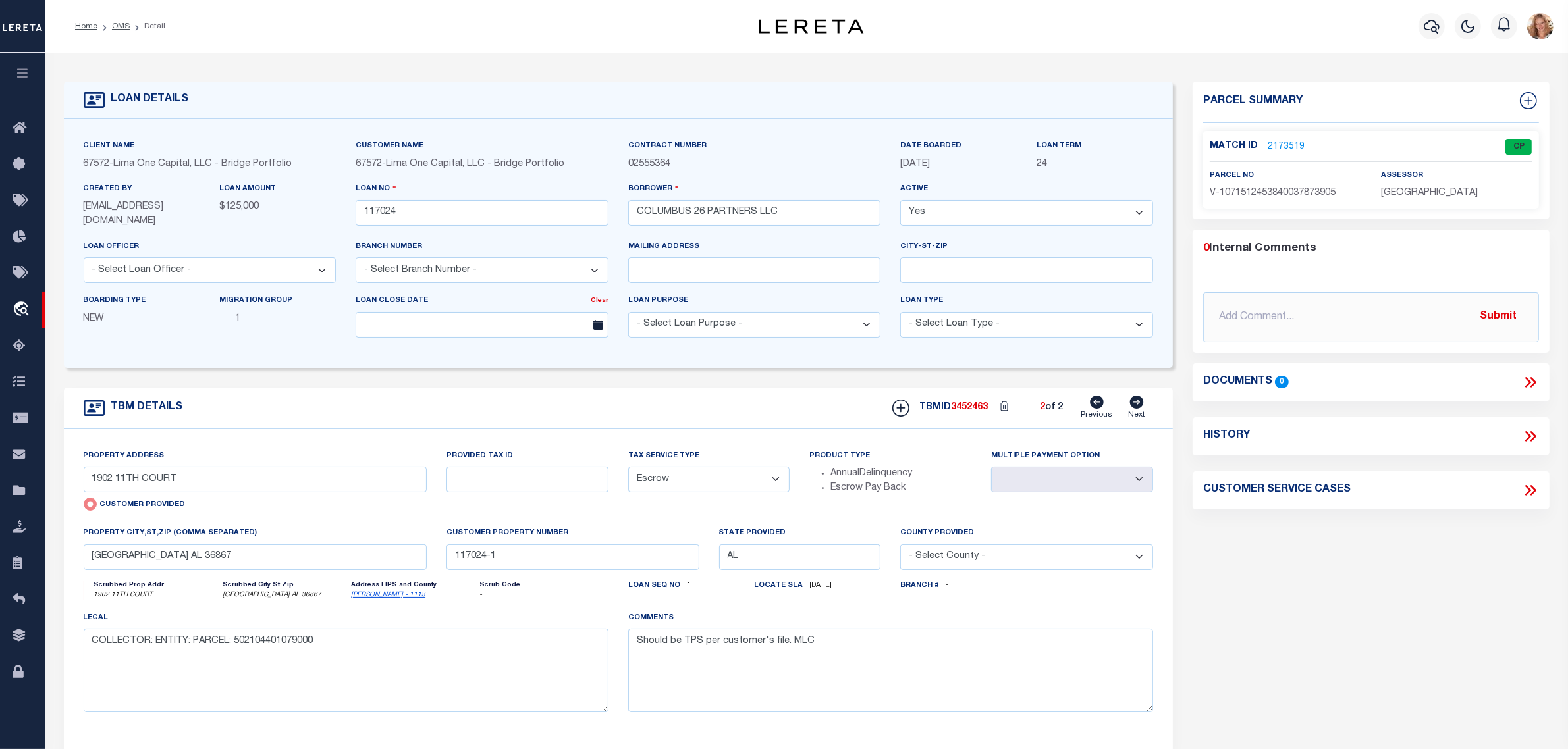
type input "117024-2"
drag, startPoint x: 692, startPoint y: 478, endPoint x: 686, endPoint y: 493, distance: 16.2
click at [692, 478] on select "- Select Tax Service Type - Escrow NonEscrow" at bounding box center [709, 479] width 162 height 25
select select "Escrow"
click at [628, 468] on select "- Select Tax Service Type - Escrow NonEscrow" at bounding box center [709, 479] width 162 height 25
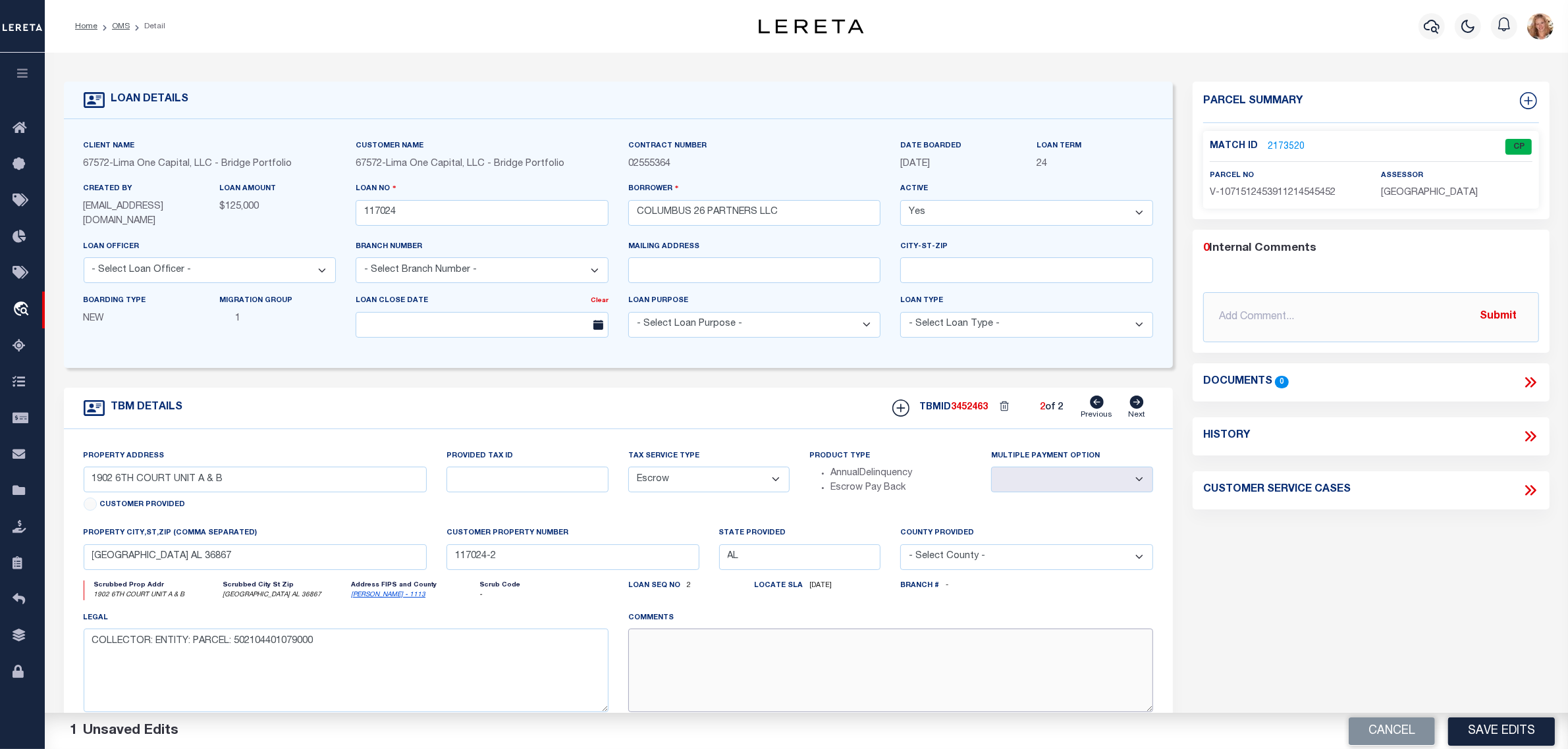
click at [682, 654] on textarea at bounding box center [891, 670] width 525 height 83
paste textarea "Should be TPS per customer's file. MLC"
type textarea "Should be TPS per customer's file. MLC"
click at [1507, 735] on button "Save Edits" at bounding box center [1501, 731] width 107 height 28
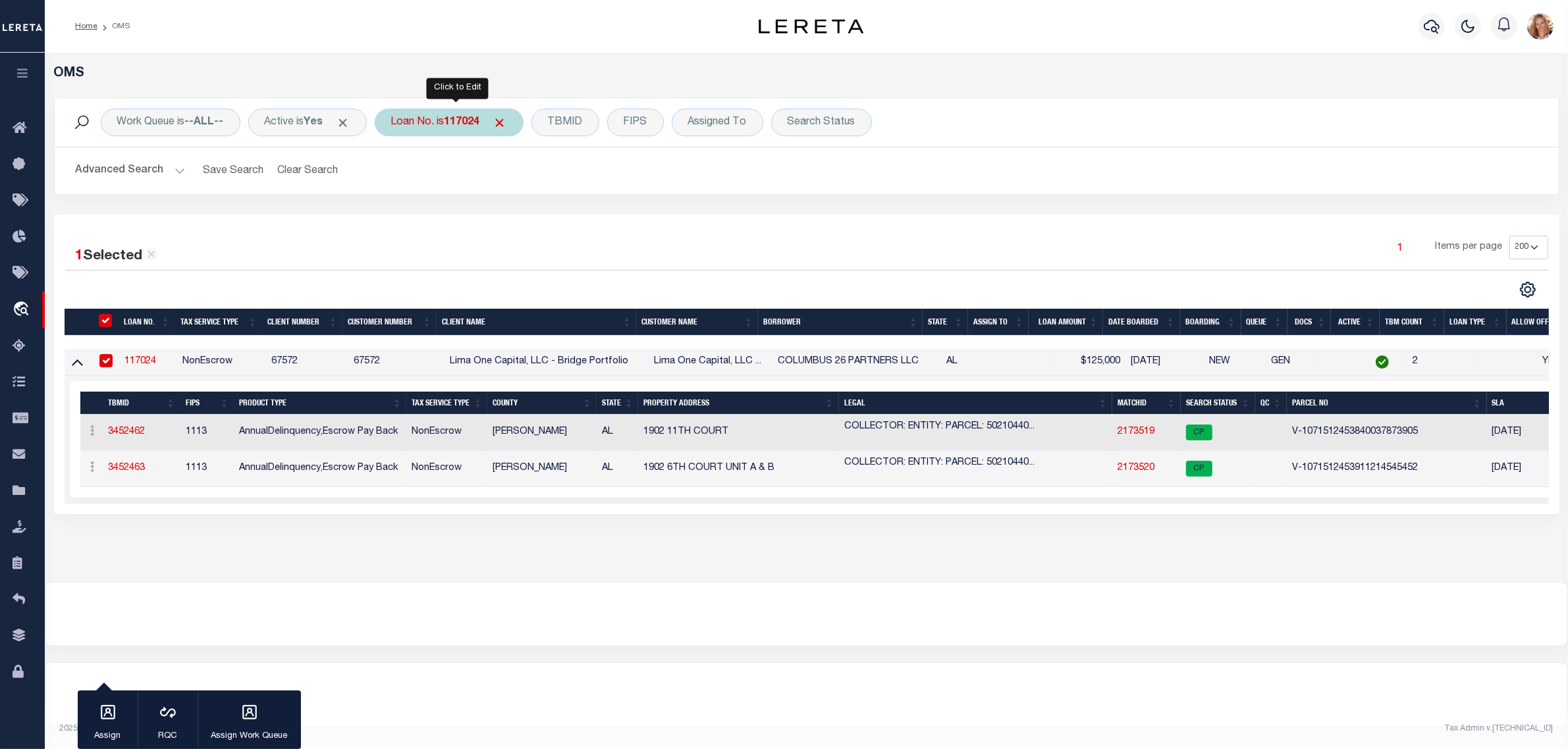
click at [471, 123] on b "117024" at bounding box center [462, 123] width 35 height 11
type input "120055"
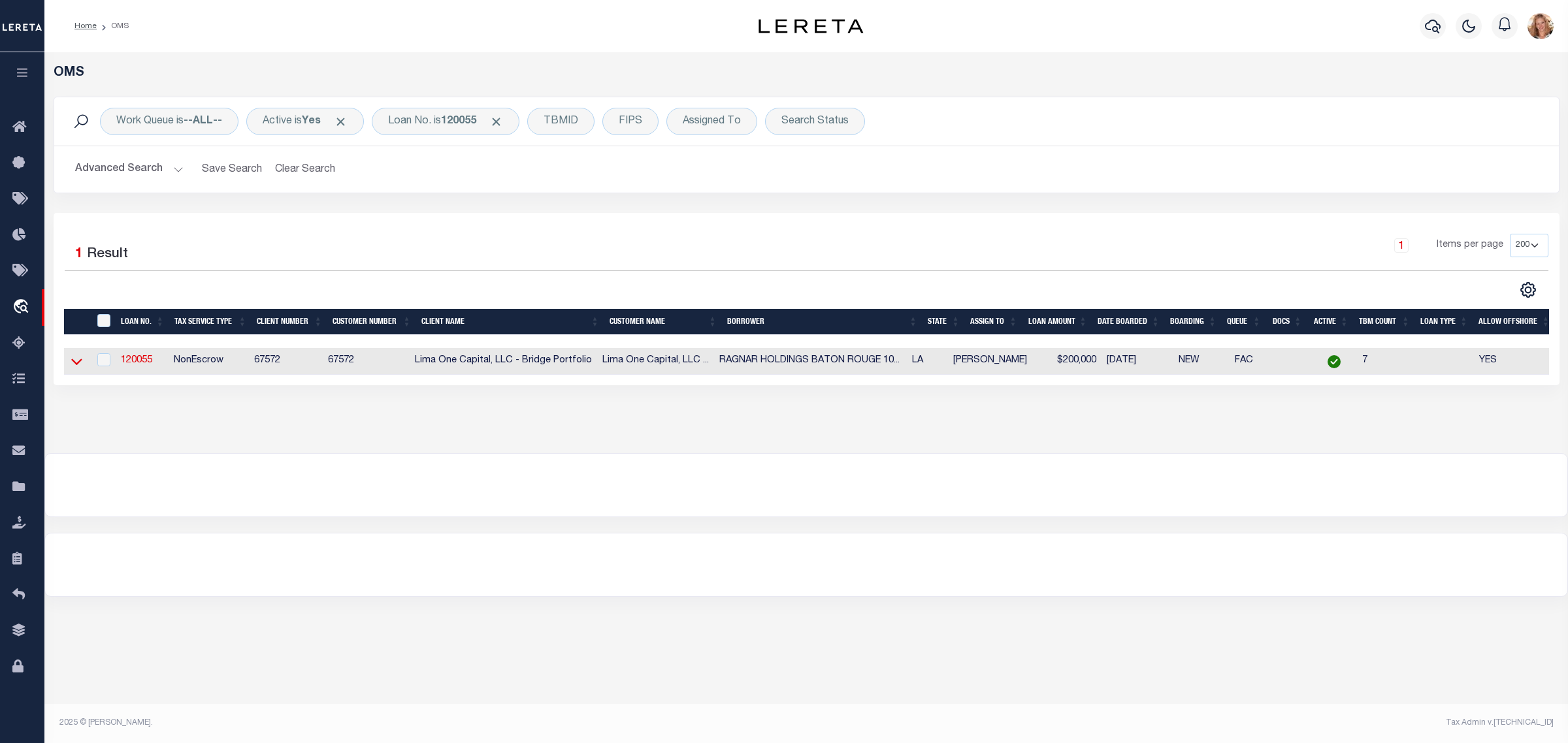
click at [79, 365] on icon at bounding box center [76, 362] width 11 height 7
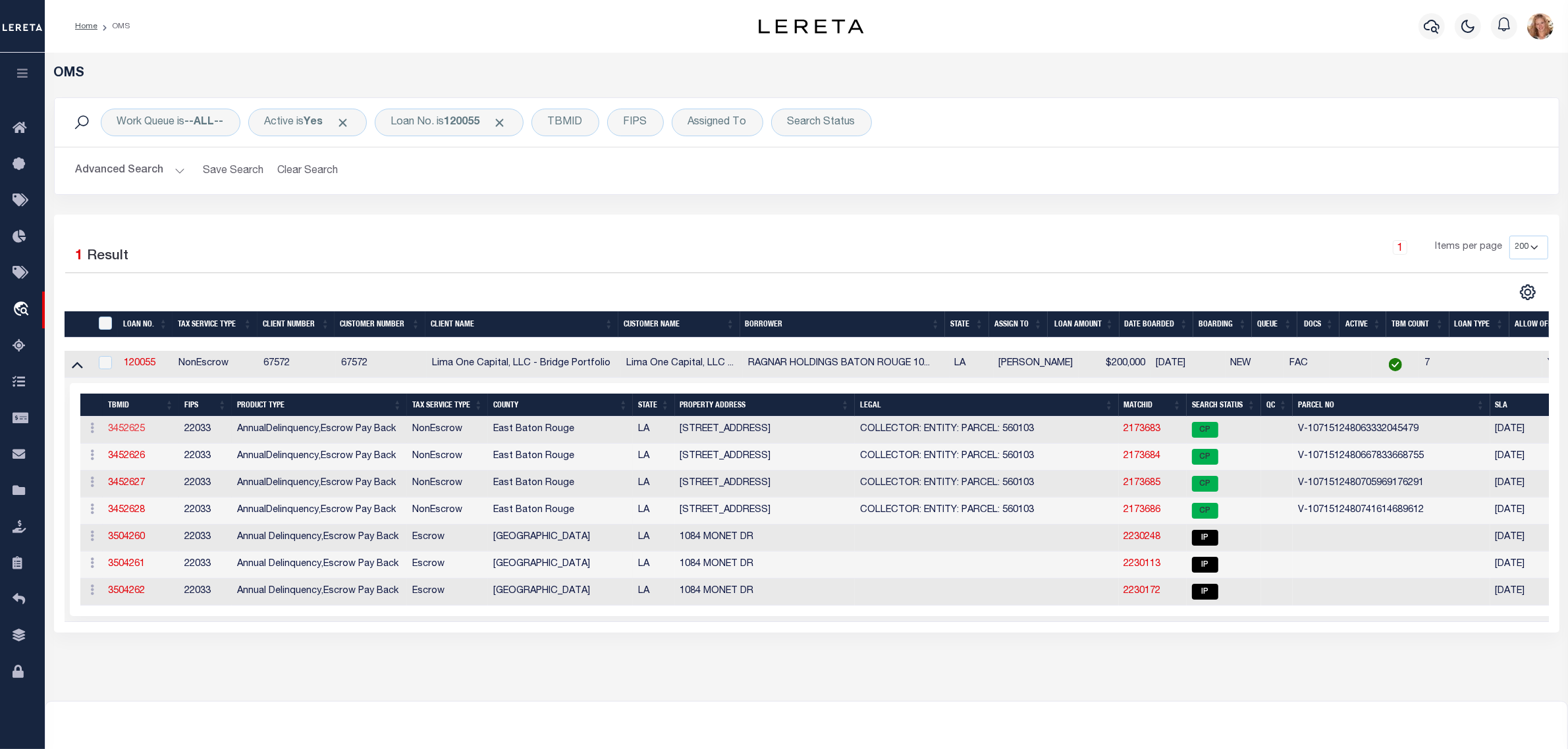
click at [140, 433] on link "3452625" at bounding box center [127, 429] width 37 height 9
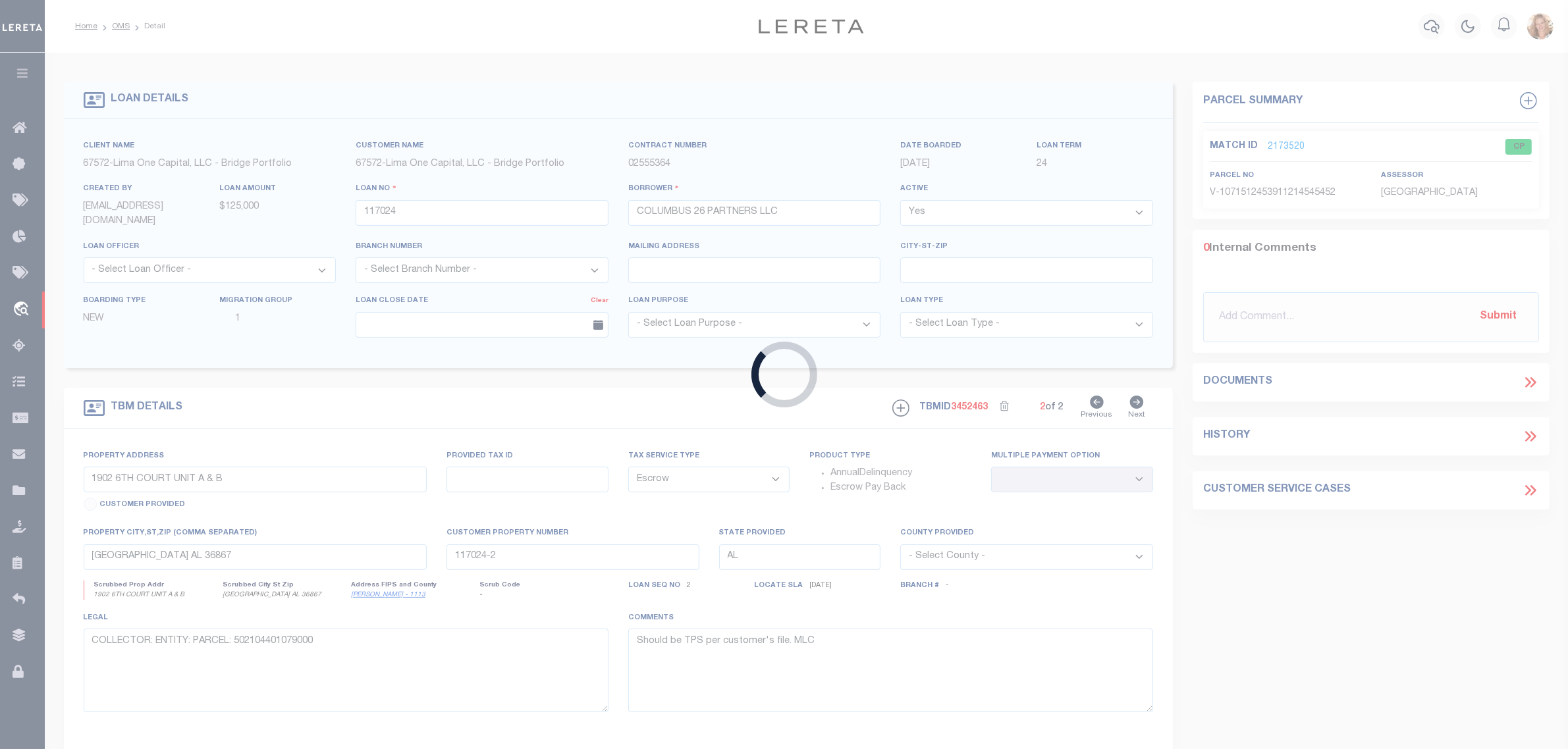
type input "120055"
type input "RAGNAR HOLDINGS BATON ROUGE 1084 MON"
select select
type input "[STREET_ADDRESS]"
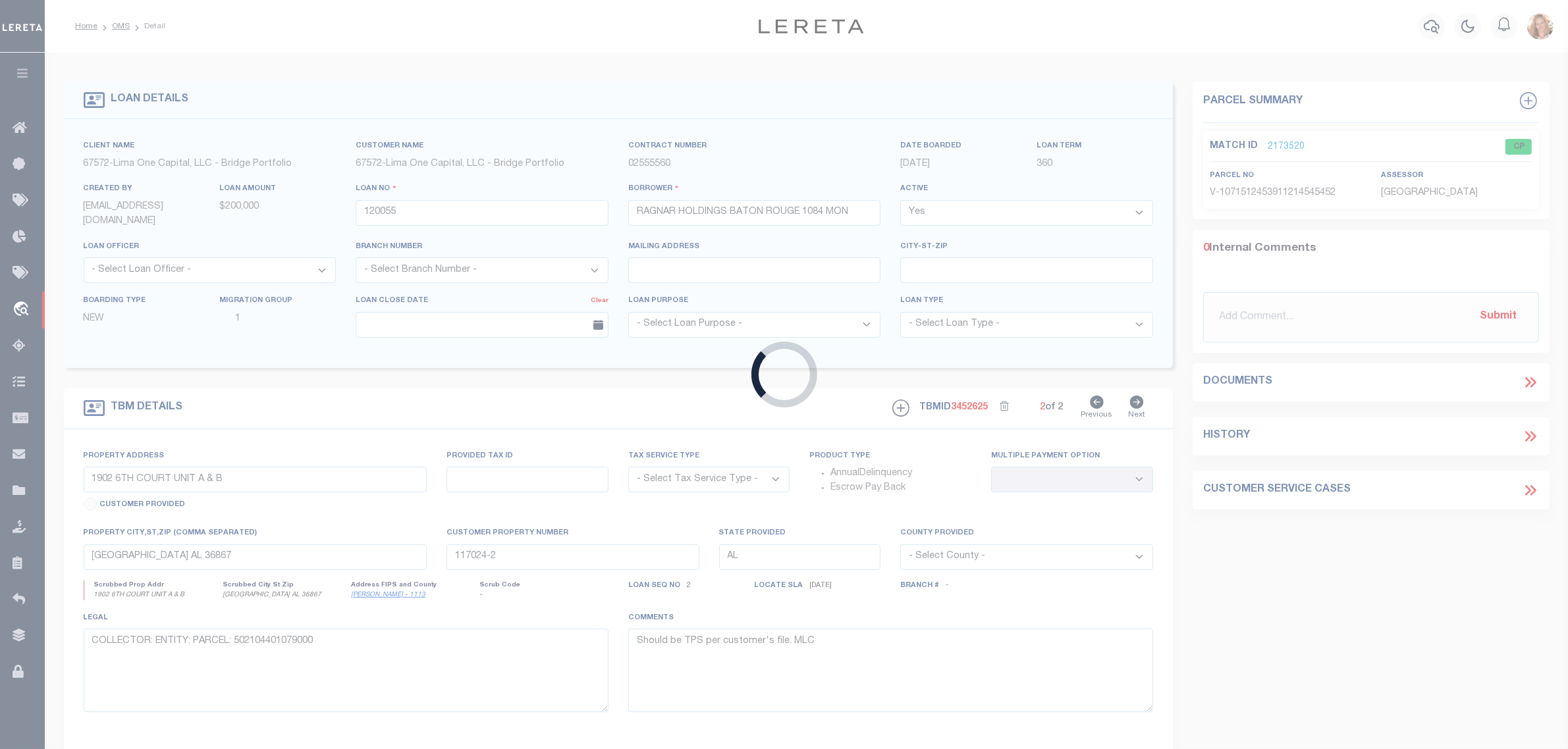
radio input "true"
select select "NonEscrow"
select select
type input "[GEOGRAPHIC_DATA] LA 70806"
type input "120055-1-D"
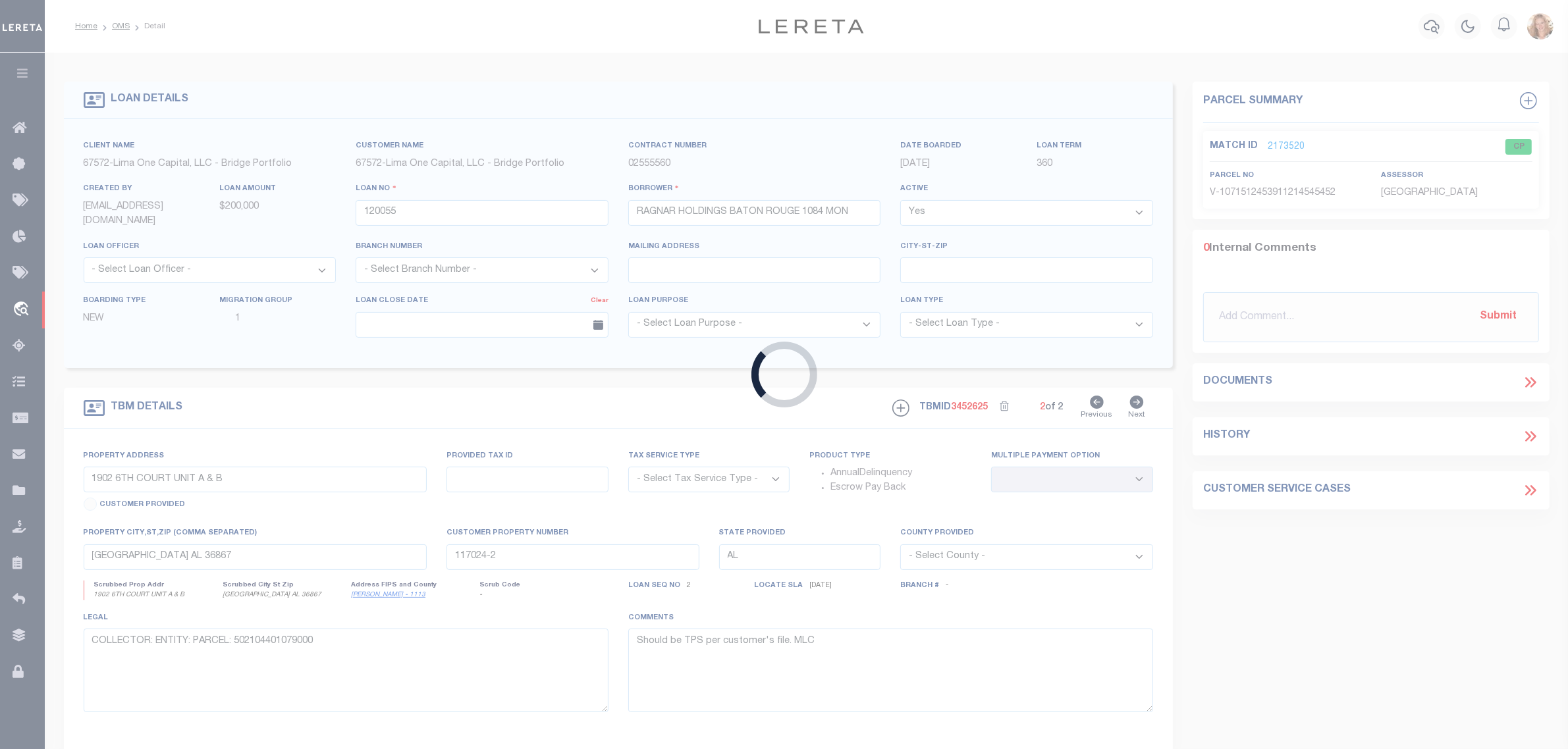
type input "LA"
type textarea "COLLECTOR: ENTITY: PARCEL: 560103"
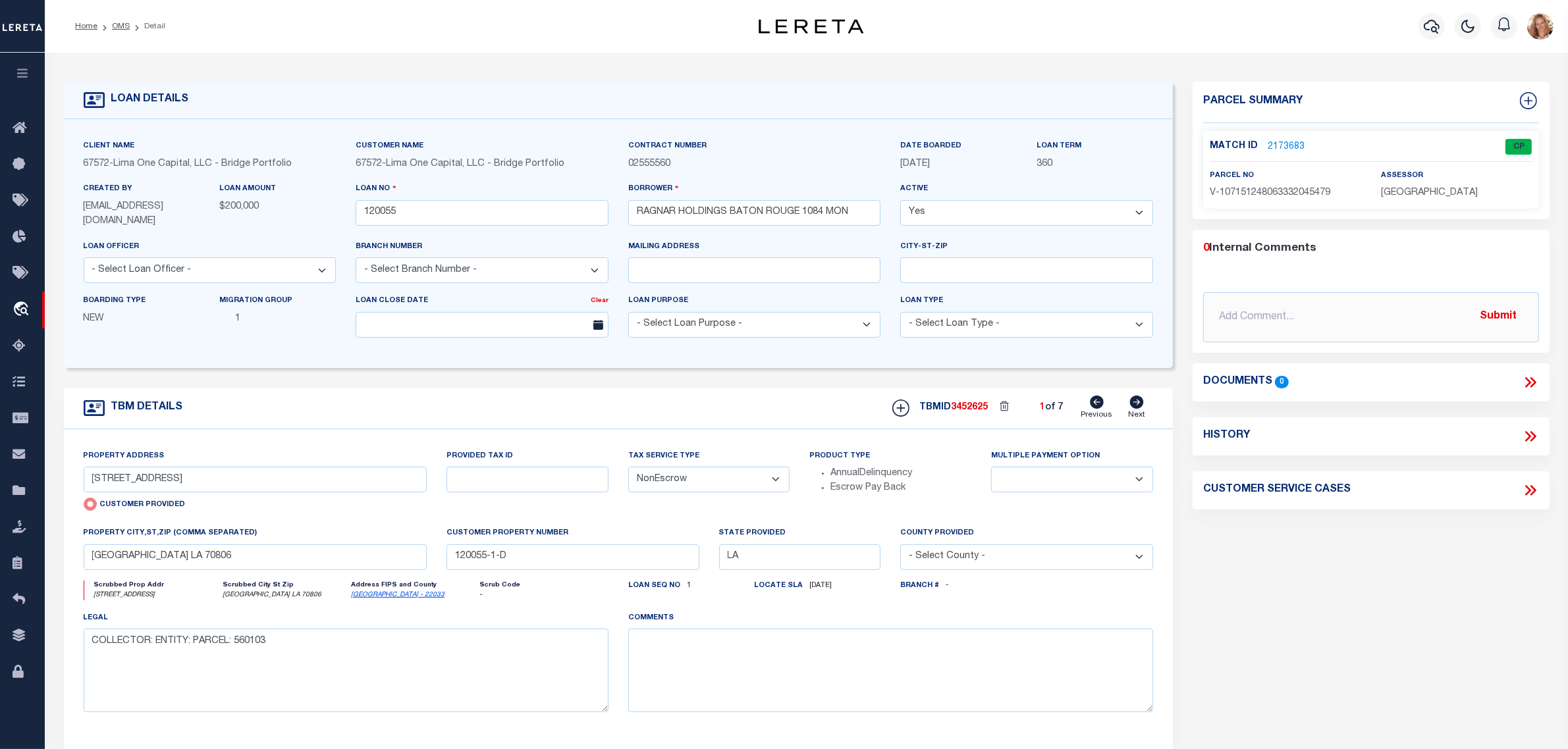
drag, startPoint x: 736, startPoint y: 485, endPoint x: 736, endPoint y: 493, distance: 8.0
click at [736, 485] on select "- Select Tax Service Type - Escrow NonEscrow" at bounding box center [709, 479] width 162 height 25
select select "Escrow"
click at [628, 468] on select "- Select Tax Service Type - Escrow NonEscrow" at bounding box center [709, 479] width 162 height 25
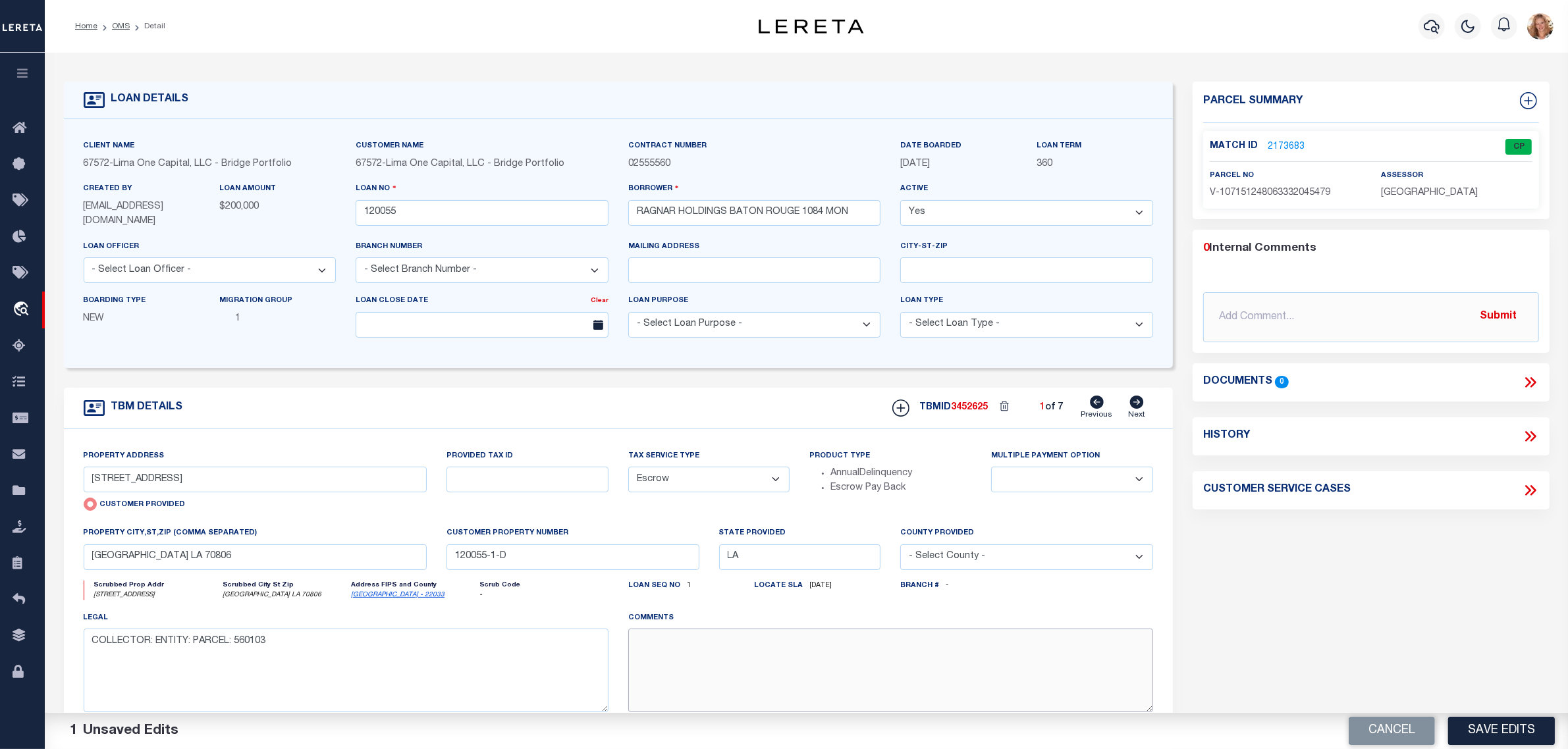
click at [697, 662] on textarea at bounding box center [891, 670] width 525 height 83
paste textarea "S"
type textarea "Should be TPS per customer's file. MLC"
click at [1521, 733] on button "Save Edits" at bounding box center [1501, 731] width 107 height 28
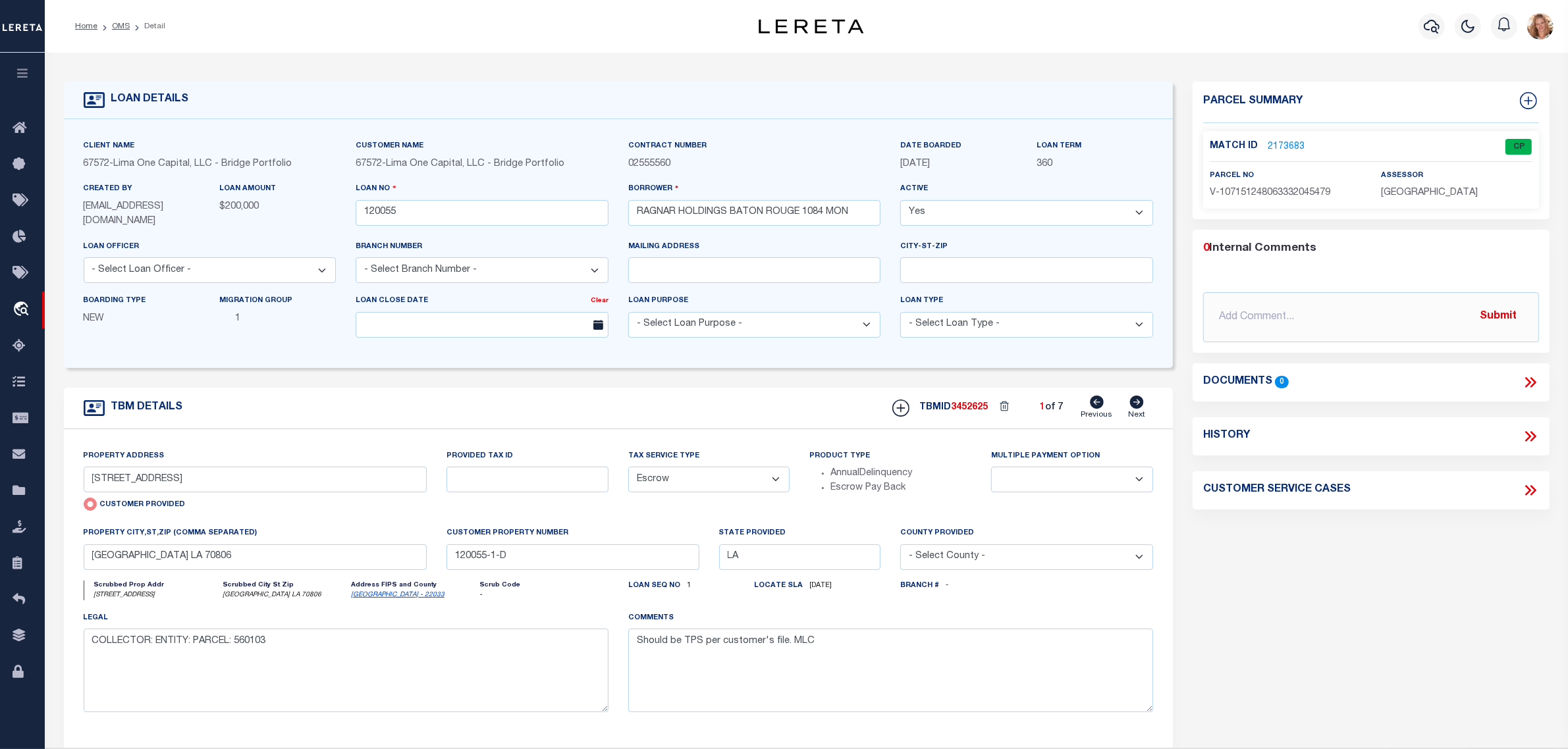
click at [1140, 404] on icon at bounding box center [1137, 402] width 14 height 13
radio input "false"
select select "NonEscrow"
select select
click at [712, 488] on select "- Select Tax Service Type - Escrow NonEscrow" at bounding box center [709, 479] width 162 height 25
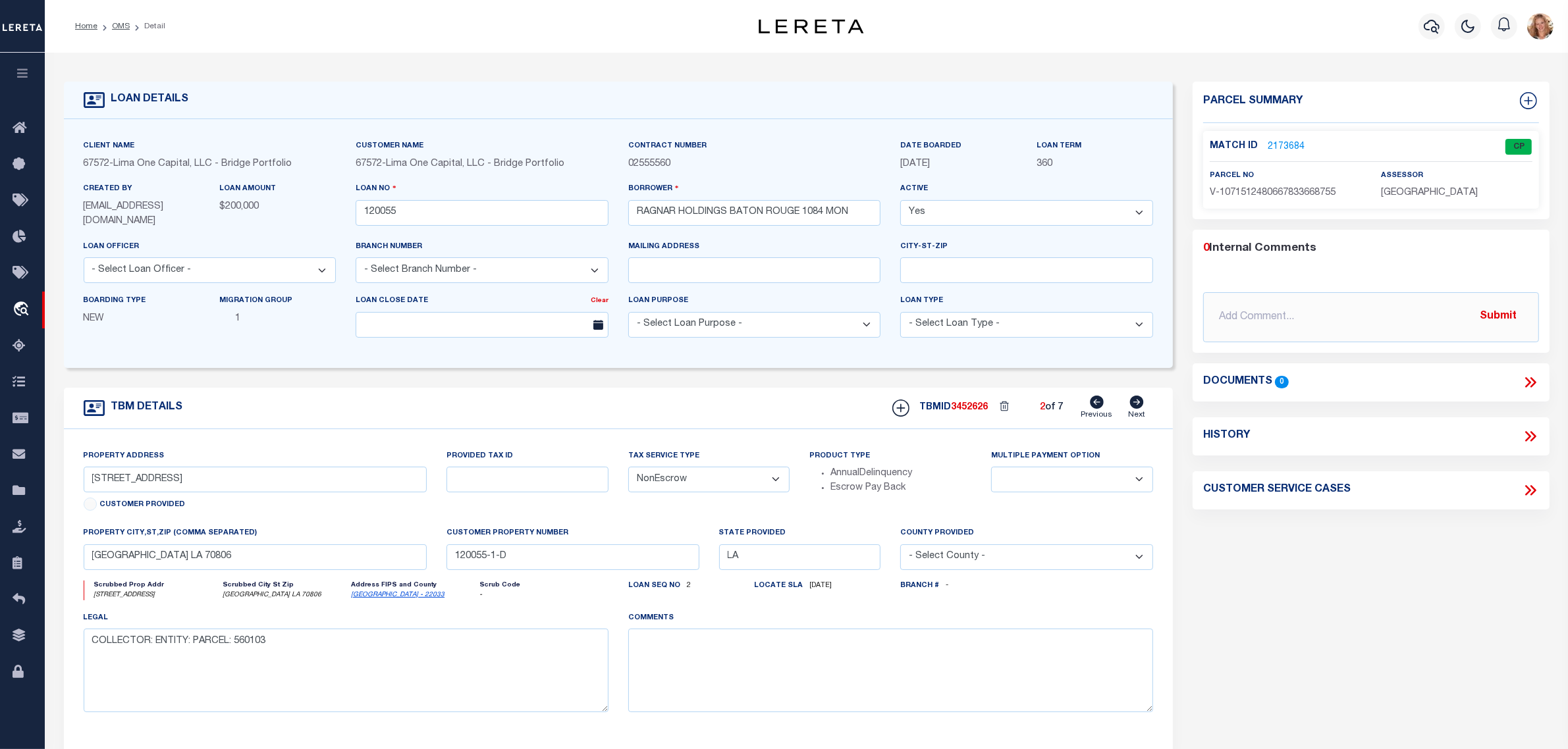
select select "Escrow"
click at [628, 468] on select "- Select Tax Service Type - Escrow NonEscrow" at bounding box center [709, 479] width 162 height 25
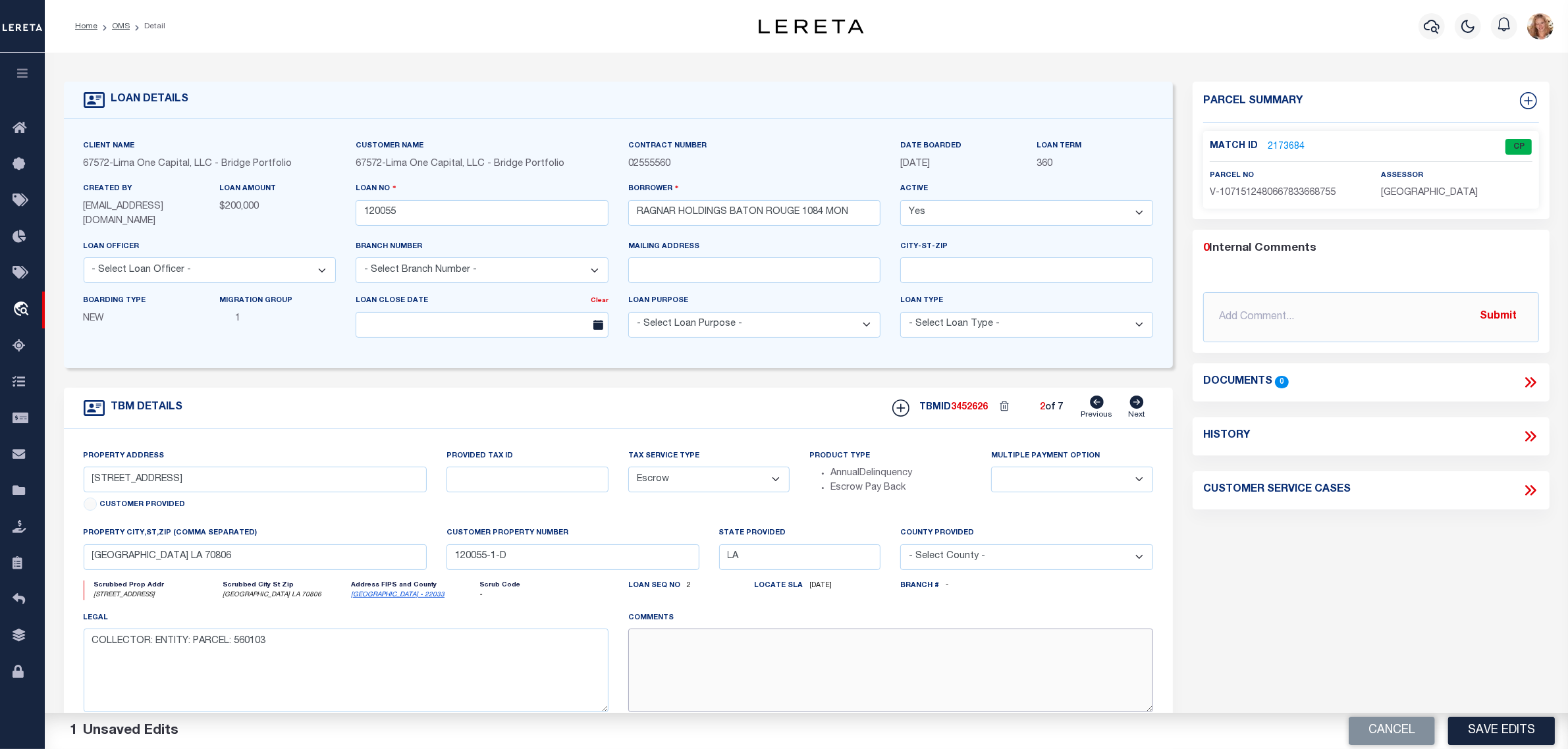
click at [711, 655] on textarea at bounding box center [891, 670] width 525 height 83
paste textarea "Should be TPS per customer's file. MLC"
type textarea "Should be TPS per customer's file. MLC"
click at [1517, 722] on button "Save Edits" at bounding box center [1501, 731] width 107 height 28
click at [1135, 403] on icon at bounding box center [1137, 402] width 14 height 13
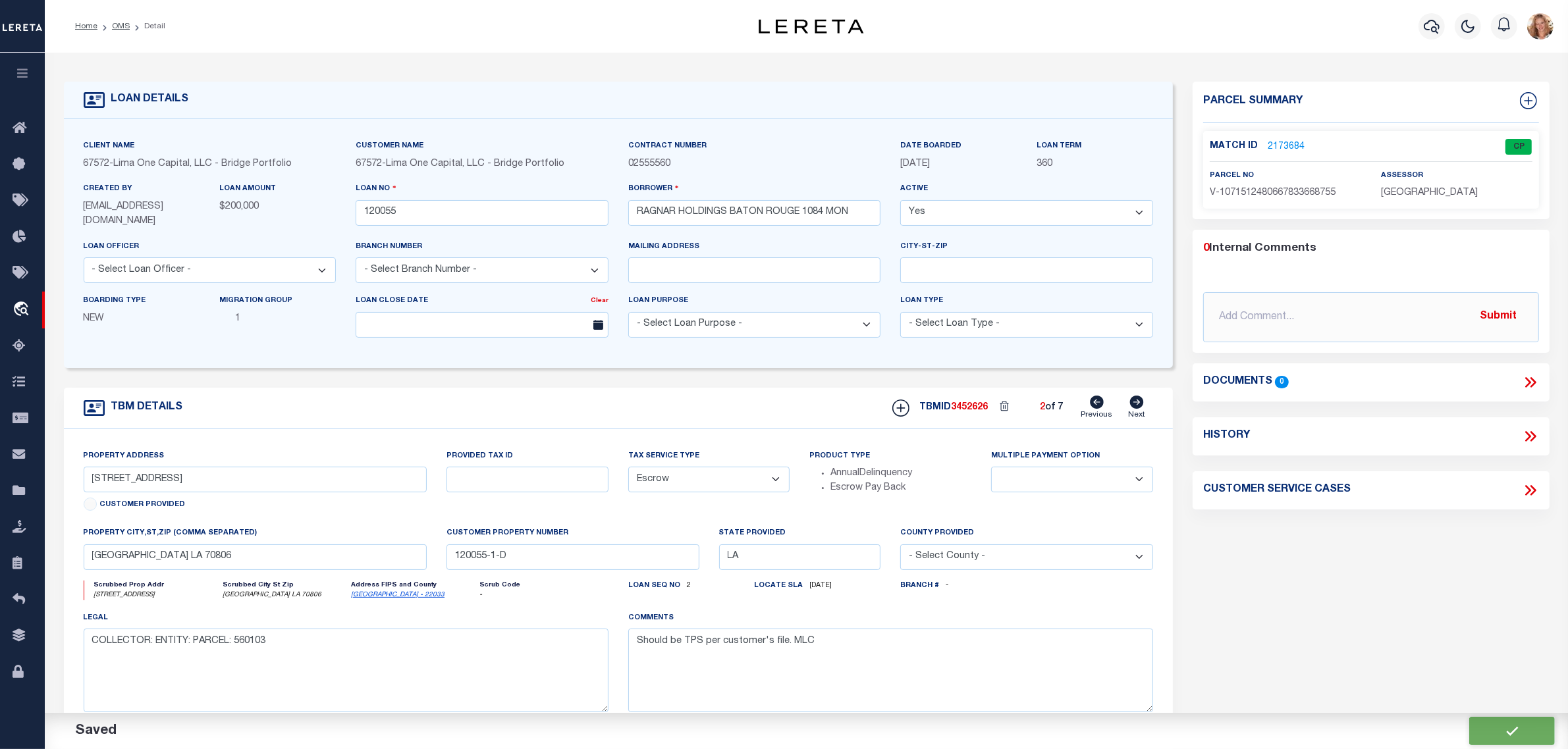
select select "NonEscrow"
select select
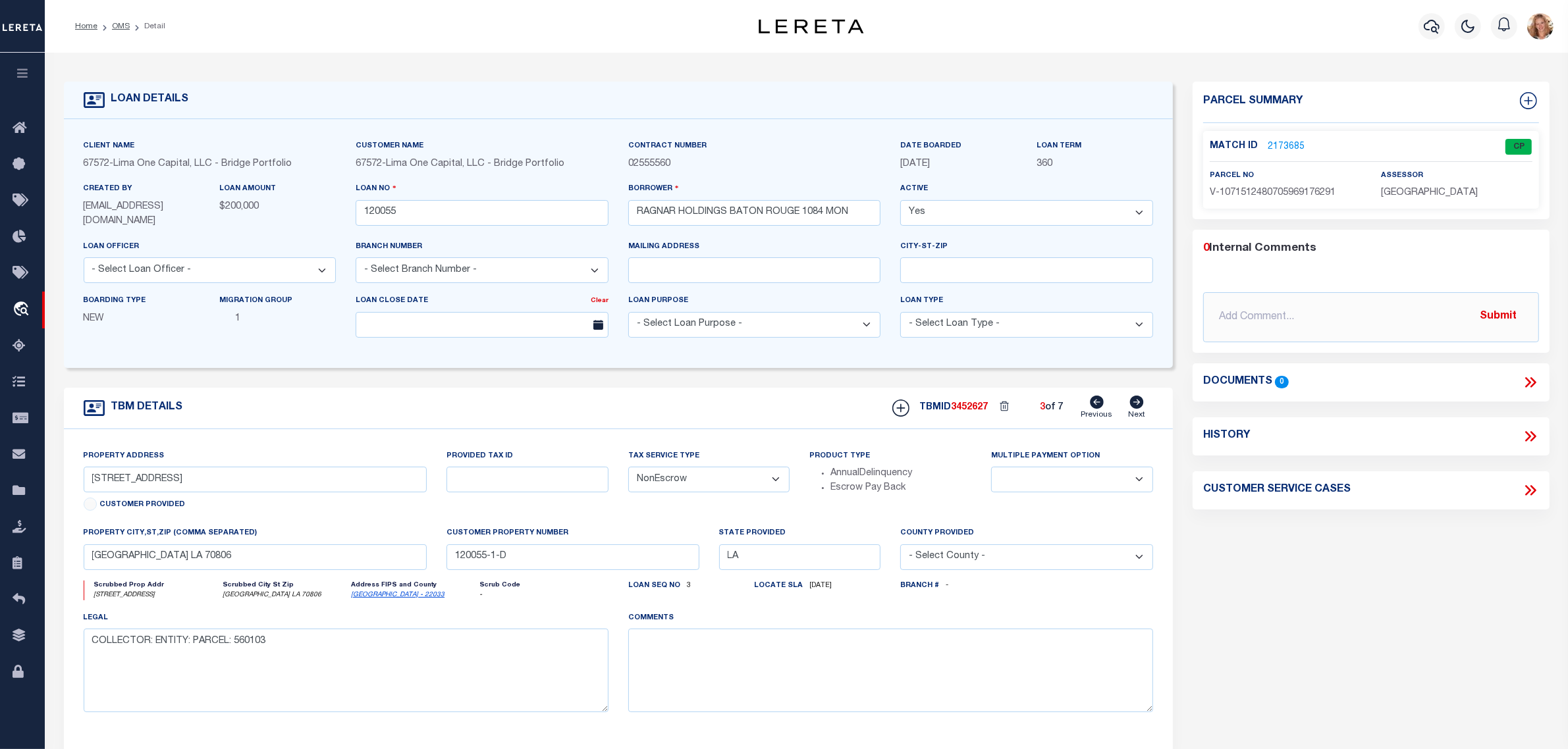
click at [692, 476] on select "- Select Tax Service Type - Escrow NonEscrow" at bounding box center [709, 479] width 162 height 25
select select "Escrow"
click at [628, 468] on select "- Select Tax Service Type - Escrow NonEscrow" at bounding box center [709, 479] width 162 height 25
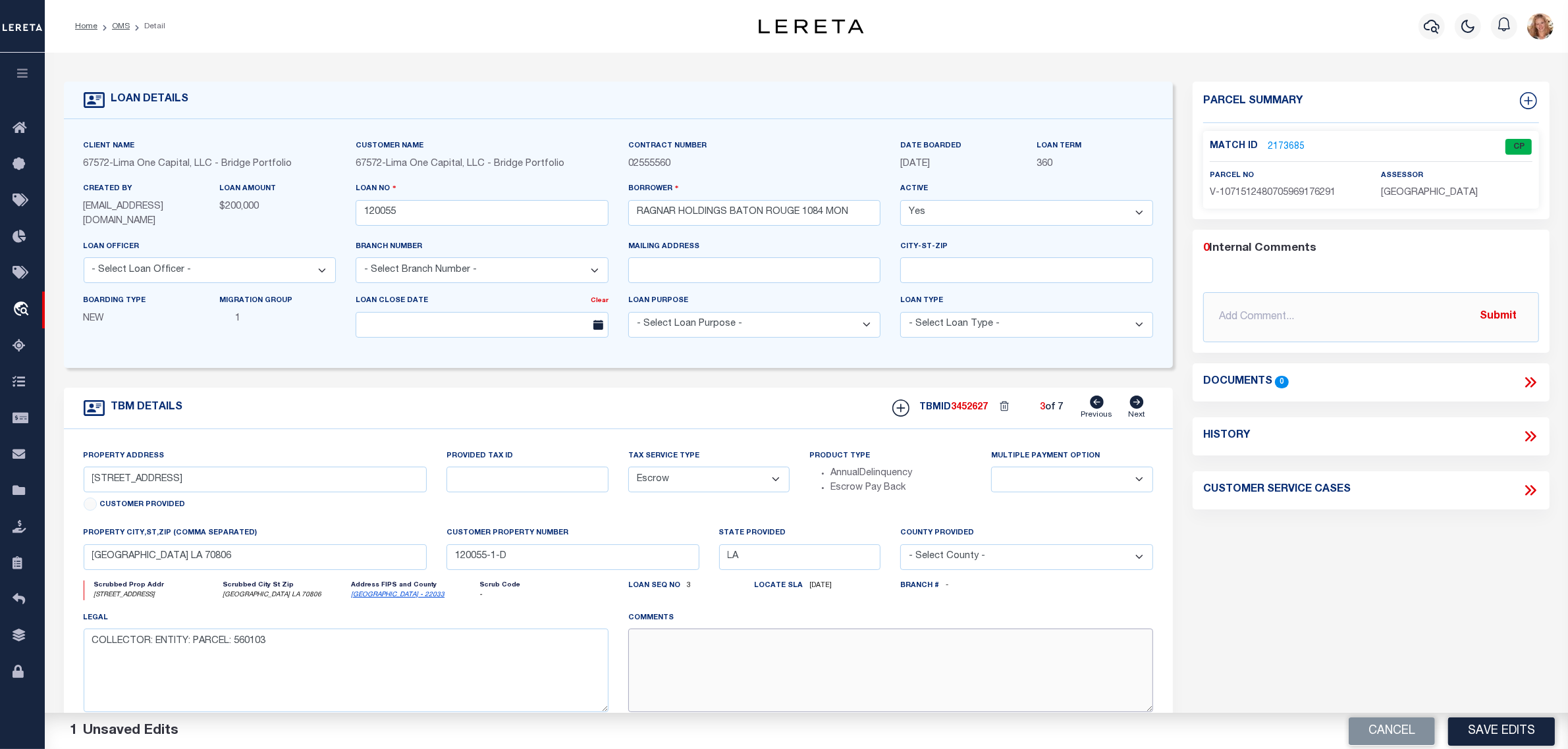
click at [699, 660] on textarea at bounding box center [891, 670] width 525 height 83
paste textarea "Should be TPS per customer's file. MLC"
type textarea "Should be TPS per customer's file. MLC"
click at [1517, 737] on button "Save Edits" at bounding box center [1501, 731] width 107 height 28
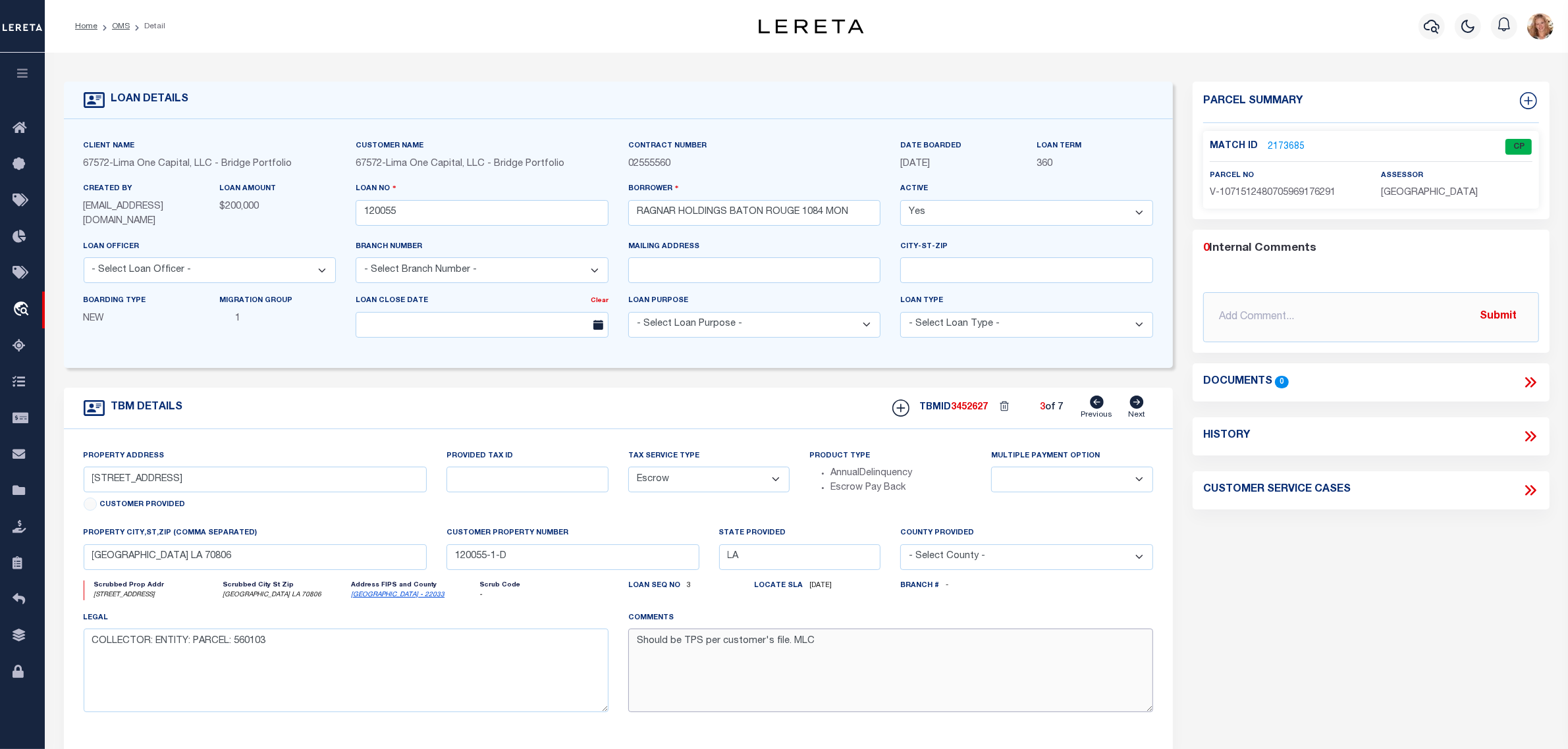
drag, startPoint x: 829, startPoint y: 641, endPoint x: 620, endPoint y: 640, distance: 209.0
click at [620, 640] on div "comments Should be TPS per customer's file. MLC" at bounding box center [890, 667] width 544 height 112
click at [601, 609] on div "Scrubbed Prop Addr [STREET_ADDRESS] [GEOGRAPHIC_DATA] [GEOGRAPHIC_DATA] LA 7080…" at bounding box center [346, 596] width 544 height 30
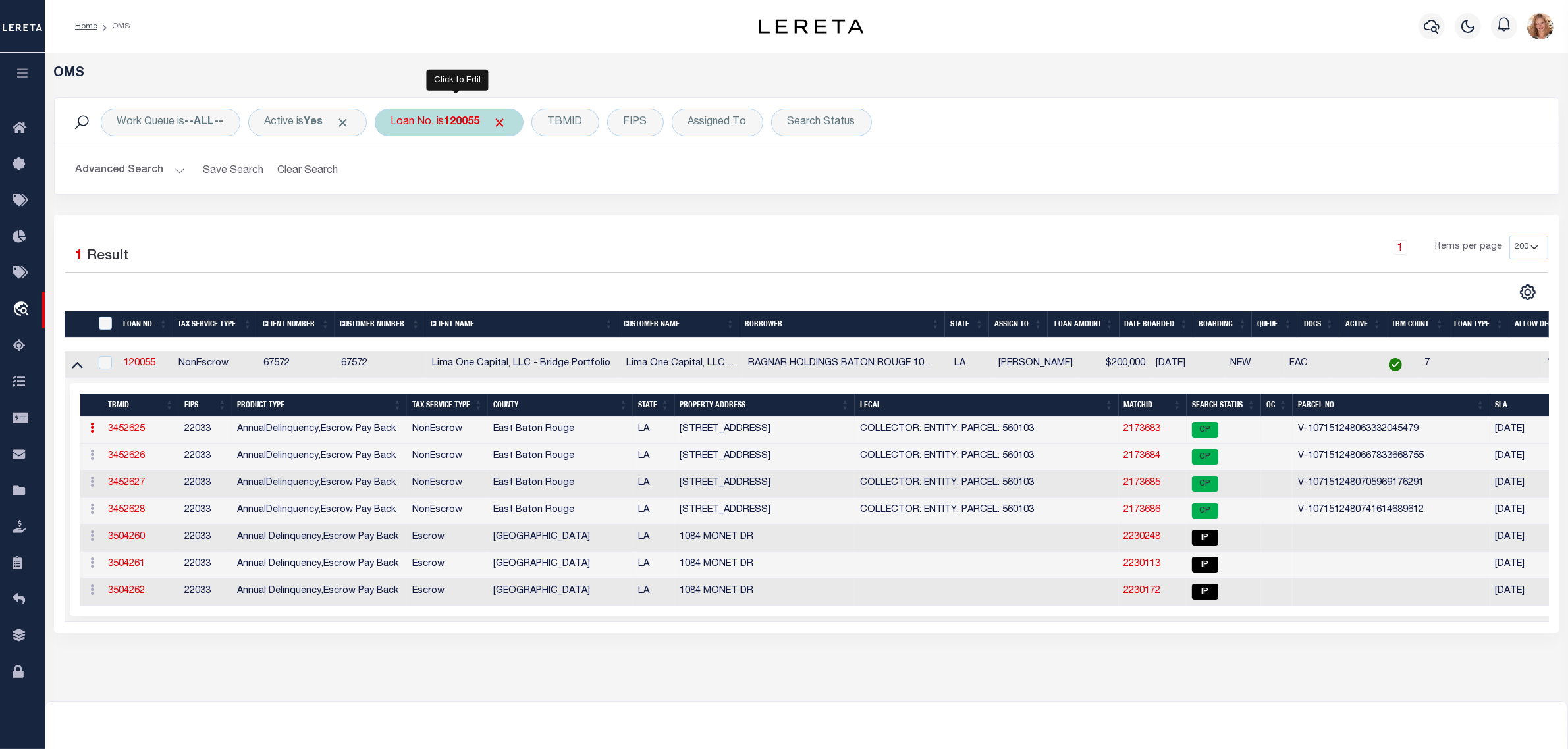
click at [433, 126] on div "Loan No. is 120055" at bounding box center [449, 123] width 149 height 28
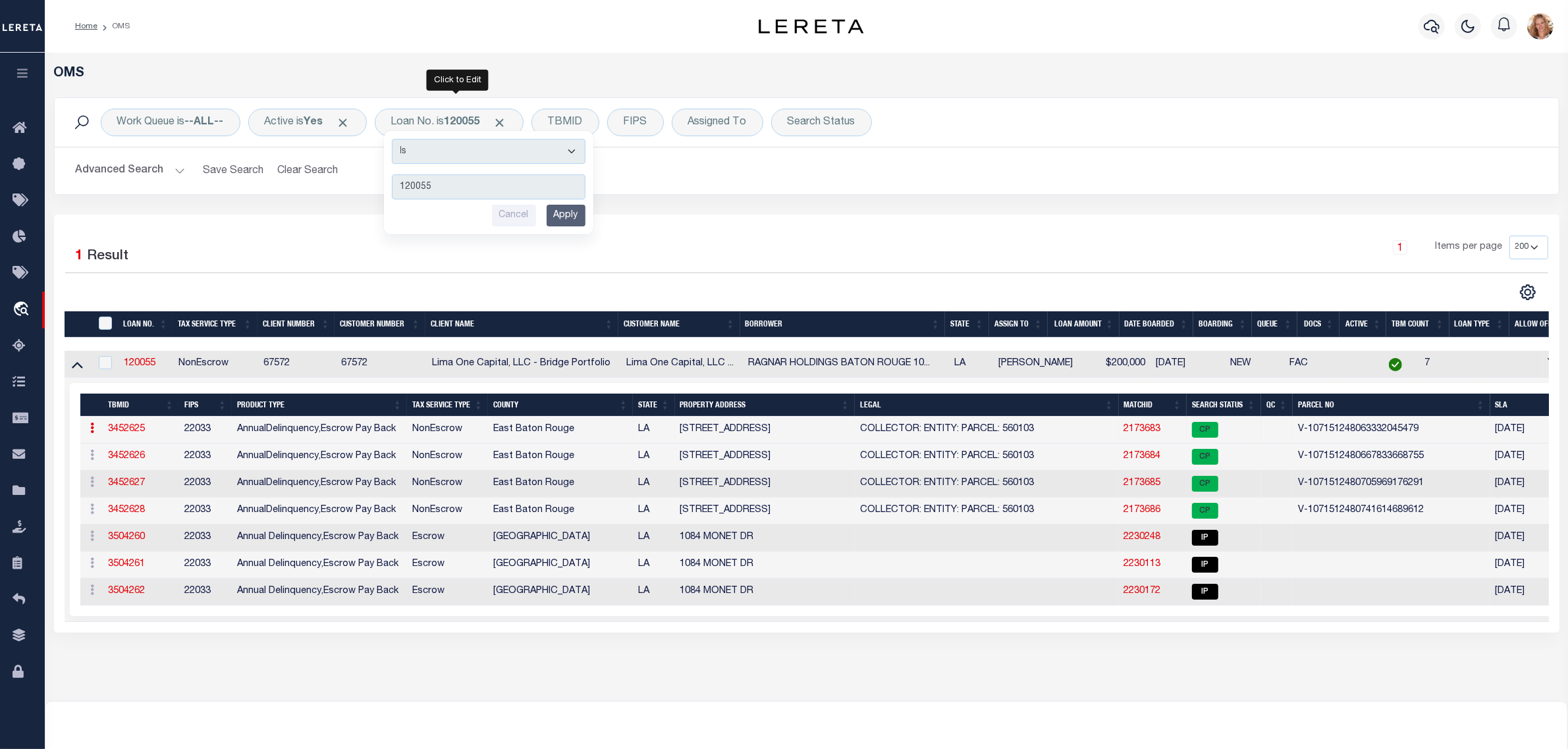
click at [562, 216] on input "Apply" at bounding box center [566, 216] width 39 height 21
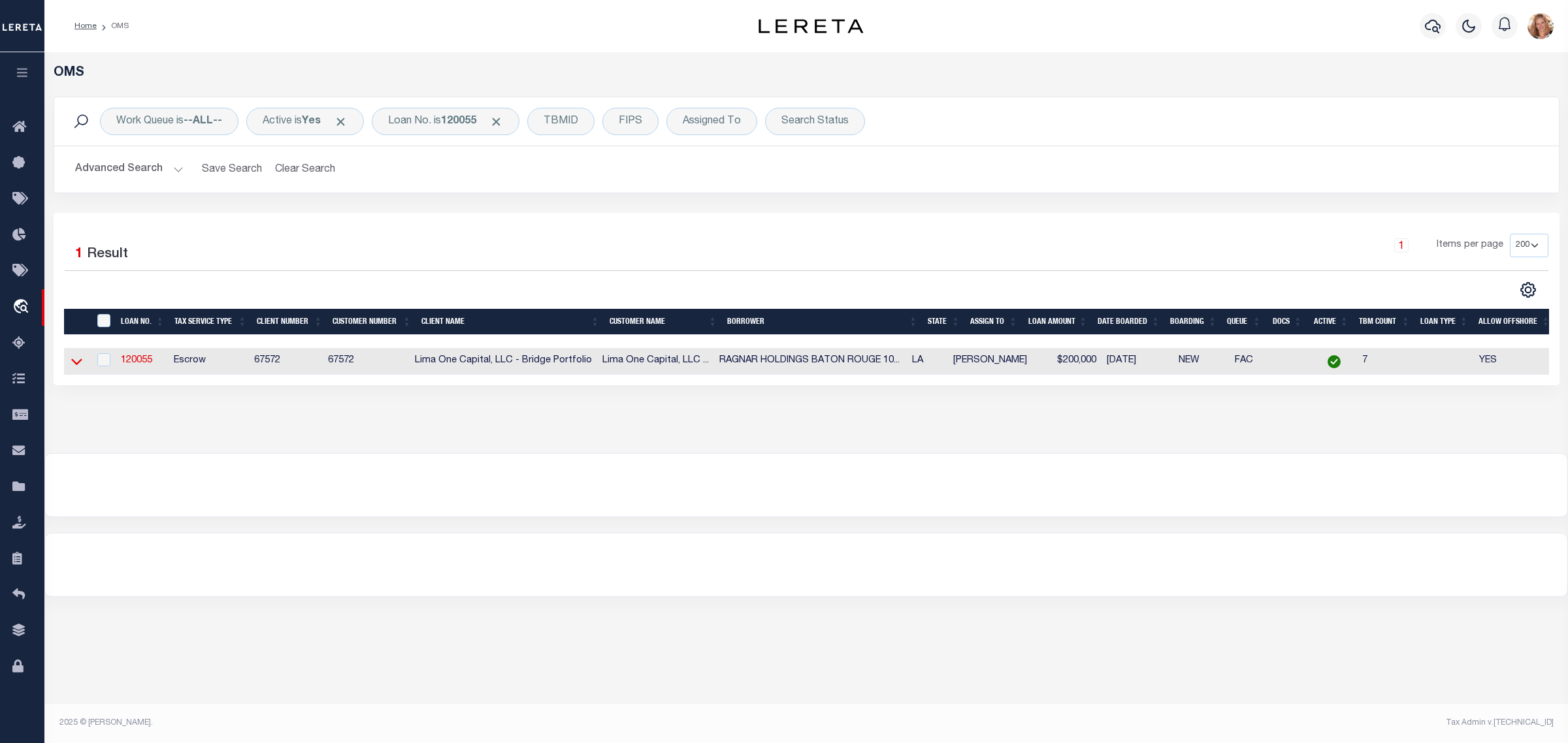
click at [75, 363] on icon at bounding box center [76, 362] width 11 height 14
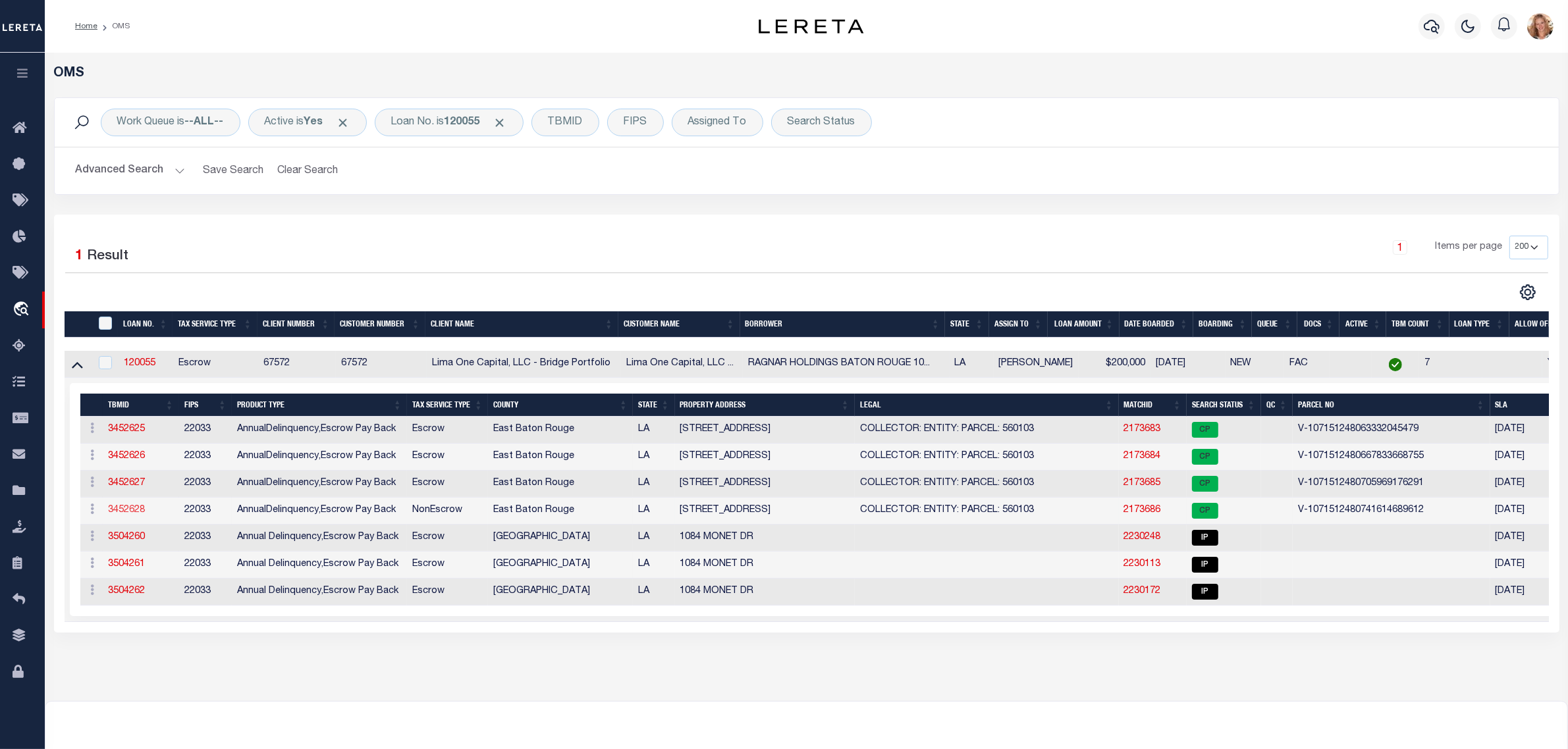
click at [132, 509] on link "3452628" at bounding box center [127, 510] width 37 height 9
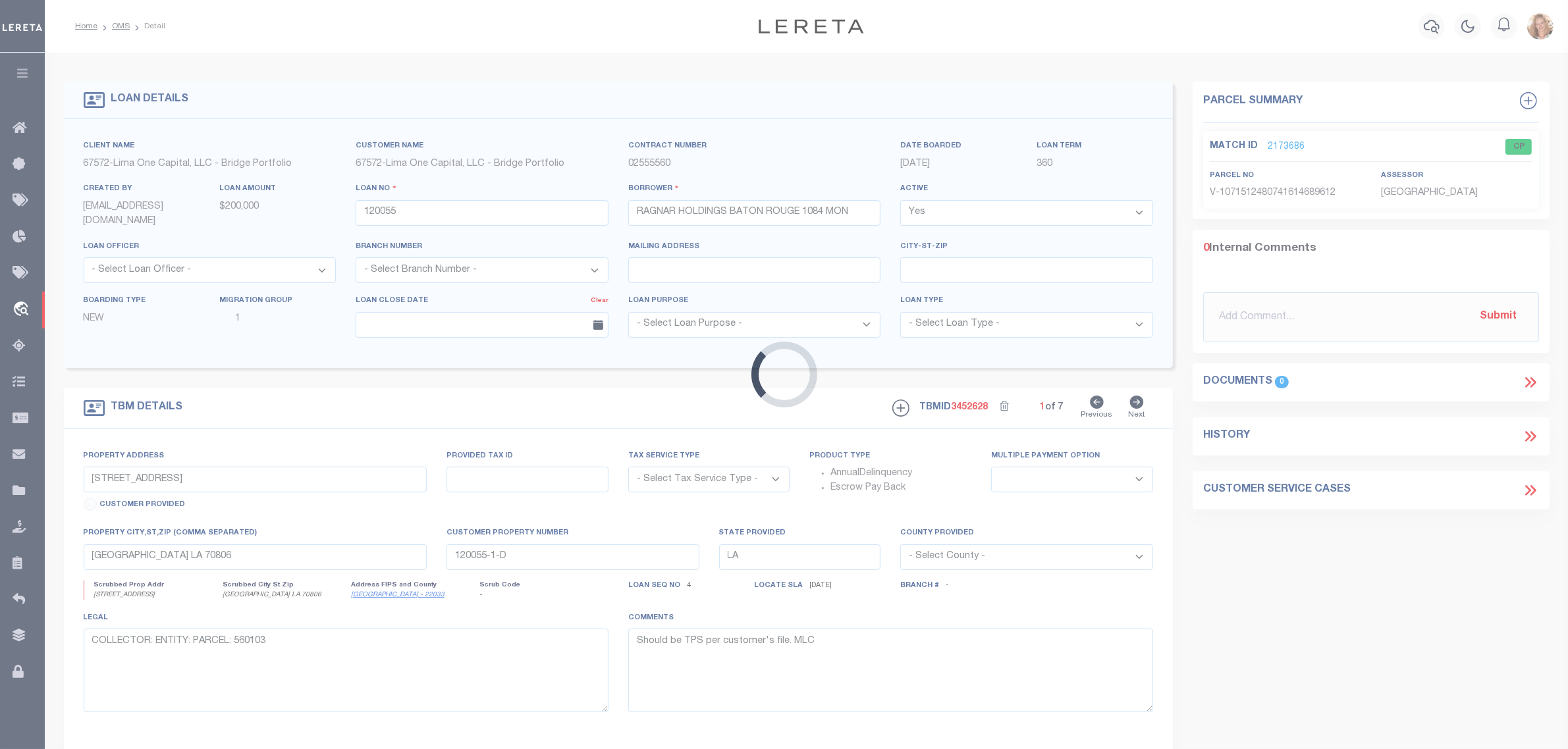
select select "NonEscrow"
select select
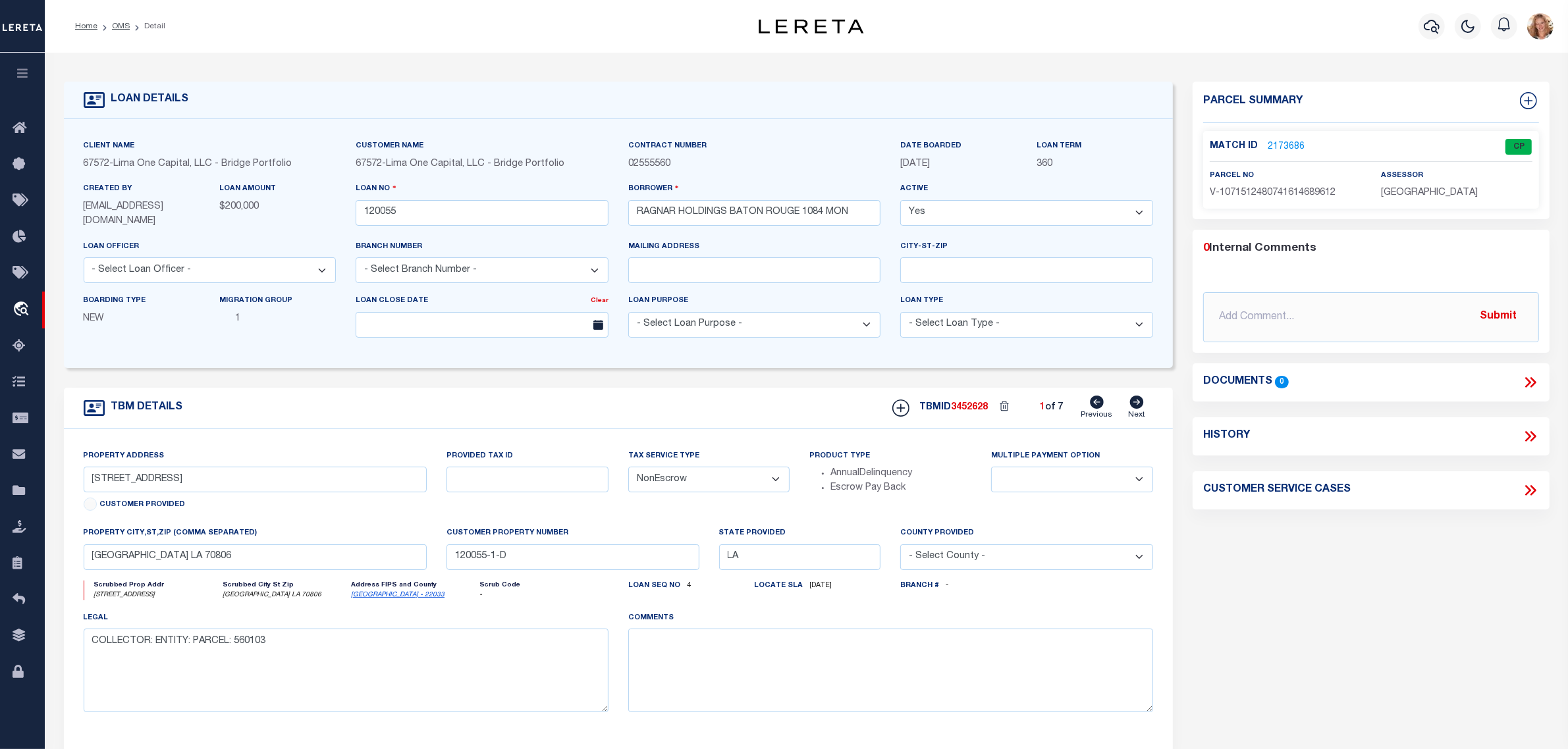
click at [682, 477] on select "- Select Tax Service Type - Escrow NonEscrow" at bounding box center [709, 479] width 162 height 25
select select "Escrow"
click at [628, 468] on select "- Select Tax Service Type - Escrow NonEscrow" at bounding box center [709, 479] width 162 height 25
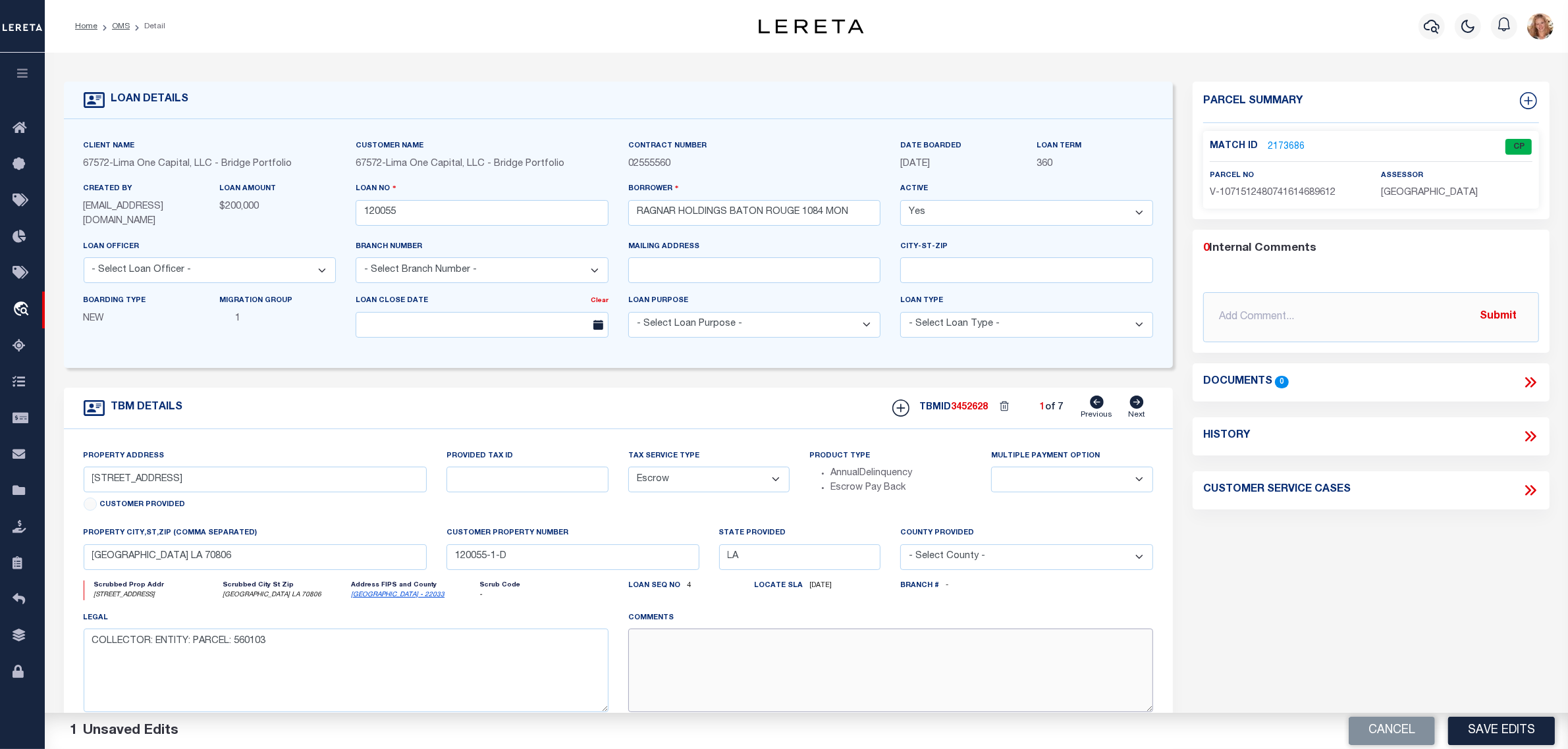
click at [687, 639] on textarea at bounding box center [891, 670] width 525 height 83
paste textarea "Should be TPS per customer's file. MLC"
type textarea "Should be TPS per customer's file. MLC"
drag, startPoint x: 1464, startPoint y: 728, endPoint x: 1372, endPoint y: 678, distance: 104.7
click at [1465, 728] on button "Save Edits" at bounding box center [1501, 731] width 107 height 28
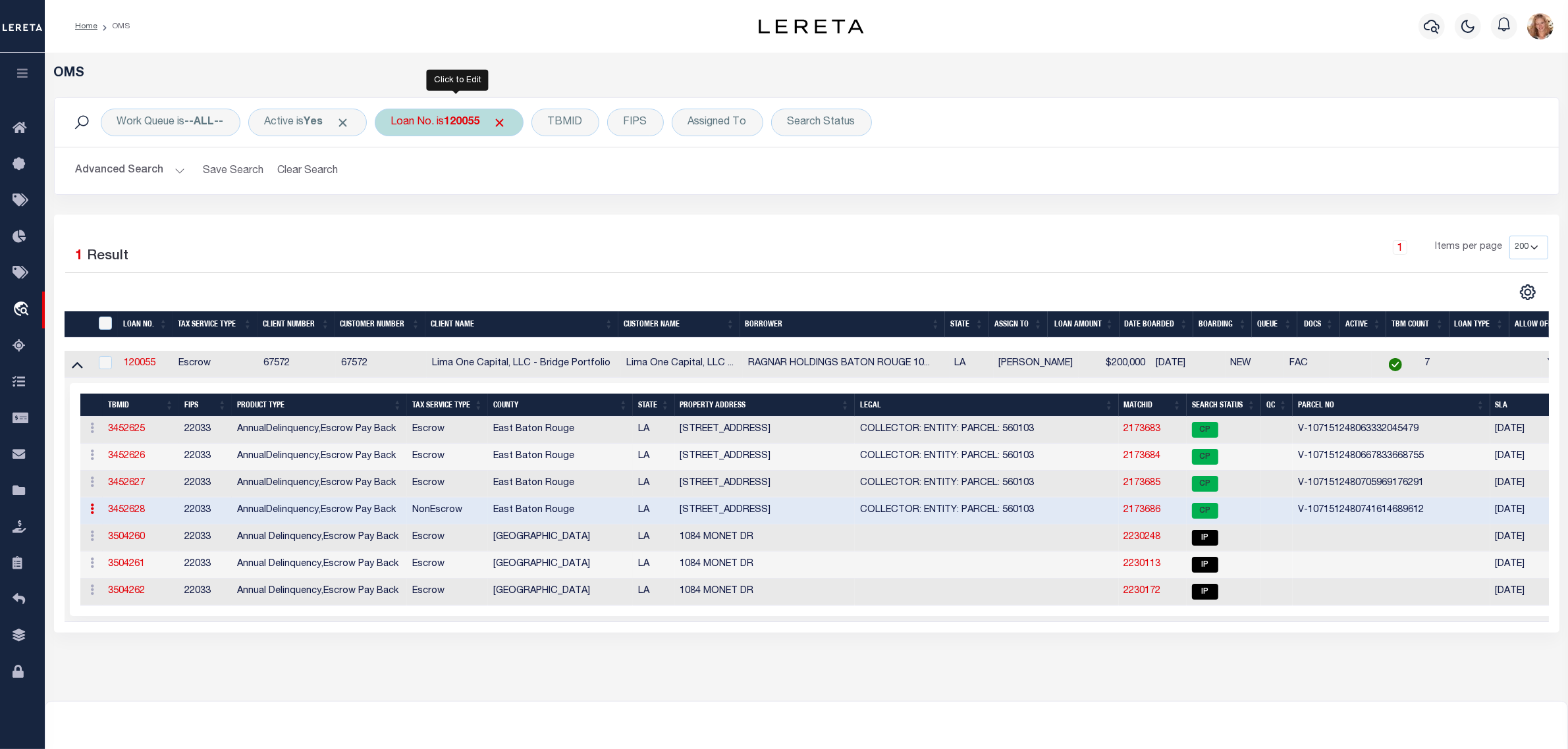
click at [418, 119] on div "Loan No. is 120055" at bounding box center [449, 123] width 149 height 28
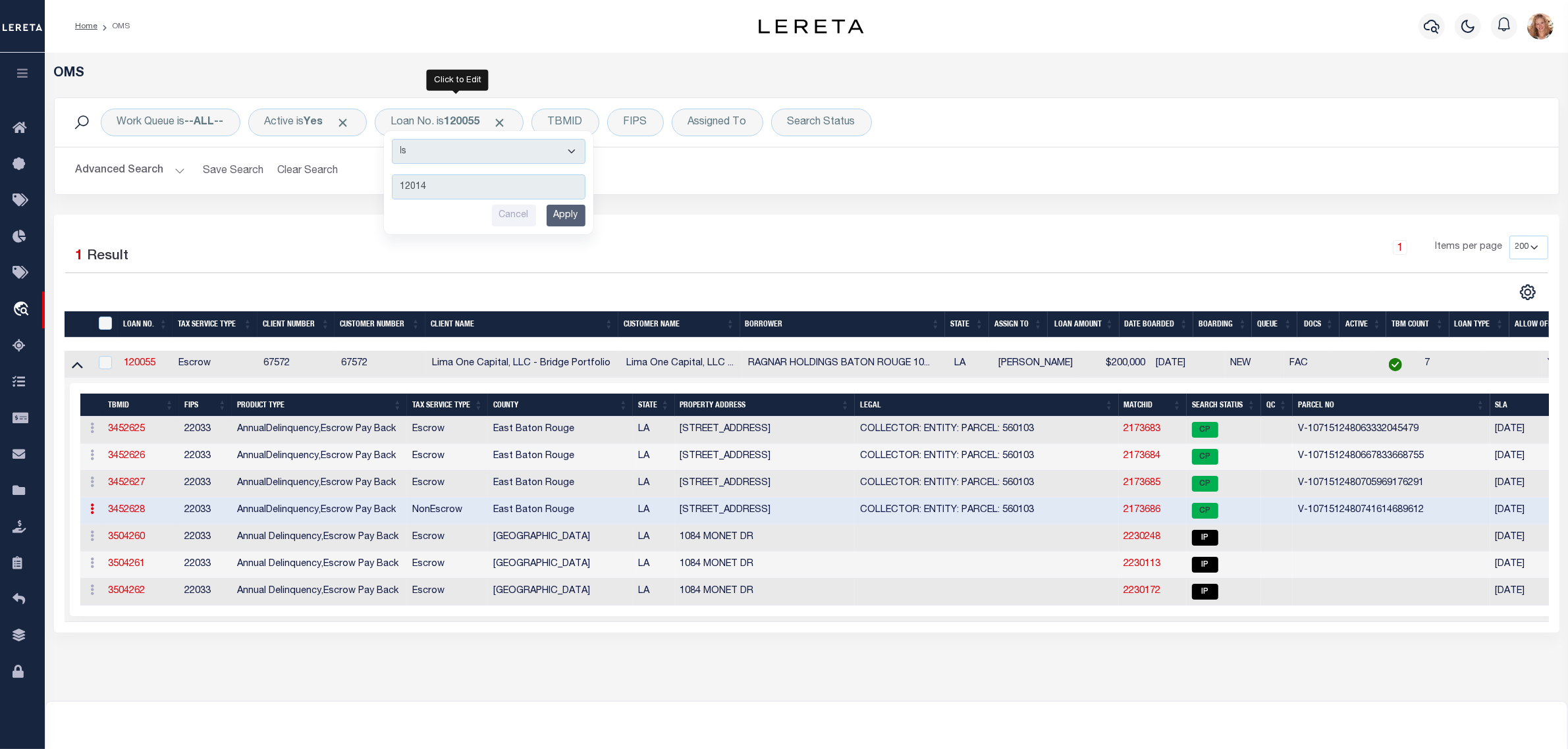
type input "120143"
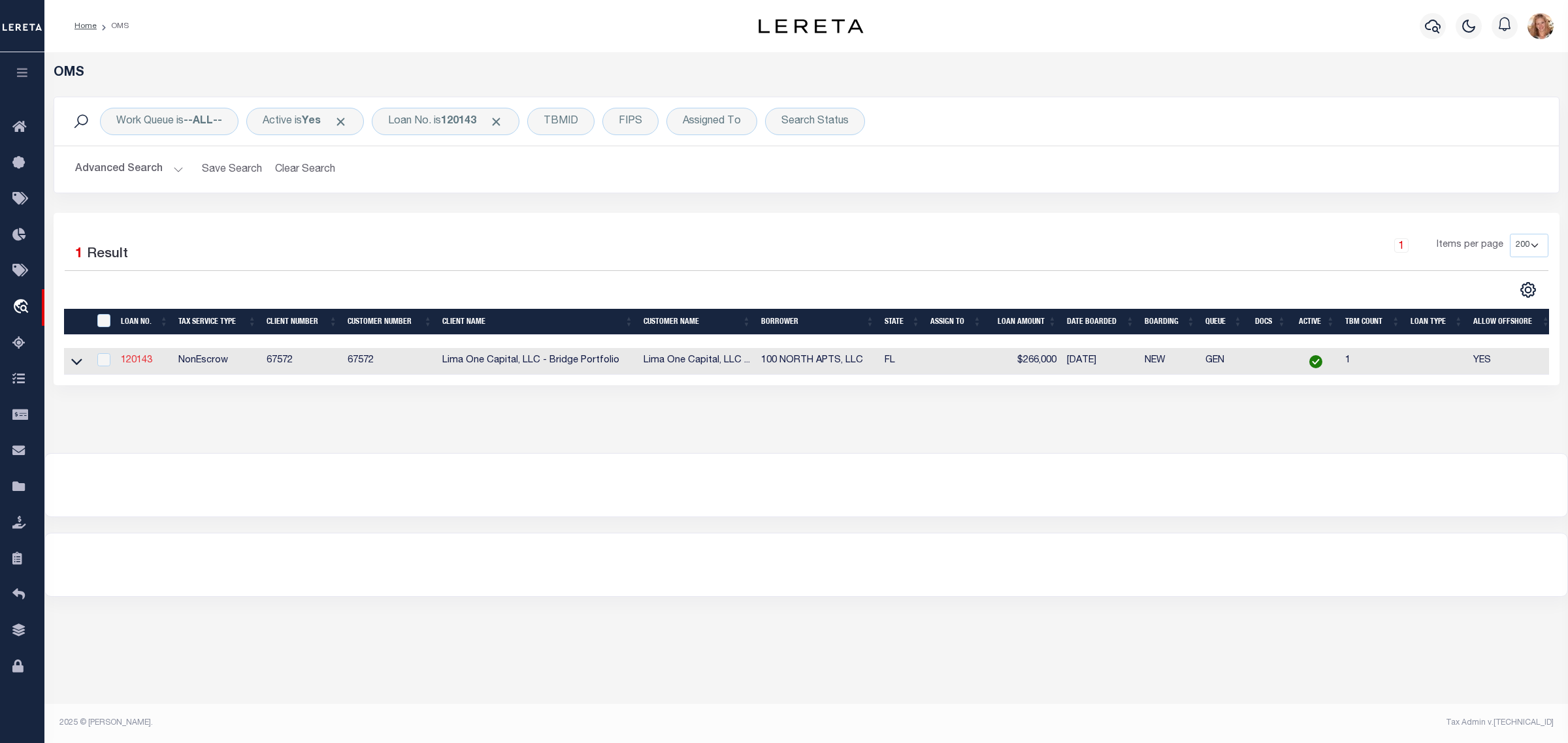
click at [142, 362] on link "120143" at bounding box center [136, 360] width 31 height 9
type input "120143"
type input "100 NORTH APTS, LLC"
select select
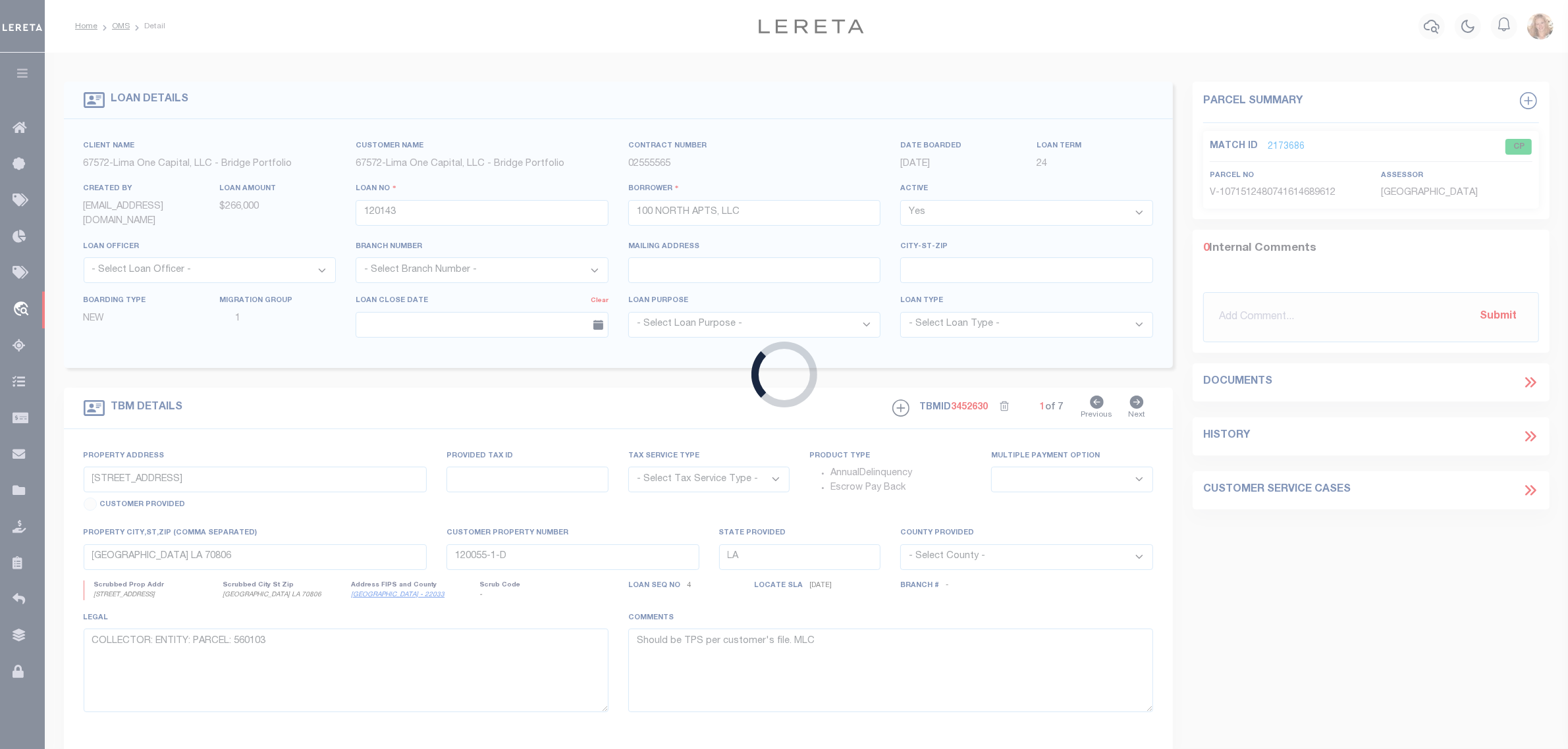
type input "[STREET_ADDRESS][PERSON_NAME]"
radio input "true"
select select "NonEscrow"
select select
type input "EUSTIS FL 32726"
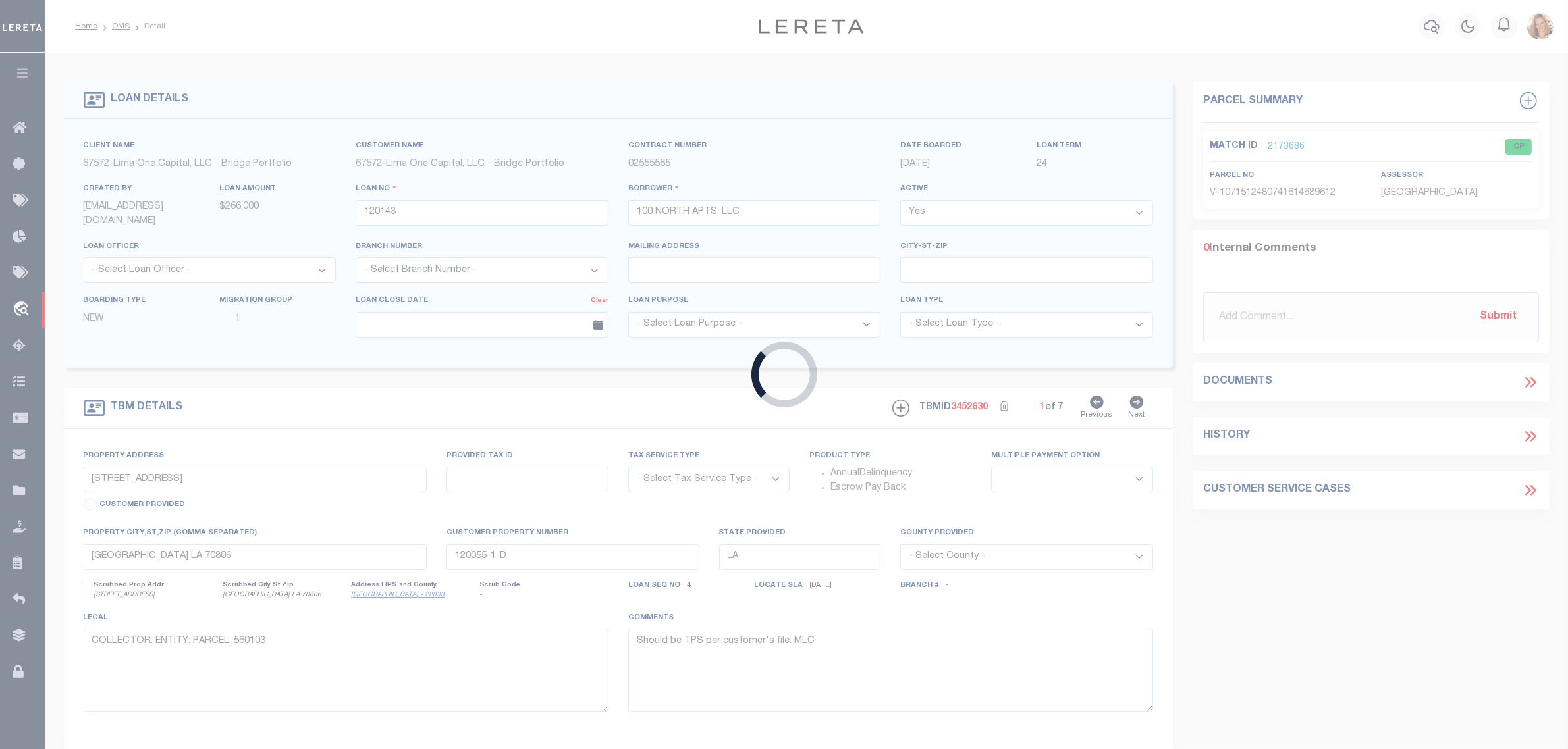
type input "120143-1"
type input "FL"
type textarea "COLLECTOR: ENTITY: PARCEL: 1"
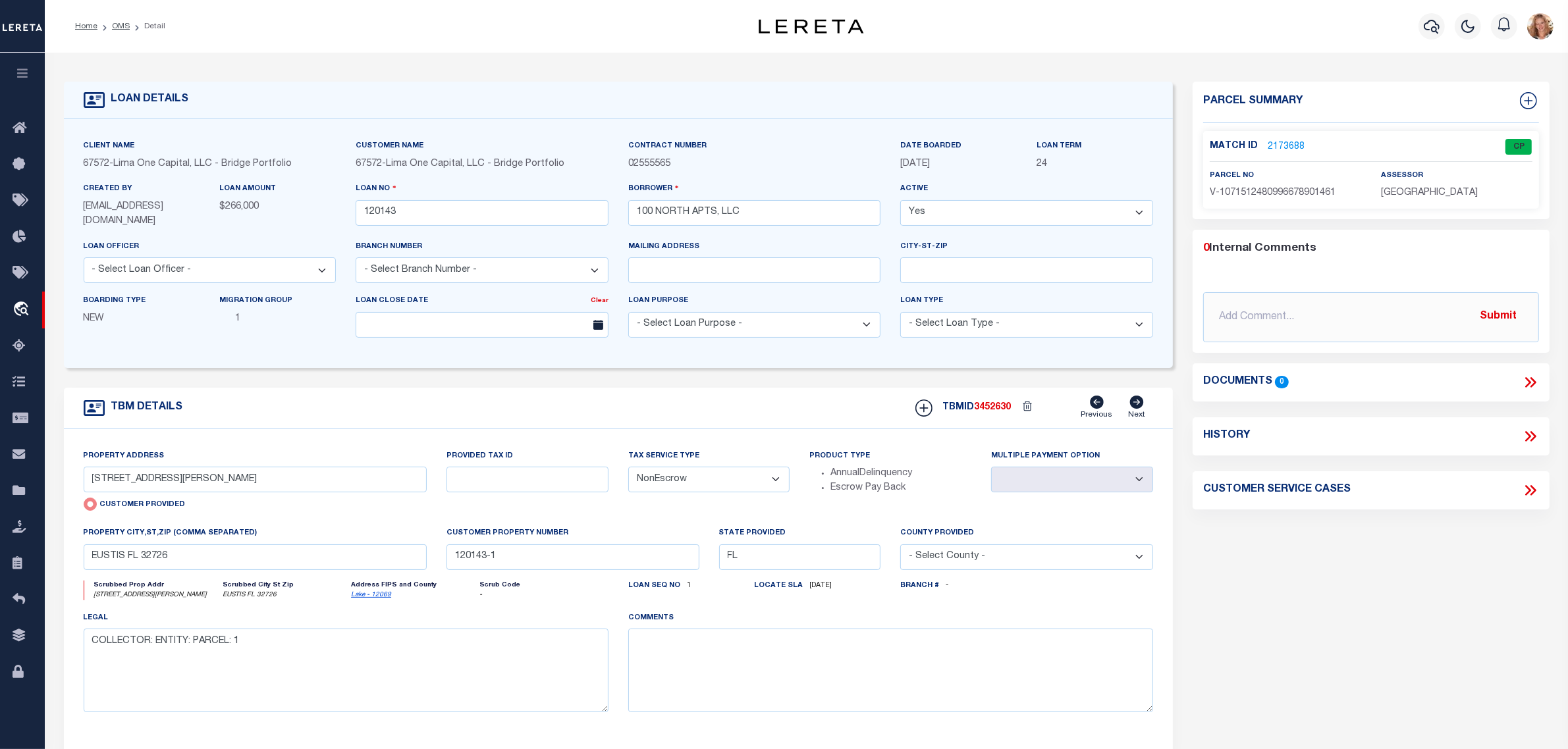
click at [708, 481] on select "- Select Tax Service Type - Escrow NonEscrow" at bounding box center [709, 479] width 162 height 25
select select "Escrow"
click at [628, 468] on select "- Select Tax Service Type - Escrow NonEscrow" at bounding box center [709, 479] width 162 height 25
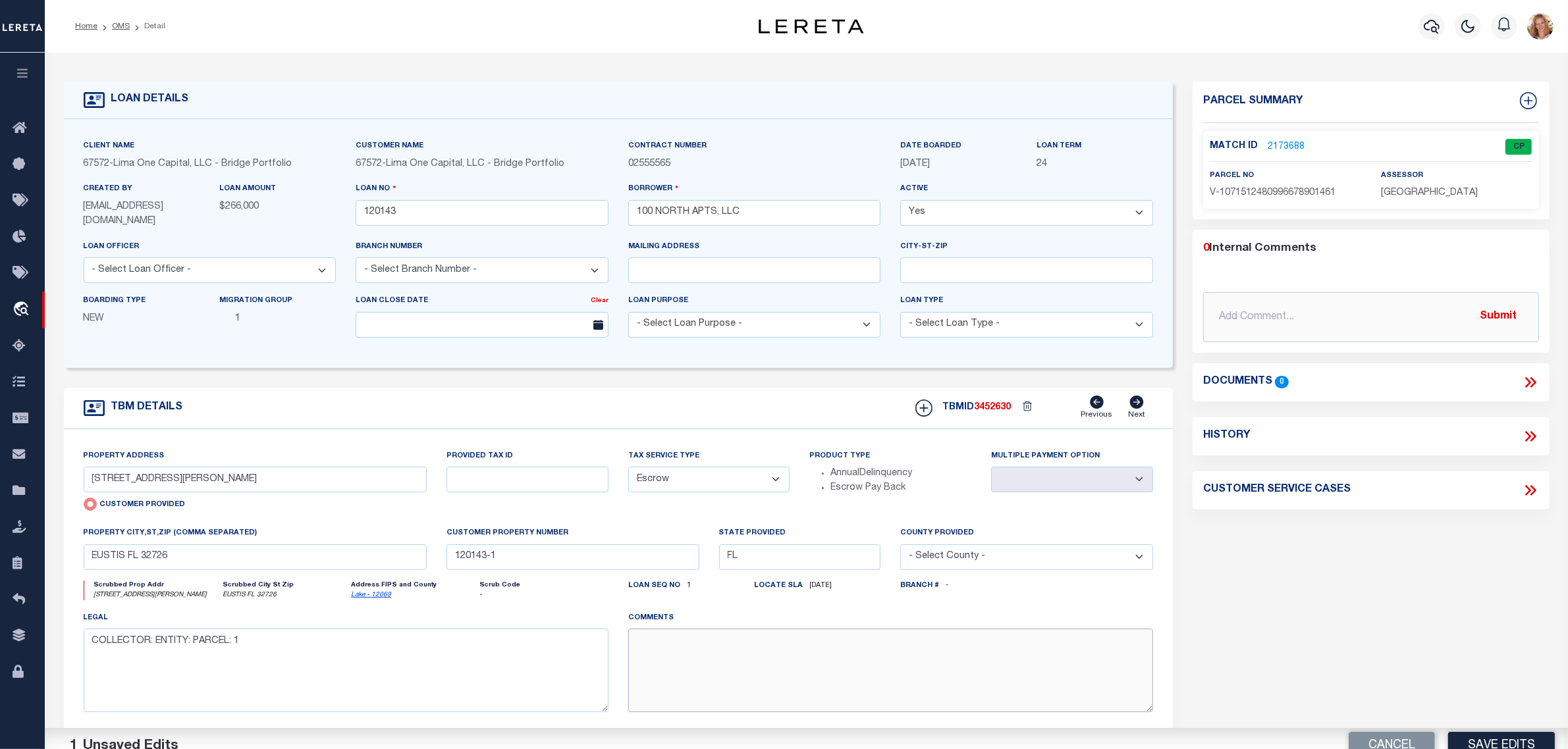
click at [712, 668] on textarea at bounding box center [891, 670] width 525 height 83
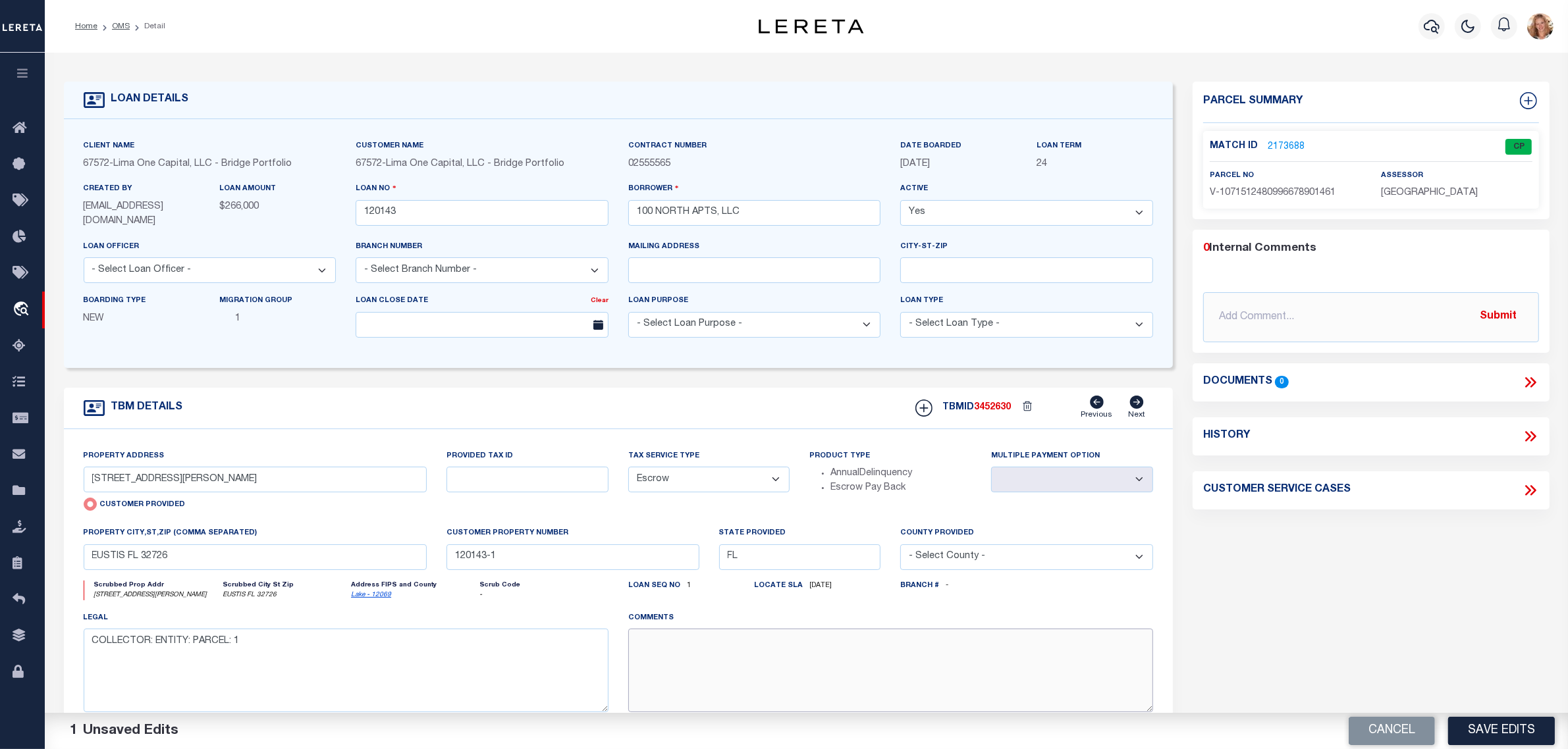
paste textarea "Should be TPS per customer's file. MLC"
type textarea "Should be TPS per customer's file. MLC"
click at [1530, 743] on button "Save Edits" at bounding box center [1501, 731] width 107 height 28
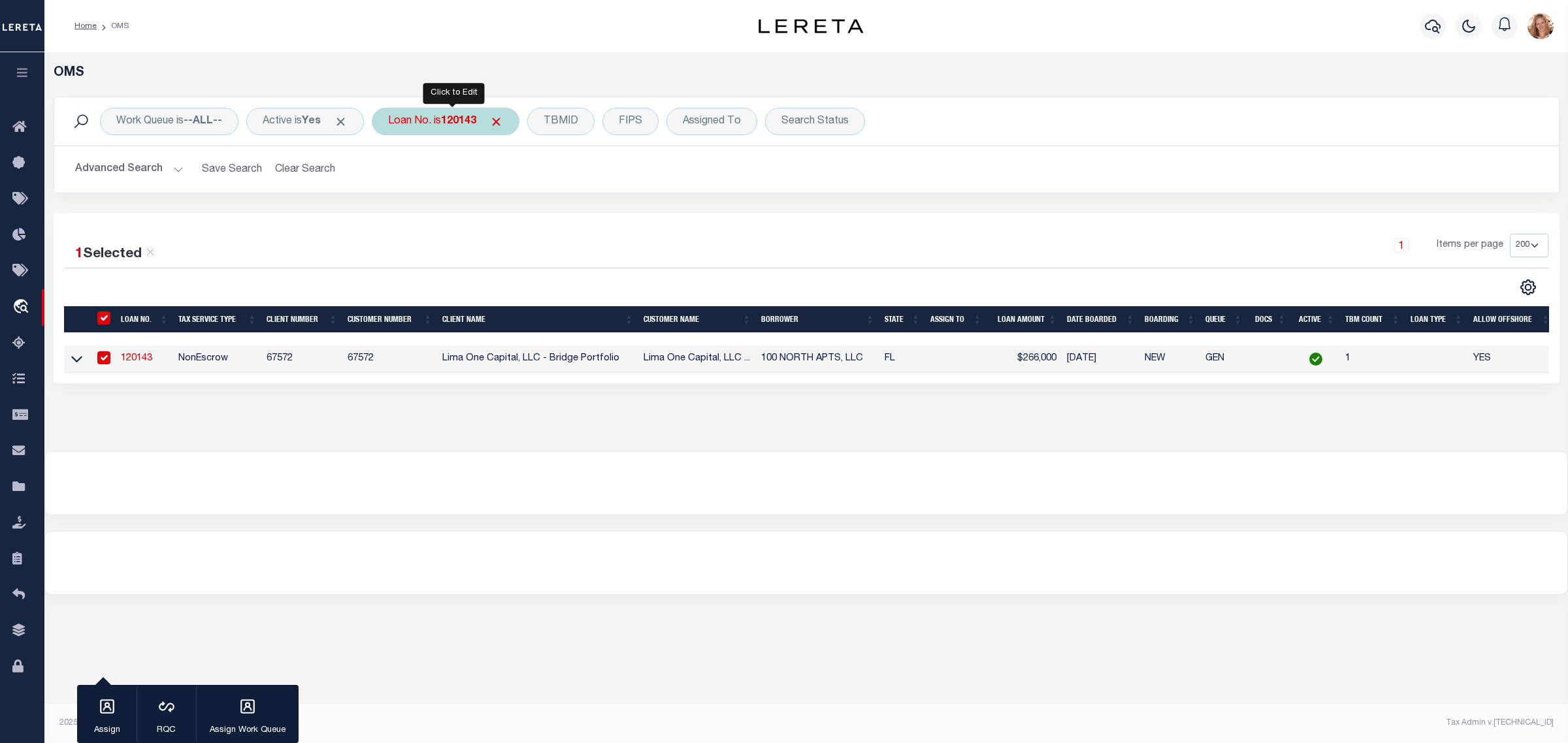
click at [465, 126] on b "120143" at bounding box center [458, 122] width 35 height 11
type input "120346"
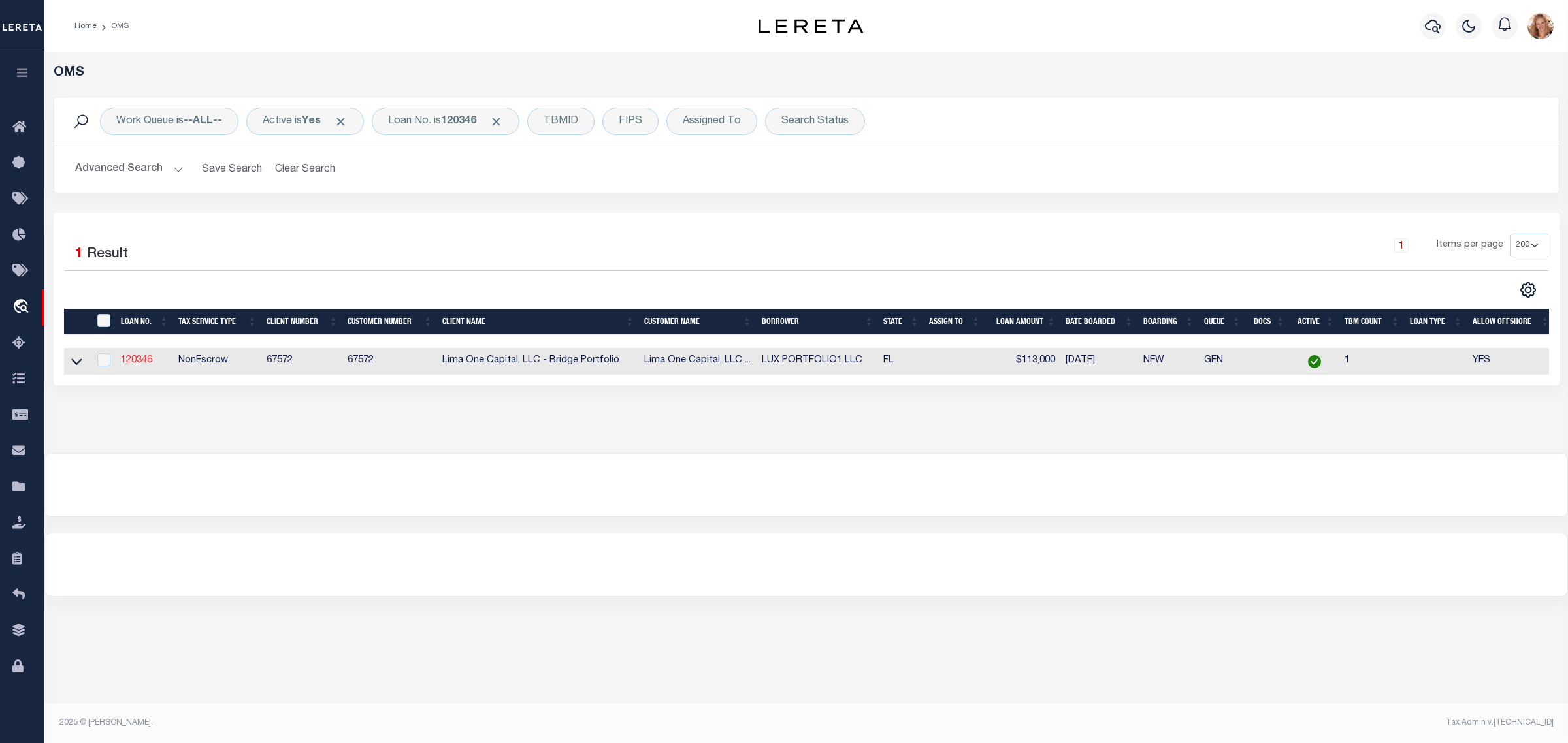
click at [149, 362] on link "120346" at bounding box center [136, 360] width 31 height 9
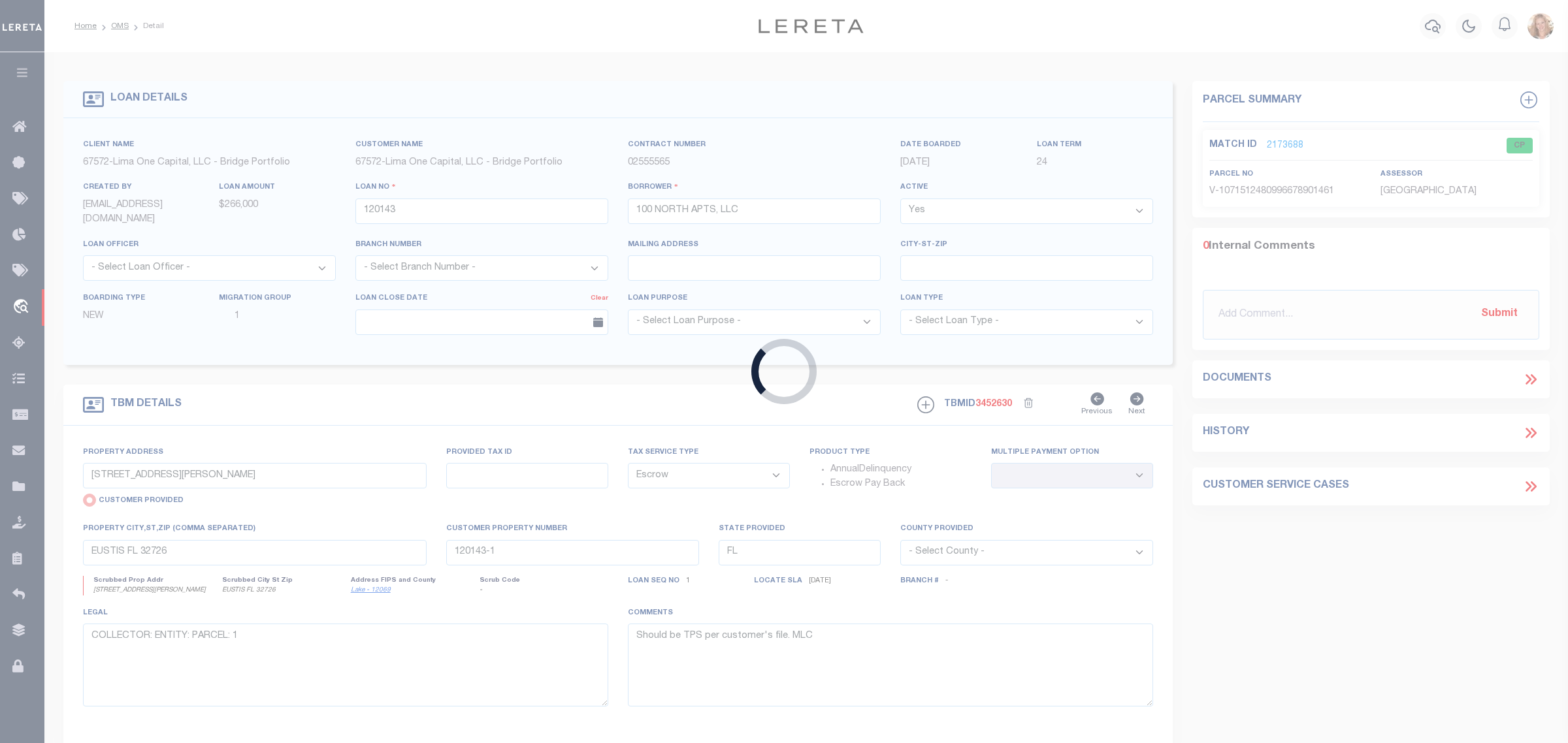
type input "120346"
type input "LUX PORTFOLIO1 LLC"
select select
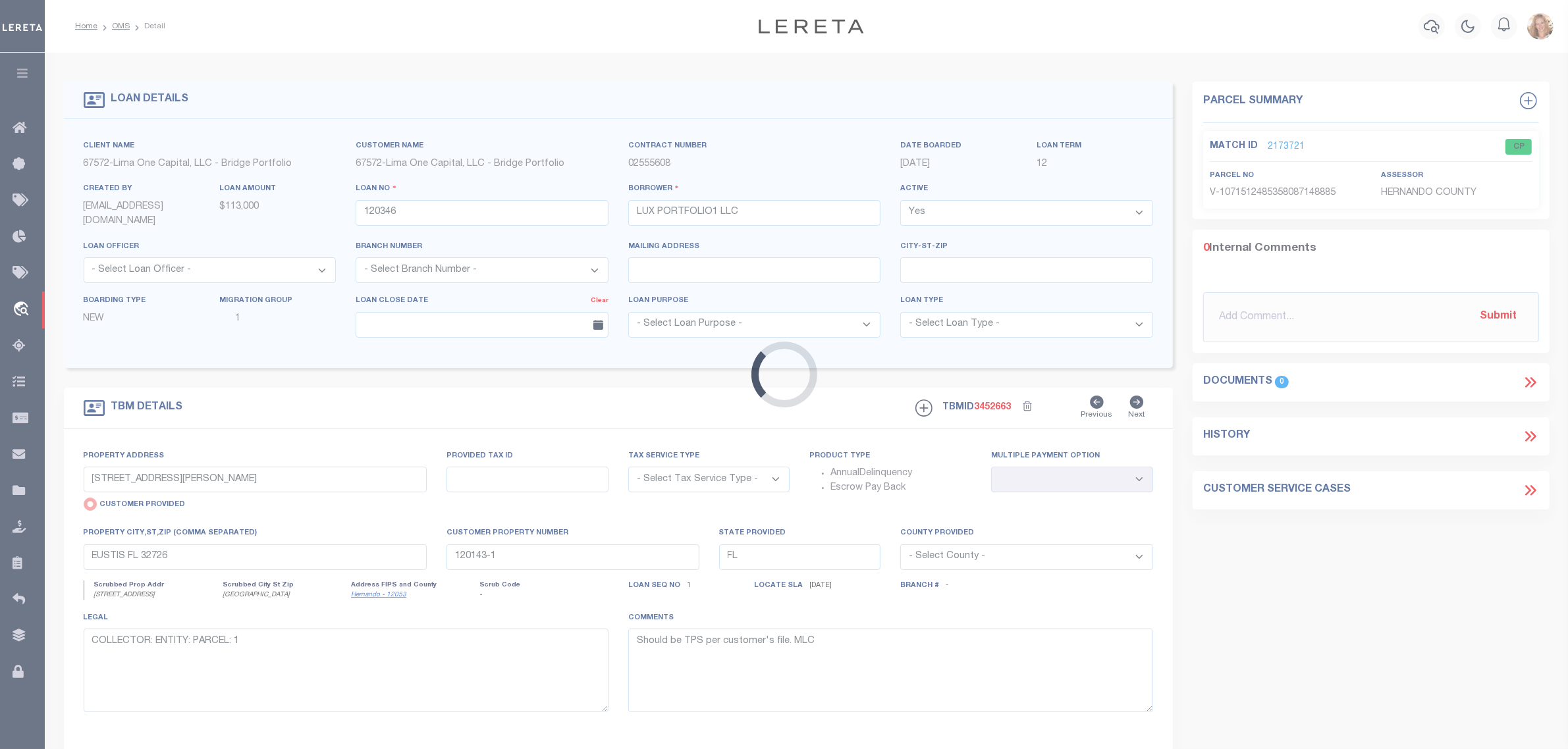
type input "[STREET_ADDRESS]"
select select "NonEscrow"
select select
type input "[GEOGRAPHIC_DATA]"
type input "120346-1"
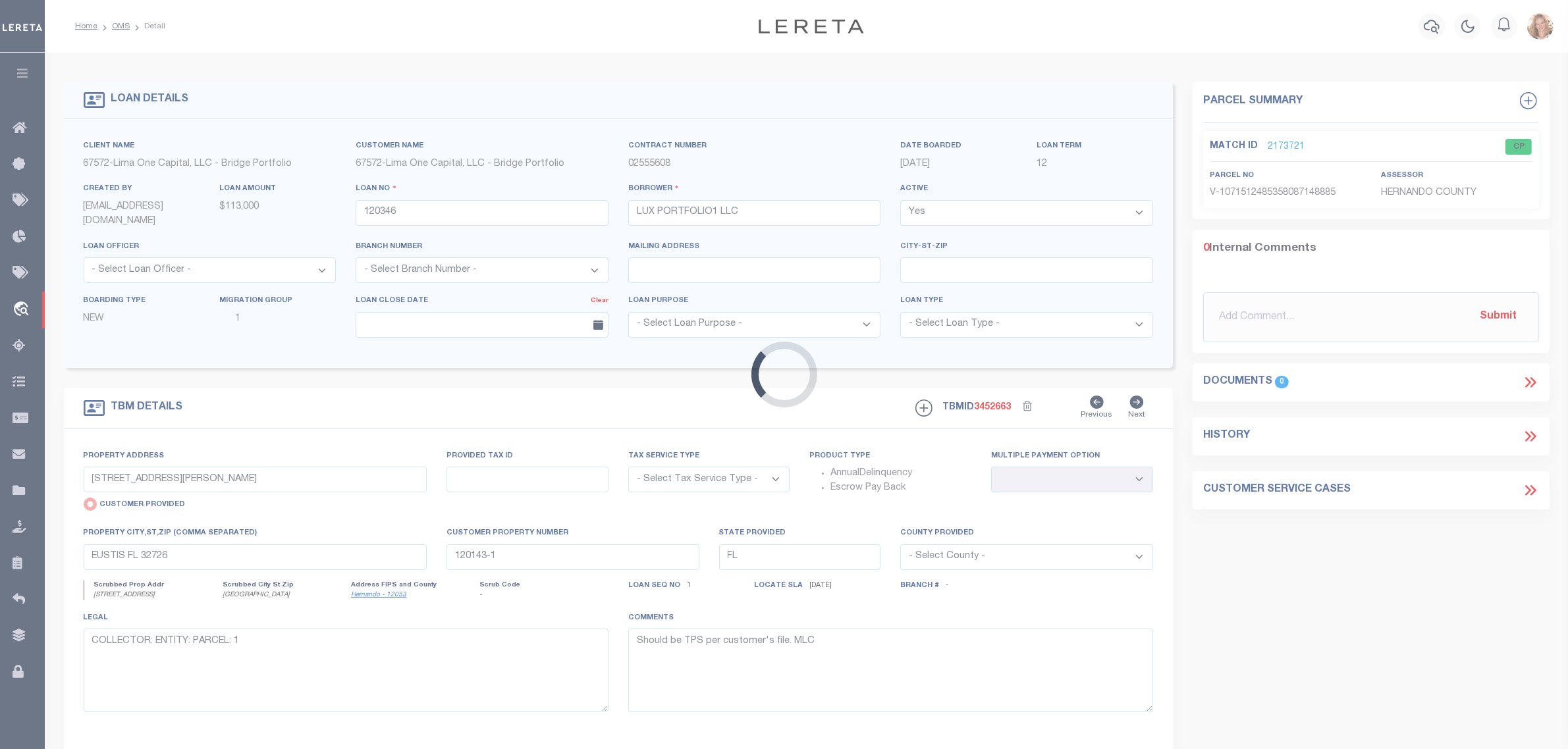
type textarea "COLLECTOR: ENTITY: PARCEL: 0"
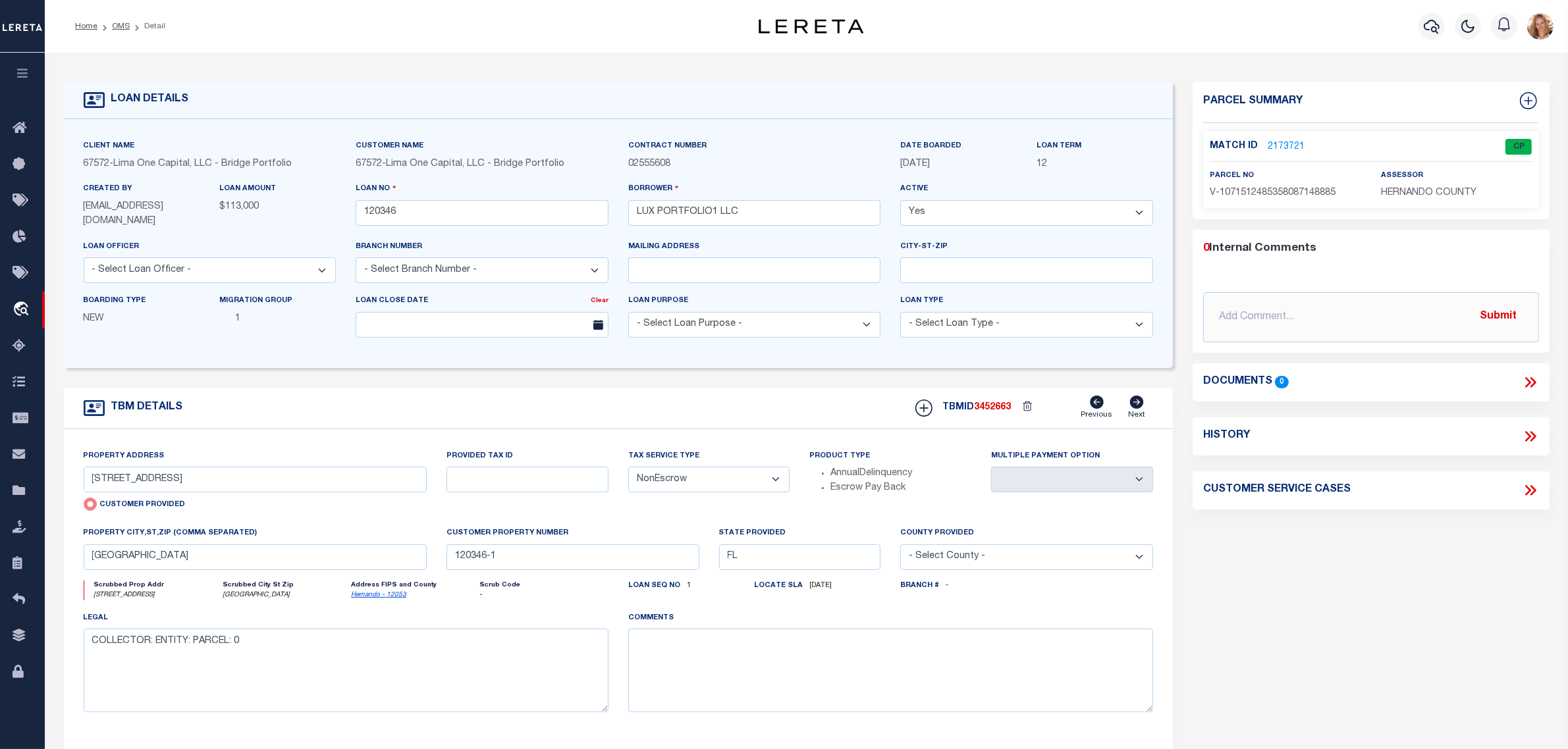
click at [703, 478] on select "- Select Tax Service Type - Escrow NonEscrow" at bounding box center [709, 479] width 162 height 25
select select "Escrow"
click at [628, 468] on select "- Select Tax Service Type - Escrow NonEscrow" at bounding box center [709, 479] width 162 height 25
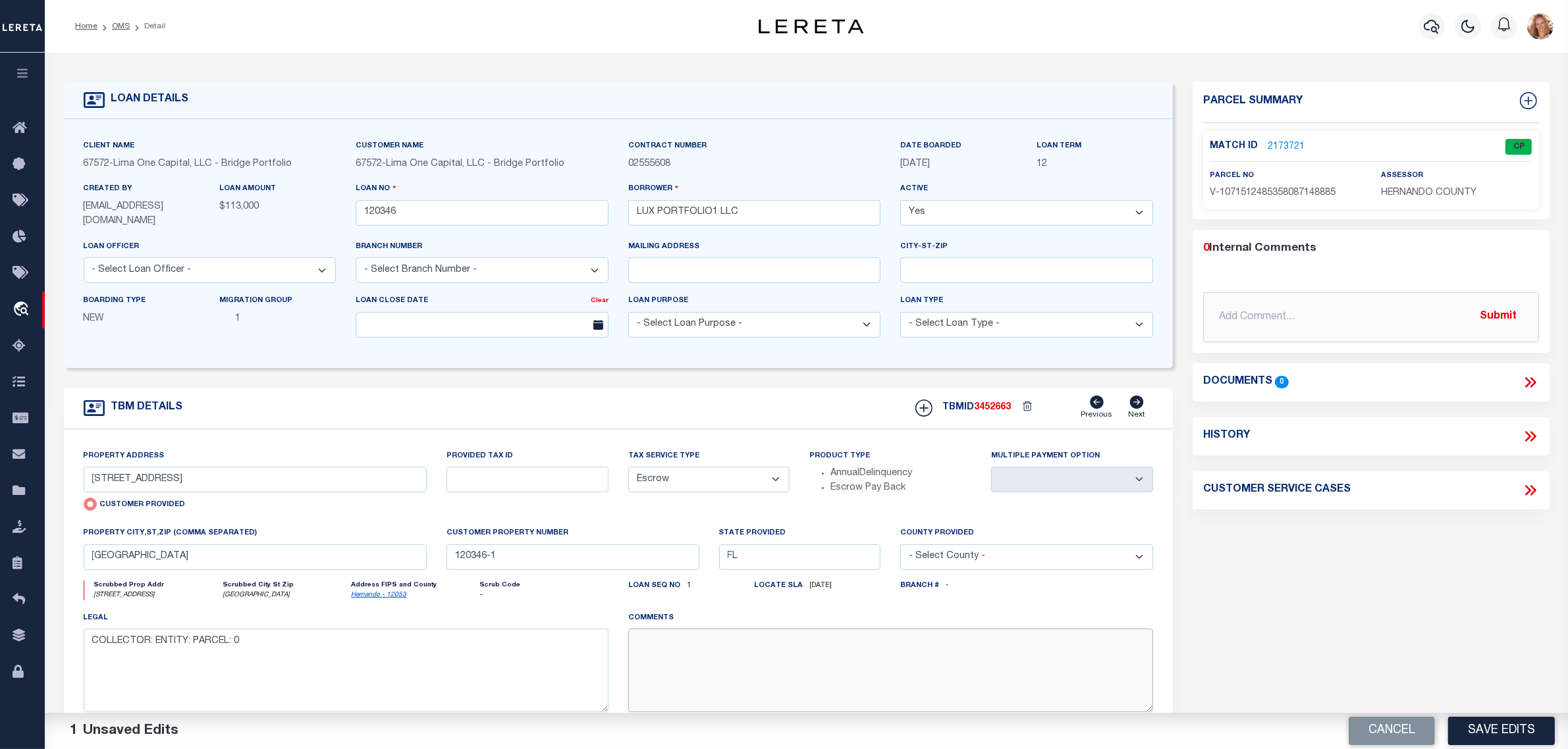
click at [733, 682] on textarea at bounding box center [891, 670] width 525 height 83
paste textarea "Should be TPS per customer's file. MLC"
type textarea "Should be TPS per customer's file. MLC"
drag, startPoint x: 1499, startPoint y: 721, endPoint x: 1400, endPoint y: 703, distance: 100.6
click at [1500, 721] on button "Save Edits" at bounding box center [1501, 731] width 107 height 28
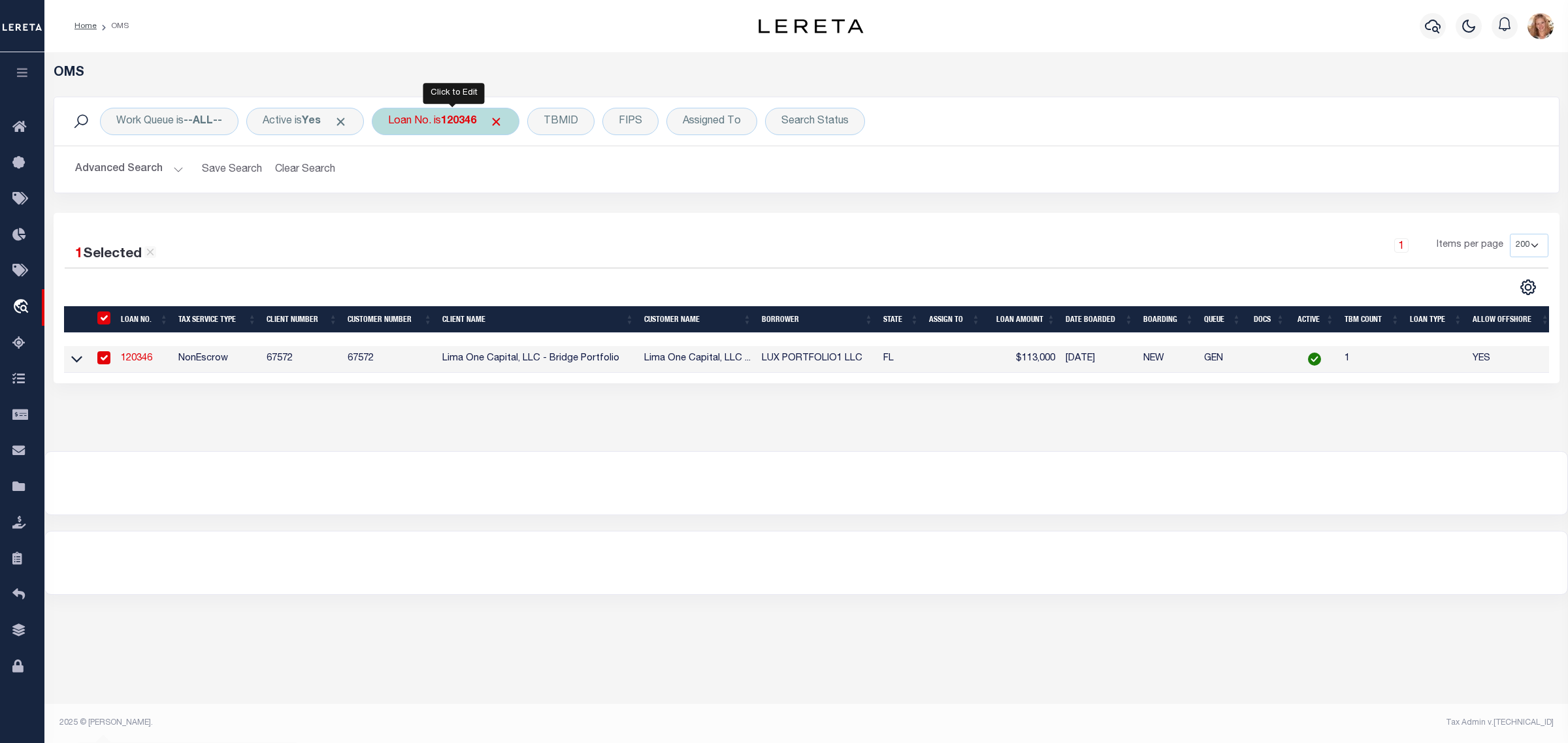
click at [408, 121] on div "Loan No. is 120346" at bounding box center [445, 122] width 148 height 27
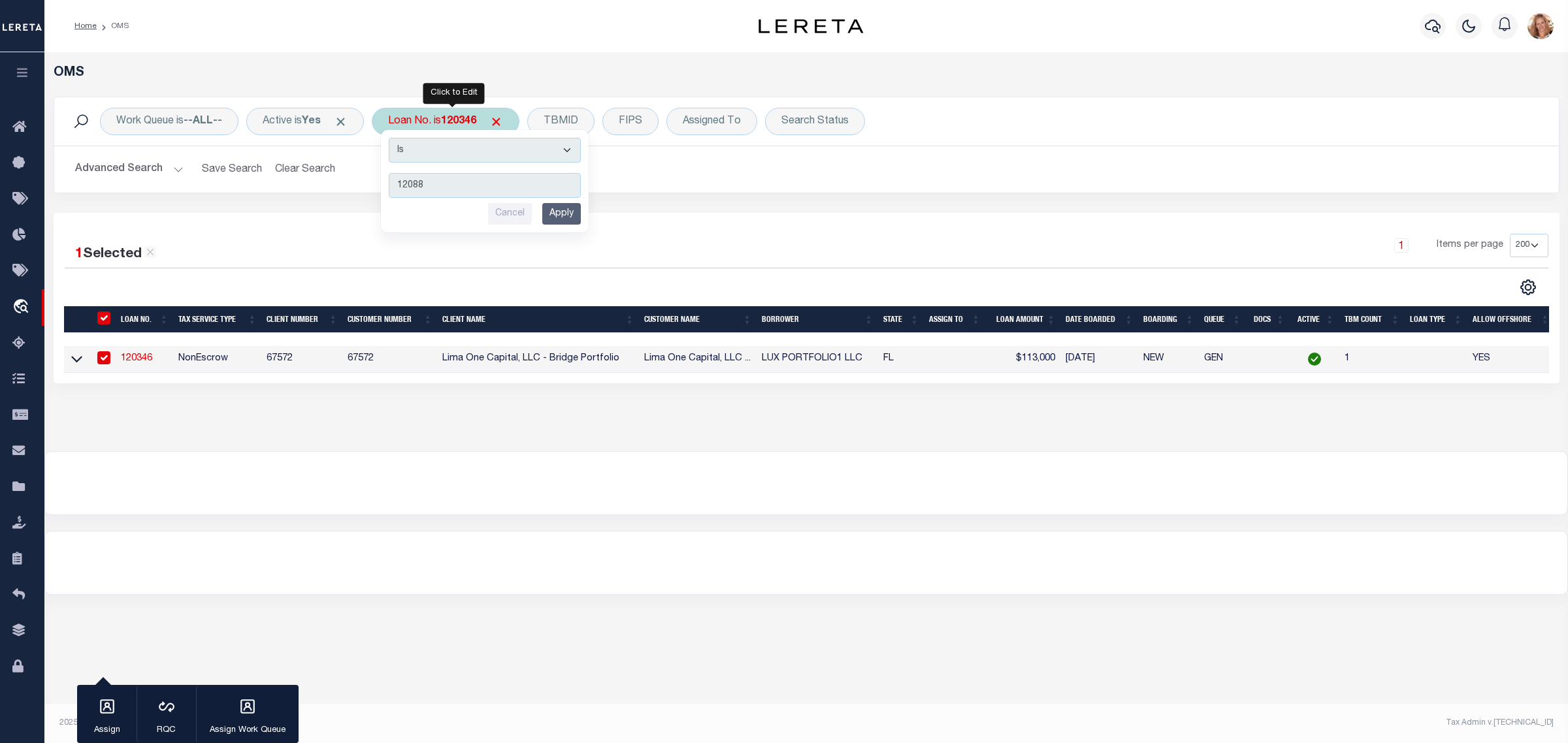
type input "120884"
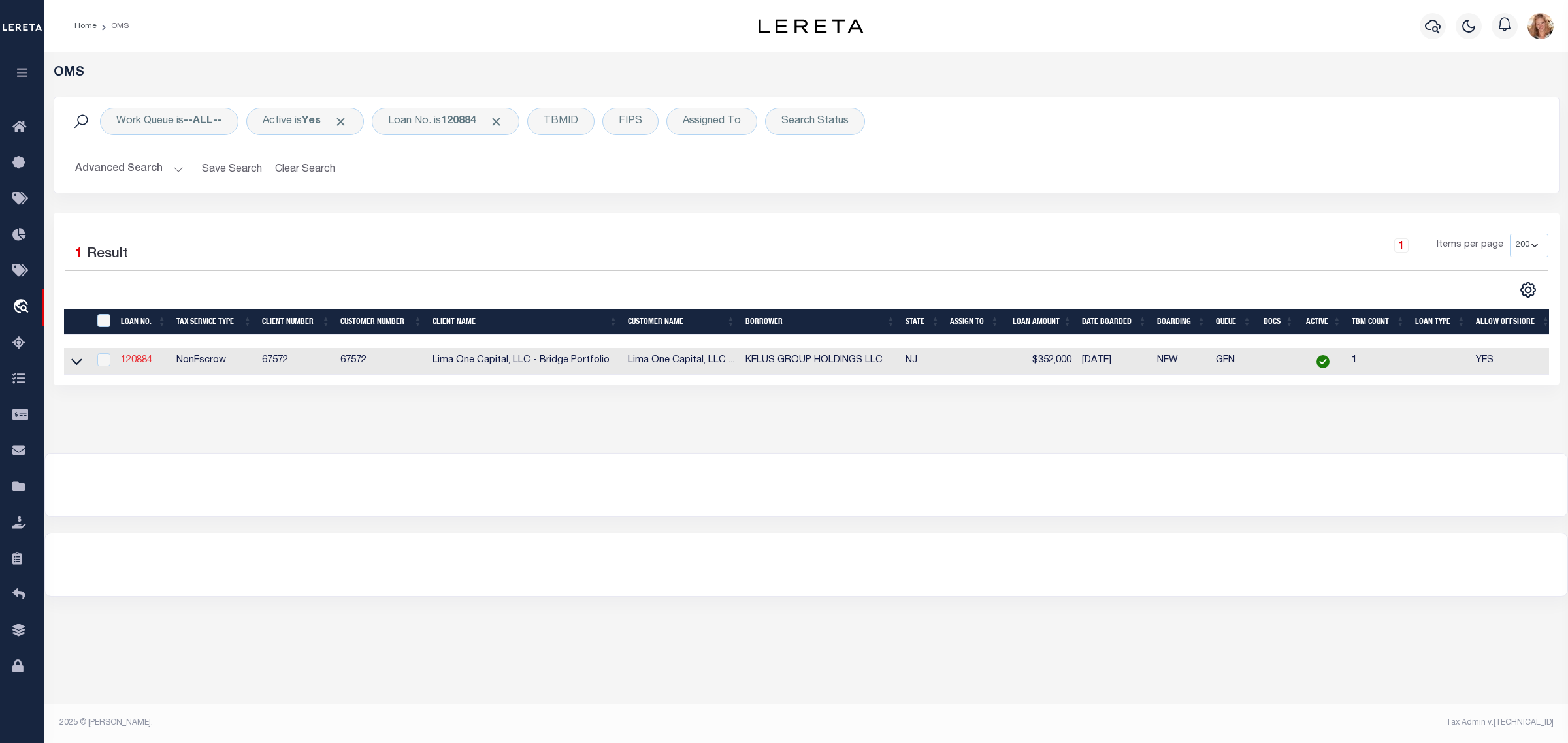
click at [141, 360] on link "120884" at bounding box center [136, 360] width 31 height 9
type input "120884"
type input "KELUS GROUP HOLDINGS LLC"
select select
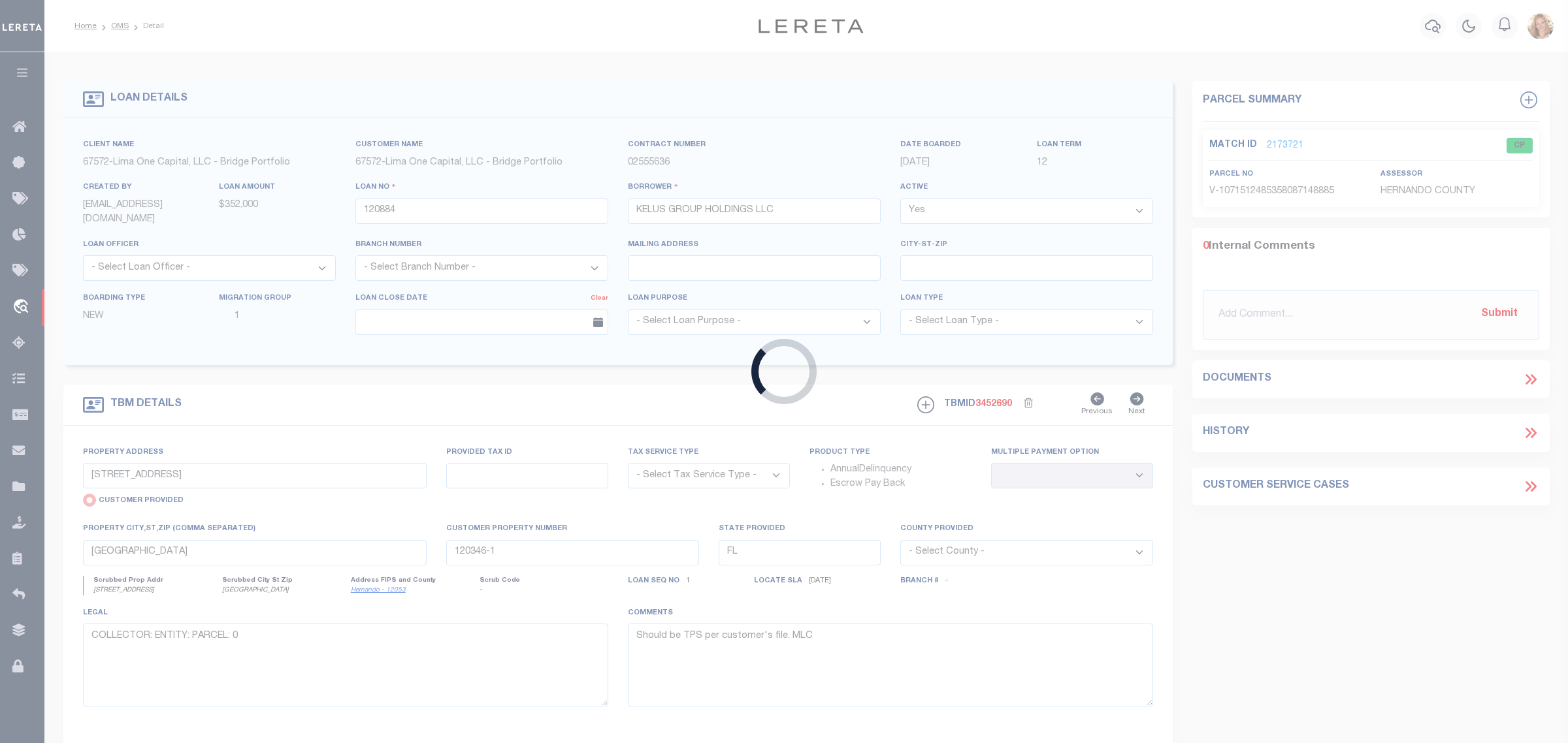
type input "[STREET_ADDRESS]"
select select "NonEscrow"
select select
type input "[PERSON_NAME][GEOGRAPHIC_DATA] 08085"
type input "120884-1"
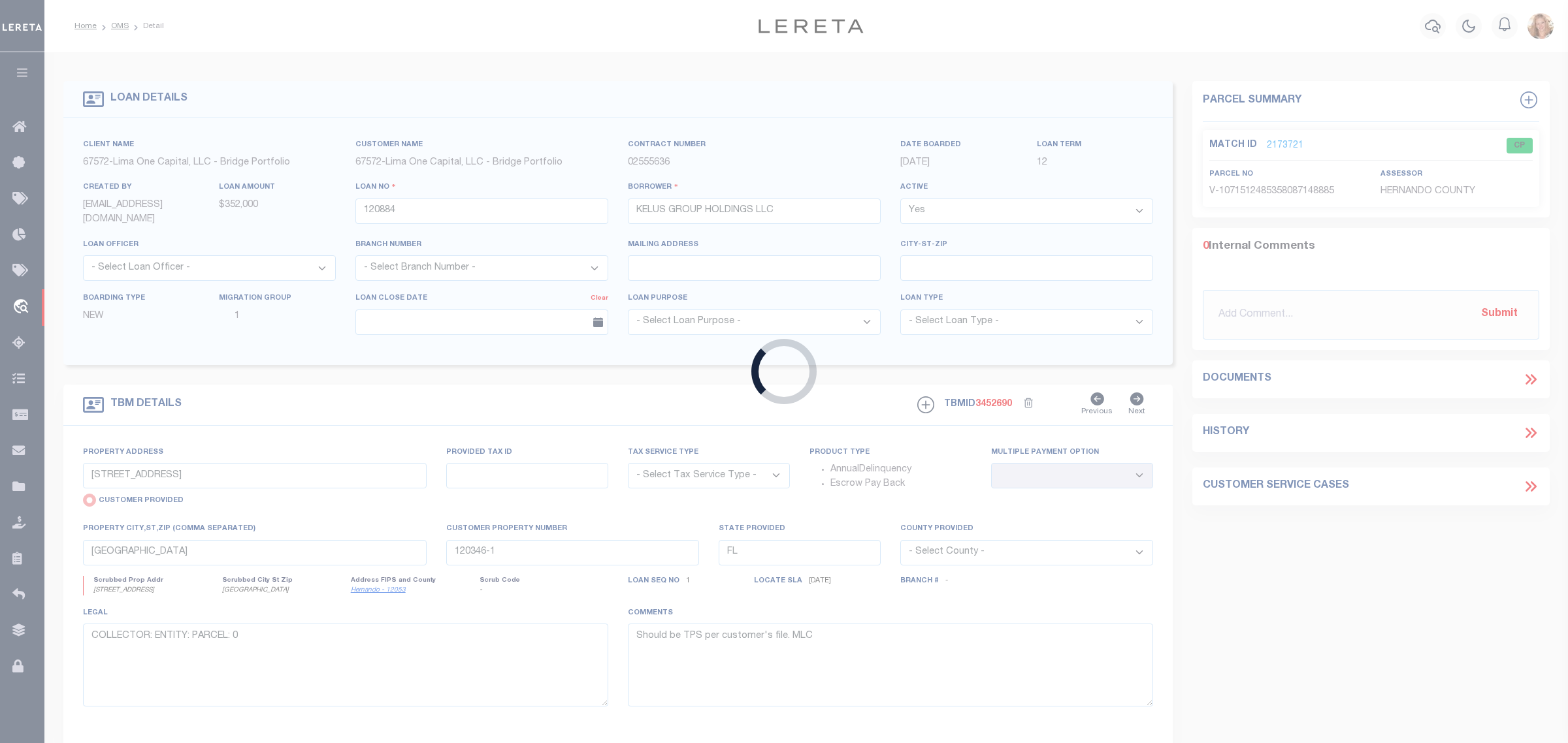
type input "NJ"
type textarea "COLLECTOR: ENTITY: PARCEL: 900605000000010"
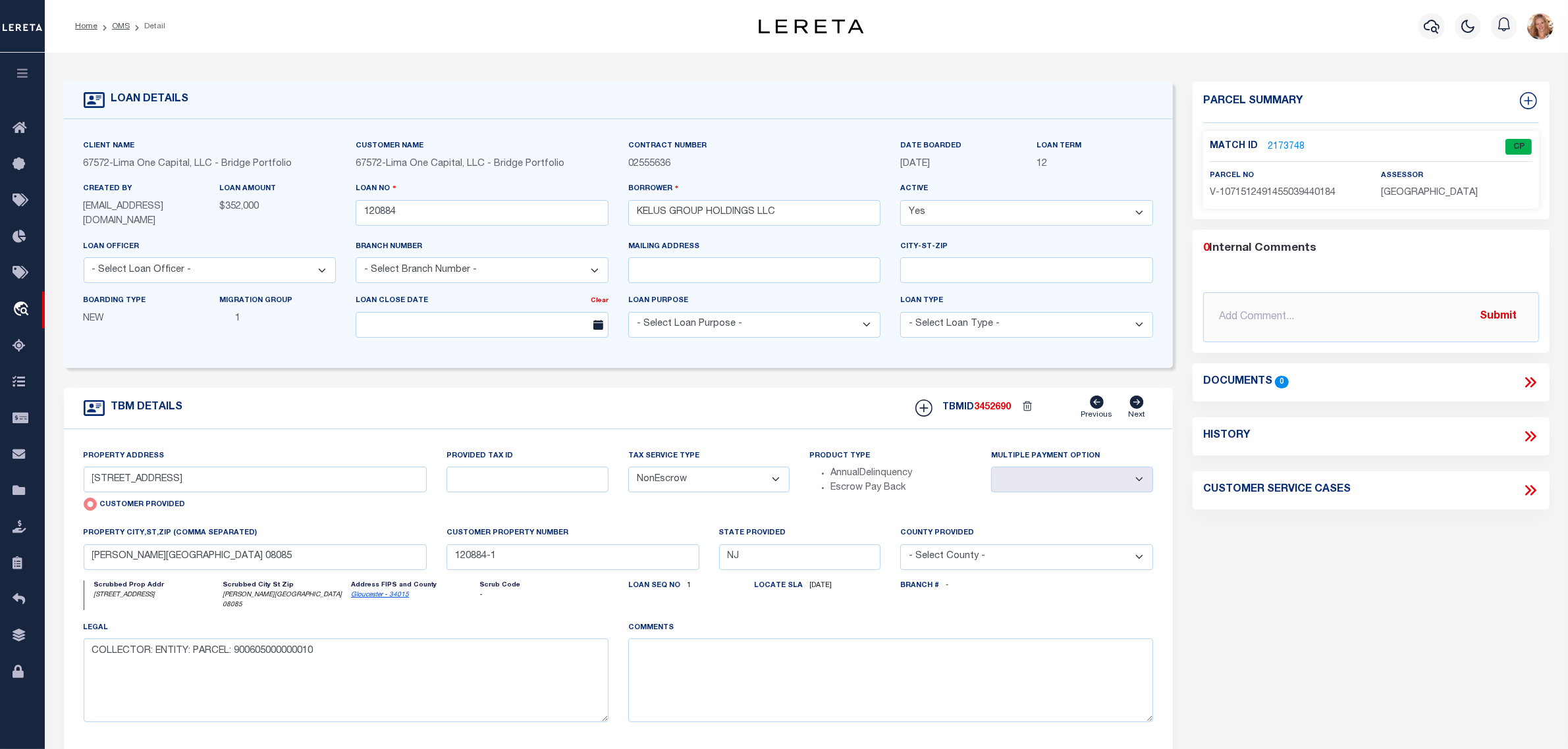
drag, startPoint x: 719, startPoint y: 483, endPoint x: 719, endPoint y: 491, distance: 8.0
click at [719, 483] on select "- Select Tax Service Type - Escrow NonEscrow" at bounding box center [709, 479] width 162 height 25
select select "Escrow"
click at [628, 468] on select "- Select Tax Service Type - Escrow NonEscrow" at bounding box center [709, 479] width 162 height 25
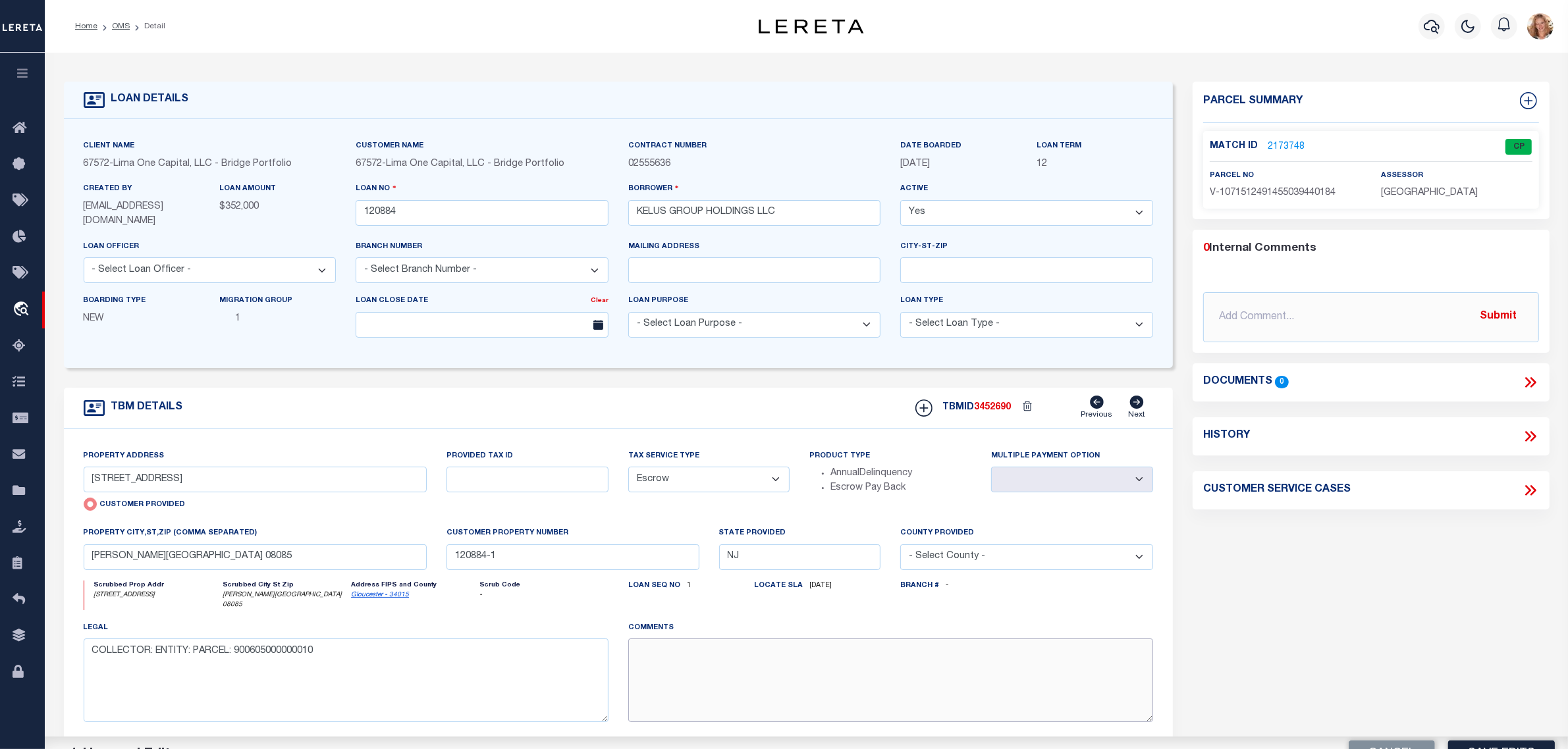
click at [719, 654] on textarea at bounding box center [891, 680] width 525 height 83
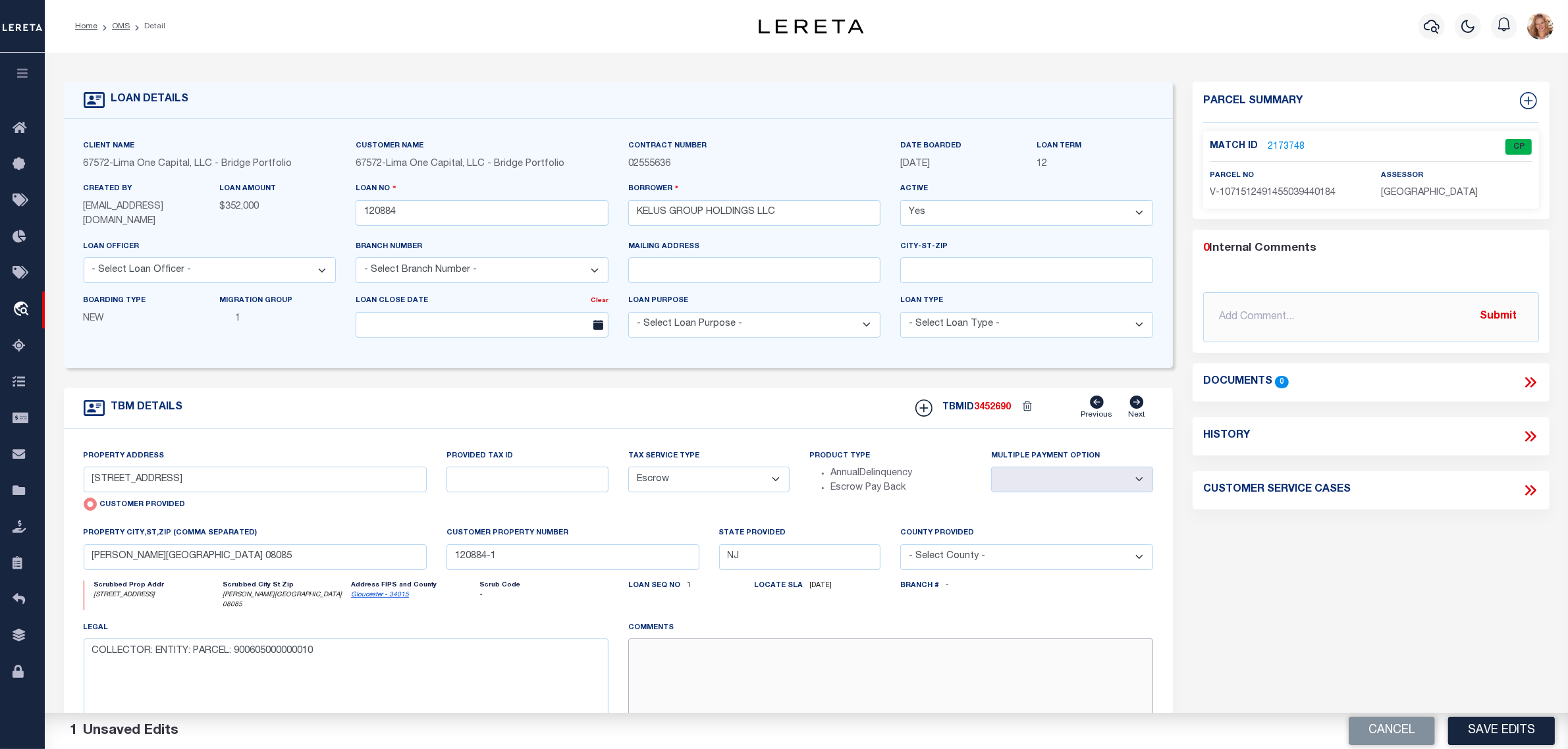
paste textarea "Should be TPS per customer's file. MLC"
type textarea "Should be TPS per customer's file. MLC"
click at [1541, 731] on button "Save Edits" at bounding box center [1501, 731] width 107 height 28
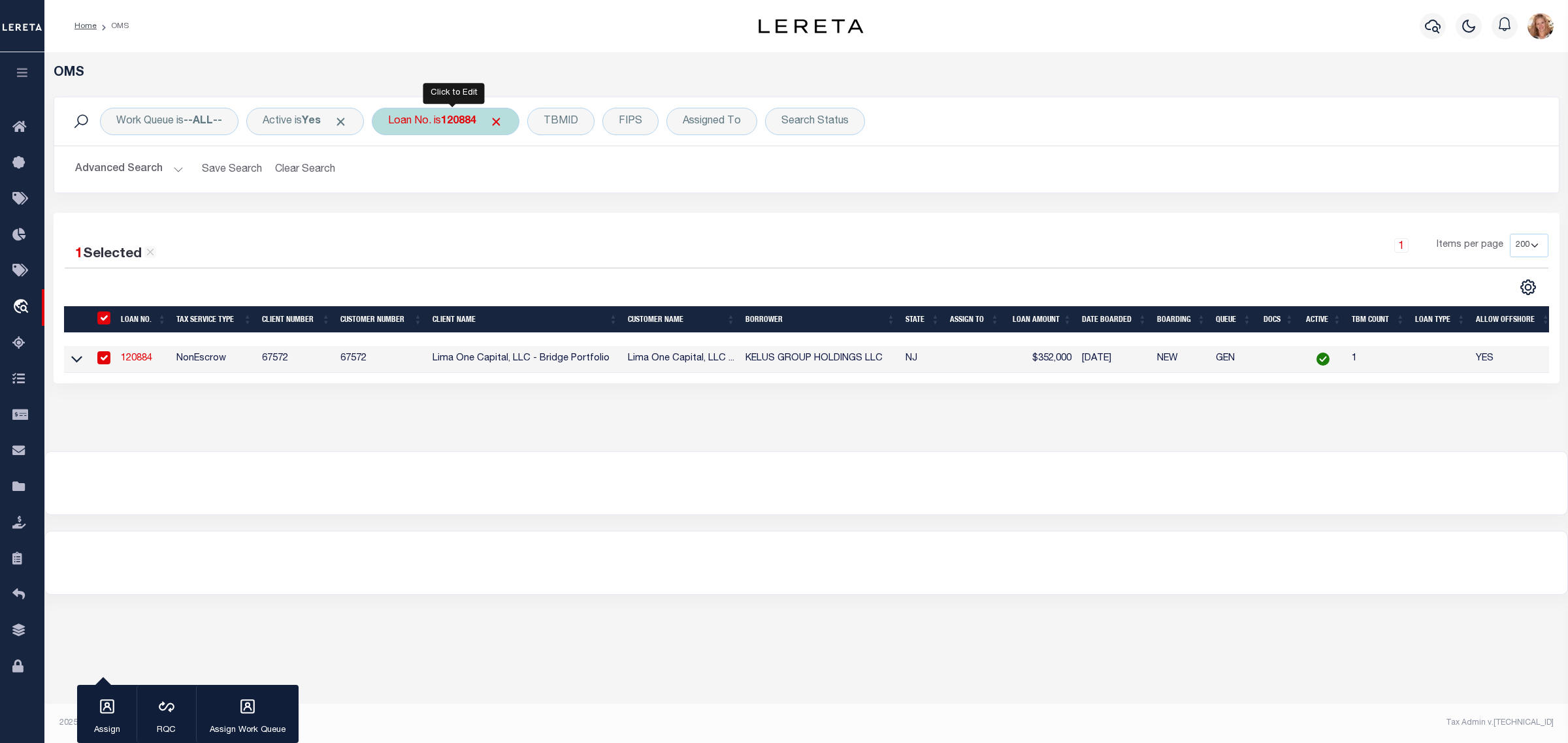
click at [428, 127] on div "Loan No. is 120884" at bounding box center [445, 122] width 148 height 27
type input "121907"
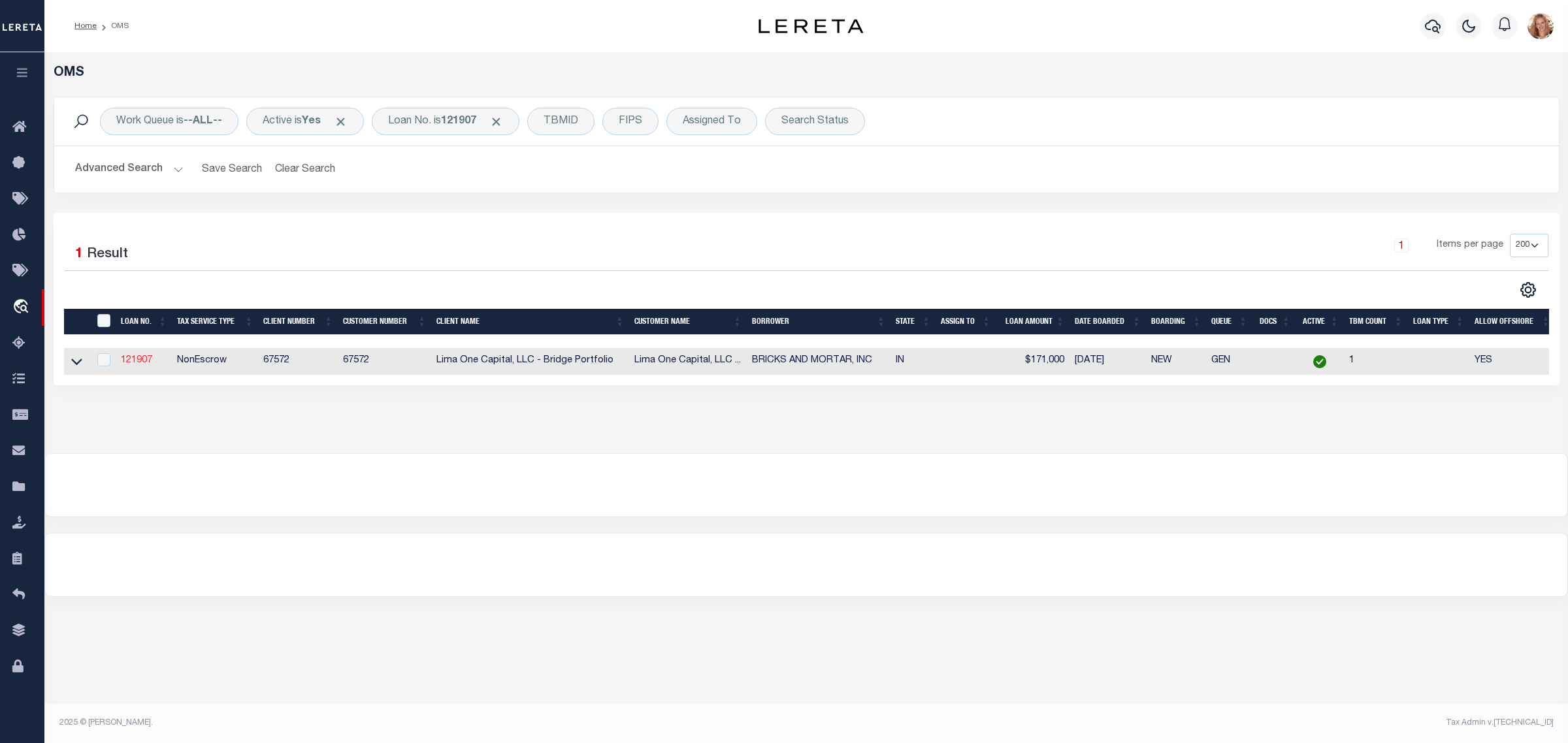
click at [134, 365] on link "121907" at bounding box center [136, 360] width 31 height 9
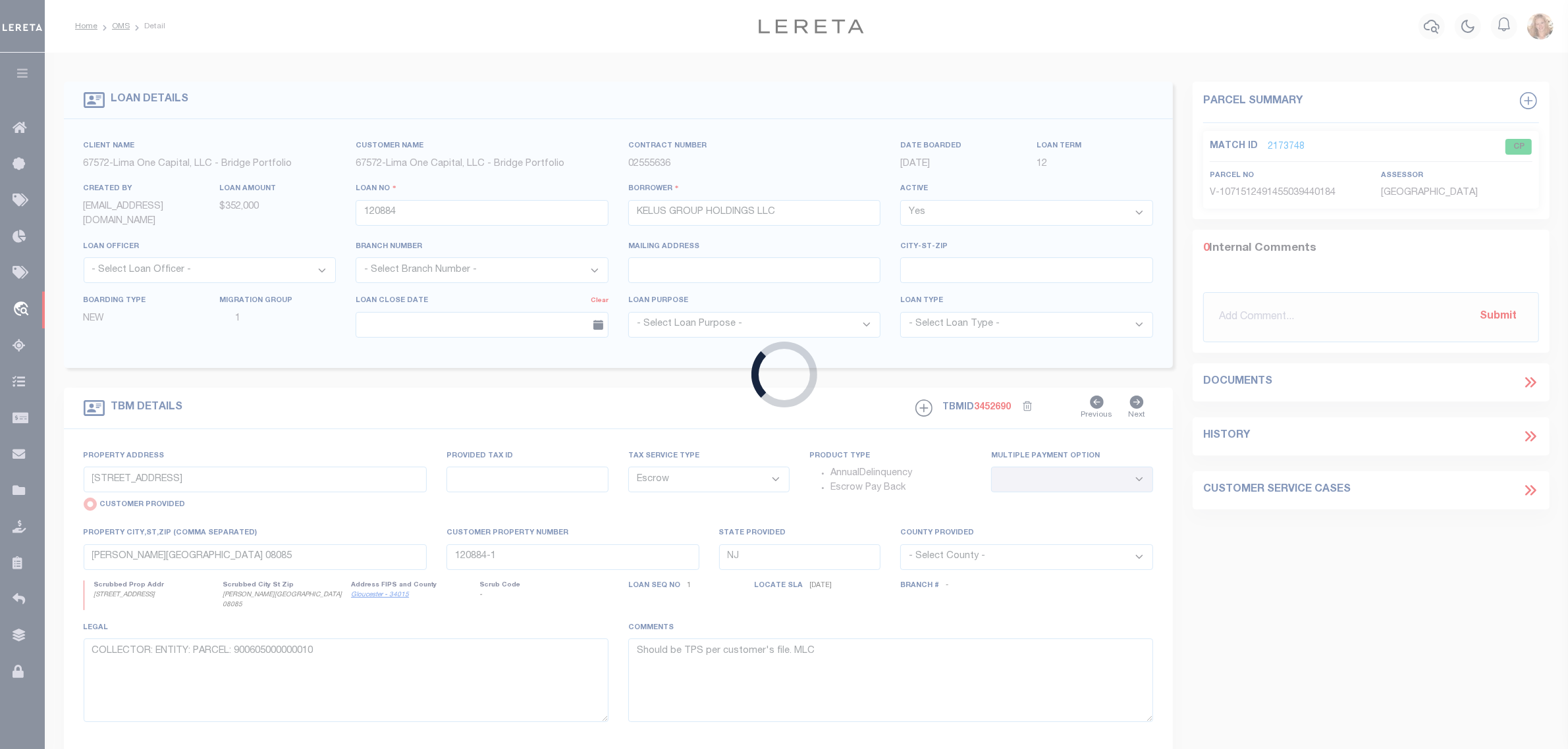
type input "121907"
type input "BRICKS AND MORTAR, INC"
select select
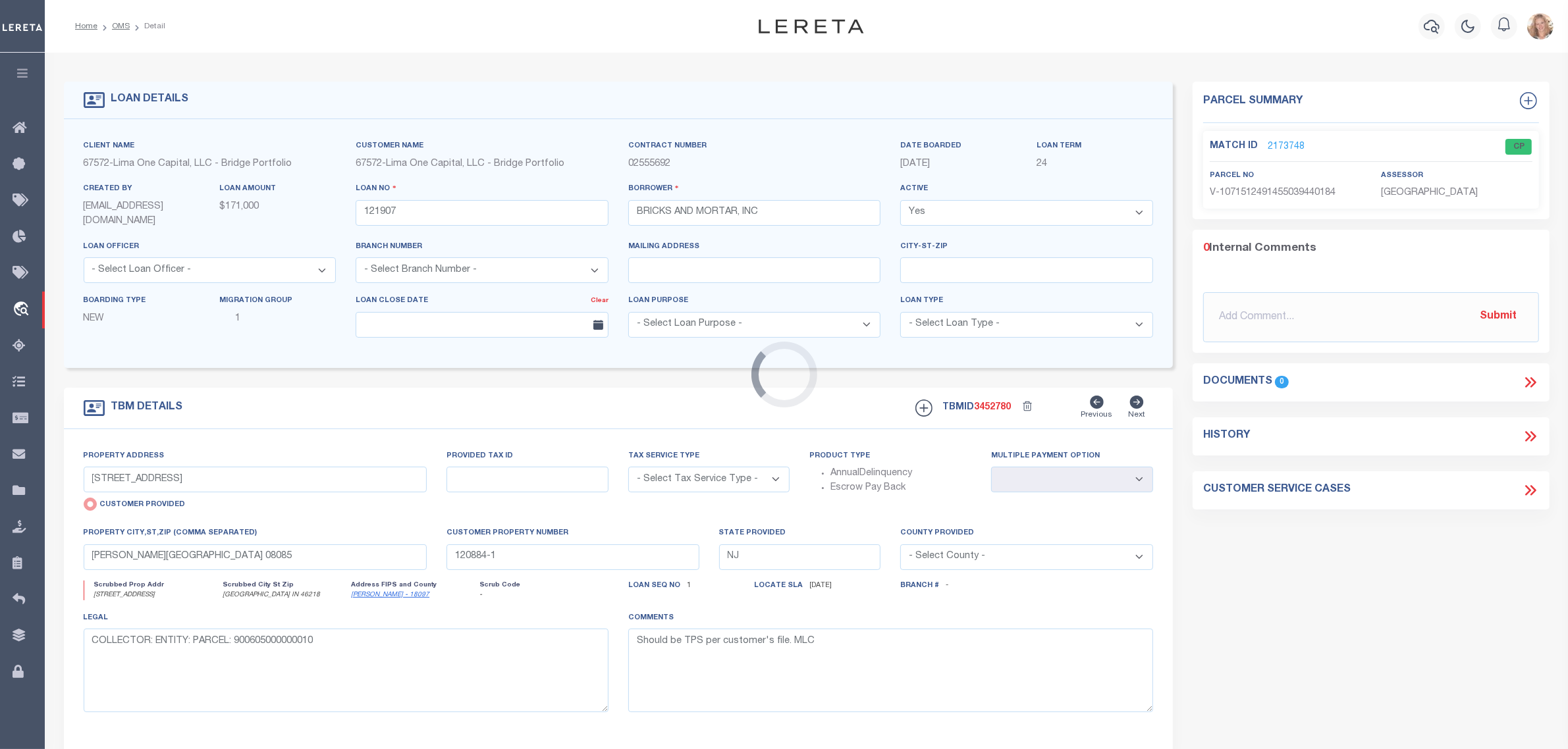
type input "[STREET_ADDRESS]"
select select "NonEscrow"
select select
type input "[GEOGRAPHIC_DATA] IN 46218"
type input "121907-1"
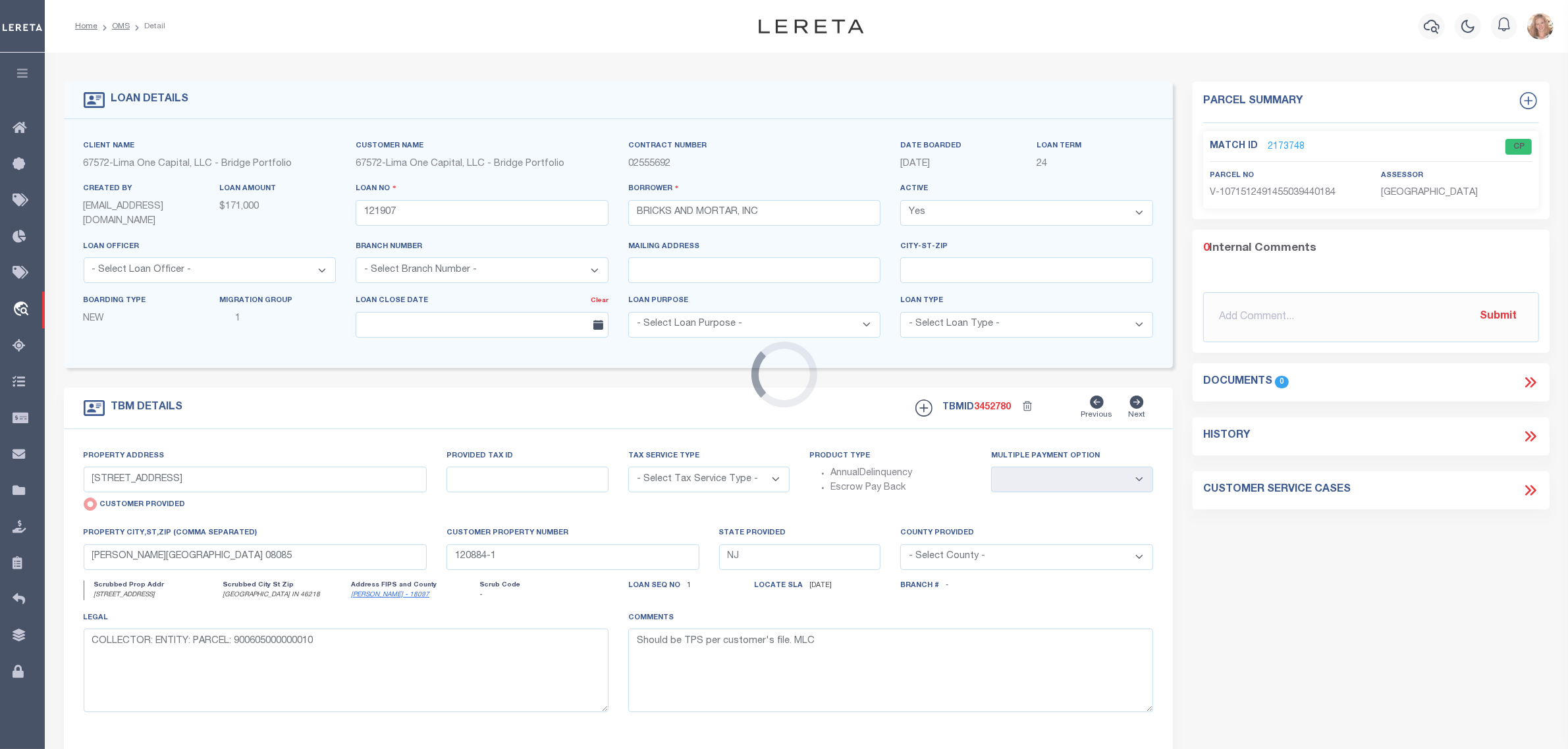
type input "IN"
type textarea "COLLECTOR: ENTITY: PARCEL: 4"
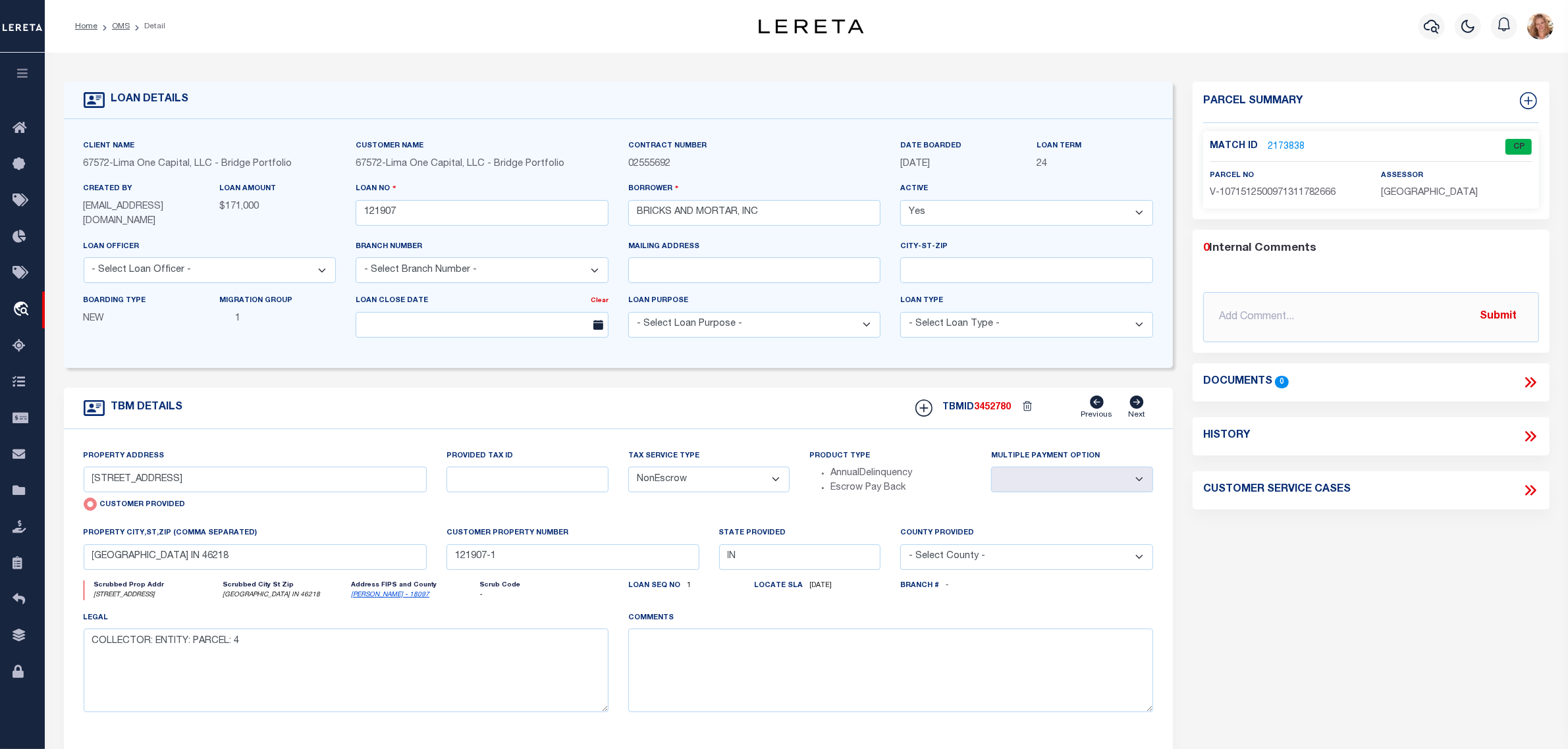
click at [649, 476] on select "- Select Tax Service Type - Escrow NonEscrow" at bounding box center [709, 479] width 162 height 25
select select "Escrow"
click at [628, 468] on select "- Select Tax Service Type - Escrow NonEscrow" at bounding box center [709, 479] width 162 height 25
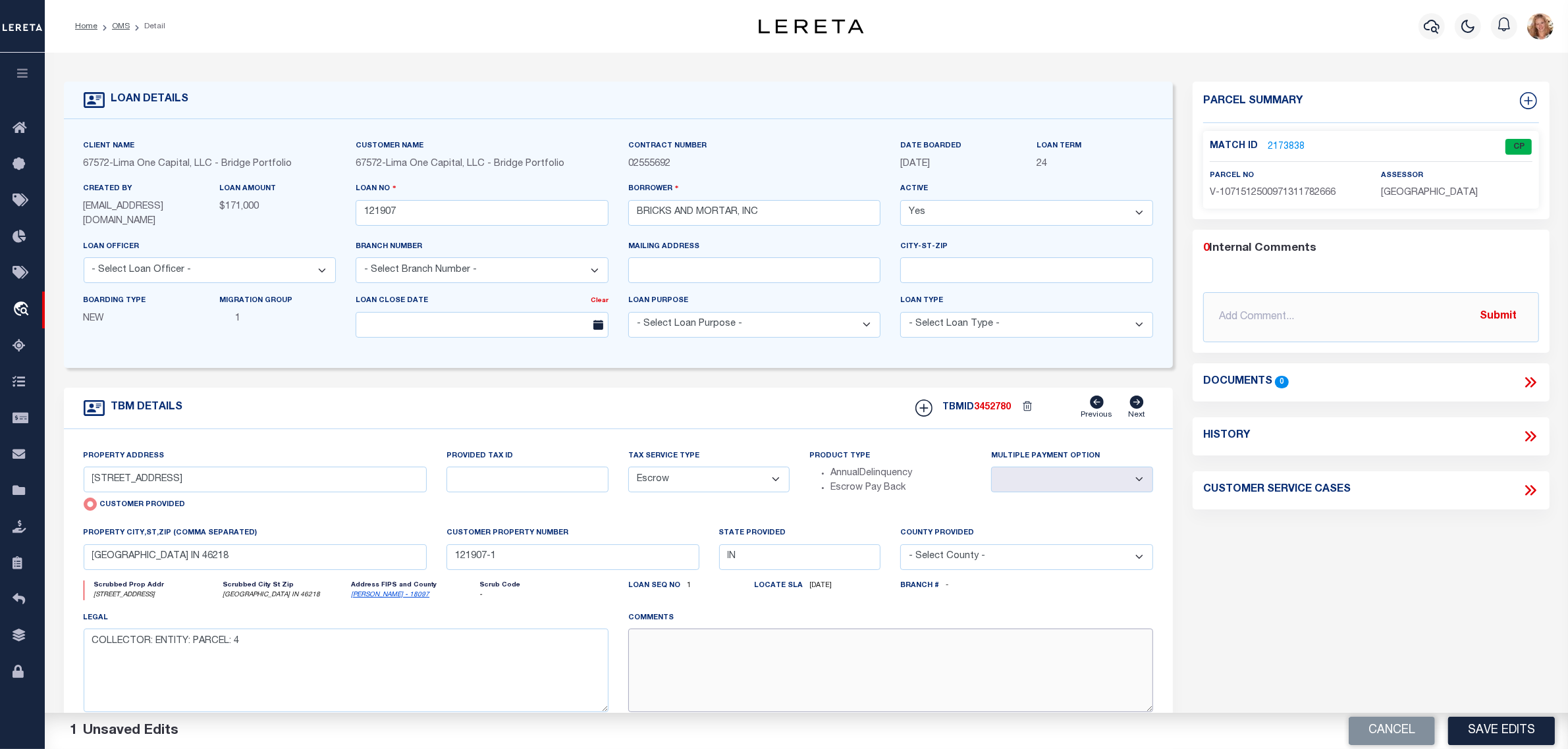
click at [656, 662] on textarea at bounding box center [891, 670] width 525 height 83
paste textarea "Should be TPS per customer's file. MLC"
type textarea "Should be TPS per customer's file. MLC"
click at [1503, 729] on button "Save Edits" at bounding box center [1501, 731] width 107 height 28
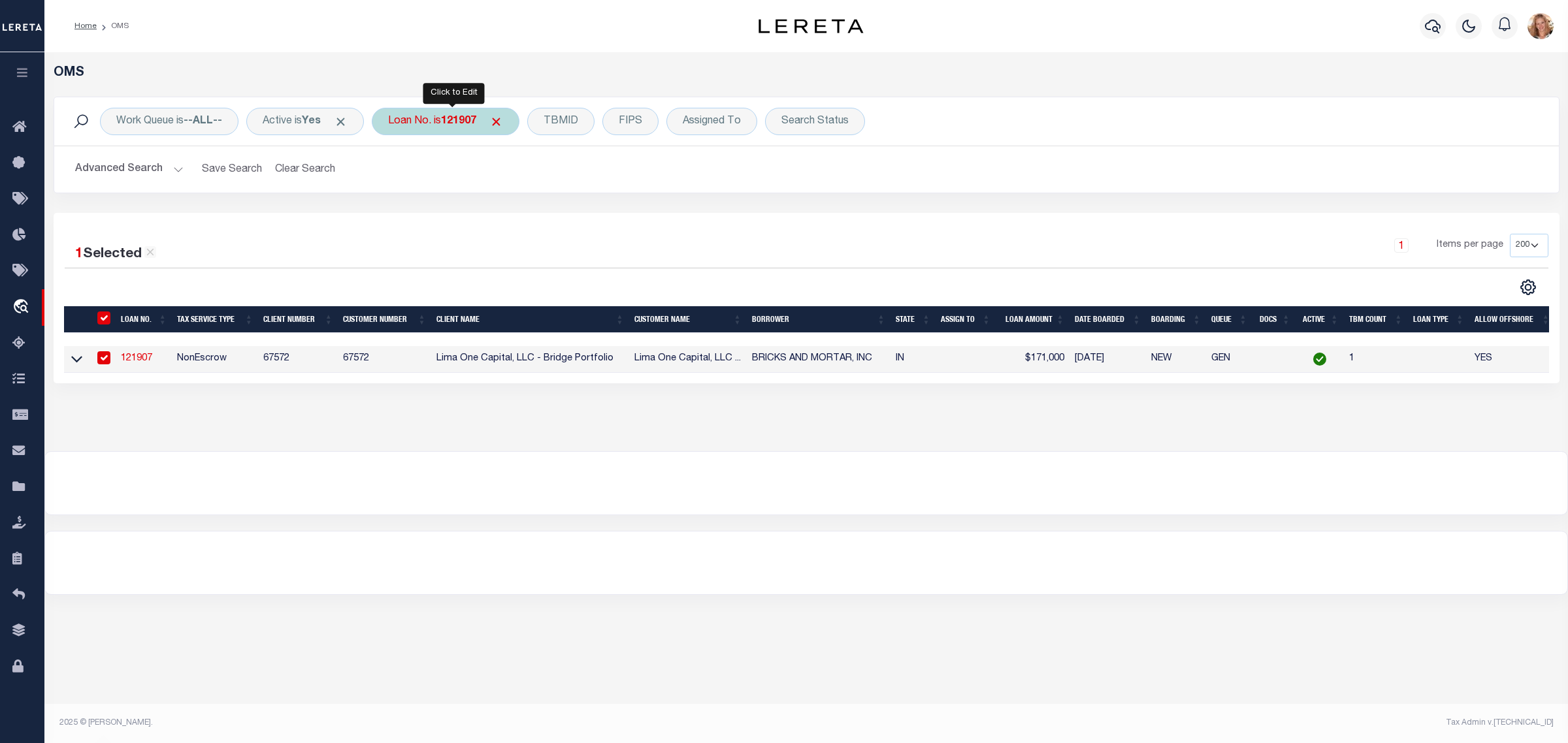
click at [433, 129] on div "Loan No. is 121907" at bounding box center [445, 122] width 148 height 27
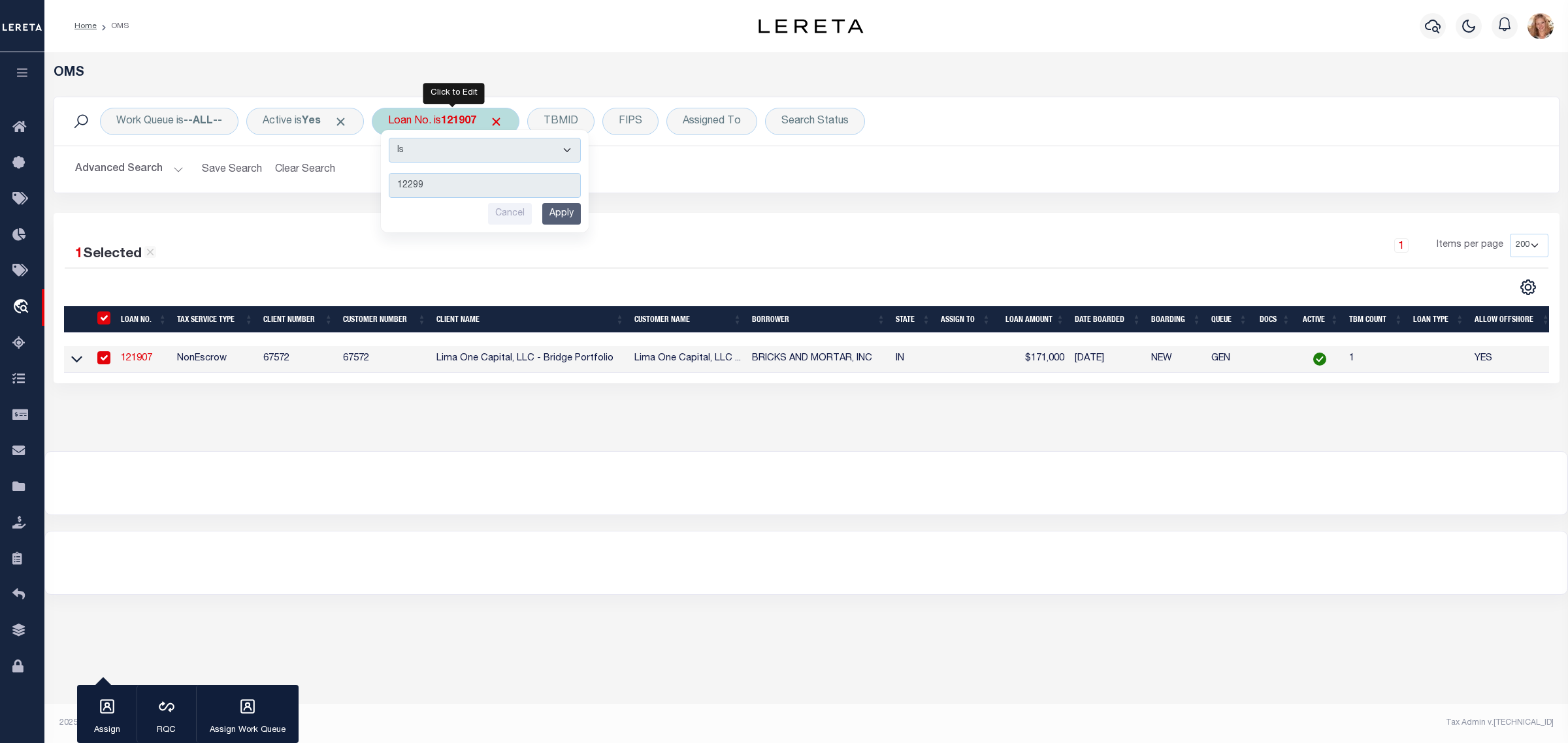
type input "122996"
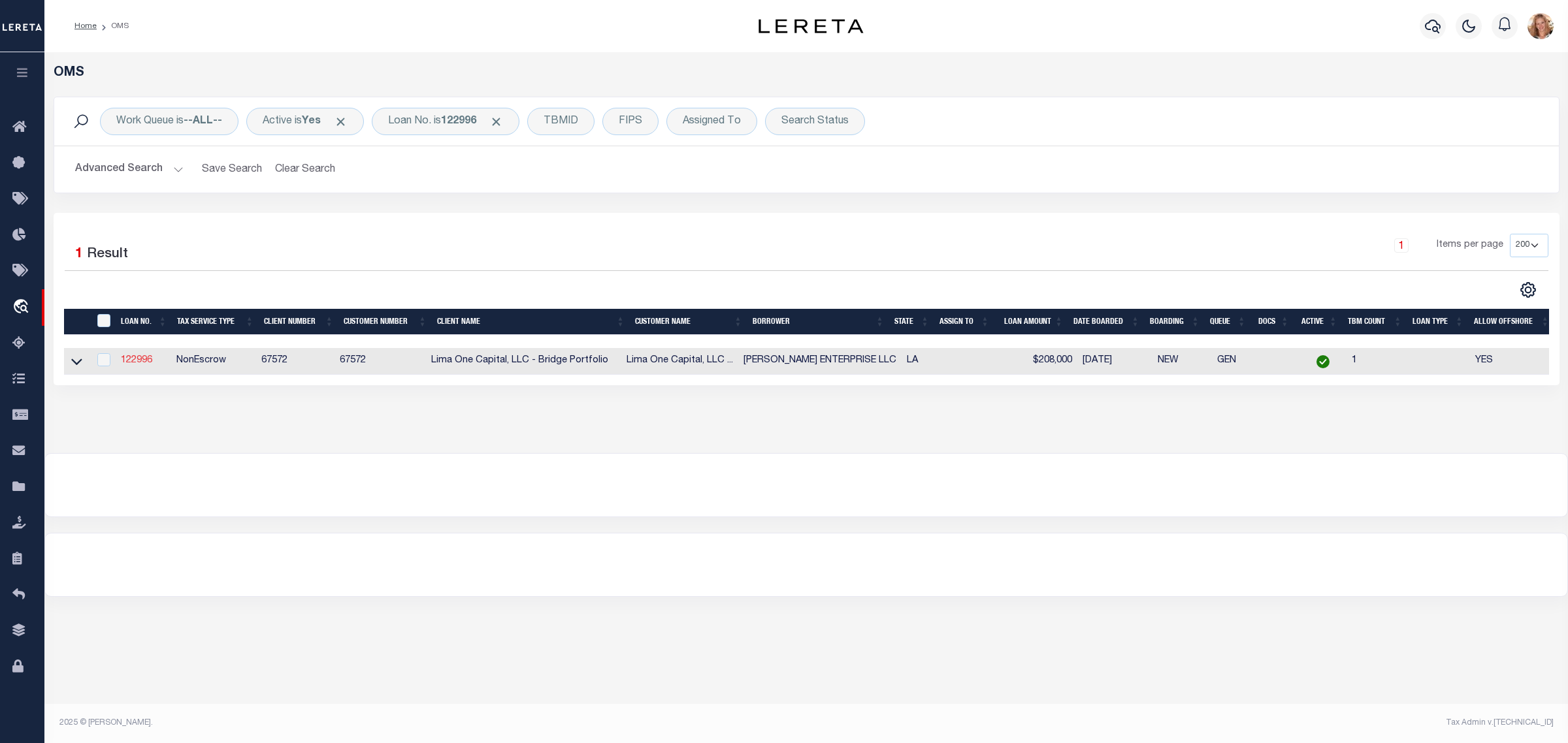
click at [138, 364] on link "122996" at bounding box center [136, 360] width 31 height 9
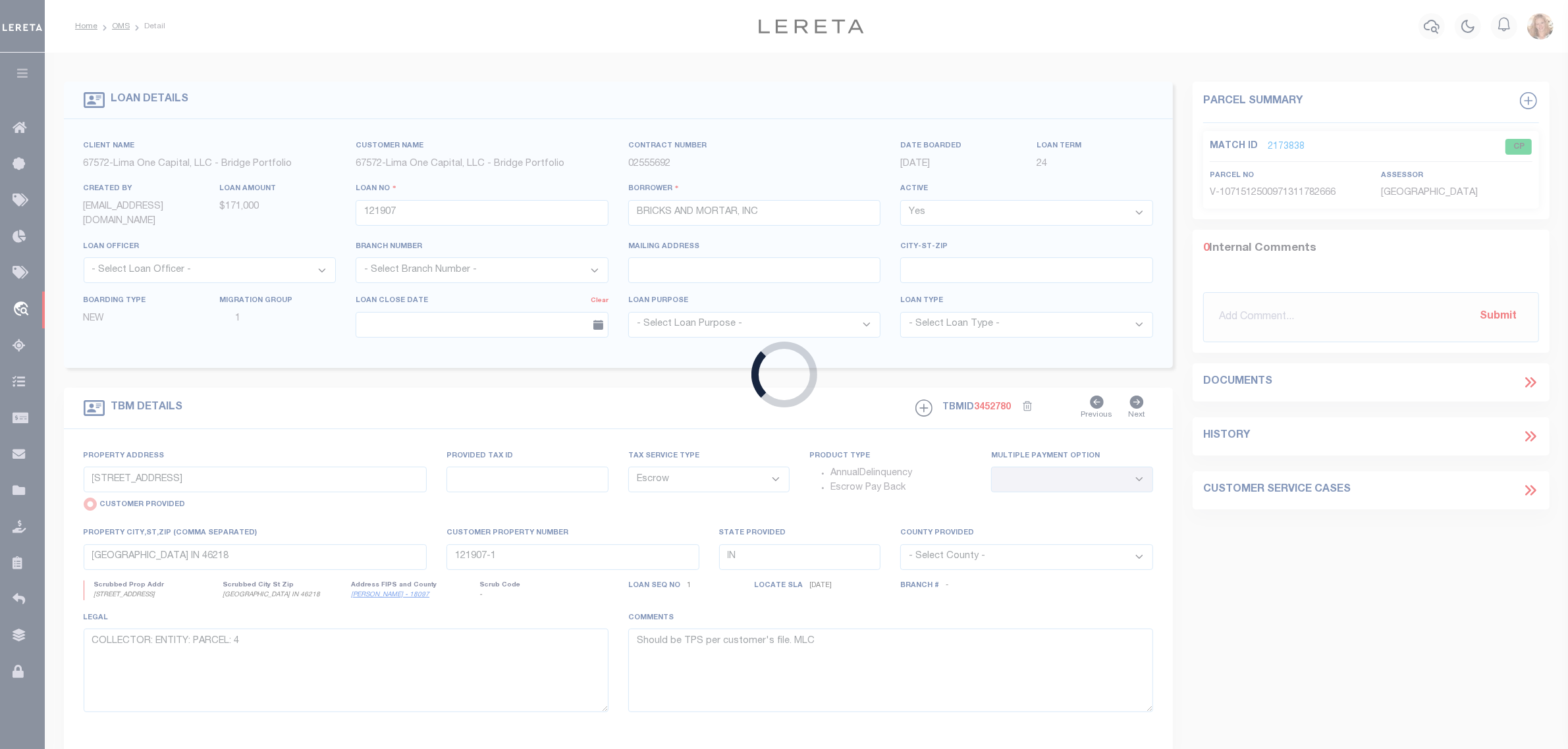
type input "122996"
type input "[PERSON_NAME] ENTERPRISE LLC"
select select
type input "[STREET_ADDRESS][PERSON_NAME]"
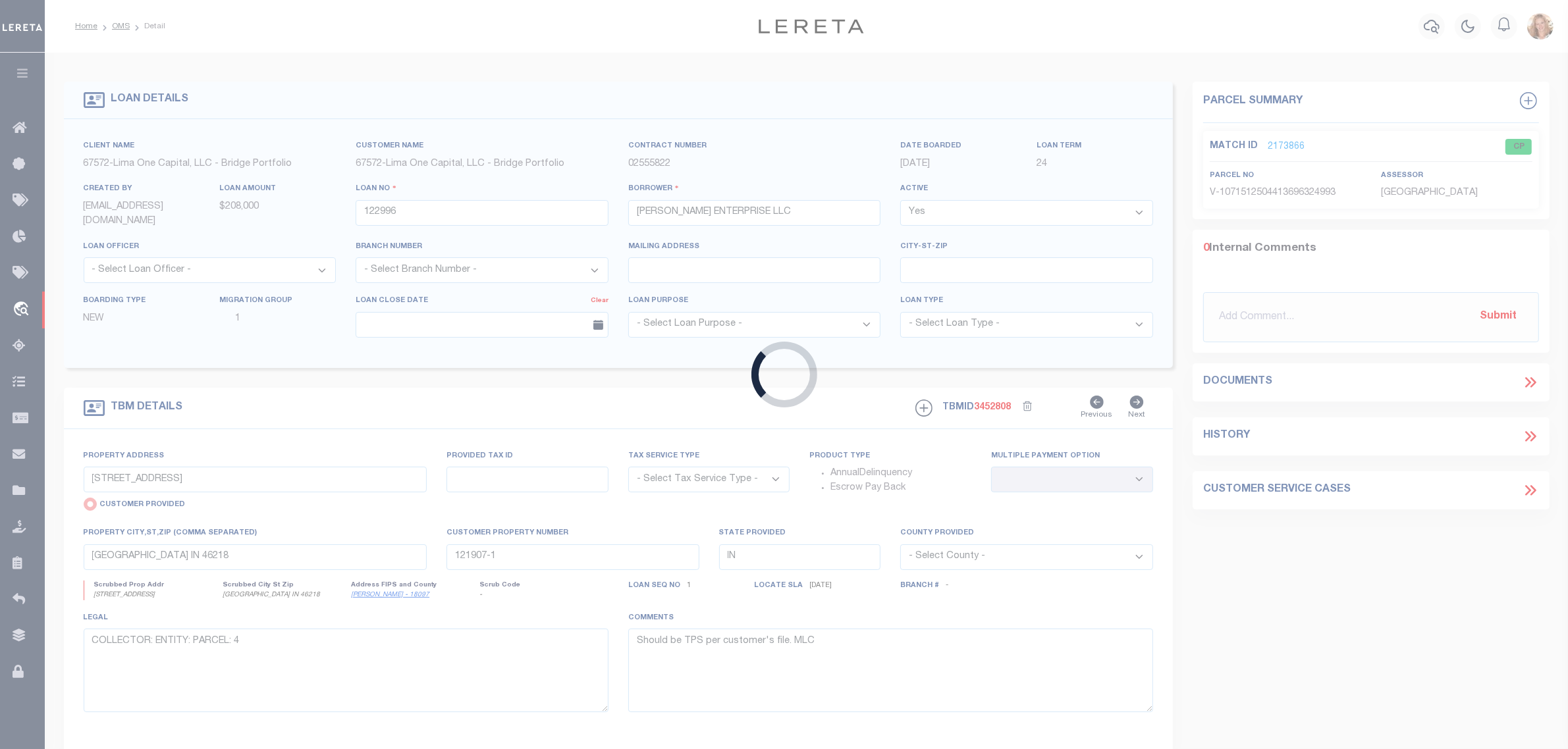
select select "NonEscrow"
select select
type input "[GEOGRAPHIC_DATA] LA 70119"
type input "122996-1"
type input "LA"
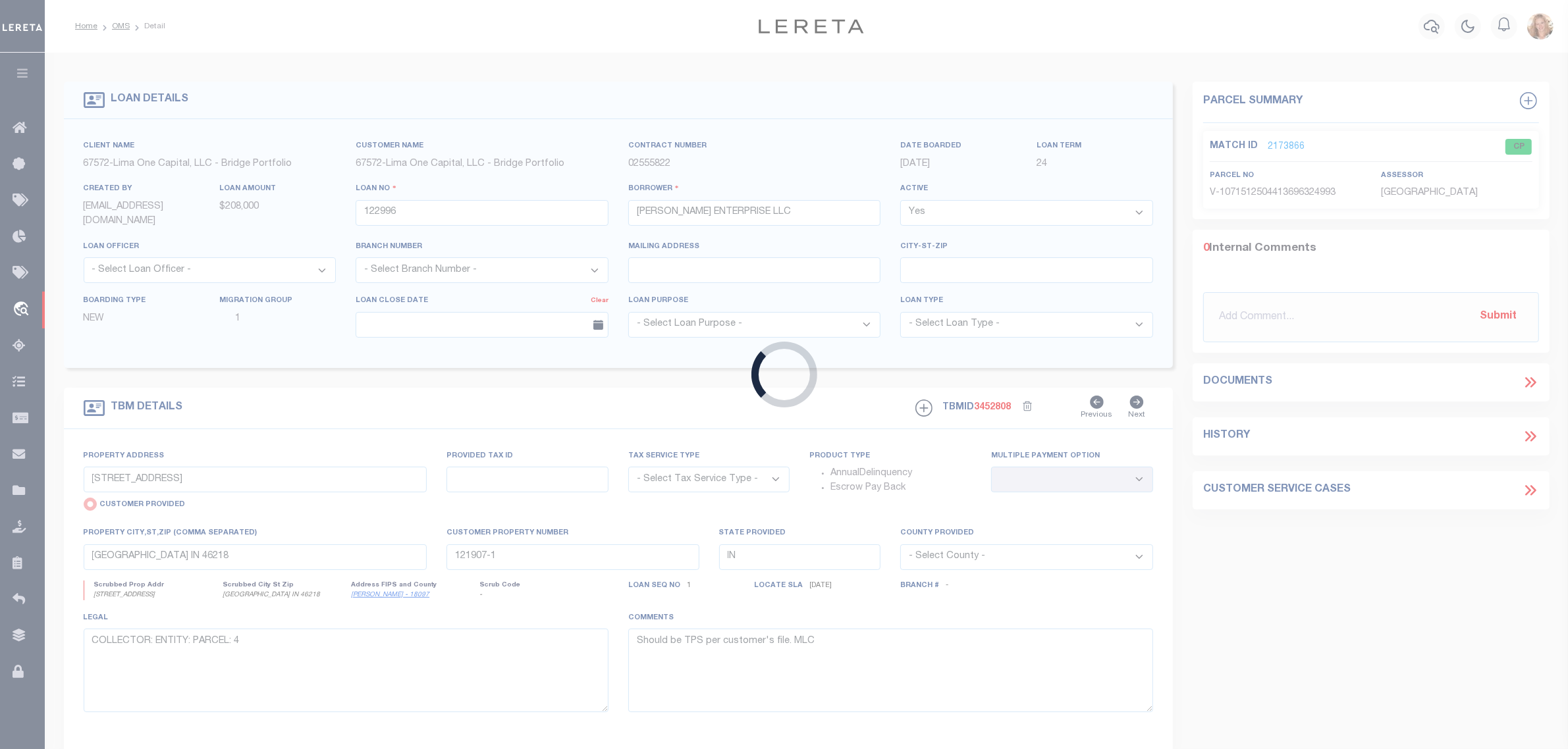
type textarea "COLLECTOR: ENTITY: PARCEL: 105303118"
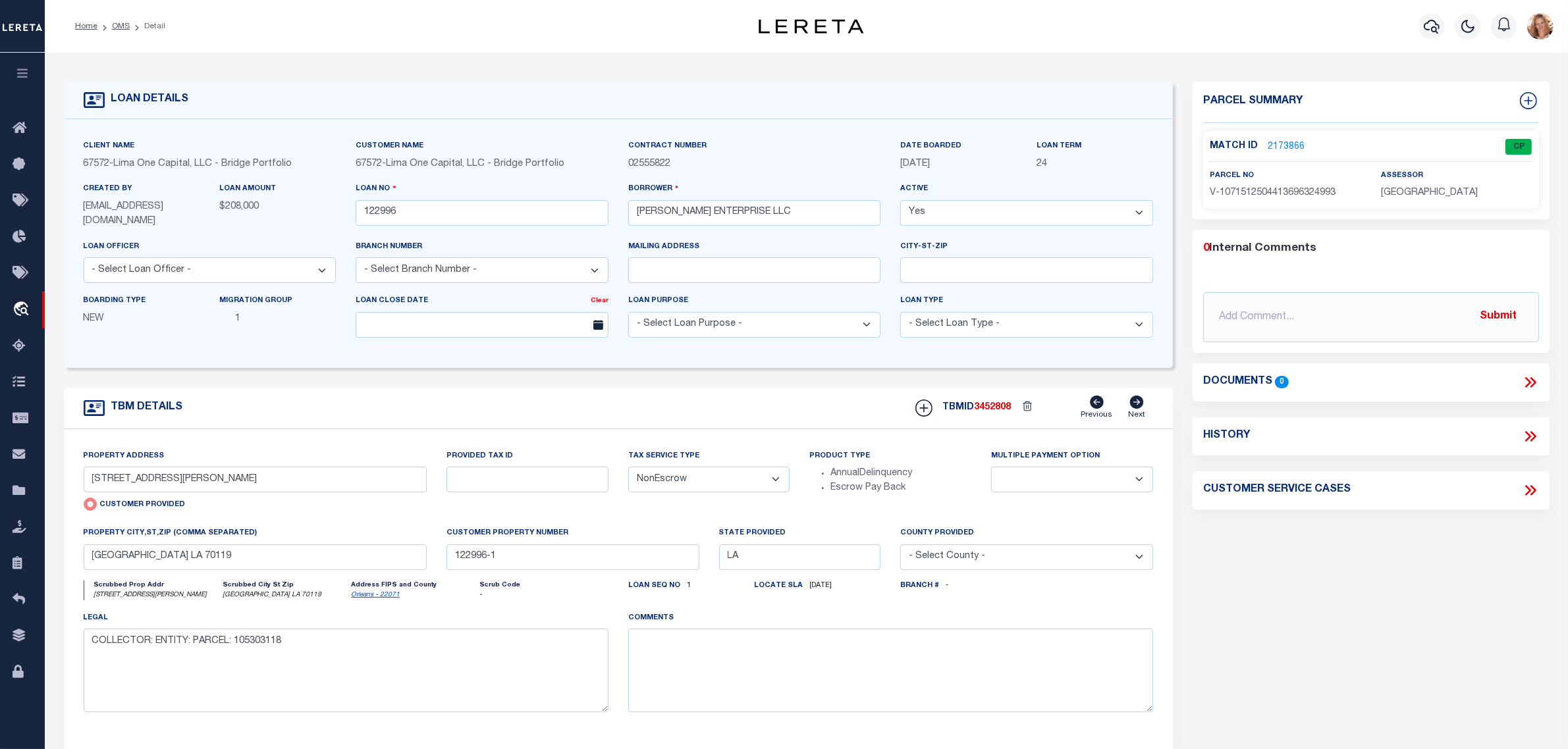
click at [663, 479] on select "- Select Tax Service Type - Escrow NonEscrow" at bounding box center [709, 479] width 162 height 25
select select "Escrow"
click at [628, 468] on select "- Select Tax Service Type - Escrow NonEscrow" at bounding box center [709, 479] width 162 height 25
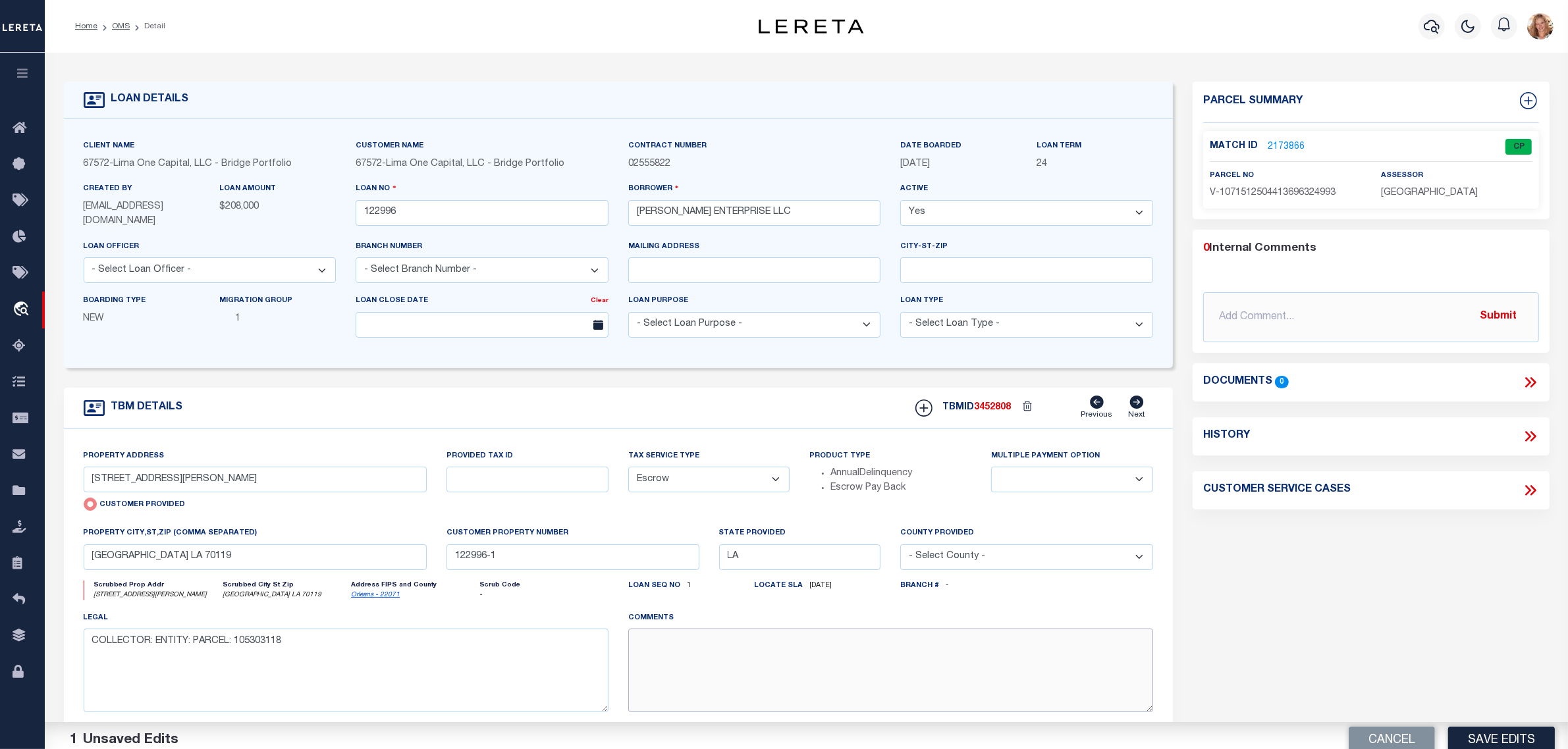
click at [673, 686] on textarea at bounding box center [891, 670] width 525 height 83
paste textarea "Should be TPS per customer's file. MLC"
type textarea "Should be TPS per customer's file. MLC"
click at [1516, 734] on button "Save Edits" at bounding box center [1501, 731] width 107 height 28
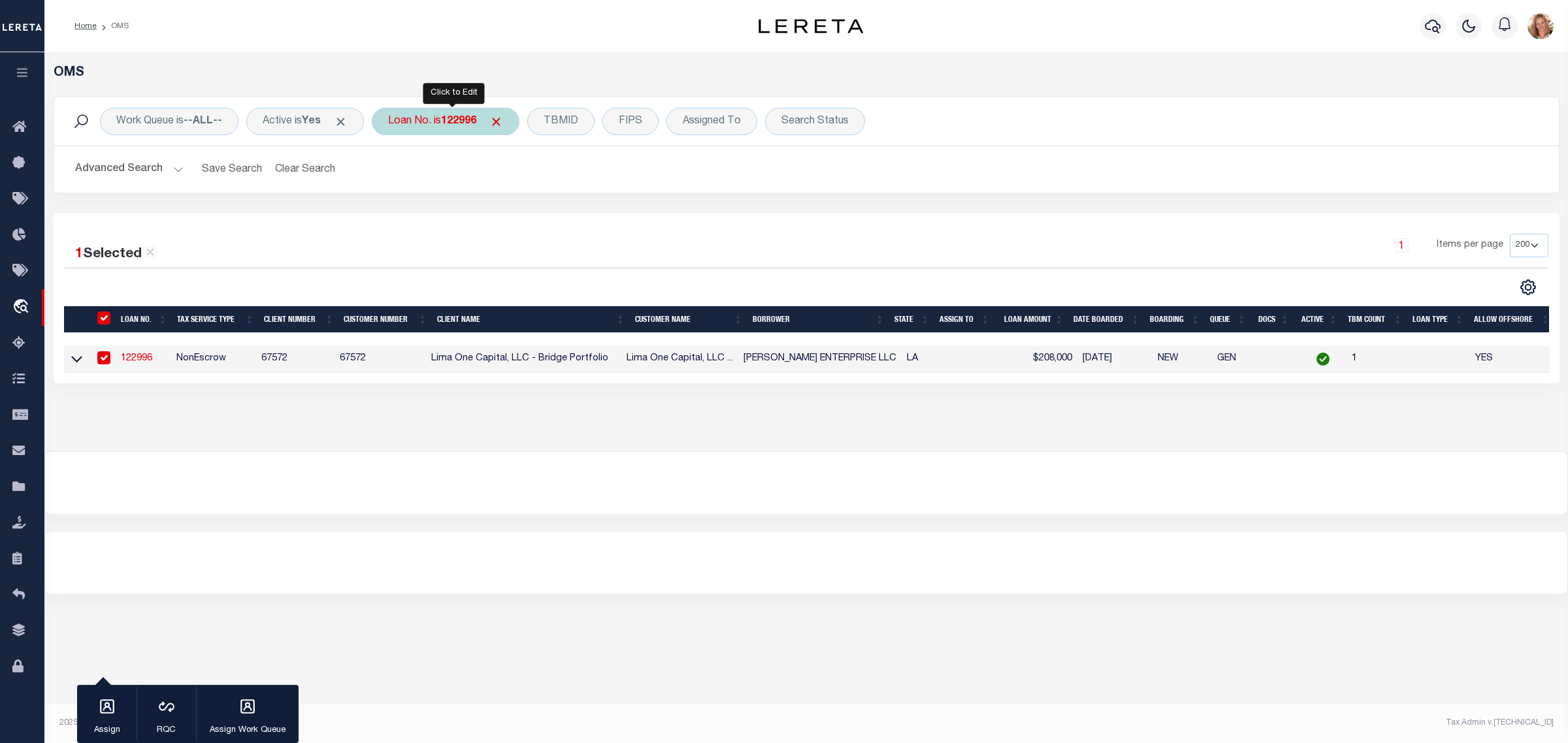
click at [465, 113] on div "Loan No. is 122996" at bounding box center [445, 122] width 148 height 27
type input "123483"
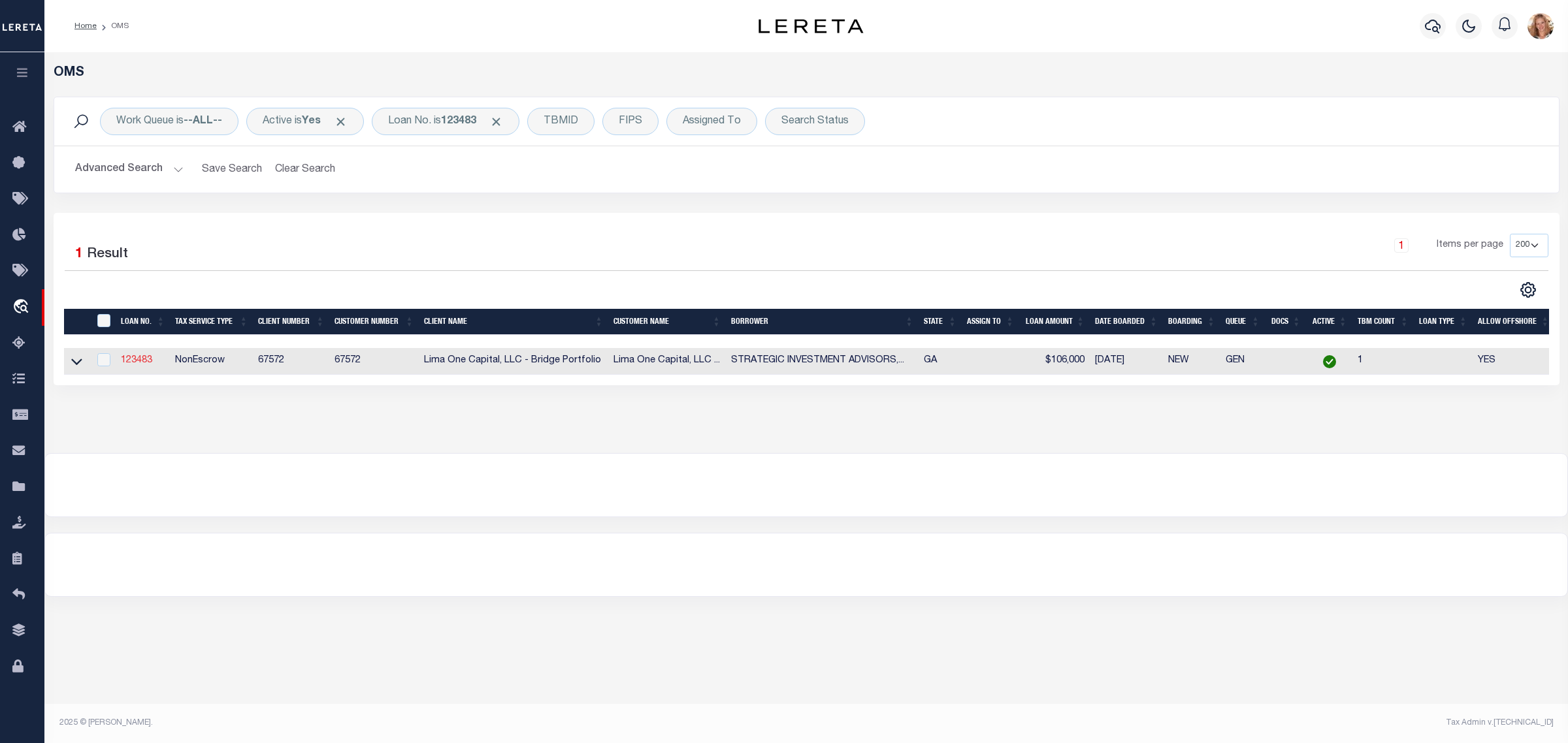
click at [149, 365] on link "123483" at bounding box center [136, 360] width 31 height 9
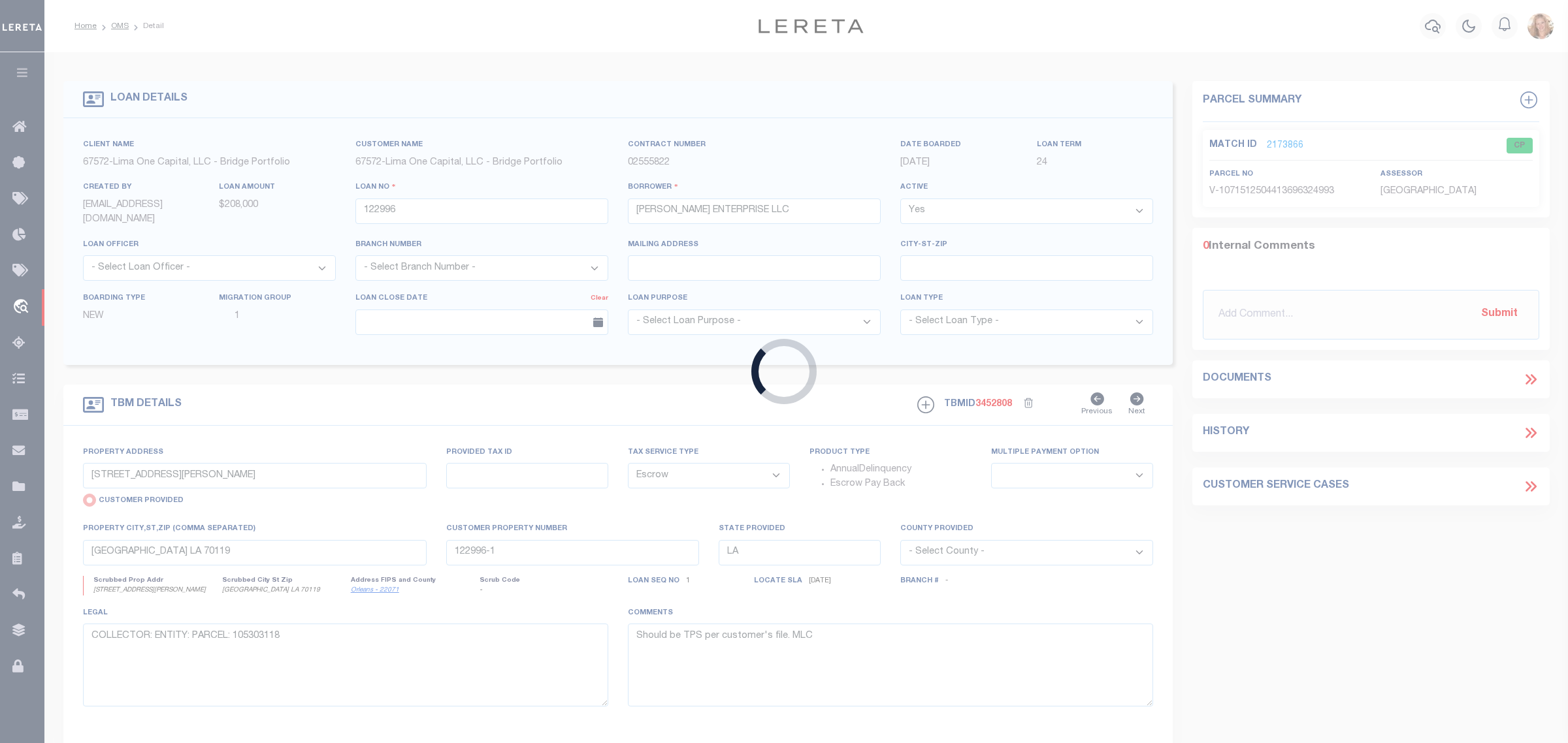
type input "123483"
type input "STRATEGIC INVESTMENT ADVISORS, LLC"
select select
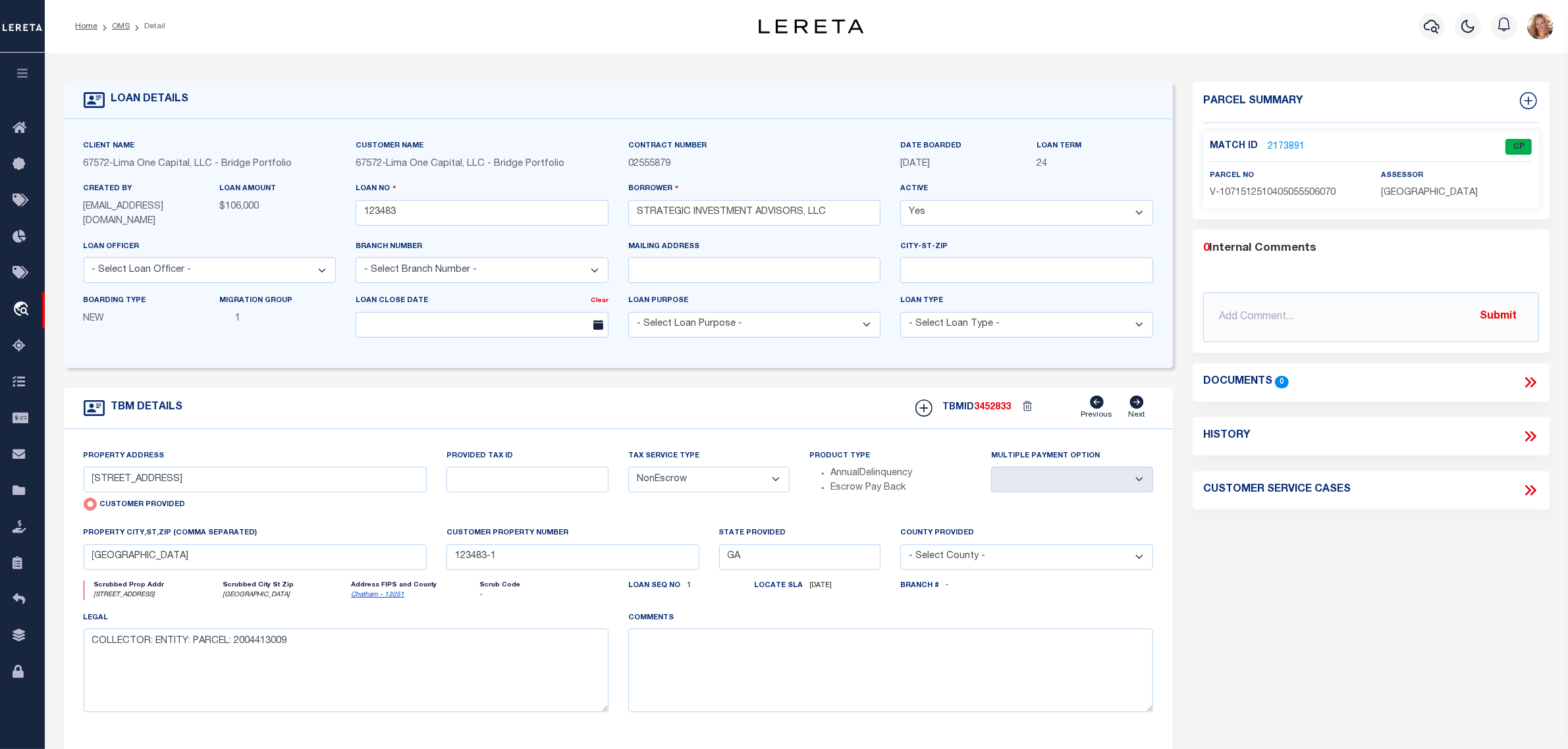
click at [647, 488] on select "- Select Tax Service Type - Escrow NonEscrow" at bounding box center [709, 479] width 162 height 25
click at [628, 468] on select "- Select Tax Service Type - Escrow NonEscrow" at bounding box center [709, 479] width 162 height 25
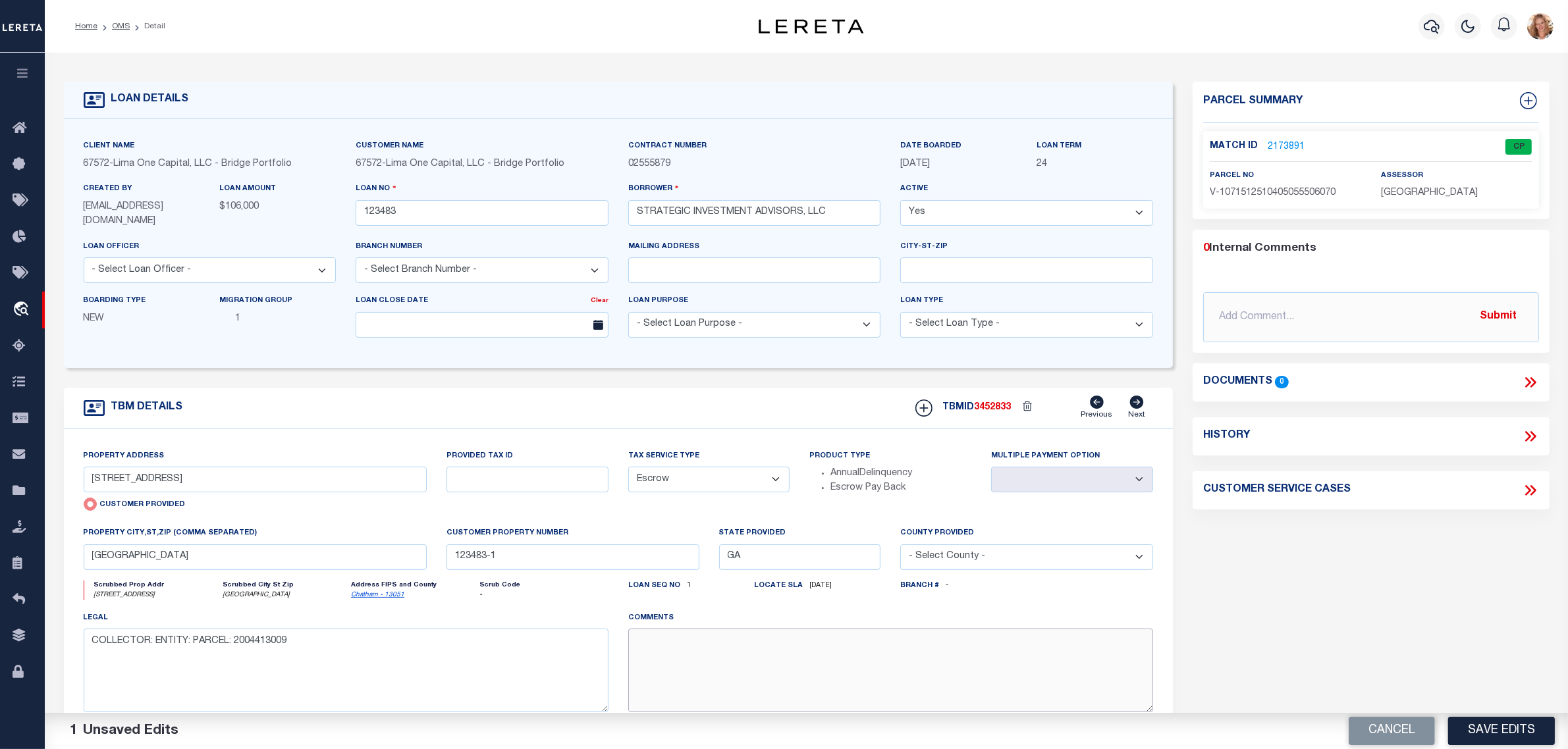
click at [673, 652] on textarea at bounding box center [891, 670] width 525 height 83
paste textarea "Should be TPS per customer's file. MLC"
click at [1454, 735] on button "Save Edits" at bounding box center [1501, 731] width 107 height 28
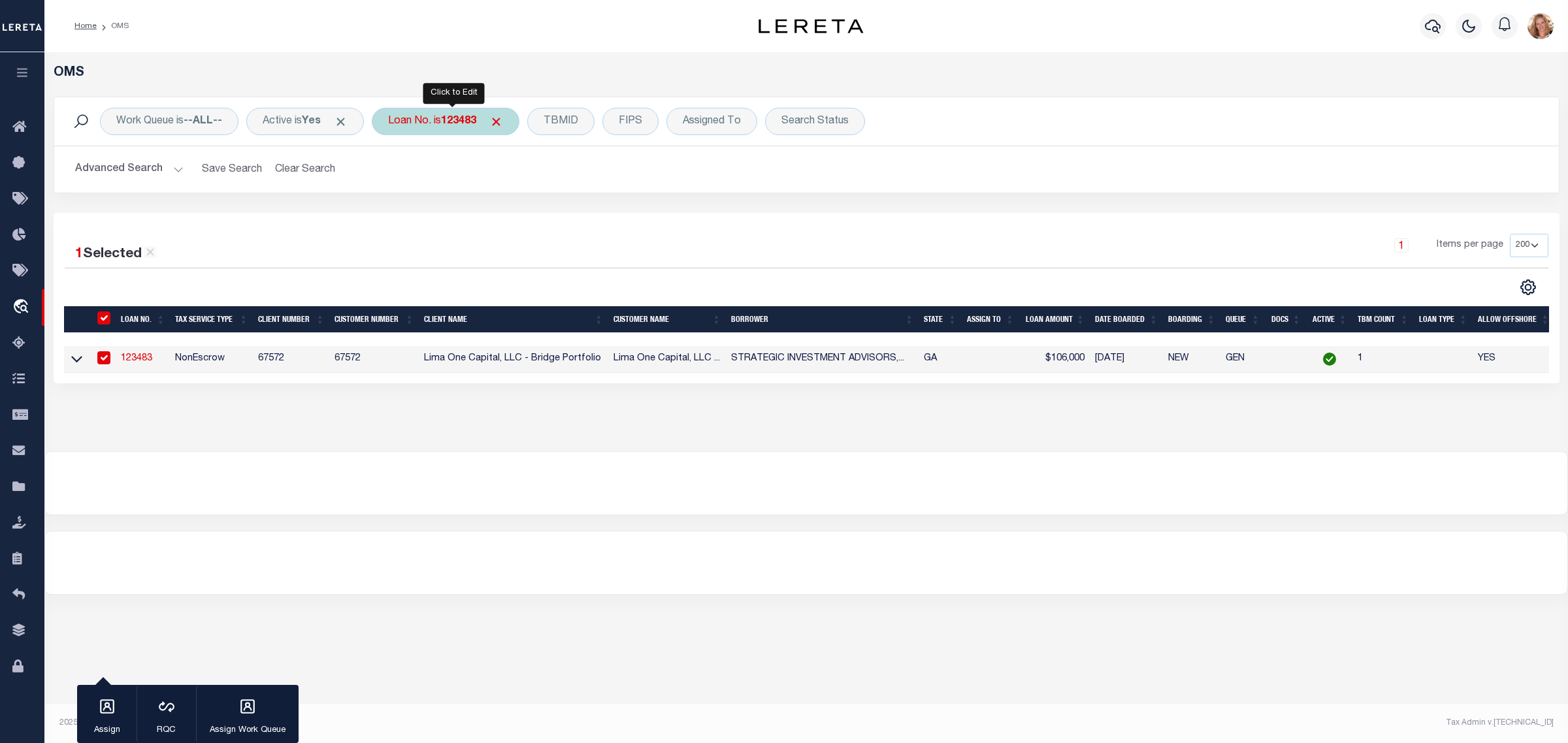
click at [439, 121] on div "Loan No. is 123483" at bounding box center [445, 122] width 148 height 27
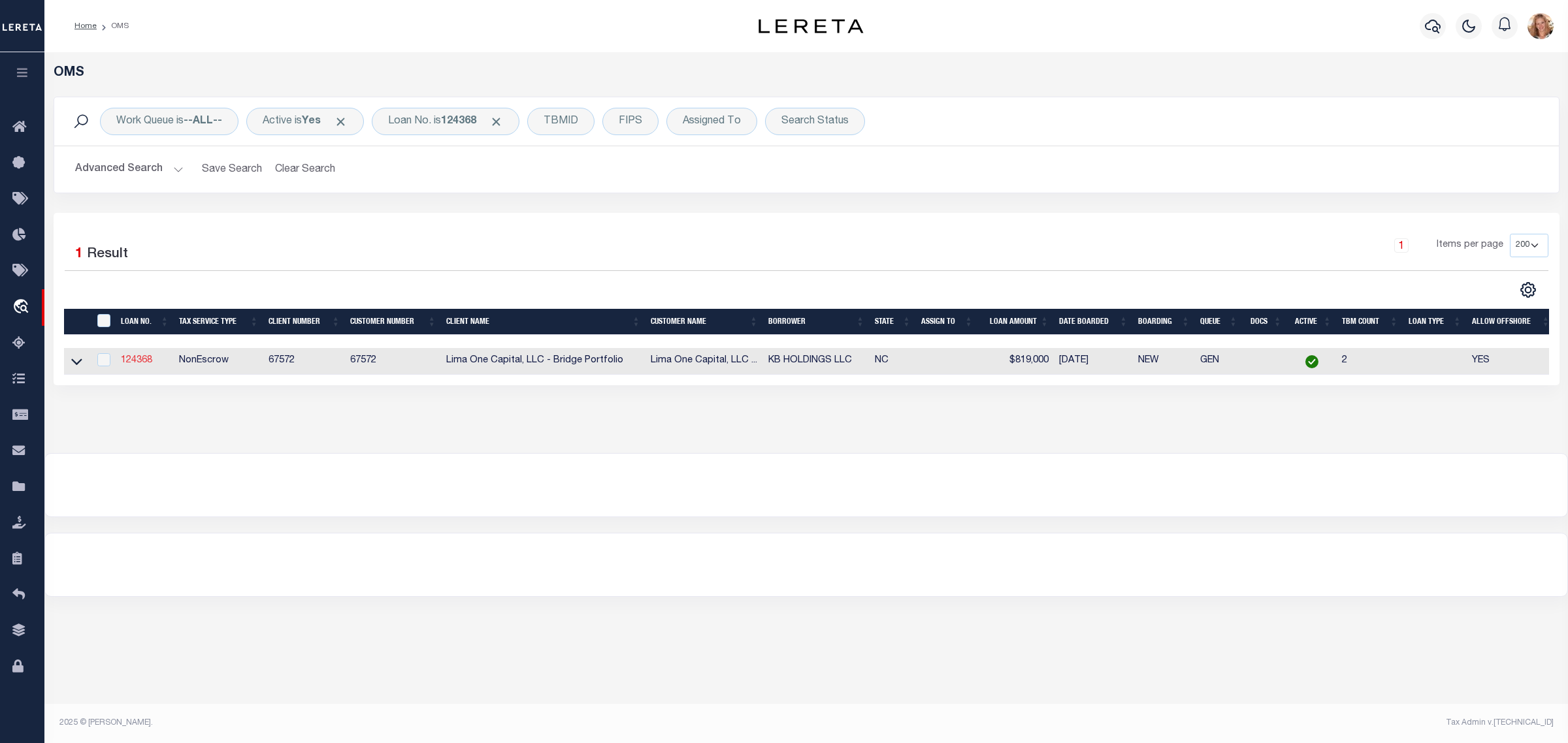
click at [136, 365] on link "124368" at bounding box center [136, 360] width 31 height 9
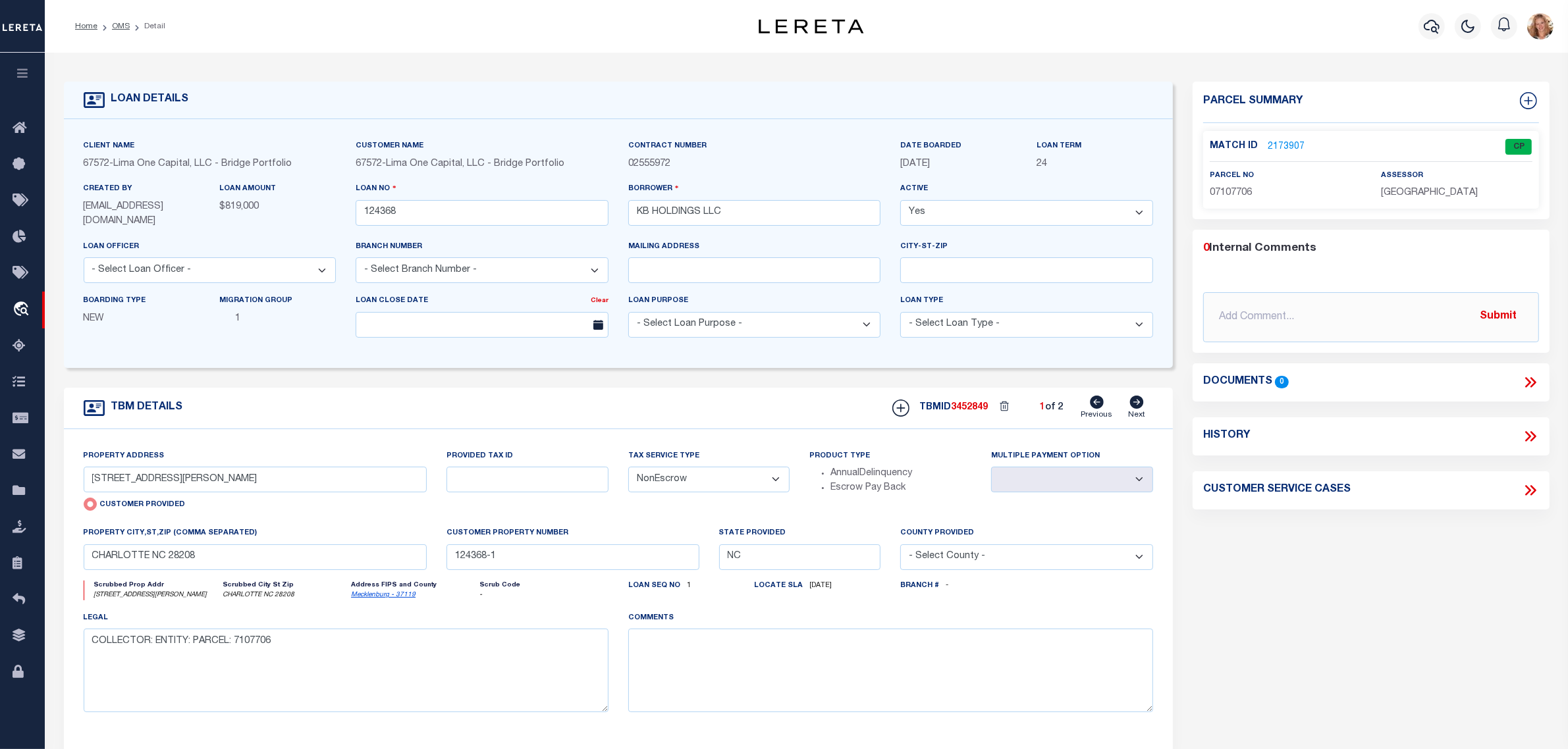
click at [702, 476] on select "- Select Tax Service Type - Escrow NonEscrow" at bounding box center [709, 479] width 162 height 25
click at [628, 468] on select "- Select Tax Service Type - Escrow NonEscrow" at bounding box center [709, 479] width 162 height 25
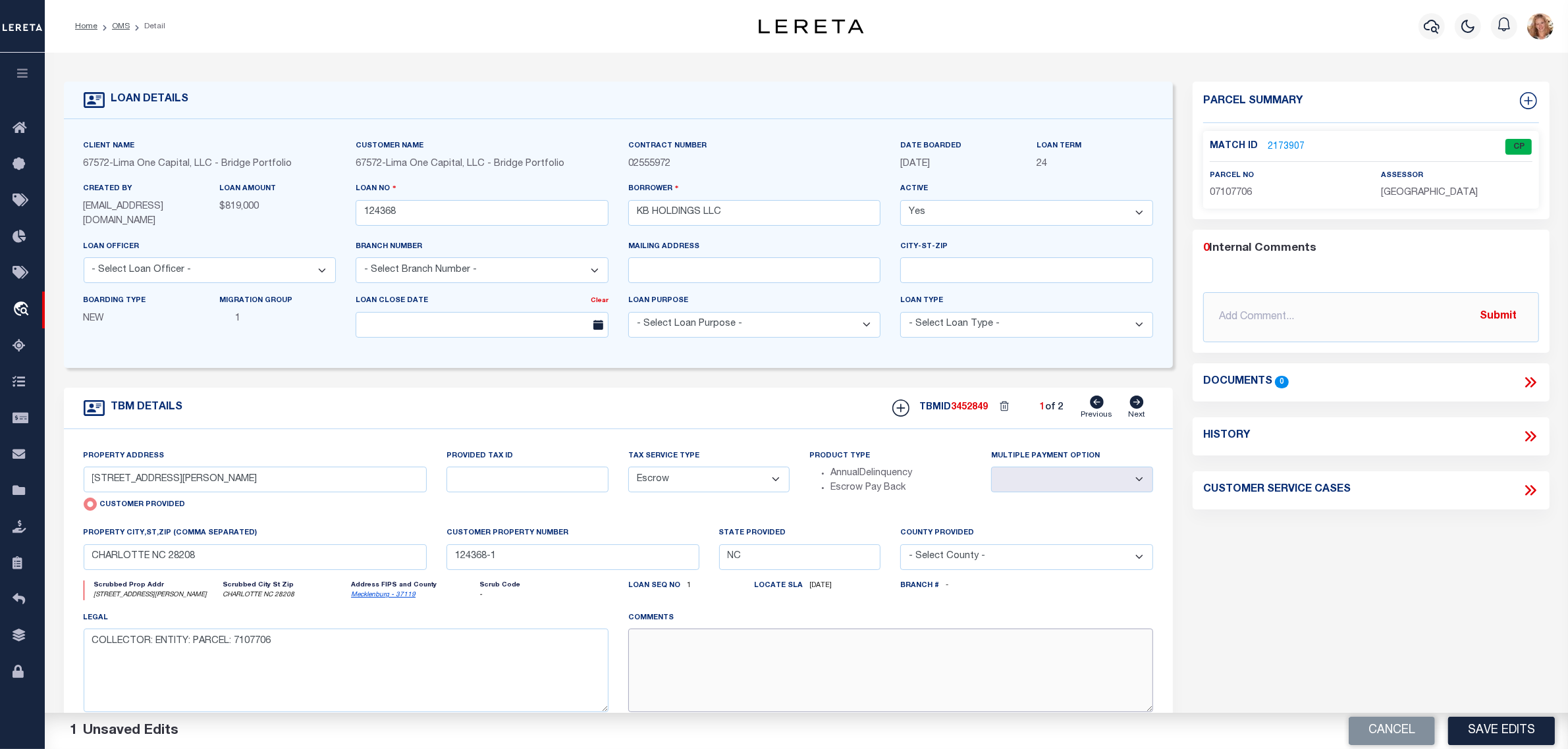
click at [706, 677] on textarea at bounding box center [891, 670] width 525 height 83
paste textarea "Should be TPS per customer's file. MLC"
click at [1464, 721] on button "Save Edits" at bounding box center [1501, 731] width 107 height 28
click at [1136, 404] on icon at bounding box center [1137, 402] width 14 height 13
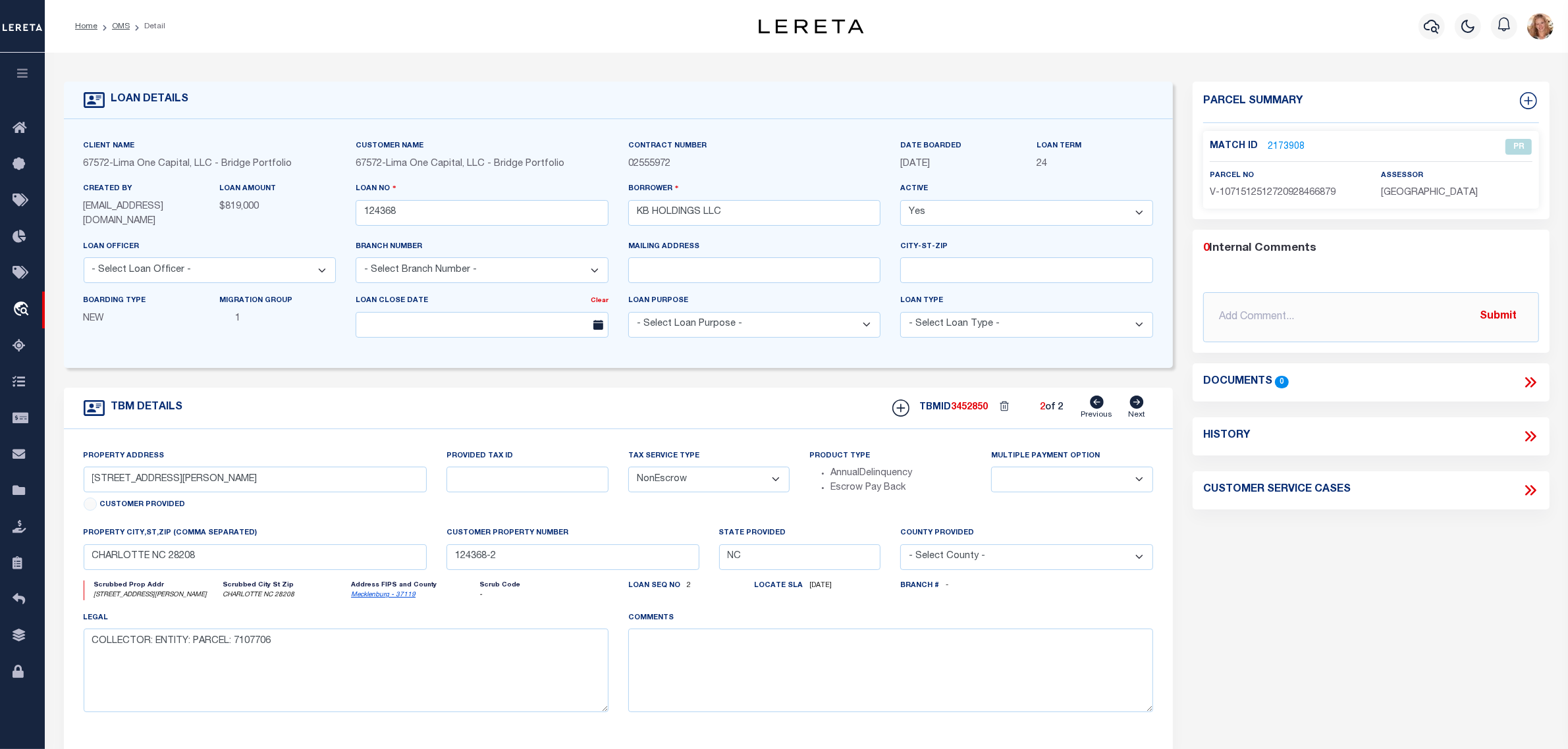
click at [733, 484] on select "- Select Tax Service Type - Escrow NonEscrow" at bounding box center [709, 479] width 162 height 25
click at [628, 468] on select "- Select Tax Service Type - Escrow NonEscrow" at bounding box center [709, 479] width 162 height 25
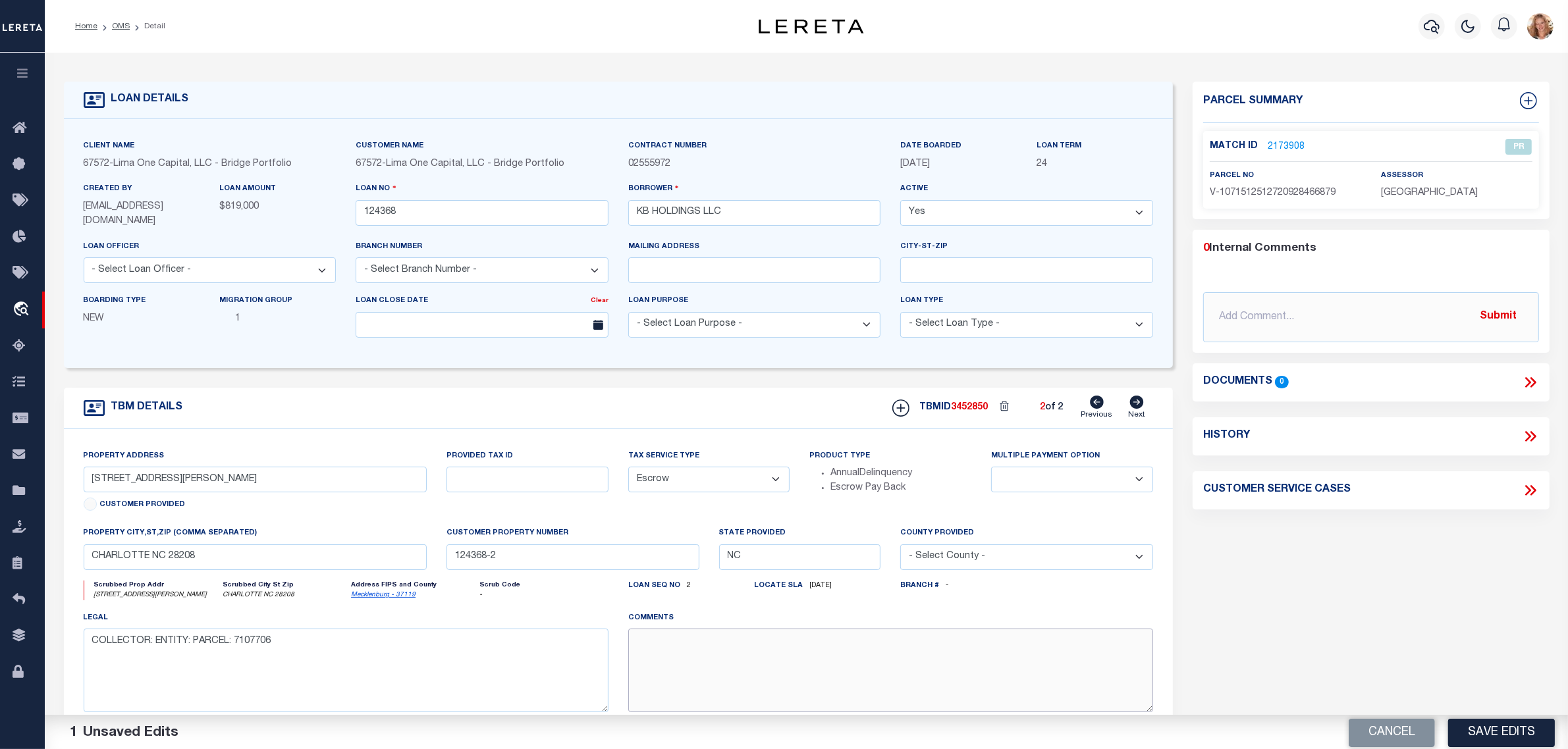
click at [718, 653] on textarea at bounding box center [891, 670] width 525 height 83
paste textarea "Should be TPS per customer's file. MLC"
click at [1507, 731] on button "Save Edits" at bounding box center [1501, 731] width 107 height 28
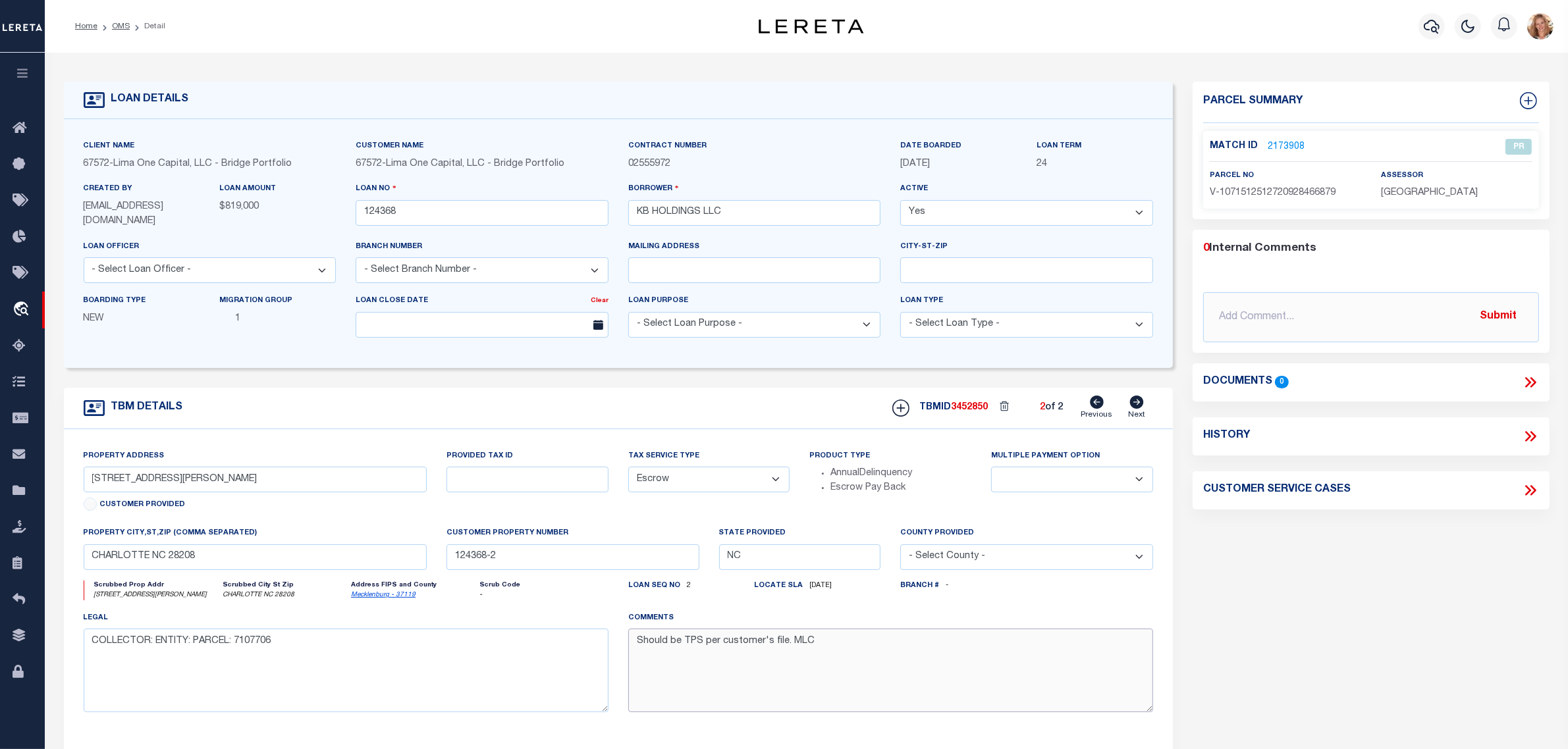
drag, startPoint x: 879, startPoint y: 642, endPoint x: 561, endPoint y: 629, distance: 318.3
click at [561, 629] on div "Property Address [STREET_ADDRESS][PERSON_NAME] Customer Provided Provided Tax I…" at bounding box center [619, 591] width 1090 height 285
click at [1295, 697] on div "Parcel Summary Match ID 2173908 0" at bounding box center [1371, 443] width 377 height 723
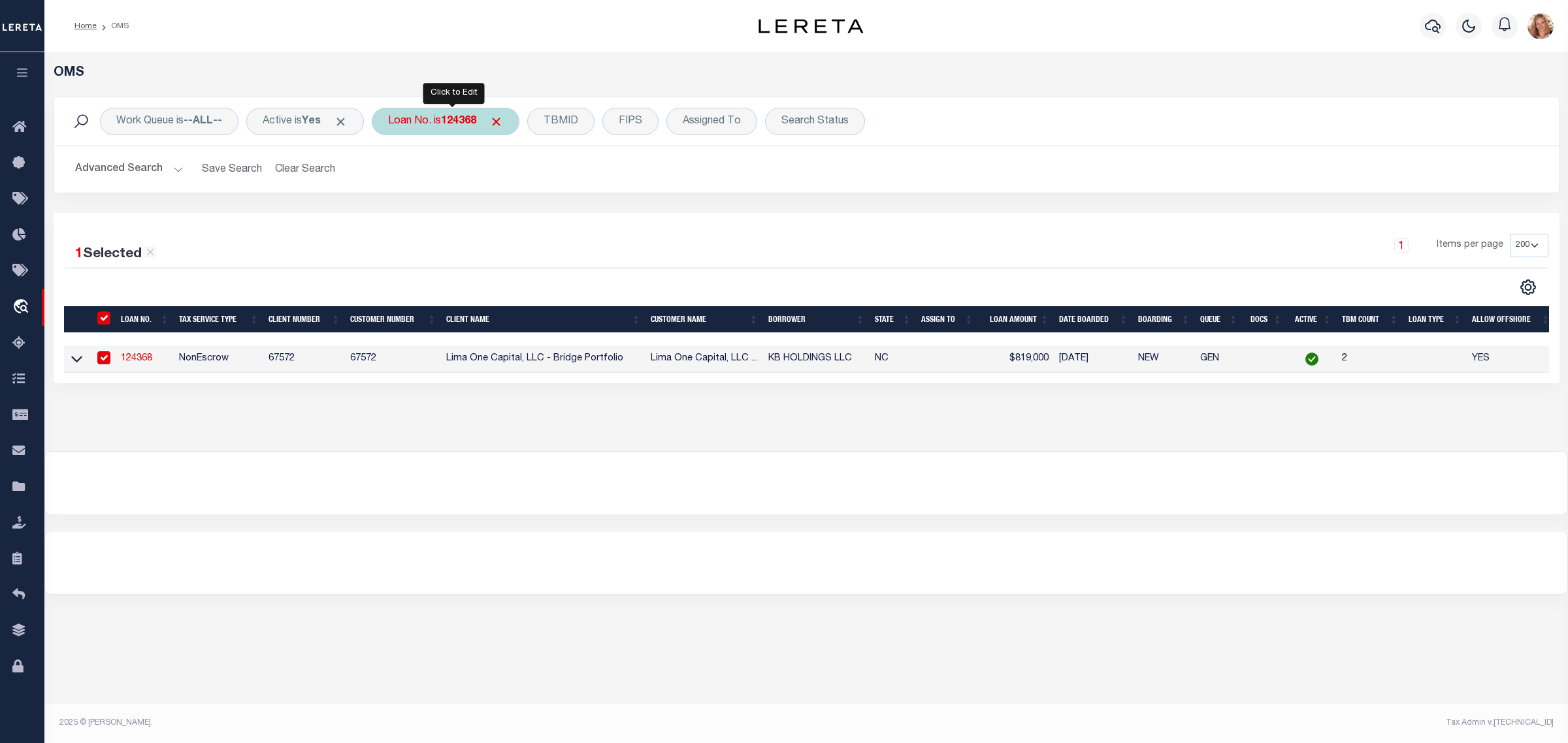
click at [449, 124] on b "124368" at bounding box center [458, 122] width 35 height 11
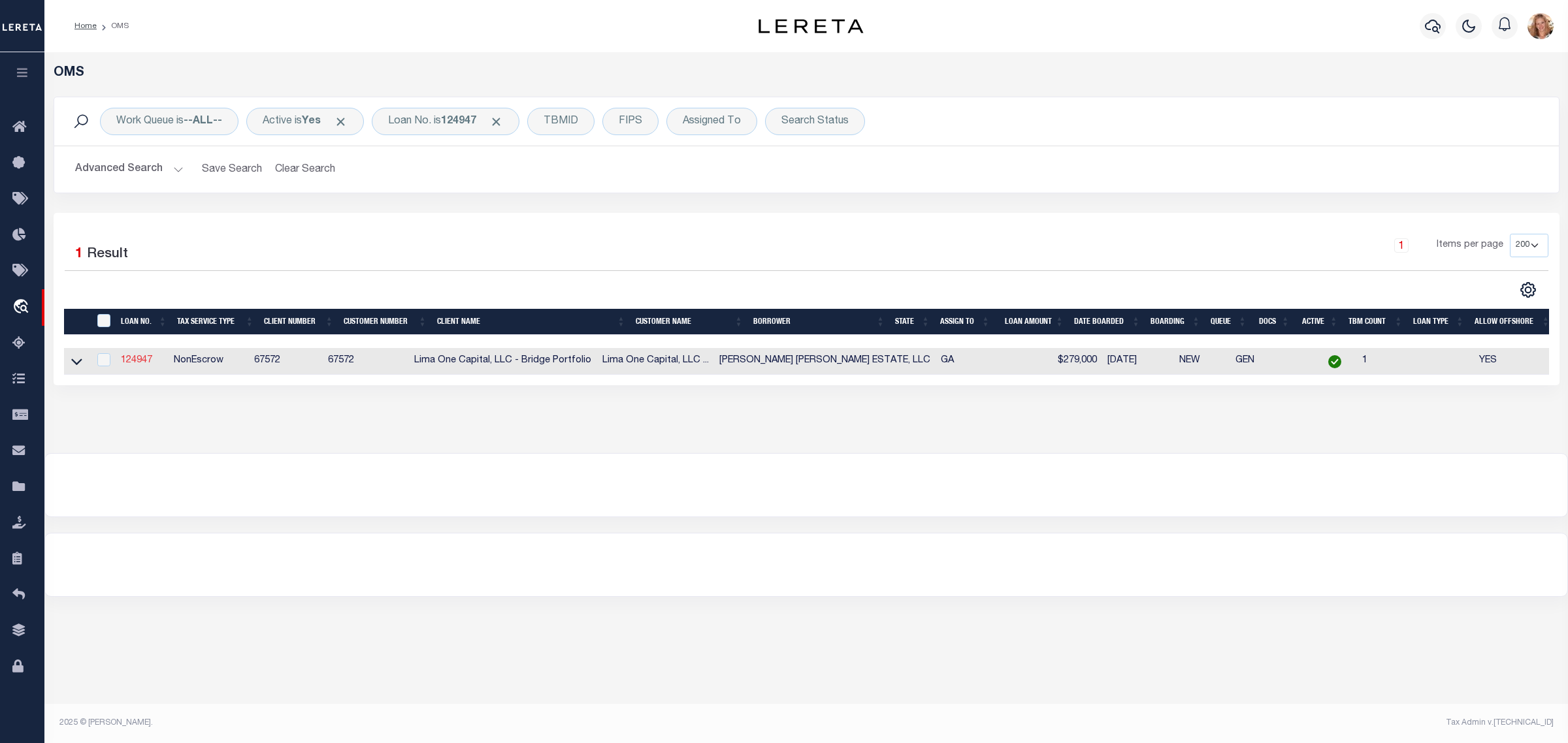
click at [133, 365] on link "124947" at bounding box center [136, 360] width 31 height 9
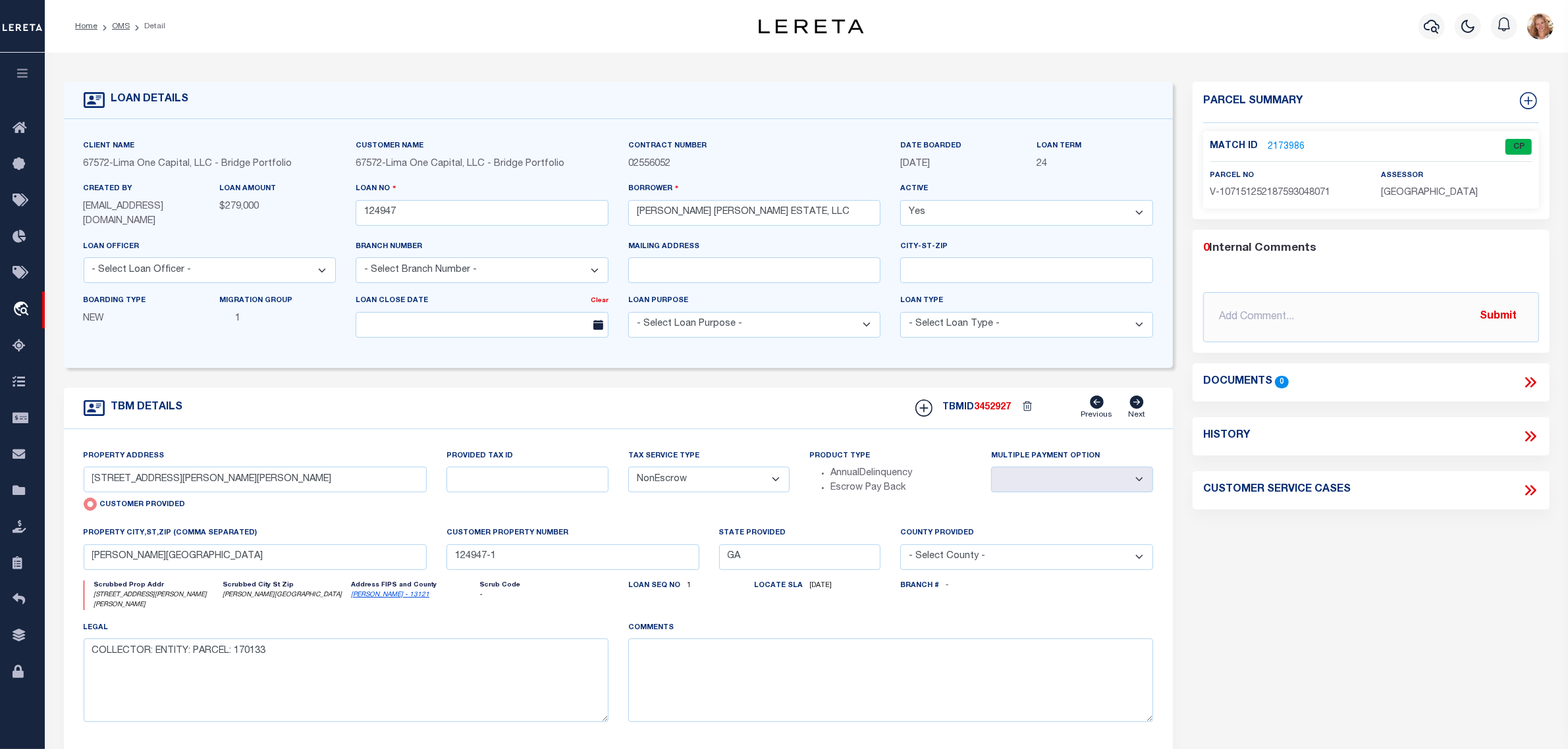
click at [741, 493] on select "- Select Tax Service Type - Escrow NonEscrow" at bounding box center [709, 479] width 162 height 25
click at [628, 468] on select "- Select Tax Service Type - Escrow NonEscrow" at bounding box center [709, 479] width 162 height 25
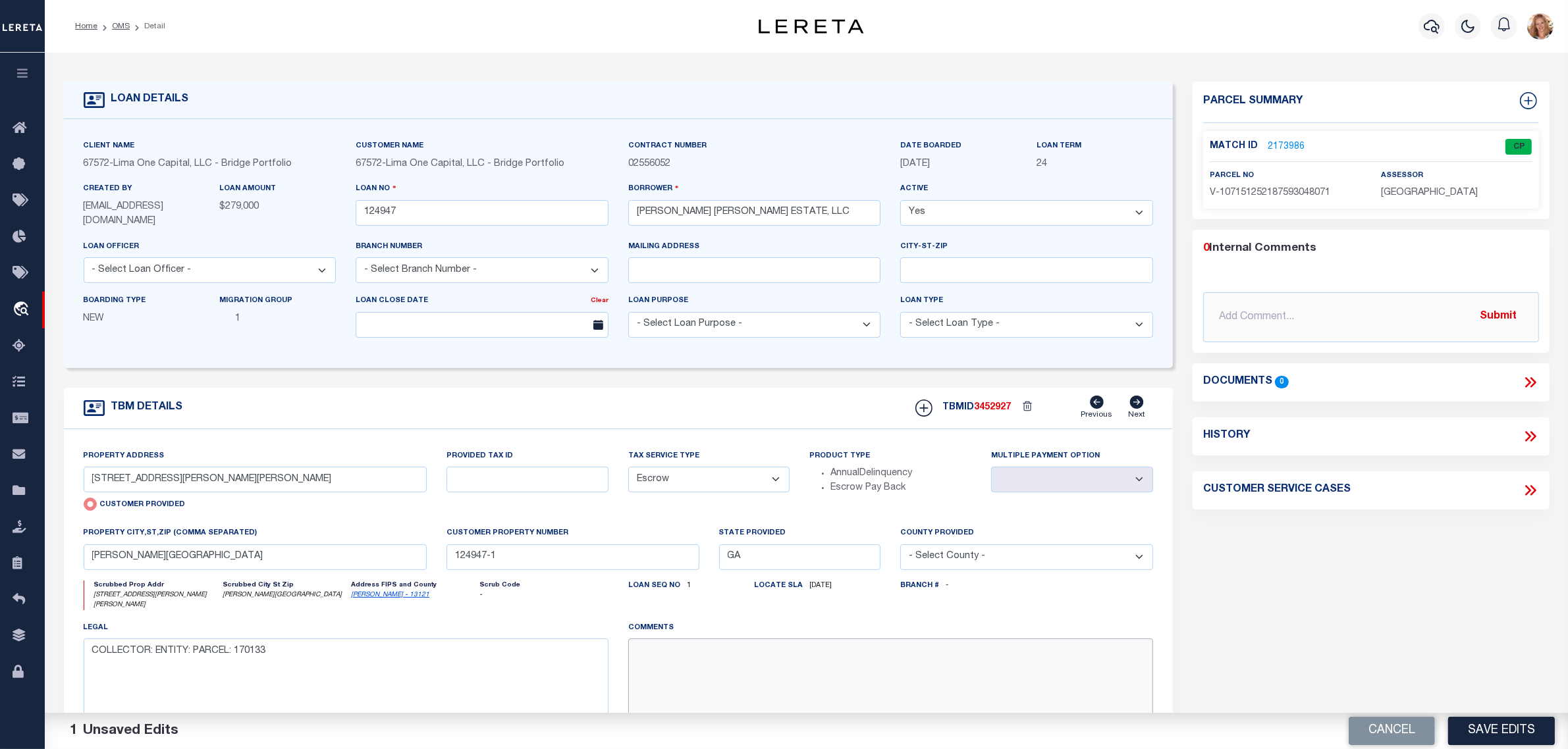
click at [743, 690] on textarea at bounding box center [891, 680] width 525 height 83
paste textarea "Should be TPS per customer's file. MLC"
click at [1540, 733] on button "Save Edits" at bounding box center [1501, 731] width 107 height 28
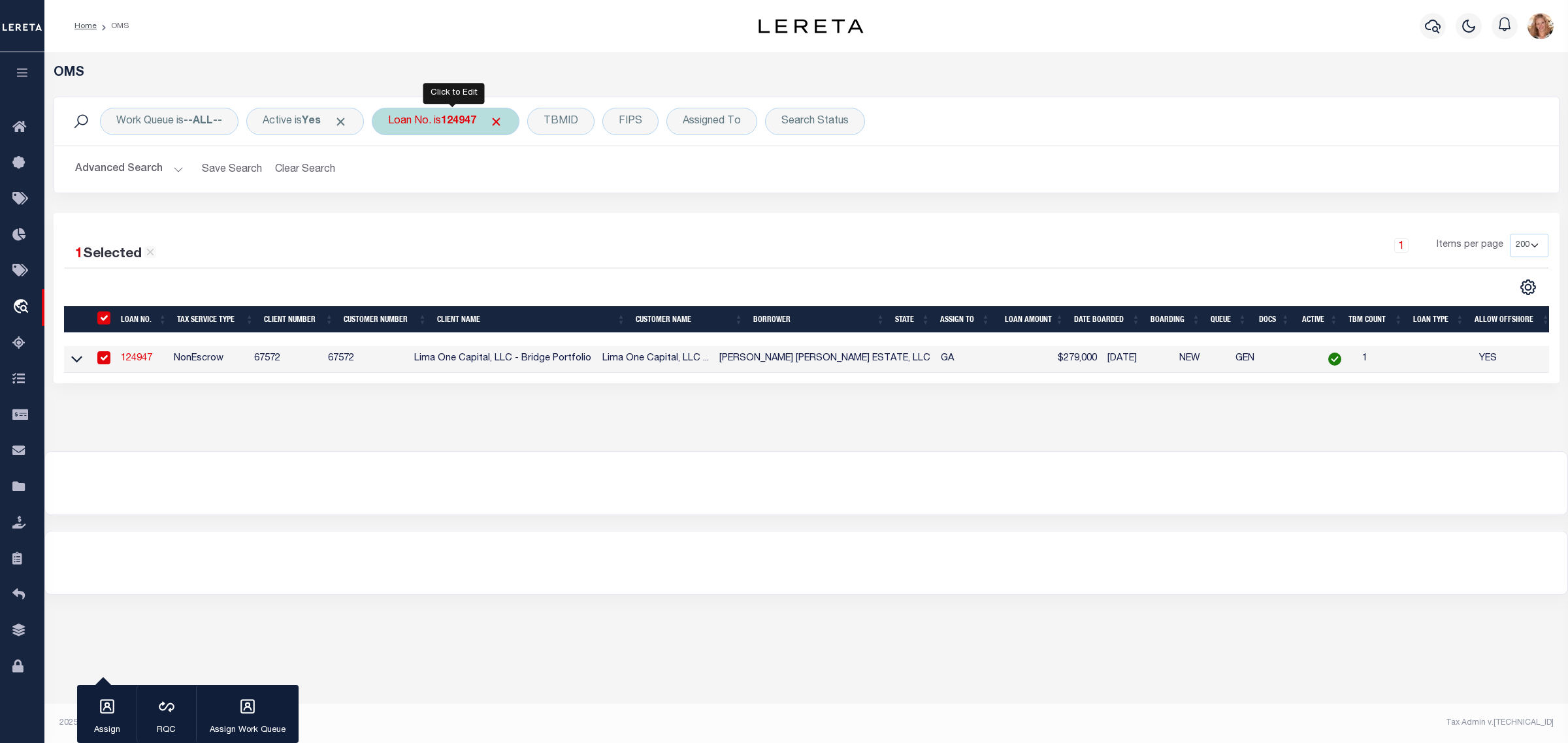
click at [426, 123] on div "Loan No. is 124947" at bounding box center [445, 122] width 148 height 27
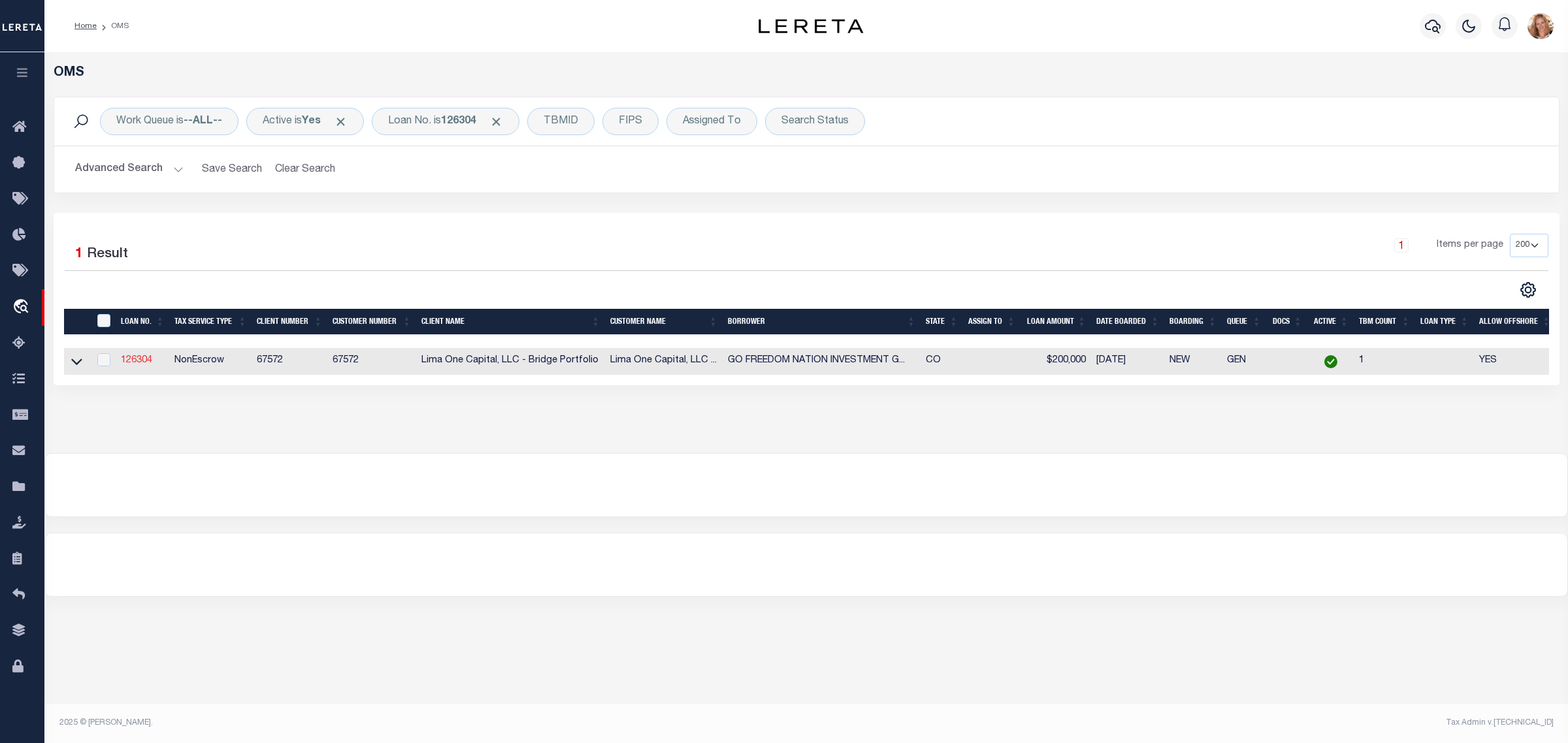
click at [139, 362] on link "126304" at bounding box center [136, 360] width 31 height 9
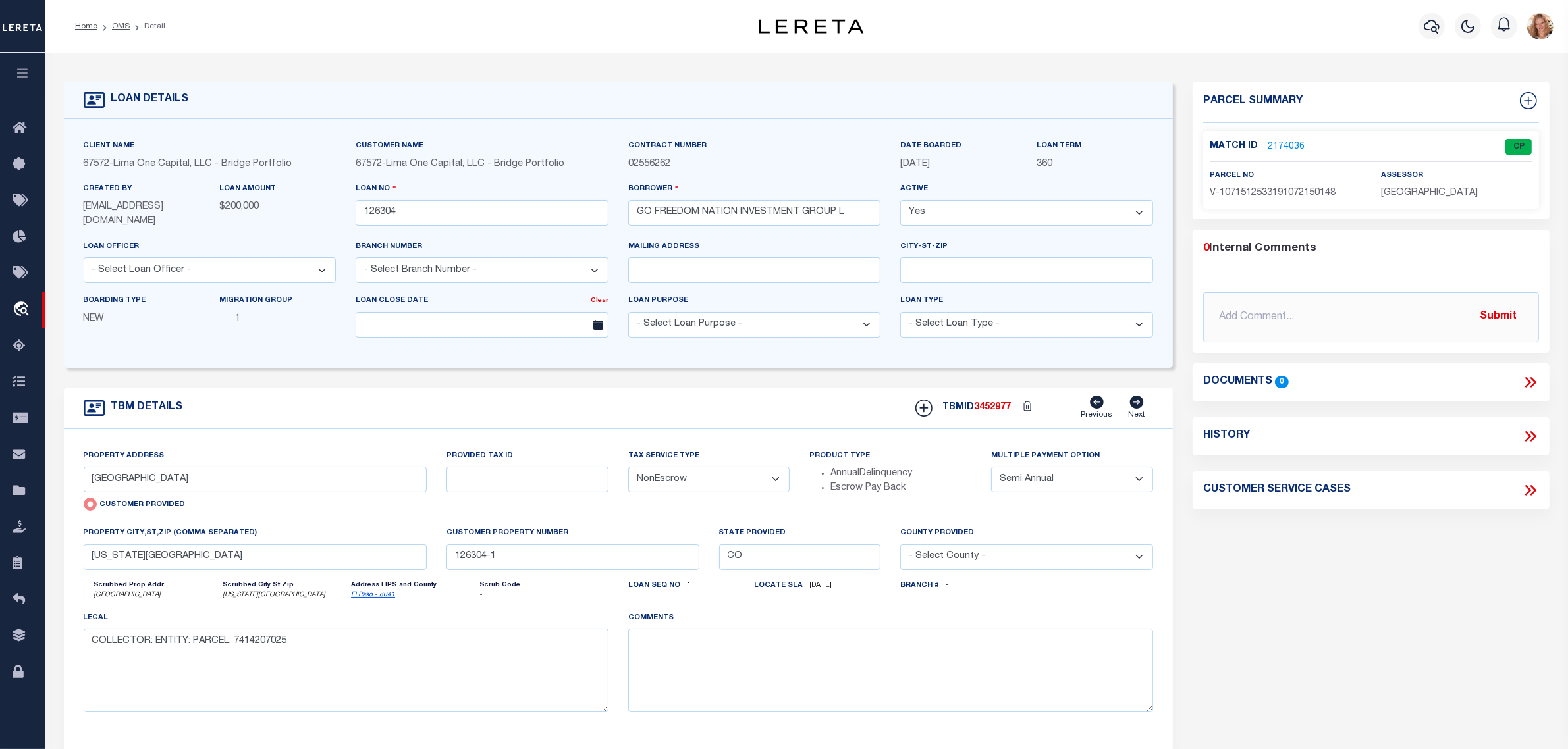
drag, startPoint x: 682, startPoint y: 479, endPoint x: 682, endPoint y: 490, distance: 11.0
click at [682, 479] on select "- Select Tax Service Type - Escrow NonEscrow" at bounding box center [709, 479] width 162 height 25
click at [628, 468] on select "- Select Tax Service Type - Escrow NonEscrow" at bounding box center [709, 479] width 162 height 25
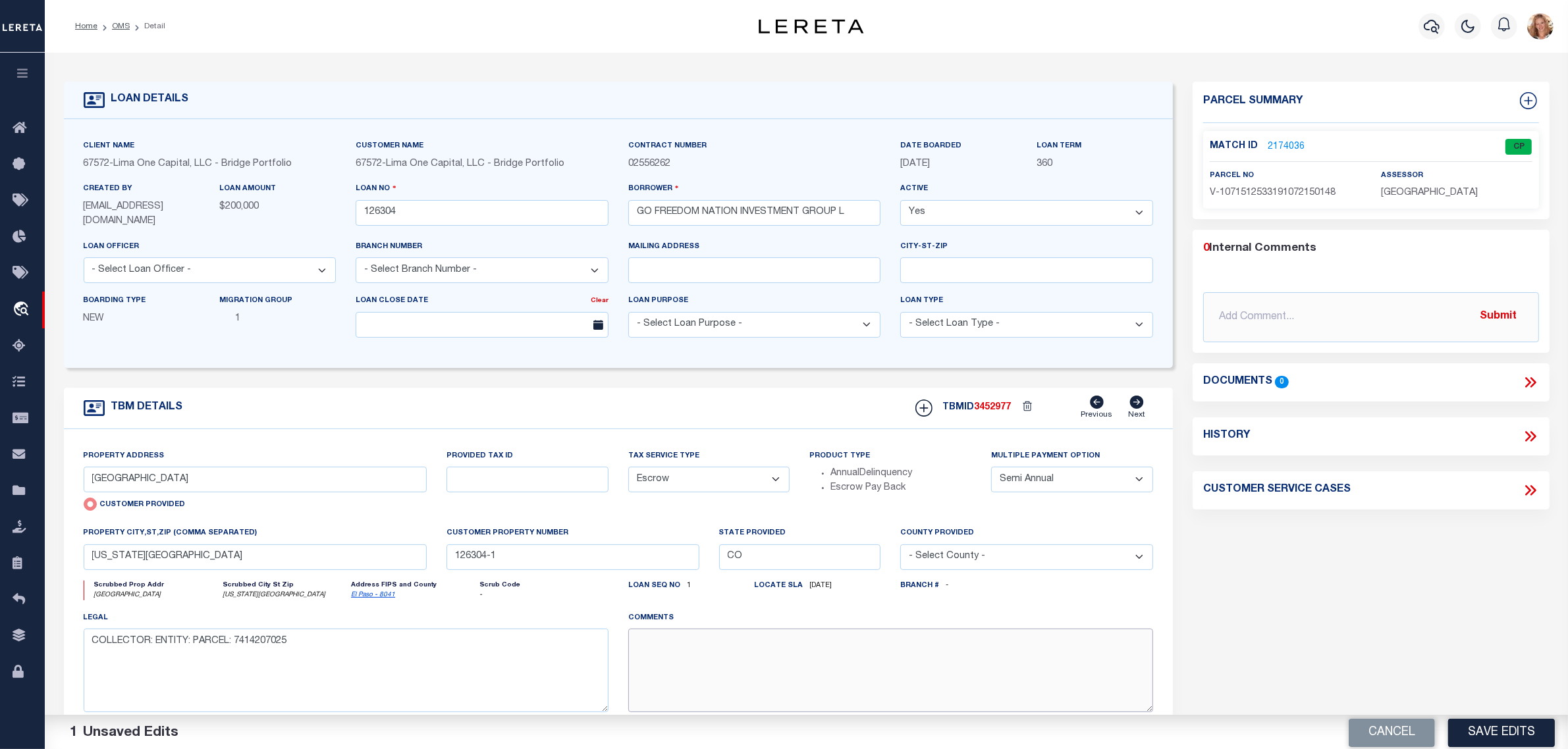
click at [696, 669] on textarea at bounding box center [891, 670] width 525 height 83
paste textarea "Should be TPS per customer's file. MLC"
click at [1540, 723] on button "Save Edits" at bounding box center [1501, 731] width 107 height 28
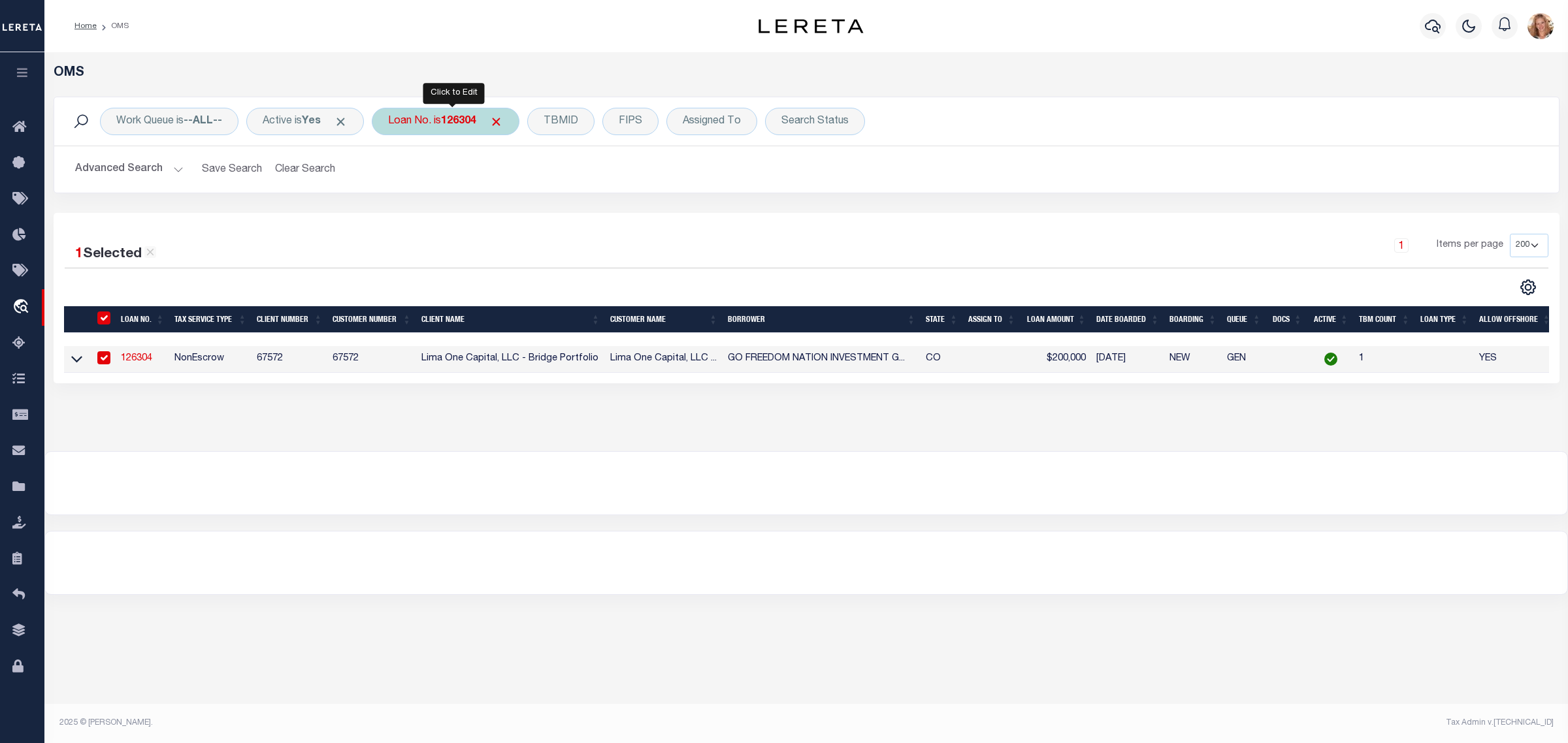
click at [431, 129] on div "Loan No. is 126304" at bounding box center [445, 122] width 148 height 27
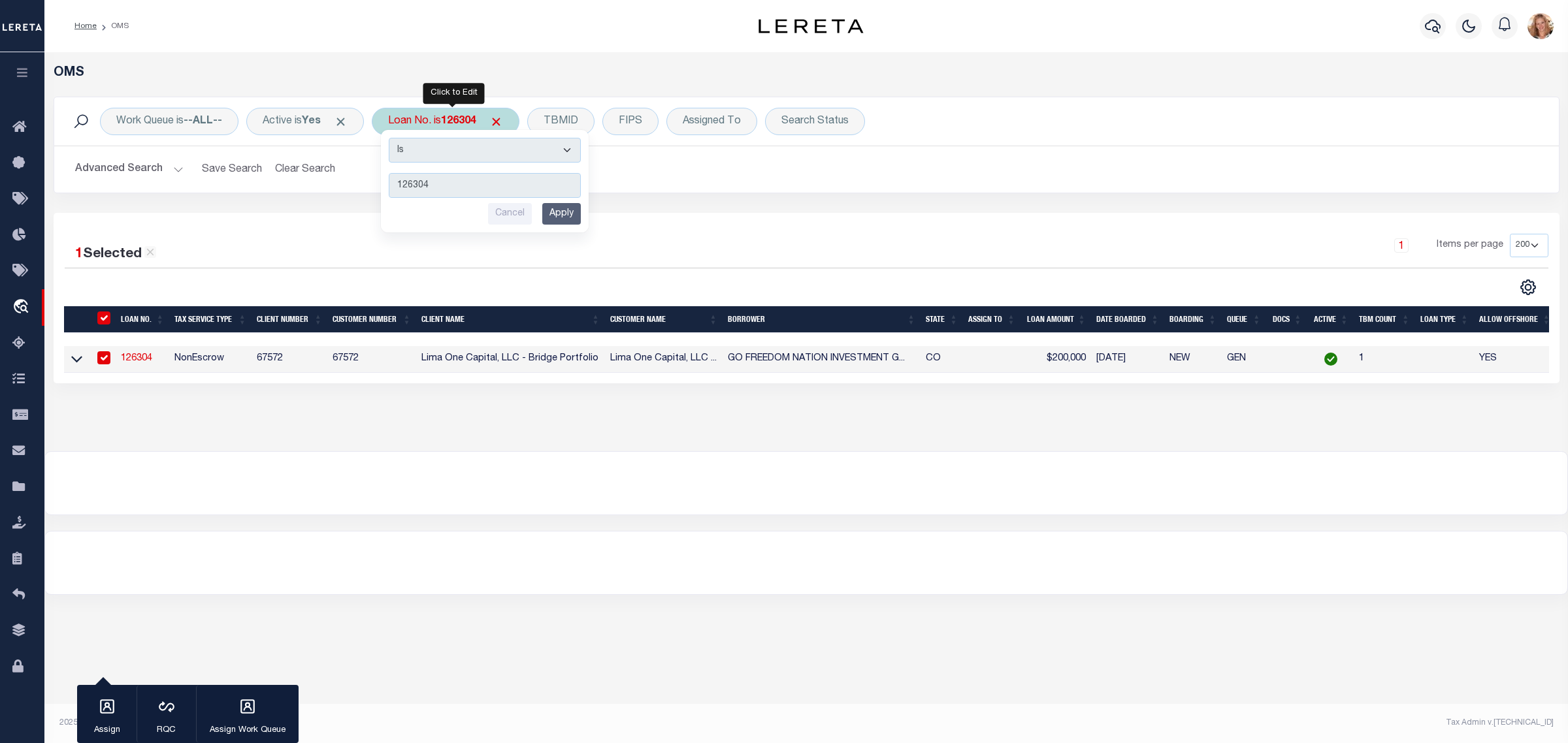
click at [558, 214] on input "Apply" at bounding box center [561, 214] width 39 height 21
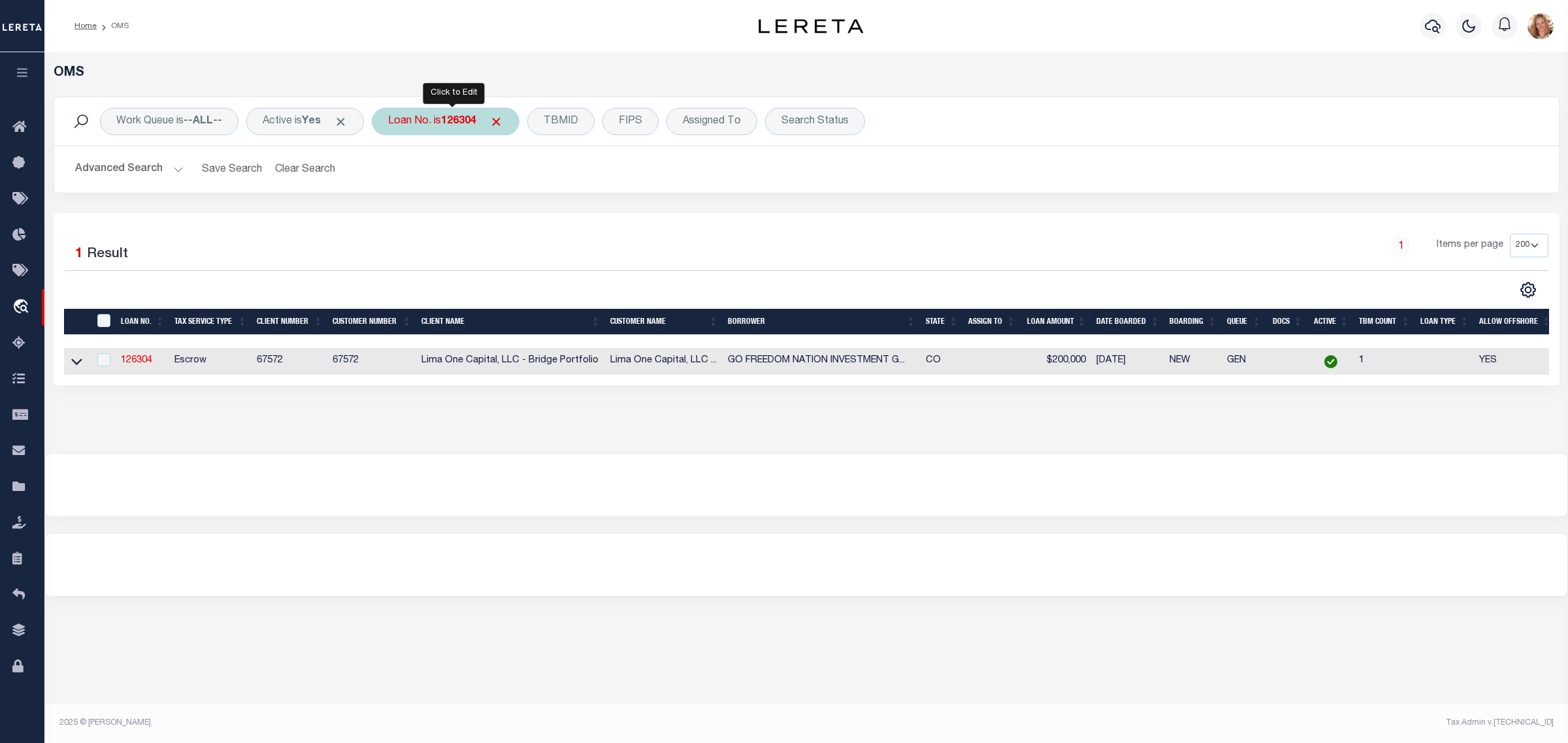
click at [449, 121] on b "126304" at bounding box center [458, 122] width 35 height 11
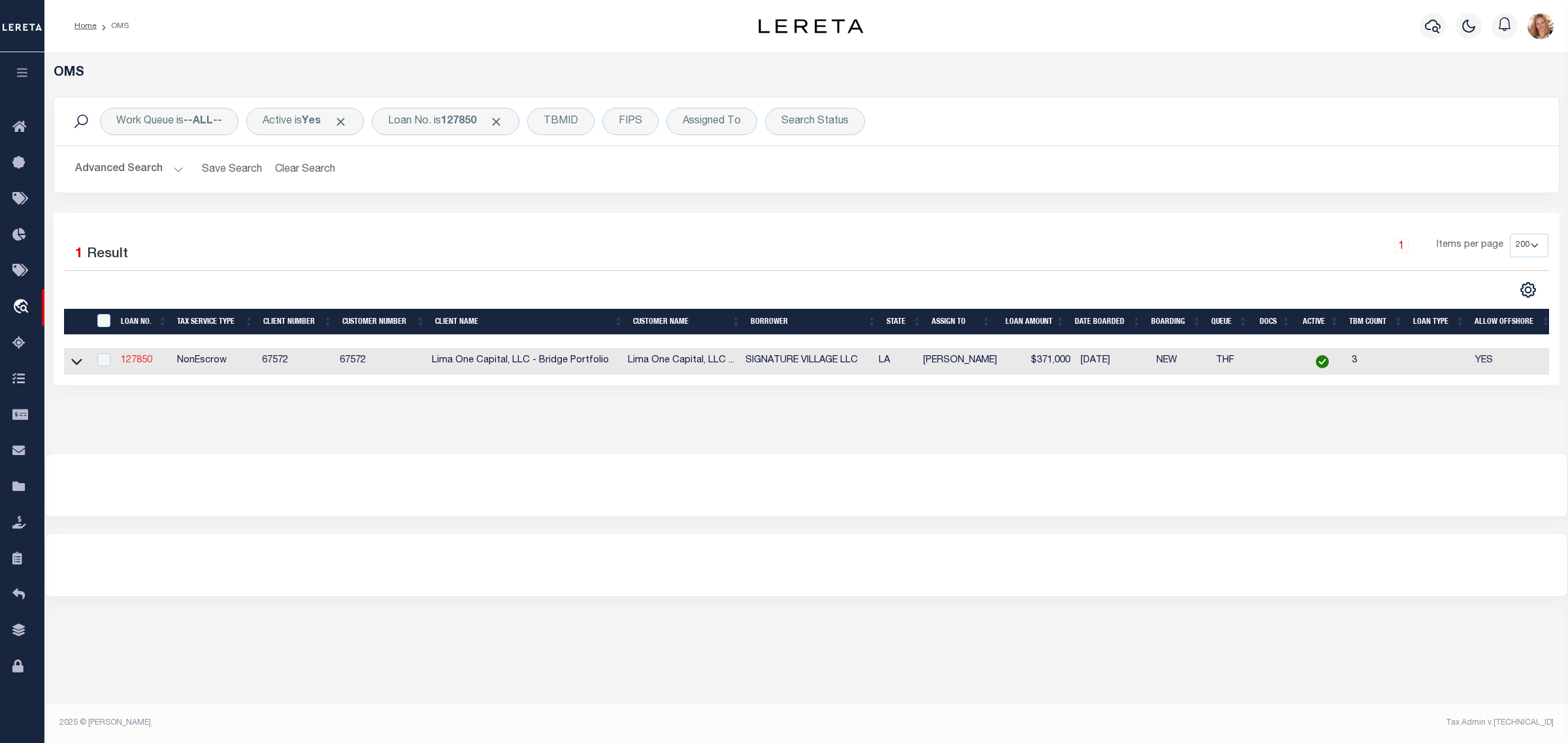
click at [132, 362] on link "127850" at bounding box center [136, 360] width 31 height 9
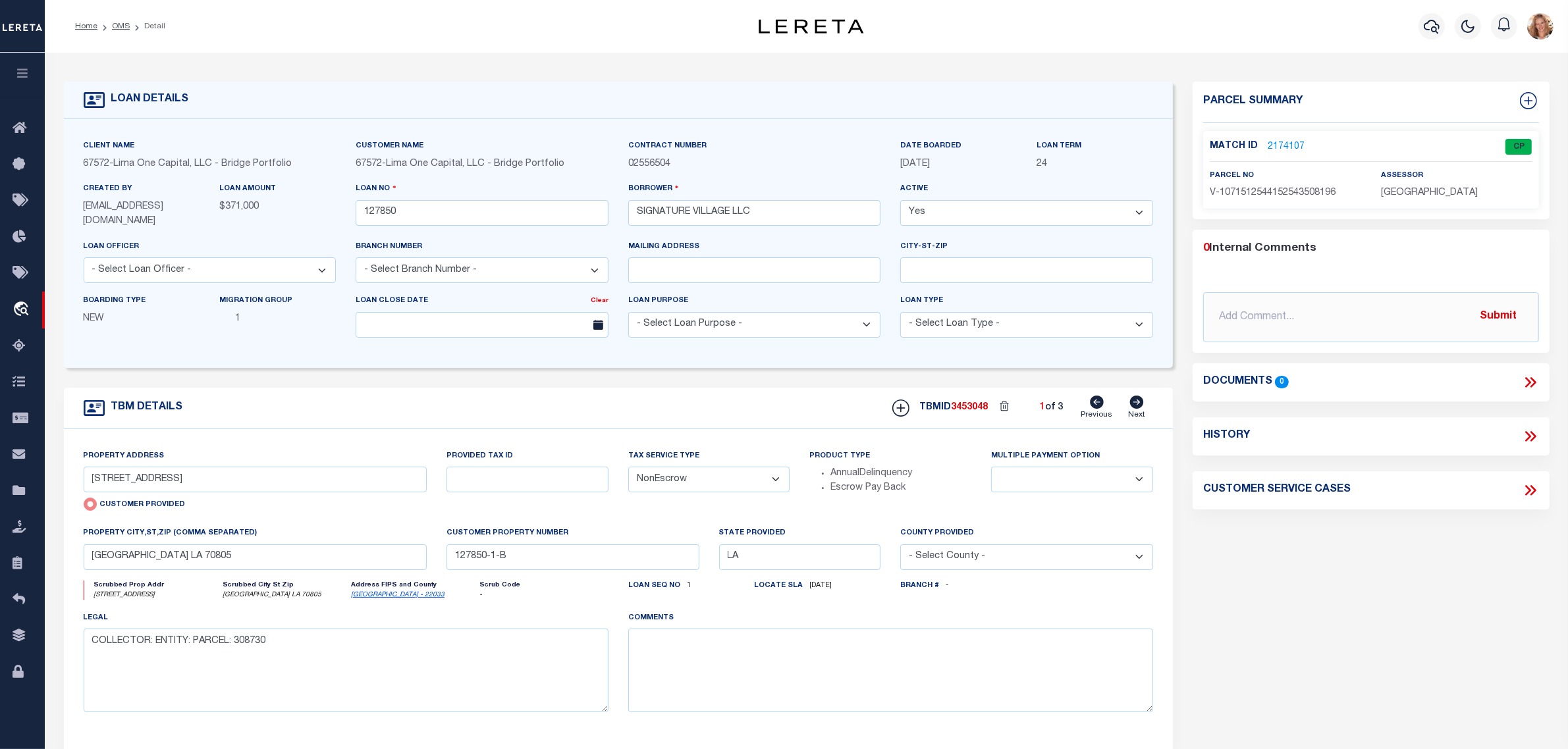
drag, startPoint x: 723, startPoint y: 479, endPoint x: 712, endPoint y: 490, distance: 15.6
click at [723, 479] on select "- Select Tax Service Type - Escrow NonEscrow" at bounding box center [709, 479] width 162 height 25
click at [628, 468] on select "- Select Tax Service Type - Escrow NonEscrow" at bounding box center [709, 479] width 162 height 25
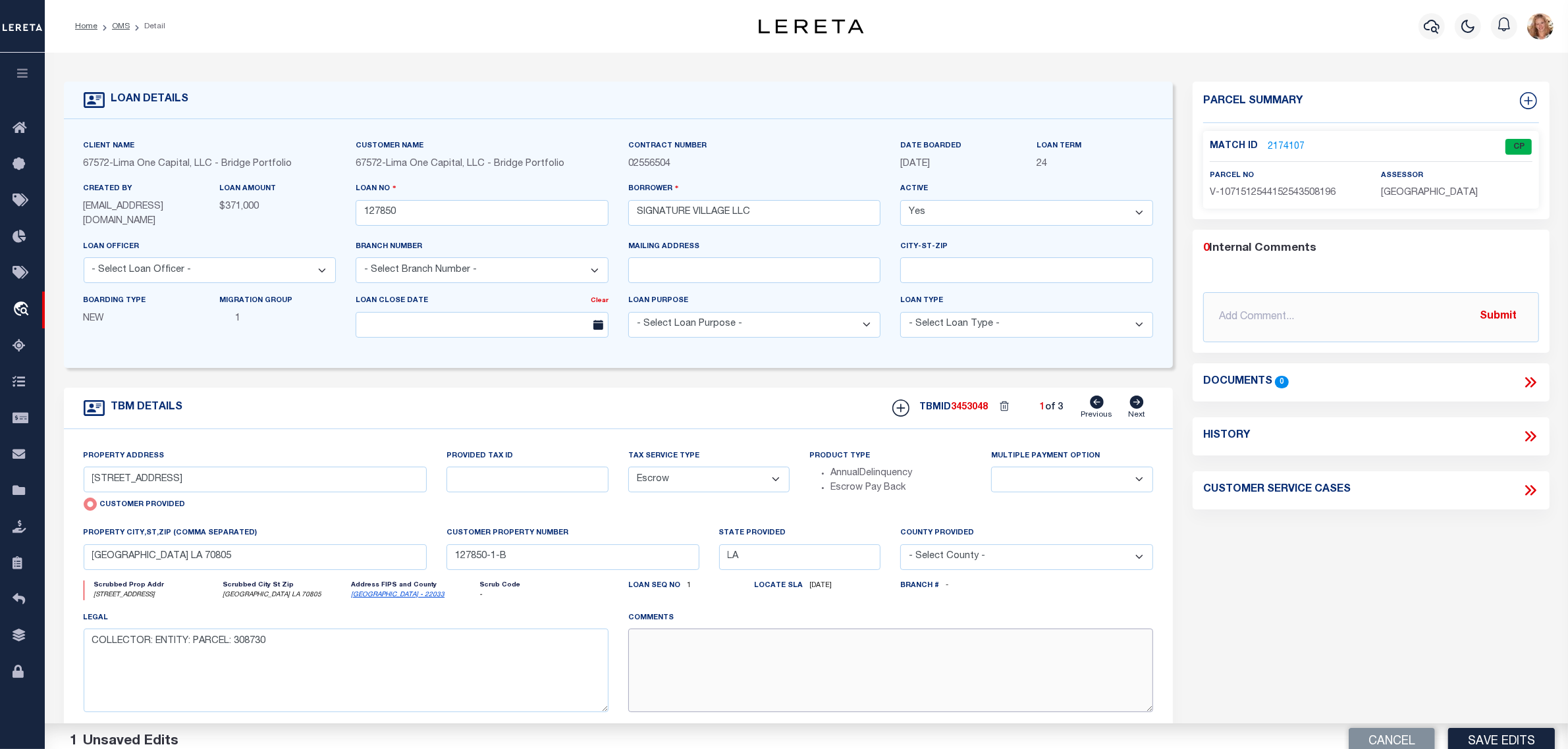
click at [692, 667] on textarea at bounding box center [891, 670] width 525 height 83
paste textarea "Should be TPS per customer's file. MLC"
click at [1520, 737] on button "Save Edits" at bounding box center [1501, 731] width 107 height 28
click at [1136, 410] on link "Next" at bounding box center [1136, 408] width 17 height 25
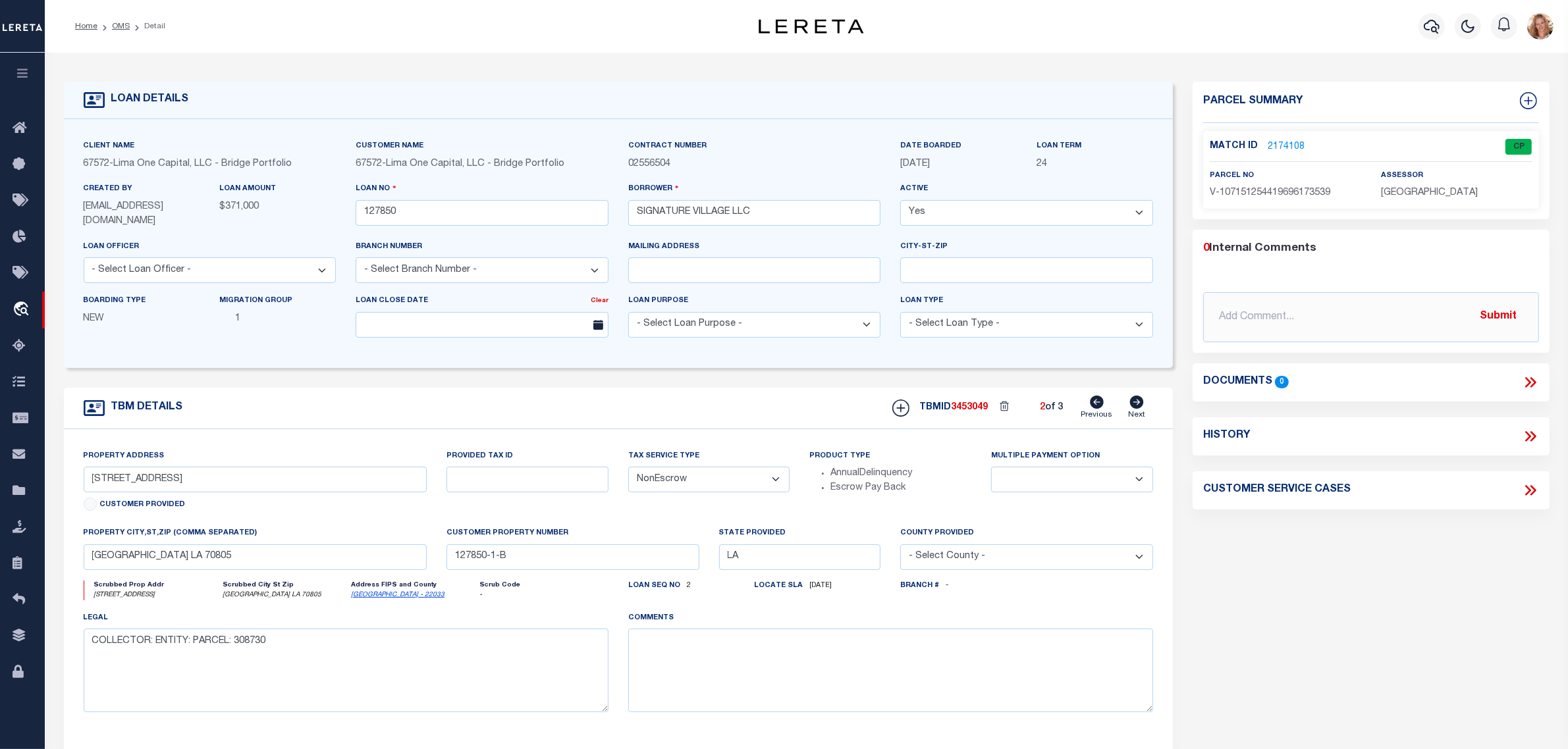
drag, startPoint x: 700, startPoint y: 480, endPoint x: 696, endPoint y: 492, distance: 12.6
click at [700, 480] on select "- Select Tax Service Type - Escrow NonEscrow" at bounding box center [709, 479] width 162 height 25
click at [628, 468] on select "- Select Tax Service Type - Escrow NonEscrow" at bounding box center [709, 479] width 162 height 25
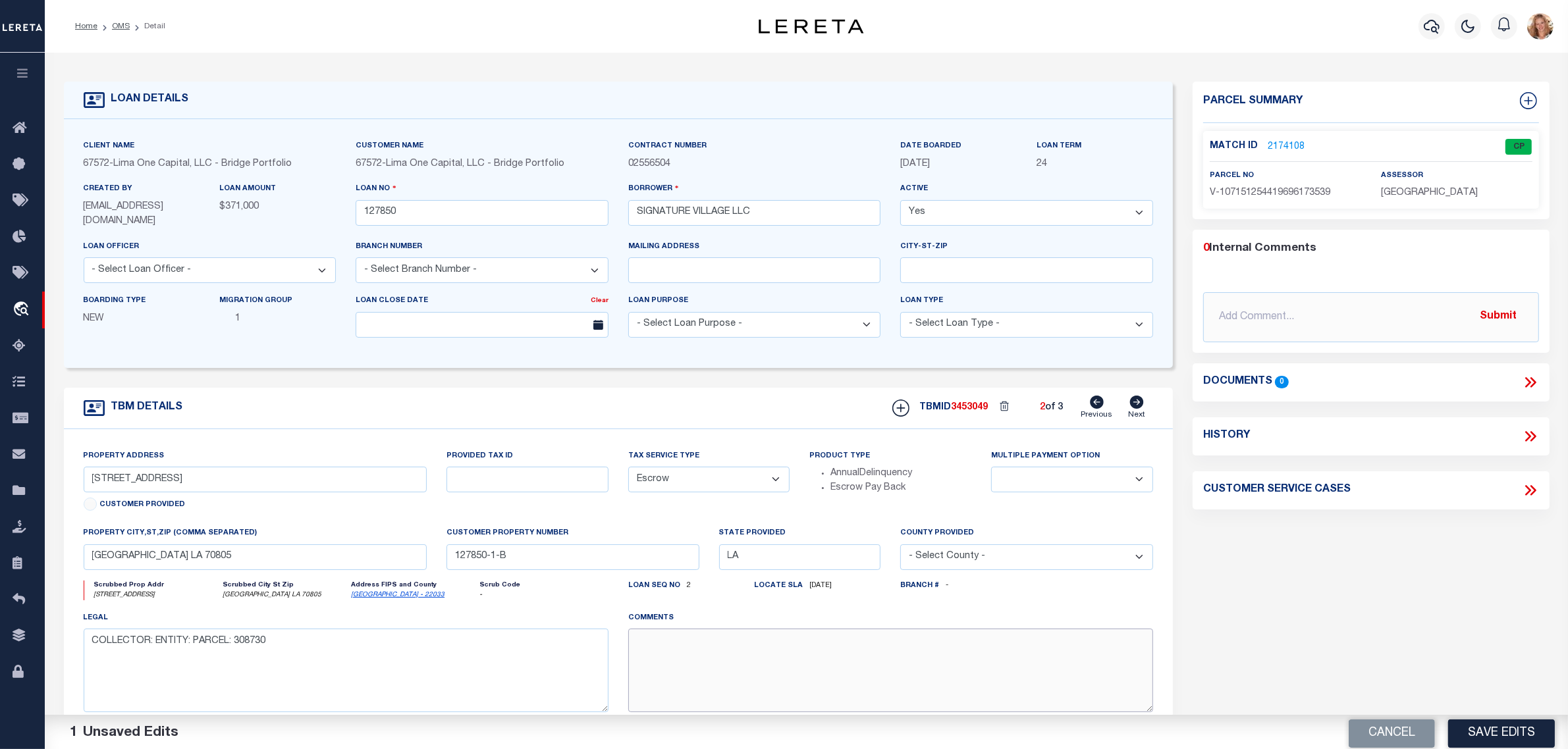
click at [686, 663] on textarea at bounding box center [891, 670] width 525 height 83
paste textarea "Should be TPS per customer's file. MLC"
click at [1469, 729] on button "Save Edits" at bounding box center [1501, 731] width 107 height 28
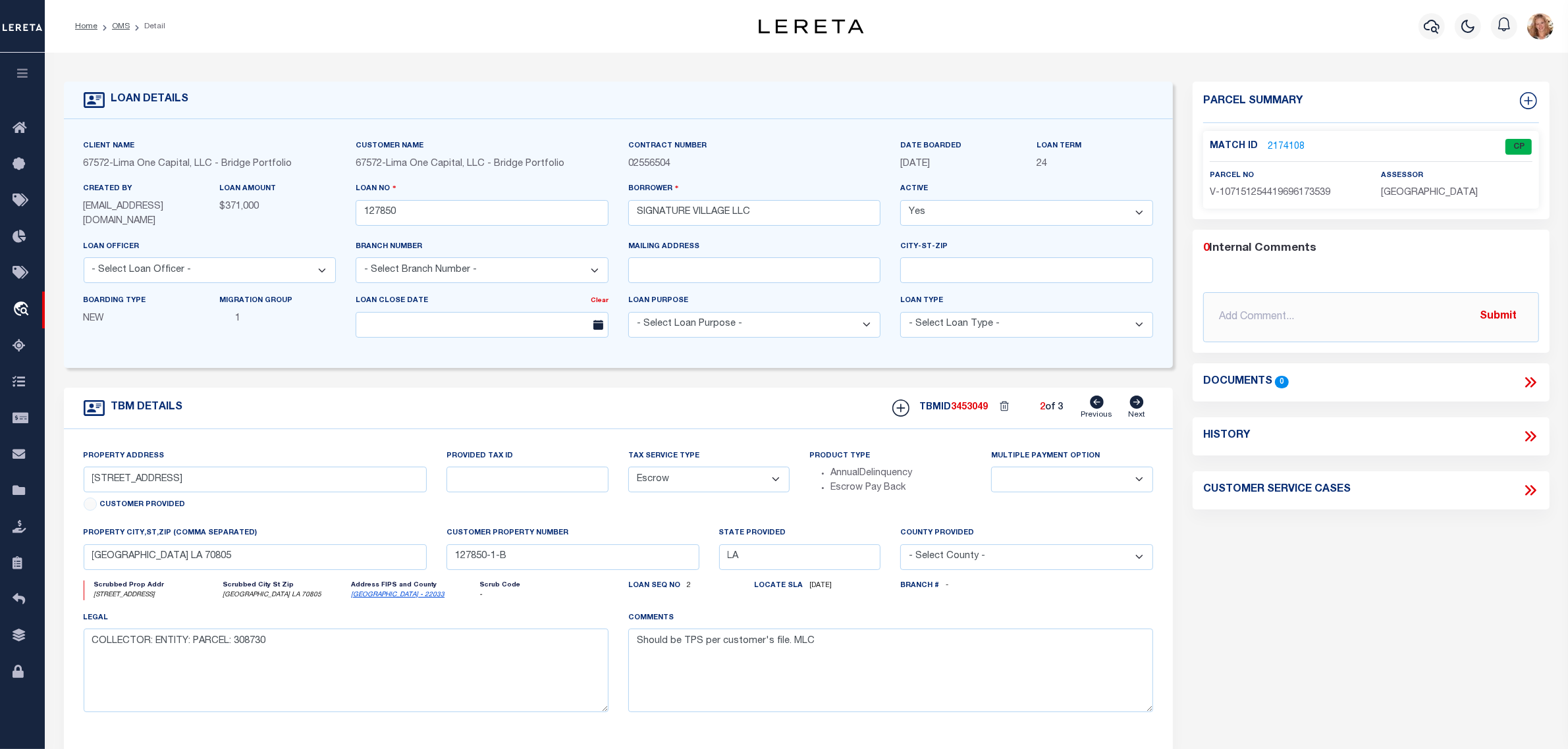
click at [1133, 407] on icon at bounding box center [1137, 402] width 14 height 13
drag, startPoint x: 709, startPoint y: 484, endPoint x: 709, endPoint y: 492, distance: 8.0
click at [709, 484] on select "- Select Tax Service Type - Escrow NonEscrow" at bounding box center [709, 479] width 162 height 25
drag, startPoint x: 716, startPoint y: 442, endPoint x: 735, endPoint y: 441, distance: 19.0
click at [716, 442] on div "Property Address [STREET_ADDRESS] Customer Provided Provided Tax ID 308730 Tax …" at bounding box center [618, 591] width 1110 height 324
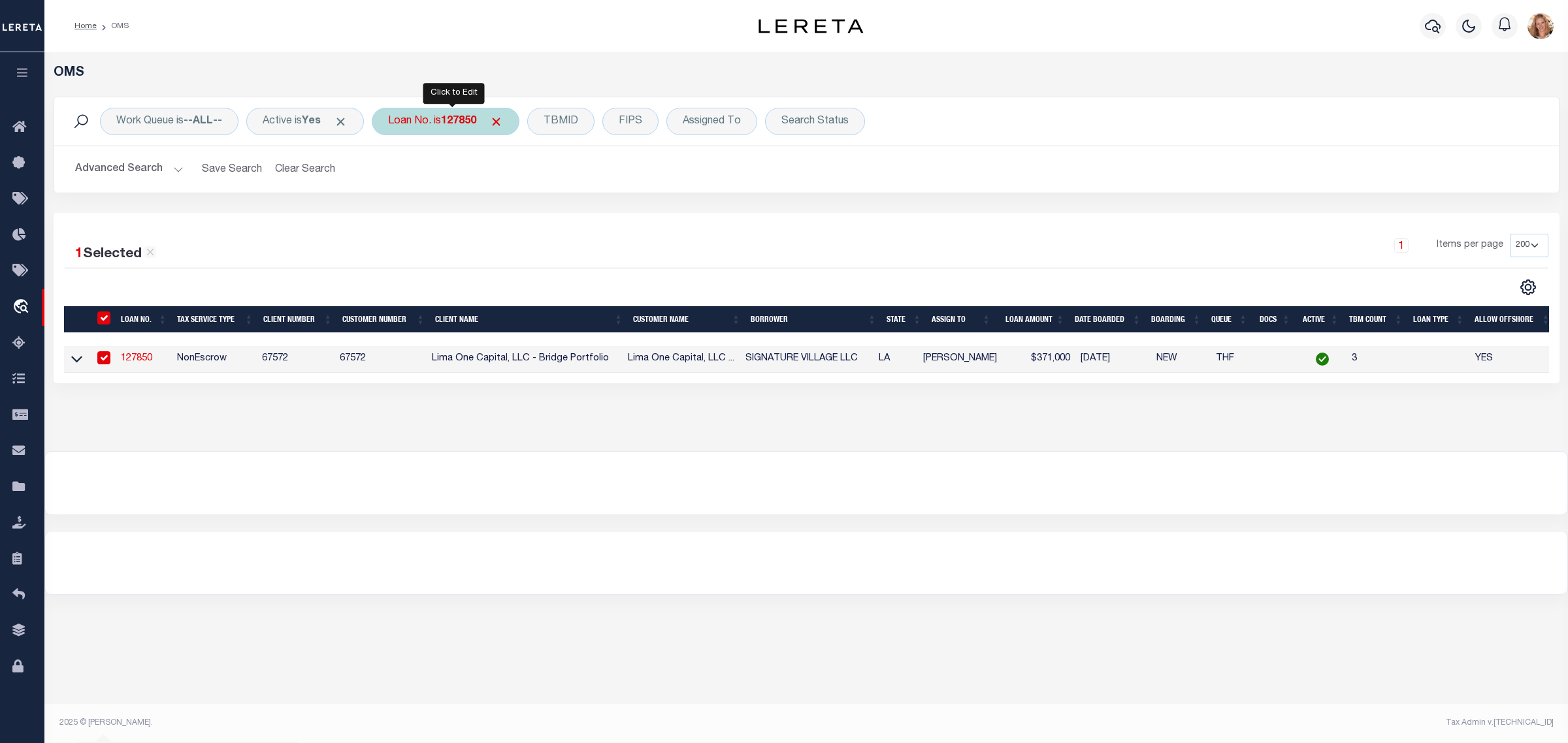
click at [441, 124] on div "Loan No. is 127850" at bounding box center [445, 122] width 148 height 27
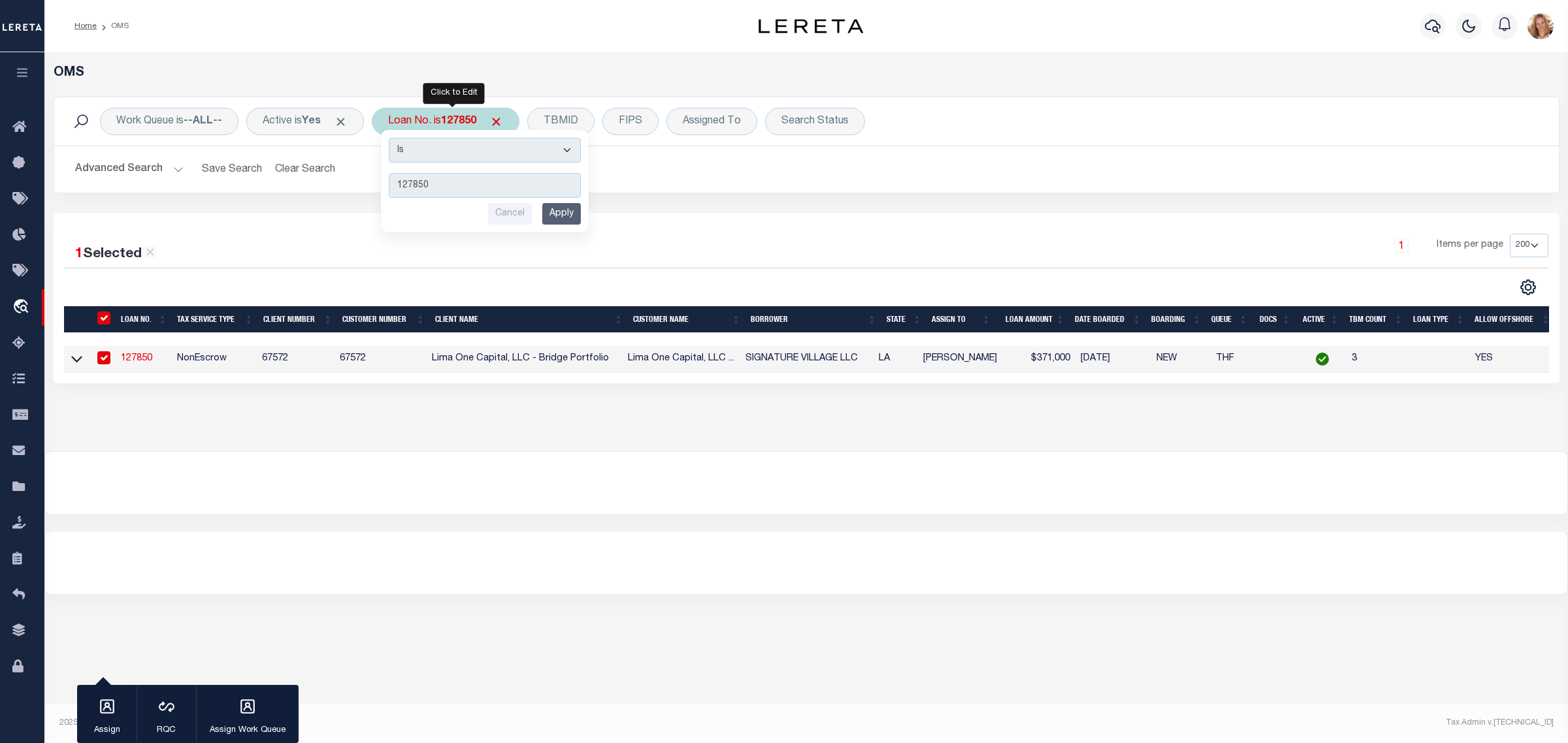
click at [557, 218] on input "Apply" at bounding box center [561, 214] width 39 height 21
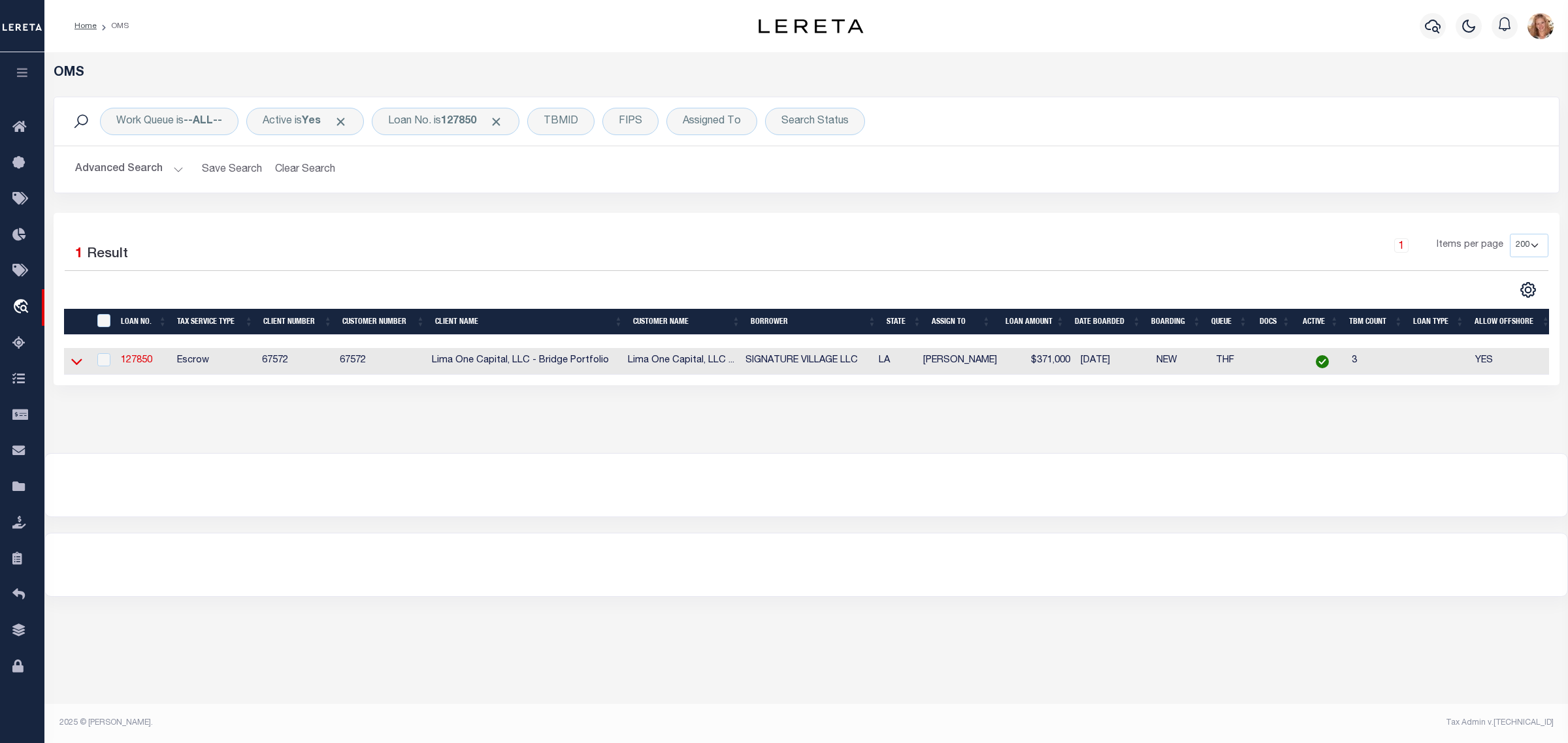
click at [76, 364] on icon at bounding box center [76, 362] width 11 height 14
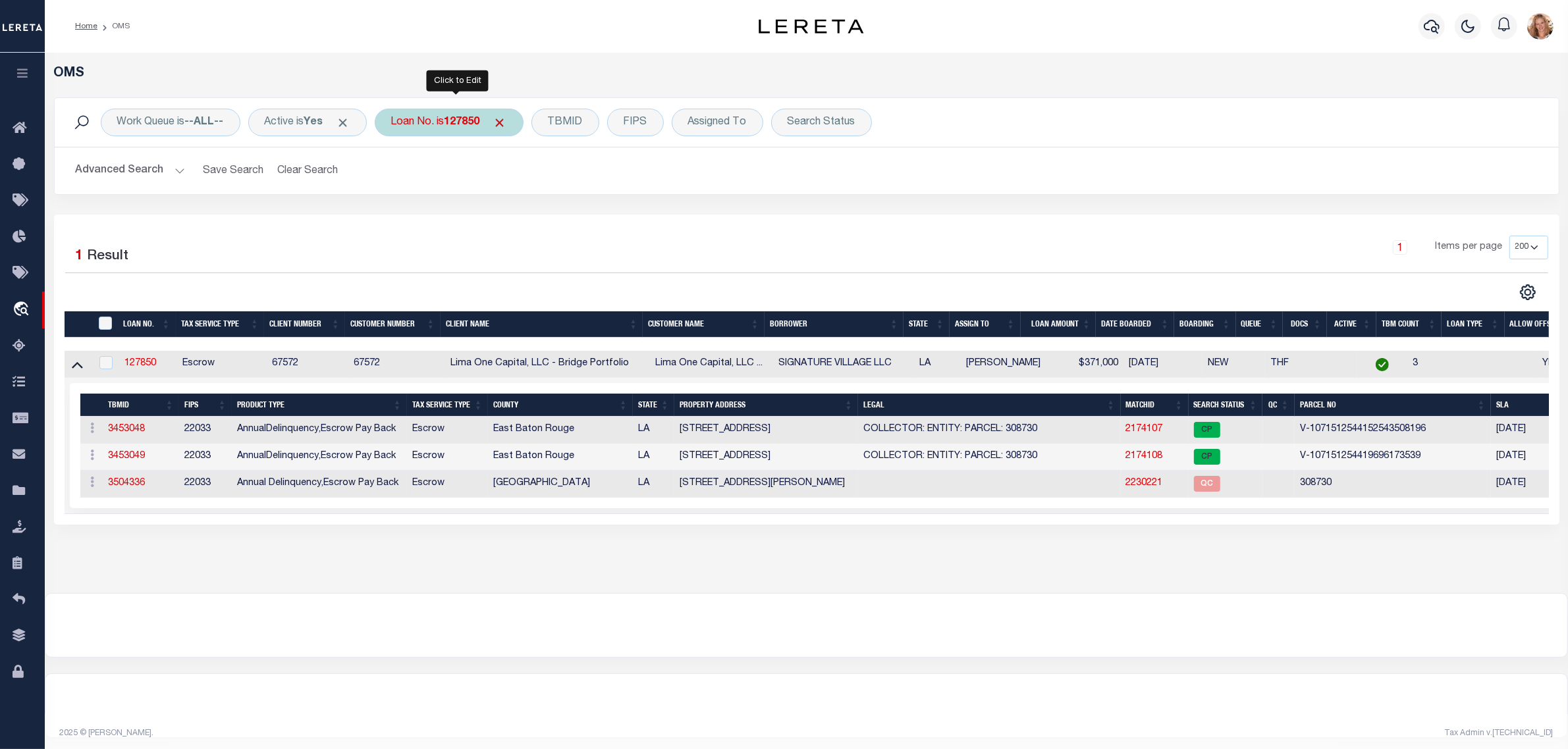
click at [468, 115] on div "Loan No. is 127850" at bounding box center [449, 123] width 149 height 28
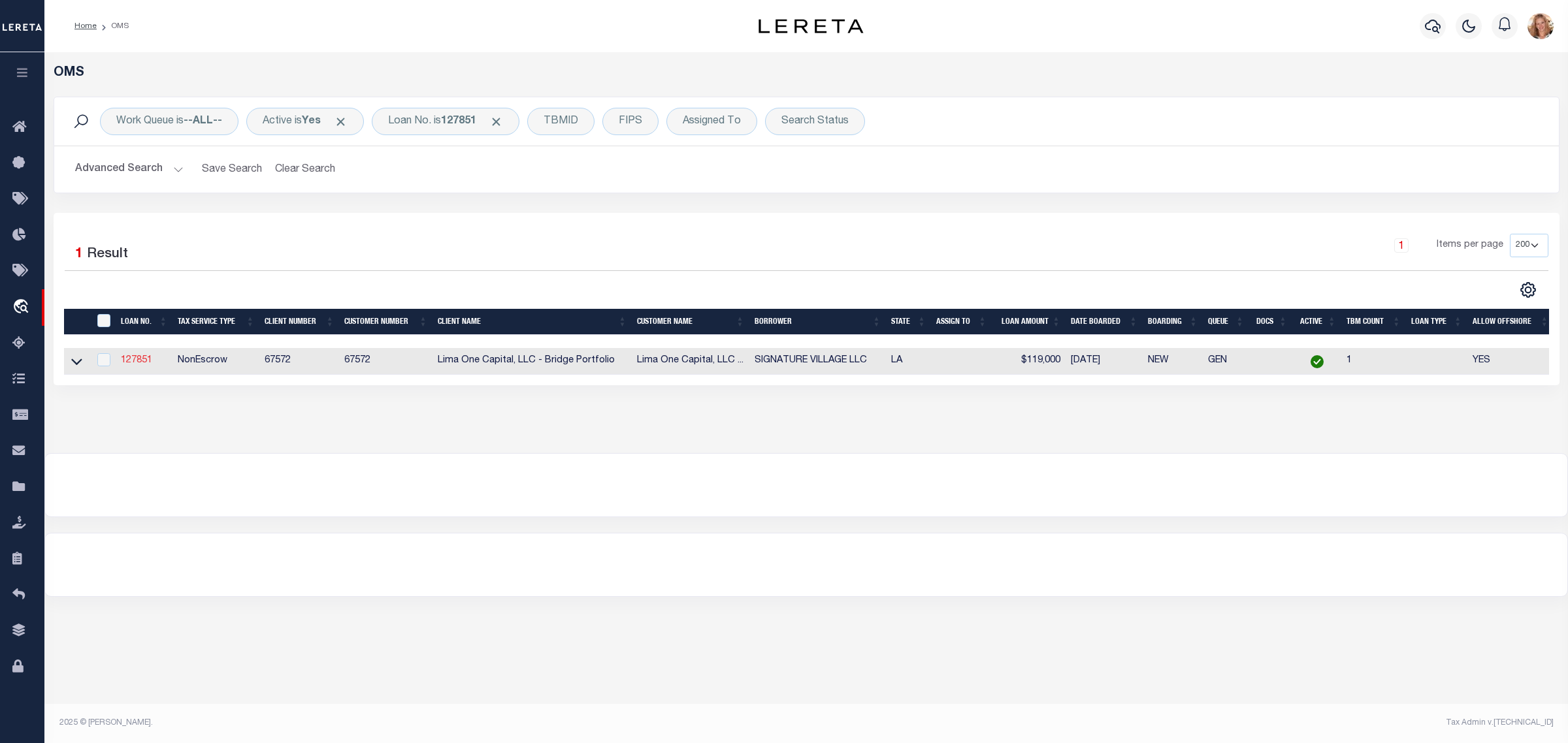
click at [140, 362] on link "127851" at bounding box center [136, 360] width 31 height 9
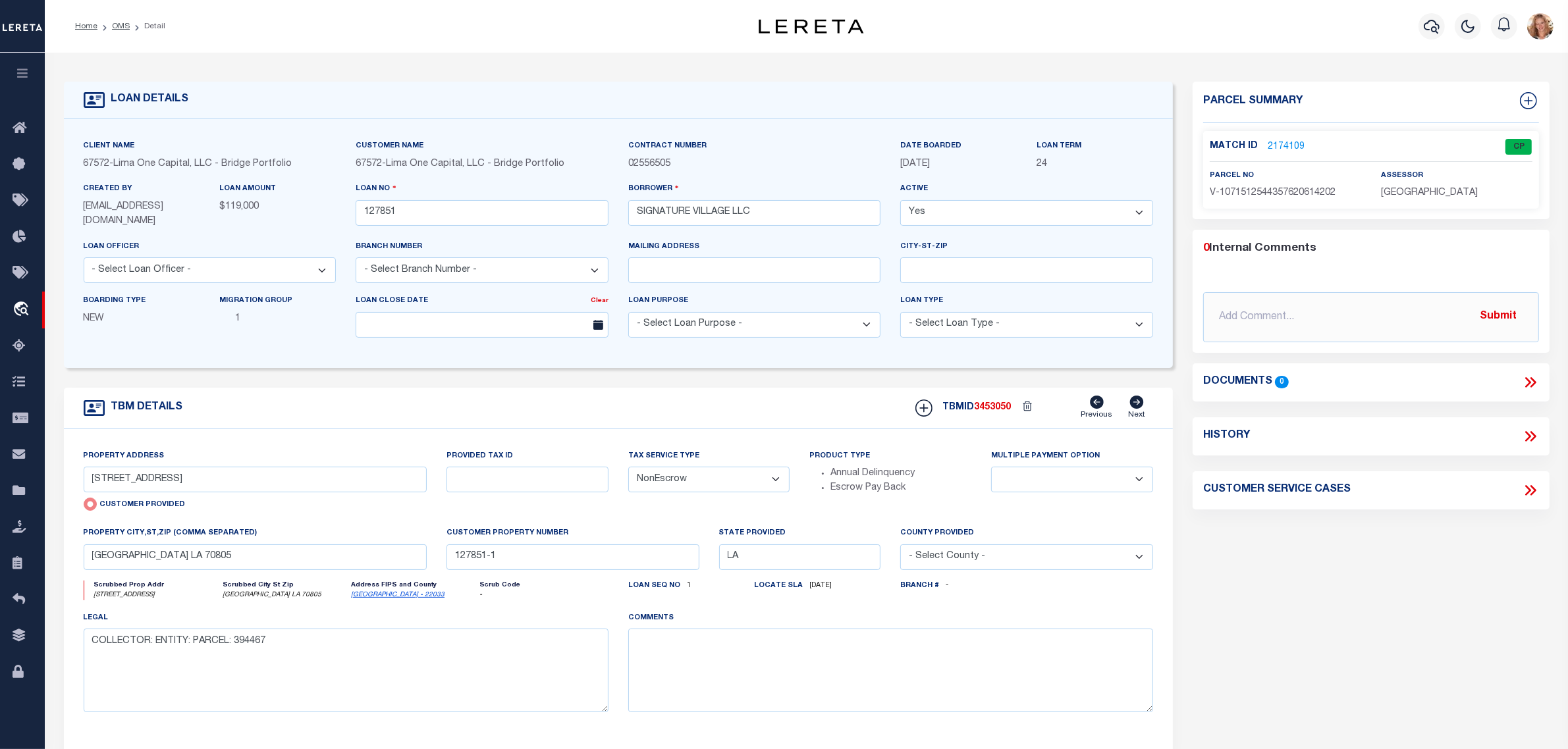
click at [660, 487] on select "- Select Tax Service Type - Escrow NonEscrow" at bounding box center [709, 479] width 162 height 25
click at [628, 468] on select "- Select Tax Service Type - Escrow NonEscrow" at bounding box center [709, 479] width 162 height 25
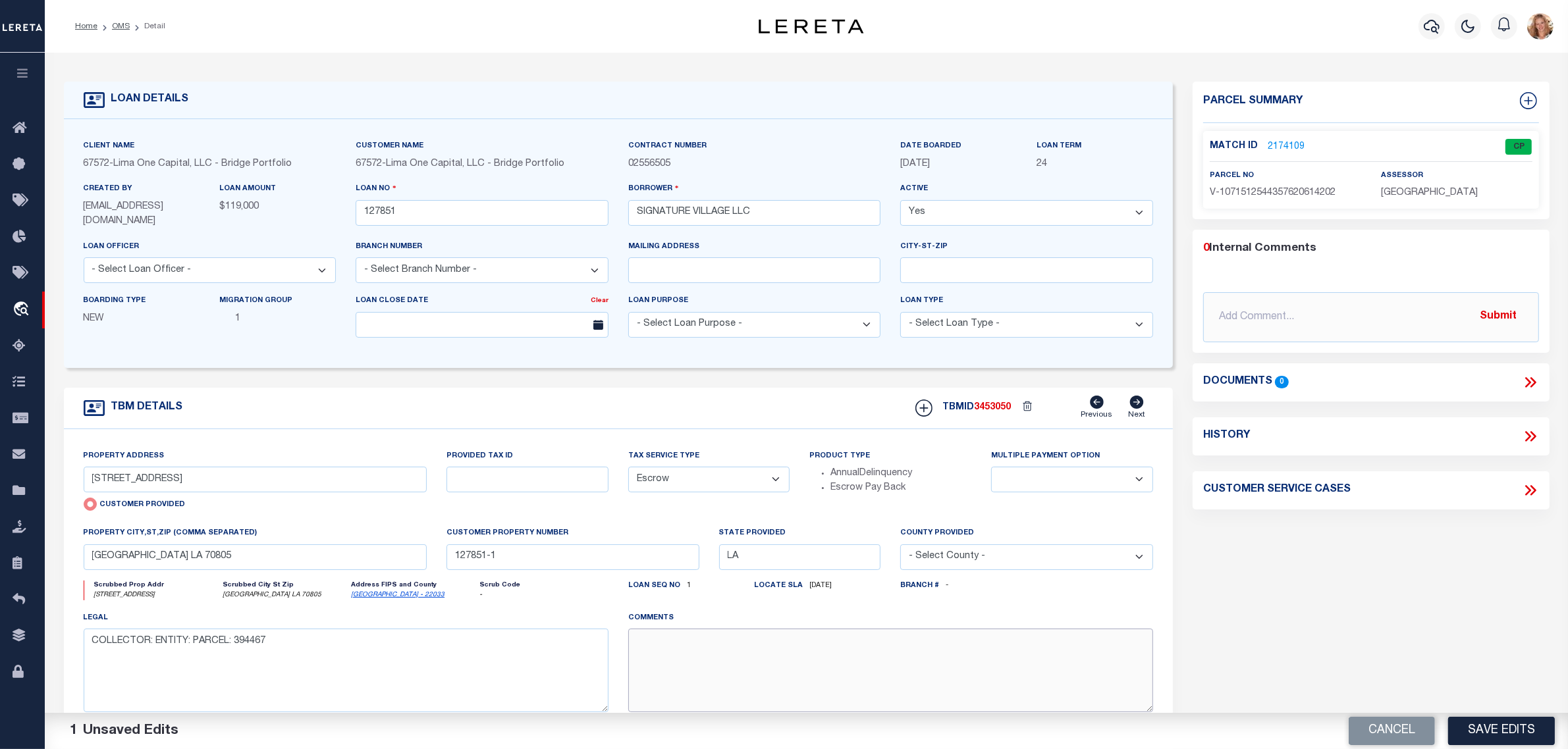
click at [665, 669] on textarea at bounding box center [891, 670] width 525 height 83
paste textarea "Should be TPS per customer's file. MLC"
click at [1518, 744] on button "Save Edits" at bounding box center [1501, 731] width 107 height 28
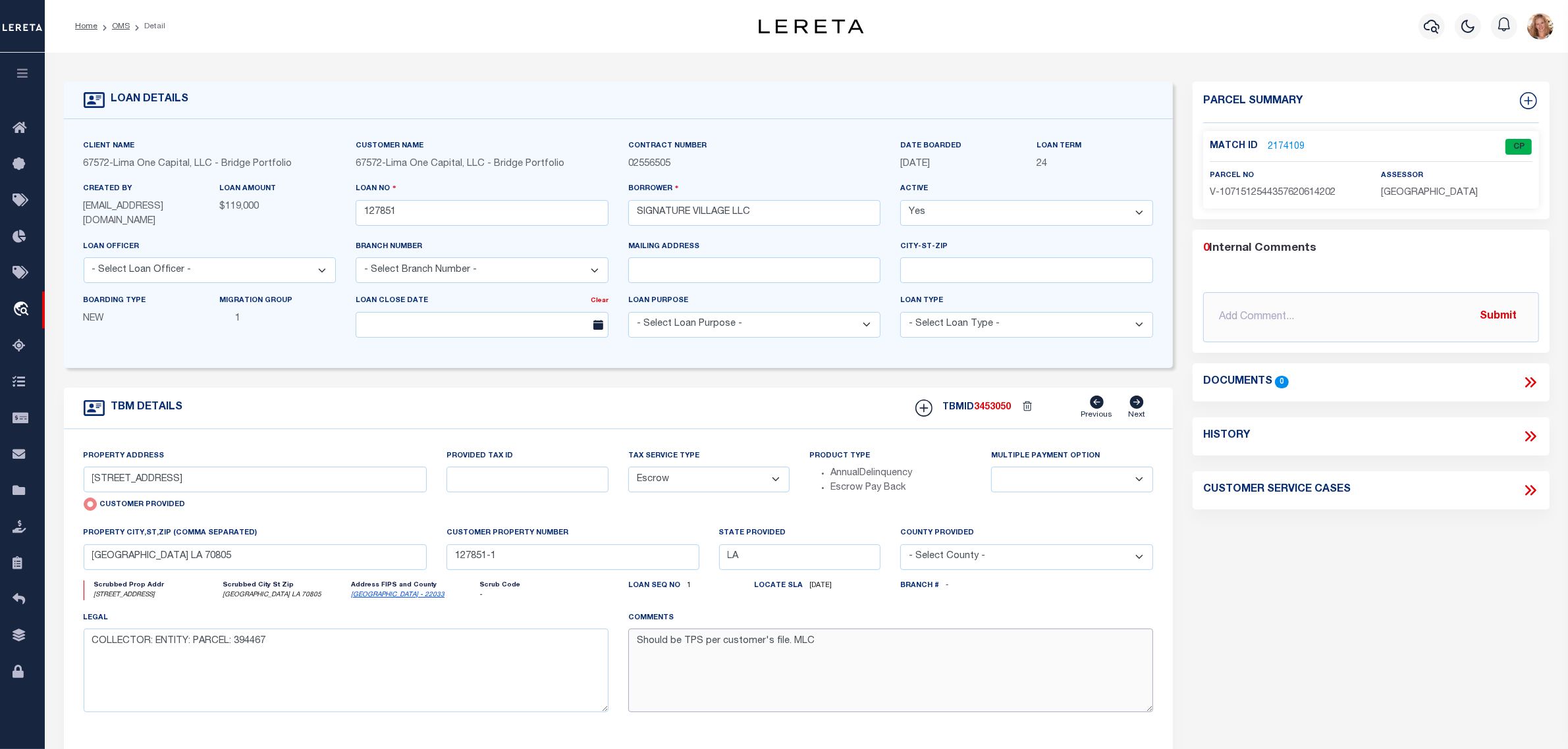
drag, startPoint x: 846, startPoint y: 655, endPoint x: 613, endPoint y: 655, distance: 233.0
click at [613, 655] on div "Property Address [STREET_ADDRESS] Customer Provided Provided Tax ID Tax Service…" at bounding box center [619, 591] width 1090 height 285
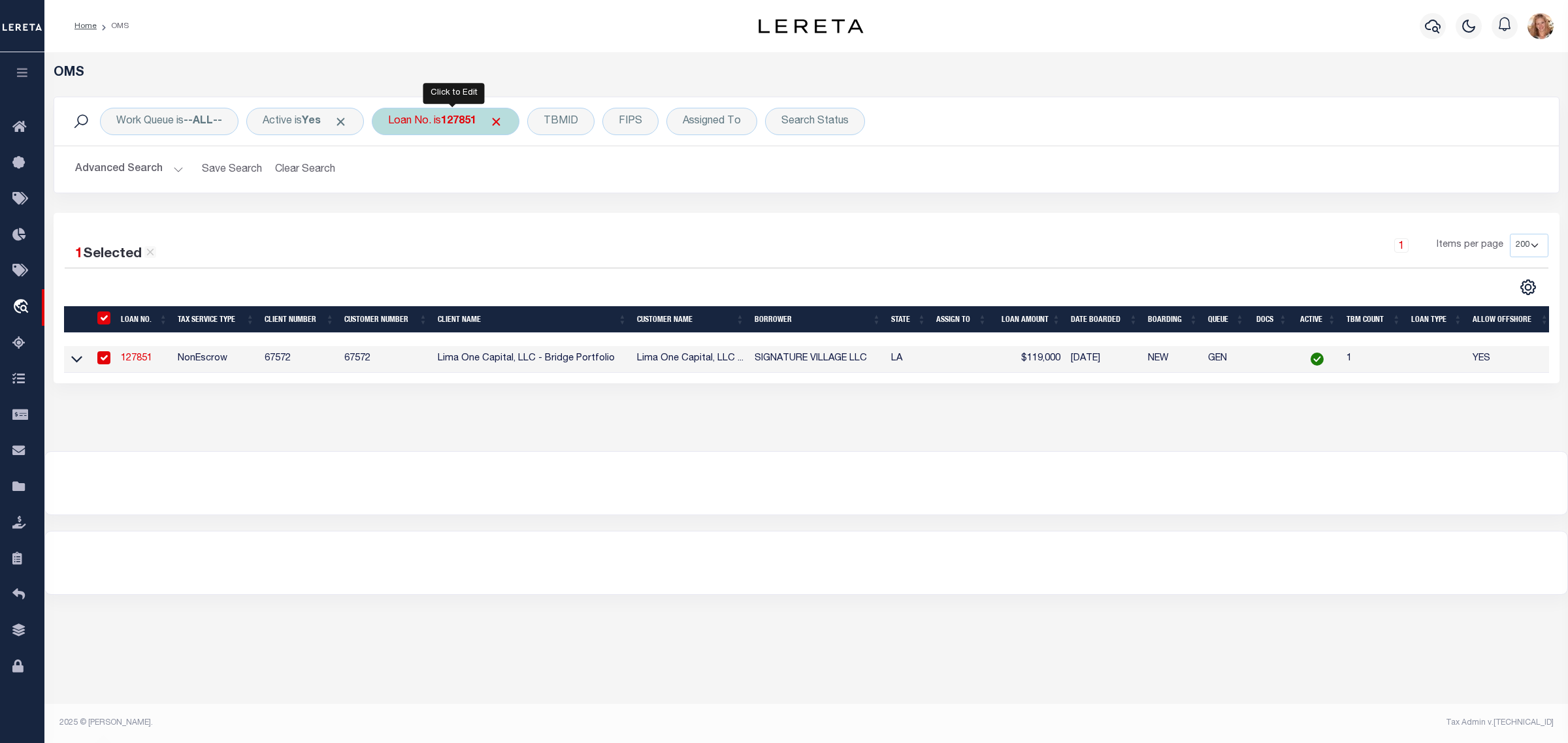
click at [457, 129] on div "Loan No. is 127851" at bounding box center [445, 122] width 148 height 27
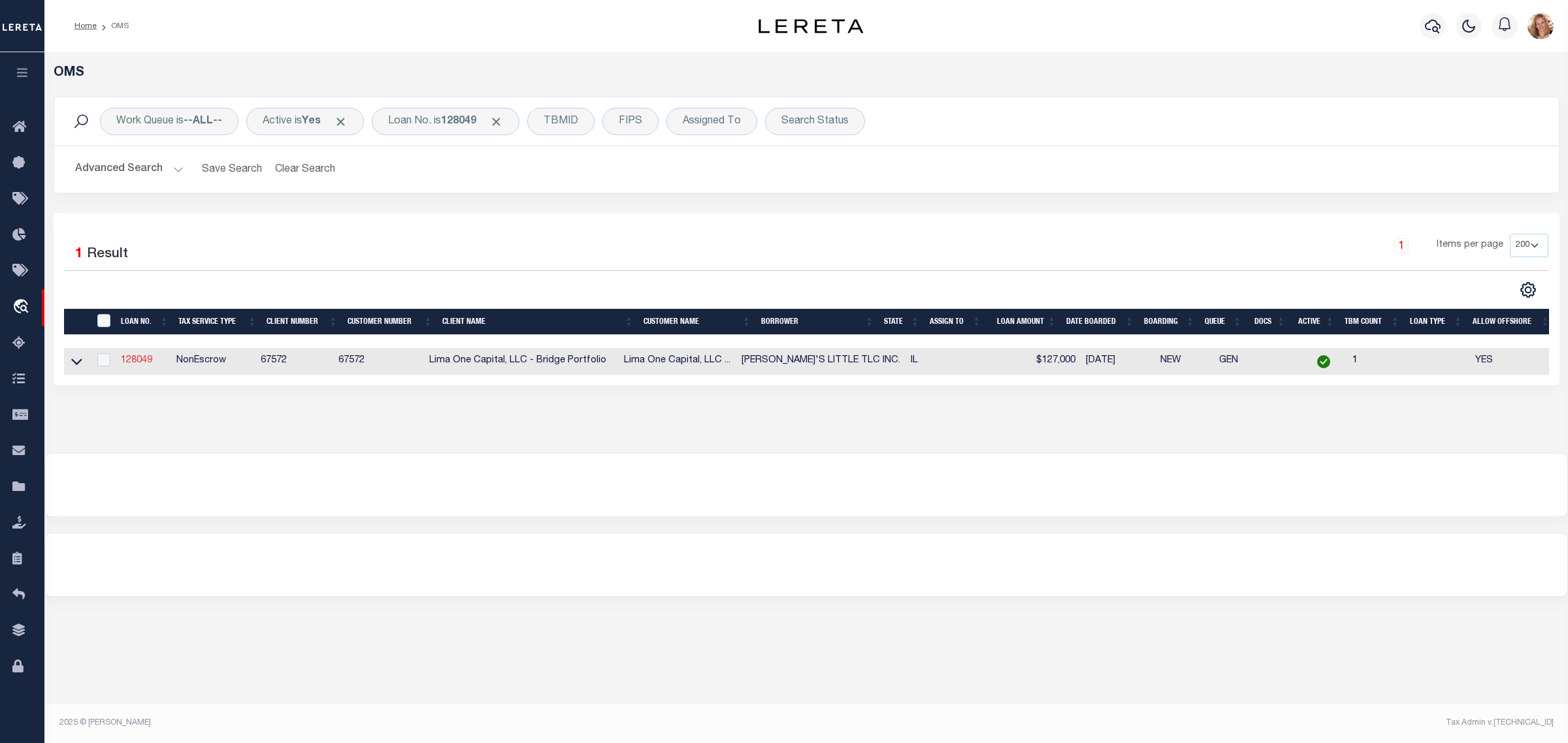
click at [144, 363] on link "128049" at bounding box center [136, 360] width 31 height 9
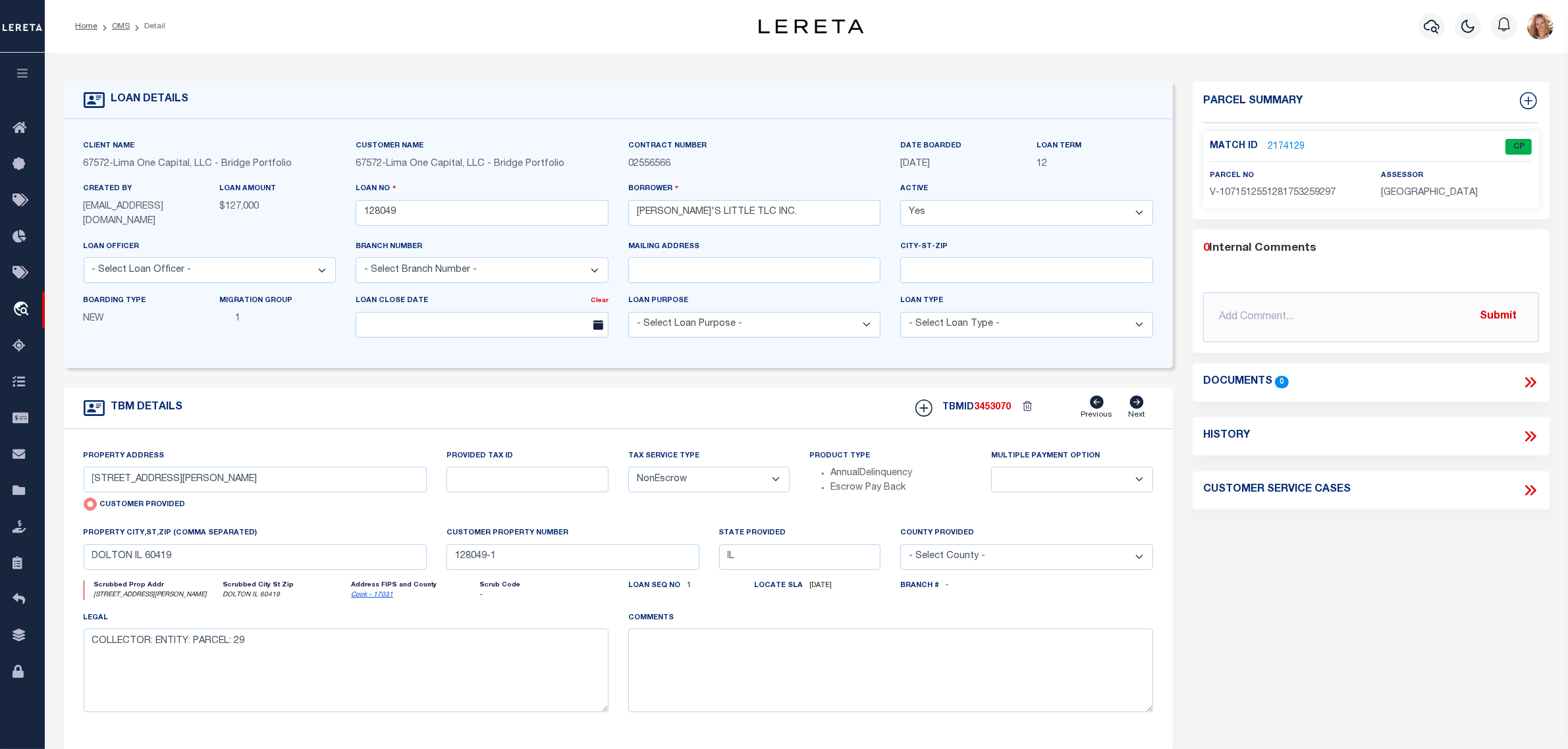
click at [736, 483] on select "- Select Tax Service Type - Escrow NonEscrow" at bounding box center [709, 479] width 162 height 25
click at [628, 468] on select "- Select Tax Service Type - Escrow NonEscrow" at bounding box center [709, 479] width 162 height 25
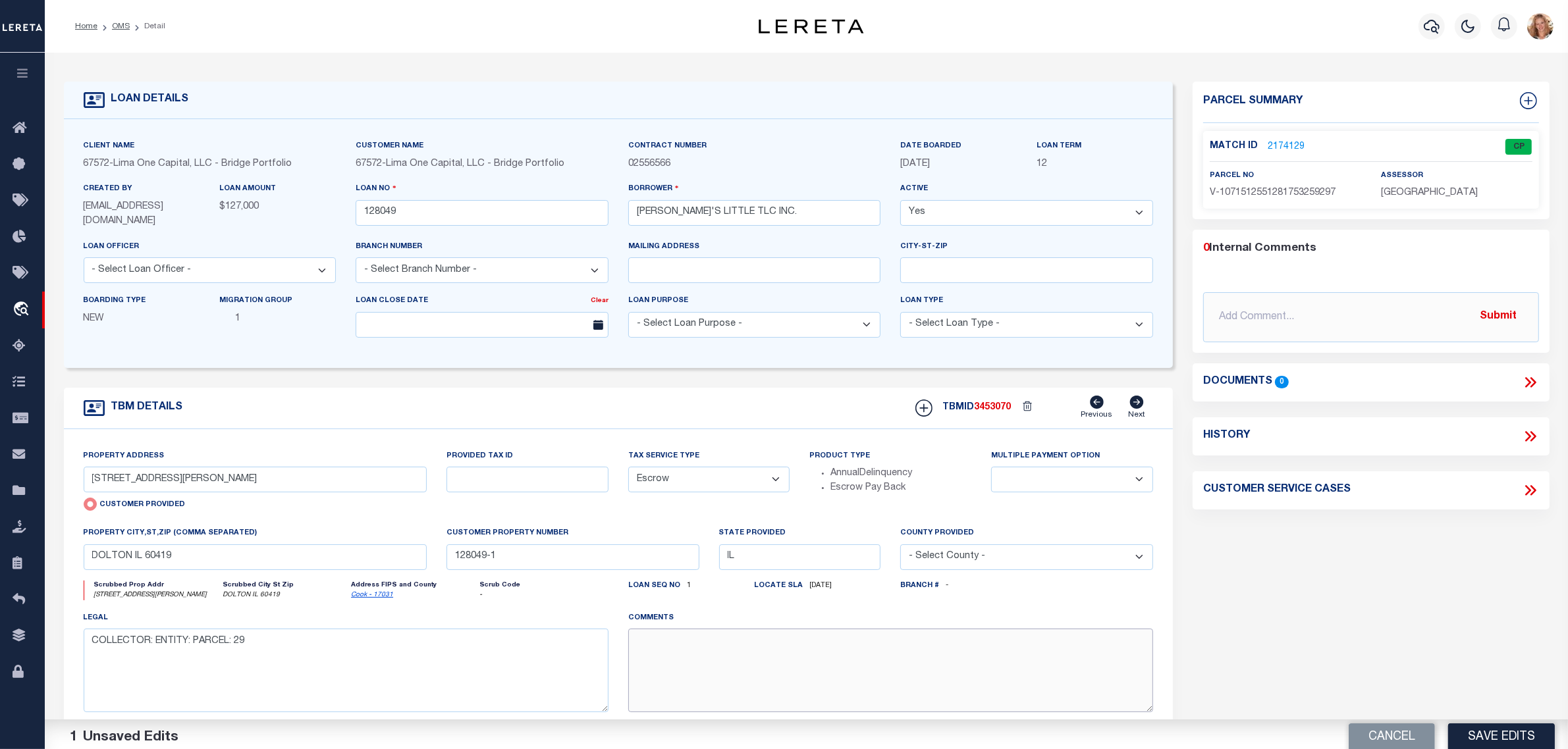
click at [733, 646] on textarea at bounding box center [891, 670] width 525 height 83
paste textarea "Should be TPS per customer's file. MLC"
click at [1464, 721] on button "Save Edits" at bounding box center [1501, 731] width 107 height 28
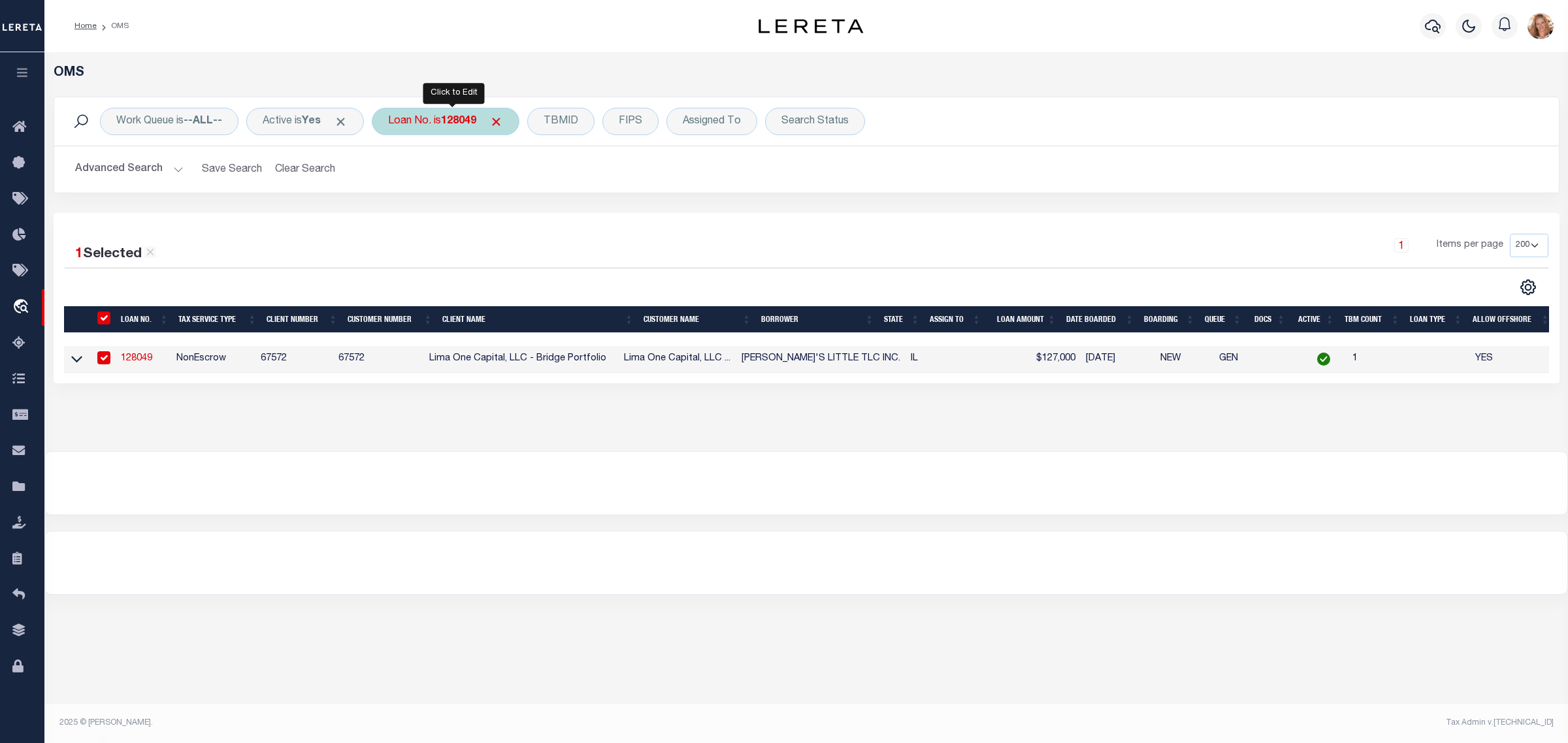
click at [442, 126] on div "Loan No. is 128049" at bounding box center [445, 122] width 148 height 27
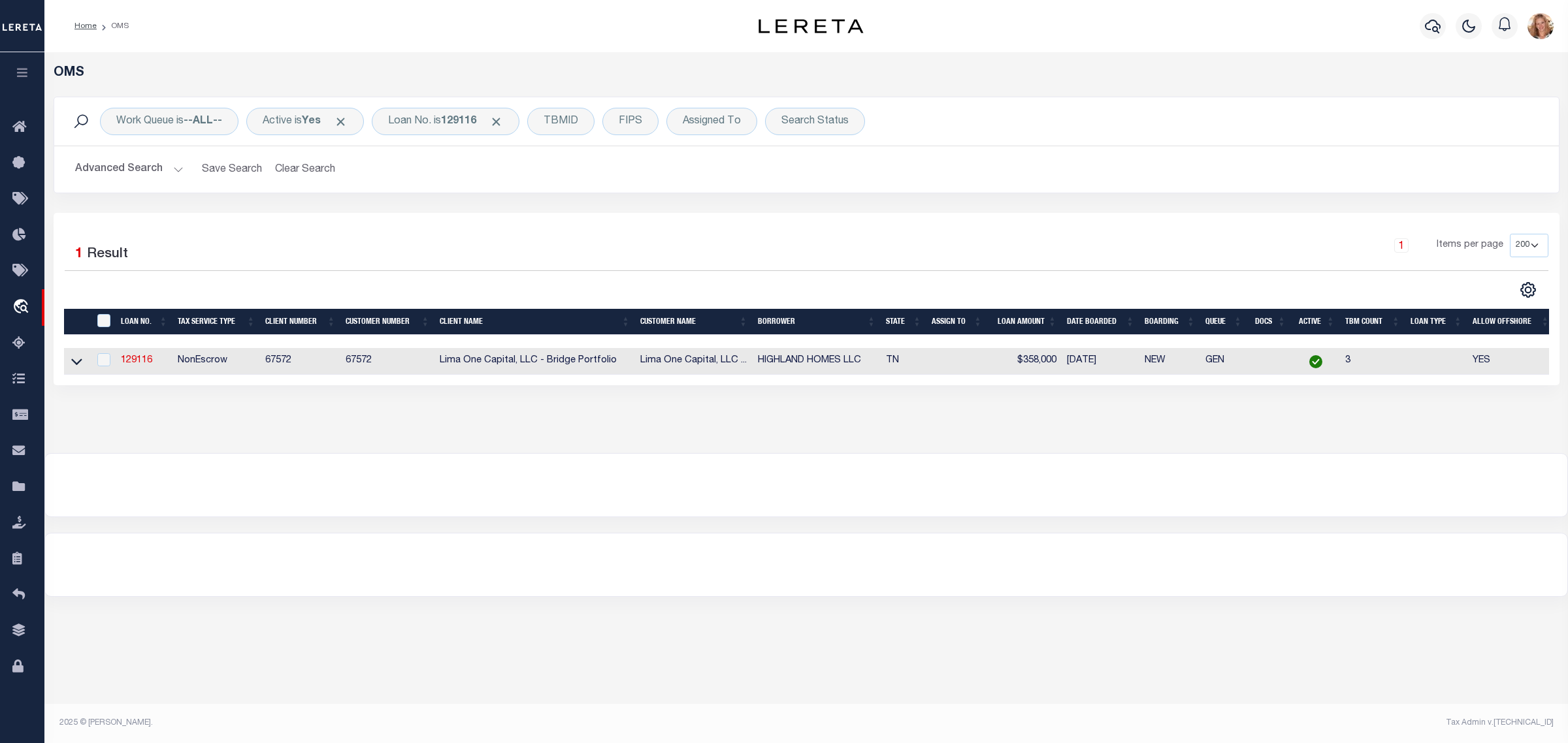
click at [120, 362] on td "129116" at bounding box center [144, 361] width 57 height 27
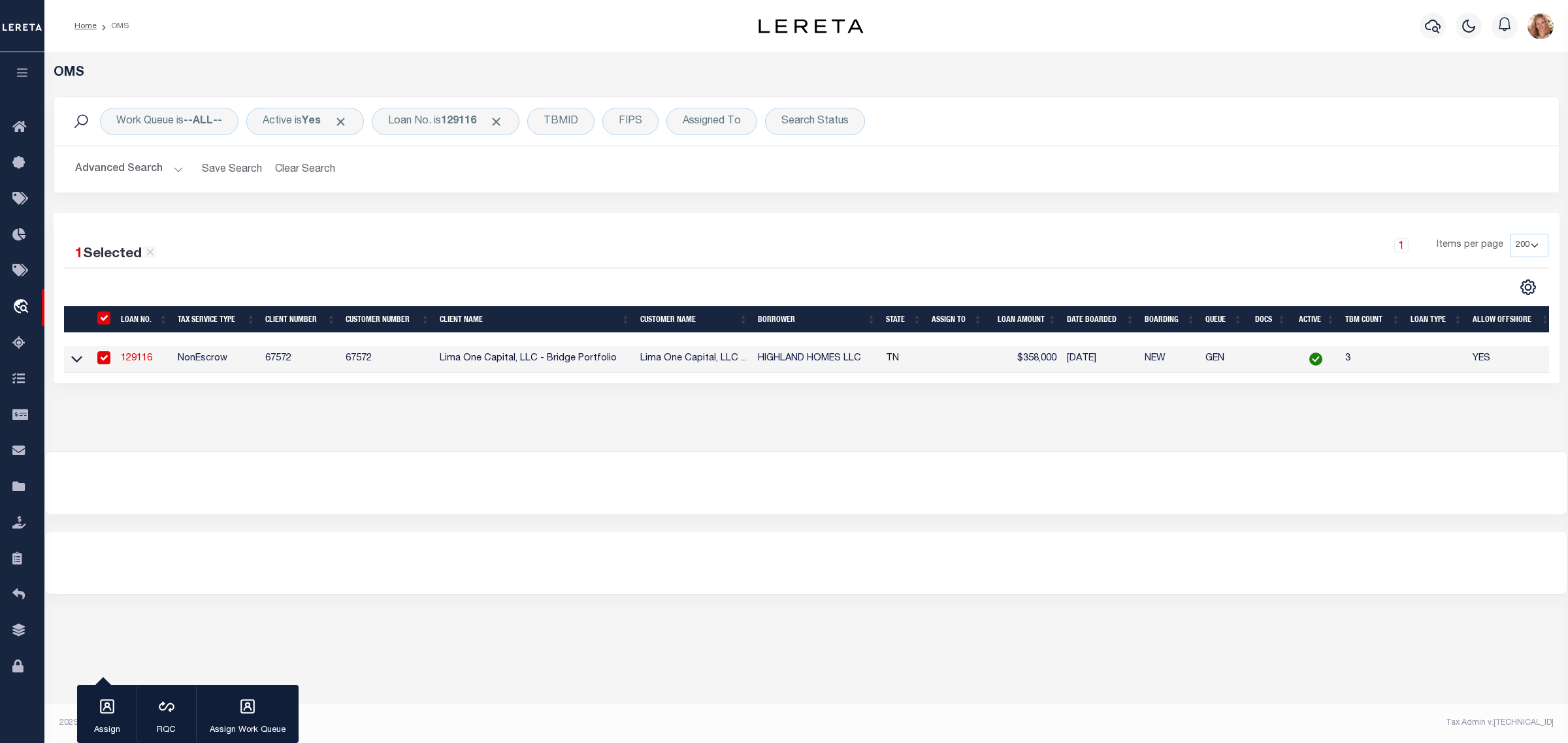
click at [128, 362] on link "129116" at bounding box center [136, 359] width 31 height 9
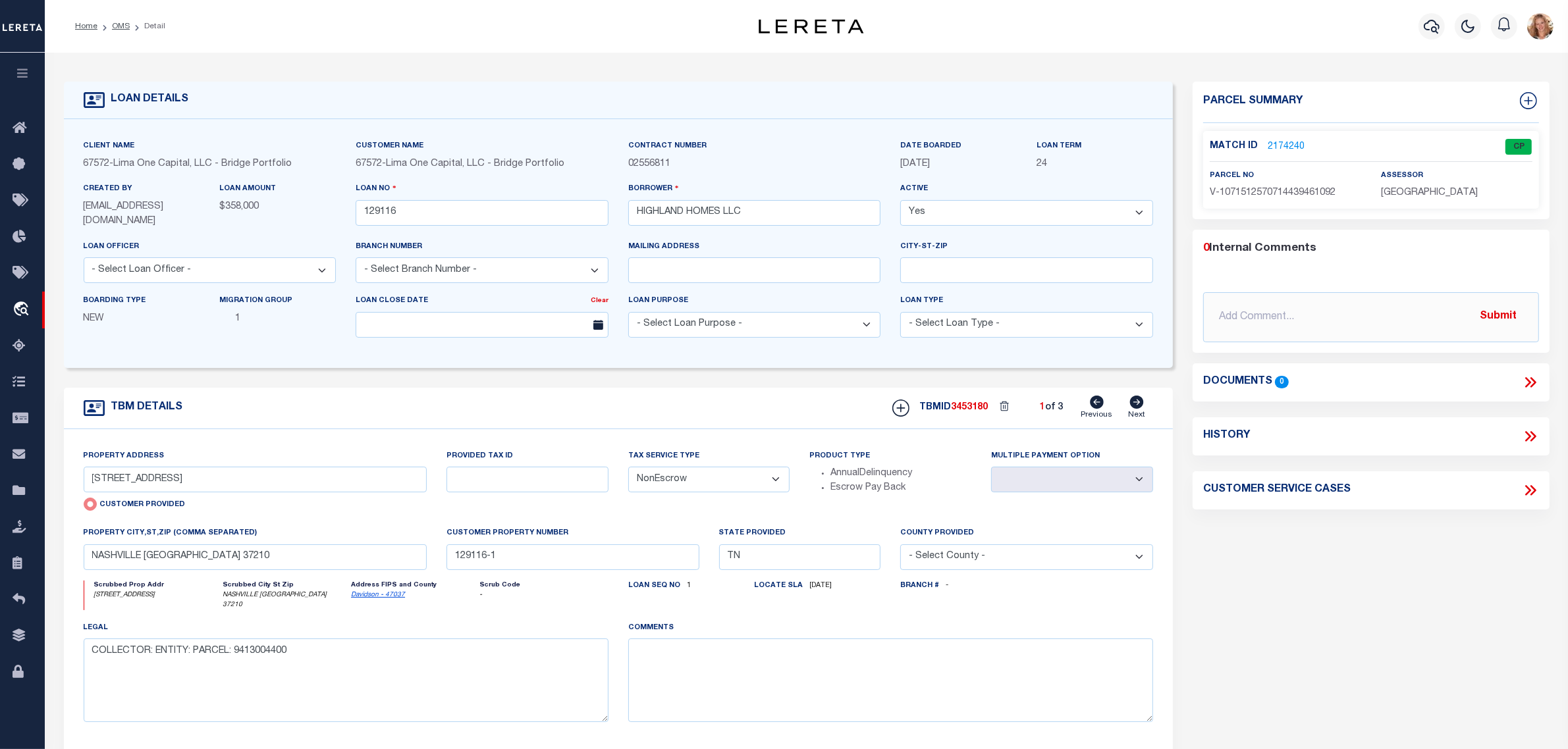
click at [682, 479] on select "- Select Tax Service Type - Escrow NonEscrow" at bounding box center [709, 479] width 162 height 25
click at [628, 468] on select "- Select Tax Service Type - Escrow NonEscrow" at bounding box center [709, 479] width 162 height 25
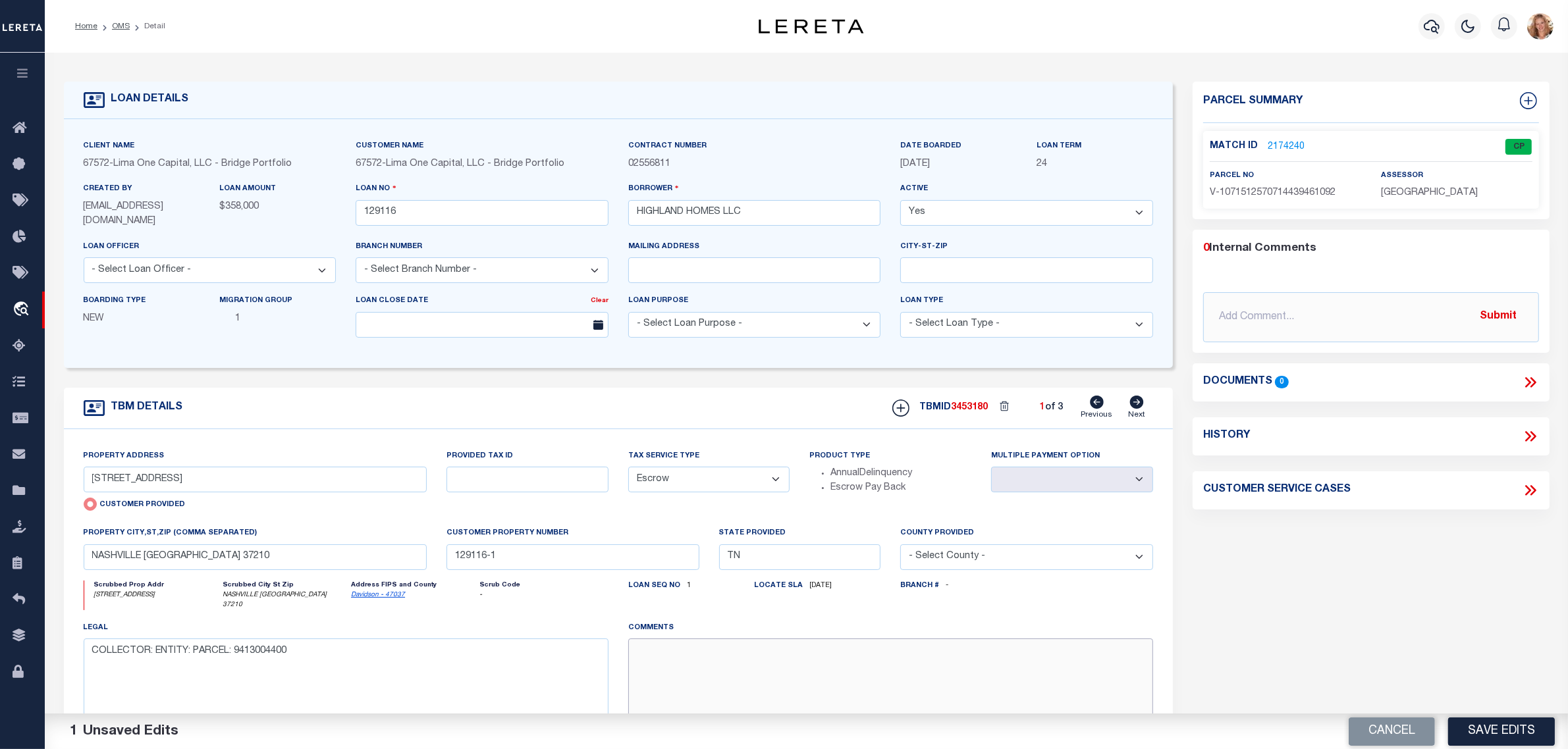
click at [679, 672] on textarea at bounding box center [891, 680] width 525 height 83
paste textarea "Should be TPS per customer's file. MLC"
click at [1474, 729] on button "Save Edits" at bounding box center [1501, 731] width 107 height 28
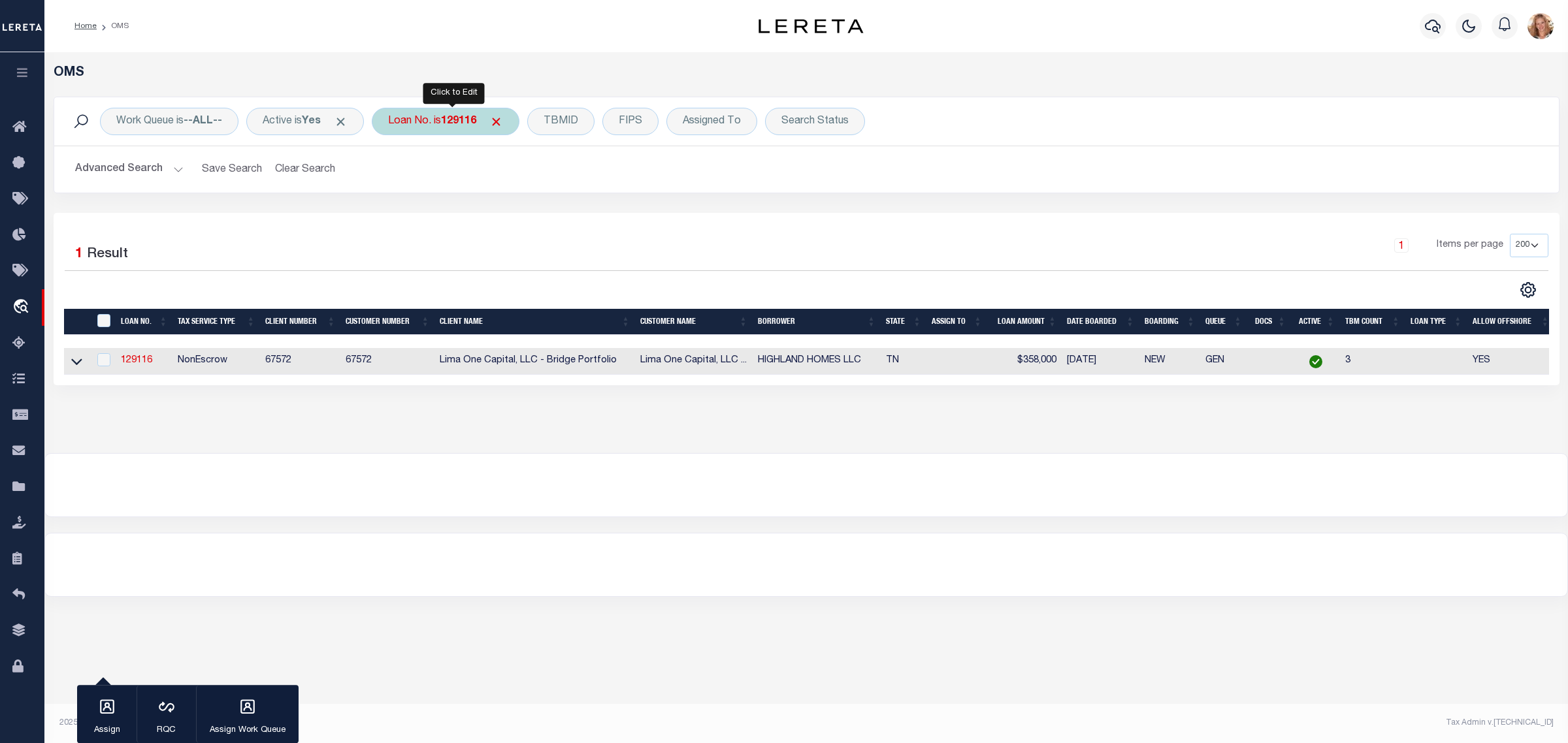
click at [452, 116] on b "129116" at bounding box center [458, 122] width 35 height 11
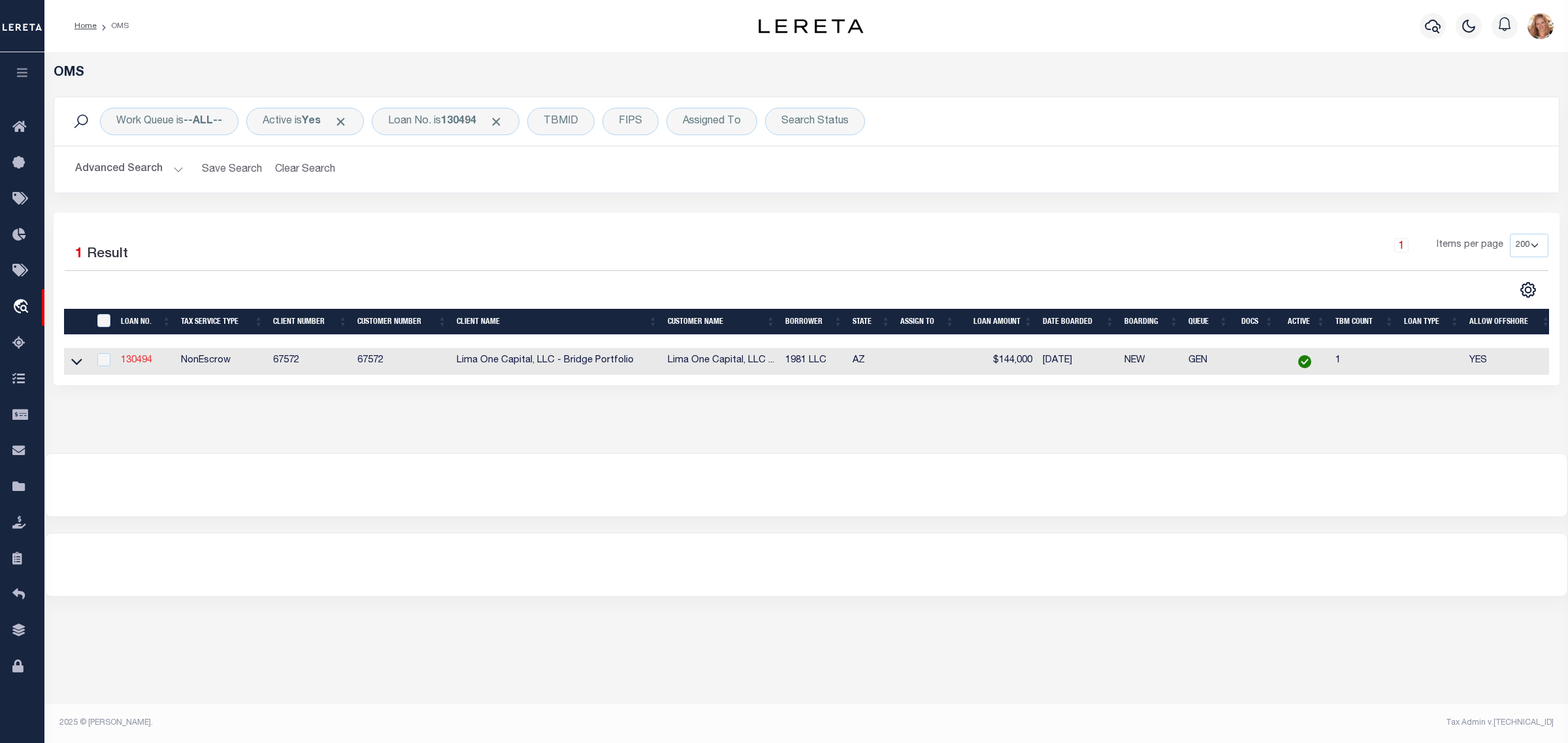
click at [136, 364] on link "130494" at bounding box center [136, 360] width 31 height 9
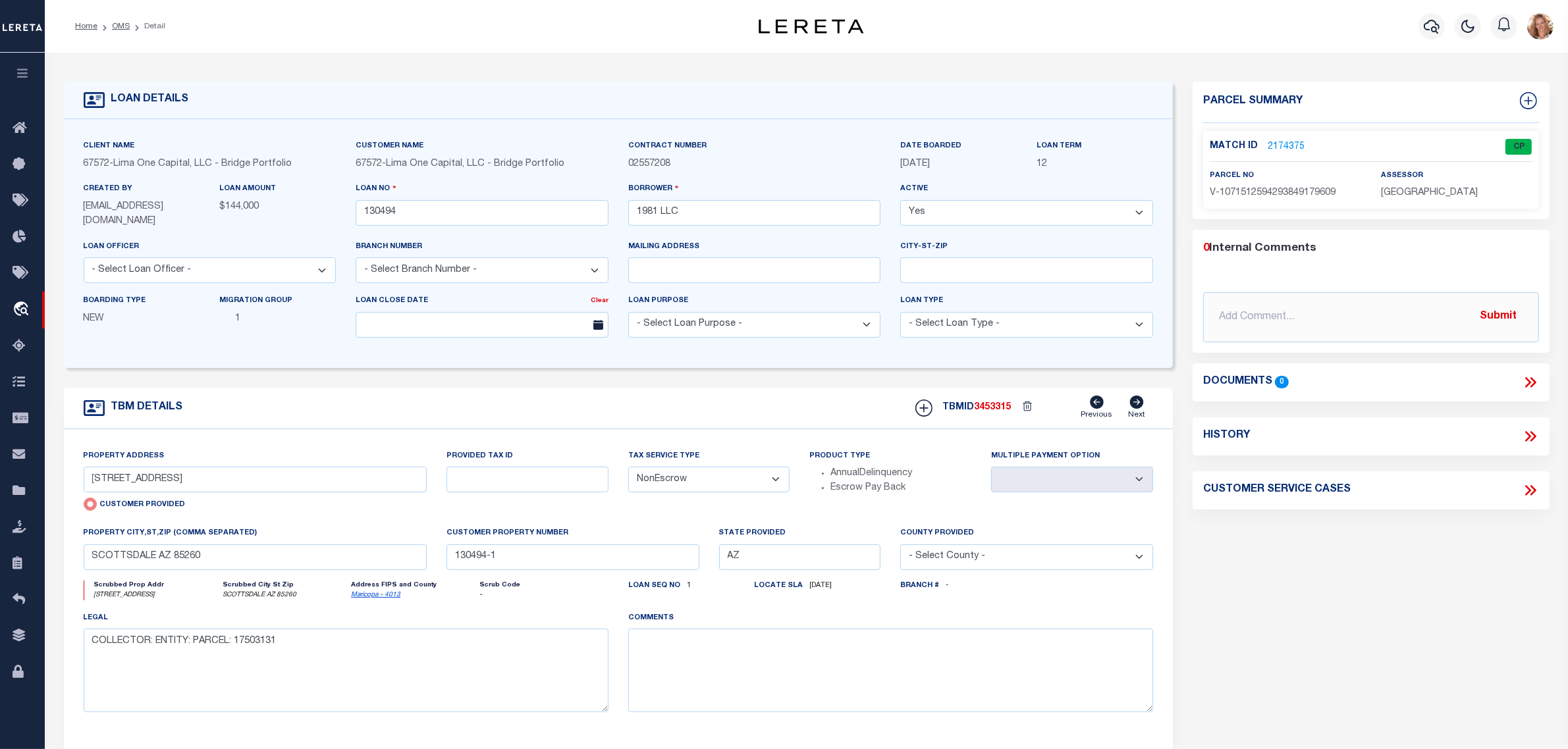
click at [702, 470] on select "- Select Tax Service Type - Escrow NonEscrow" at bounding box center [709, 479] width 162 height 25
click at [628, 468] on select "- Select Tax Service Type - Escrow NonEscrow" at bounding box center [709, 479] width 162 height 25
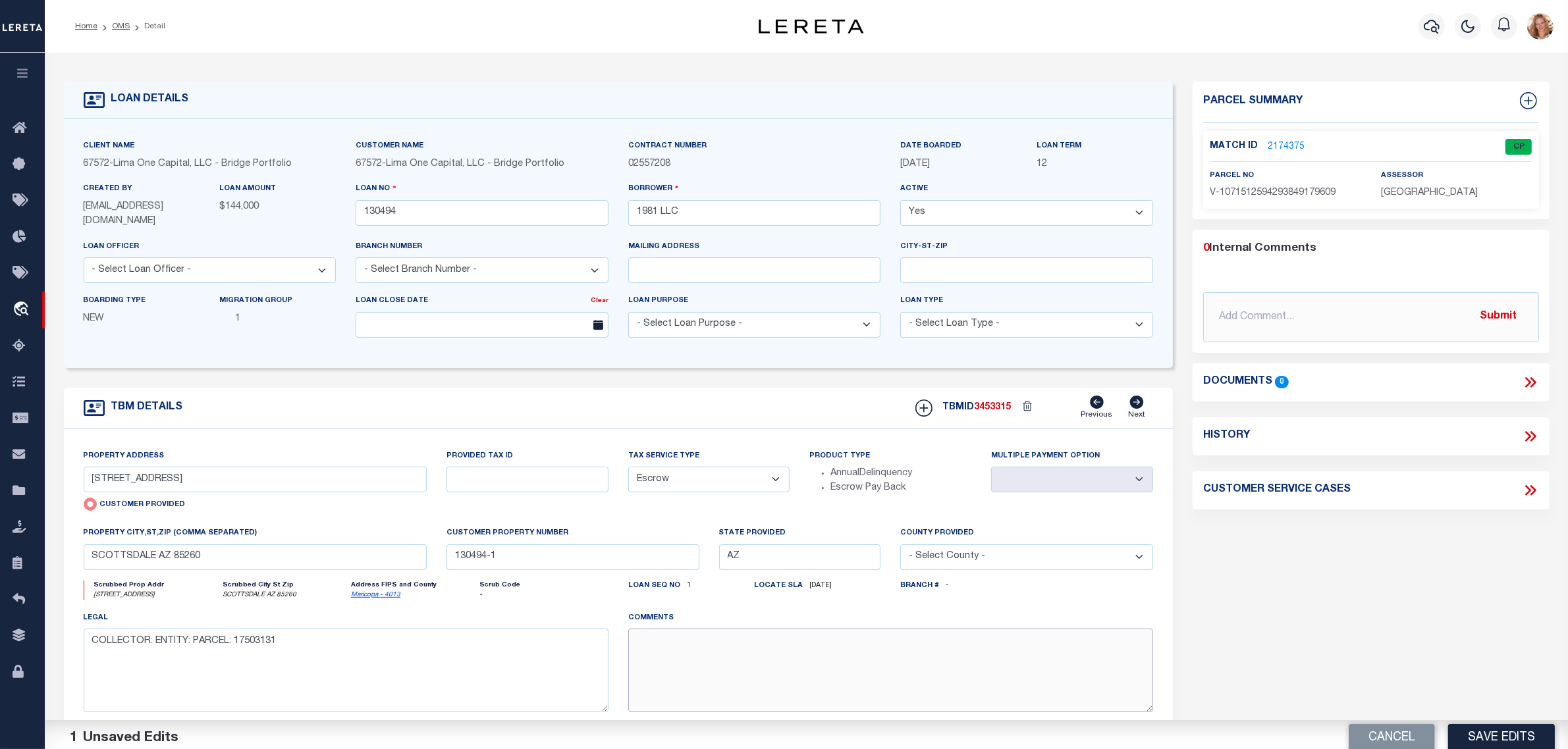
click at [702, 665] on textarea at bounding box center [891, 670] width 525 height 83
paste textarea "Should be TPS per customer's file. MLC"
click at [1489, 735] on button "Save Edits" at bounding box center [1501, 731] width 107 height 28
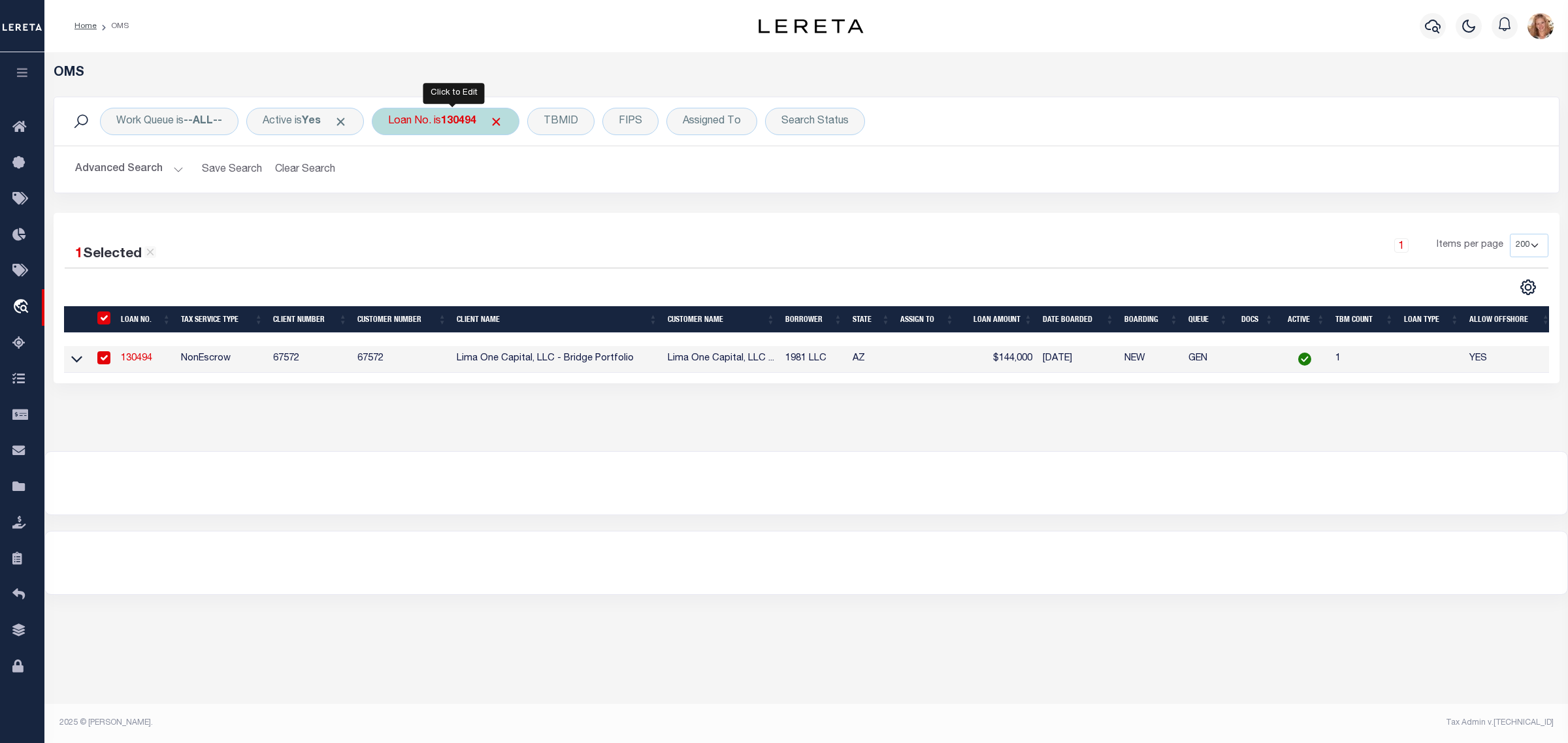
click at [445, 127] on div "Loan No. is 130494" at bounding box center [445, 122] width 148 height 27
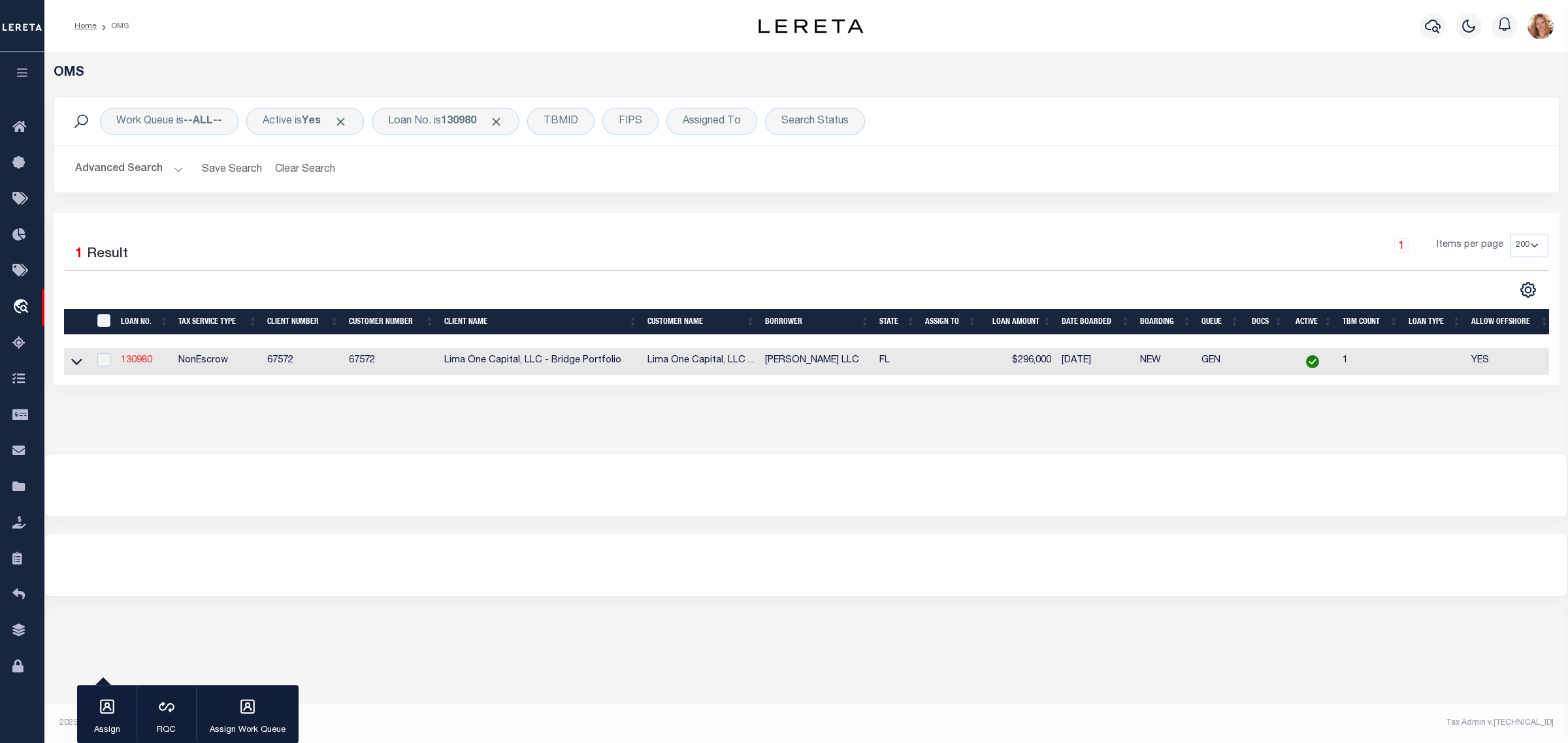
click at [145, 361] on link "130980" at bounding box center [136, 360] width 31 height 9
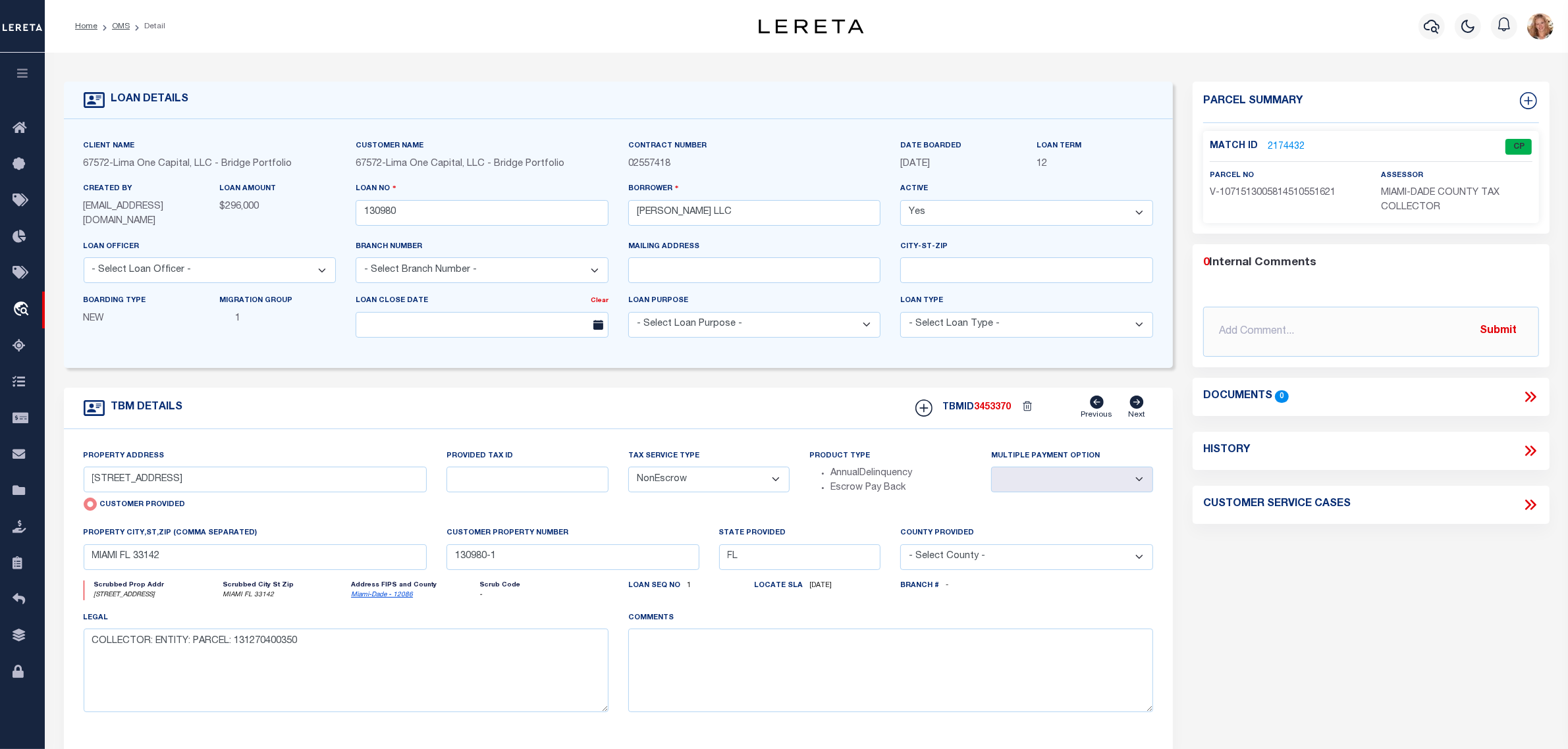
drag, startPoint x: 769, startPoint y: 481, endPoint x: 767, endPoint y: 492, distance: 11.2
click at [769, 481] on select "- Select Tax Service Type - Escrow NonEscrow" at bounding box center [709, 479] width 162 height 25
click at [628, 468] on select "- Select Tax Service Type - Escrow NonEscrow" at bounding box center [709, 479] width 162 height 25
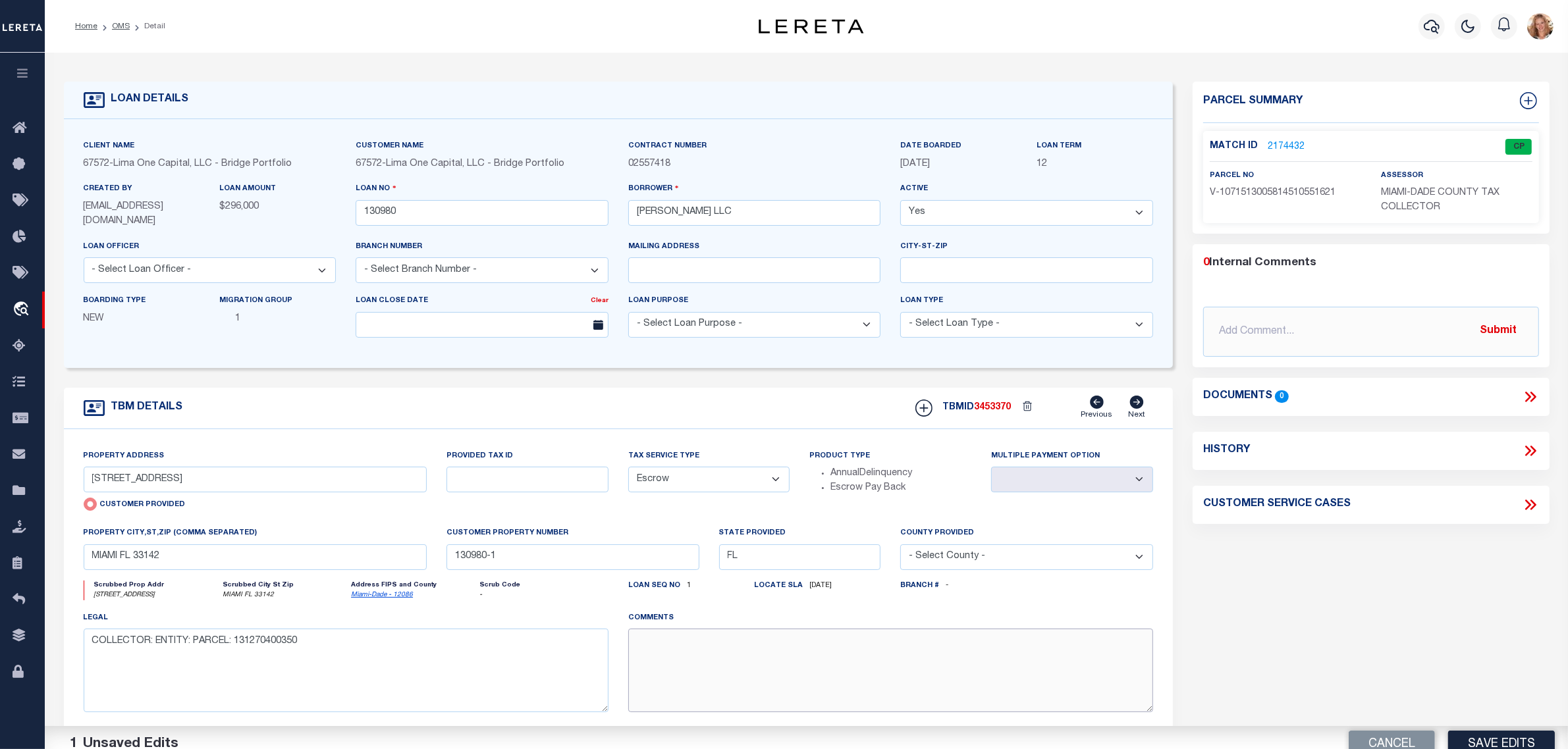
click at [706, 648] on textarea at bounding box center [891, 670] width 525 height 83
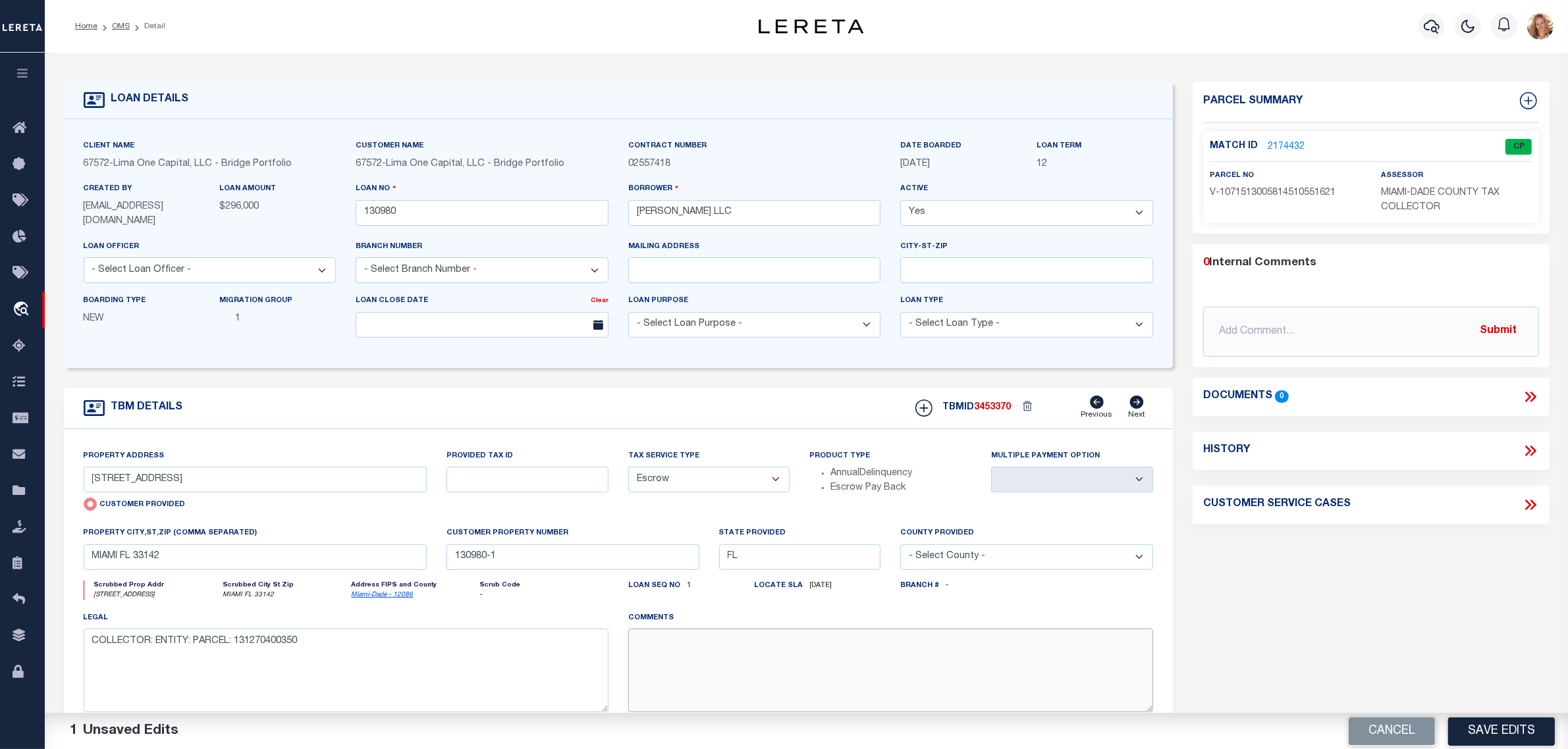
paste textarea "Should be TPS per customer's file. MLC"
click at [1484, 733] on button "Save Edits" at bounding box center [1501, 731] width 107 height 28
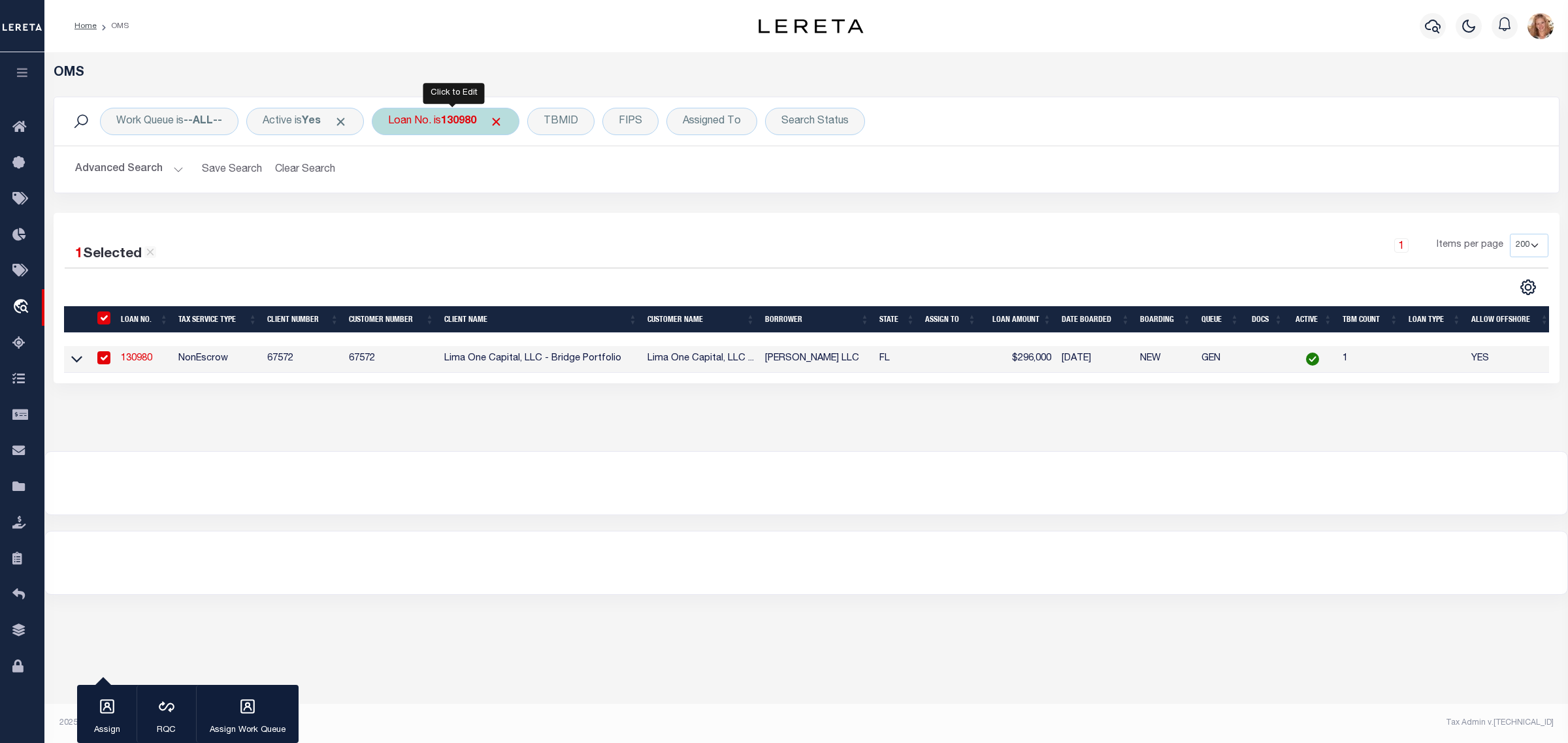
click at [413, 131] on div "Loan No. is 130980" at bounding box center [445, 122] width 148 height 27
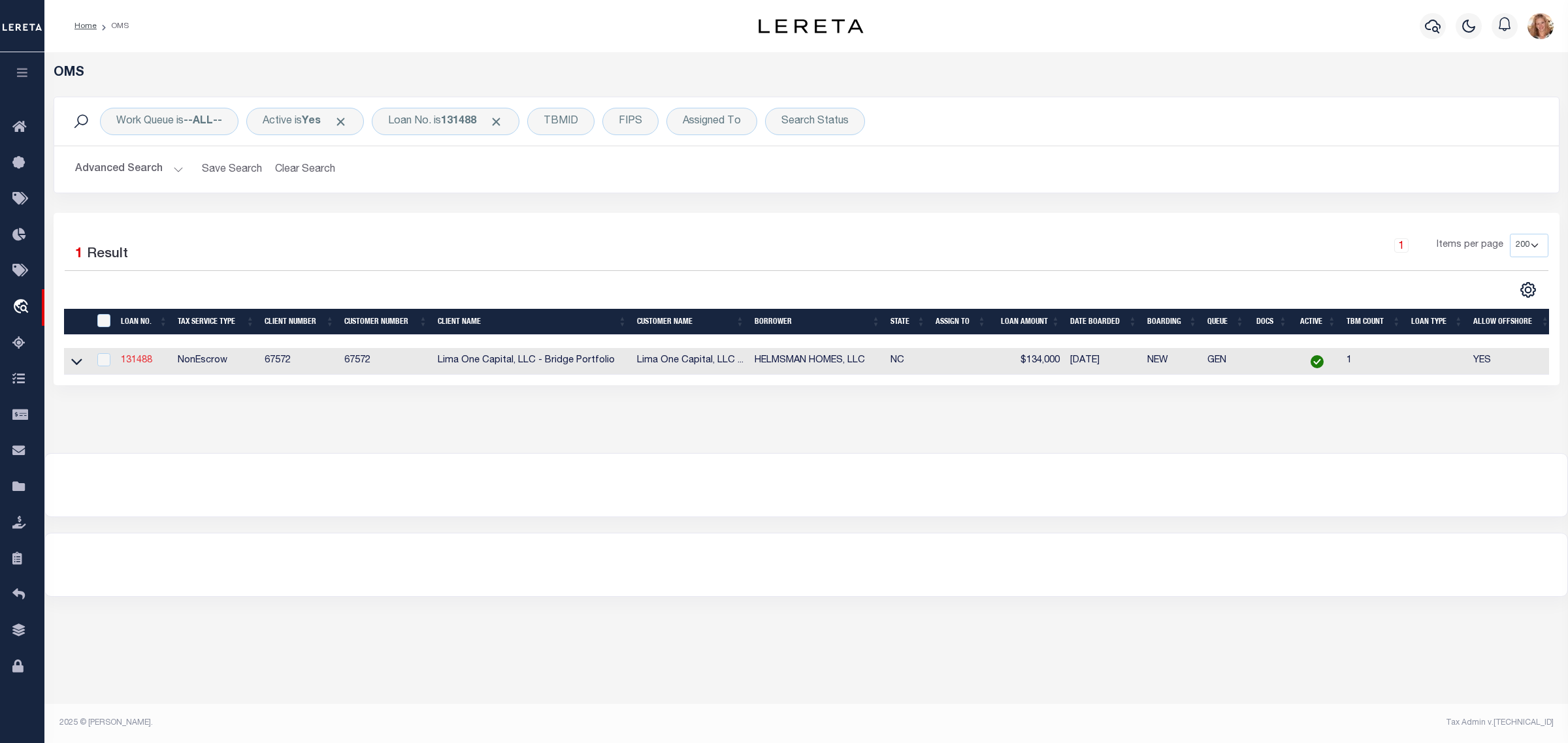
click at [139, 362] on link "131488" at bounding box center [136, 360] width 31 height 9
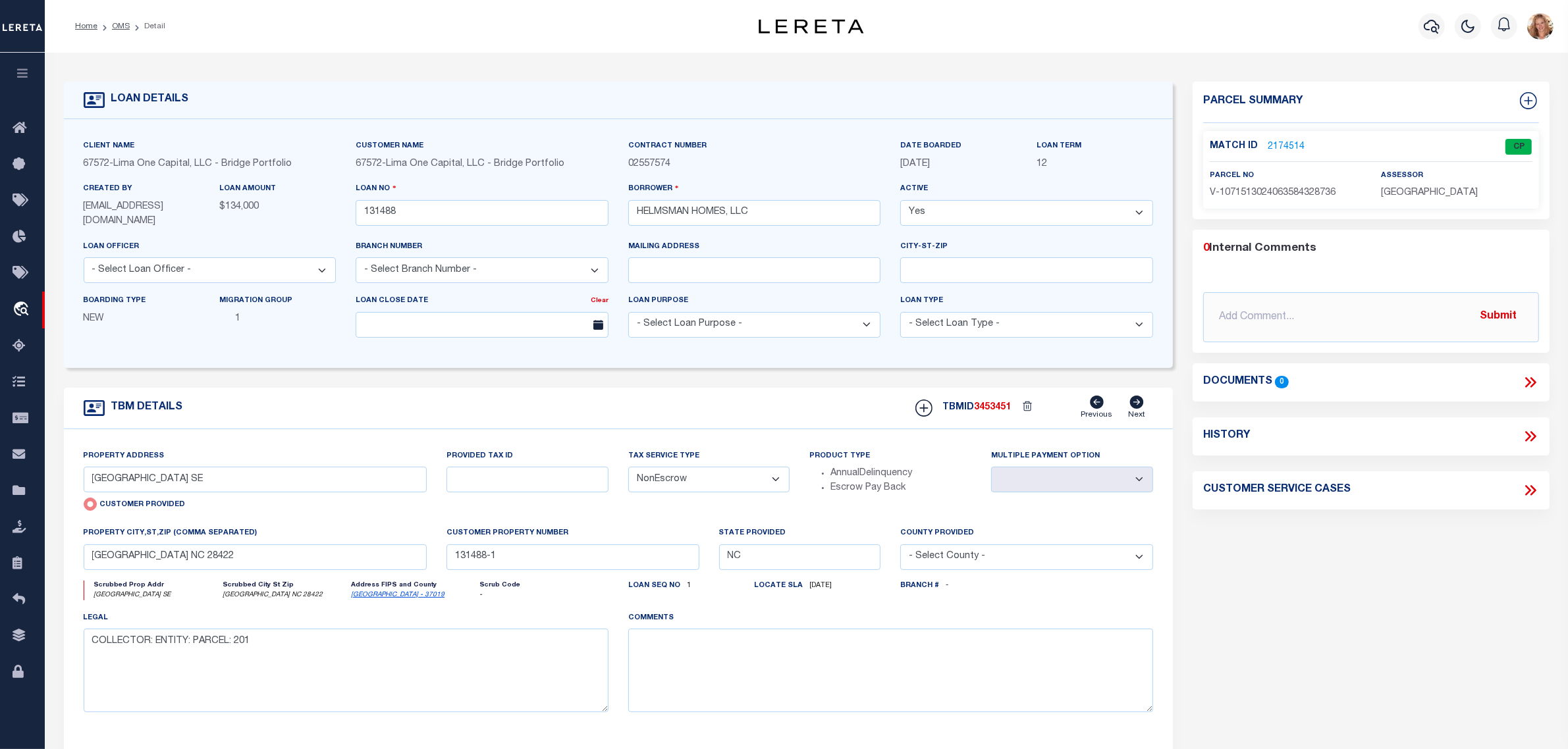
click at [649, 483] on select "- Select Tax Service Type - Escrow NonEscrow" at bounding box center [709, 479] width 162 height 25
click at [628, 468] on select "- Select Tax Service Type - Escrow NonEscrow" at bounding box center [709, 479] width 162 height 25
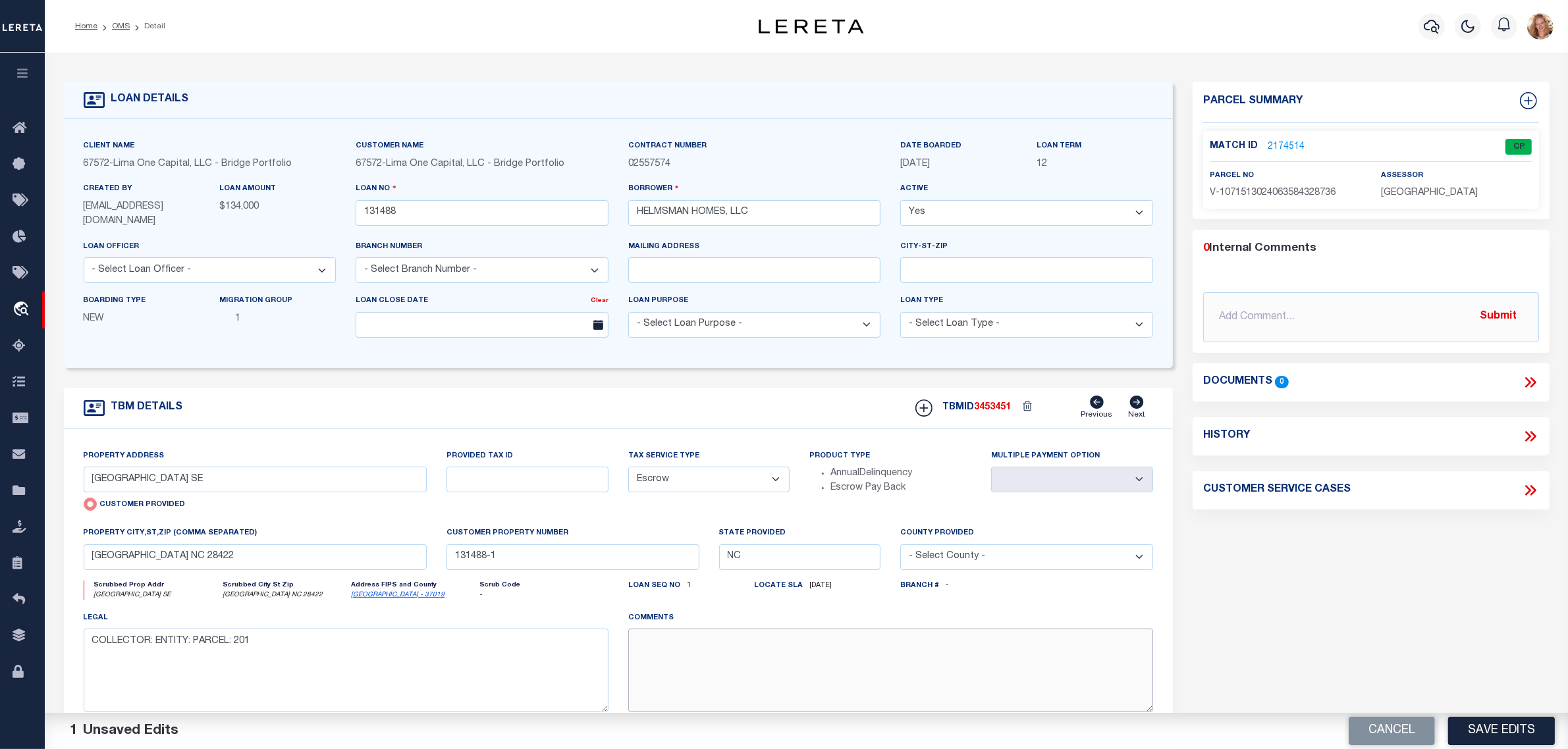
click at [680, 689] on textarea at bounding box center [891, 670] width 525 height 83
paste textarea "Should be TPS per customer's file. MLC"
click at [1497, 729] on button "Save Edits" at bounding box center [1501, 731] width 107 height 28
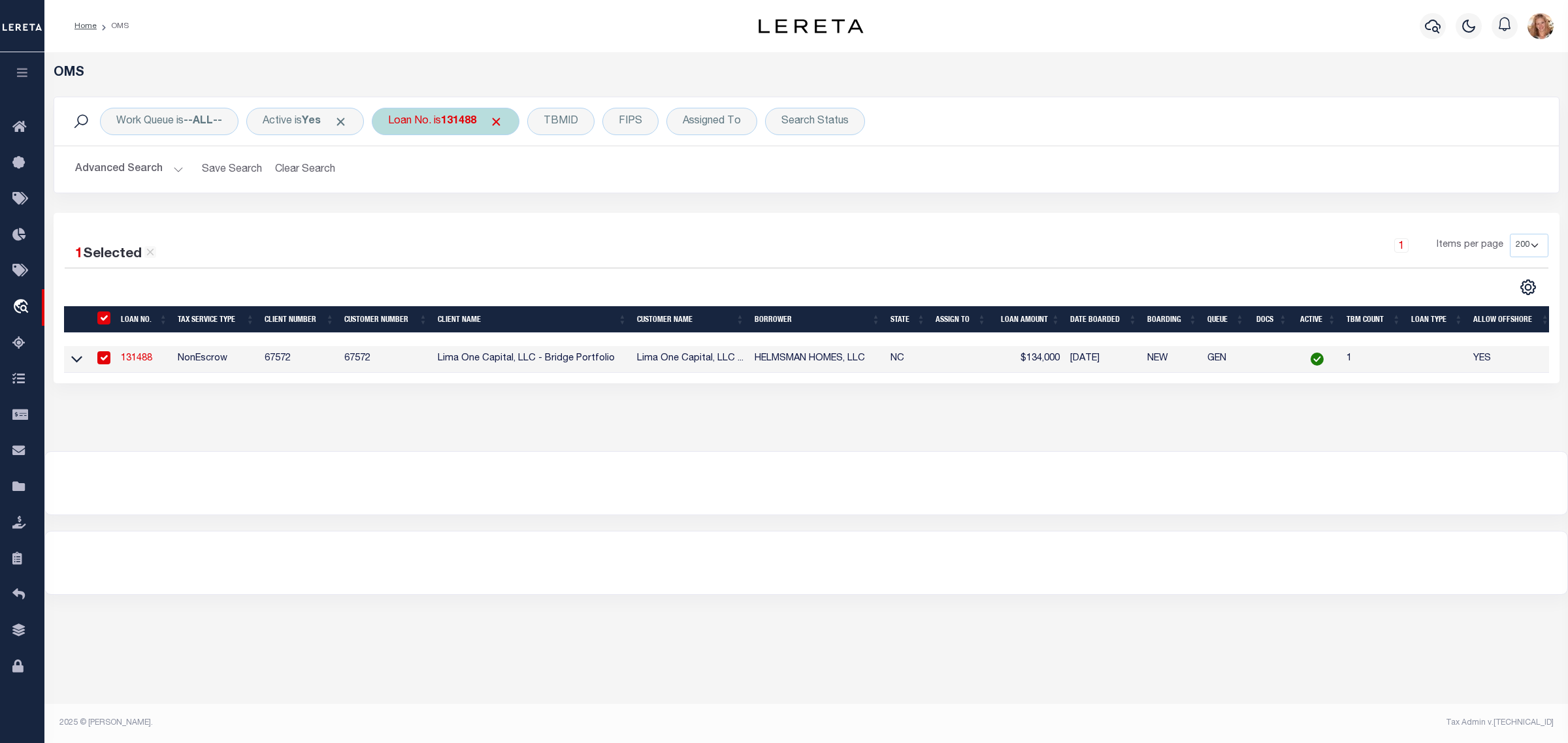
click at [455, 119] on b "131488" at bounding box center [458, 122] width 35 height 11
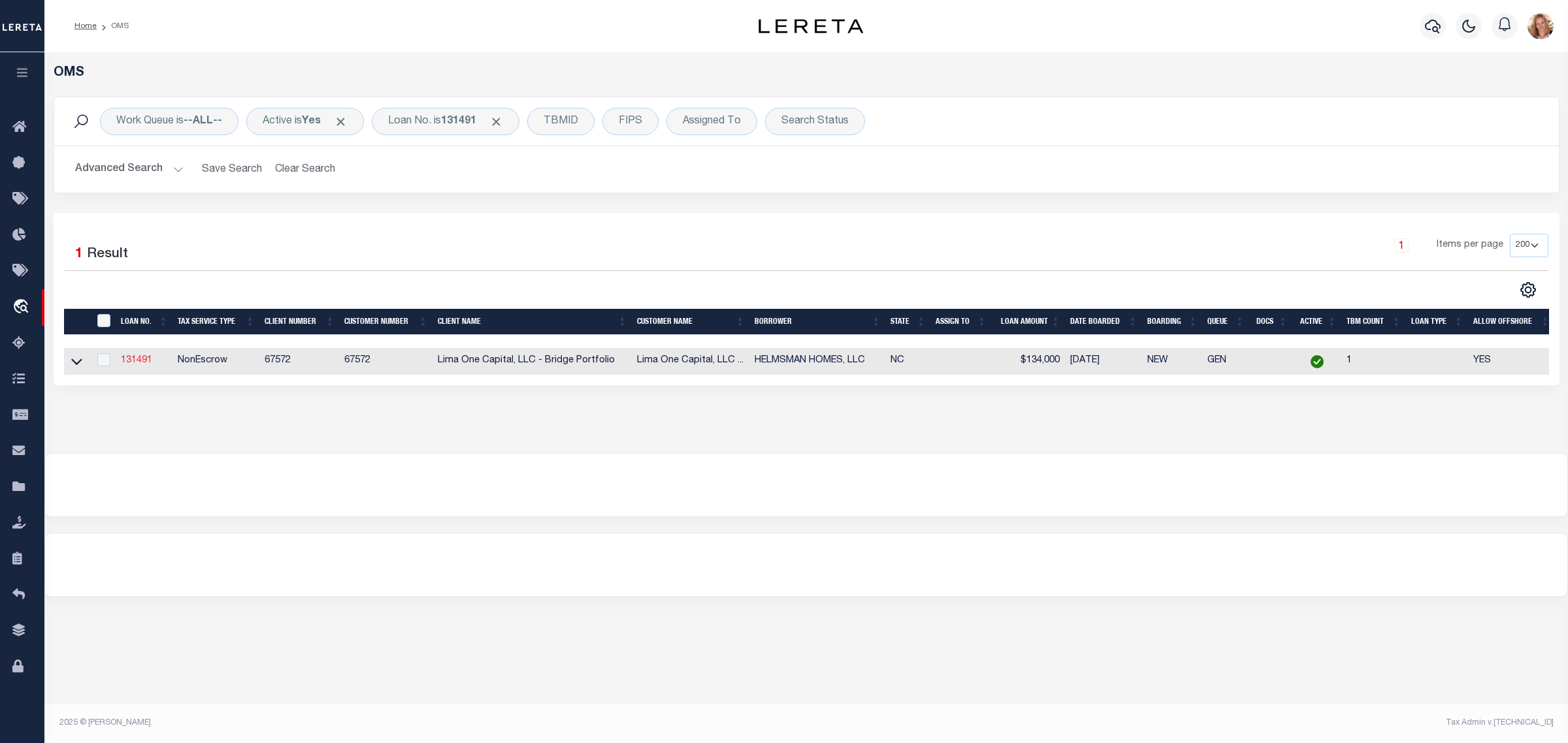
click at [136, 365] on link "131491" at bounding box center [136, 360] width 31 height 9
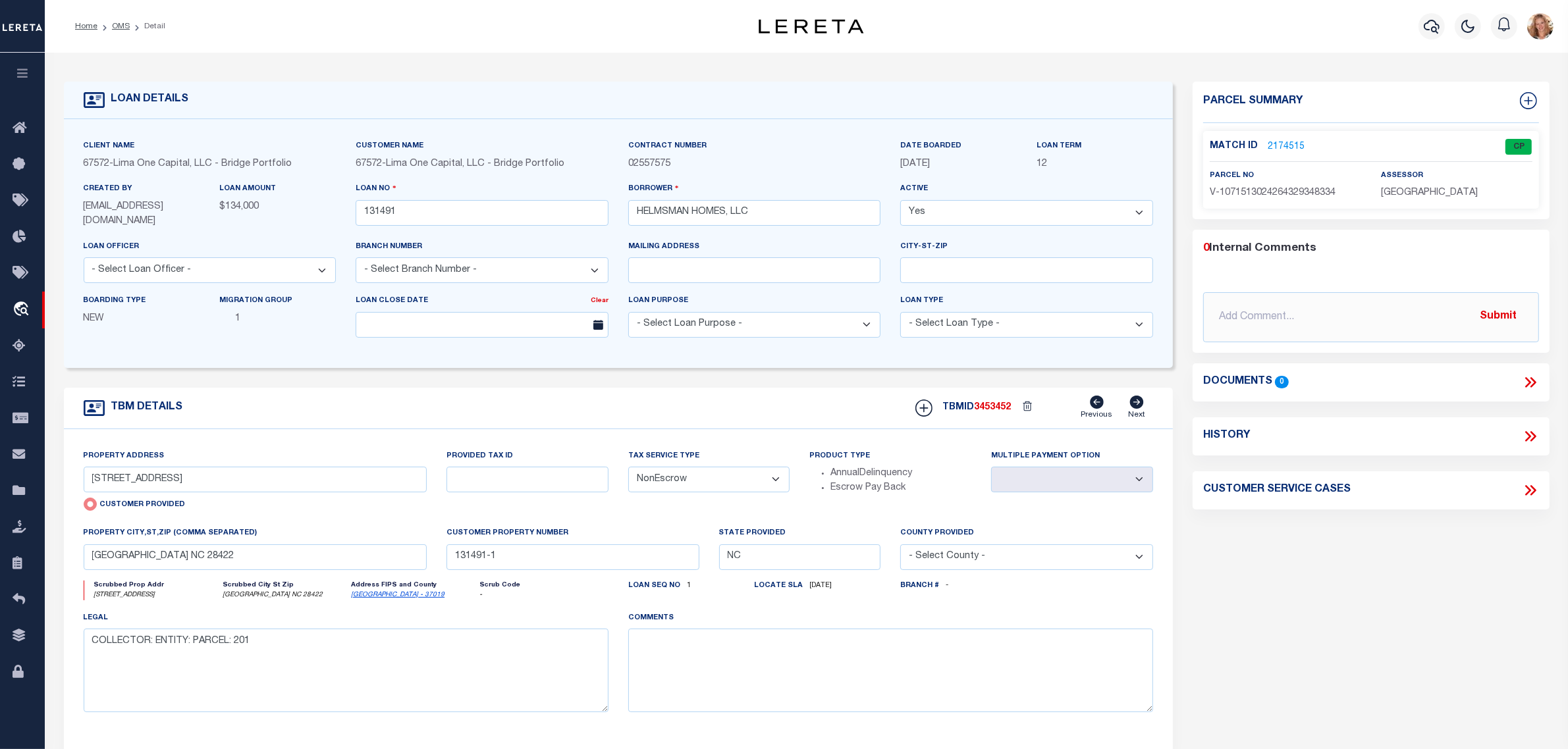
click at [755, 489] on select "- Select Tax Service Type - Escrow NonEscrow" at bounding box center [709, 479] width 162 height 25
click at [628, 468] on select "- Select Tax Service Type - Escrow NonEscrow" at bounding box center [709, 479] width 162 height 25
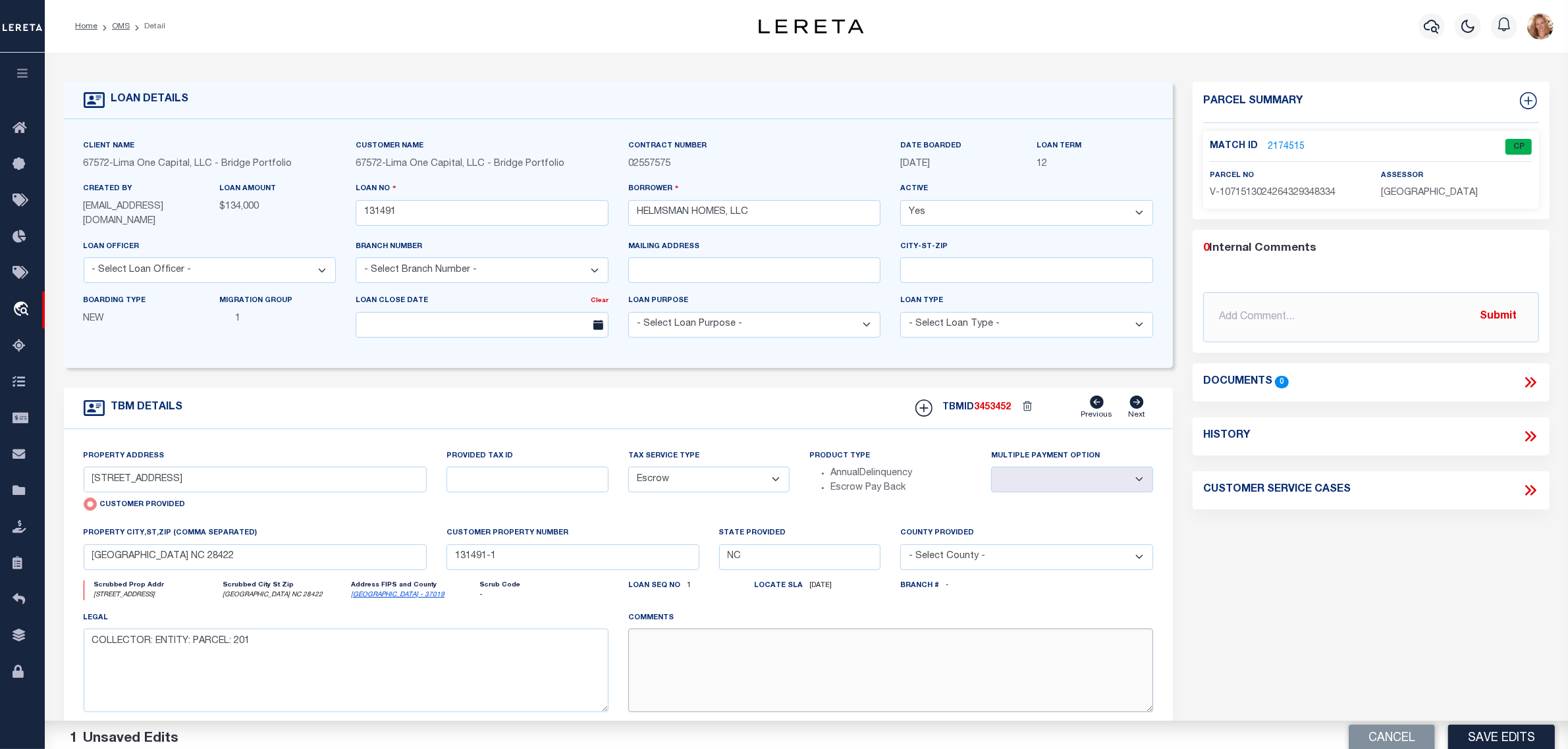
click at [743, 658] on textarea at bounding box center [891, 670] width 525 height 83
paste textarea "Should be TPS per customer's file. MLC"
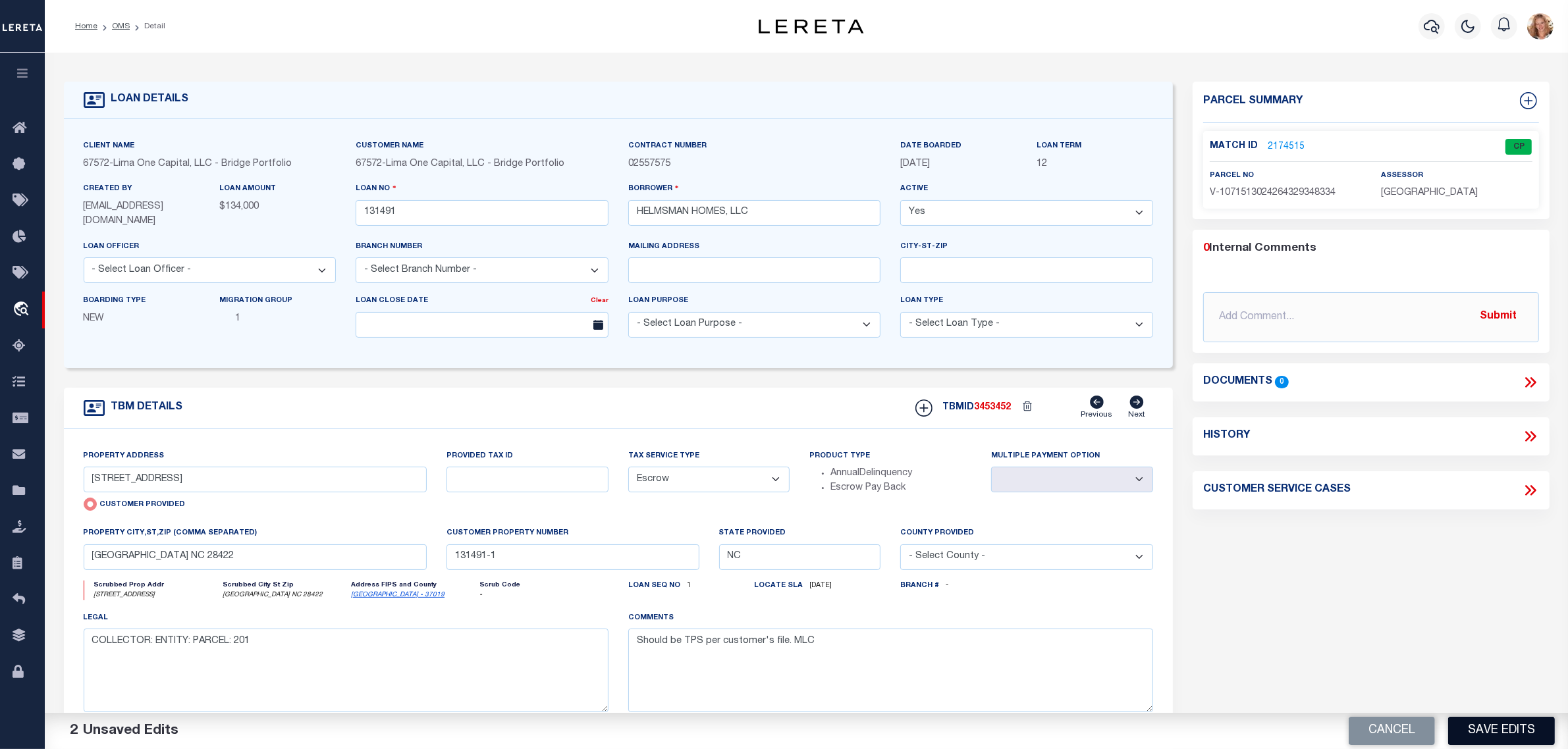
click at [1469, 732] on button "Save Edits" at bounding box center [1501, 731] width 107 height 28
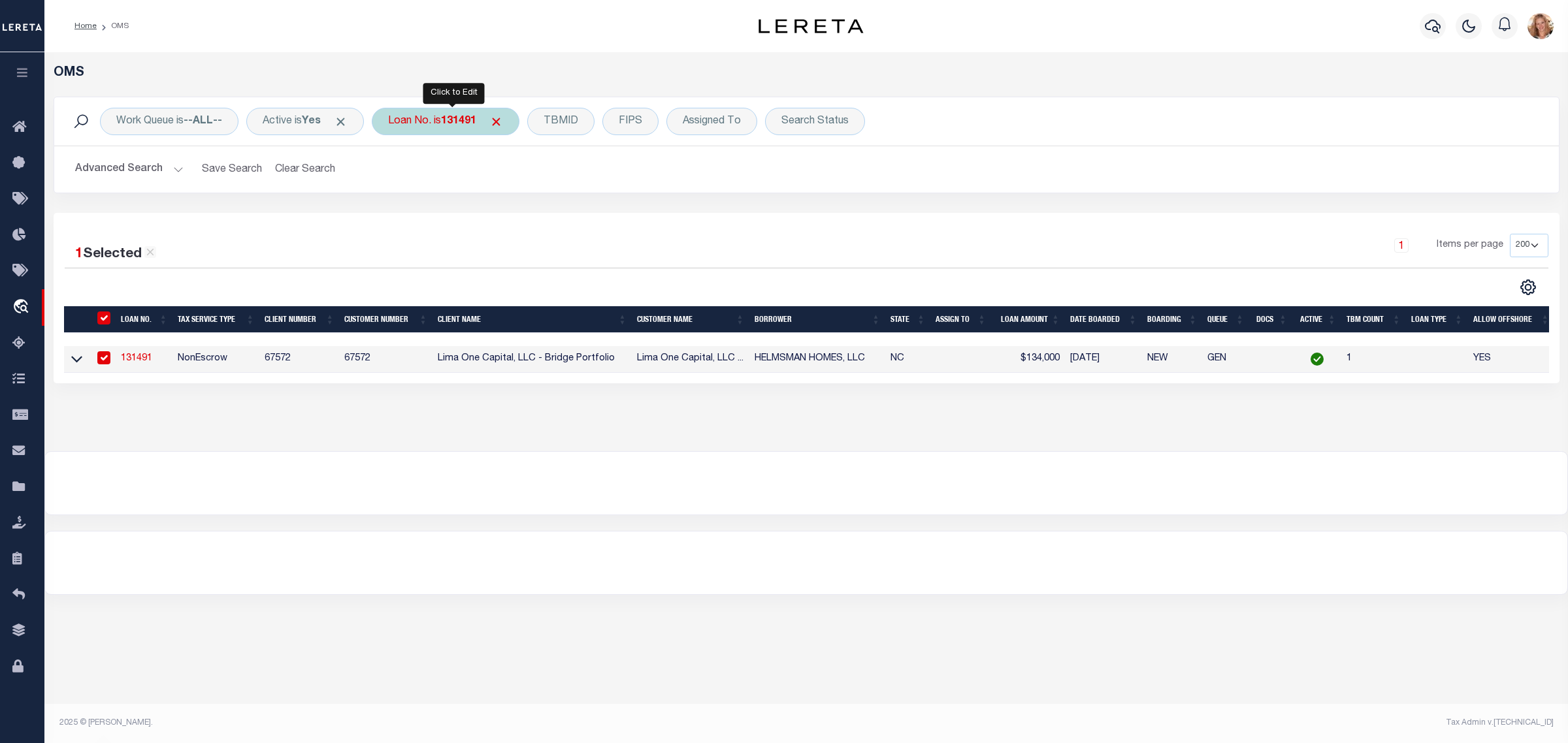
click at [446, 123] on div "Loan No. is 131491" at bounding box center [445, 122] width 148 height 27
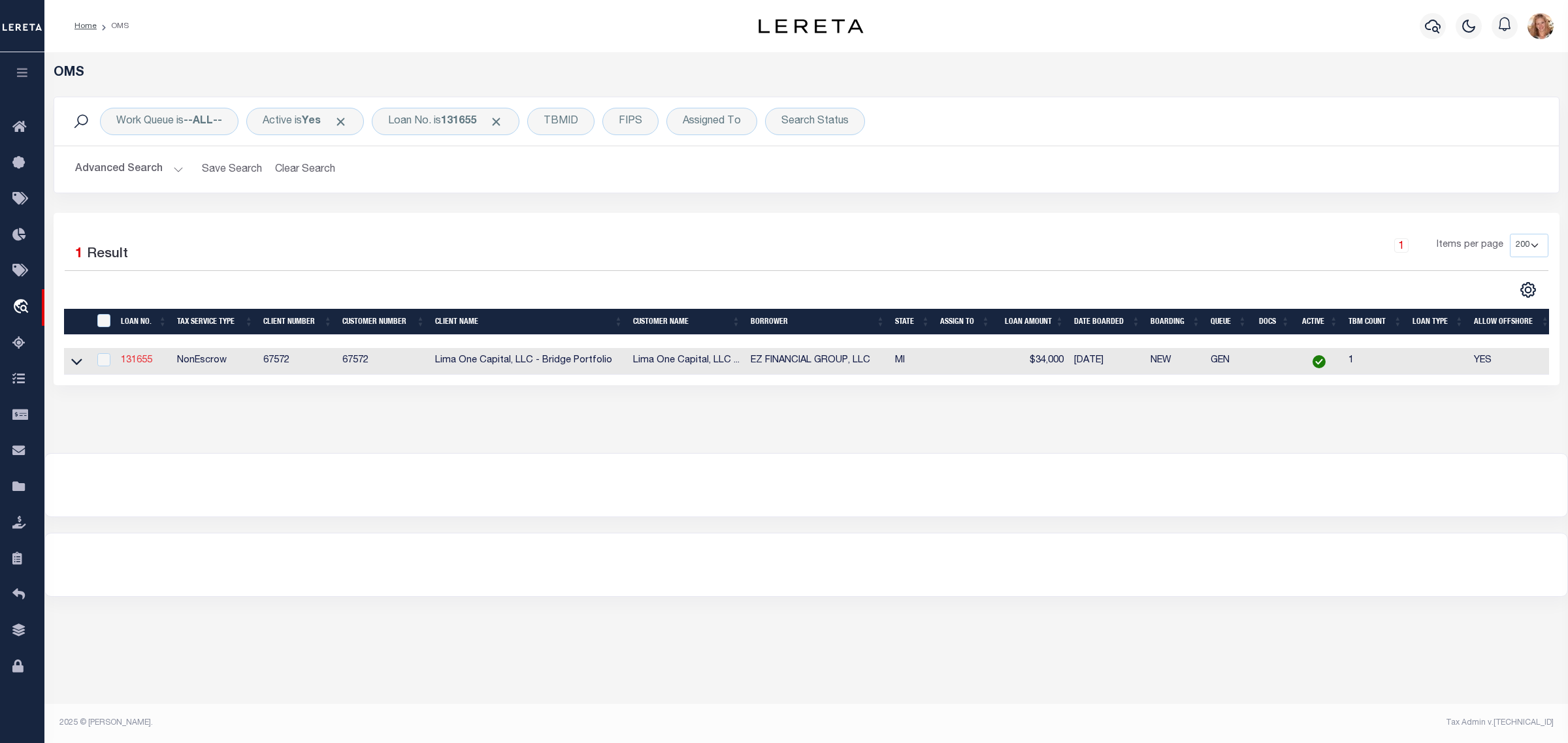
click at [142, 365] on link "131655" at bounding box center [136, 360] width 31 height 9
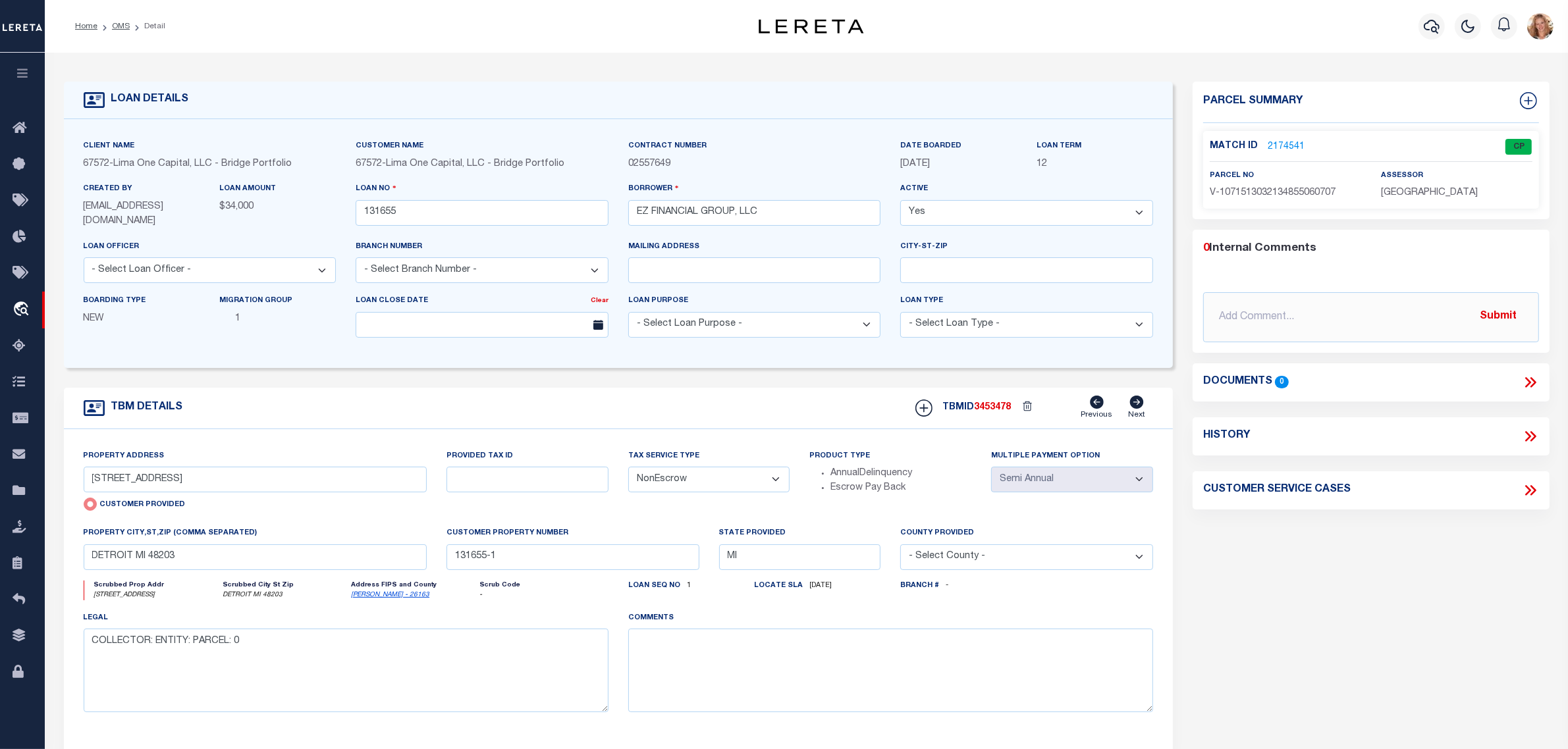
click at [660, 472] on select "- Select Tax Service Type - Escrow NonEscrow" at bounding box center [709, 479] width 162 height 25
click at [628, 468] on select "- Select Tax Service Type - Escrow NonEscrow" at bounding box center [709, 479] width 162 height 25
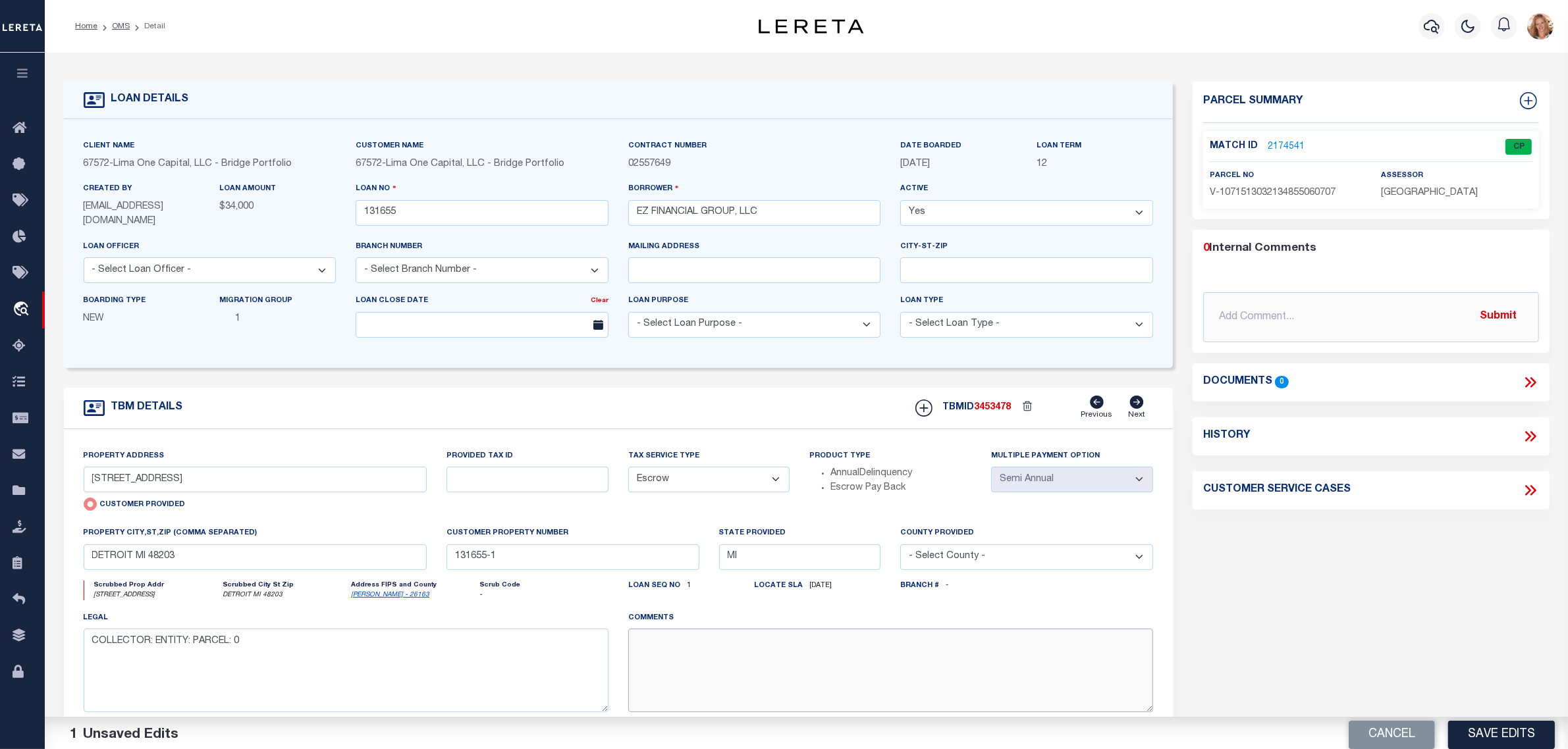
click at [666, 647] on textarea at bounding box center [891, 670] width 525 height 83
paste textarea "Should be TPS per customer's file. MLC"
drag, startPoint x: 1553, startPoint y: 734, endPoint x: 1383, endPoint y: 725, distance: 170.2
click at [1552, 734] on button "Save Edits" at bounding box center [1501, 731] width 107 height 28
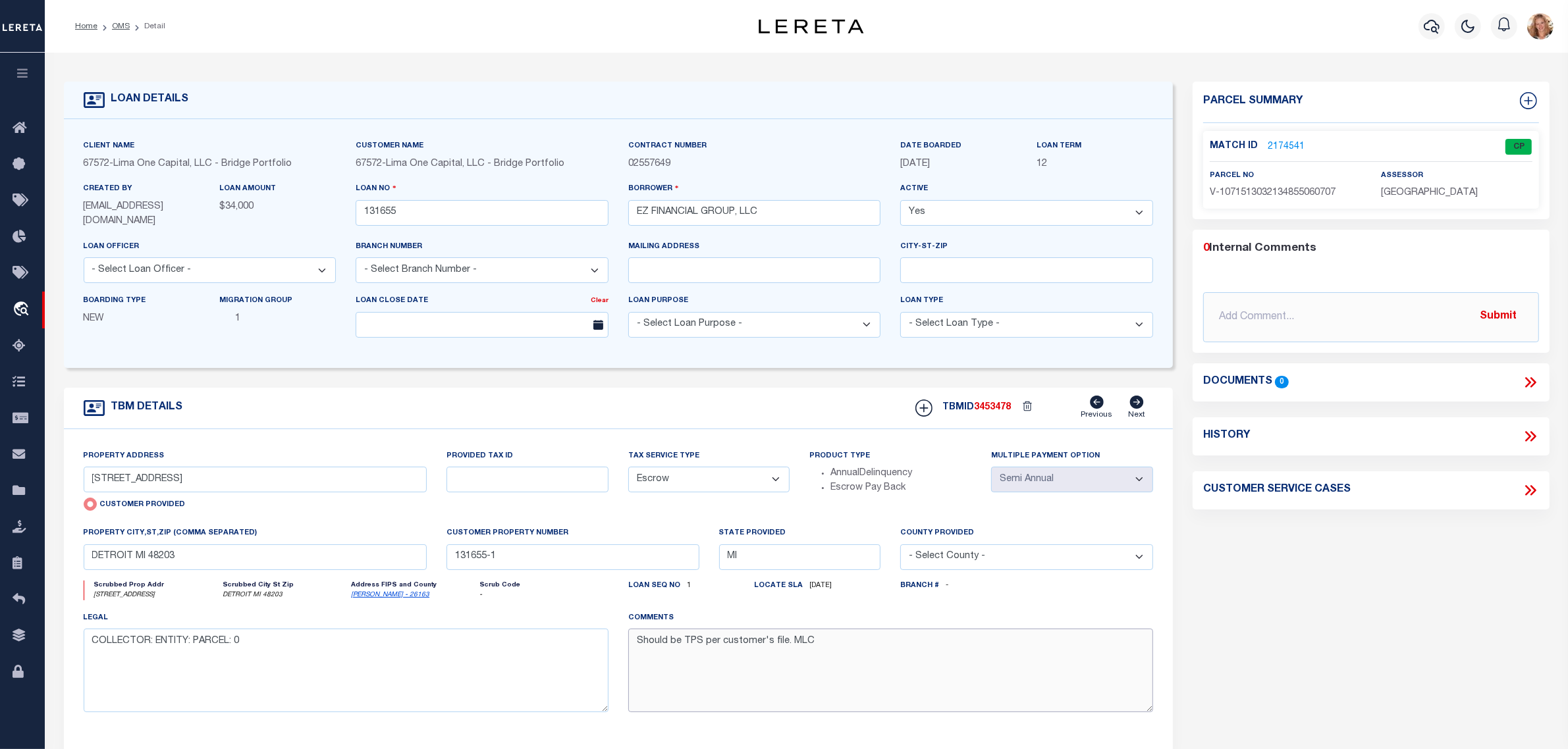
drag, startPoint x: 831, startPoint y: 654, endPoint x: 555, endPoint y: 653, distance: 276.0
click at [555, 653] on div "Property Address [STREET_ADDRESS] Customer Provided Provided Tax ID Tax Service…" at bounding box center [619, 591] width 1090 height 285
click at [370, 366] on div "Client Name 67572 - [GEOGRAPHIC_DATA] One Capital, LLC - Bridge Portfolio Custo…" at bounding box center [618, 243] width 1110 height 249
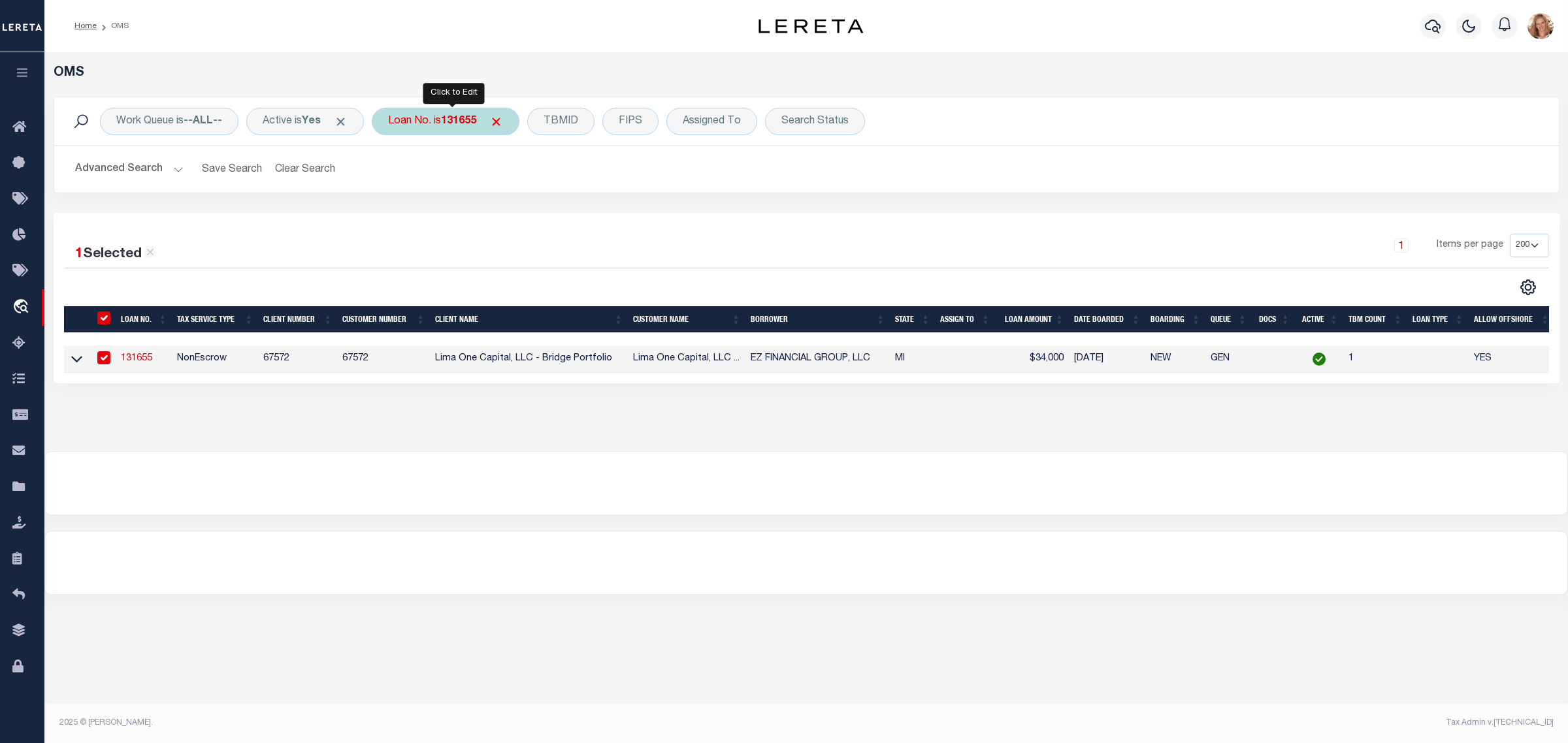
click at [412, 132] on div "Loan No. is 131655" at bounding box center [445, 122] width 148 height 27
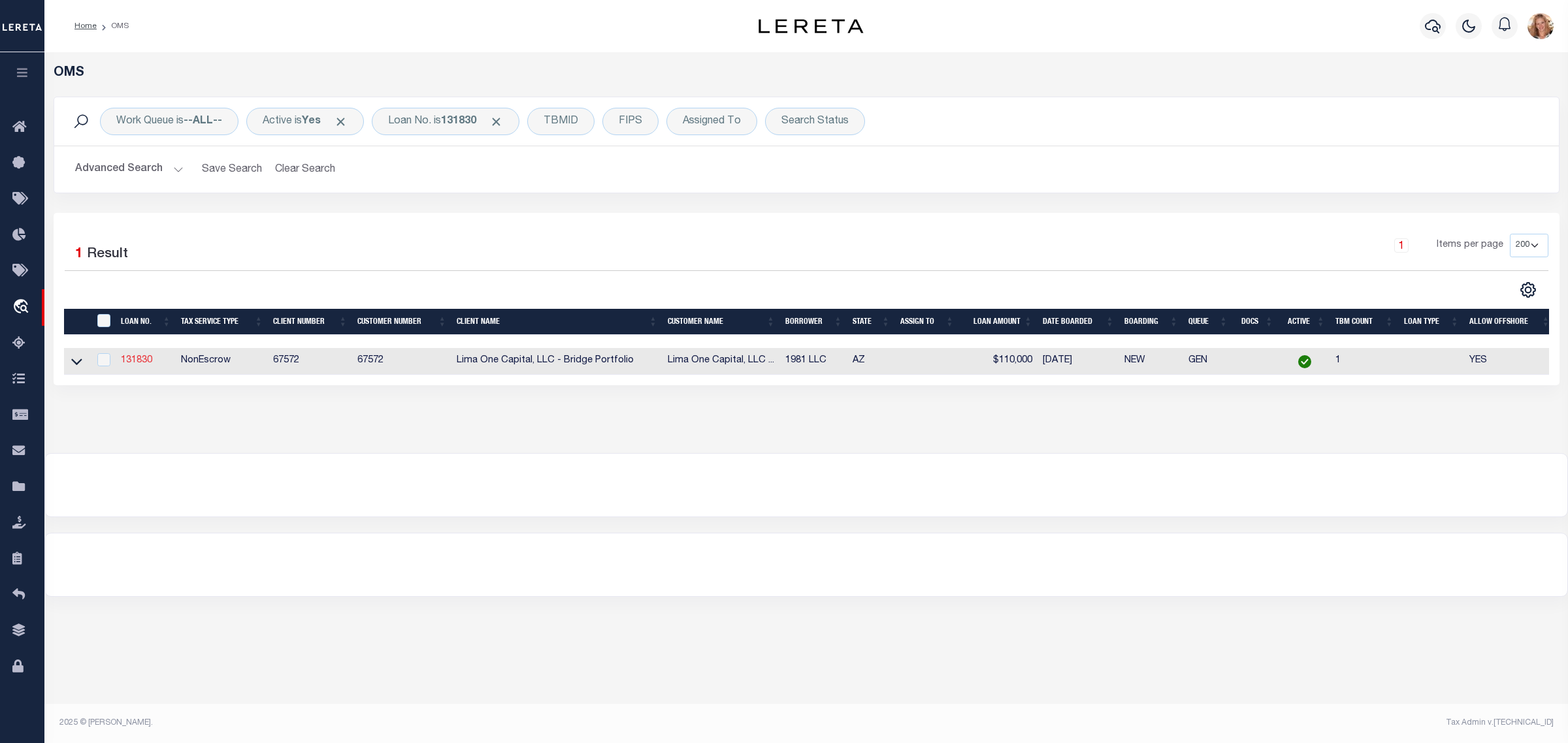
click at [138, 365] on link "131830" at bounding box center [136, 360] width 31 height 9
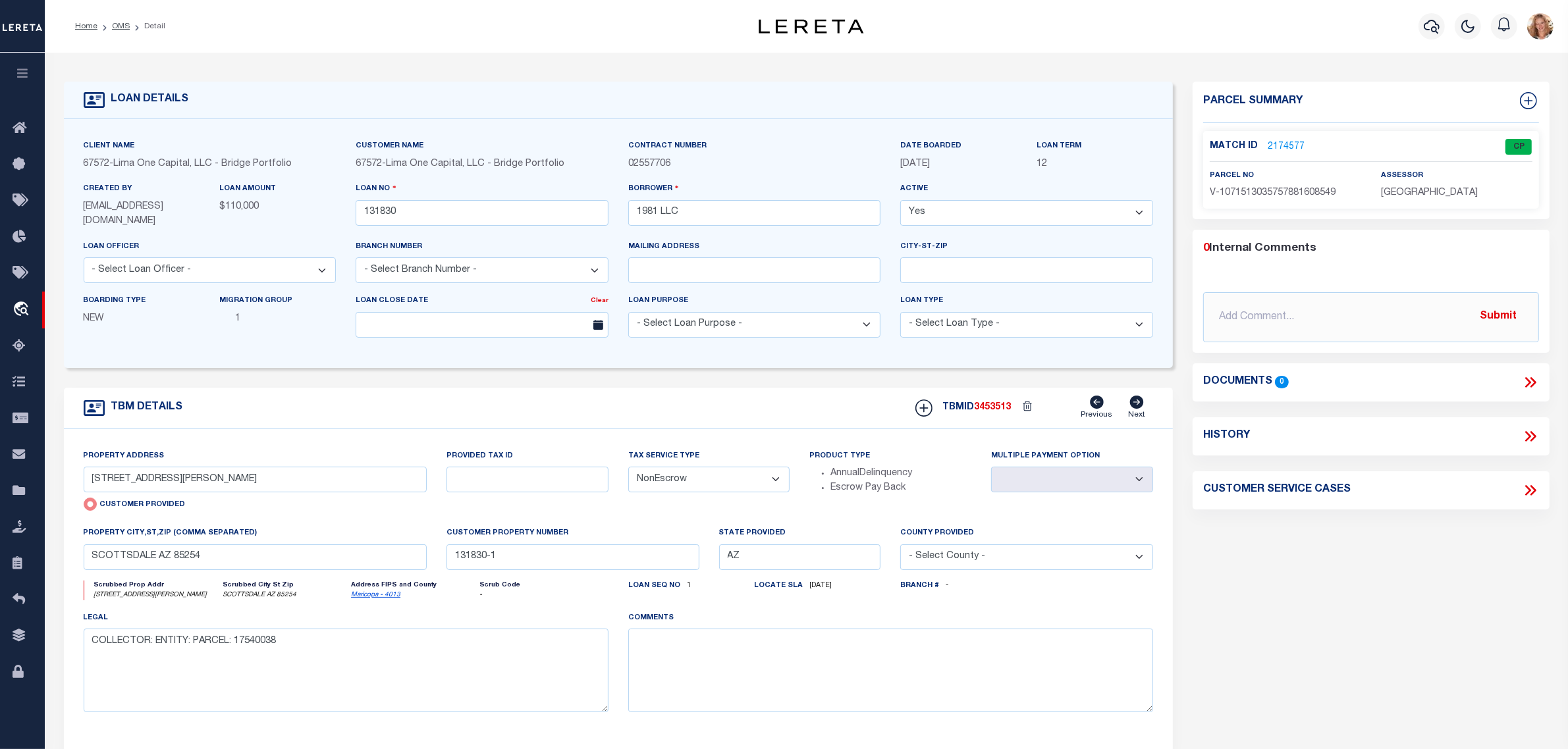
click at [732, 488] on select "- Select Tax Service Type - Escrow NonEscrow" at bounding box center [709, 479] width 162 height 25
click at [628, 468] on select "- Select Tax Service Type - Escrow NonEscrow" at bounding box center [709, 479] width 162 height 25
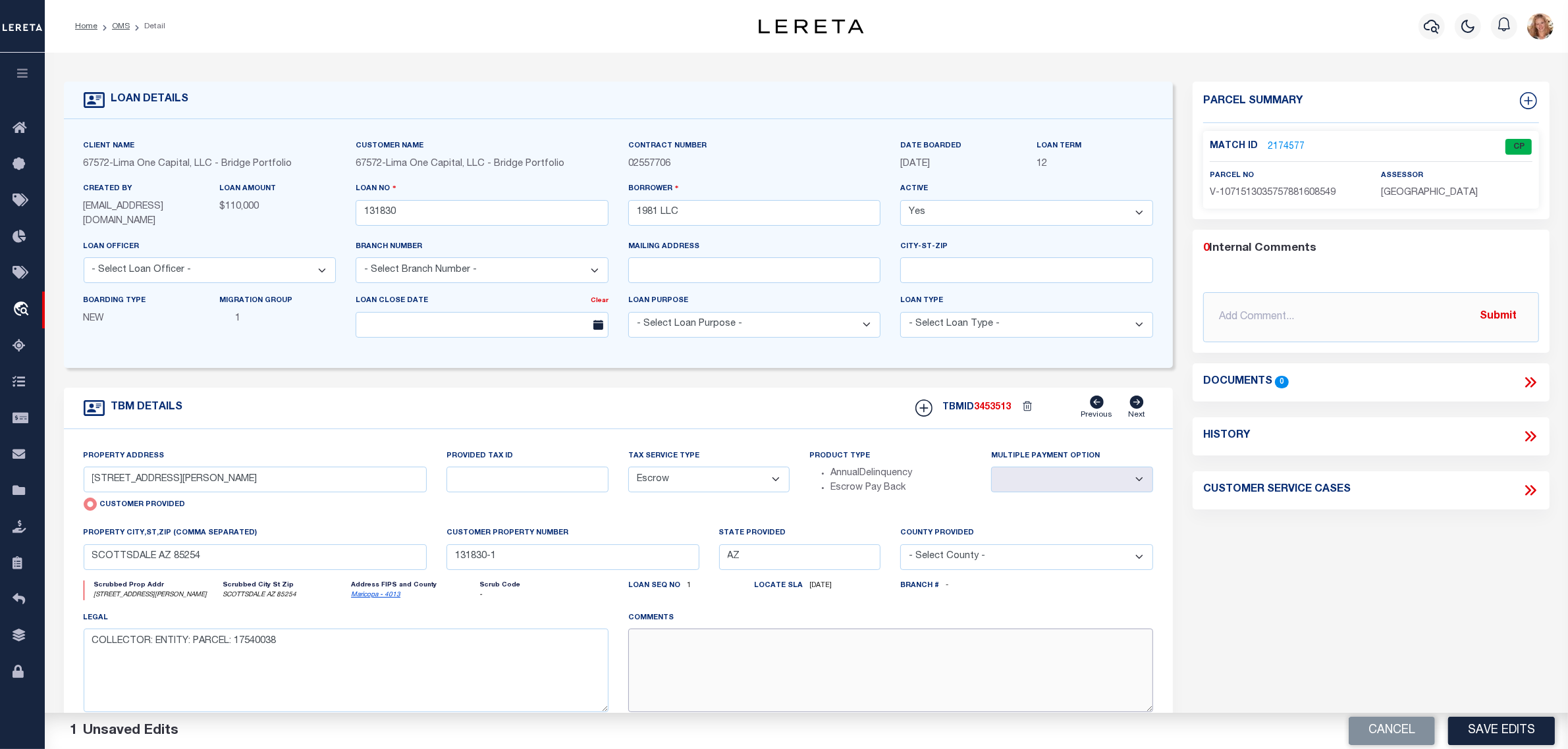
click at [713, 652] on textarea at bounding box center [891, 670] width 525 height 83
paste textarea "Should be TPS per customer's file. MLC"
click at [1531, 734] on button "Save Edits" at bounding box center [1501, 731] width 107 height 28
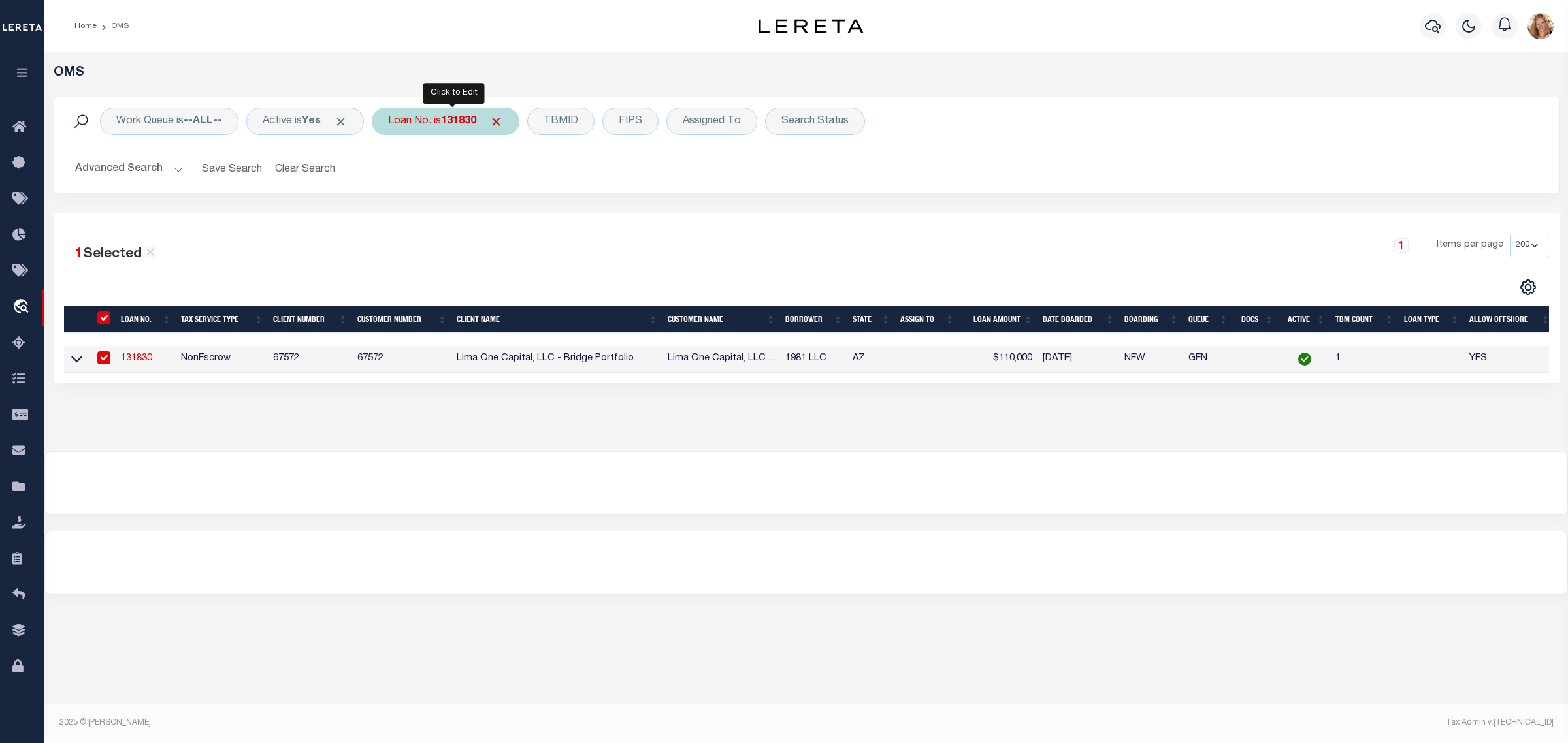
click at [464, 126] on b "131830" at bounding box center [458, 122] width 35 height 11
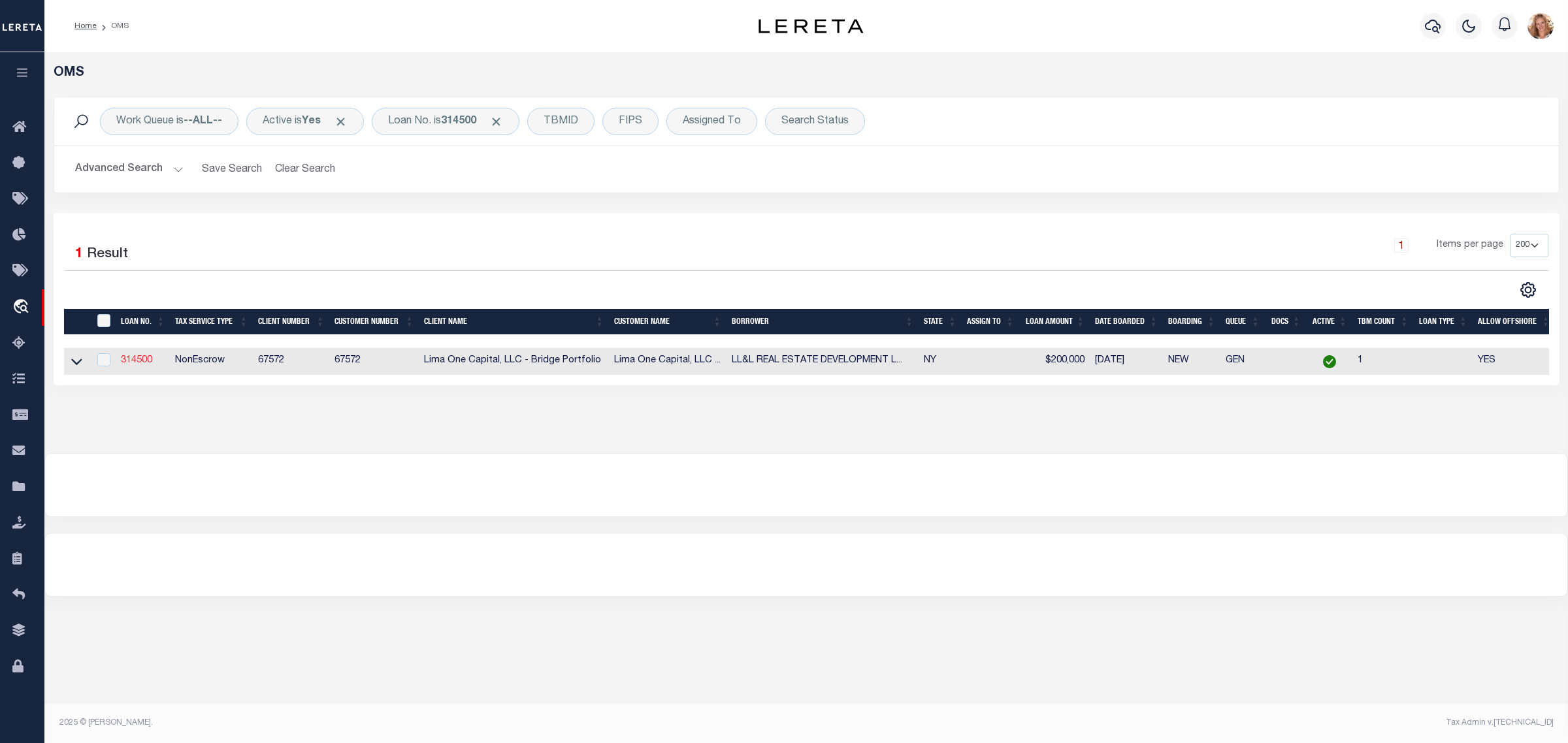
click at [144, 365] on link "314500" at bounding box center [136, 360] width 31 height 9
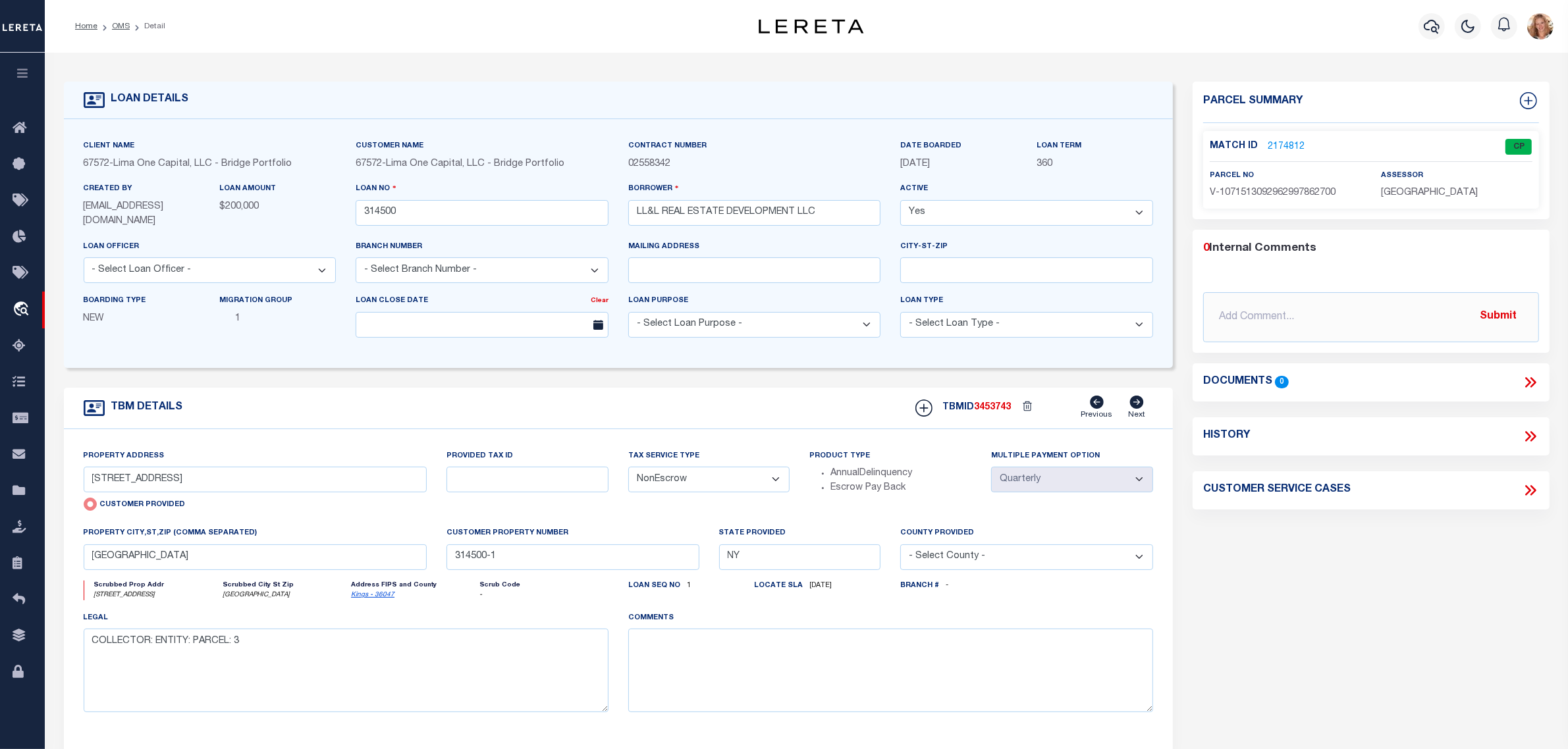
click at [702, 493] on select "- Select Tax Service Type - Escrow NonEscrow" at bounding box center [709, 479] width 162 height 25
click at [628, 468] on select "- Select Tax Service Type - Escrow NonEscrow" at bounding box center [709, 479] width 162 height 25
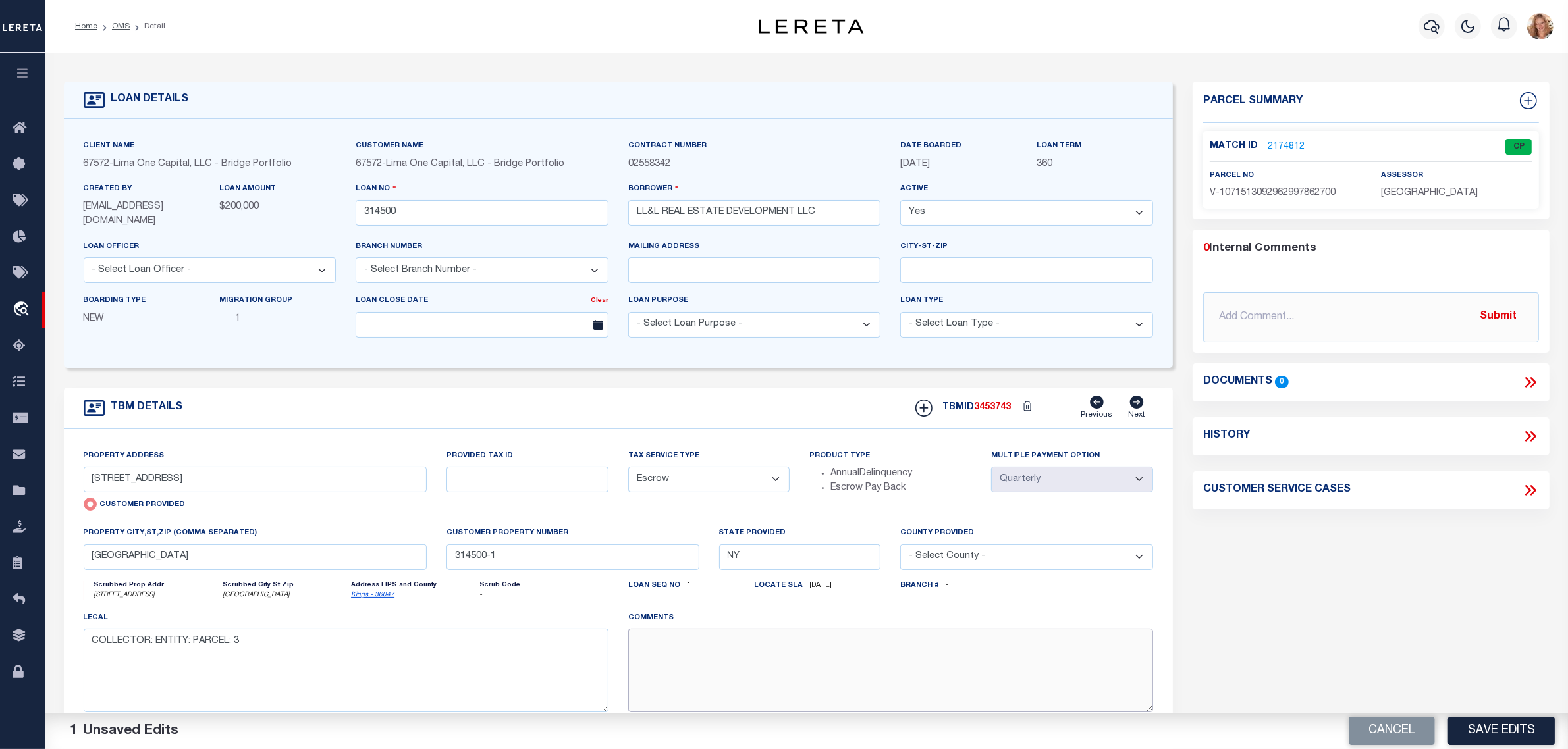
click at [663, 671] on textarea at bounding box center [891, 670] width 525 height 83
paste textarea "Should be TPS per customer's file. MLC"
click at [1494, 725] on button "Save Edits" at bounding box center [1501, 731] width 107 height 28
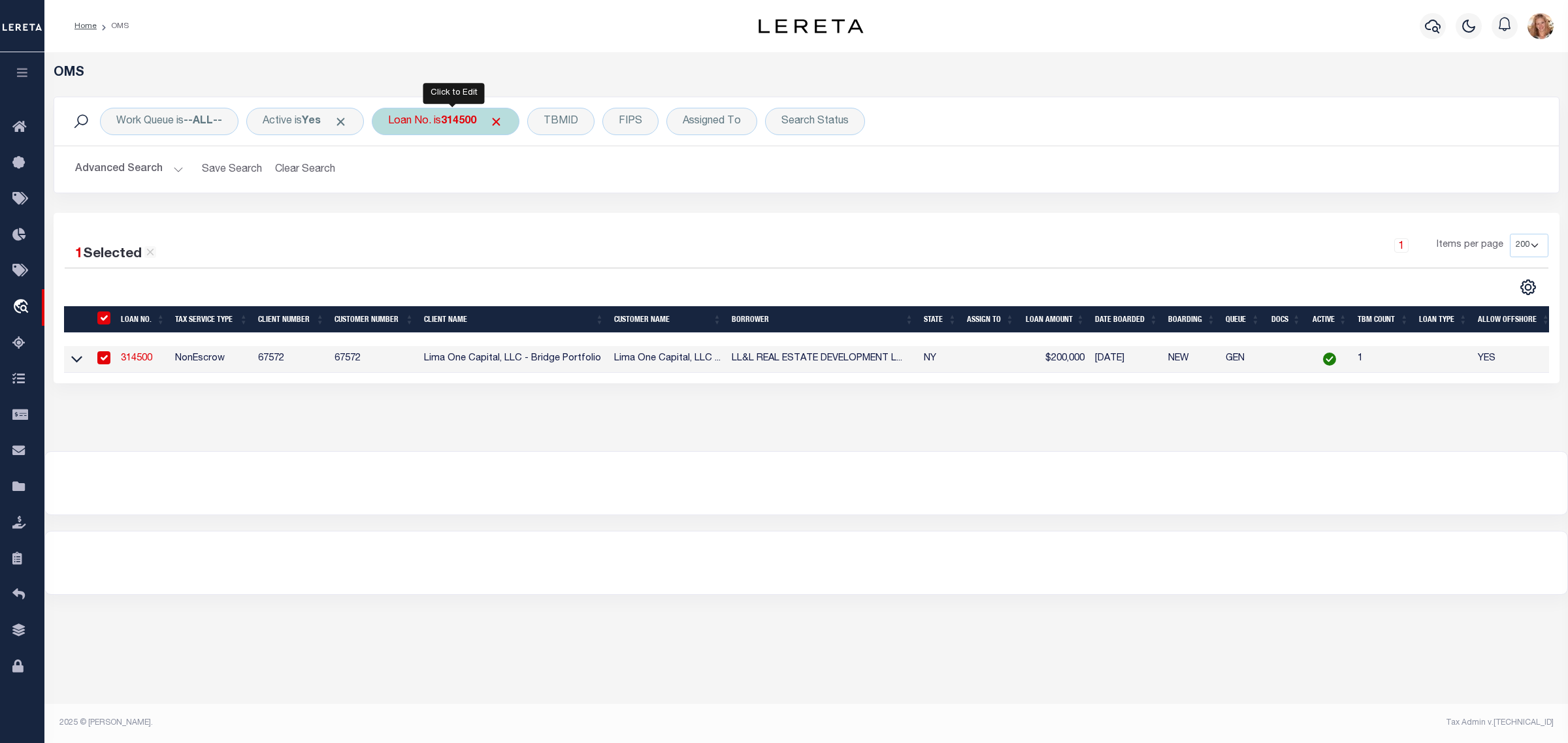
click at [468, 124] on b "314500" at bounding box center [458, 122] width 35 height 11
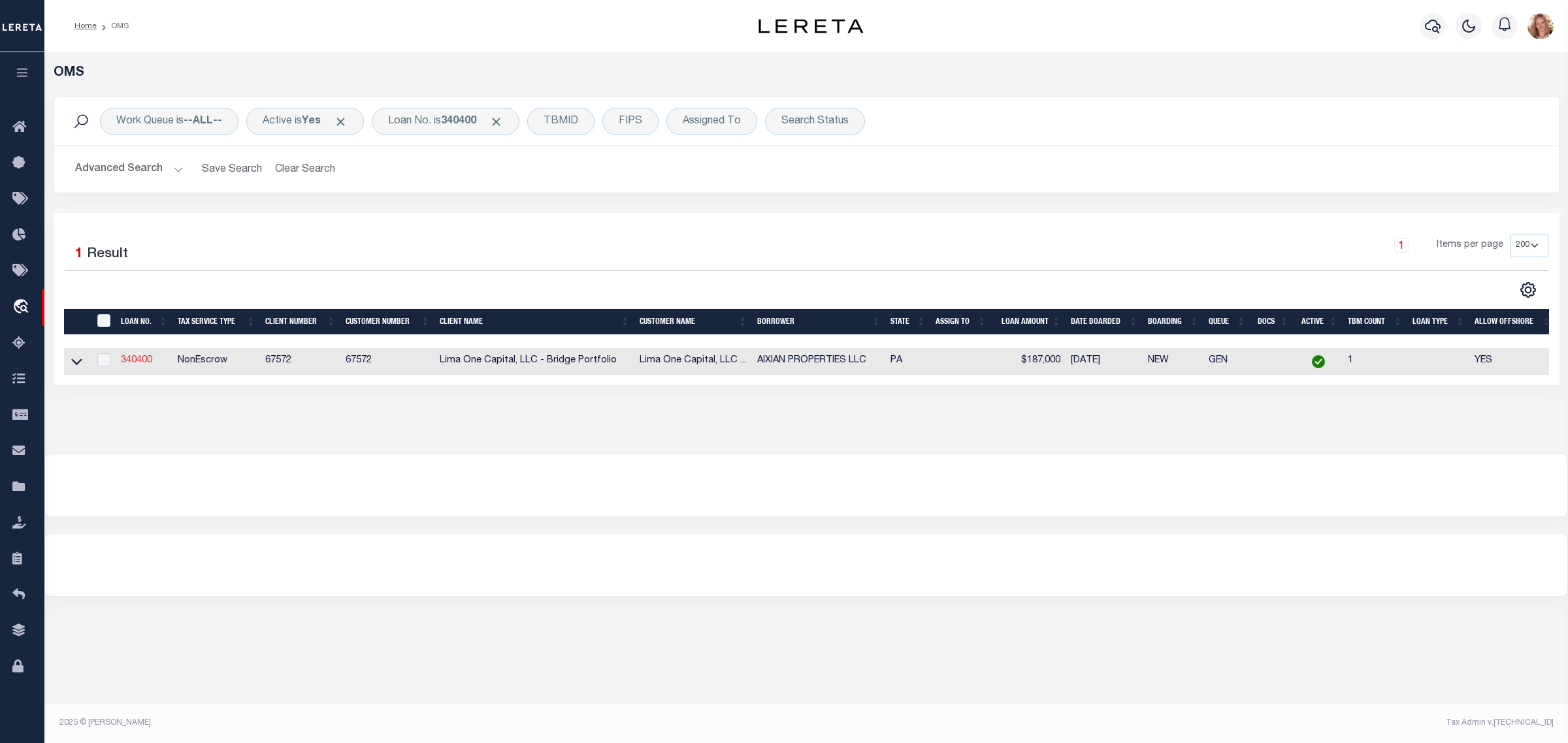
click at [129, 360] on link "340400" at bounding box center [136, 360] width 31 height 9
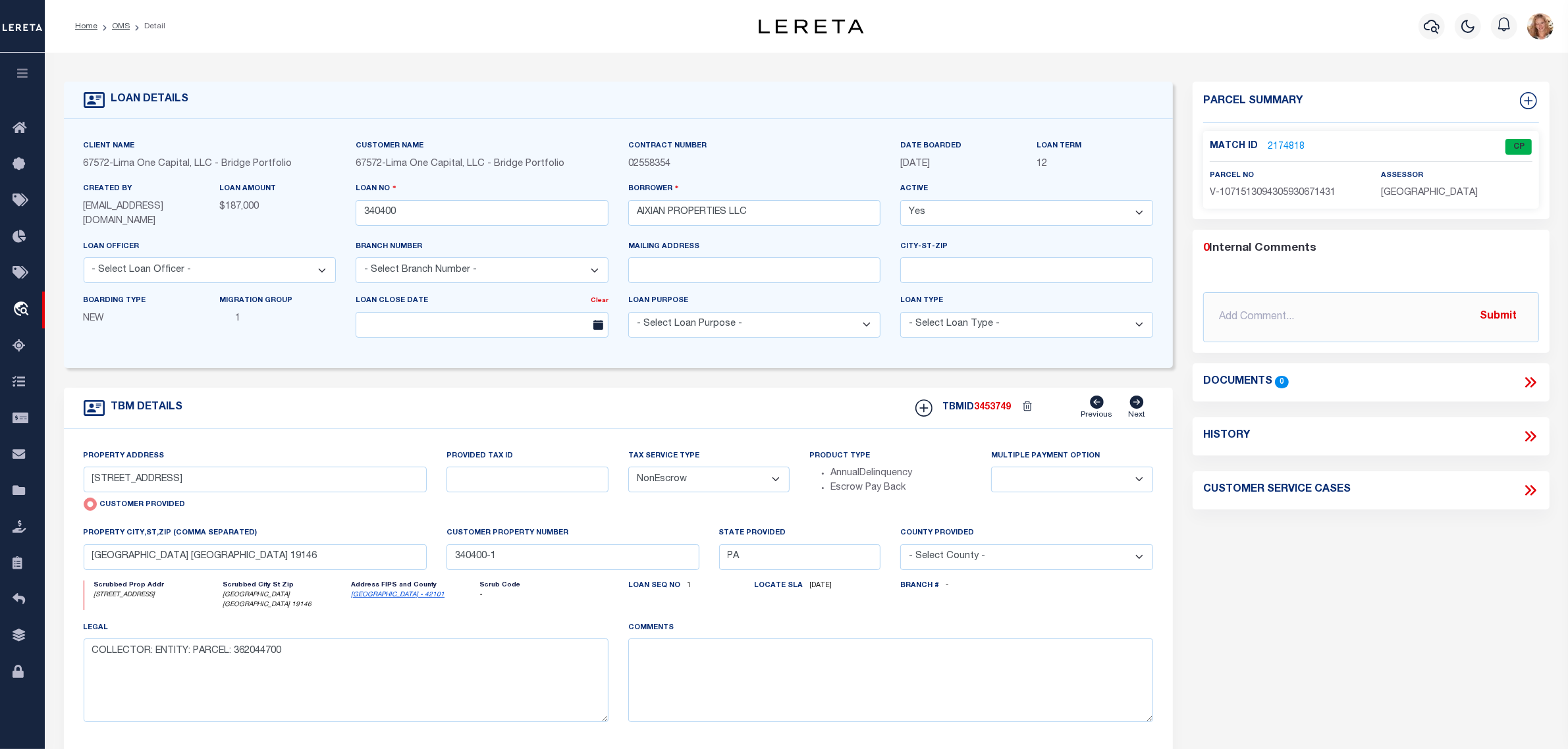
click at [705, 478] on select "- Select Tax Service Type - Escrow NonEscrow" at bounding box center [709, 479] width 162 height 25
click at [628, 468] on select "- Select Tax Service Type - Escrow NonEscrow" at bounding box center [709, 479] width 162 height 25
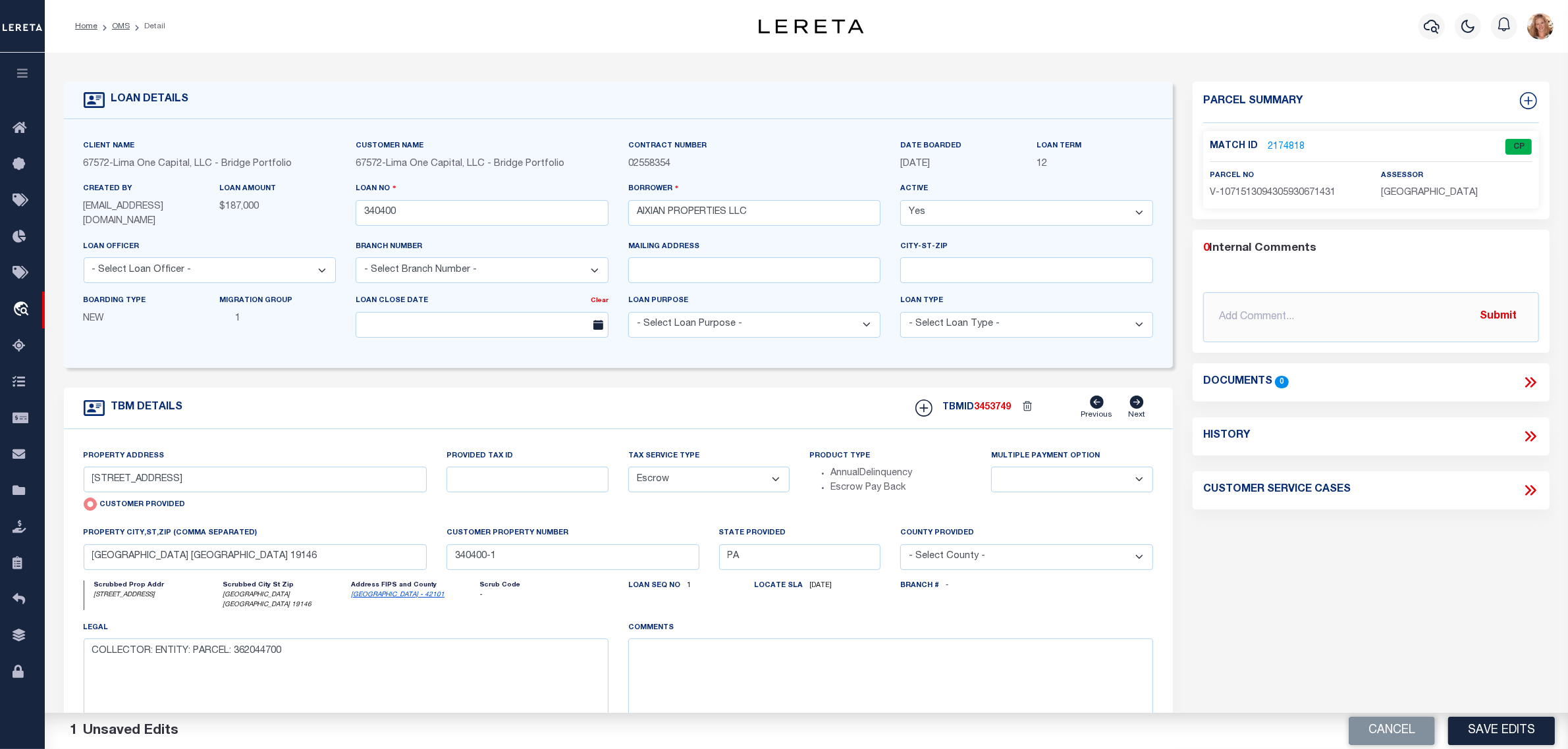
click at [673, 721] on div "OMS Work Queue is --ALL-- Active is Yes Loan No. is 340400 TBMID FIPS Assigned …" at bounding box center [806, 533] width 1523 height 962
click at [680, 693] on textarea at bounding box center [891, 680] width 525 height 83
paste textarea "Should be TPS per customer's file. MLC"
click at [1526, 728] on button "Save Edits" at bounding box center [1501, 731] width 107 height 28
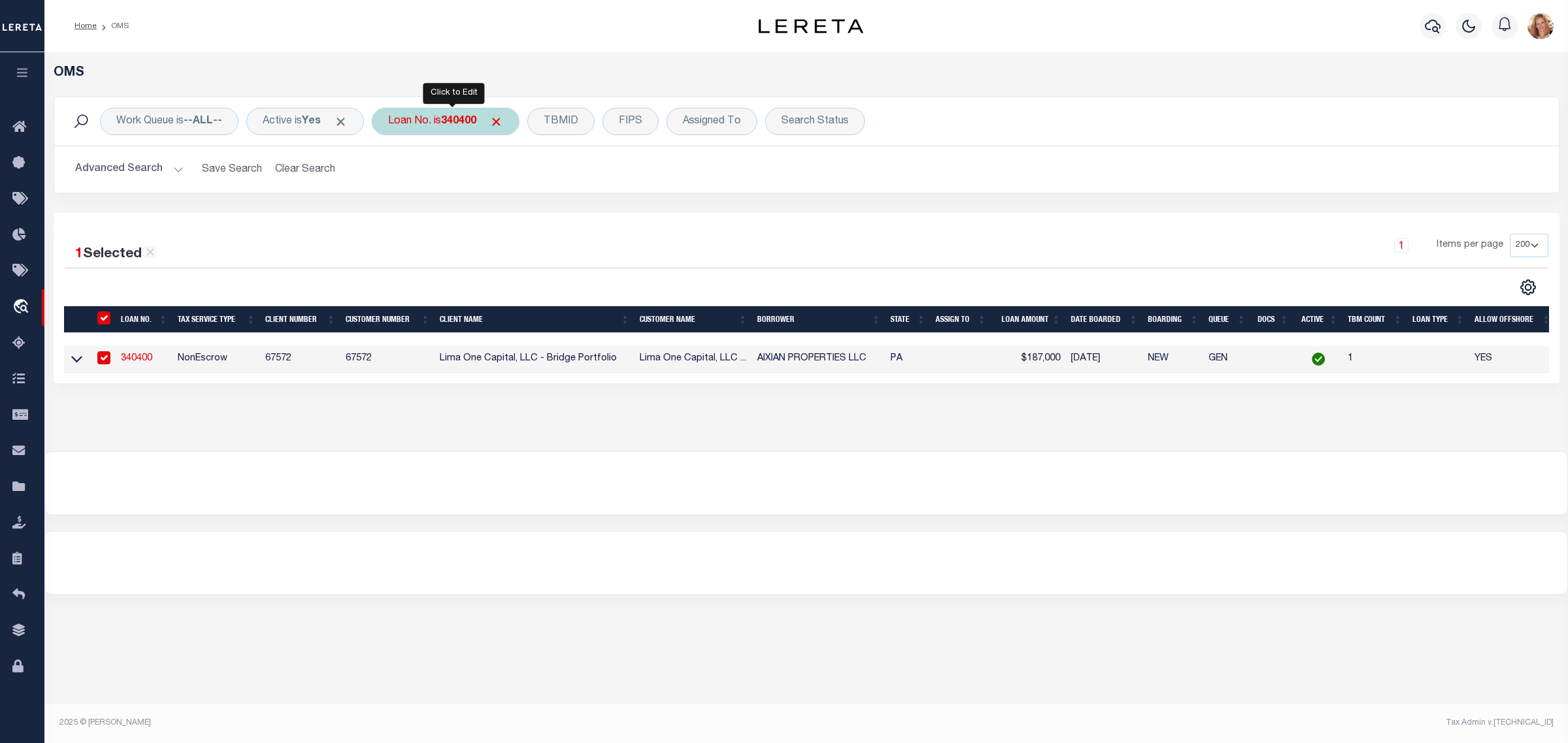
click at [471, 120] on b "340400" at bounding box center [458, 122] width 35 height 11
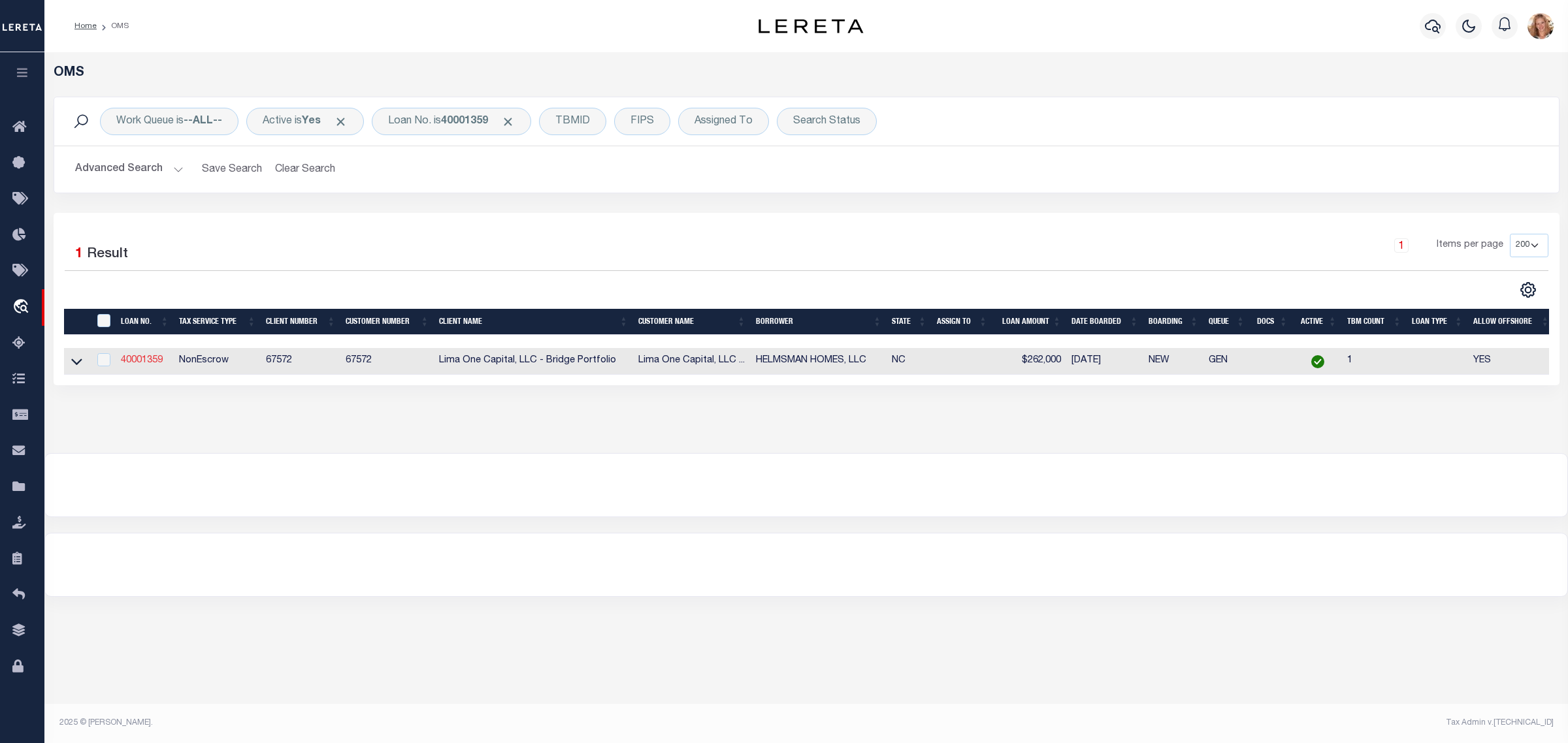
click at [140, 365] on link "40001359" at bounding box center [142, 360] width 42 height 9
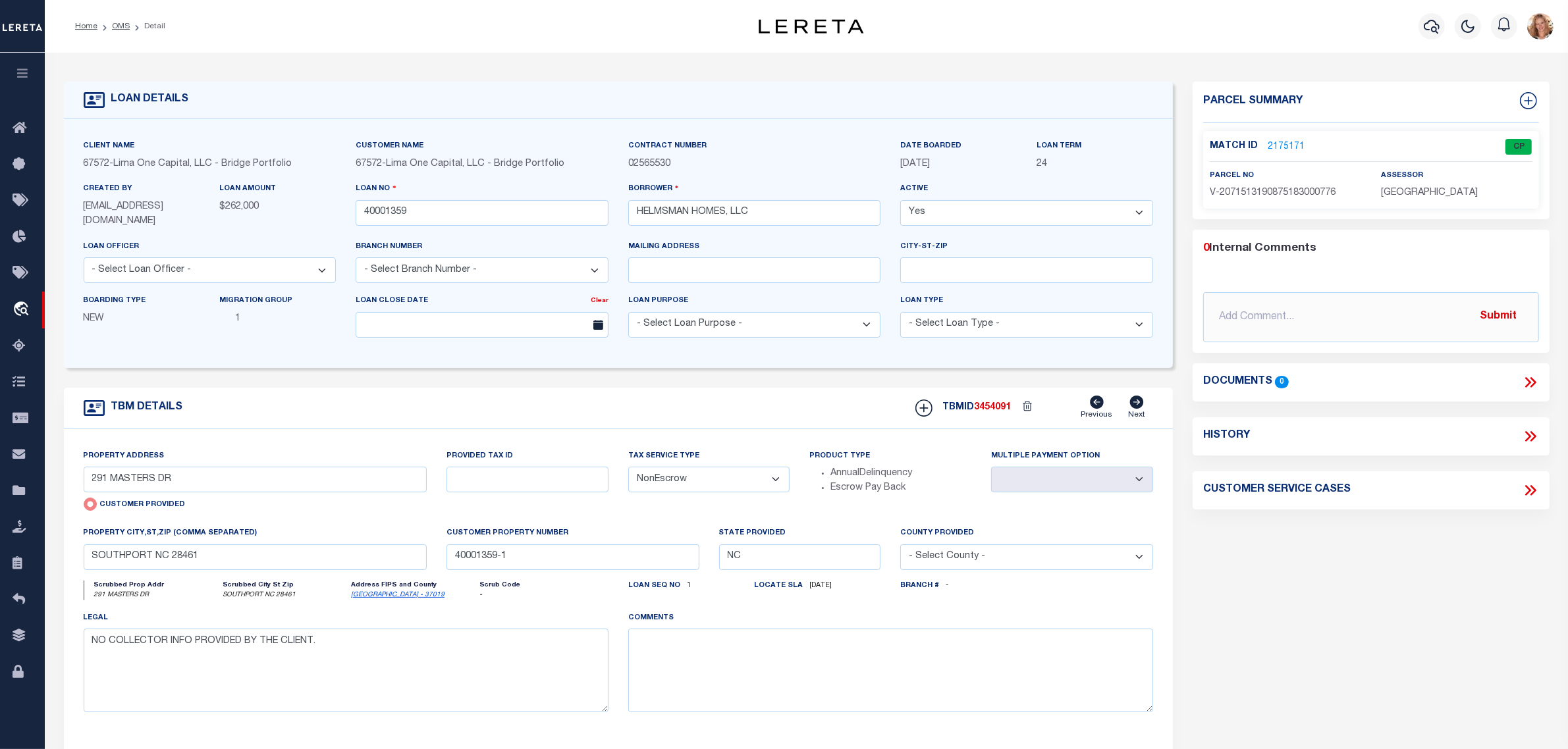
click at [743, 487] on select "- Select Tax Service Type - Escrow NonEscrow" at bounding box center [709, 479] width 162 height 25
click at [628, 468] on select "- Select Tax Service Type - Escrow NonEscrow" at bounding box center [709, 479] width 162 height 25
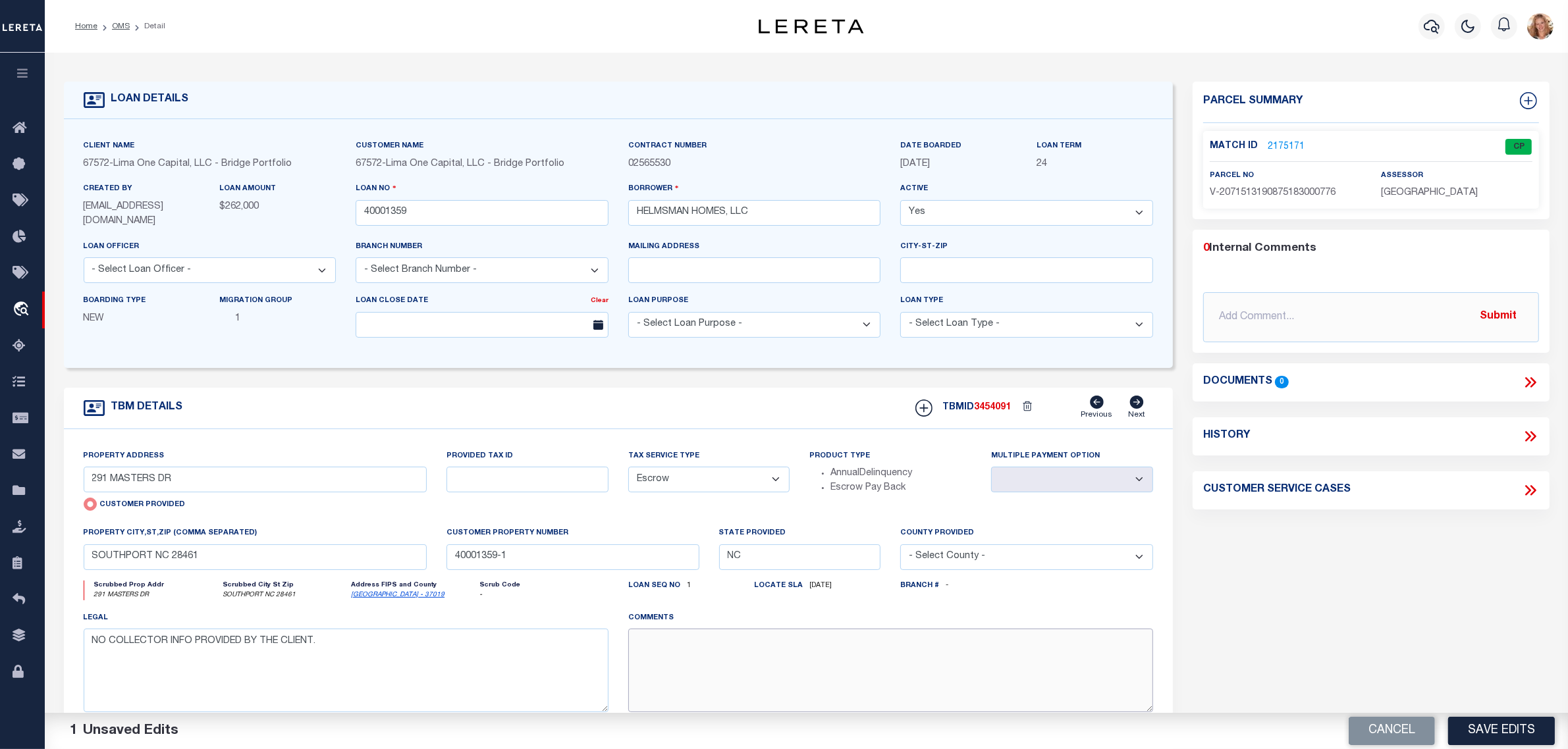
click at [718, 665] on textarea at bounding box center [891, 670] width 525 height 83
paste textarea "Should be TPS per customer's file. MLC"
click at [1492, 731] on button "Save Edits" at bounding box center [1501, 731] width 107 height 28
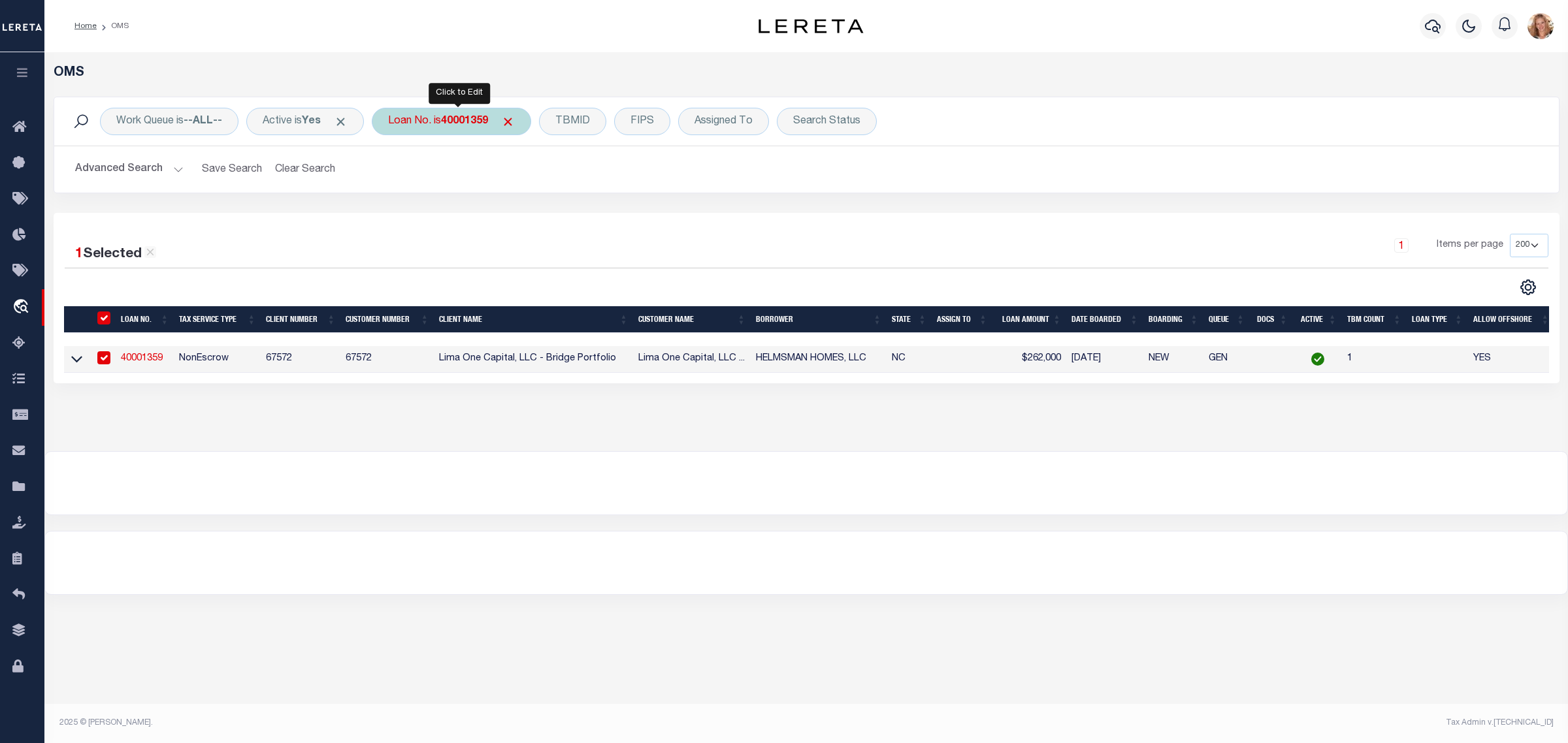
click at [410, 116] on div "Loan No. is 40001359" at bounding box center [451, 122] width 159 height 27
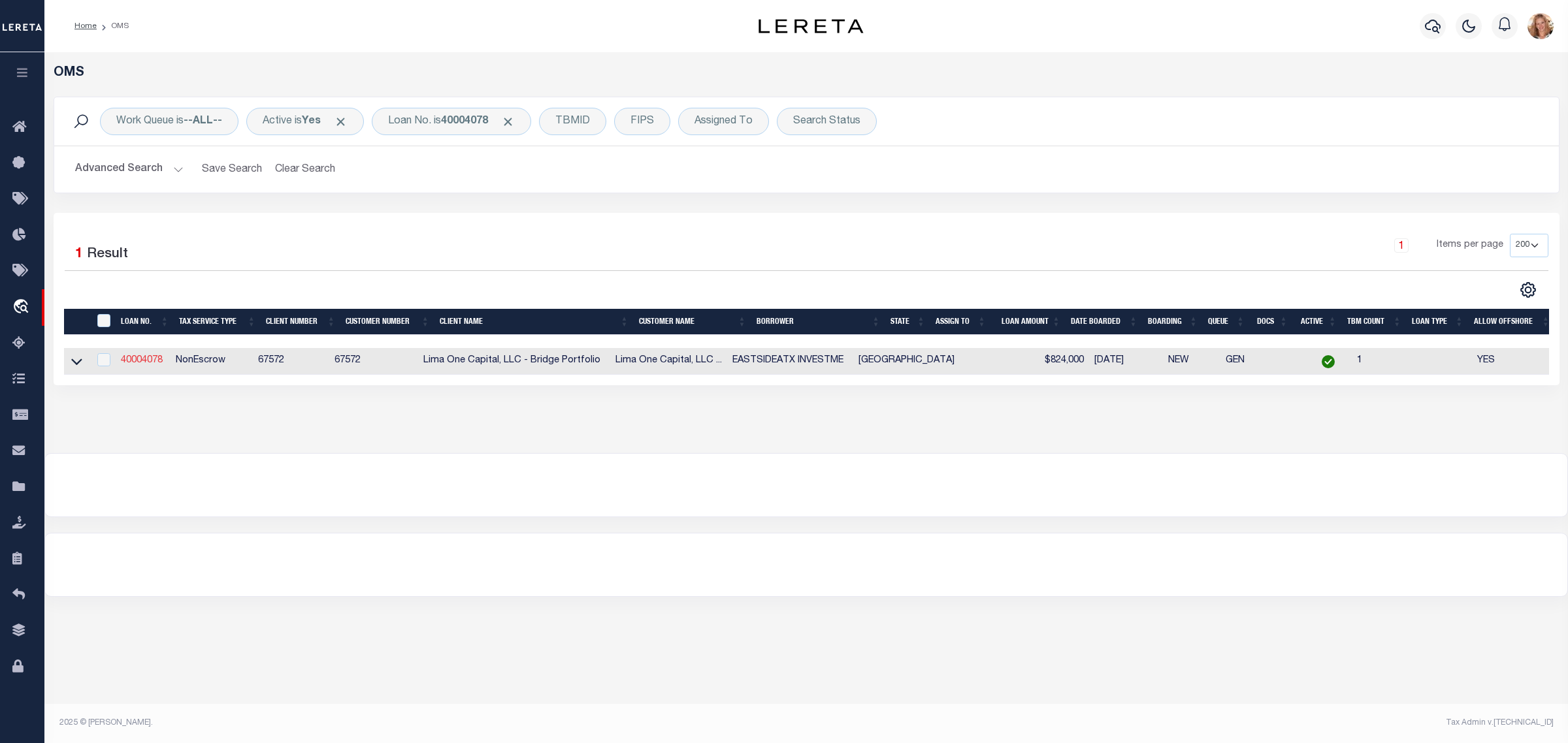
click at [142, 361] on link "40004078" at bounding box center [142, 360] width 42 height 9
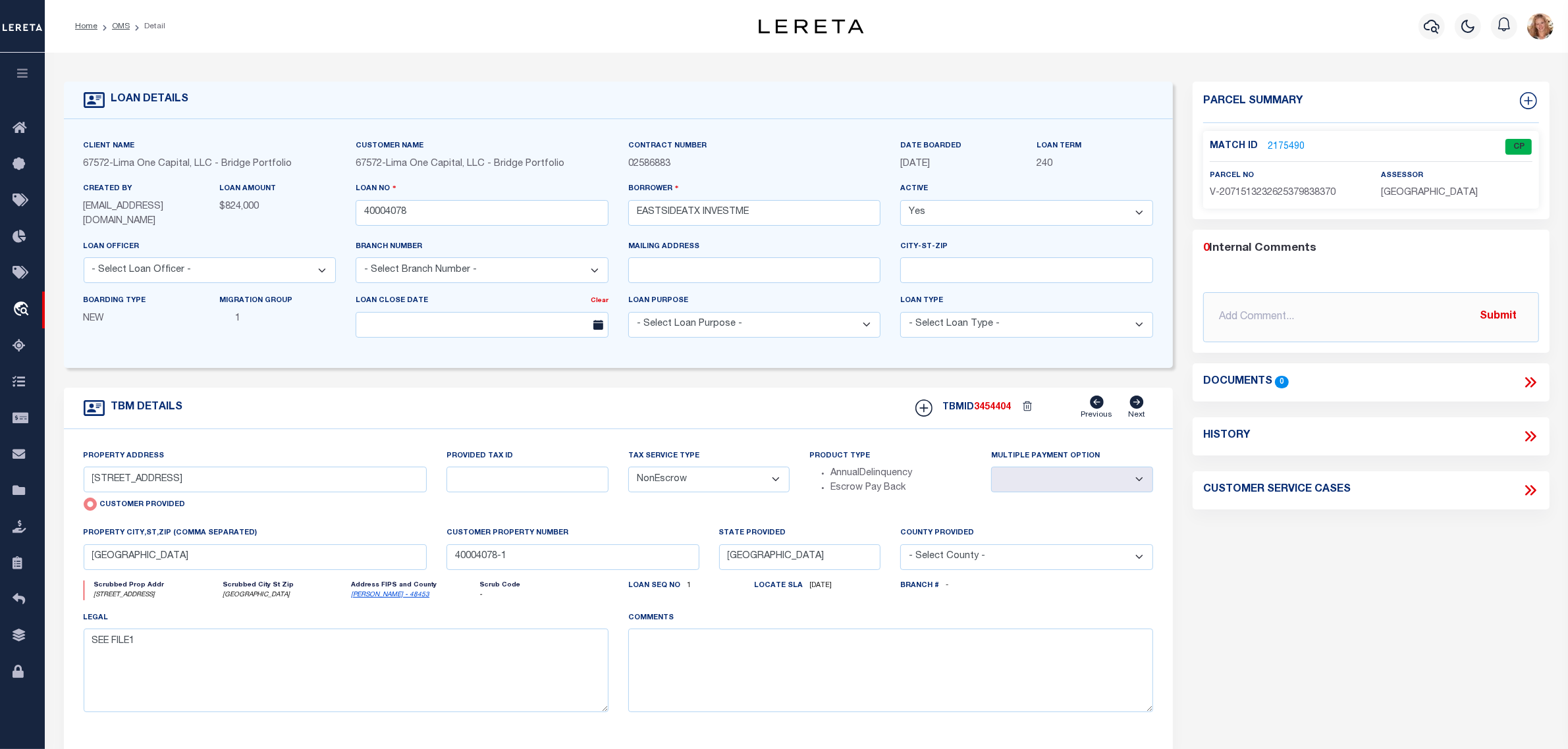
drag, startPoint x: 777, startPoint y: 479, endPoint x: 771, endPoint y: 490, distance: 12.5
click at [777, 479] on select "- Select Tax Service Type - Escrow NonEscrow" at bounding box center [709, 479] width 162 height 25
click at [628, 468] on select "- Select Tax Service Type - Escrow NonEscrow" at bounding box center [709, 479] width 162 height 25
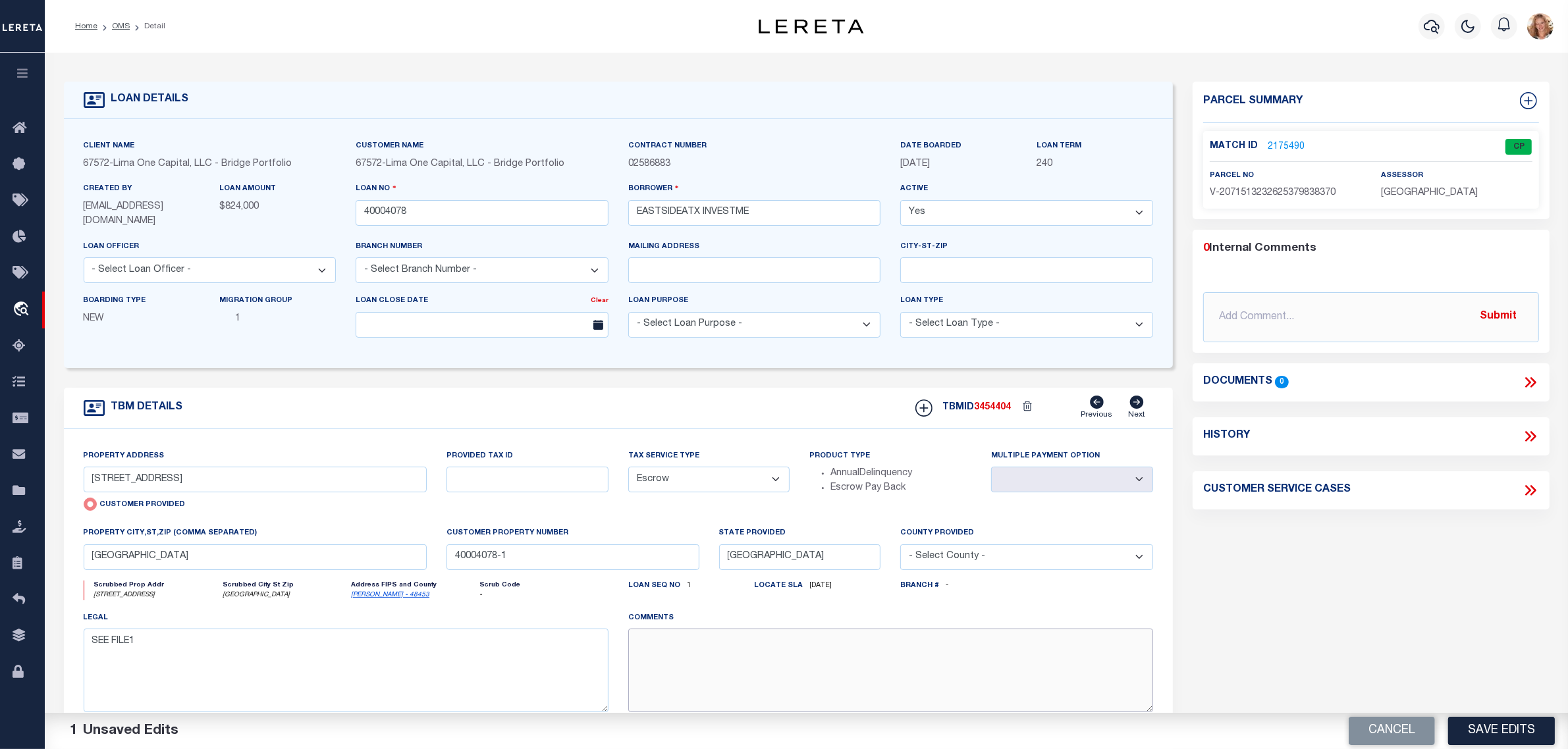
click at [710, 676] on textarea at bounding box center [891, 670] width 525 height 83
paste textarea "Should be TPS per customer's file. MLC"
click at [1530, 731] on button "Save Edits" at bounding box center [1501, 731] width 107 height 28
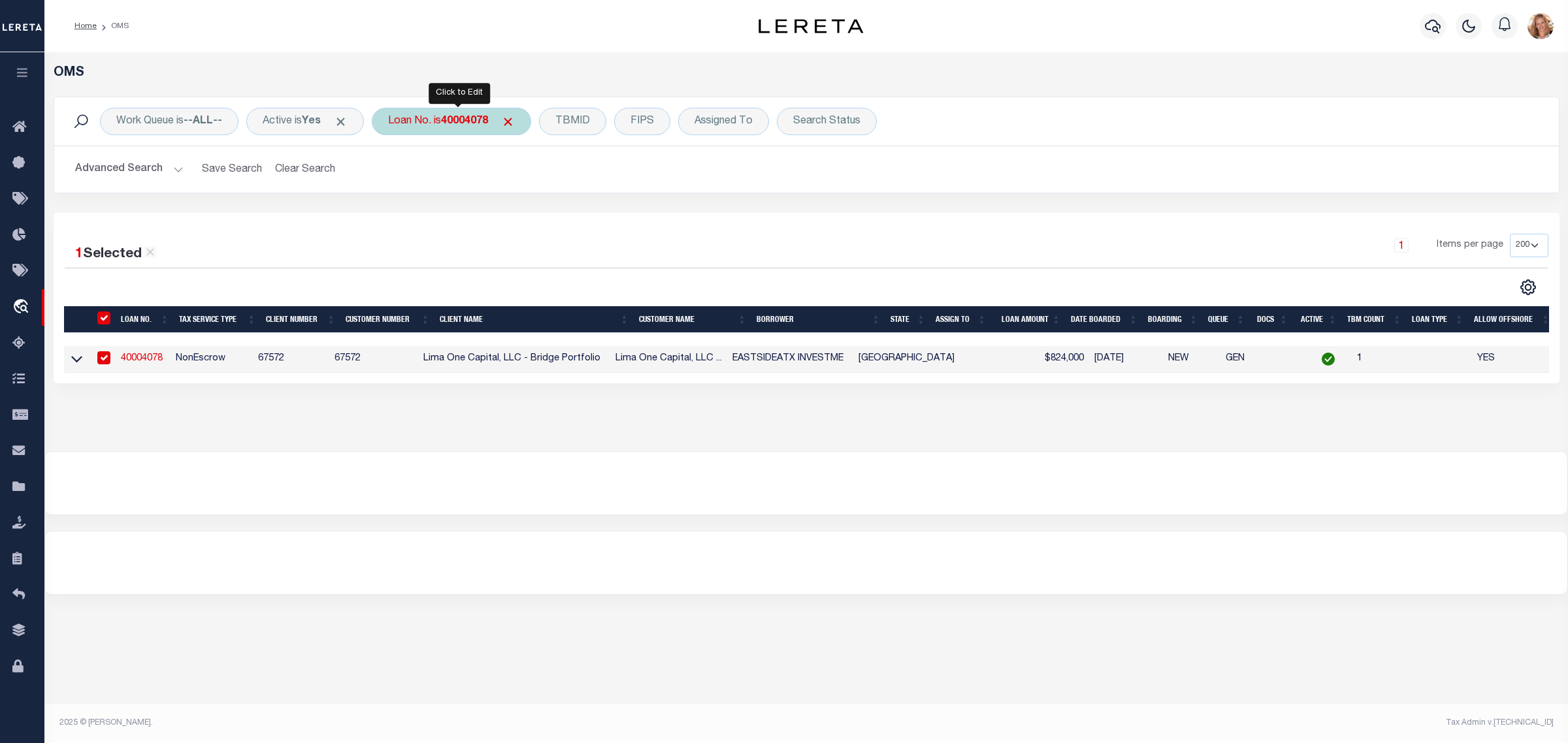
click at [438, 119] on div "Loan No. is 40004078" at bounding box center [451, 122] width 159 height 27
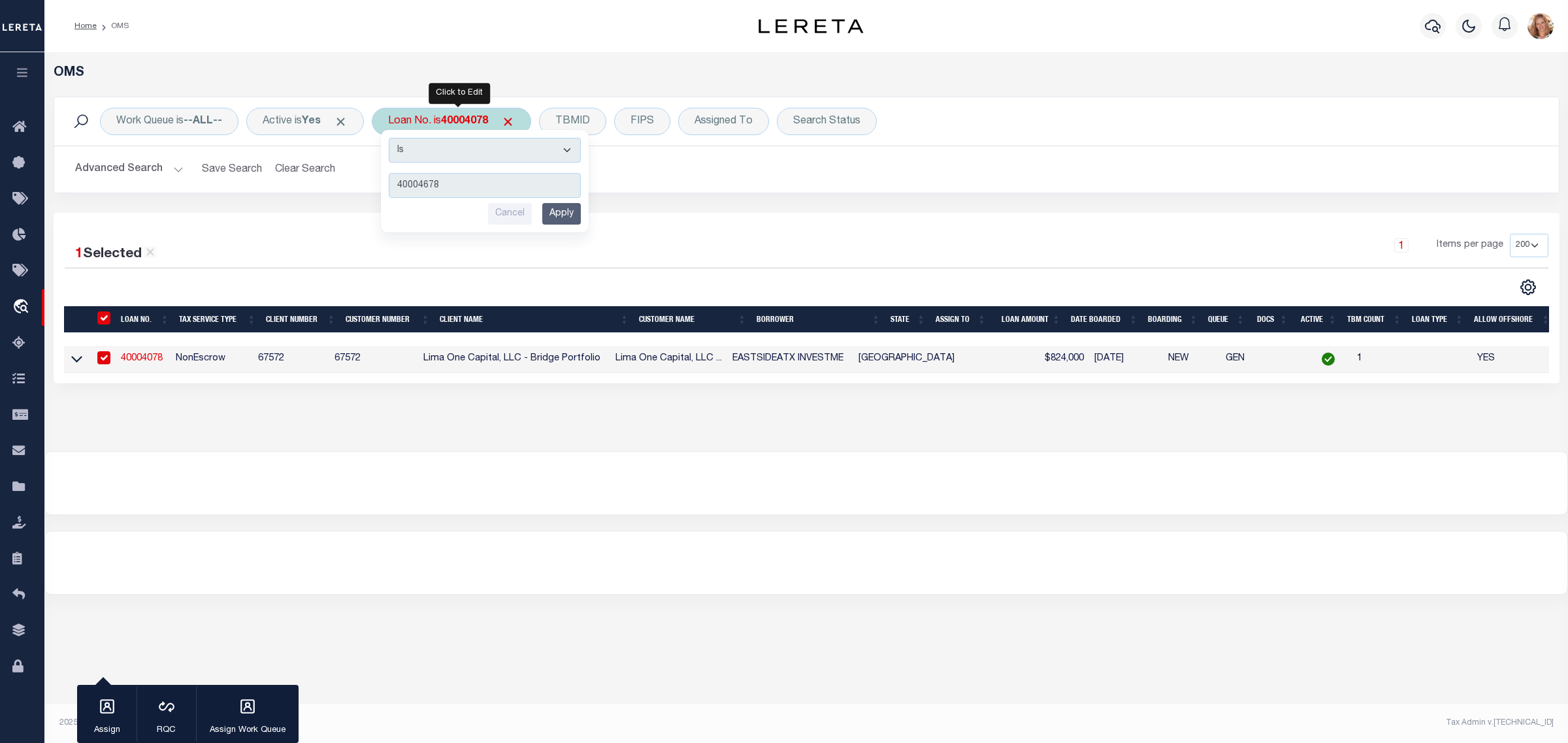
click at [572, 211] on input "Apply" at bounding box center [561, 214] width 39 height 21
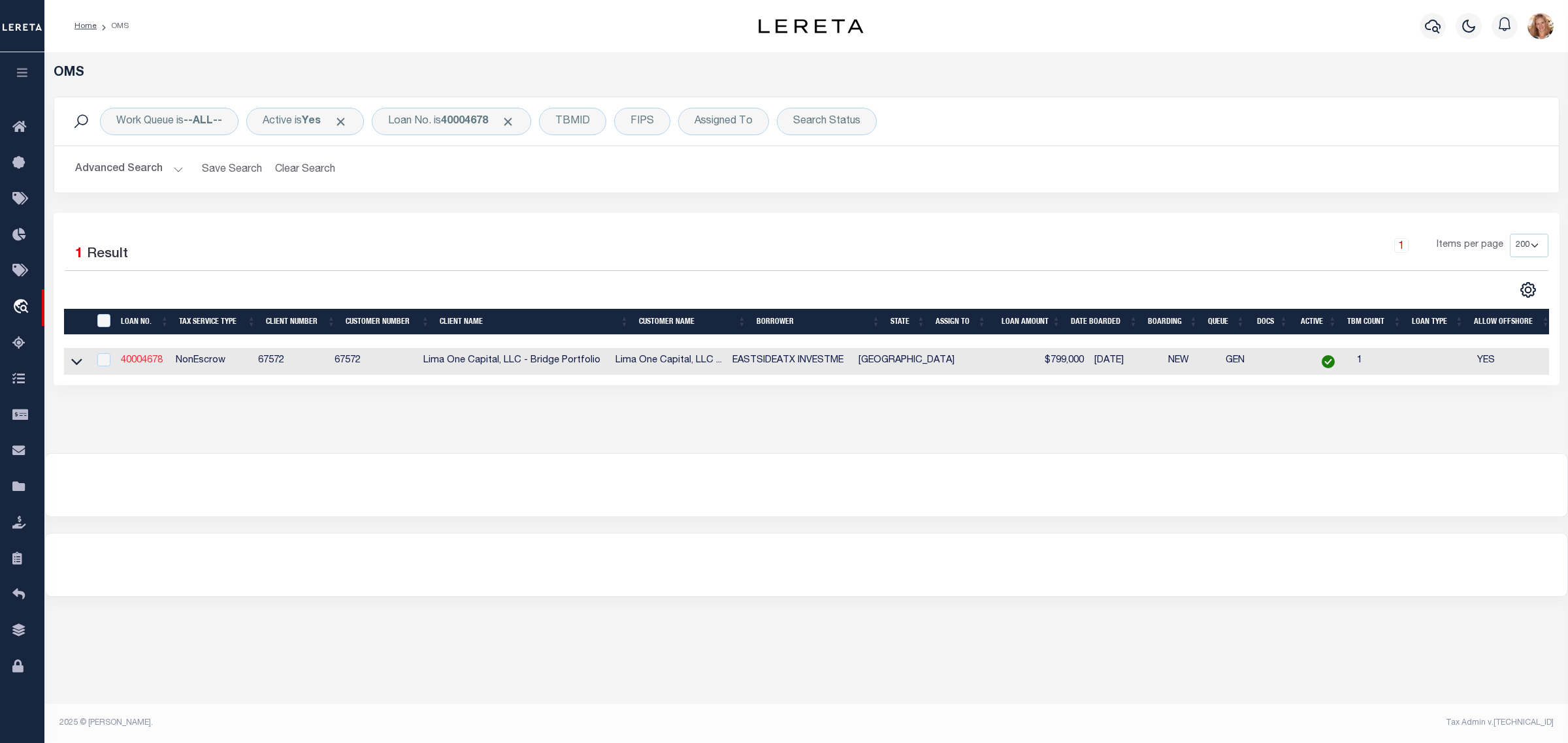
click at [155, 365] on link "40004678" at bounding box center [142, 360] width 42 height 9
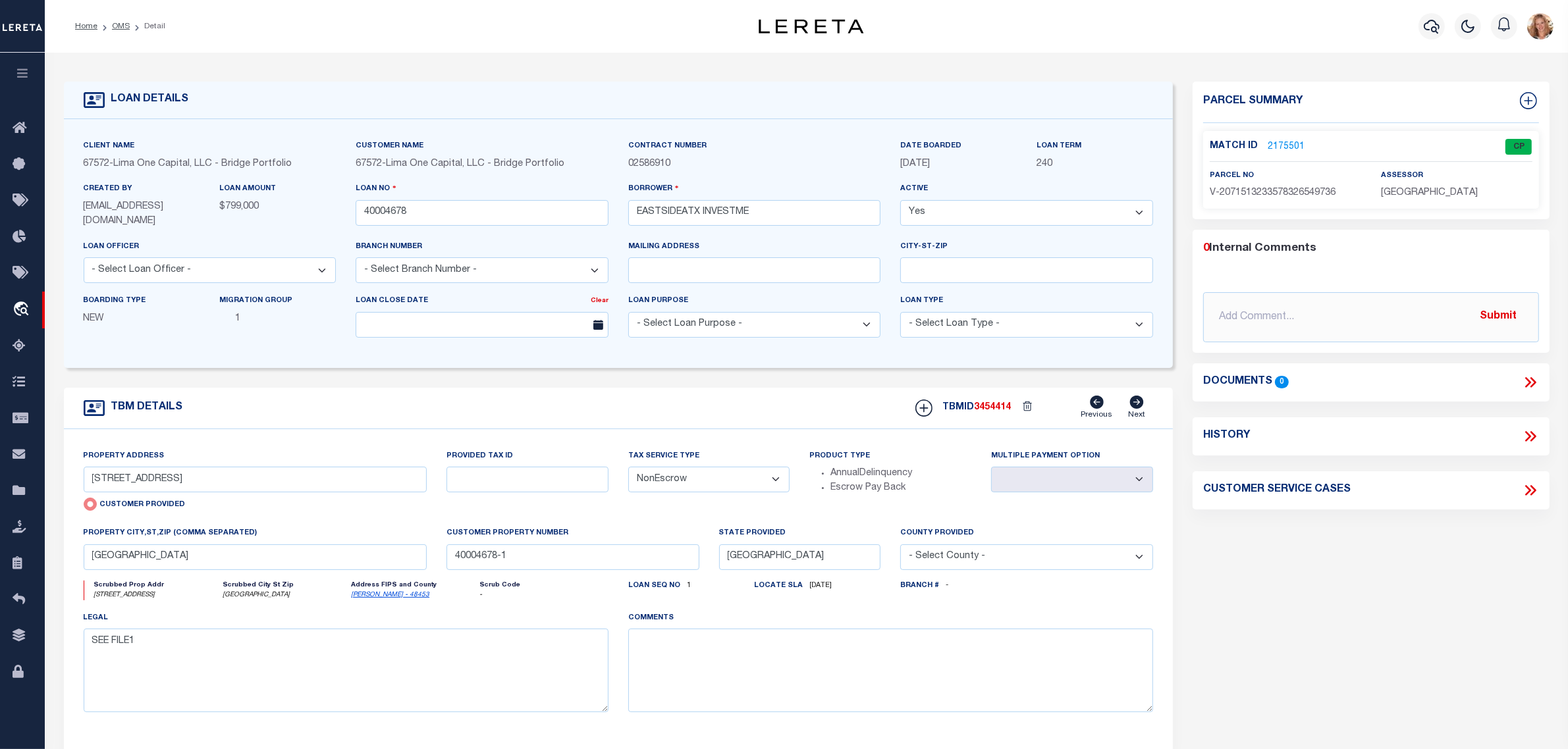
click at [776, 479] on select "- Select Tax Service Type - Escrow NonEscrow" at bounding box center [709, 479] width 162 height 25
click at [628, 468] on select "- Select Tax Service Type - Escrow NonEscrow" at bounding box center [709, 479] width 162 height 25
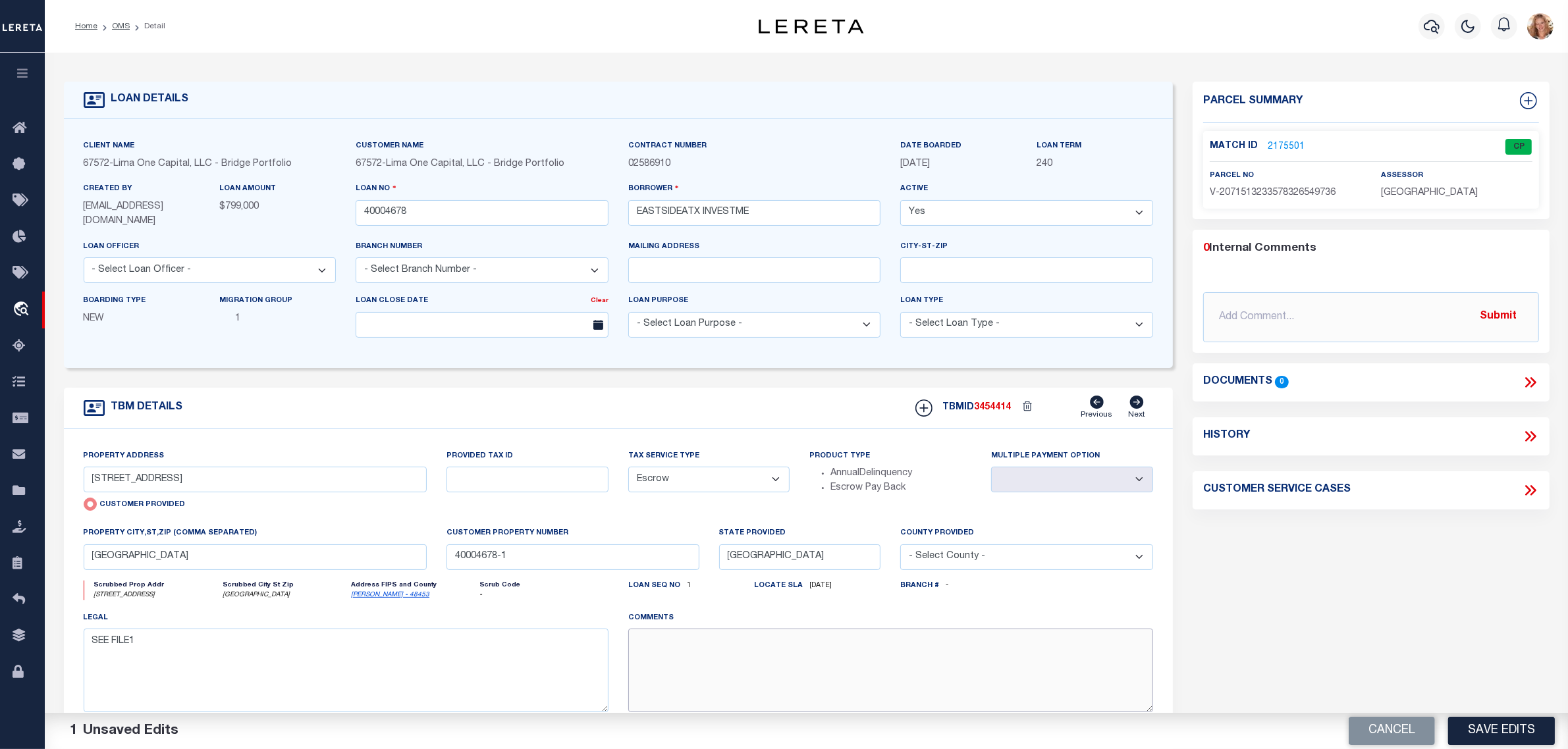
click at [738, 675] on textarea at bounding box center [891, 670] width 525 height 83
paste textarea "Should be TPS per customer's file. MLC"
click at [1540, 721] on button "Save Edits" at bounding box center [1501, 731] width 107 height 28
